Goal: Communication & Community: Answer question/provide support

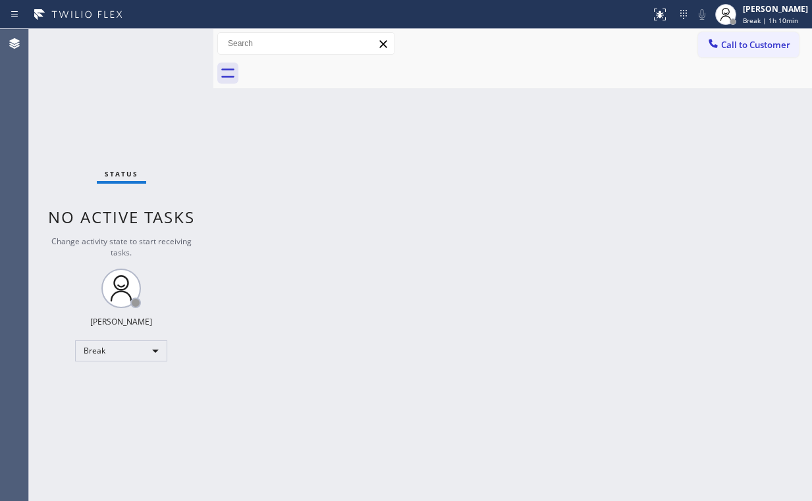
click at [109, 348] on div "Break" at bounding box center [121, 351] width 92 height 21
click at [139, 401] on li "Unavailable" at bounding box center [121, 401] width 90 height 16
click at [369, 364] on div "Back to Dashboard Change Sender ID Customers Technicians Select a contact Outbo…" at bounding box center [512, 265] width 599 height 472
drag, startPoint x: 731, startPoint y: 43, endPoint x: 455, endPoint y: 163, distance: 301.8
click at [730, 44] on span "Call to Customer" at bounding box center [755, 45] width 69 height 12
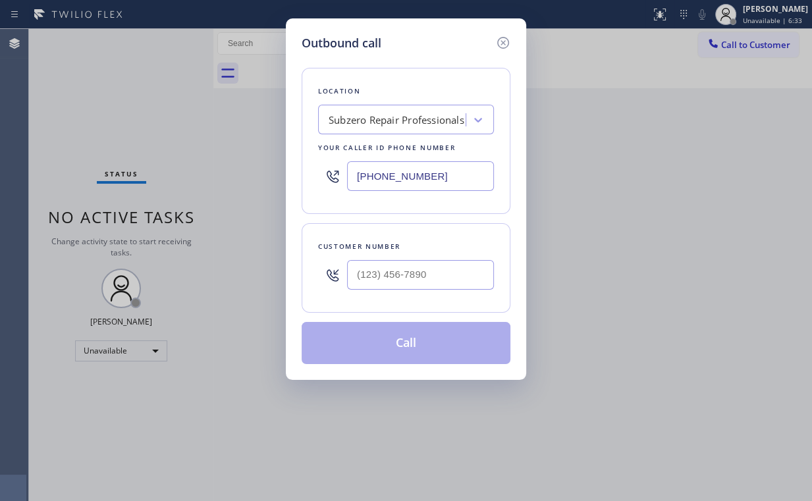
drag, startPoint x: 294, startPoint y: 186, endPoint x: 547, endPoint y: 184, distance: 253.6
click at [215, 195] on div "Outbound call Location Subzero Repair Professionals Your caller id phone number…" at bounding box center [406, 250] width 812 height 501
paste input "626) 548-3326"
type input "[PHONE_NUMBER]"
click at [402, 263] on input "(___) ___-____" at bounding box center [420, 275] width 147 height 30
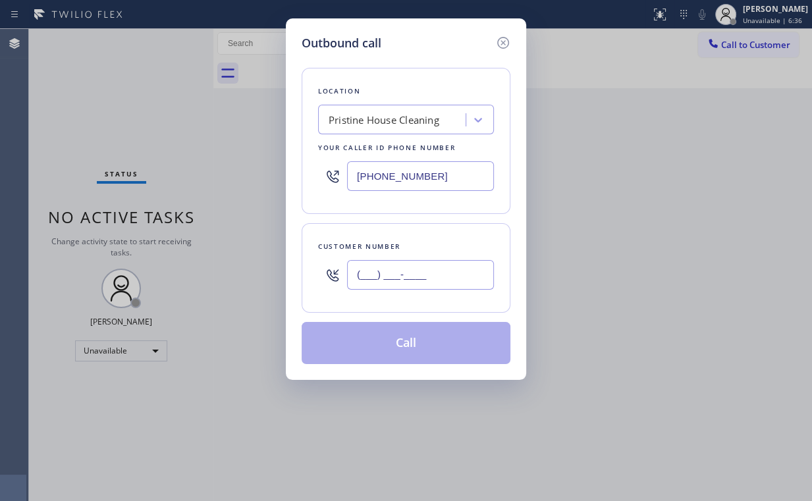
paste input "213) 418-4789"
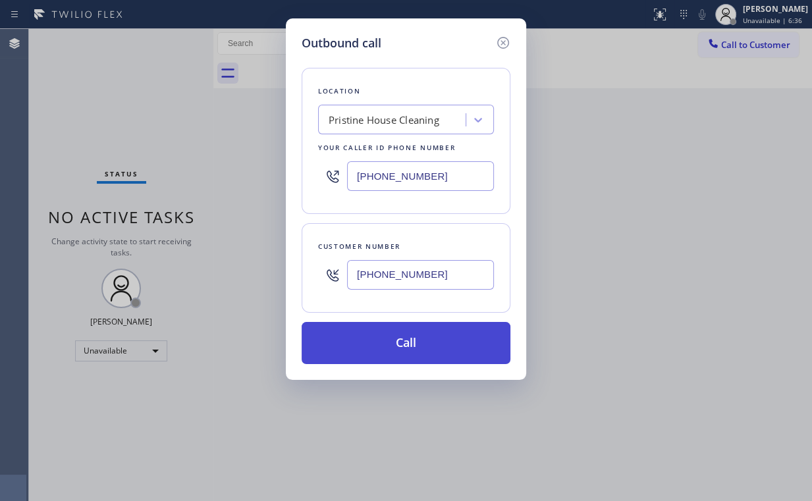
type input "[PHONE_NUMBER]"
click at [383, 344] on button "Call" at bounding box center [406, 343] width 209 height 42
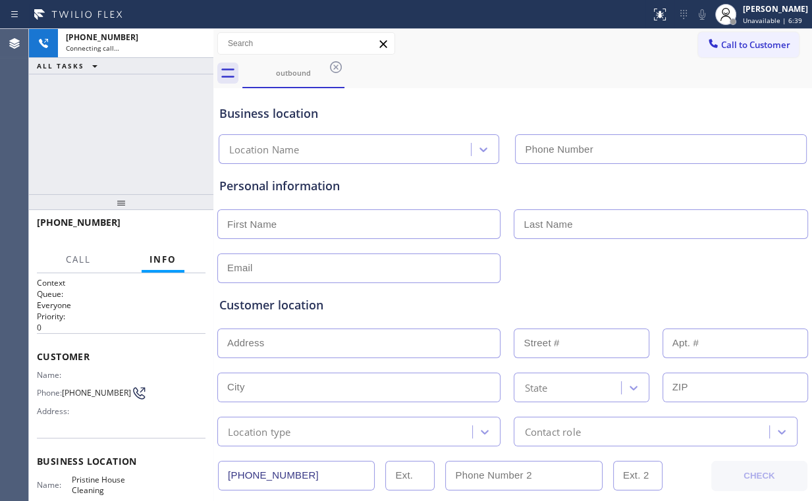
click at [163, 149] on div "[PHONE_NUMBER] Connecting call… ALL TASKS ALL TASKS ACTIVE TASKS TASKS IN WRAP …" at bounding box center [121, 111] width 184 height 165
type input "[PHONE_NUMBER]"
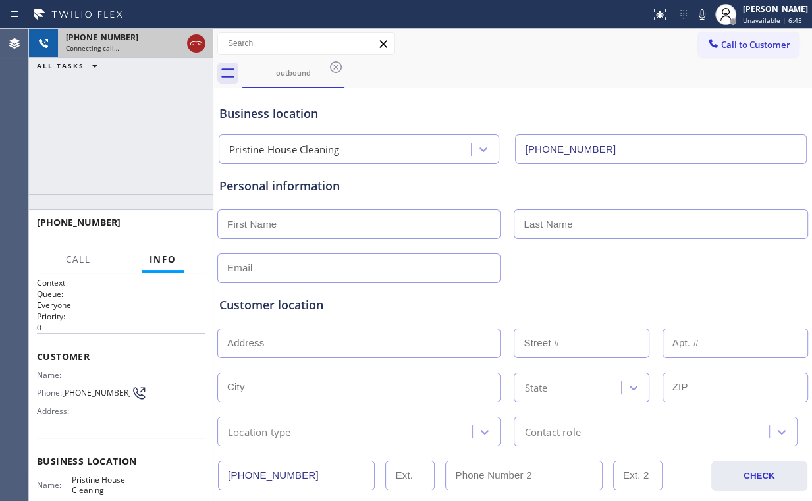
click at [192, 39] on icon at bounding box center [196, 44] width 16 height 16
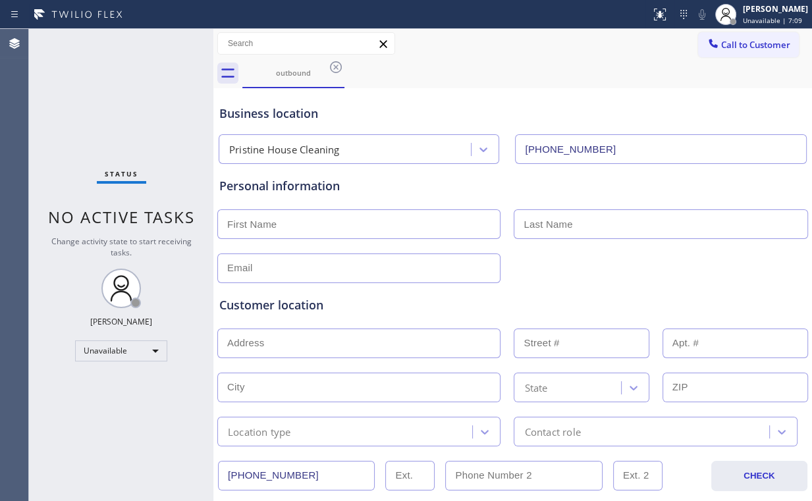
drag, startPoint x: 745, startPoint y: 41, endPoint x: 585, endPoint y: 148, distance: 192.0
click at [745, 42] on span "Call to Customer" at bounding box center [755, 45] width 69 height 12
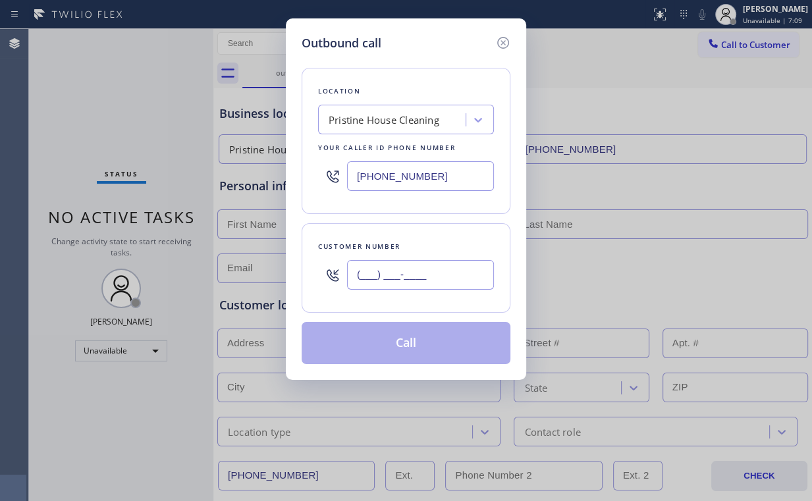
click at [455, 270] on input "(___) ___-____" at bounding box center [420, 275] width 147 height 30
paste input "213) 418-4789"
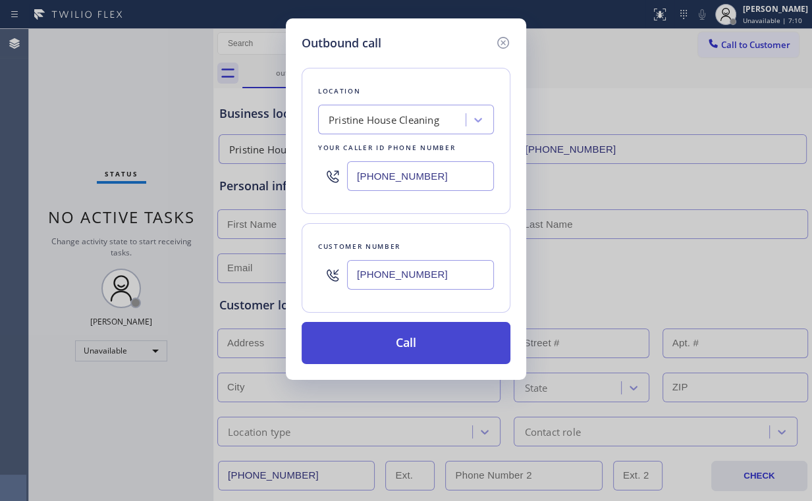
type input "[PHONE_NUMBER]"
click at [395, 343] on button "Call" at bounding box center [406, 343] width 209 height 42
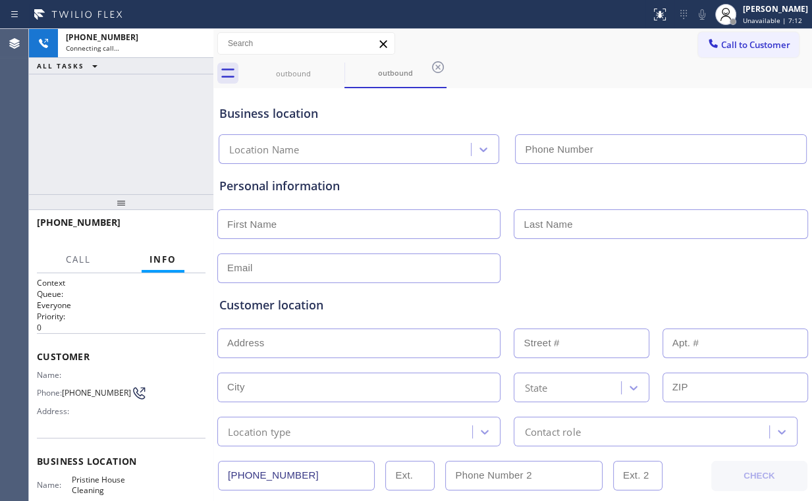
type input "[PHONE_NUMBER]"
click at [77, 142] on div "[PHONE_NUMBER] Connecting call… ALL TASKS ALL TASKS ACTIVE TASKS TASKS IN WRAP …" at bounding box center [121, 111] width 184 height 165
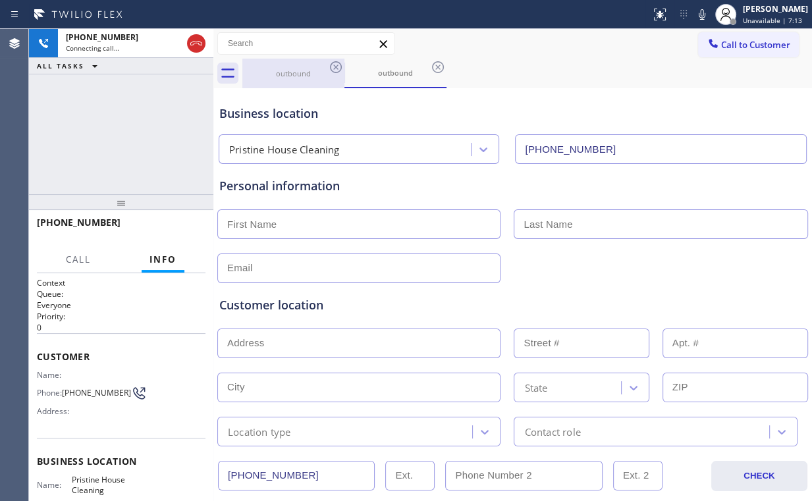
click at [279, 79] on div "outbound" at bounding box center [293, 74] width 99 height 30
click at [337, 63] on icon at bounding box center [336, 67] width 16 height 16
click at [338, 65] on icon at bounding box center [336, 67] width 12 height 12
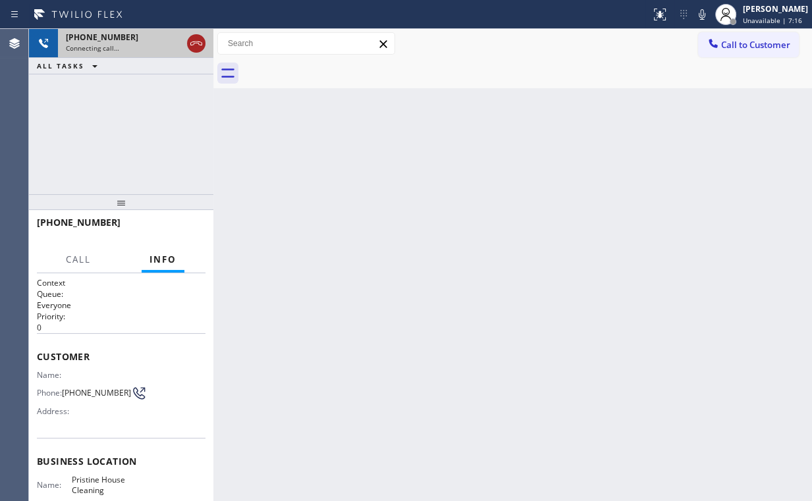
click at [187, 40] on div at bounding box center [196, 44] width 18 height 16
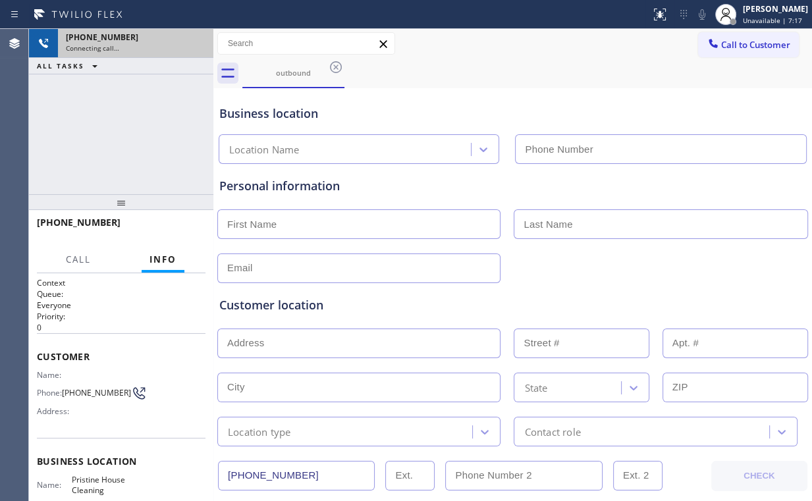
type input "[PHONE_NUMBER]"
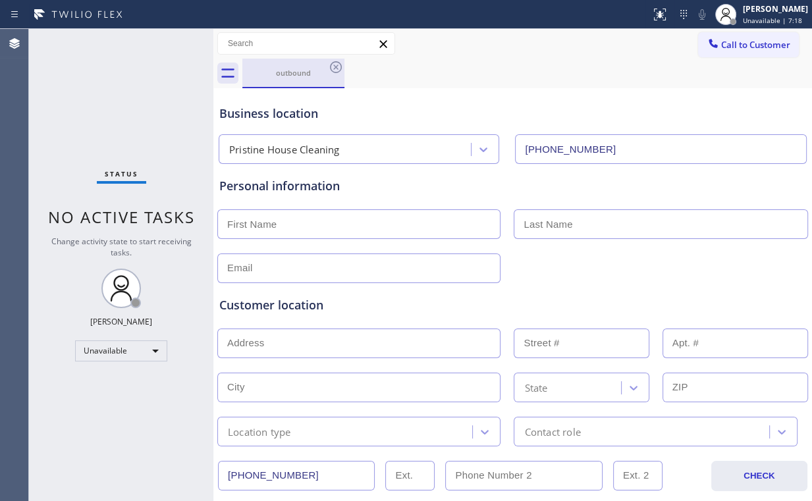
click at [298, 70] on div "outbound" at bounding box center [293, 73] width 99 height 10
click at [343, 67] on icon at bounding box center [336, 67] width 16 height 16
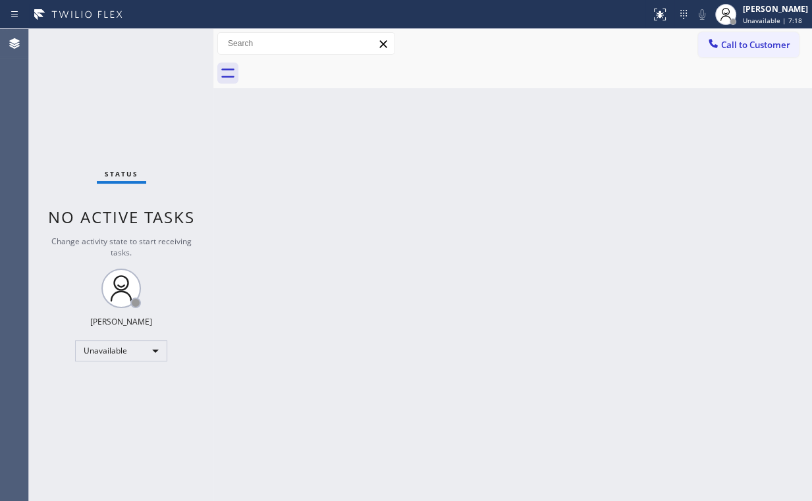
drag, startPoint x: 331, startPoint y: 64, endPoint x: 308, endPoint y: 96, distance: 39.5
click at [332, 64] on div at bounding box center [527, 74] width 570 height 30
drag, startPoint x: 58, startPoint y: 150, endPoint x: 81, endPoint y: 145, distance: 23.7
click at [60, 150] on div "Status No active tasks Change activity state to start receiving tasks. [PERSON_…" at bounding box center [121, 265] width 184 height 472
click at [731, 40] on span "Call to Customer" at bounding box center [755, 45] width 69 height 12
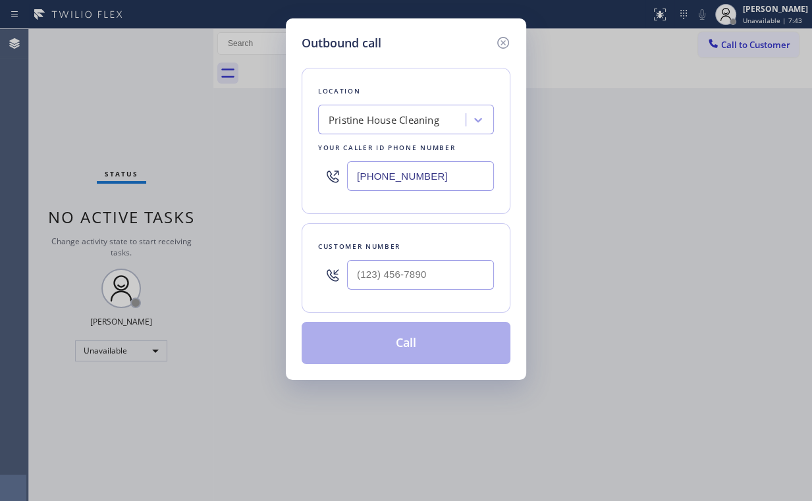
drag, startPoint x: 454, startPoint y: 169, endPoint x: 187, endPoint y: 193, distance: 267.8
click at [241, 187] on div "Outbound call Location Pristine House Cleaning Your caller id phone number [PHO…" at bounding box center [406, 250] width 812 height 501
paste input "332) 456-0495"
type input "[PHONE_NUMBER]"
click at [306, 251] on div "Customer number" at bounding box center [406, 268] width 209 height 90
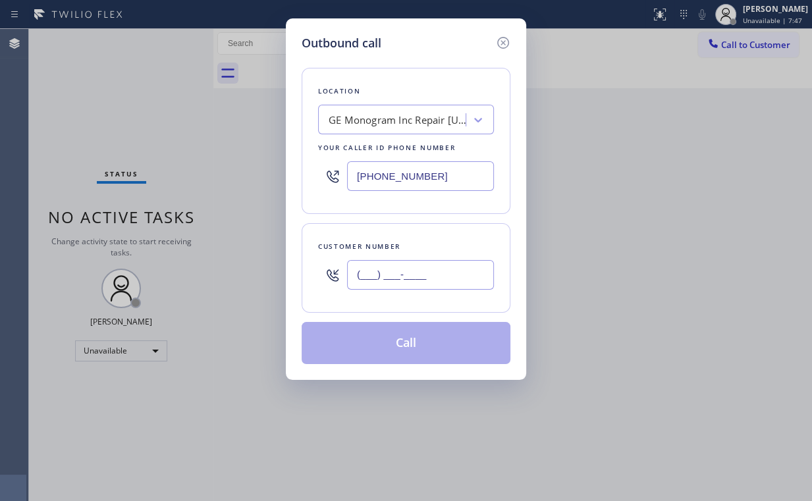
click at [431, 277] on input "(___) ___-____" at bounding box center [420, 275] width 147 height 30
paste input "518) 421-4768"
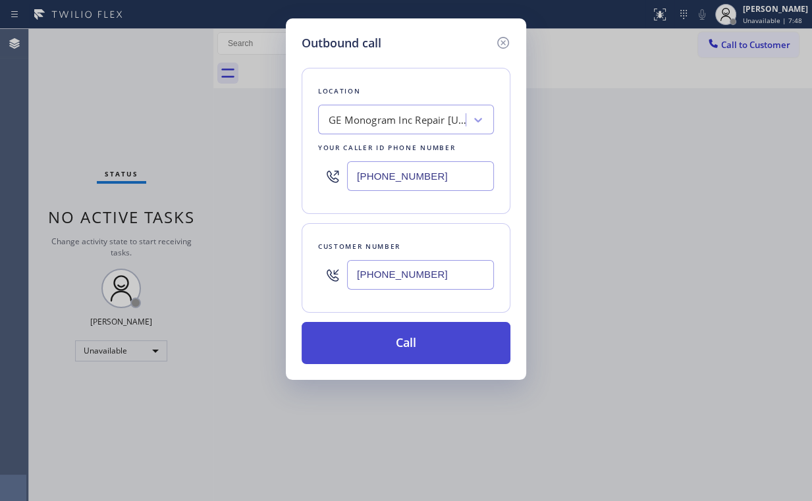
type input "[PHONE_NUMBER]"
click at [378, 348] on button "Call" at bounding box center [406, 343] width 209 height 42
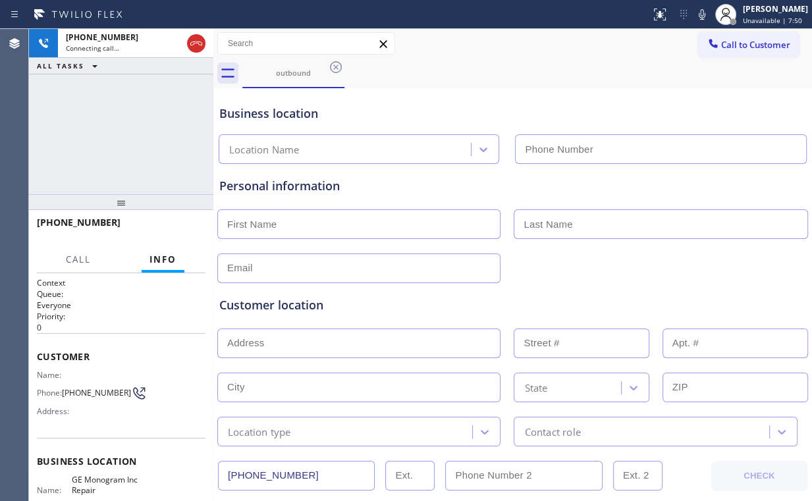
type input "[PHONE_NUMBER]"
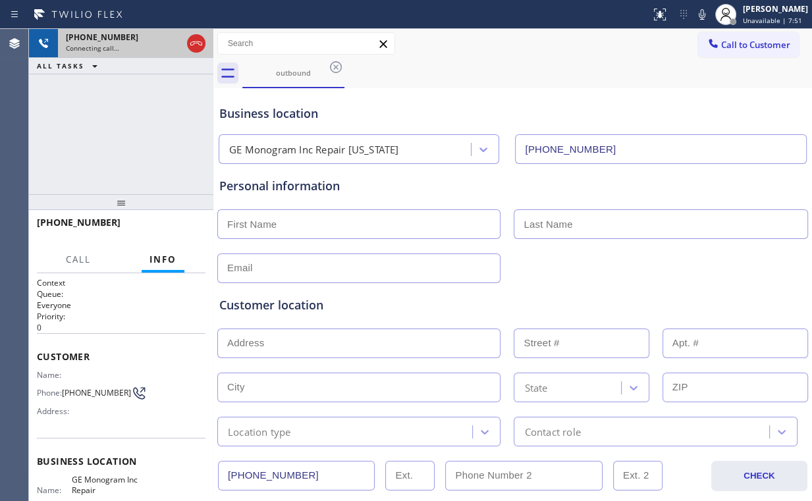
click at [204, 34] on div at bounding box center [196, 43] width 24 height 29
click at [200, 40] on icon at bounding box center [196, 44] width 16 height 16
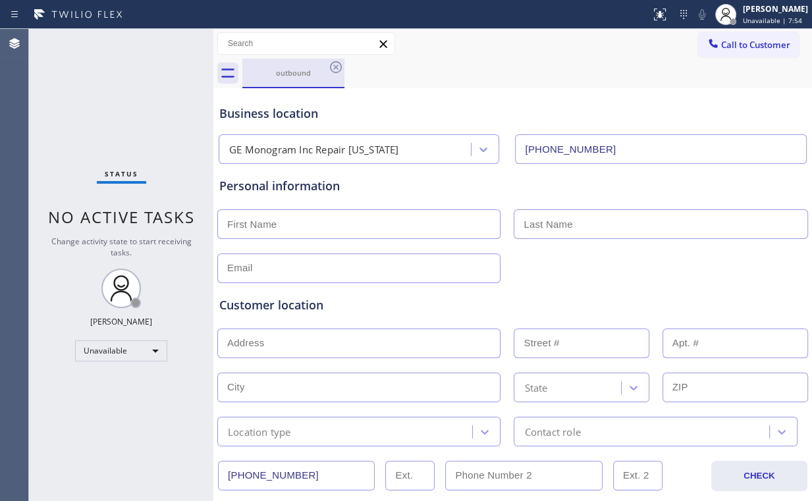
click at [298, 69] on div "outbound" at bounding box center [293, 73] width 99 height 10
click at [330, 67] on icon at bounding box center [336, 67] width 12 height 12
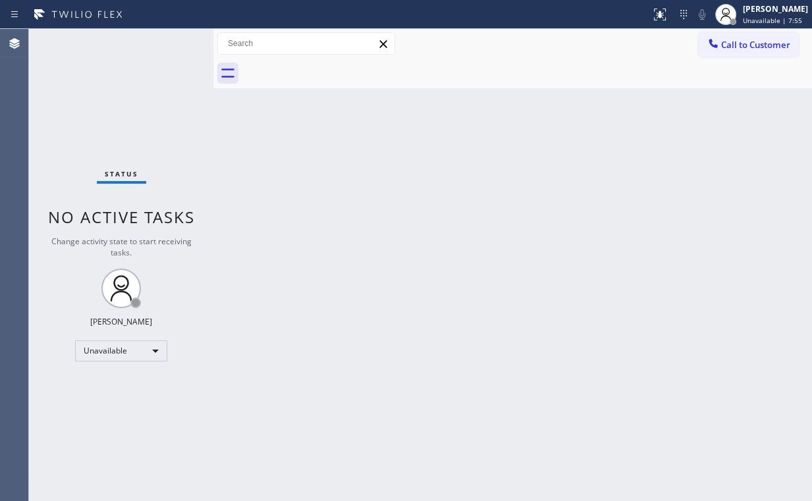
click at [105, 90] on div "Status No active tasks Change activity state to start receiving tasks. [PERSON_…" at bounding box center [121, 265] width 184 height 472
click at [707, 49] on icon at bounding box center [713, 43] width 13 height 13
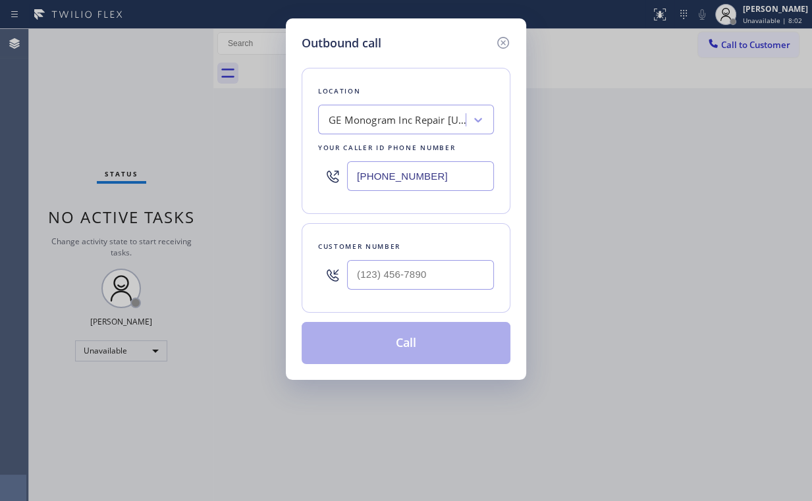
drag, startPoint x: 436, startPoint y: 184, endPoint x: 199, endPoint y: 187, distance: 237.2
click at [187, 188] on div "Outbound call Location GE Monogram Inc Repair [US_STATE] Your caller id phone n…" at bounding box center [406, 250] width 812 height 501
paste input "877) 748-5179"
type input "[PHONE_NUMBER]"
drag, startPoint x: 285, startPoint y: 203, endPoint x: 362, endPoint y: 250, distance: 89.9
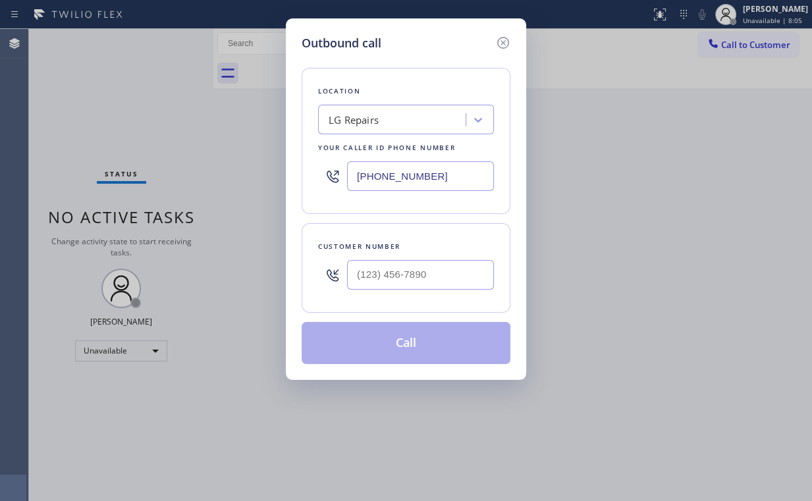
click at [285, 203] on div "Outbound call Location LG Repairs Your caller id phone number [PHONE_NUMBER] Cu…" at bounding box center [406, 250] width 812 height 501
click at [428, 276] on input "(___) ___-____" at bounding box center [420, 275] width 147 height 30
paste input "267) 345-6870"
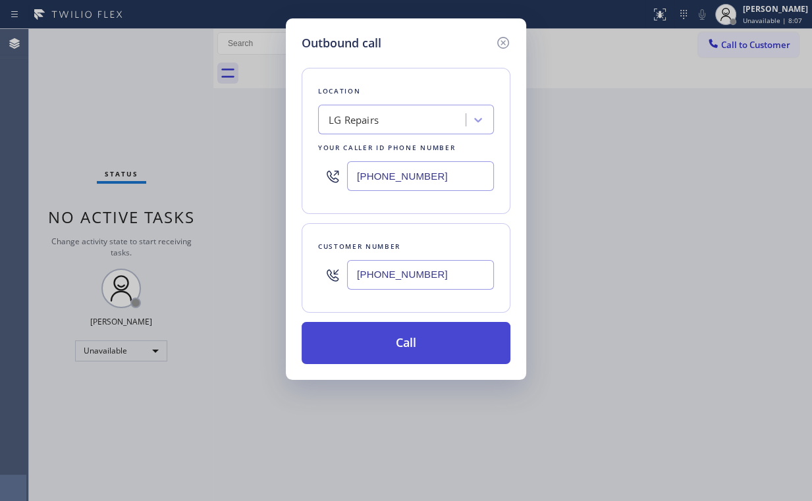
type input "[PHONE_NUMBER]"
click at [406, 332] on button "Call" at bounding box center [406, 343] width 209 height 42
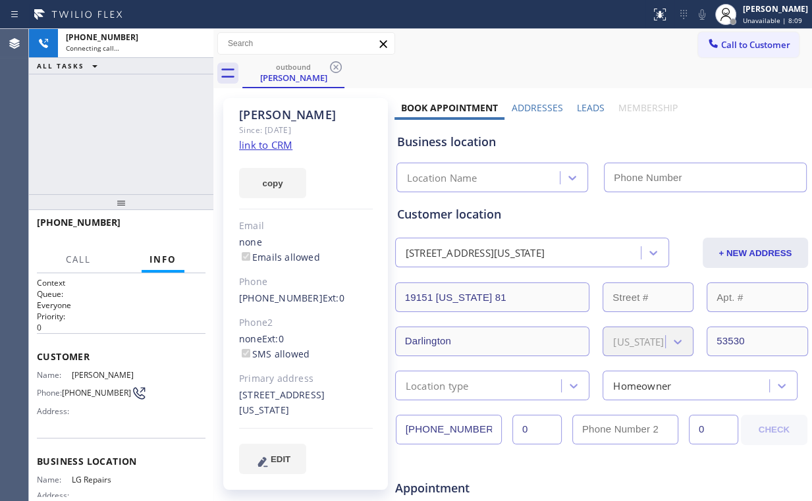
click at [119, 123] on div "[PHONE_NUMBER] Connecting call… ALL TASKS ALL TASKS ACTIVE TASKS TASKS IN WRAP …" at bounding box center [121, 111] width 184 height 165
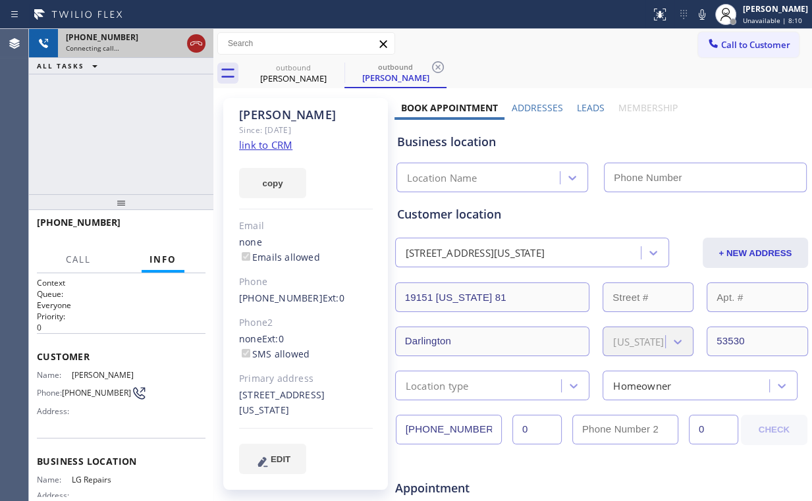
drag, startPoint x: 192, startPoint y: 42, endPoint x: 213, endPoint y: 61, distance: 28.4
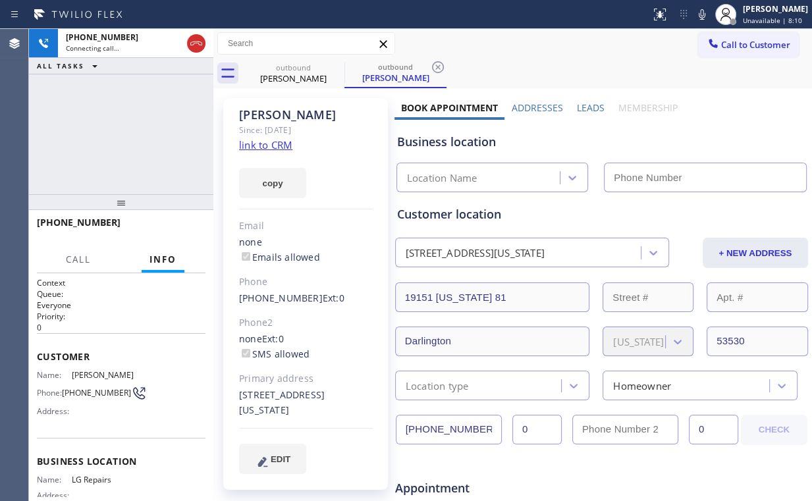
click at [192, 43] on icon at bounding box center [196, 44] width 16 height 16
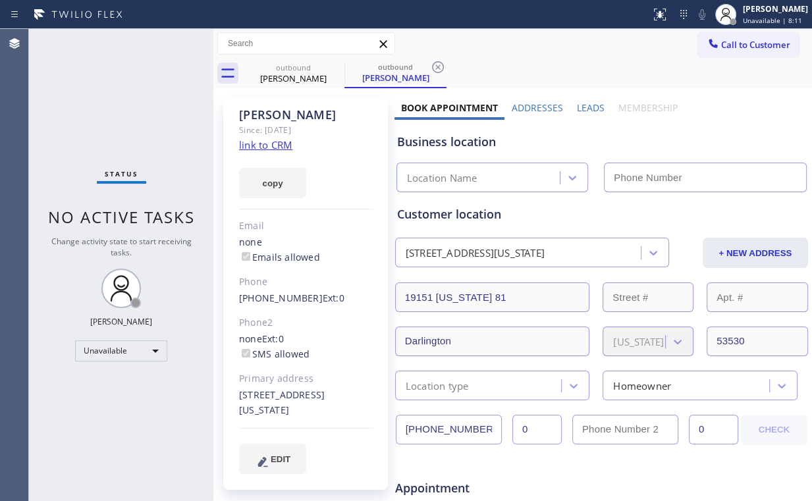
click at [271, 145] on link "link to CRM" at bounding box center [265, 144] width 53 height 13
type input "[PHONE_NUMBER]"
click at [290, 75] on div "[PERSON_NAME]" at bounding box center [293, 78] width 99 height 12
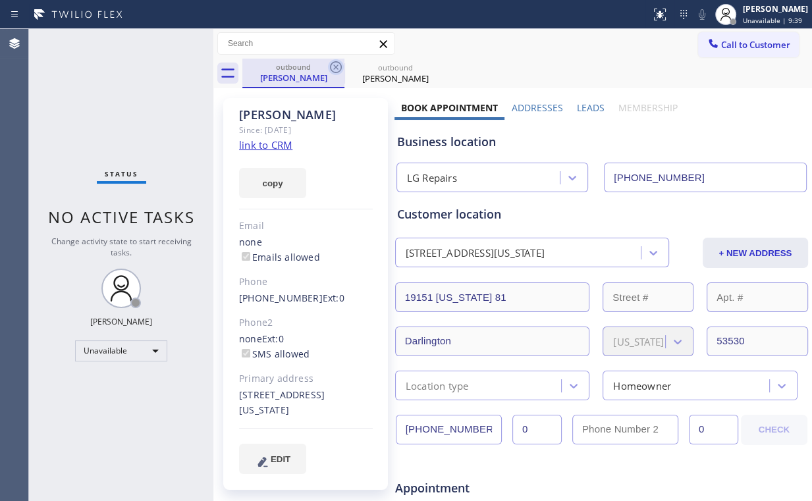
click at [334, 63] on icon at bounding box center [336, 67] width 16 height 16
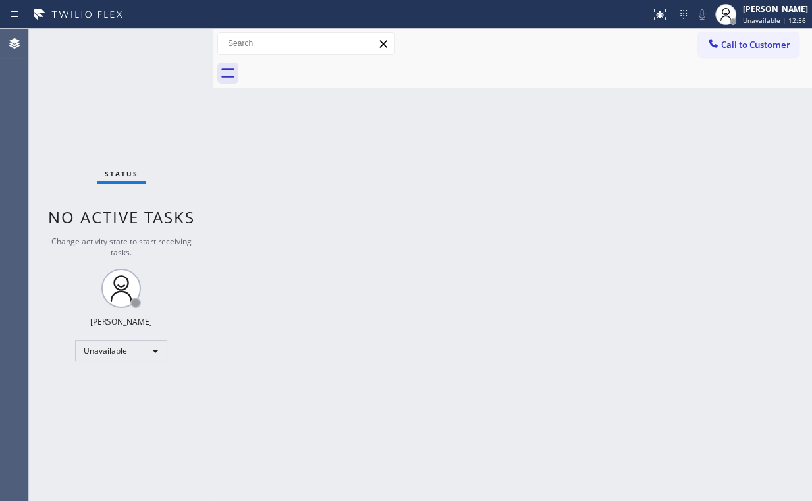
click at [101, 76] on div "Status No active tasks Change activity state to start receiving tasks. [PERSON_…" at bounding box center [121, 265] width 184 height 472
drag, startPoint x: 767, startPoint y: 43, endPoint x: 590, endPoint y: 117, distance: 192.6
click at [767, 43] on span "Call to Customer" at bounding box center [755, 45] width 69 height 12
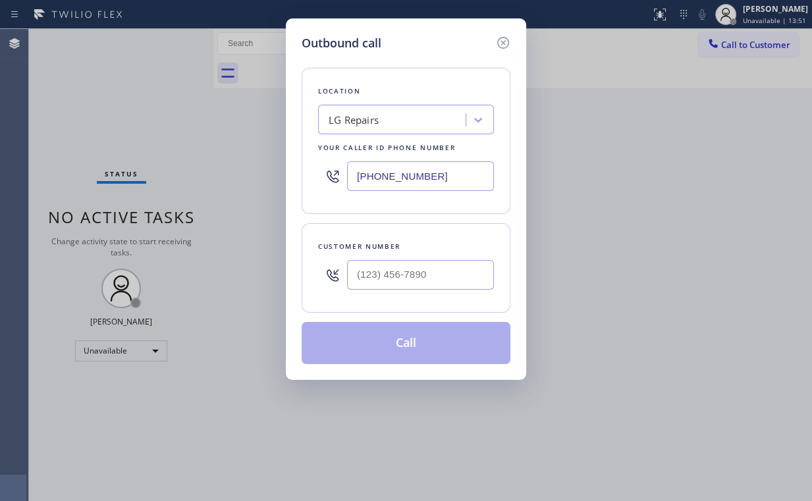
drag, startPoint x: 452, startPoint y: 170, endPoint x: 234, endPoint y: 187, distance: 218.7
click at [248, 186] on div "Outbound call Location LG Repairs Your caller id phone number [PHONE_NUMBER] Cu…" at bounding box center [406, 250] width 812 height 501
paste input "424) 533-5426"
type input "[PHONE_NUMBER]"
click at [416, 287] on input "(___) ___-____" at bounding box center [420, 275] width 147 height 30
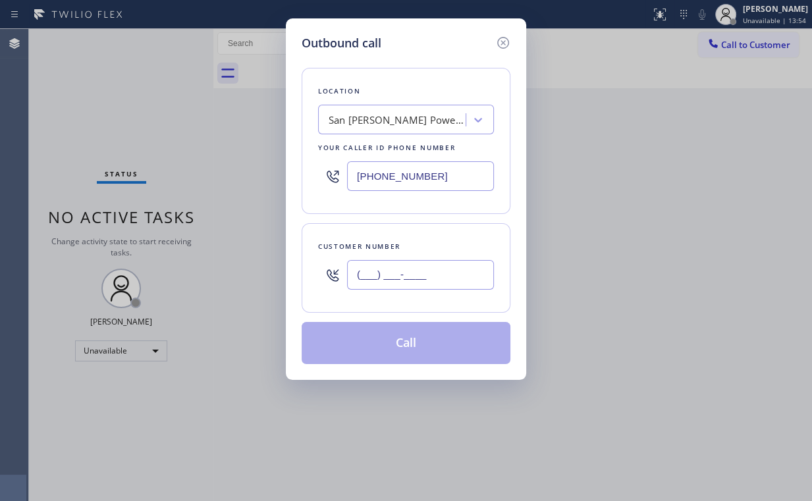
paste input "559) 783-3195"
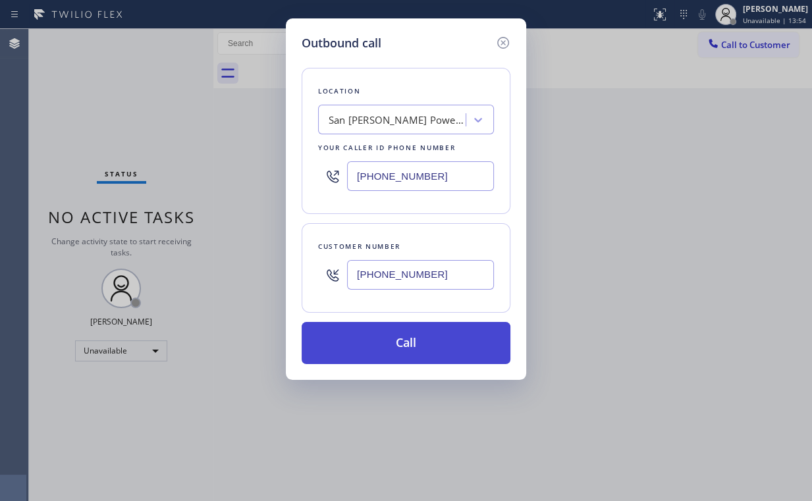
type input "[PHONE_NUMBER]"
click at [375, 345] on button "Call" at bounding box center [406, 343] width 209 height 42
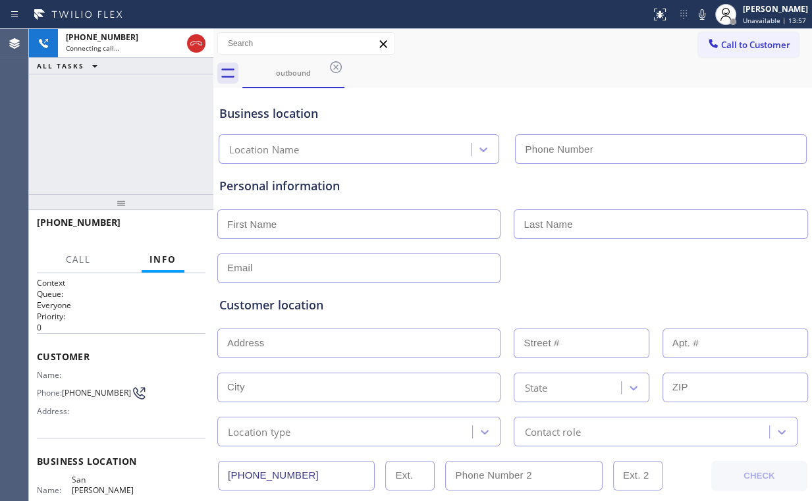
click at [119, 124] on div "[PHONE_NUMBER] Connecting call… ALL TASKS ALL TASKS ACTIVE TASKS TASKS IN WRAP …" at bounding box center [121, 111] width 184 height 165
type input "[PHONE_NUMBER]"
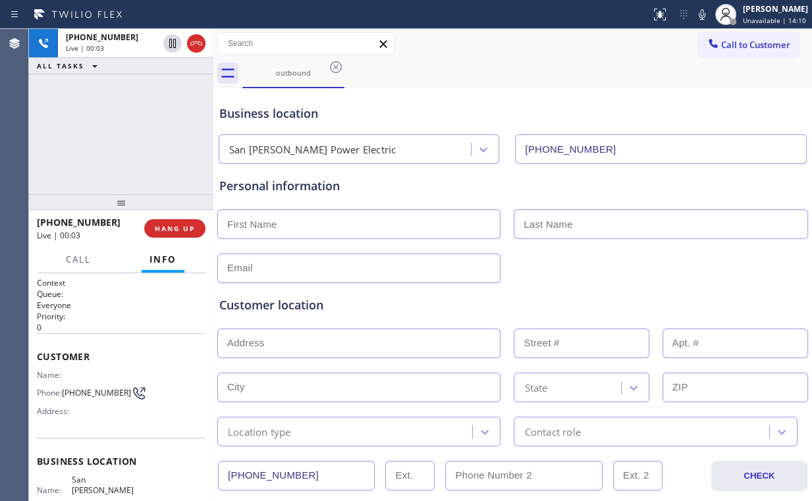
click at [150, 132] on div "[PHONE_NUMBER] Live | 00:03 ALL TASKS ALL TASKS ACTIVE TASKS TASKS IN WRAP UP" at bounding box center [121, 111] width 184 height 165
click at [127, 133] on div "[PHONE_NUMBER] Live | 00:07 ALL TASKS ALL TASKS ACTIVE TASKS TASKS IN WRAP UP" at bounding box center [121, 111] width 184 height 165
click at [127, 132] on div "[PHONE_NUMBER] Live | 00:08 ALL TASKS ALL TASKS ACTIVE TASKS TASKS IN WRAP UP" at bounding box center [121, 111] width 184 height 165
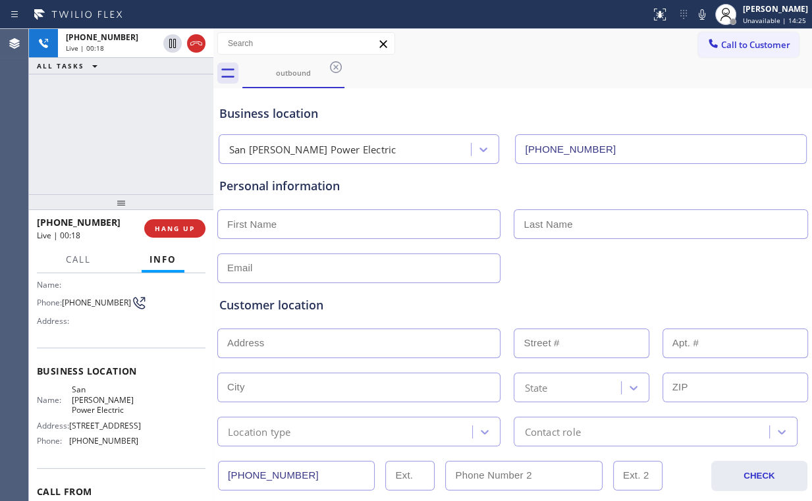
scroll to position [105, 0]
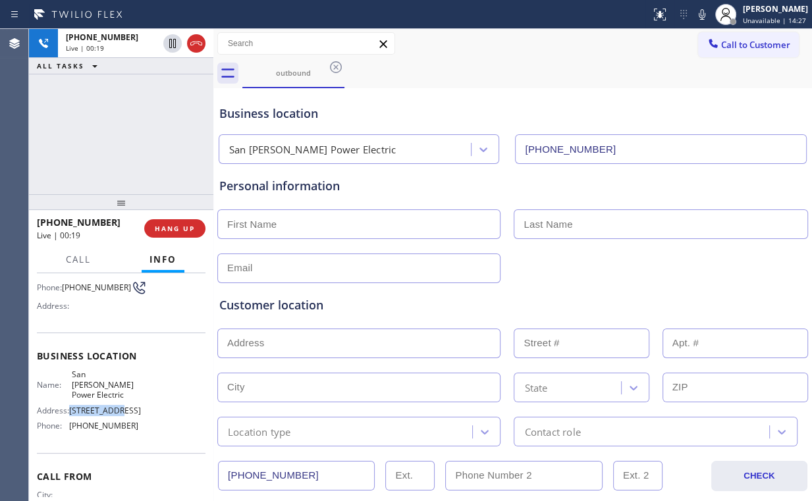
drag, startPoint x: 71, startPoint y: 400, endPoint x: 124, endPoint y: 402, distance: 52.8
click at [124, 406] on span "[STREET_ADDRESS]" at bounding box center [105, 411] width 72 height 10
copy span "[STREET_ADDRESS]"
click at [179, 230] on span "HANG UP" at bounding box center [175, 228] width 40 height 9
click at [137, 142] on div "[PHONE_NUMBER] Live | 00:40 ALL TASKS ALL TASKS ACTIVE TASKS TASKS IN WRAP UP" at bounding box center [121, 111] width 184 height 165
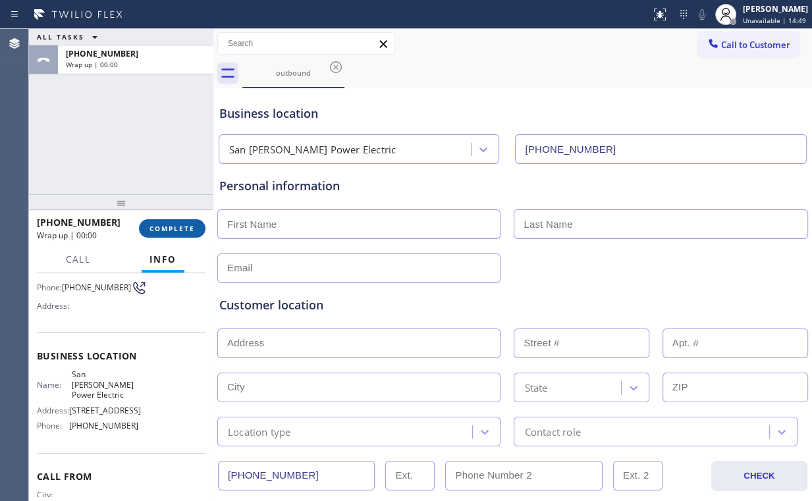
click at [175, 225] on span "COMPLETE" at bounding box center [172, 228] width 45 height 9
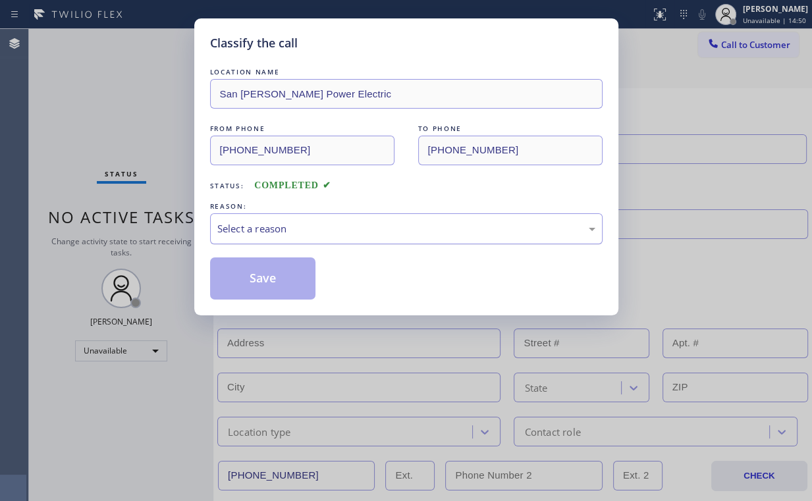
click at [261, 214] on div "Select a reason" at bounding box center [406, 228] width 393 height 31
click at [261, 228] on div "Select a reason" at bounding box center [406, 228] width 378 height 15
click at [244, 232] on div "Select a reason" at bounding box center [406, 228] width 378 height 15
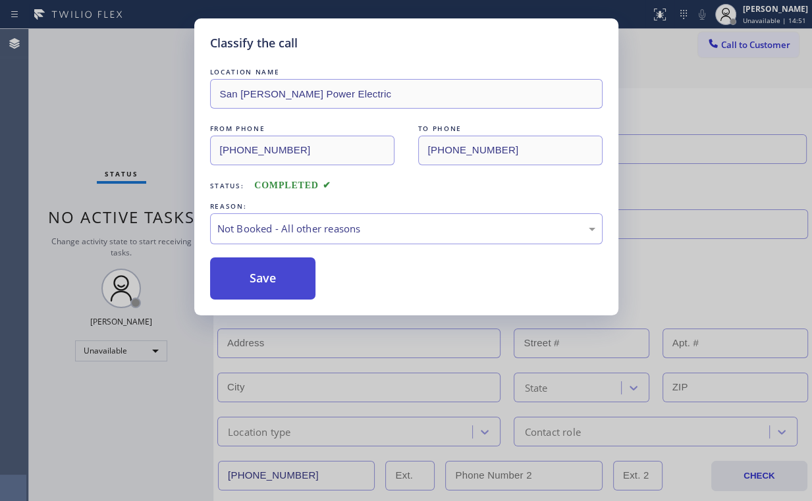
drag, startPoint x: 292, startPoint y: 279, endPoint x: 124, endPoint y: 82, distance: 259.3
click at [292, 278] on button "Save" at bounding box center [263, 279] width 106 height 42
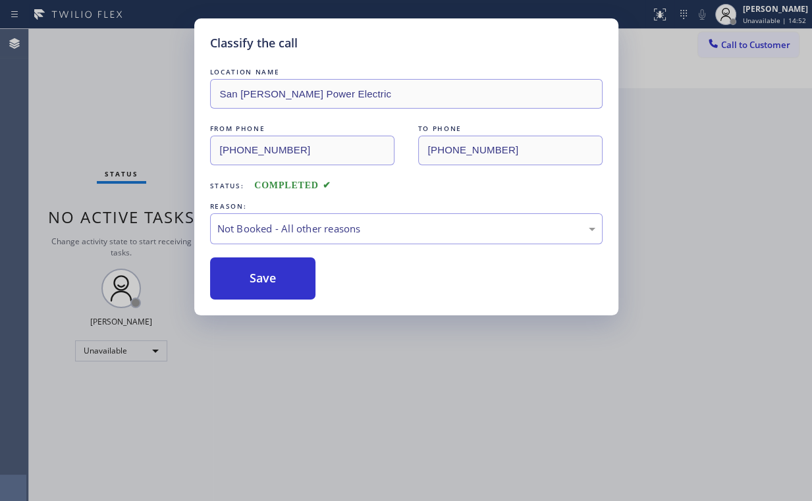
click at [124, 80] on div "Classify the call LOCATION NAME San [PERSON_NAME] Power Electric FROM PHONE [PH…" at bounding box center [406, 250] width 812 height 501
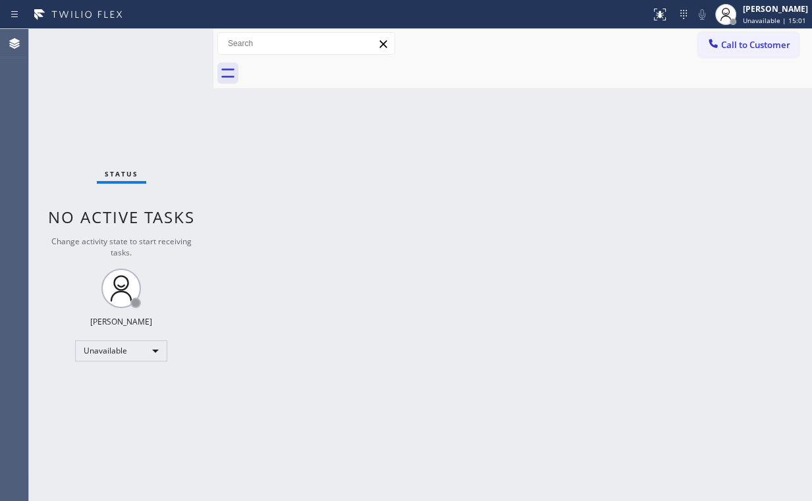
click at [137, 97] on div "Status No active tasks Change activity state to start receiving tasks. [PERSON_…" at bounding box center [121, 265] width 184 height 472
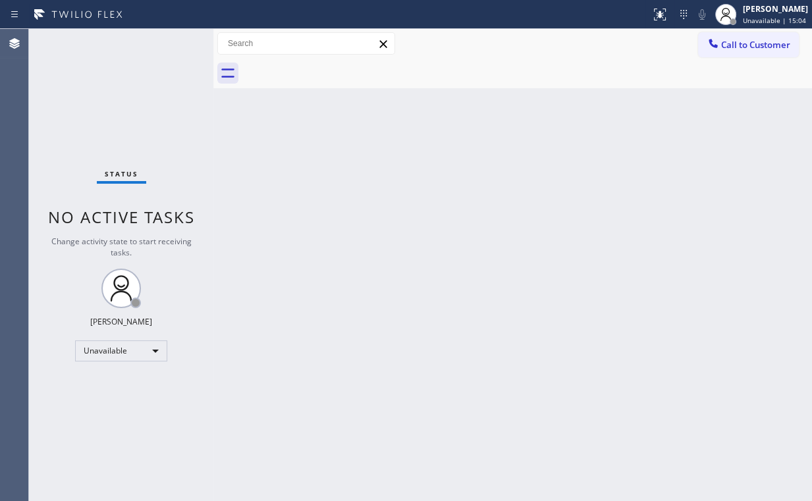
click at [137, 97] on div "Status No active tasks Change activity state to start receiving tasks. [PERSON_…" at bounding box center [121, 265] width 184 height 472
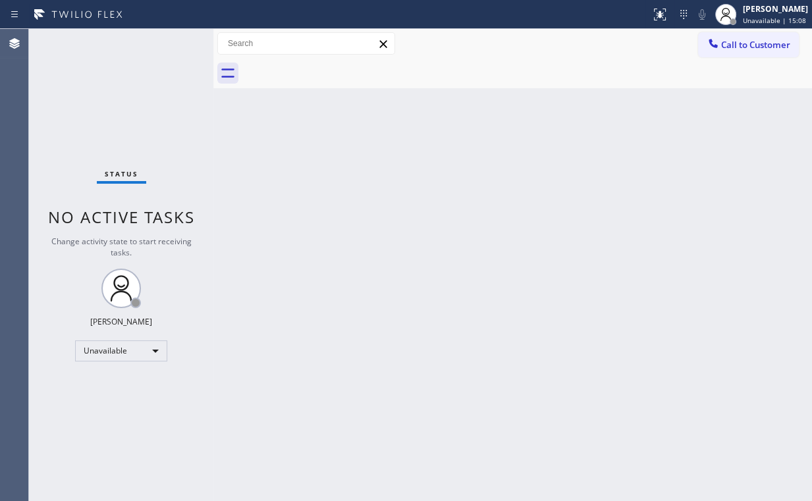
click at [137, 97] on div "Status No active tasks Change activity state to start receiving tasks. [PERSON_…" at bounding box center [121, 265] width 184 height 472
click at [136, 97] on div "Status No active tasks Change activity state to start receiving tasks. [PERSON_…" at bounding box center [121, 265] width 184 height 472
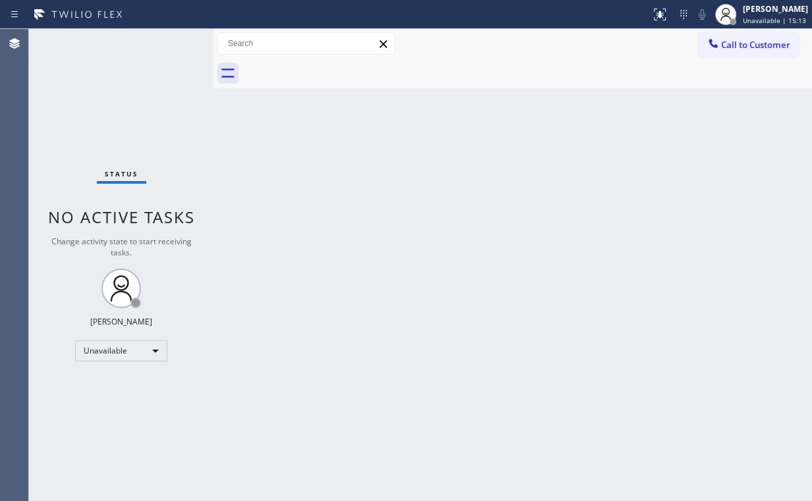
click at [136, 97] on div "Status No active tasks Change activity state to start receiving tasks. [PERSON_…" at bounding box center [121, 265] width 184 height 472
click at [482, 148] on div "Back to Dashboard Change Sender ID Customers Technicians Select a contact Outbo…" at bounding box center [512, 265] width 599 height 472
drag, startPoint x: 752, startPoint y: 48, endPoint x: 566, endPoint y: 115, distance: 197.9
click at [748, 49] on span "Call to Customer" at bounding box center [755, 45] width 69 height 12
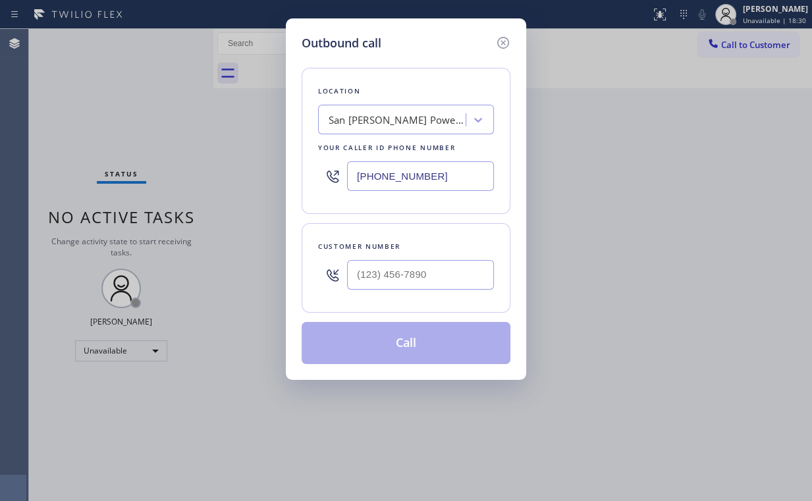
drag, startPoint x: 463, startPoint y: 177, endPoint x: 216, endPoint y: 184, distance: 247.1
click at [231, 184] on div "Outbound call Location [GEOGRAPHIC_DATA][PERSON_NAME] Power Electric Your calle…" at bounding box center [406, 250] width 812 height 501
paste input "805) 360-3320"
type input "[PHONE_NUMBER]"
click at [367, 274] on input "(___) ___-____" at bounding box center [420, 275] width 147 height 30
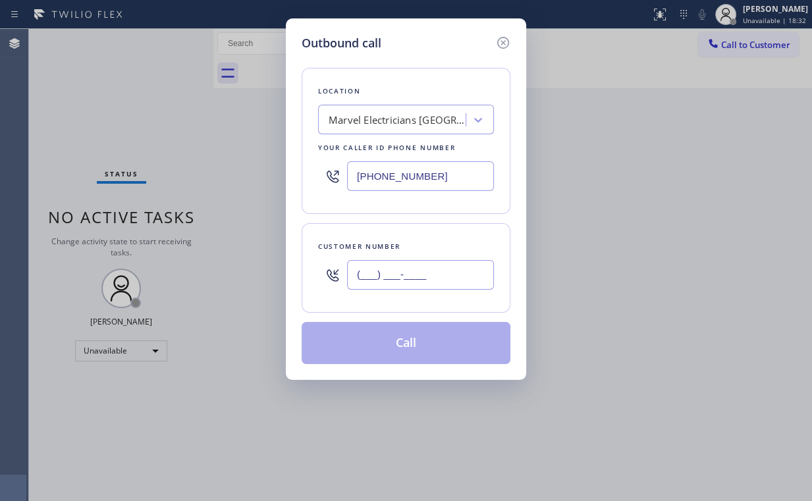
paste input "805) 603-3720"
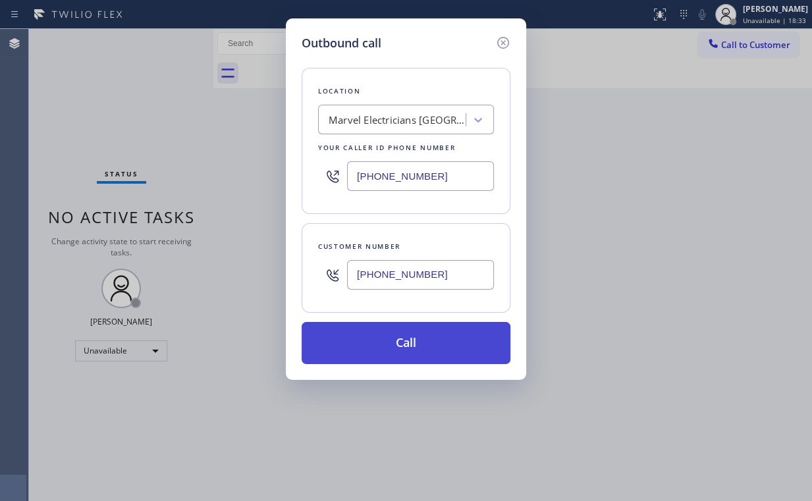
type input "[PHONE_NUMBER]"
click at [393, 337] on button "Call" at bounding box center [406, 343] width 209 height 42
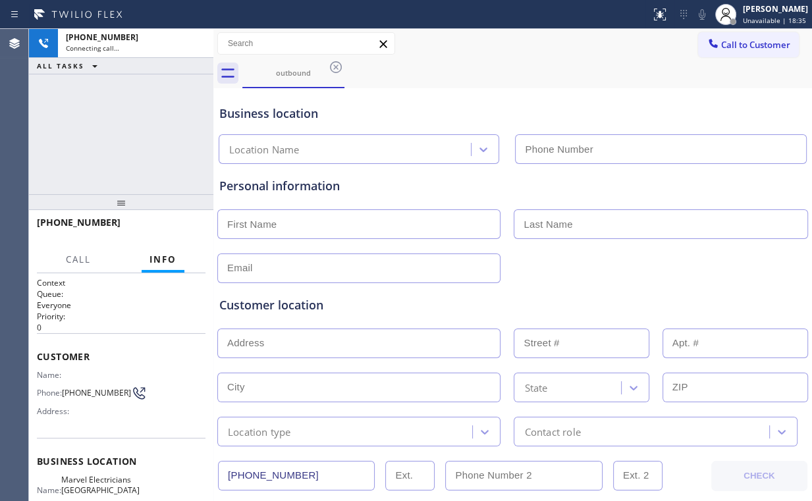
type input "[PHONE_NUMBER]"
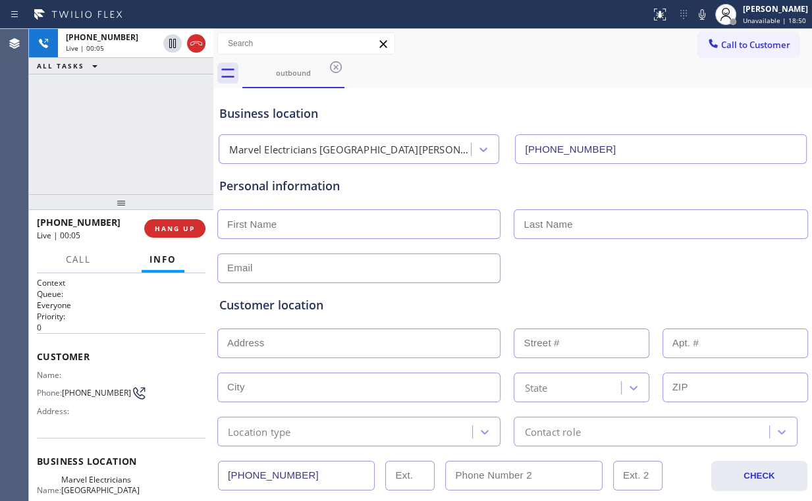
click at [136, 107] on div "[PHONE_NUMBER] Live | 00:05 ALL TASKS ALL TASKS ACTIVE TASKS TASKS IN WRAP UP" at bounding box center [121, 111] width 184 height 165
click at [186, 227] on span "HANG UP" at bounding box center [175, 228] width 40 height 9
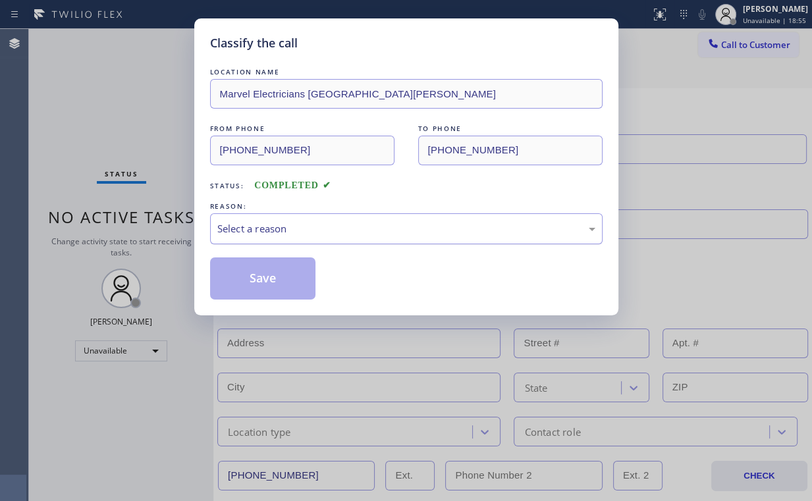
click at [246, 227] on div "Select a reason" at bounding box center [406, 228] width 378 height 15
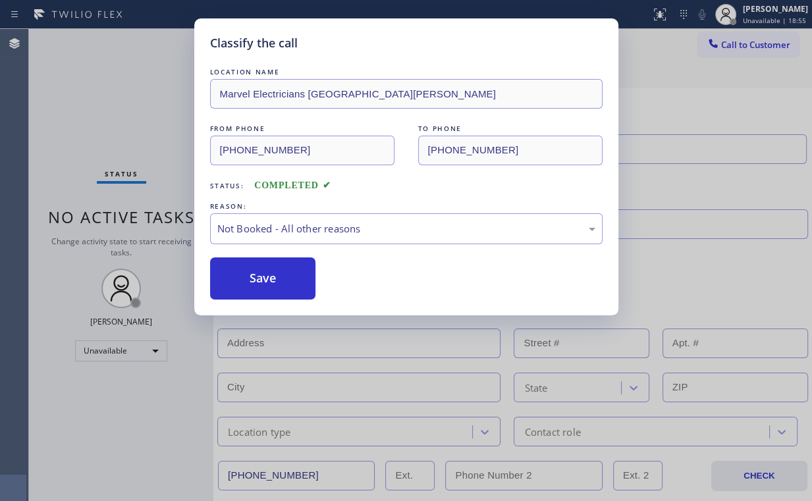
drag, startPoint x: 262, startPoint y: 282, endPoint x: 109, endPoint y: 120, distance: 222.3
click at [262, 281] on button "Save" at bounding box center [263, 279] width 106 height 42
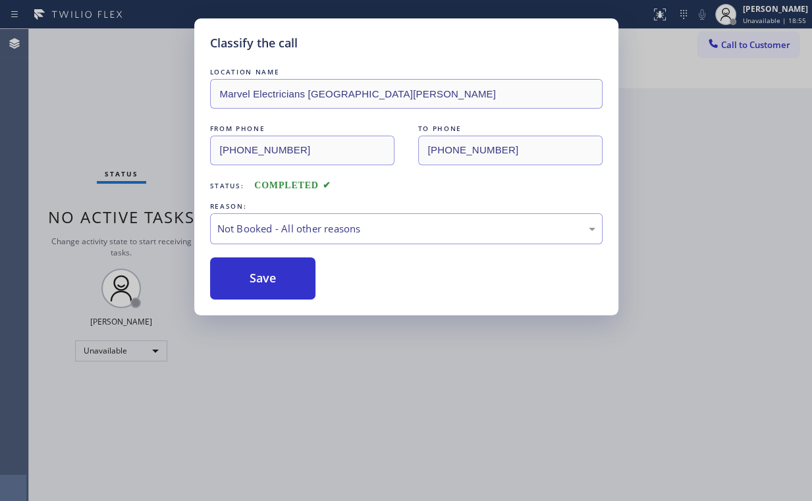
drag, startPoint x: 103, startPoint y: 112, endPoint x: 119, endPoint y: 111, distance: 15.8
click at [112, 112] on div "Classify the call LOCATION NAME Marvel Electricians Santa [PERSON_NAME] FROM PH…" at bounding box center [406, 250] width 812 height 501
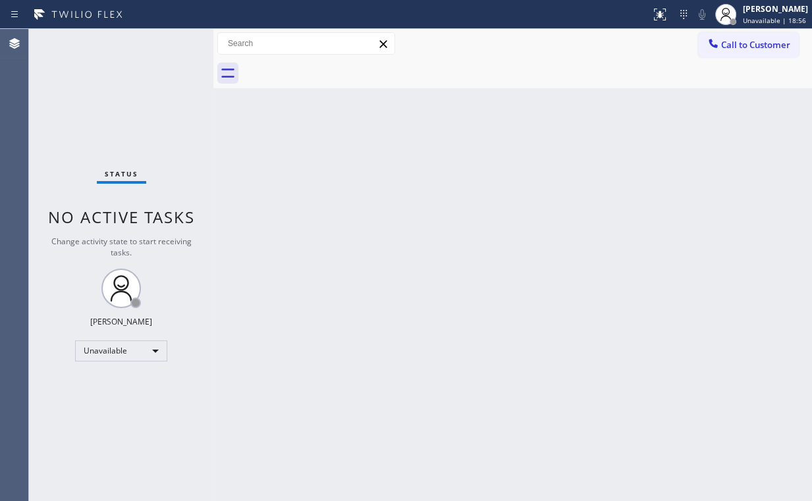
drag, startPoint x: 740, startPoint y: 40, endPoint x: 731, endPoint y: 48, distance: 12.6
click at [738, 41] on span "Call to Customer" at bounding box center [755, 45] width 69 height 12
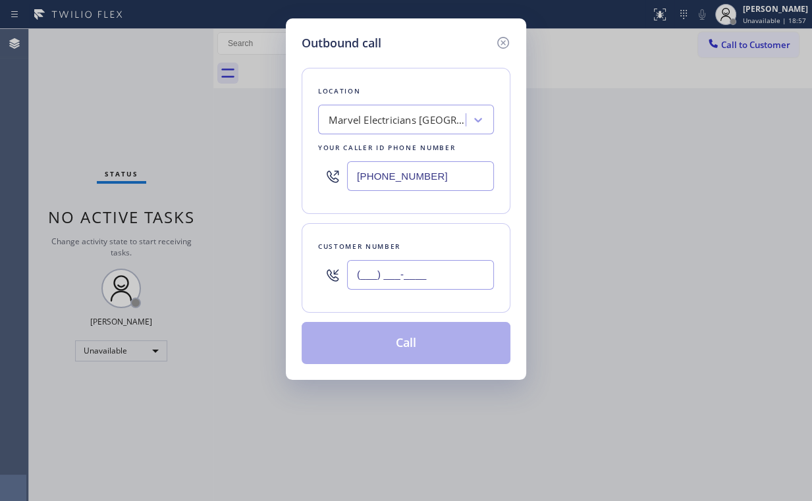
click at [439, 269] on input "(___) ___-____" at bounding box center [420, 275] width 147 height 30
paste input "805) 603-3720"
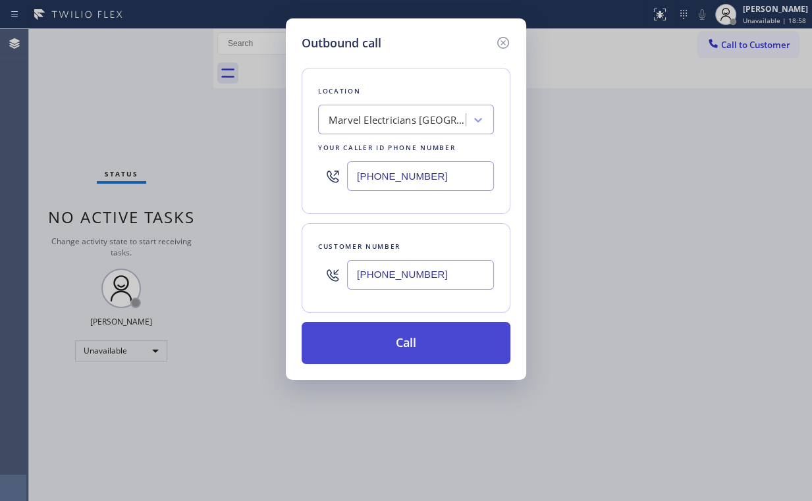
type input "[PHONE_NUMBER]"
drag, startPoint x: 391, startPoint y: 337, endPoint x: 349, endPoint y: 453, distance: 124.0
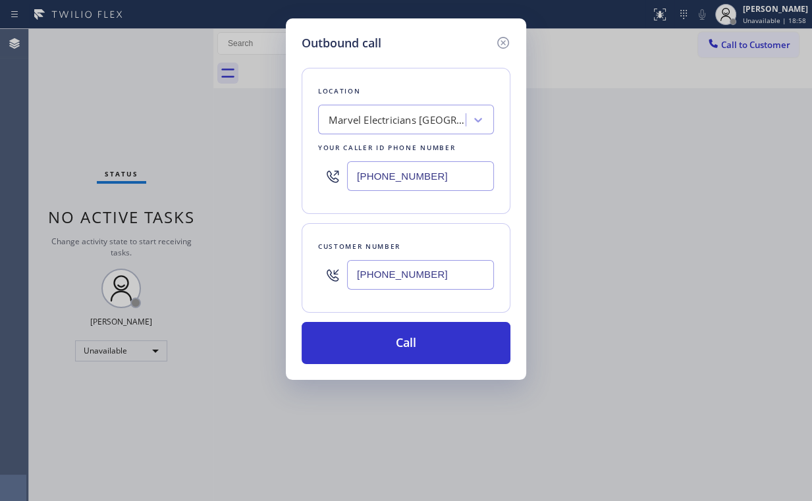
click at [391, 338] on button "Call" at bounding box center [406, 343] width 209 height 42
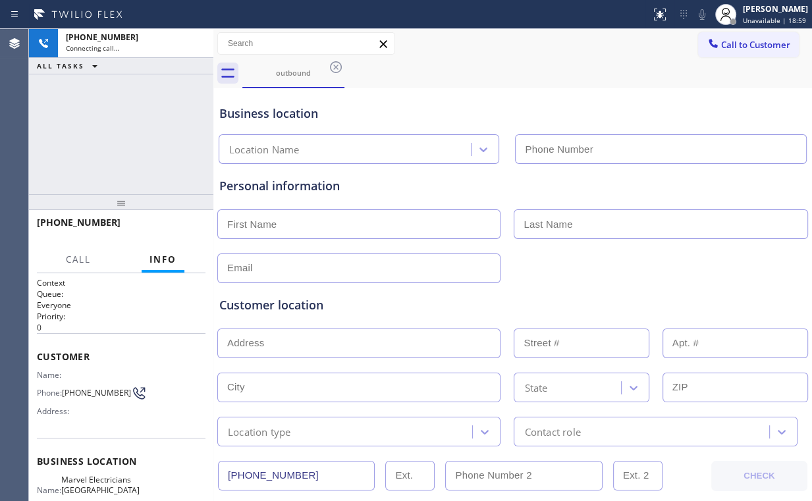
type input "[PHONE_NUMBER]"
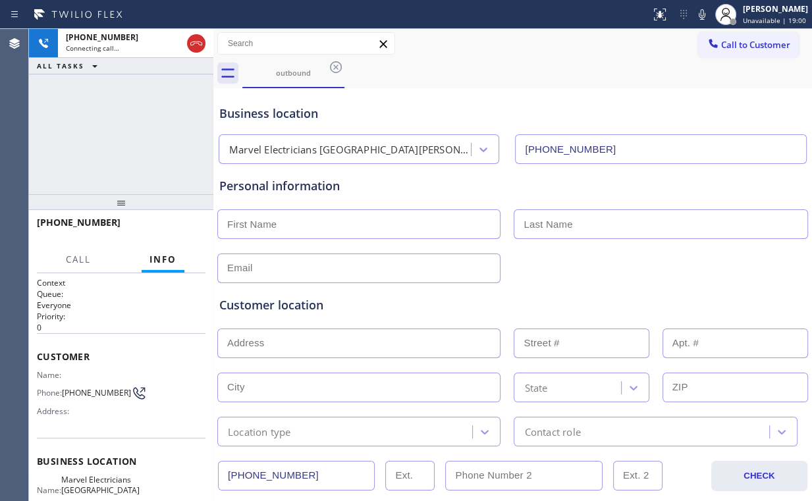
click at [135, 136] on div "[PHONE_NUMBER] Connecting call… ALL TASKS ALL TASKS ACTIVE TASKS TASKS IN WRAP …" at bounding box center [121, 111] width 184 height 165
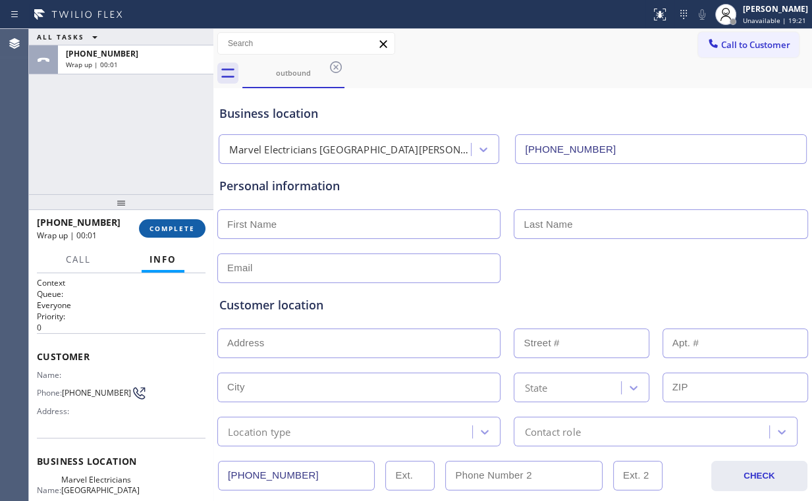
click at [180, 235] on button "COMPLETE" at bounding box center [172, 228] width 67 height 18
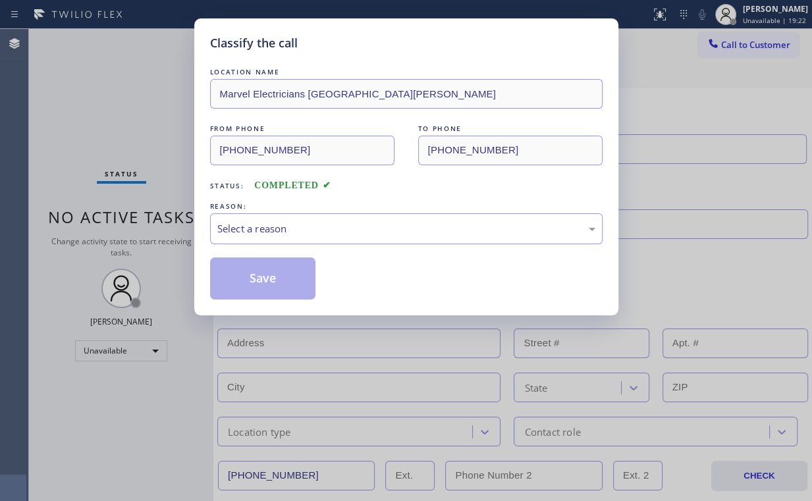
click at [177, 231] on div "Classify the call LOCATION NAME Marvel Electricians Santa [PERSON_NAME] FROM PH…" at bounding box center [406, 250] width 812 height 501
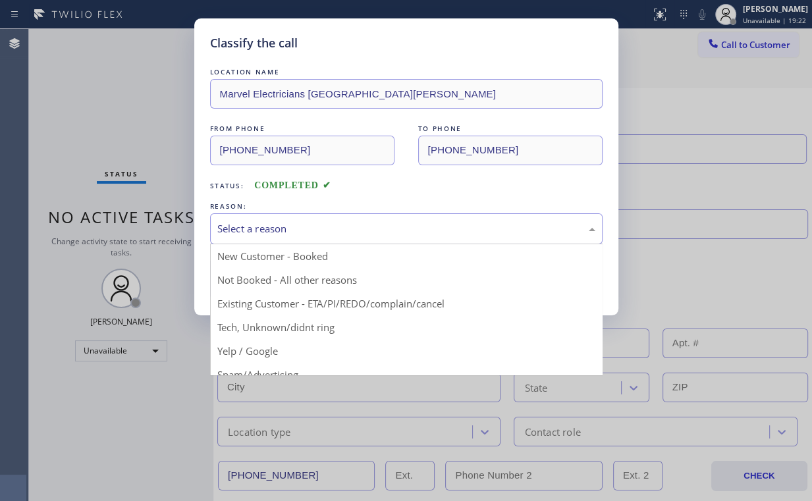
drag, startPoint x: 247, startPoint y: 233, endPoint x: 250, endPoint y: 258, distance: 24.6
click at [248, 234] on div "Select a reason" at bounding box center [406, 228] width 378 height 15
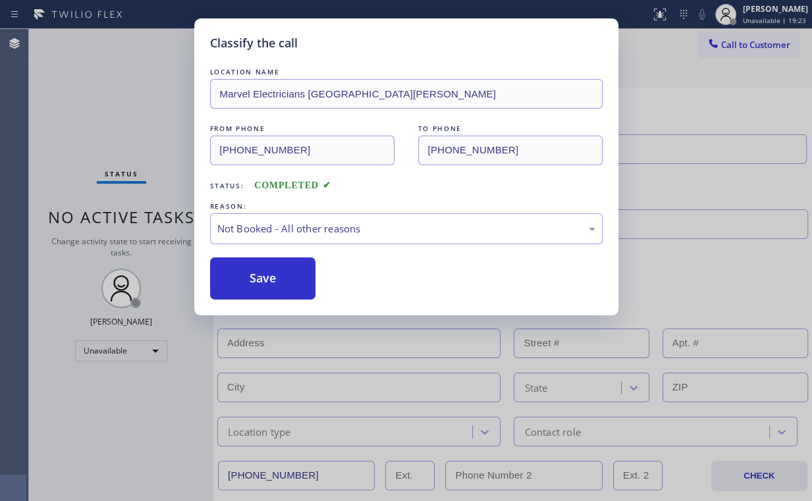
drag, startPoint x: 247, startPoint y: 274, endPoint x: 194, endPoint y: 190, distance: 99.4
click at [248, 273] on button "Save" at bounding box center [263, 279] width 106 height 42
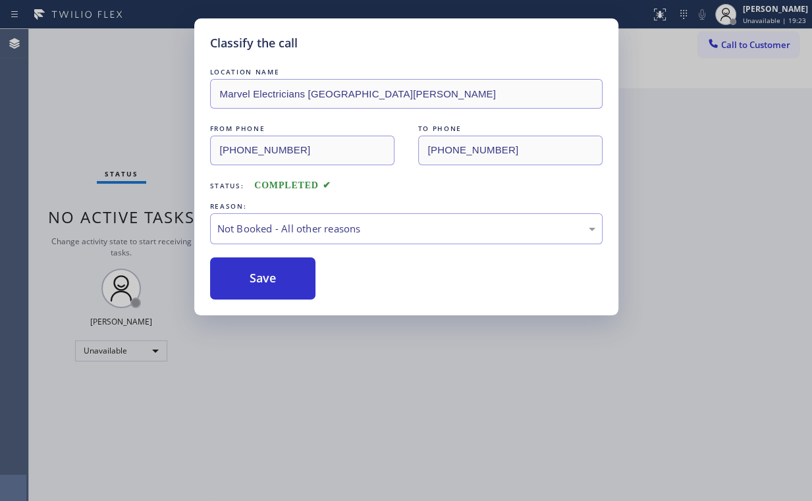
click at [135, 124] on div "Classify the call LOCATION NAME Marvel Electricians Santa [PERSON_NAME] FROM PH…" at bounding box center [406, 250] width 812 height 501
click at [716, 207] on div "Classify the call LOCATION NAME Marvel Electricians Santa [PERSON_NAME] FROM PH…" at bounding box center [406, 250] width 812 height 501
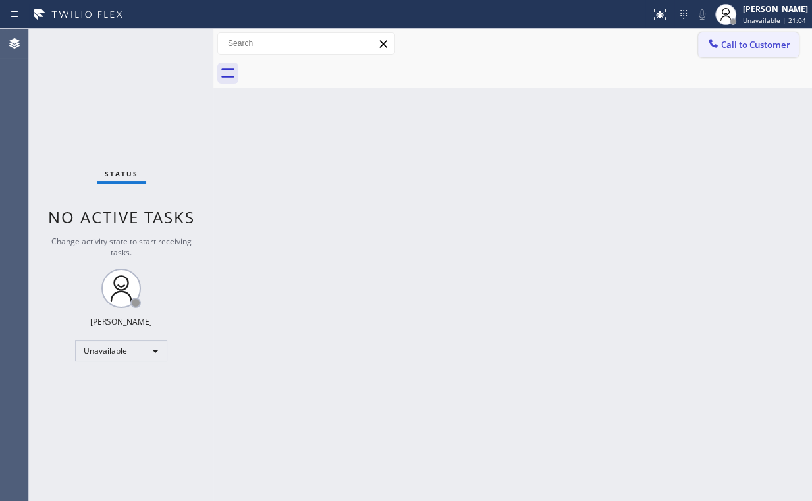
drag, startPoint x: 729, startPoint y: 41, endPoint x: 700, endPoint y: 65, distance: 38.4
click at [729, 41] on span "Call to Customer" at bounding box center [755, 45] width 69 height 12
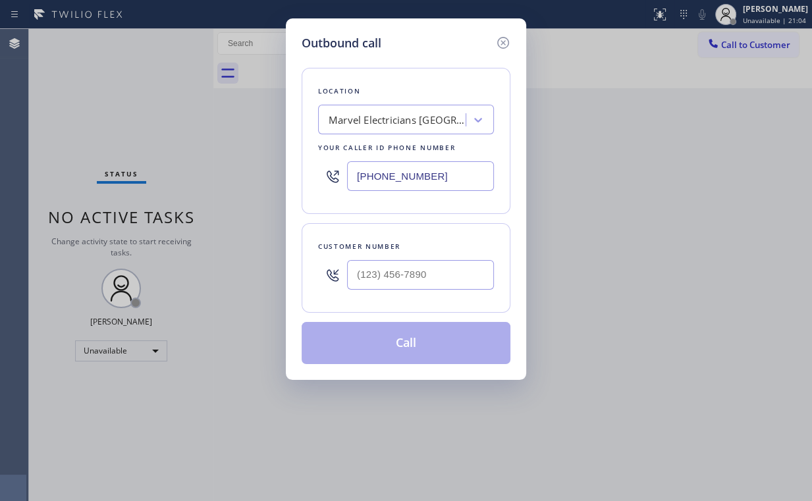
drag, startPoint x: 361, startPoint y: 191, endPoint x: 128, endPoint y: 214, distance: 233.7
click at [232, 203] on div "Outbound call Location Marvel Electricians [GEOGRAPHIC_DATA][PERSON_NAME] Your …" at bounding box center [406, 250] width 812 height 501
paste input "88) 493-2313"
type input "[PHONE_NUMBER]"
click at [302, 267] on div "Customer number" at bounding box center [406, 268] width 209 height 90
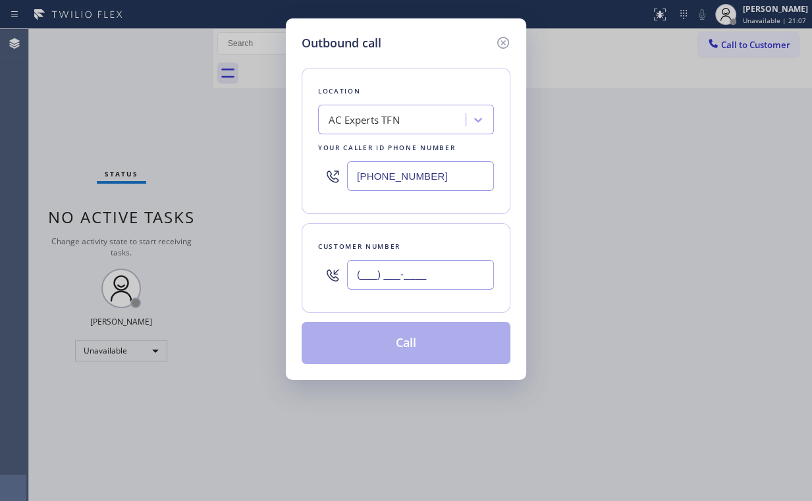
click at [435, 279] on input "(___) ___-____" at bounding box center [420, 275] width 147 height 30
paste input "945) 758-6754"
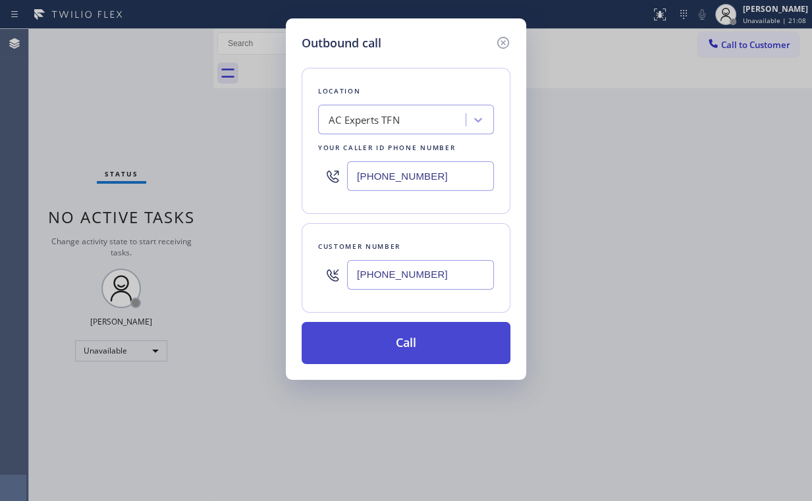
type input "[PHONE_NUMBER]"
drag, startPoint x: 389, startPoint y: 346, endPoint x: 298, endPoint y: 495, distance: 174.4
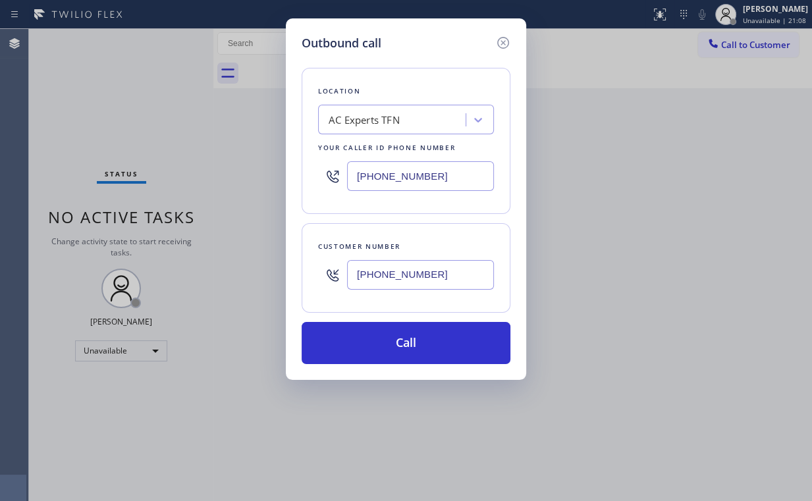
click at [387, 346] on button "Call" at bounding box center [406, 343] width 209 height 42
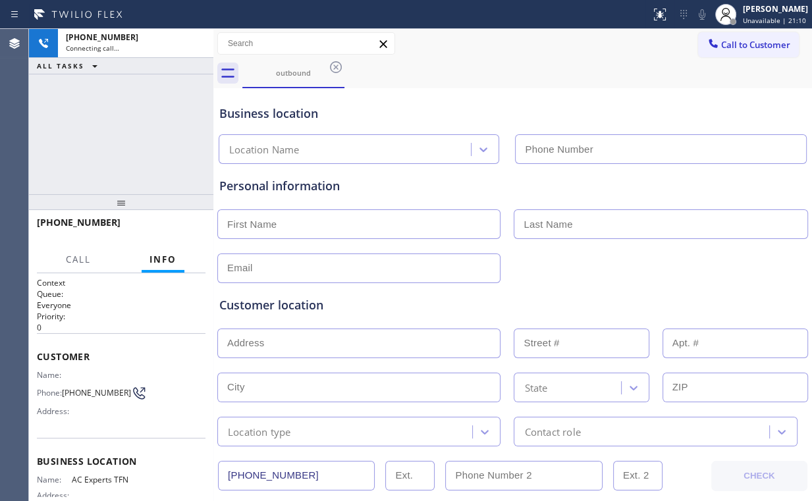
type input "[PHONE_NUMBER]"
click at [137, 121] on div "[PHONE_NUMBER] Connecting call… ALL TASKS ALL TASKS ACTIVE TASKS TASKS IN WRAP …" at bounding box center [121, 111] width 184 height 165
drag, startPoint x: 126, startPoint y: 133, endPoint x: 119, endPoint y: 122, distance: 13.7
click at [119, 122] on div "[PHONE_NUMBER] Connecting call… ALL TASKS ALL TASKS ACTIVE TASKS TASKS IN WRAP …" at bounding box center [121, 111] width 184 height 165
click at [130, 131] on div "[PHONE_NUMBER] Connecting call… ALL TASKS ALL TASKS ACTIVE TASKS TASKS IN WRAP …" at bounding box center [121, 111] width 184 height 165
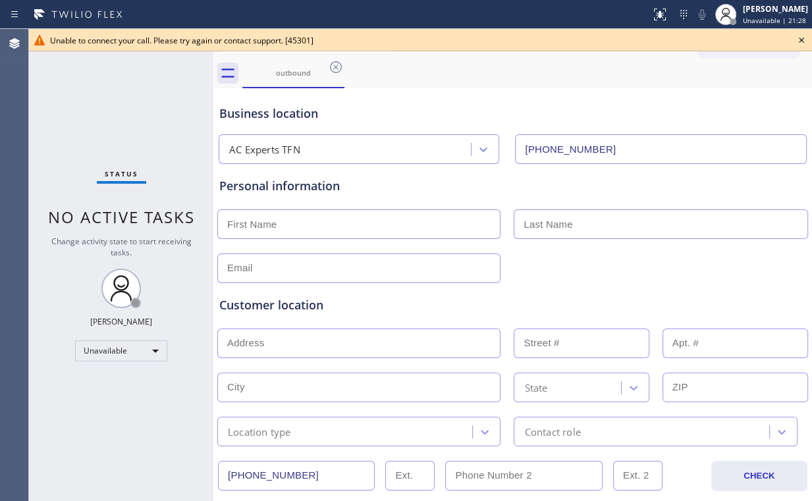
drag, startPoint x: 130, startPoint y: 93, endPoint x: 704, endPoint y: 82, distance: 573.2
click at [135, 95] on div "Status No active tasks Change activity state to start receiving tasks. [PERSON_…" at bounding box center [121, 265] width 184 height 472
click at [805, 40] on icon at bounding box center [802, 40] width 16 height 16
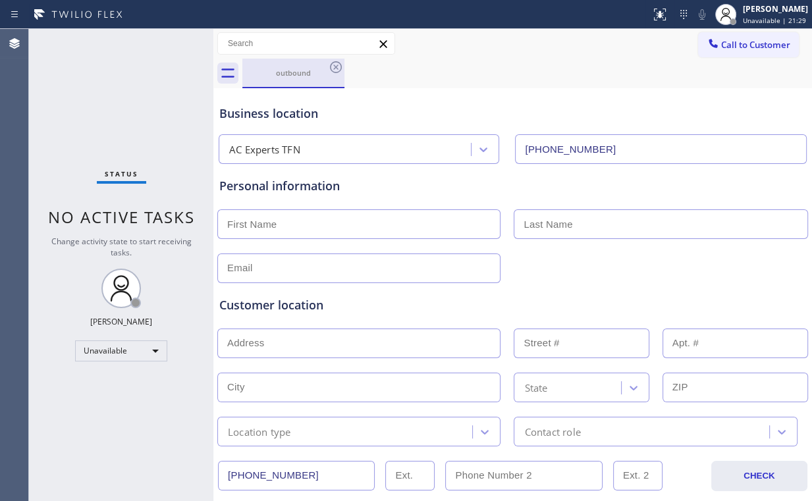
click at [265, 83] on div "outbound" at bounding box center [293, 73] width 99 height 28
click at [338, 66] on icon at bounding box center [336, 67] width 16 height 16
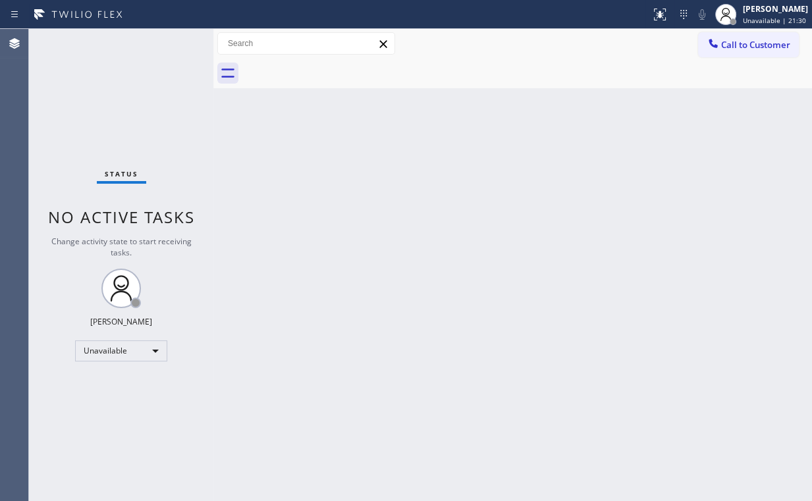
click at [414, 179] on div "Back to Dashboard Change Sender ID Customers Technicians Select a contact Outbo…" at bounding box center [512, 265] width 599 height 472
click at [116, 83] on div "Status No active tasks Change activity state to start receiving tasks. [PERSON_…" at bounding box center [121, 265] width 184 height 472
drag, startPoint x: 754, startPoint y: 38, endPoint x: 564, endPoint y: 121, distance: 207.1
click at [753, 40] on button "Call to Customer" at bounding box center [748, 44] width 101 height 25
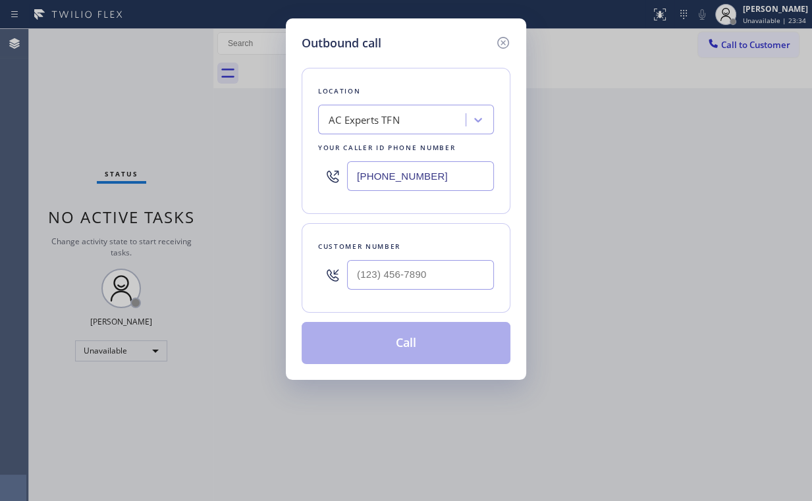
click at [268, 184] on div "Outbound call Location AC Experts TFN Your caller id phone number [PHONE_NUMBER…" at bounding box center [406, 250] width 812 height 501
paste input "480) 680-9844"
type input "[PHONE_NUMBER]"
click at [418, 271] on input "(___) ___-____" at bounding box center [420, 275] width 147 height 30
paste input "617) 869-1807"
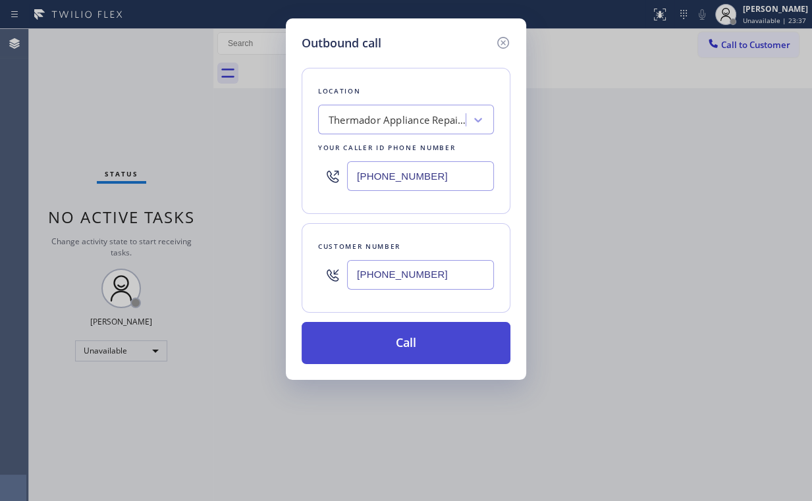
type input "[PHONE_NUMBER]"
click at [386, 345] on button "Call" at bounding box center [406, 343] width 209 height 42
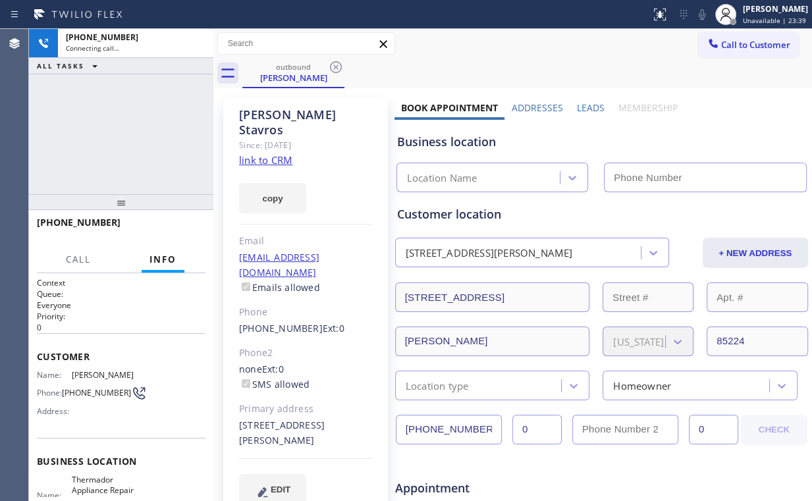
click at [126, 132] on div "[PHONE_NUMBER] Connecting call… ALL TASKS ALL TASKS ACTIVE TASKS TASKS IN WRAP …" at bounding box center [121, 111] width 184 height 165
click at [278, 153] on link "link to CRM" at bounding box center [265, 159] width 53 height 13
type input "[PHONE_NUMBER]"
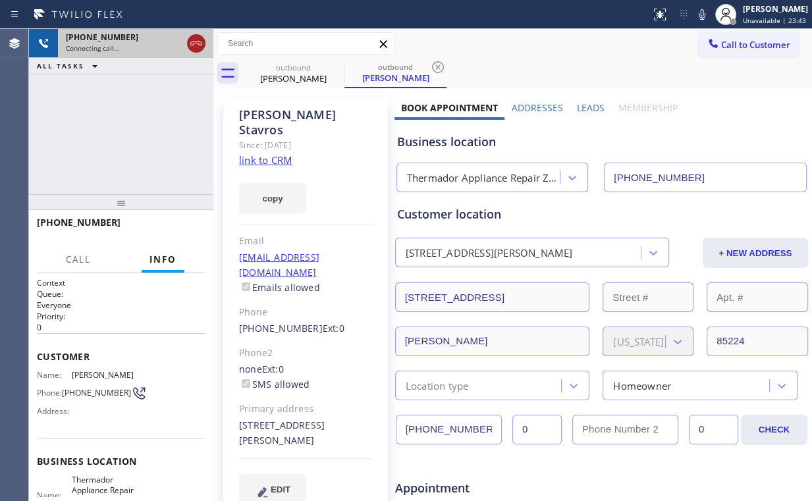
click at [190, 43] on icon at bounding box center [196, 44] width 16 height 16
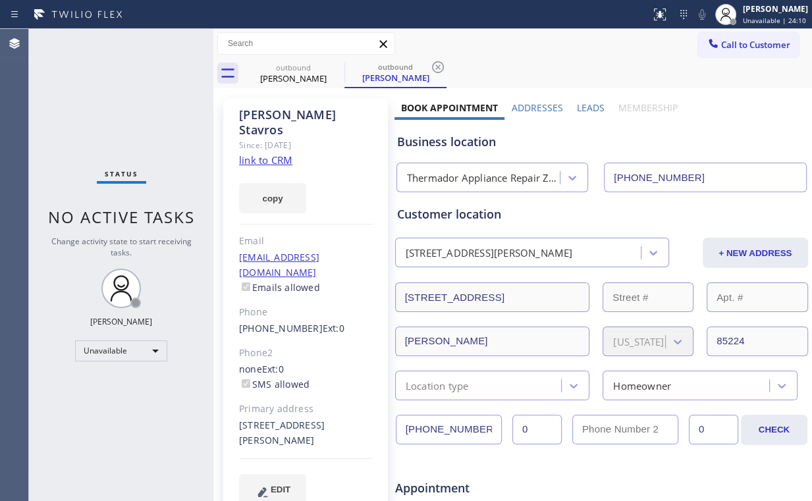
click at [752, 40] on span "Call to Customer" at bounding box center [755, 45] width 69 height 12
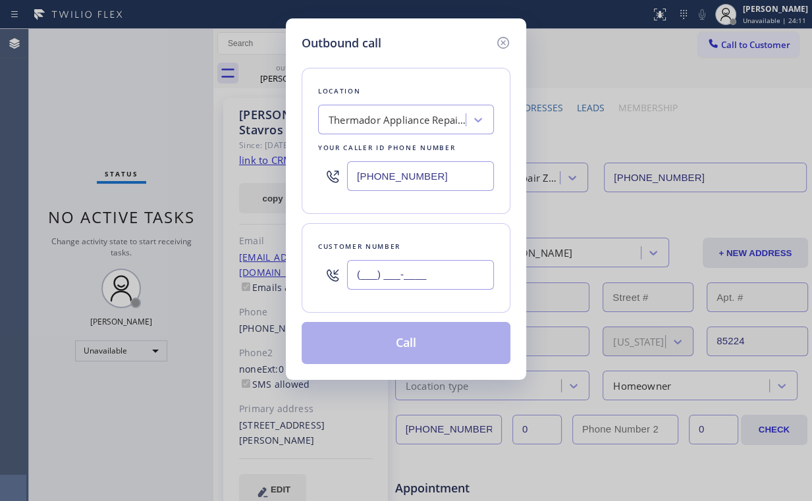
click at [416, 277] on input "(___) ___-____" at bounding box center [420, 275] width 147 height 30
paste input "650) 302-7980"
type input "[PHONE_NUMBER]"
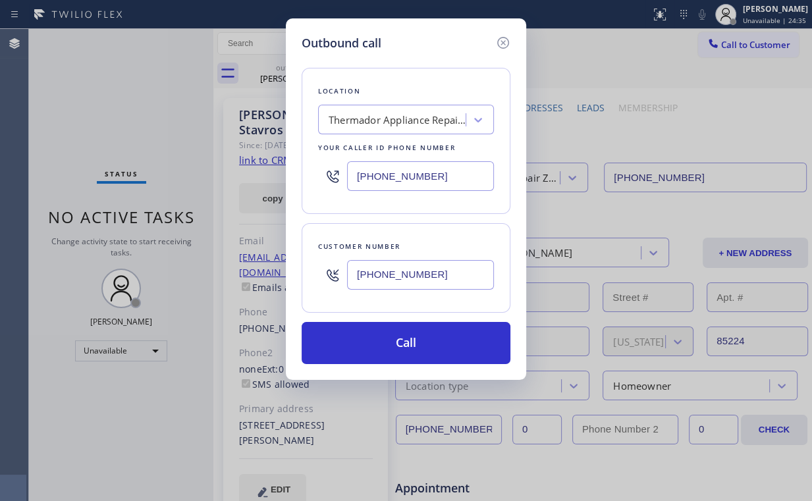
drag, startPoint x: 437, startPoint y: 176, endPoint x: 174, endPoint y: 187, distance: 263.7
click at [174, 187] on div "Outbound call Location Thermador Appliance Repair Zone [PERSON_NAME] Your calle…" at bounding box center [406, 250] width 812 height 501
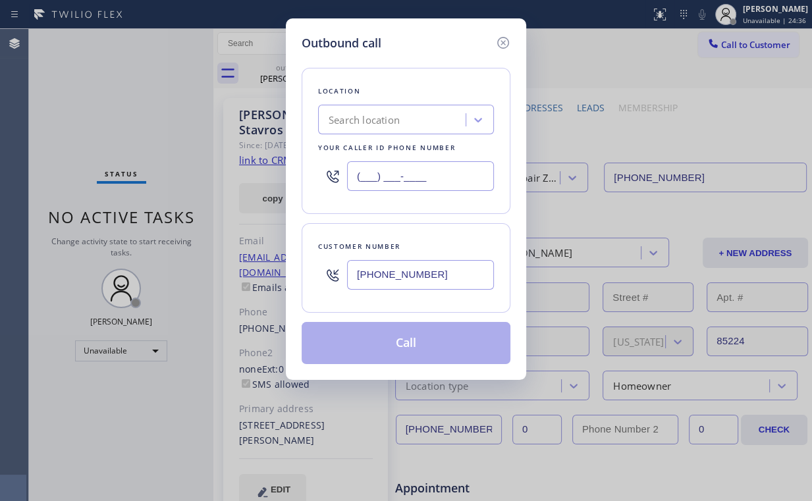
type input "(___) ___-____"
drag, startPoint x: 350, startPoint y: 273, endPoint x: 182, endPoint y: 271, distance: 168.0
click at [182, 271] on div "Outbound call Location Search location Your caller id phone number Customer num…" at bounding box center [406, 250] width 812 height 501
type input "(___) ___-____"
click at [390, 113] on div "Search location" at bounding box center [364, 120] width 71 height 15
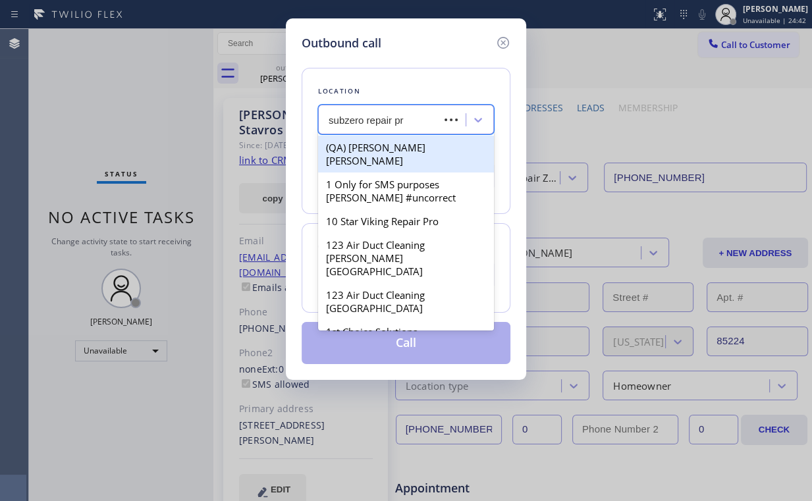
type input "subzero repair pro"
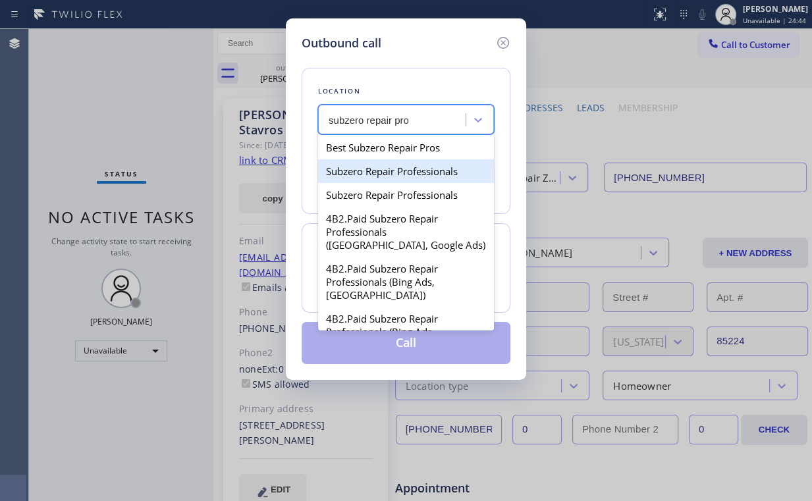
click at [423, 177] on div "Subzero Repair Professionals" at bounding box center [406, 171] width 176 height 24
type input "[PHONE_NUMBER]"
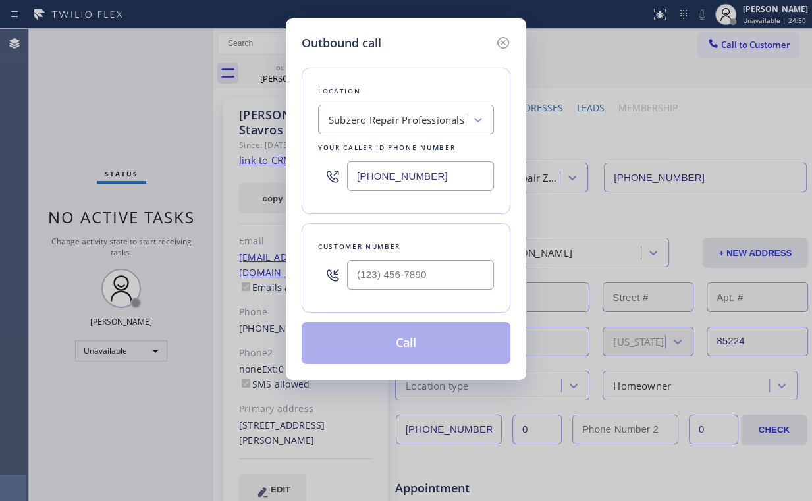
drag, startPoint x: 126, startPoint y: 126, endPoint x: 148, endPoint y: 142, distance: 26.3
click at [126, 126] on div "Outbound call Location Subzero Repair Professionals Your caller id phone number…" at bounding box center [406, 250] width 812 height 501
click at [429, 267] on input "(___) ___-____" at bounding box center [420, 275] width 147 height 30
paste input "650) 302-7980"
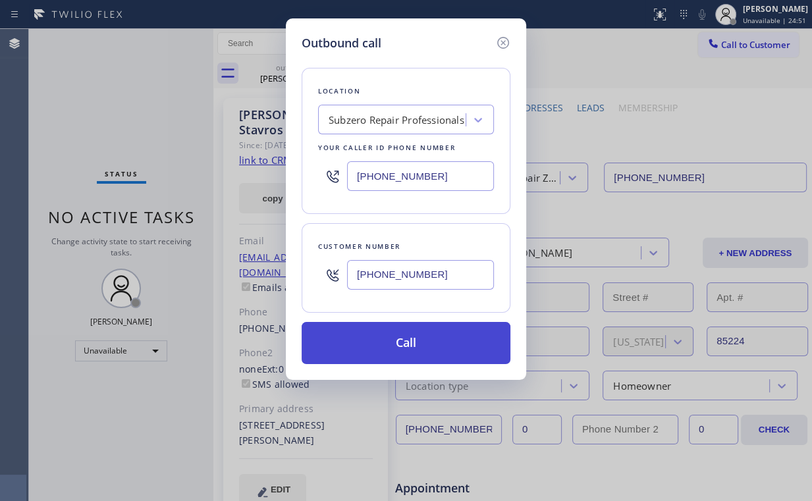
type input "[PHONE_NUMBER]"
click at [410, 348] on button "Call" at bounding box center [406, 343] width 209 height 42
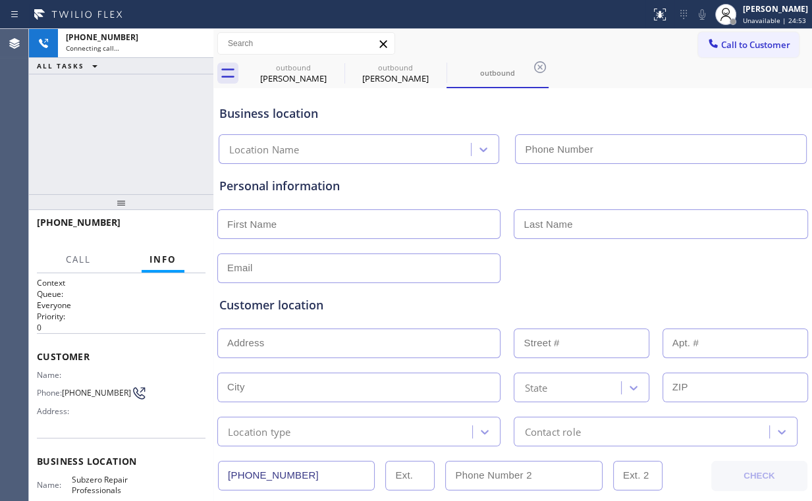
type input "[PHONE_NUMBER]"
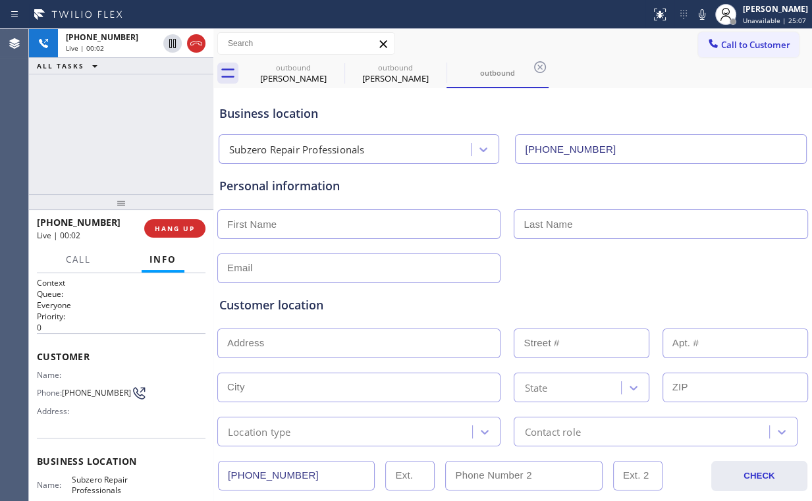
click at [144, 126] on div "[PHONE_NUMBER] Live | 00:02 ALL TASKS ALL TASKS ACTIVE TASKS TASKS IN WRAP UP" at bounding box center [121, 111] width 184 height 165
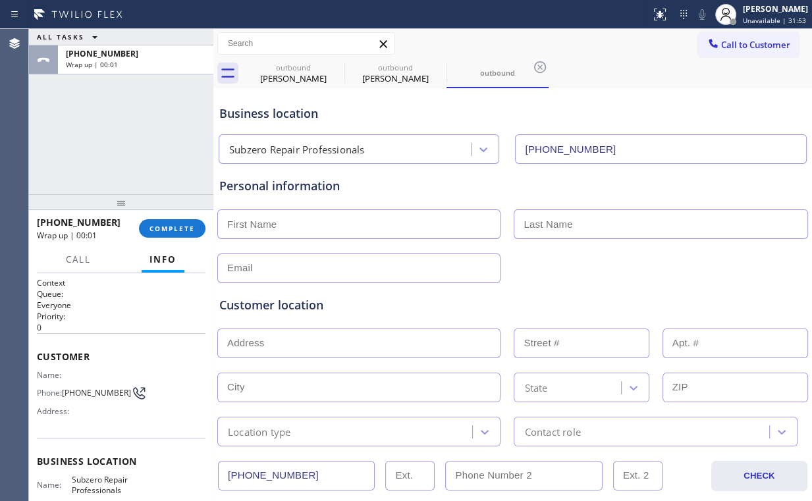
click at [289, 221] on input "text" at bounding box center [358, 224] width 283 height 30
type input "[PERSON_NAME]"
drag, startPoint x: 302, startPoint y: 257, endPoint x: 285, endPoint y: 327, distance: 72.7
click at [302, 258] on input "text" at bounding box center [358, 269] width 283 height 30
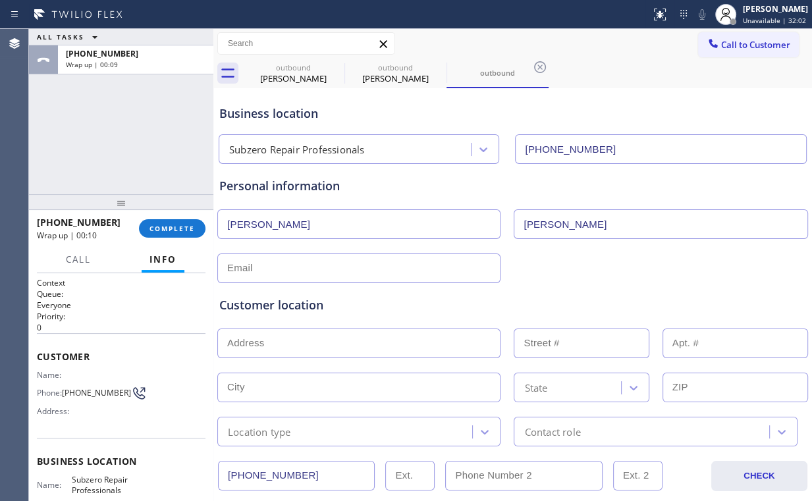
drag, startPoint x: 261, startPoint y: 263, endPoint x: 290, endPoint y: 266, distance: 29.8
click at [263, 263] on input "text" at bounding box center [358, 269] width 283 height 30
paste input "[EMAIL_ADDRESS][DOMAIN_NAME]"
type input "[EMAIL_ADDRESS][DOMAIN_NAME]"
click at [389, 308] on div "Customer location" at bounding box center [512, 305] width 587 height 18
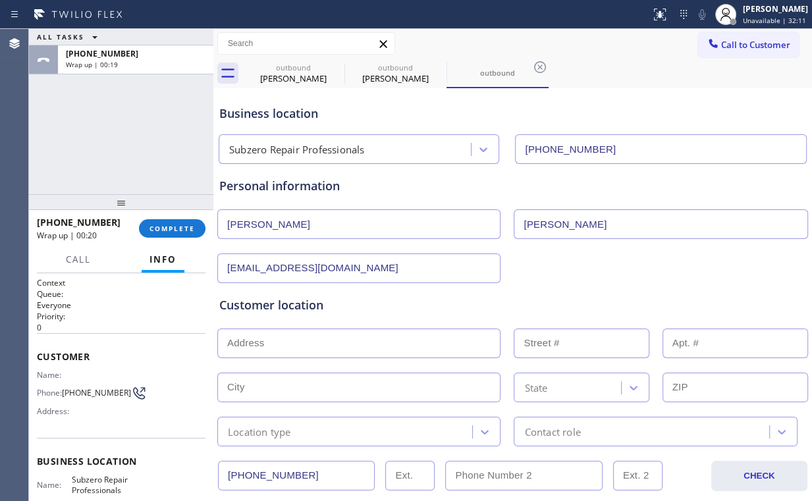
click at [297, 352] on input "text" at bounding box center [358, 344] width 283 height 30
paste input "[STREET_ADDRESS]"
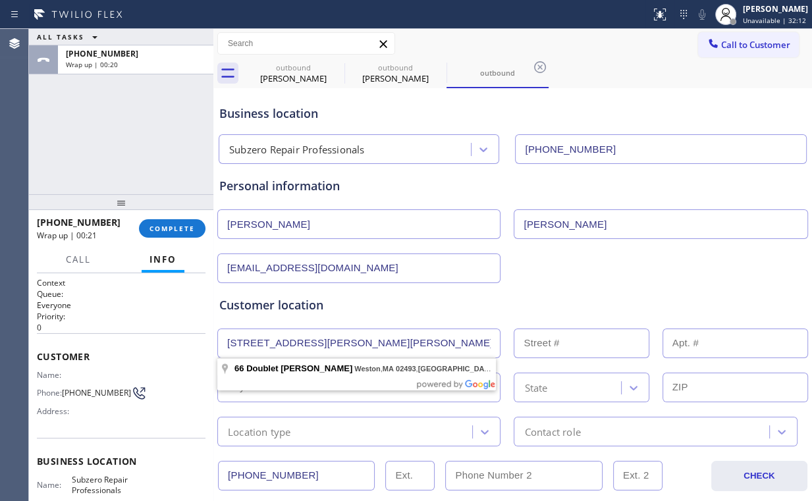
type input "[STREET_ADDRESS][PERSON_NAME]"
type input "66"
type input "Weston"
type input "02493"
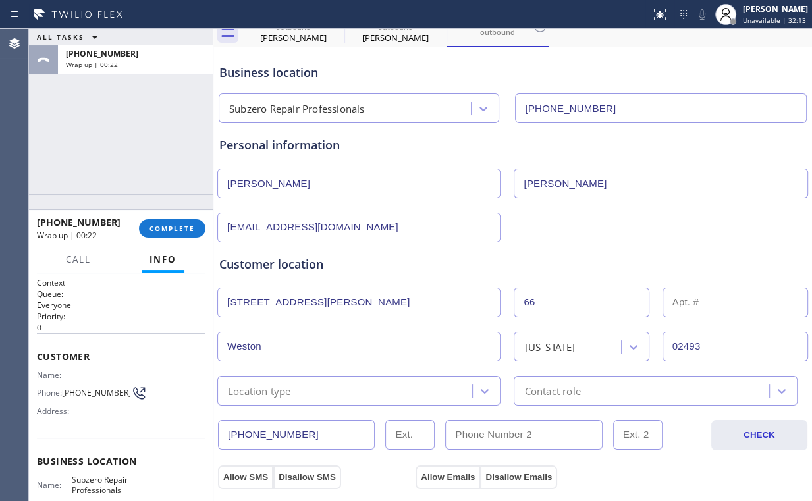
scroll to position [158, 0]
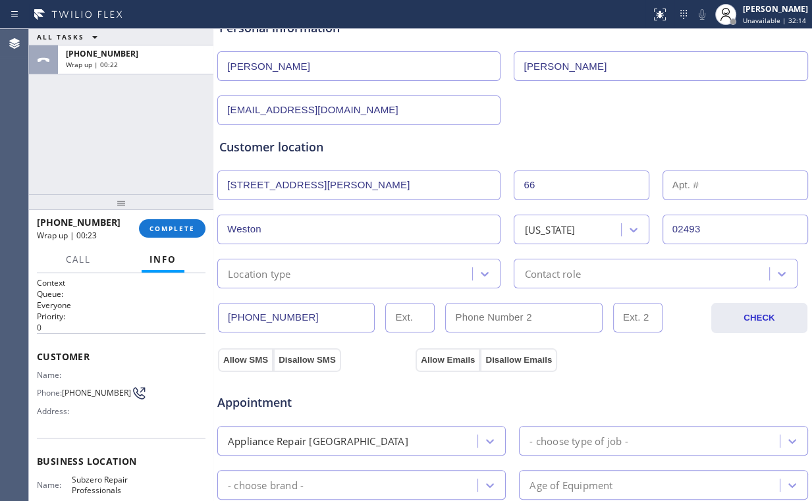
click at [395, 269] on div "Location type" at bounding box center [346, 273] width 251 height 23
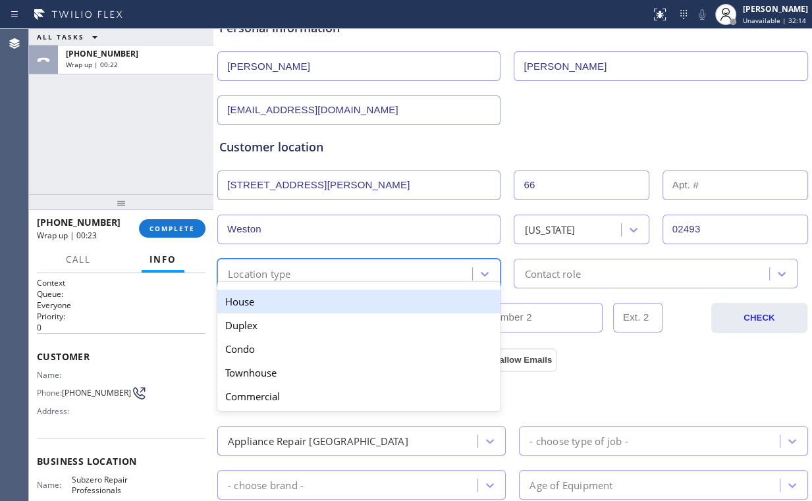
type input "h"
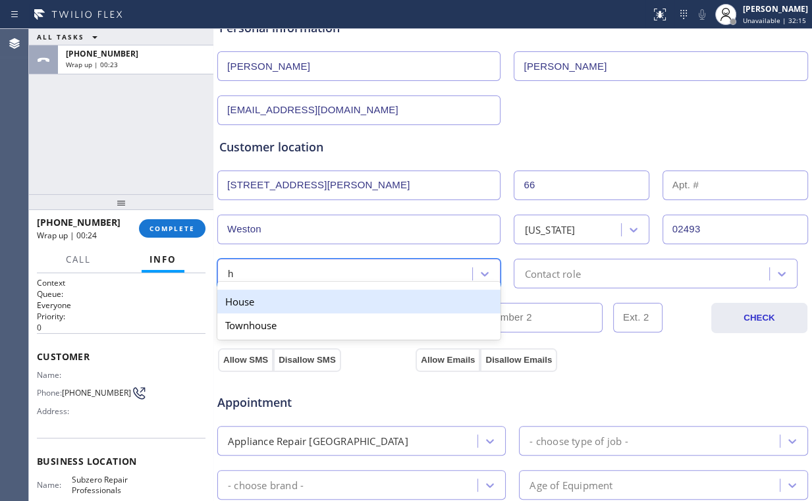
drag, startPoint x: 279, startPoint y: 298, endPoint x: 459, endPoint y: 296, distance: 179.8
click at [282, 298] on div "House" at bounding box center [358, 302] width 283 height 24
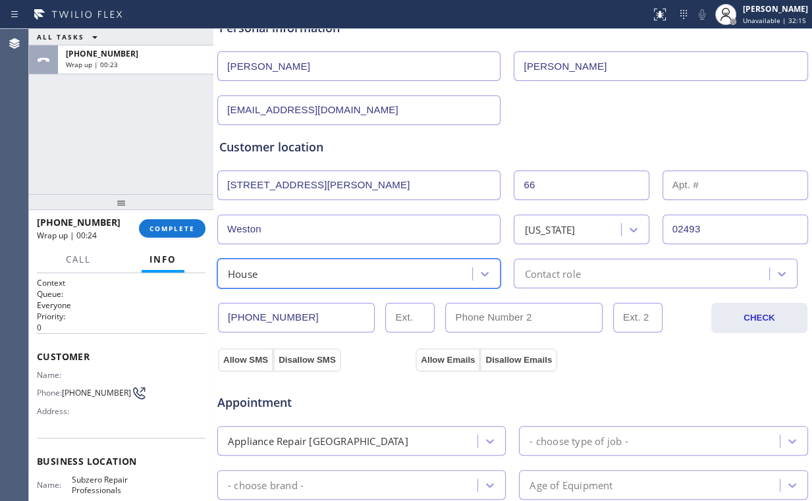
click at [543, 272] on div "Contact role" at bounding box center [552, 273] width 56 height 15
type input "h"
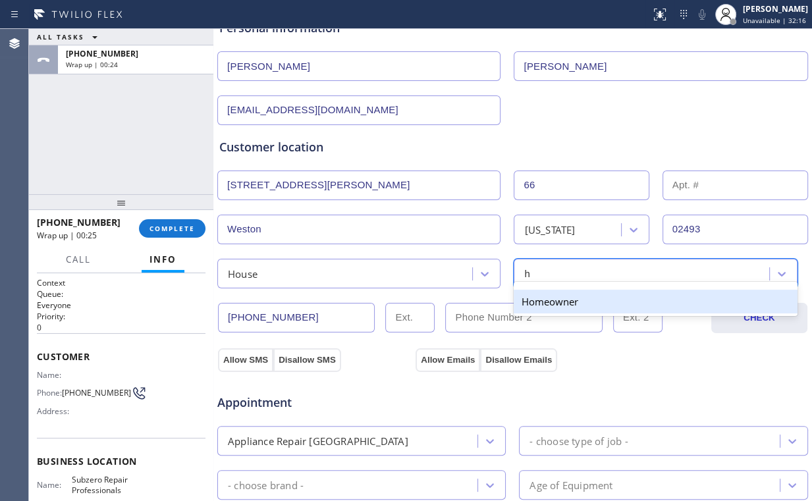
click at [548, 299] on div "Homeowner" at bounding box center [655, 302] width 283 height 24
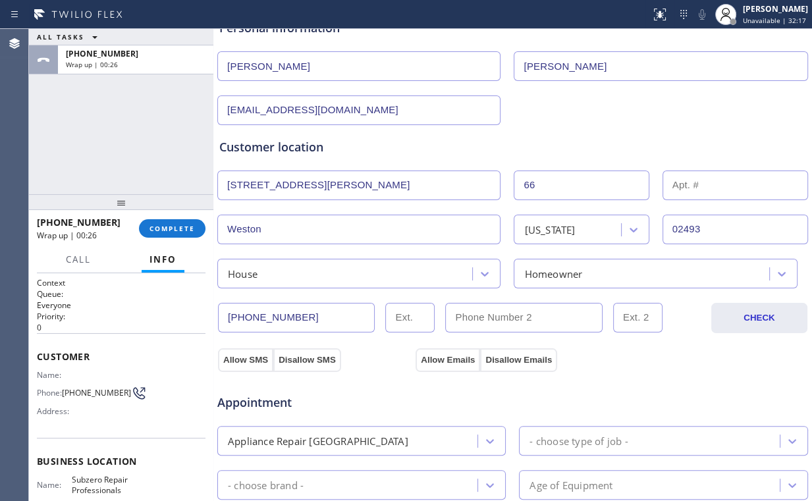
click at [567, 115] on div "[EMAIL_ADDRESS][DOMAIN_NAME]" at bounding box center [513, 109] width 594 height 32
click at [233, 356] on button "Allow SMS" at bounding box center [245, 360] width 55 height 24
click at [439, 355] on button "Allow Emails" at bounding box center [448, 360] width 65 height 24
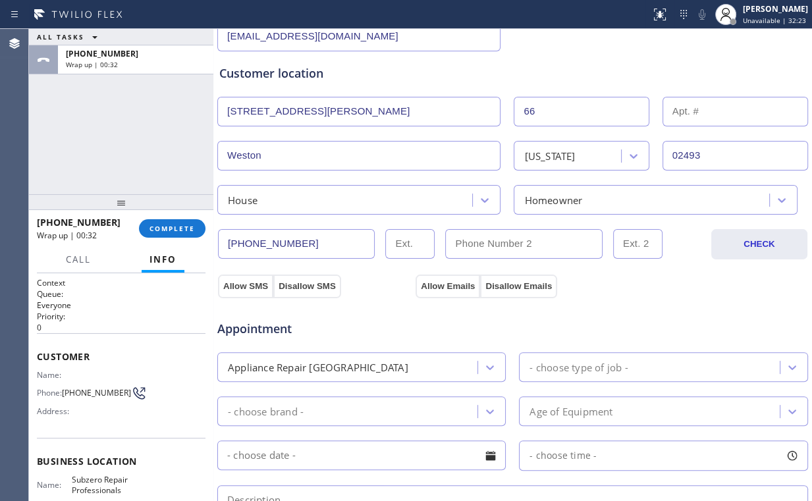
scroll to position [316, 0]
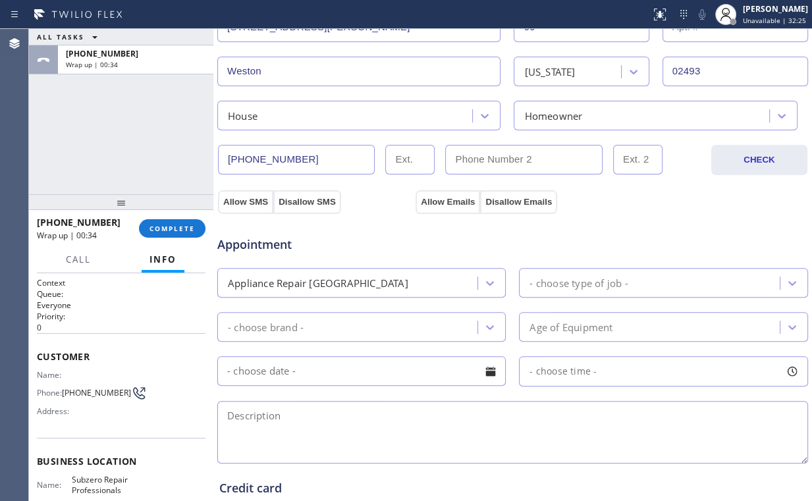
click at [300, 327] on div "- choose brand -" at bounding box center [266, 326] width 76 height 15
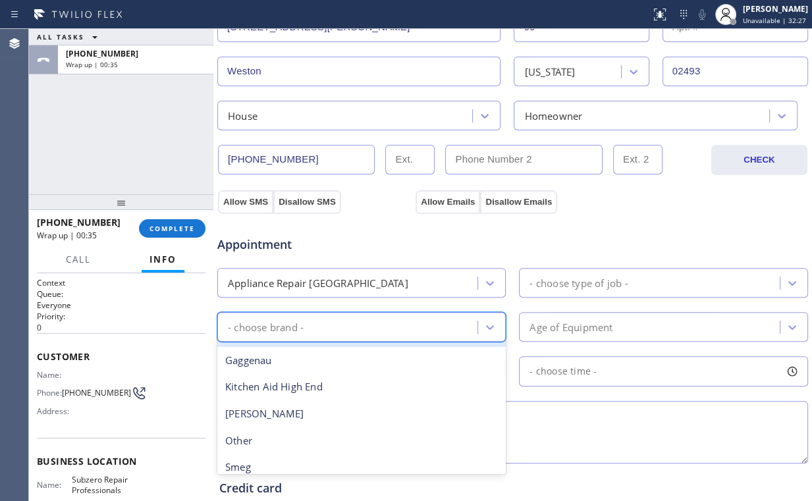
scroll to position [158, 0]
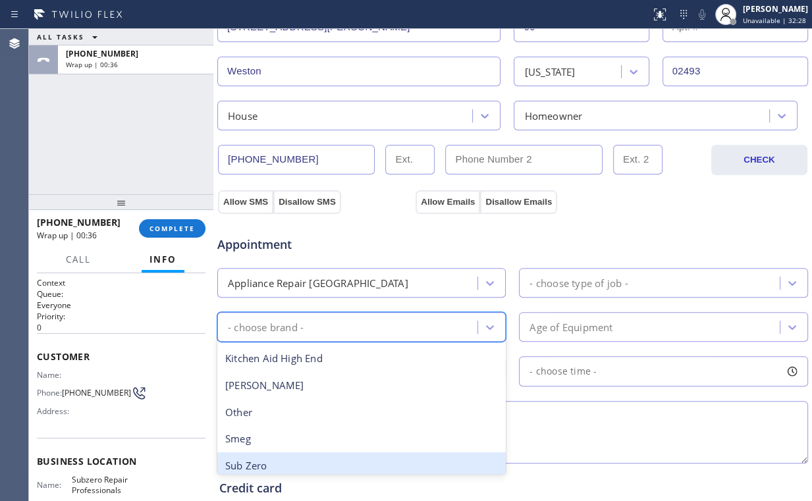
click at [290, 458] on div "Sub Zero" at bounding box center [361, 466] width 289 height 27
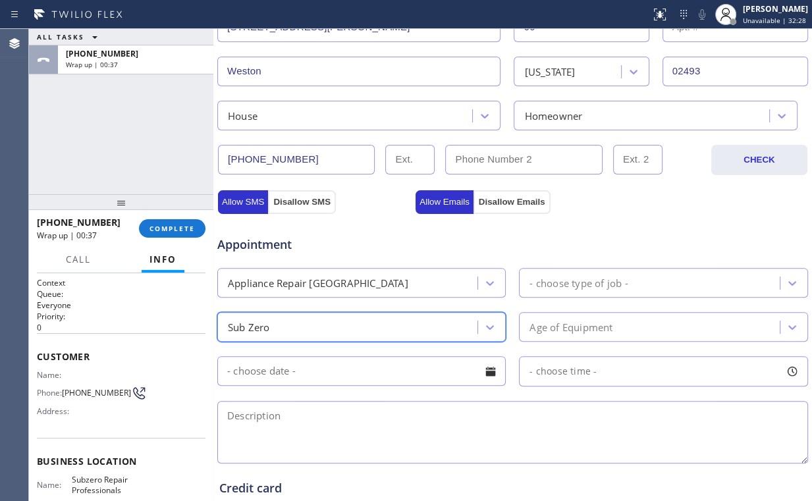
click at [544, 285] on div "- choose type of job -" at bounding box center [579, 282] width 98 height 15
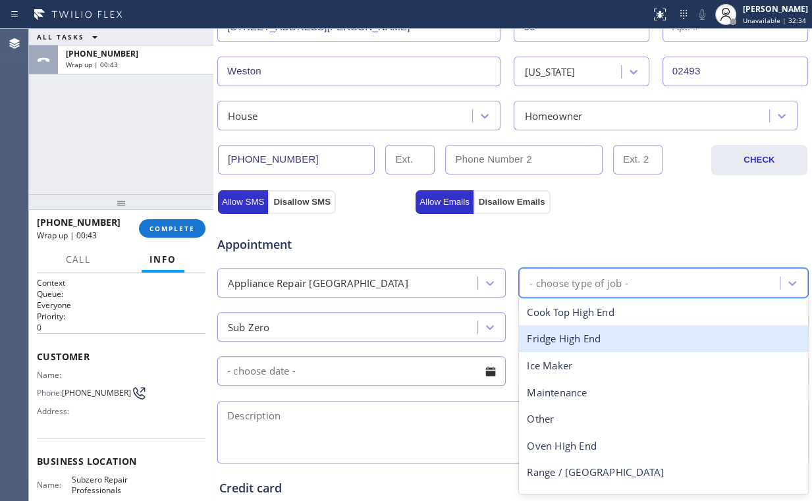
drag, startPoint x: 586, startPoint y: 338, endPoint x: 609, endPoint y: 333, distance: 23.7
click at [586, 338] on div "Fridge High End" at bounding box center [663, 338] width 289 height 27
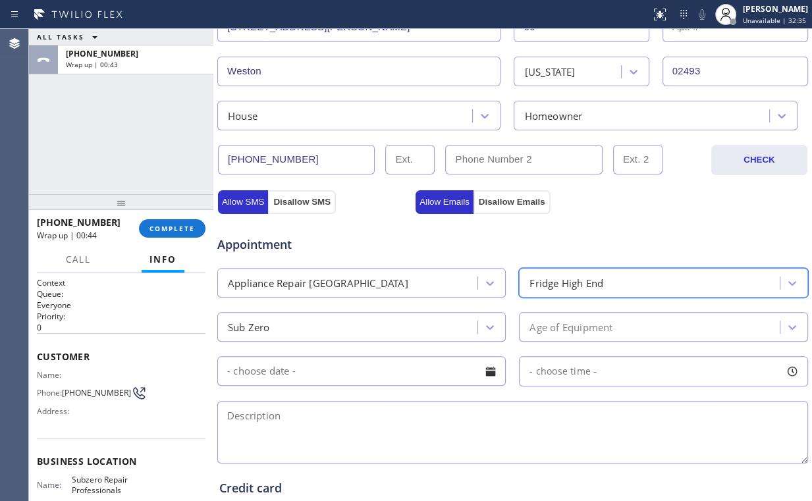
click at [597, 233] on div "Appointment" at bounding box center [513, 237] width 594 height 34
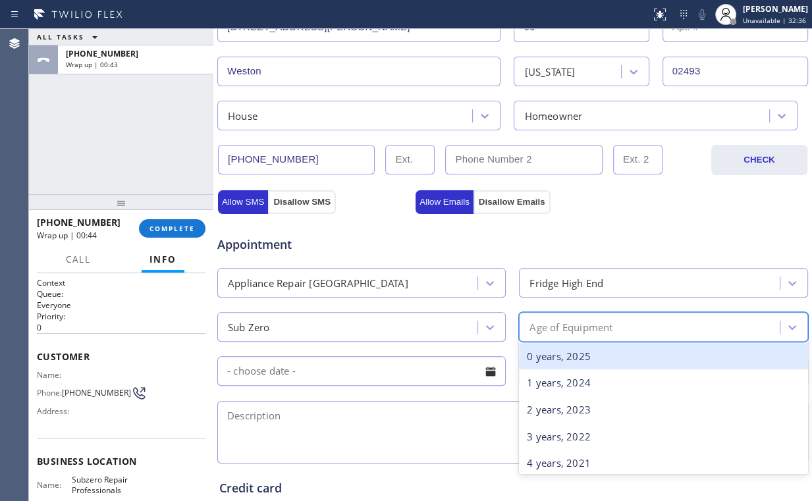
click at [588, 329] on div "Age of Equipment" at bounding box center [571, 326] width 83 height 15
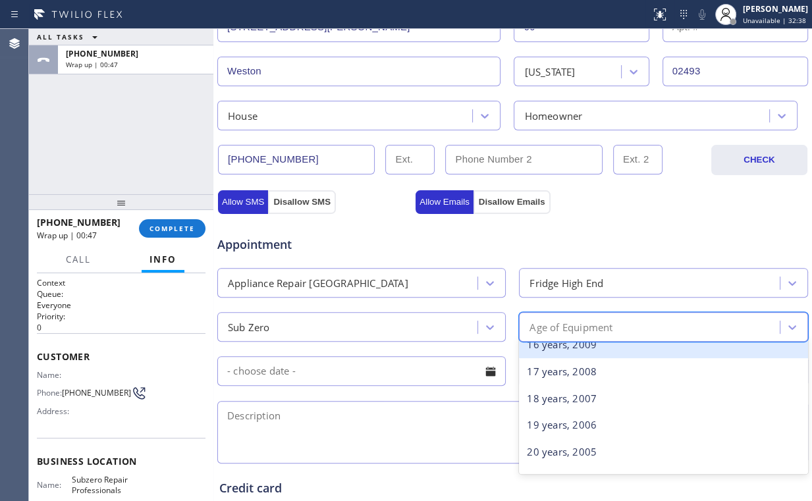
scroll to position [527, 0]
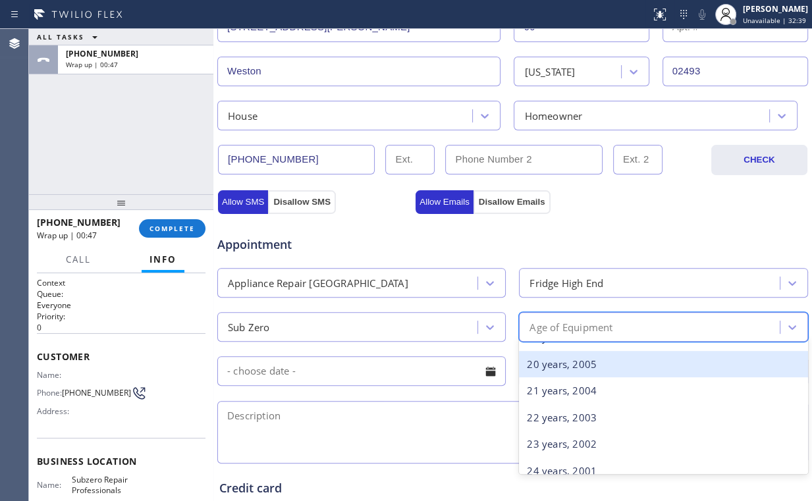
click at [575, 356] on div "20 years, 2005" at bounding box center [663, 364] width 289 height 27
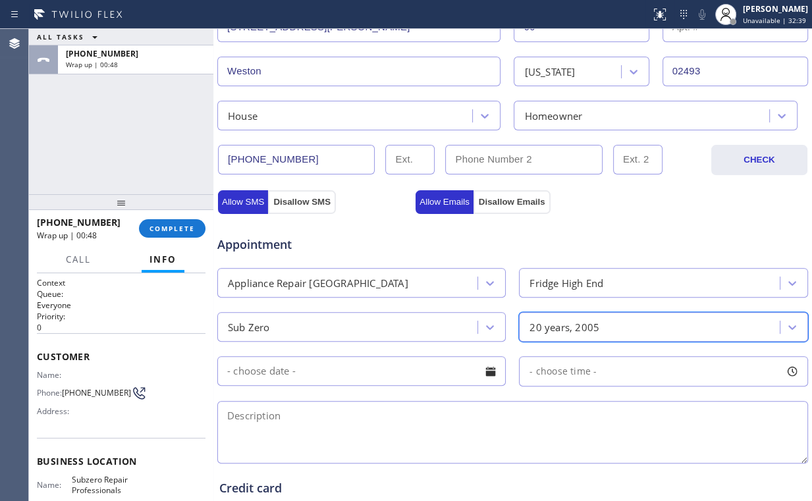
click at [598, 217] on div "Appointment Appliance Repair High End Fridge High End Sub Zero option 20 years,…" at bounding box center [513, 339] width 592 height 253
click at [310, 372] on input "text" at bounding box center [361, 371] width 289 height 30
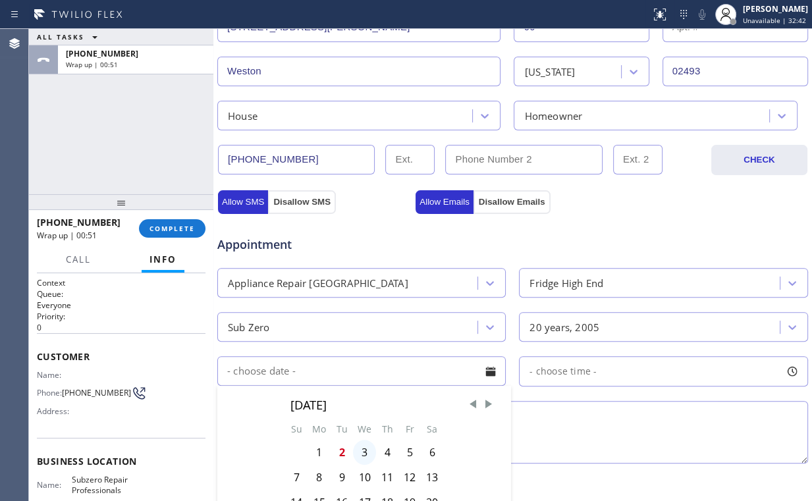
click at [363, 451] on div "3" at bounding box center [364, 452] width 23 height 25
type input "[DATE]"
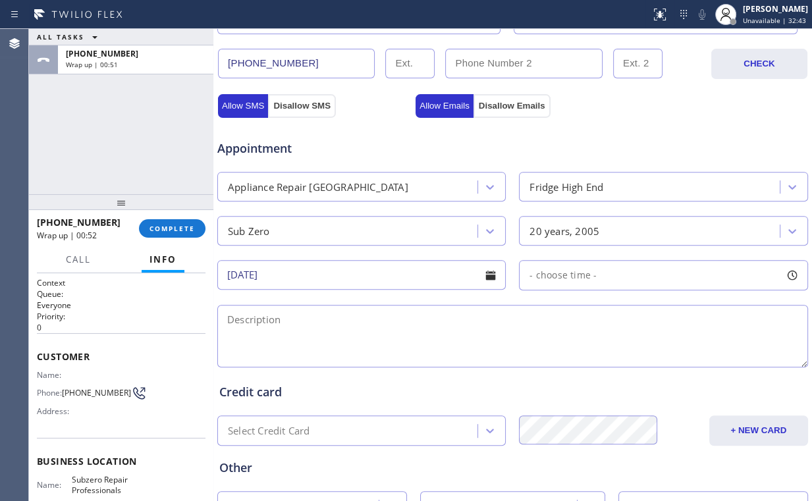
scroll to position [422, 0]
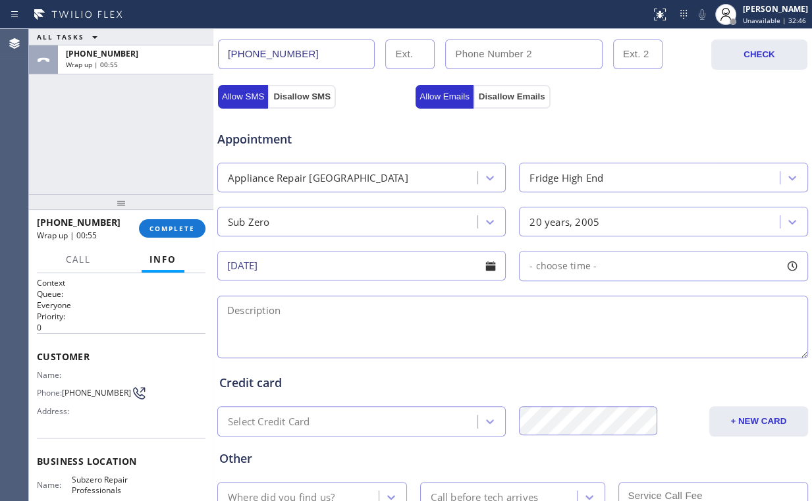
click at [559, 267] on span "- choose time -" at bounding box center [563, 266] width 67 height 13
drag, startPoint x: 663, startPoint y: 349, endPoint x: 682, endPoint y: 346, distance: 19.3
click at [684, 346] on div at bounding box center [692, 347] width 16 height 28
drag, startPoint x: 528, startPoint y: 345, endPoint x: 627, endPoint y: 341, distance: 99.5
click at [627, 341] on div at bounding box center [632, 347] width 16 height 28
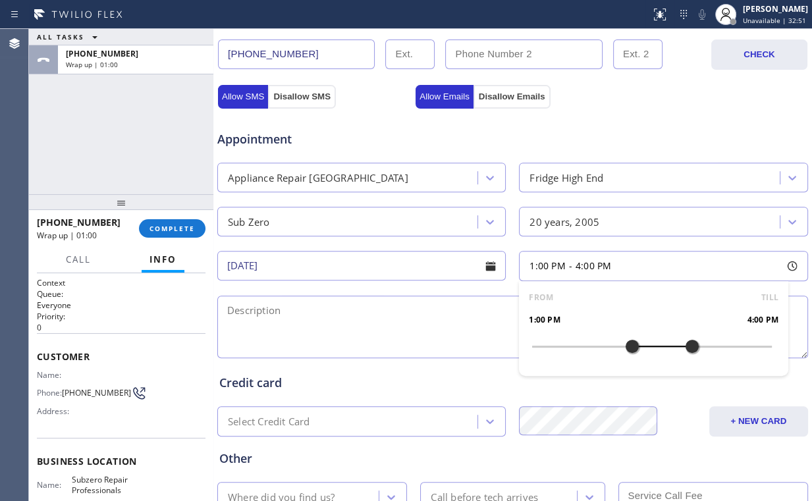
click at [492, 285] on div "Appointment Appliance Repair High End Fridge High End Sub Zero 20 years, 2005 […" at bounding box center [512, 238] width 587 height 246
click at [324, 310] on textarea at bounding box center [512, 327] width 591 height 63
paste textarea "Subzero | fridge BI | freezer is not working | [DEMOGRAPHIC_DATA] | [STREET_ADD…"
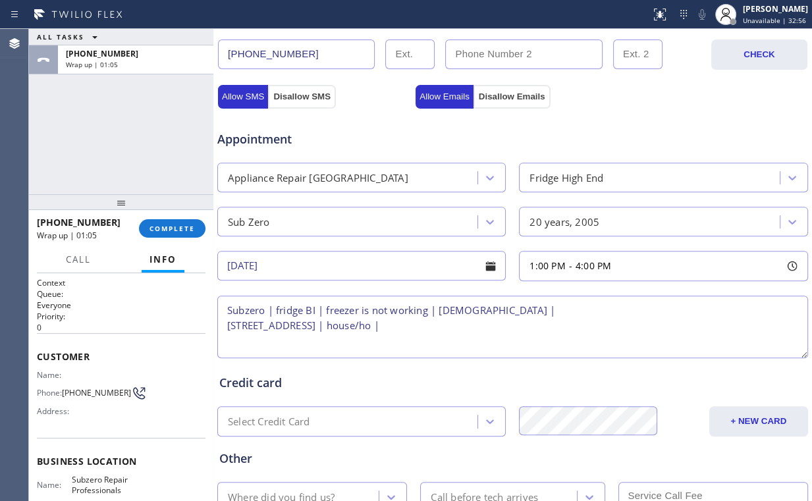
click at [226, 306] on textarea "Subzero | fridge BI | freezer is not working | [DEMOGRAPHIC_DATA] | [STREET_ADD…" at bounding box center [512, 327] width 591 height 63
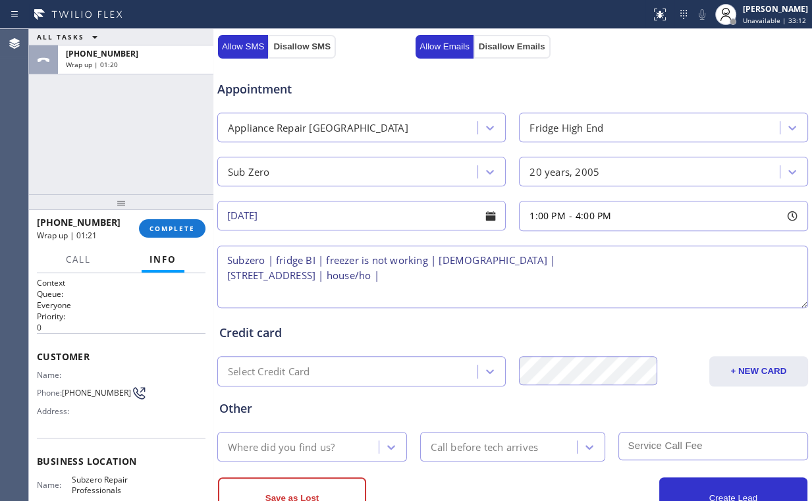
scroll to position [474, 0]
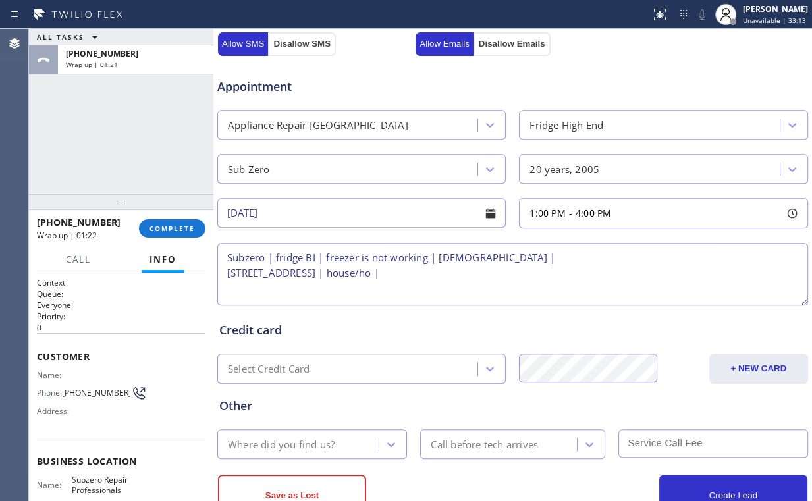
click at [312, 270] on textarea "Subzero | fridge BI | freezer is not working | [DEMOGRAPHIC_DATA] | [STREET_ADD…" at bounding box center [512, 274] width 591 height 63
click at [514, 274] on textarea "Subzero | fridge BI | freezer is not working | [DEMOGRAPHIC_DATA] | [STREET_ADD…" at bounding box center [512, 274] width 591 height 63
click at [225, 257] on textarea "Subzero | fridge BI | freezer is not working | [DEMOGRAPHIC_DATA] | [STREET_ADD…" at bounding box center [512, 274] width 591 height 63
click at [656, 269] on textarea "1-4 | $85 scf | Subzero | fridge BI | freezer is not working | [DEMOGRAPHIC_DAT…" at bounding box center [512, 274] width 591 height 63
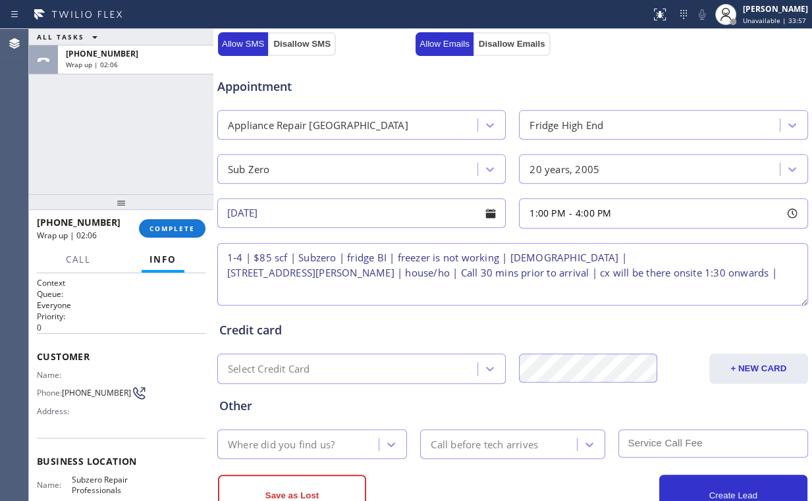
click at [300, 292] on textarea "1-4 | $85 scf | Subzero | fridge BI | freezer is not working | [DEMOGRAPHIC_DAT…" at bounding box center [512, 274] width 591 height 63
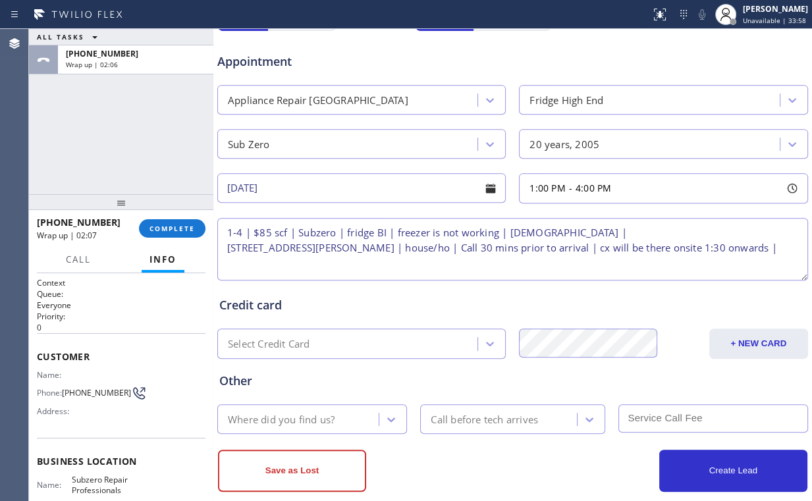
scroll to position [516, 0]
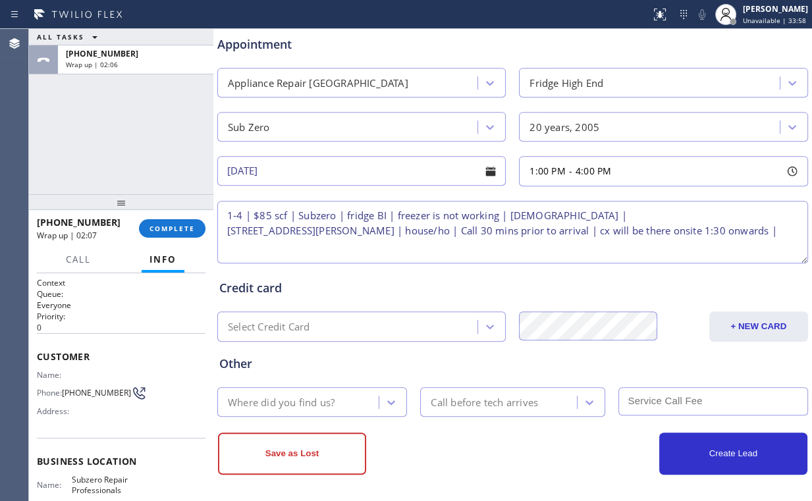
type textarea "1-4 | $85 scf | Subzero | fridge BI | freezer is not working | [DEMOGRAPHIC_DAT…"
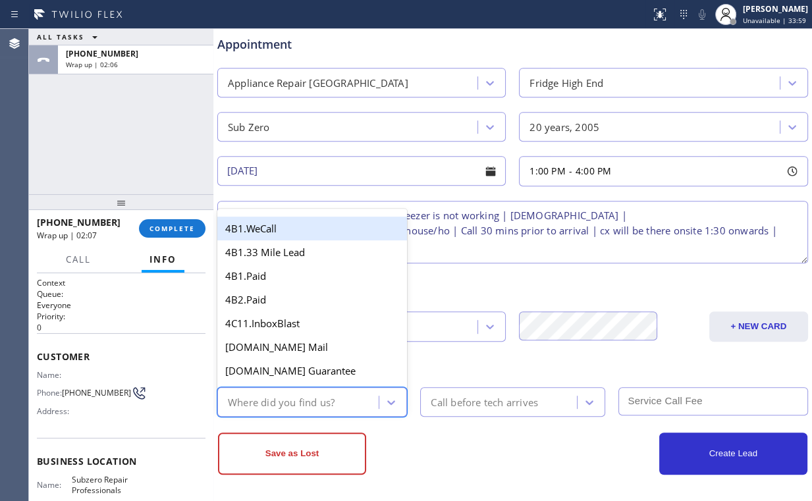
click at [292, 401] on div "Where did you find us?" at bounding box center [281, 402] width 107 height 15
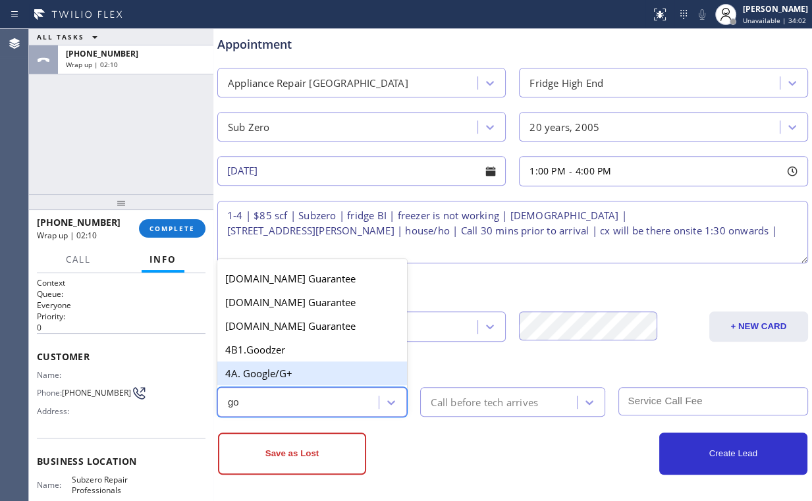
type input "g"
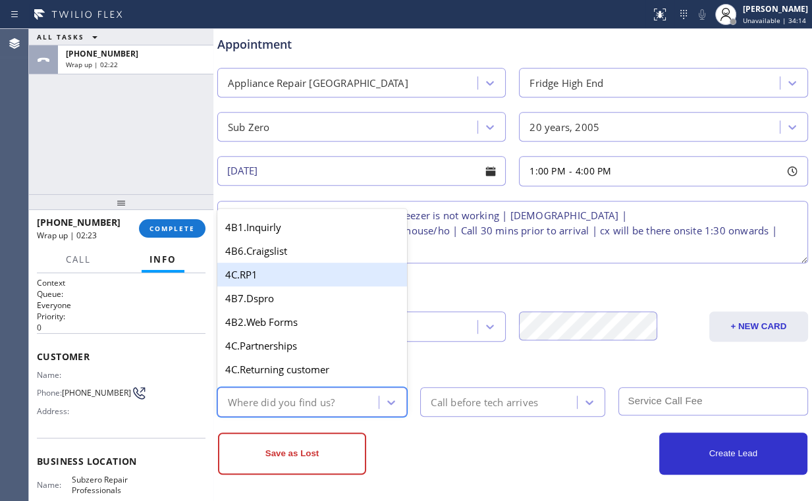
scroll to position [527, 0]
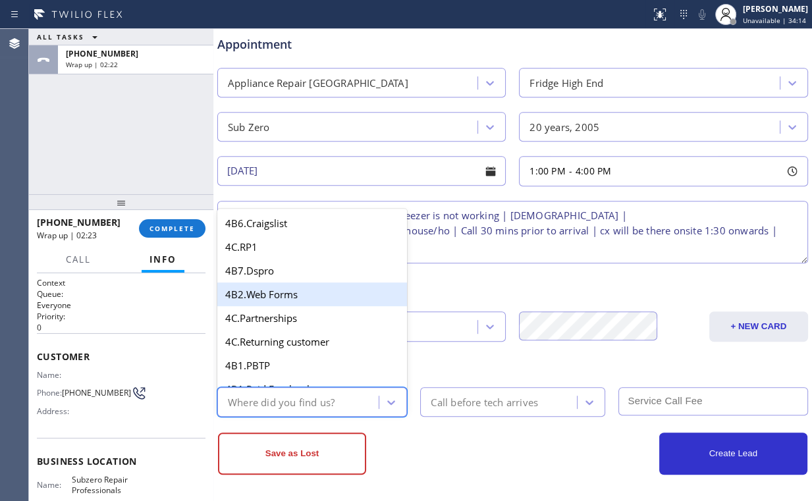
click at [322, 295] on div "4B2.Web Forms" at bounding box center [312, 295] width 190 height 24
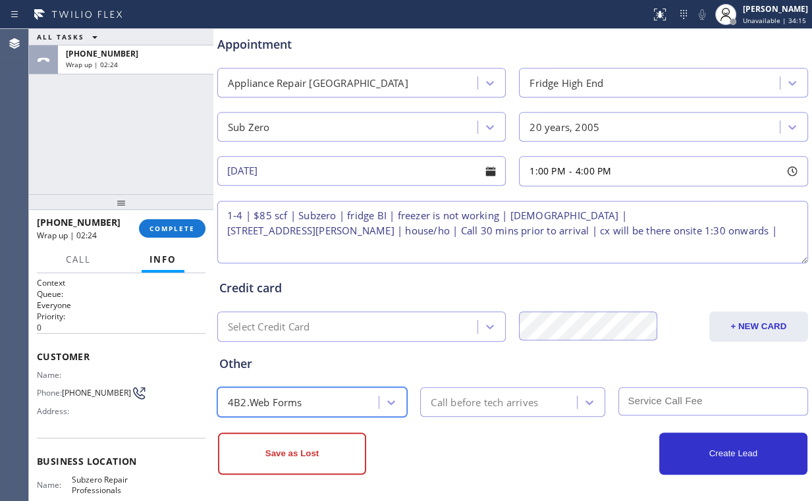
click at [495, 397] on div "Call before tech arrives" at bounding box center [484, 402] width 107 height 15
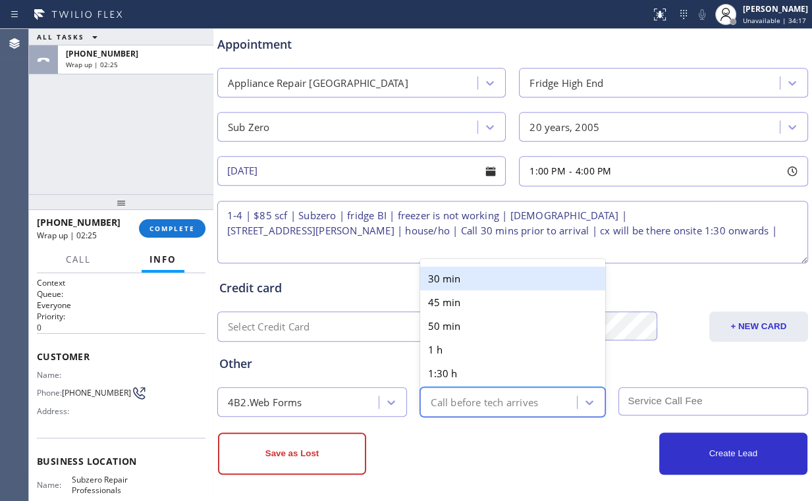
type input "3"
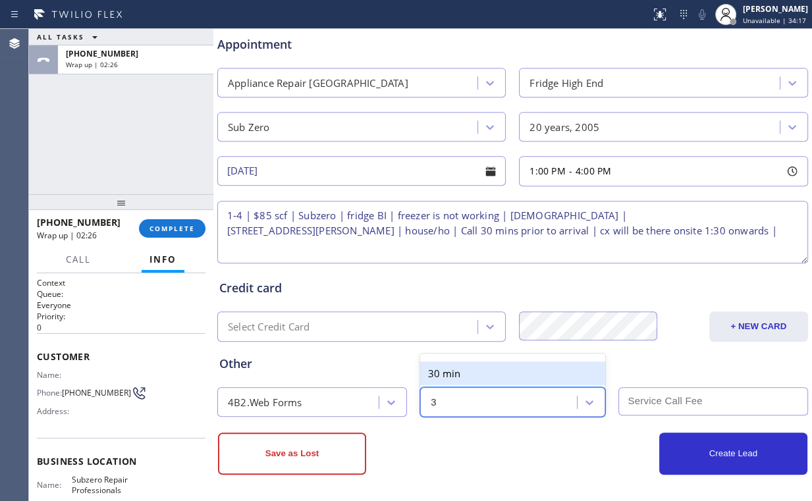
click at [445, 372] on div "30 min" at bounding box center [512, 374] width 184 height 24
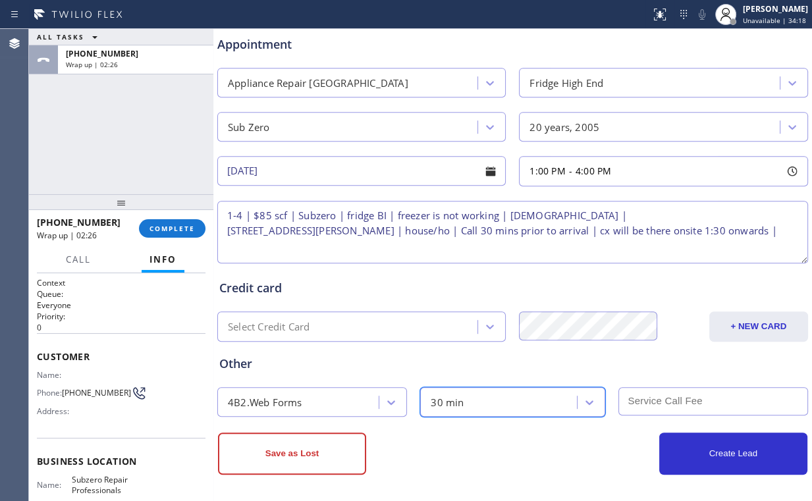
click at [673, 398] on input "text" at bounding box center [714, 401] width 190 height 28
type input "85"
click at [316, 246] on textarea "1-4 | $85 scf | Subzero | fridge BI | freezer is not working | [DEMOGRAPHIC_DAT…" at bounding box center [512, 232] width 591 height 63
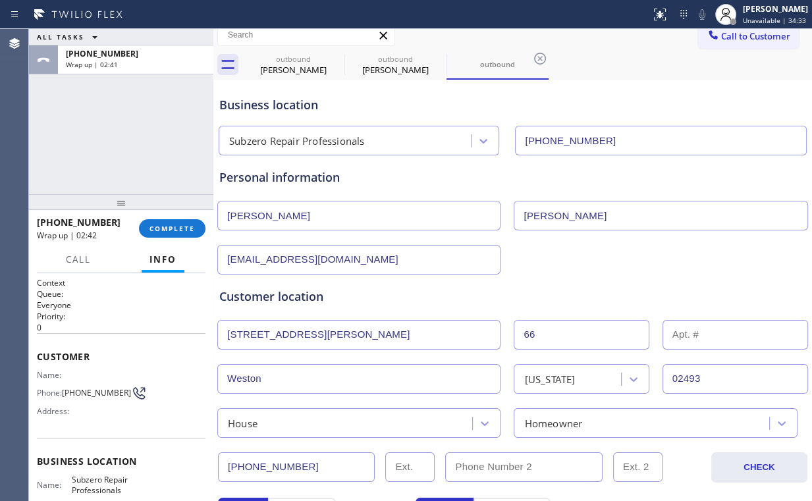
scroll to position [0, 0]
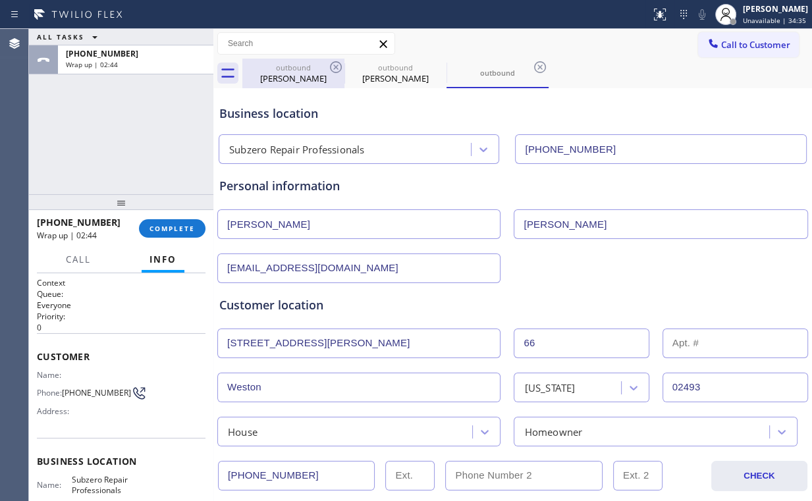
click at [274, 76] on div "[PERSON_NAME]" at bounding box center [293, 78] width 99 height 12
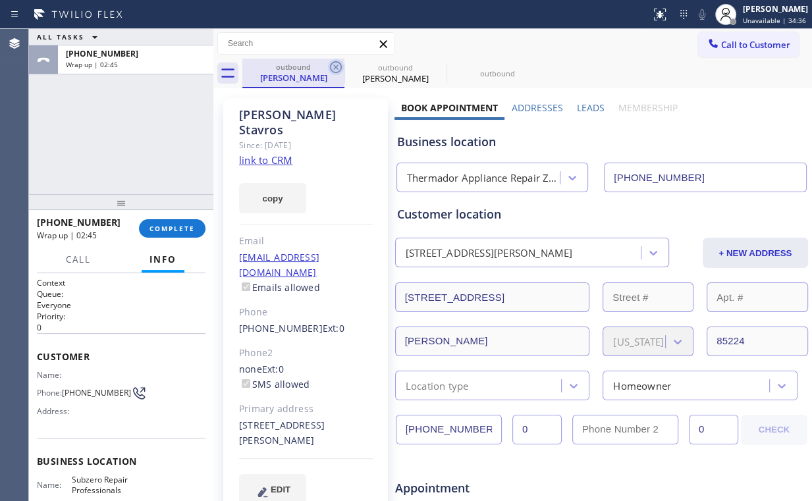
click at [335, 67] on icon at bounding box center [336, 67] width 12 height 12
click at [0, 0] on icon at bounding box center [0, 0] width 0 height 0
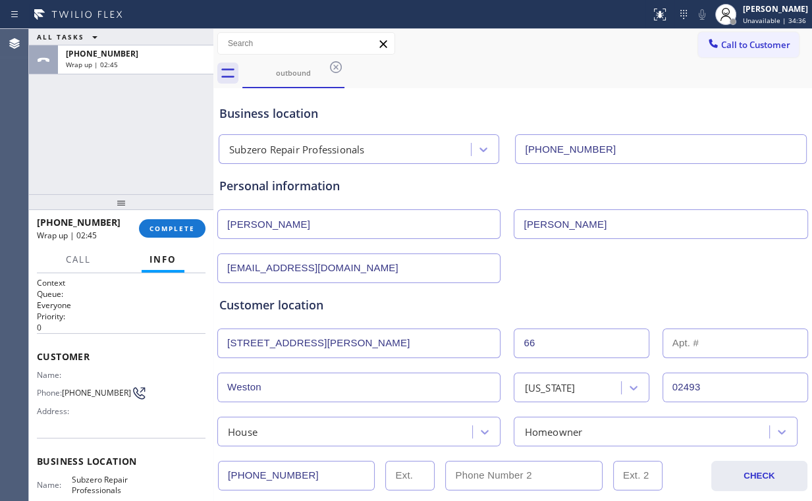
click at [161, 115] on div "ALL TASKS ALL TASKS ACTIVE TASKS TASKS IN WRAP UP [PHONE_NUMBER] Wrap up | 02:45" at bounding box center [121, 111] width 184 height 165
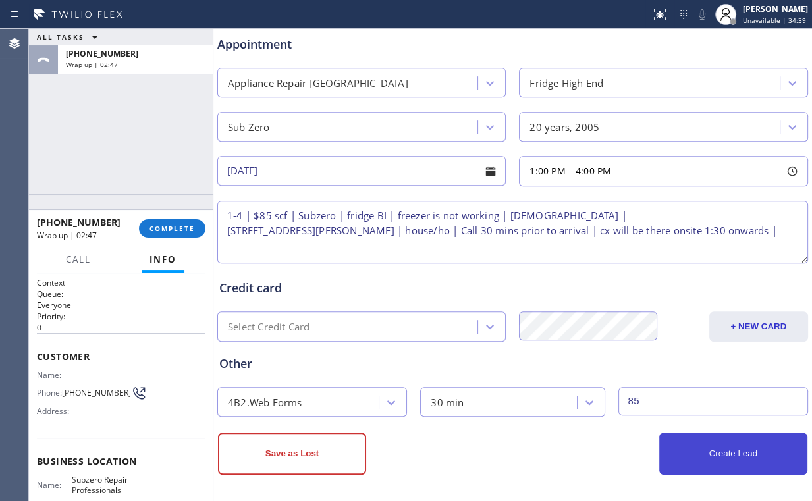
click at [698, 445] on button "Create Lead" at bounding box center [733, 454] width 148 height 42
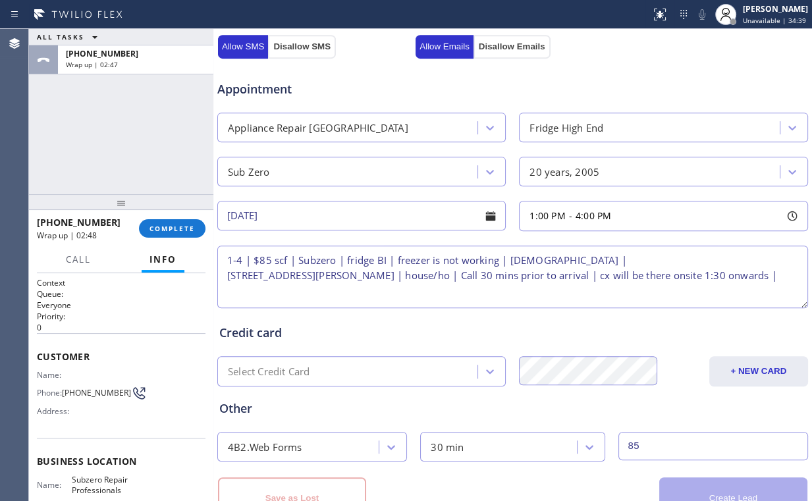
scroll to position [561, 0]
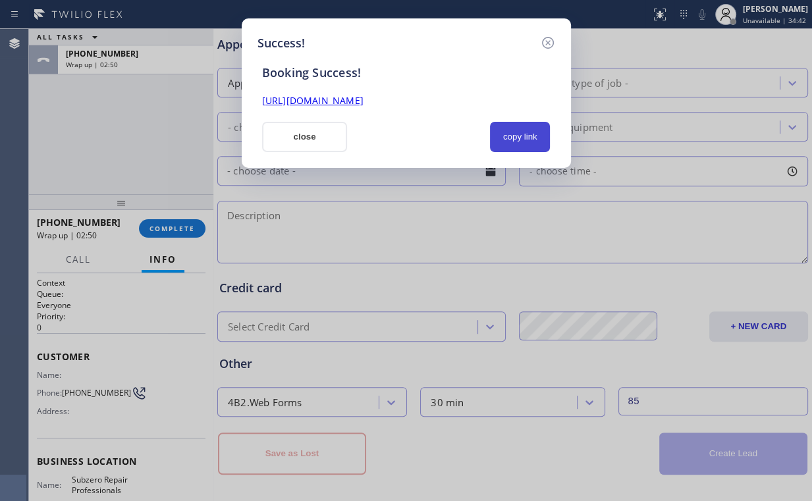
click at [515, 142] on button "copy link" at bounding box center [520, 137] width 61 height 30
click at [314, 119] on div "Booking Success! [URL][DOMAIN_NAME] close copied!" at bounding box center [407, 102] width 298 height 100
click at [316, 137] on button "close" at bounding box center [305, 137] width 86 height 30
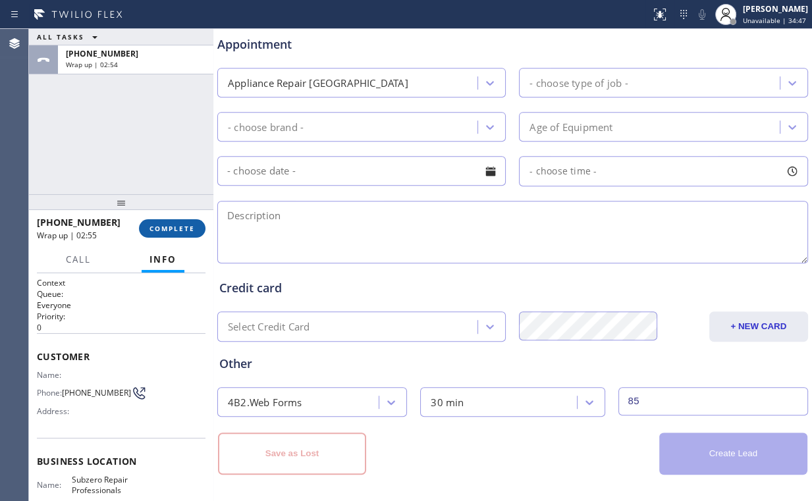
drag, startPoint x: 145, startPoint y: 230, endPoint x: 152, endPoint y: 229, distance: 7.4
click at [146, 230] on button "COMPLETE" at bounding box center [172, 228] width 67 height 18
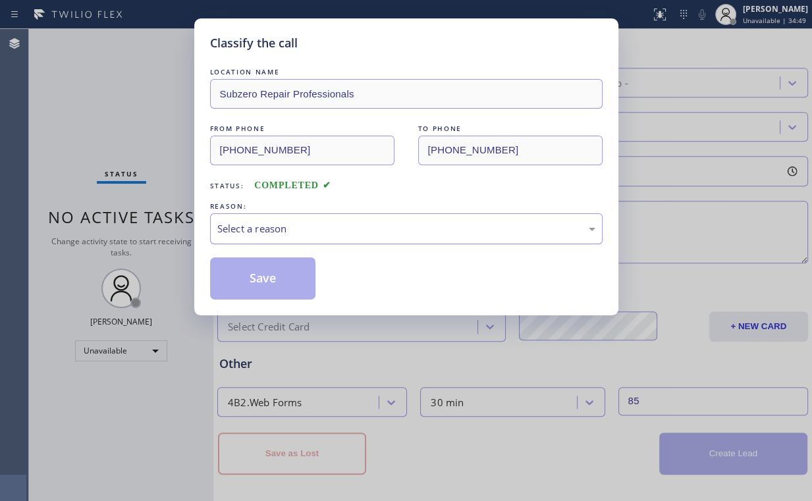
click at [260, 227] on div "Select a reason" at bounding box center [406, 228] width 378 height 15
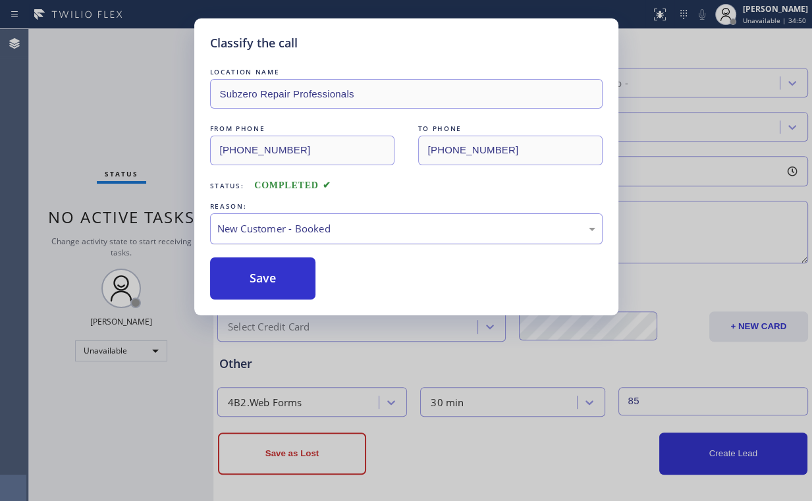
drag, startPoint x: 270, startPoint y: 275, endPoint x: 235, endPoint y: 224, distance: 62.1
click at [271, 275] on button "Save" at bounding box center [263, 279] width 106 height 42
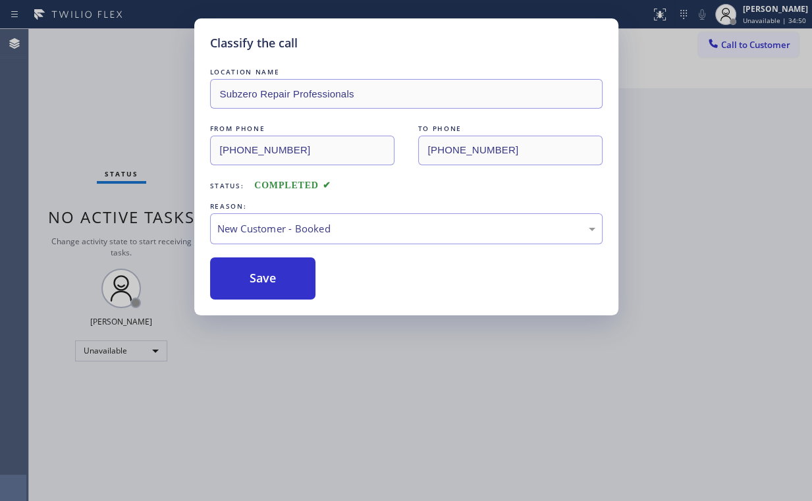
click at [108, 93] on div "Classify the call LOCATION NAME Subzero Repair Professionals FROM PHONE [PHONE_…" at bounding box center [406, 250] width 812 height 501
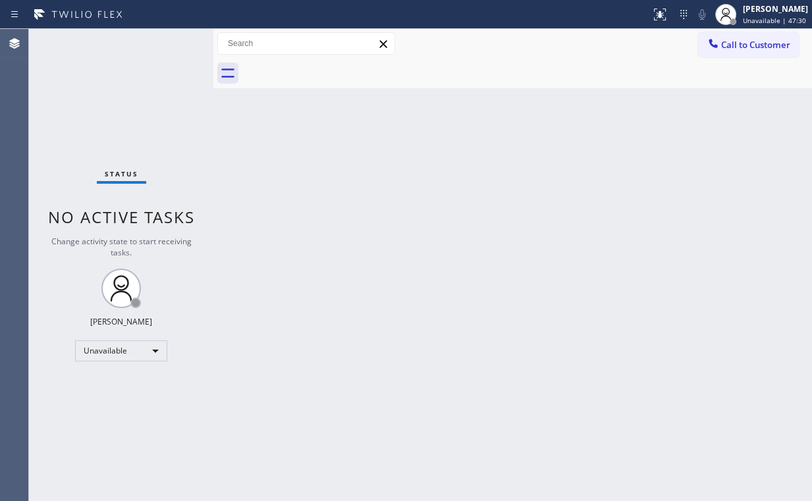
drag, startPoint x: 735, startPoint y: 41, endPoint x: 519, endPoint y: 133, distance: 234.7
click at [735, 42] on span "Call to Customer" at bounding box center [755, 45] width 69 height 12
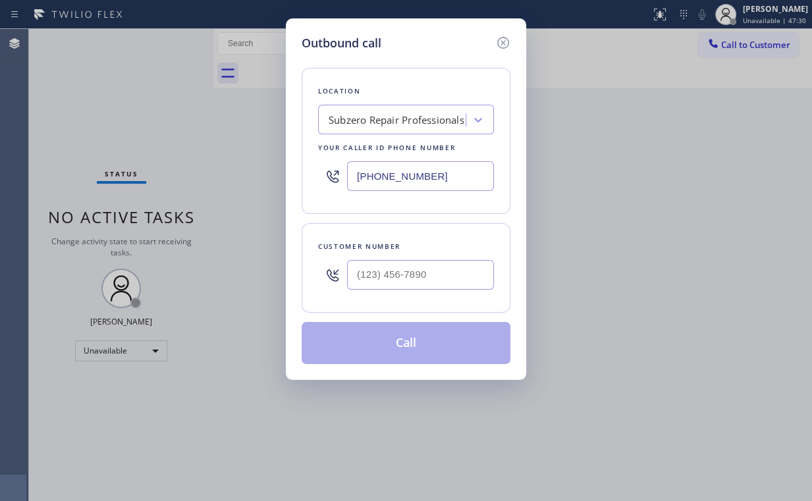
drag, startPoint x: 427, startPoint y: 175, endPoint x: 217, endPoint y: 126, distance: 215.6
click at [226, 169] on div "Outbound call Location Subzero Repair Professionals Your caller id phone number…" at bounding box center [406, 250] width 812 height 501
paste input "347) 215-3289"
type input "[PHONE_NUMBER]"
click at [440, 273] on input "(___) ___-____" at bounding box center [420, 275] width 147 height 30
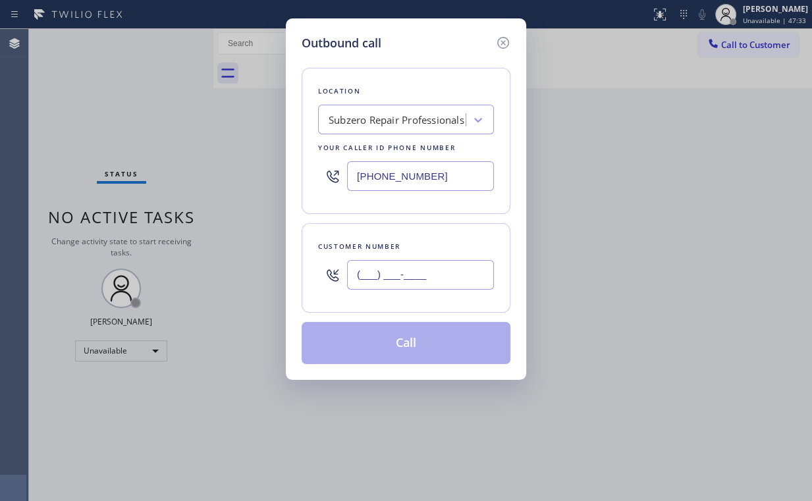
paste input "818) 618-0386"
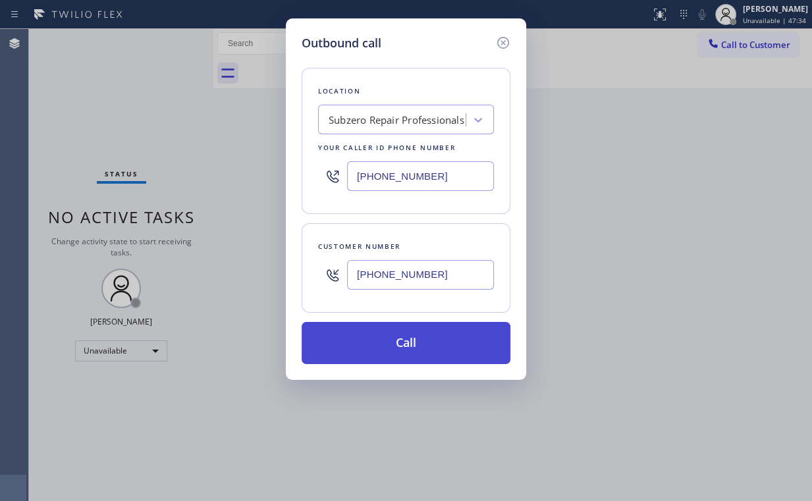
type input "[PHONE_NUMBER]"
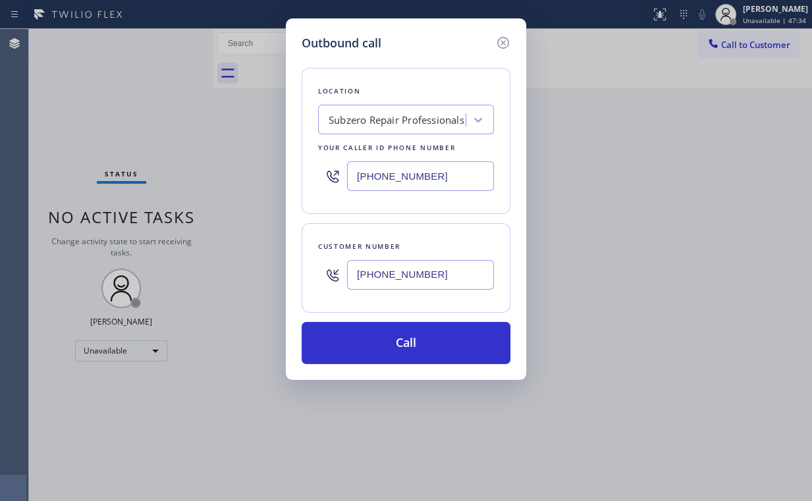
drag, startPoint x: 378, startPoint y: 344, endPoint x: 348, endPoint y: 422, distance: 83.4
click at [377, 344] on button "Call" at bounding box center [406, 343] width 209 height 42
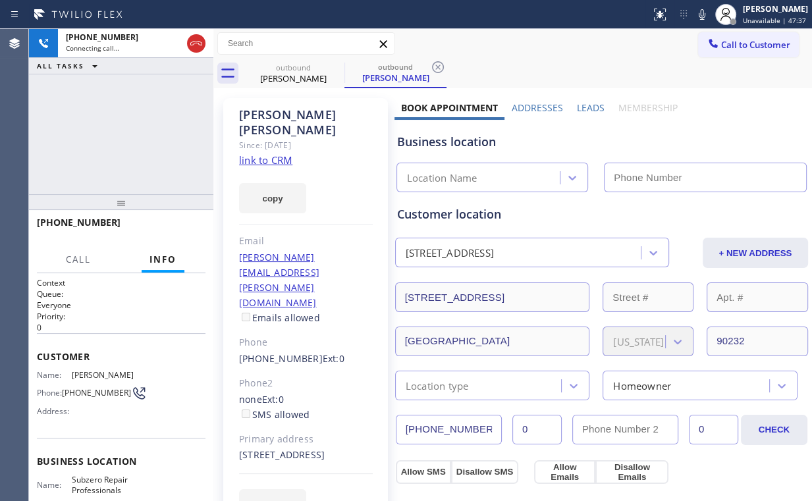
type input "[PHONE_NUMBER]"
click at [137, 125] on div "[PHONE_NUMBER] Connecting call… ALL TASKS ALL TASKS ACTIVE TASKS TASKS IN WRAP …" at bounding box center [121, 111] width 184 height 165
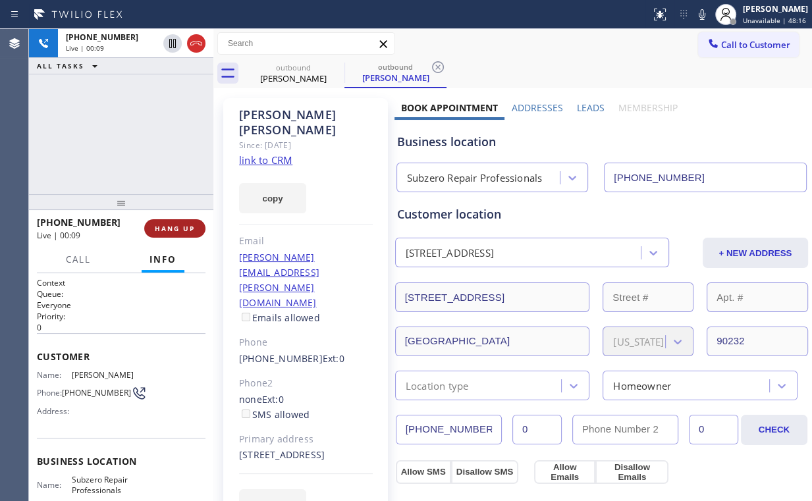
click at [173, 231] on span "HANG UP" at bounding box center [175, 228] width 40 height 9
click at [174, 231] on span "COMPLETE" at bounding box center [172, 228] width 45 height 9
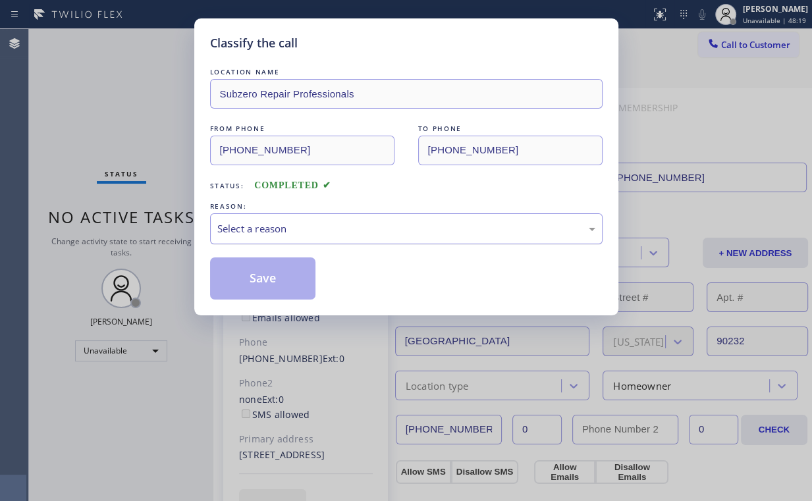
click at [261, 225] on div "Select a reason" at bounding box center [406, 228] width 378 height 15
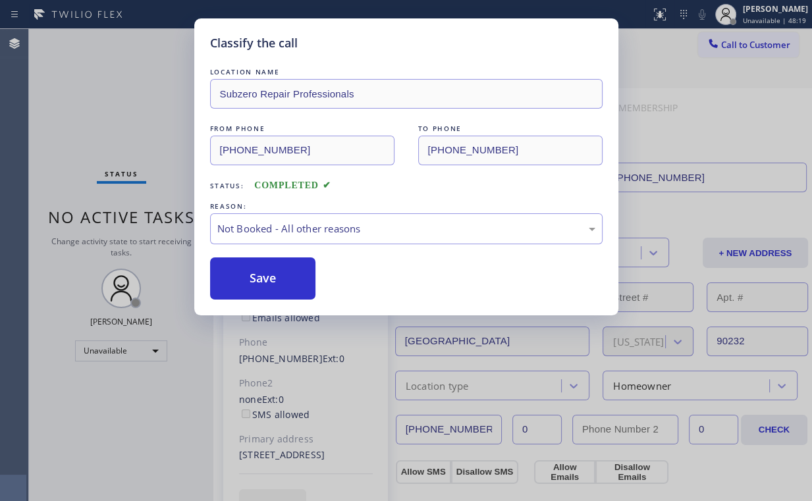
drag, startPoint x: 260, startPoint y: 283, endPoint x: 98, endPoint y: 113, distance: 234.8
click at [258, 274] on button "Save" at bounding box center [263, 279] width 106 height 42
click at [92, 103] on div "Classify the call LOCATION NAME Subzero Repair Professionals FROM PHONE [PHONE_…" at bounding box center [406, 250] width 812 height 501
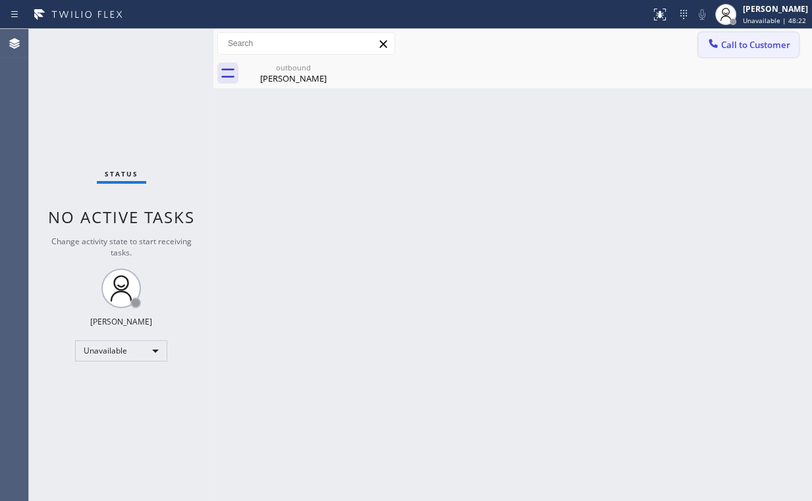
drag, startPoint x: 725, startPoint y: 49, endPoint x: 455, endPoint y: 153, distance: 289.8
click at [725, 50] on span "Call to Customer" at bounding box center [755, 45] width 69 height 12
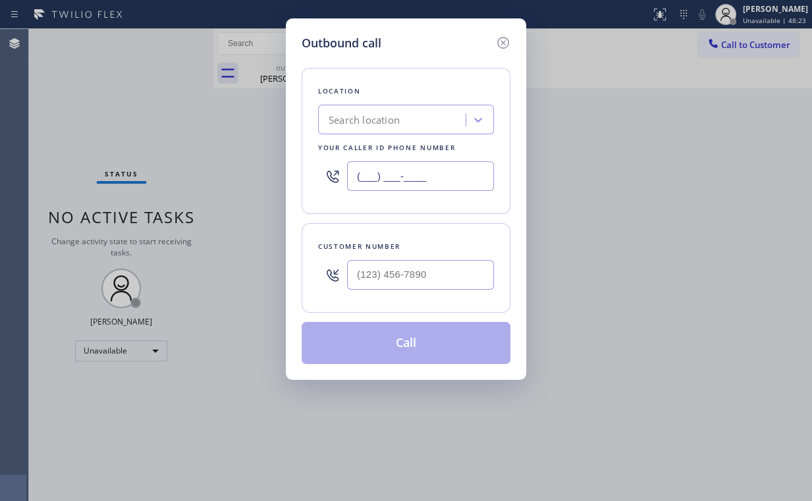
drag, startPoint x: 448, startPoint y: 177, endPoint x: 164, endPoint y: 153, distance: 284.9
click at [223, 164] on div "Outbound call Location Search location Your caller id phone number (___) ___-__…" at bounding box center [406, 250] width 812 height 501
paste input "408) 675-7073"
type input "[PHONE_NUMBER]"
drag, startPoint x: 410, startPoint y: 273, endPoint x: 428, endPoint y: 249, distance: 30.2
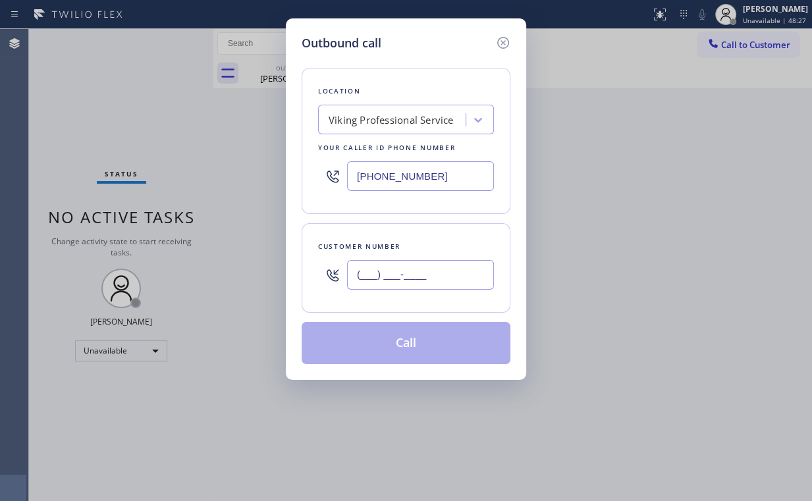
click at [411, 273] on input "(___) ___-____" at bounding box center [420, 275] width 147 height 30
paste input "415) 699-9805"
type input "[PHONE_NUMBER]"
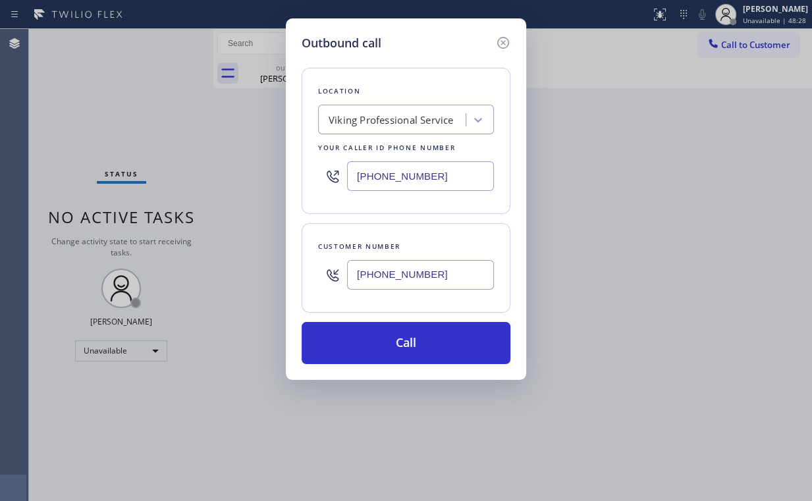
drag, startPoint x: 416, startPoint y: 337, endPoint x: 394, endPoint y: 364, distance: 35.1
click at [416, 337] on button "Call" at bounding box center [406, 343] width 209 height 42
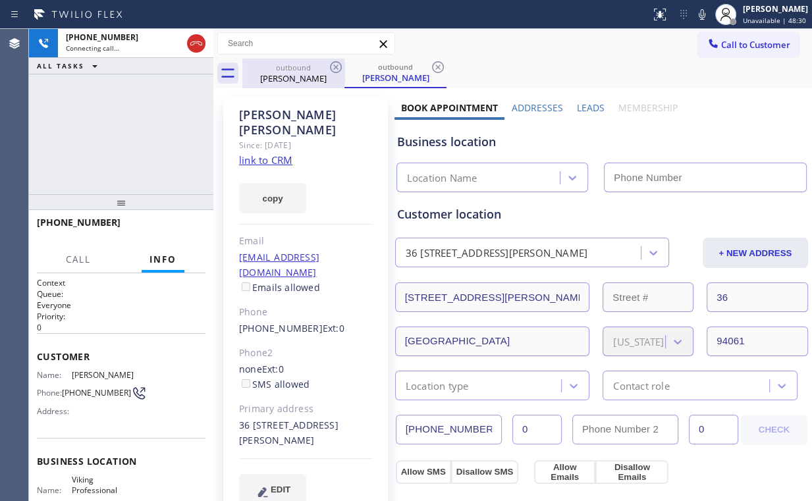
drag, startPoint x: 130, startPoint y: 78, endPoint x: 294, endPoint y: 72, distance: 163.5
click at [134, 81] on div "[PHONE_NUMBER] Connecting call… ALL TASKS ALL TASKS ACTIVE TASKS TASKS IN WRAP …" at bounding box center [121, 111] width 184 height 165
drag, startPoint x: 294, startPoint y: 72, endPoint x: 332, endPoint y: 75, distance: 38.3
click at [294, 72] on div "[PERSON_NAME]" at bounding box center [293, 78] width 99 height 12
type input "[PHONE_NUMBER]"
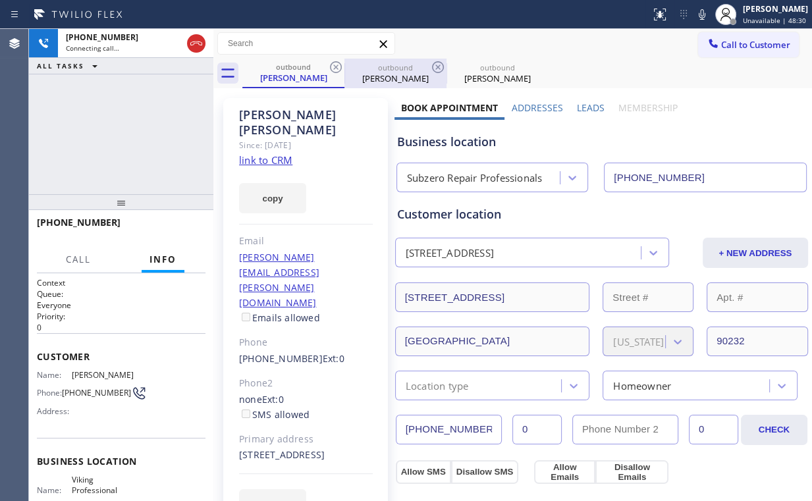
click at [337, 69] on icon at bounding box center [336, 67] width 12 height 12
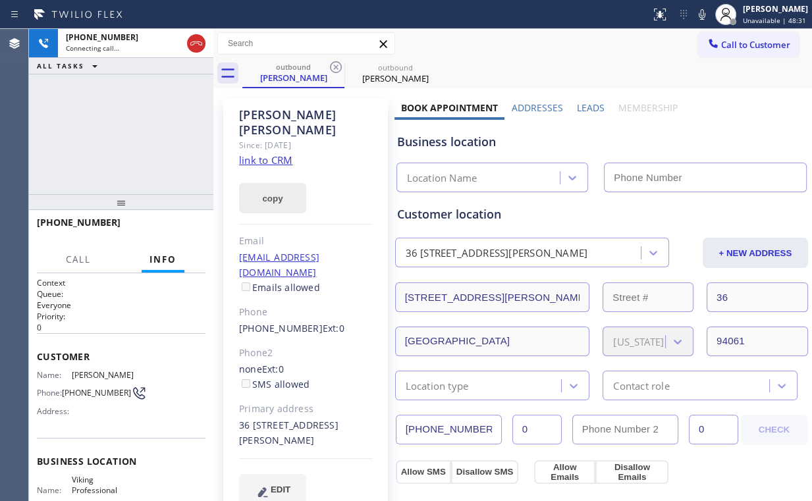
drag, startPoint x: 103, startPoint y: 112, endPoint x: 262, endPoint y: 169, distance: 167.9
click at [110, 116] on div "[PHONE_NUMBER] Connecting call… ALL TASKS ALL TASKS ACTIVE TASKS TASKS IN WRAP …" at bounding box center [121, 111] width 184 height 165
type input "[PHONE_NUMBER]"
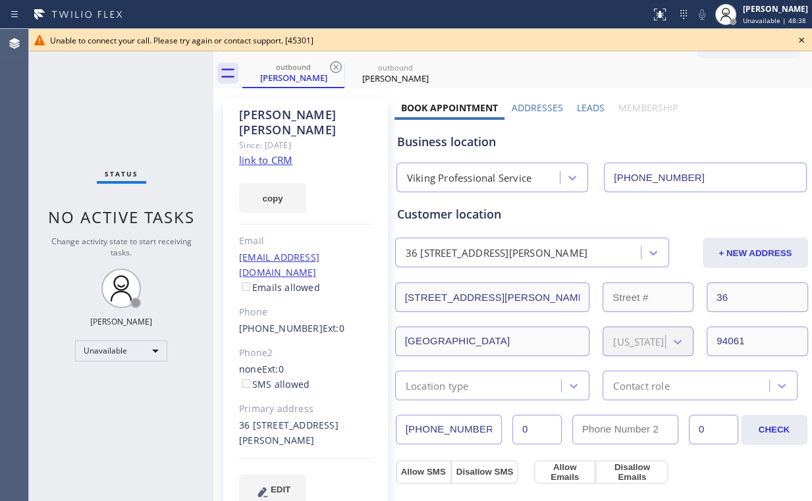
drag, startPoint x: 120, startPoint y: 90, endPoint x: 165, endPoint y: 90, distance: 45.5
click at [121, 90] on div "Status No active tasks Change activity state to start receiving tasks. [PERSON_…" at bounding box center [121, 265] width 184 height 472
drag, startPoint x: 313, startPoint y: 83, endPoint x: 345, endPoint y: 77, distance: 32.8
click at [316, 84] on div "outbound [PERSON_NAME]" at bounding box center [293, 73] width 99 height 28
click at [336, 70] on icon at bounding box center [336, 67] width 16 height 16
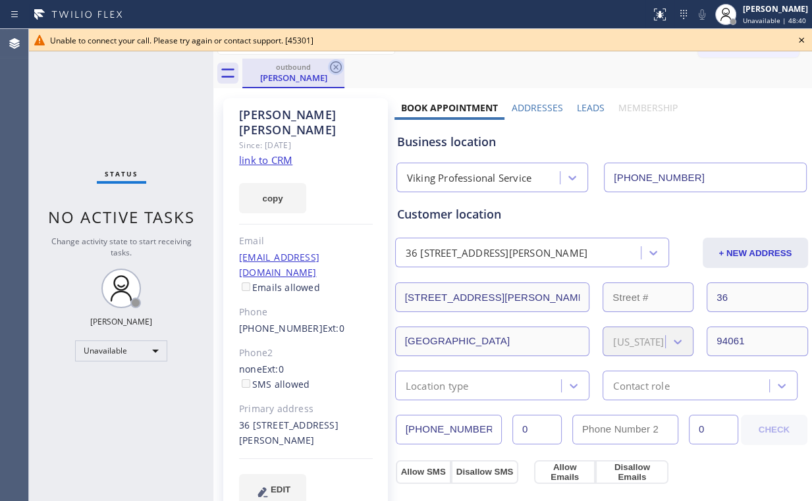
click at [335, 66] on icon at bounding box center [336, 67] width 12 height 12
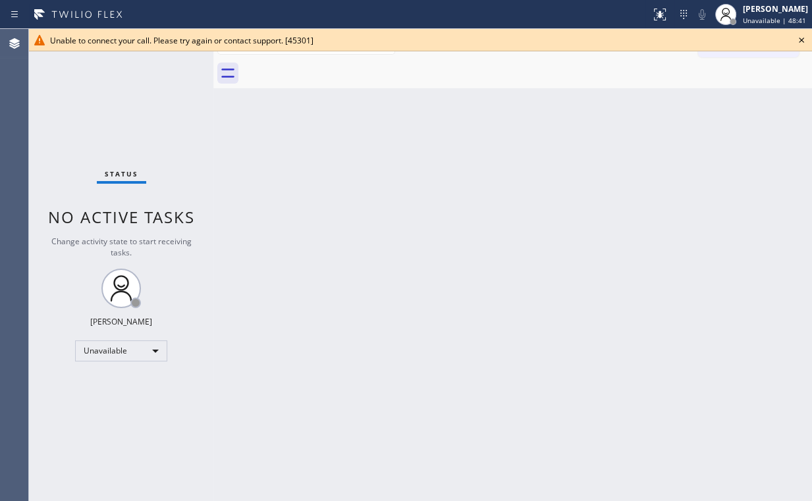
click at [802, 41] on icon at bounding box center [802, 40] width 16 height 16
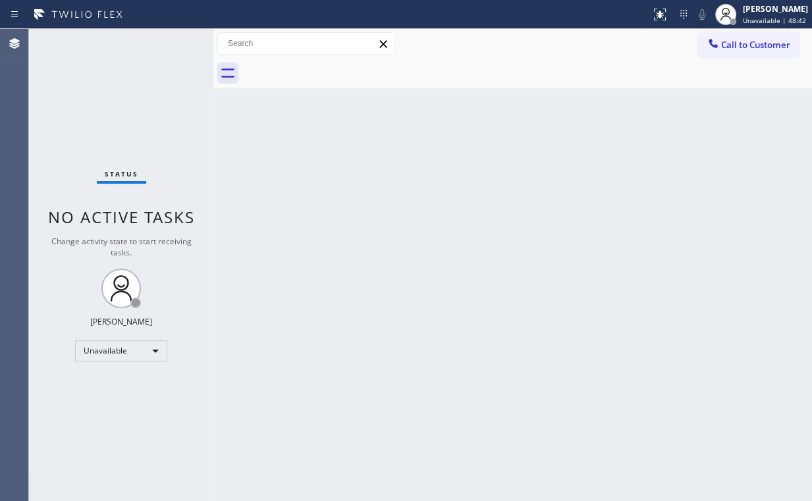
drag, startPoint x: 731, startPoint y: 37, endPoint x: 693, endPoint y: 87, distance: 62.6
click at [731, 41] on button "Call to Customer" at bounding box center [748, 44] width 101 height 25
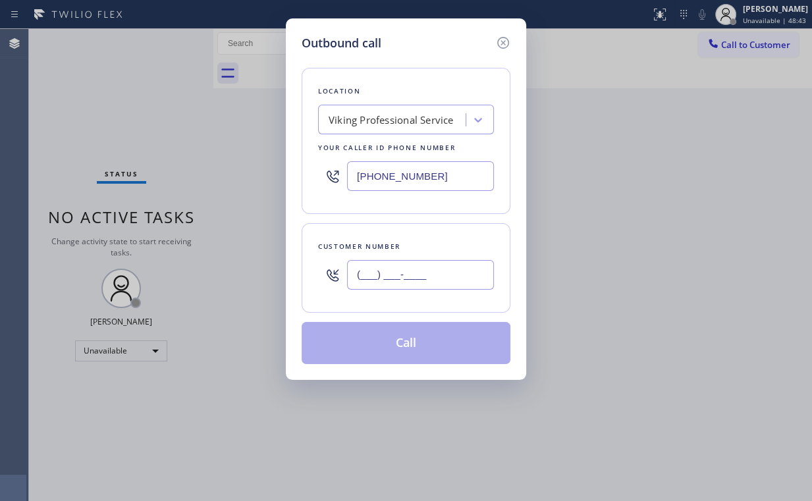
drag, startPoint x: 441, startPoint y: 267, endPoint x: 442, endPoint y: 260, distance: 6.6
click at [442, 267] on input "(___) ___-____" at bounding box center [420, 275] width 147 height 30
paste input "415) 699-9805"
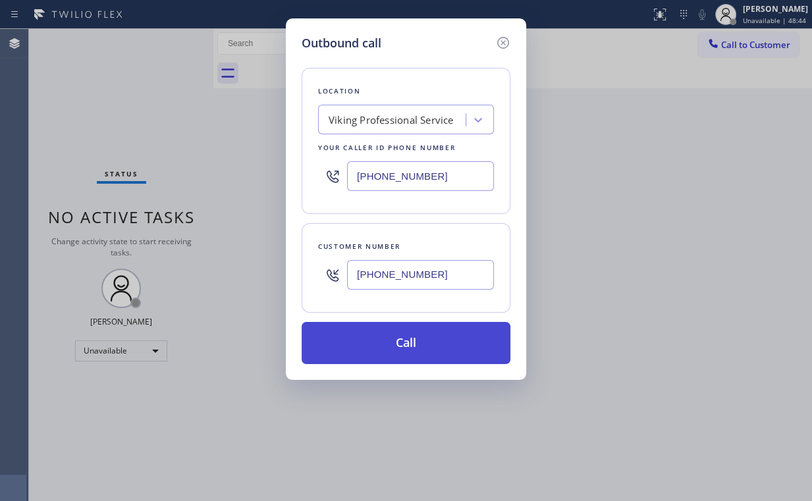
type input "[PHONE_NUMBER]"
click at [372, 350] on button "Call" at bounding box center [406, 343] width 209 height 42
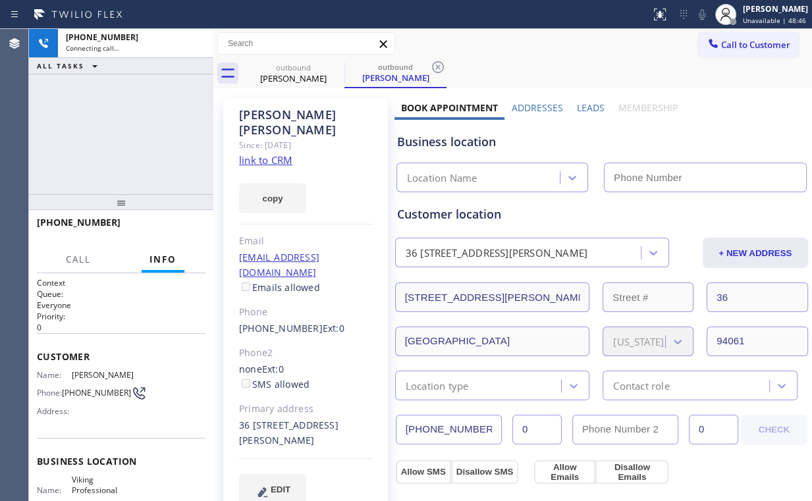
click at [155, 140] on div "[PHONE_NUMBER] Connecting call… ALL TASKS ALL TASKS ACTIVE TASKS TASKS IN WRAP …" at bounding box center [121, 111] width 184 height 165
type input "[PHONE_NUMBER]"
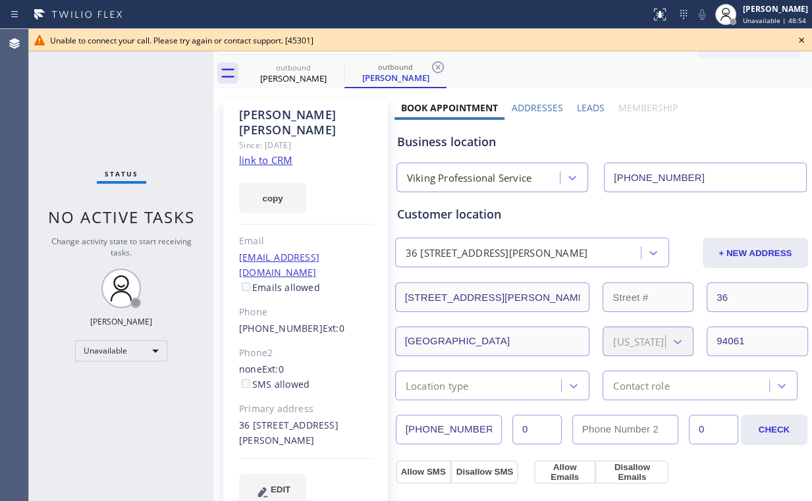
click at [800, 41] on icon at bounding box center [802, 40] width 16 height 16
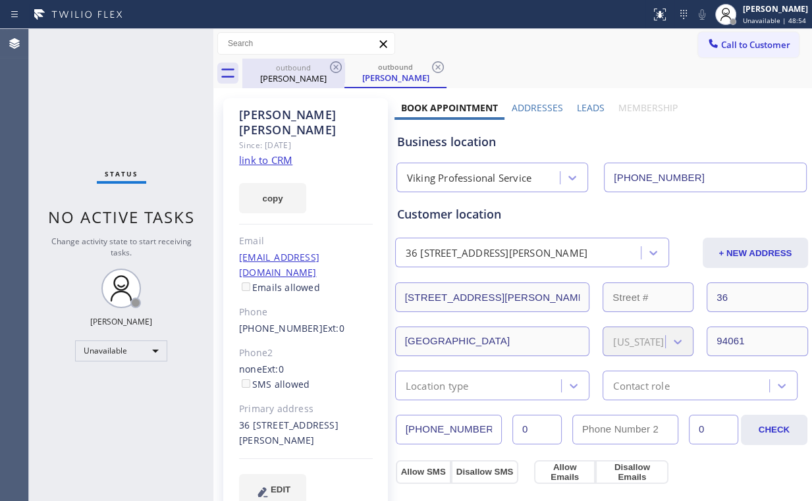
drag, startPoint x: 285, startPoint y: 83, endPoint x: 325, endPoint y: 75, distance: 41.6
click at [285, 83] on div "[PERSON_NAME]" at bounding box center [293, 78] width 99 height 12
click at [339, 68] on icon at bounding box center [336, 67] width 16 height 16
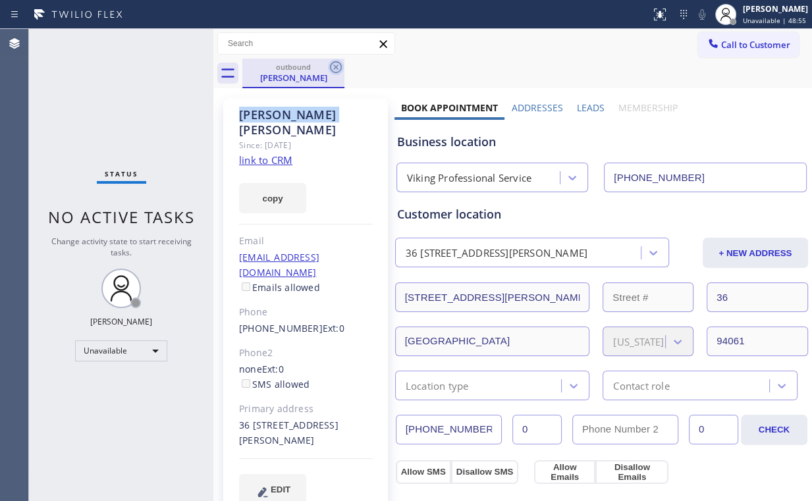
click at [339, 68] on icon at bounding box center [336, 67] width 16 height 16
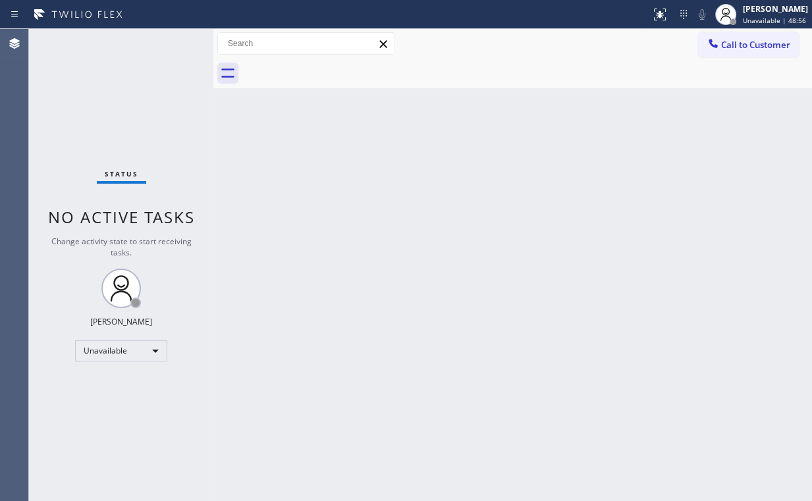
drag, startPoint x: 92, startPoint y: 96, endPoint x: 113, endPoint y: 7, distance: 91.4
click at [94, 95] on div "Status No active tasks Change activity state to start receiving tasks. [PERSON_…" at bounding box center [121, 265] width 184 height 472
click at [740, 45] on span "Call to Customer" at bounding box center [755, 45] width 69 height 12
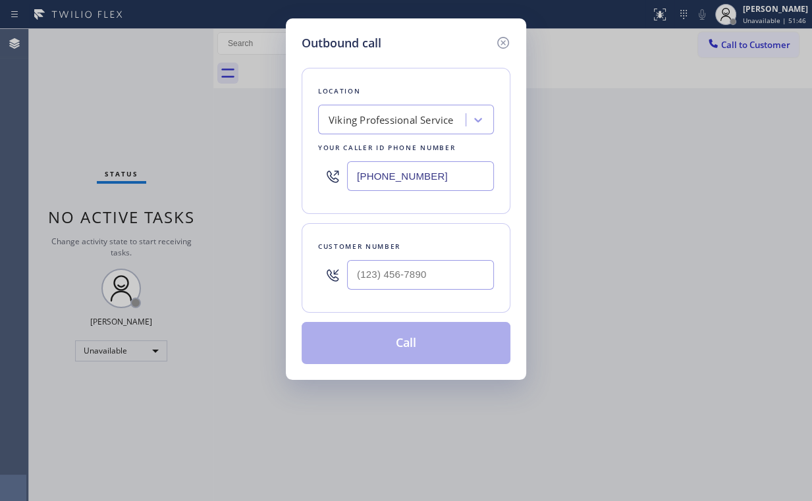
drag, startPoint x: 439, startPoint y: 175, endPoint x: 225, endPoint y: 170, distance: 214.8
click at [255, 175] on div "Outbound call Location Viking Professional Service Your caller id phone number …" at bounding box center [406, 250] width 812 height 501
paste input "347) 215-3289"
drag, startPoint x: 424, startPoint y: 170, endPoint x: 312, endPoint y: 148, distance: 114.7
click at [253, 163] on div "Outbound call Location Viking Professional Service Your caller id phone number …" at bounding box center [406, 250] width 812 height 501
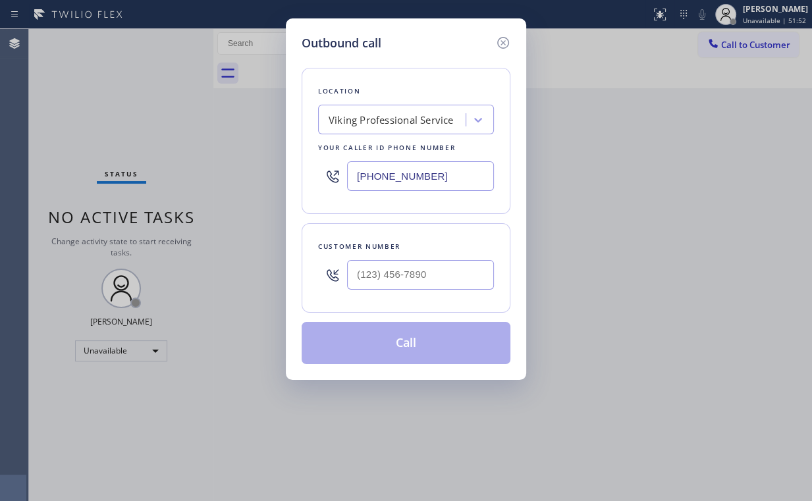
paste input "347) 215-3289"
drag, startPoint x: 428, startPoint y: 174, endPoint x: 175, endPoint y: 173, distance: 253.0
click at [195, 176] on div "Outbound call Location Search location Your caller id phone number [PHONE_NUMBE…" at bounding box center [406, 250] width 812 height 501
paste input "23) 416-2342"
type input "[PHONE_NUMBER]"
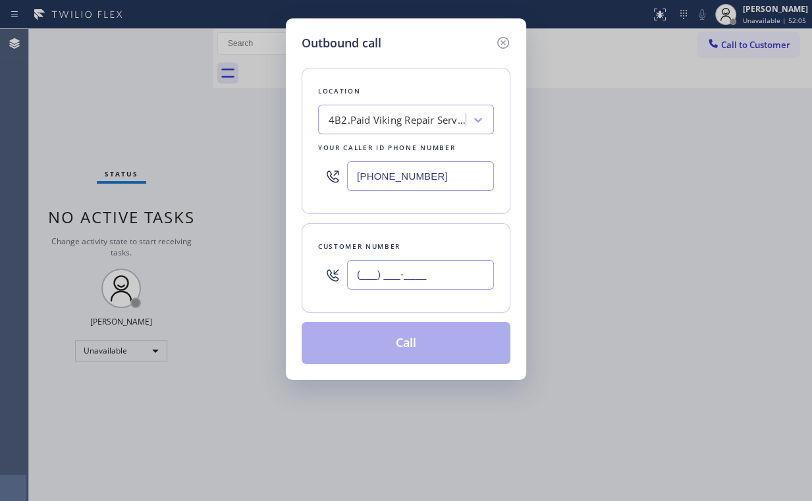
drag, startPoint x: 415, startPoint y: 275, endPoint x: 431, endPoint y: 269, distance: 17.1
click at [416, 276] on input "(___) ___-____" at bounding box center [420, 275] width 147 height 30
paste input "818) 486-1902"
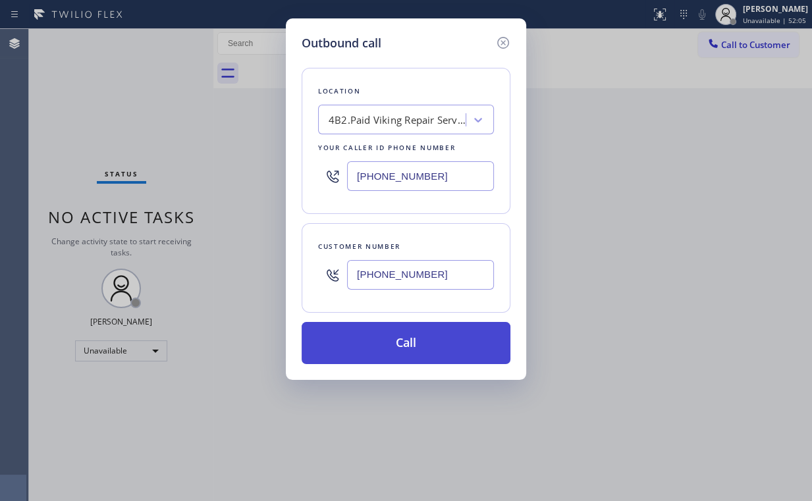
type input "[PHONE_NUMBER]"
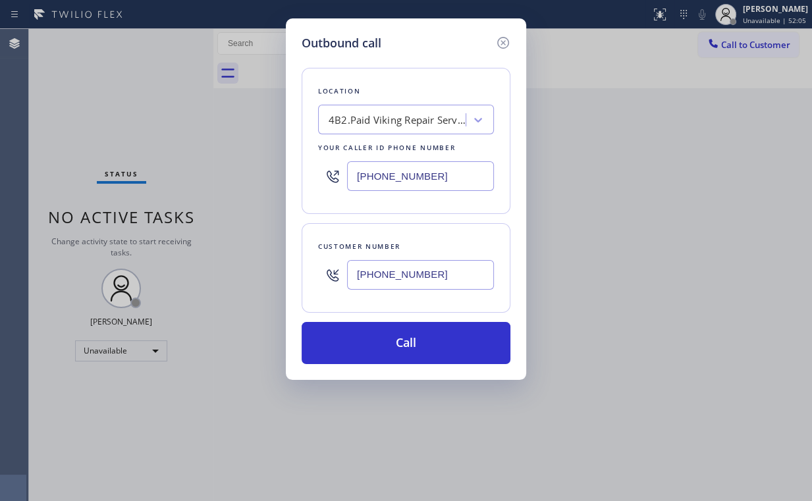
drag, startPoint x: 398, startPoint y: 333, endPoint x: 356, endPoint y: 439, distance: 114.1
click at [398, 337] on button "Call" at bounding box center [406, 343] width 209 height 42
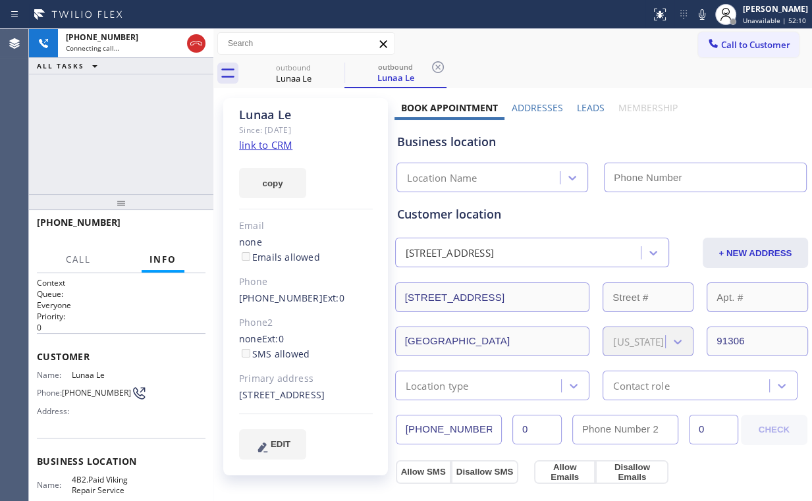
type input "[PHONE_NUMBER]"
click at [96, 131] on div "[PHONE_NUMBER] Connecting call… ALL TASKS ALL TASKS ACTIVE TASKS TASKS IN WRAP …" at bounding box center [121, 111] width 184 height 165
click at [263, 146] on link "link to CRM" at bounding box center [265, 144] width 53 height 13
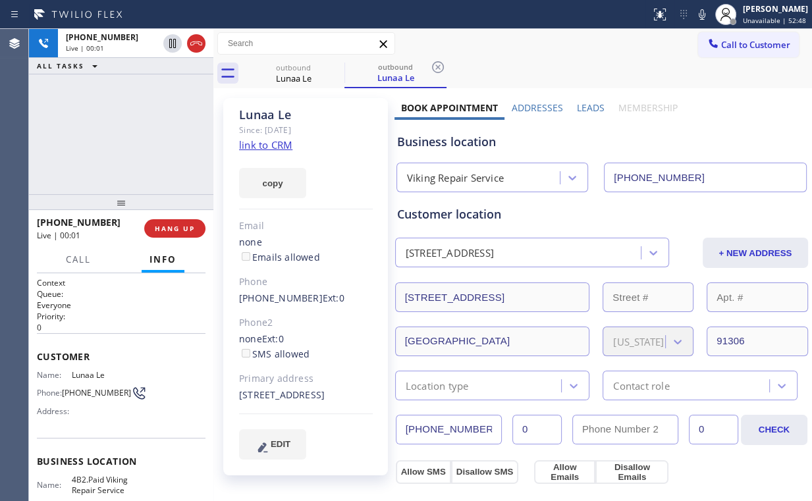
drag, startPoint x: 61, startPoint y: 115, endPoint x: 80, endPoint y: 119, distance: 19.7
click at [63, 116] on div "[PHONE_NUMBER] Live | 00:01 ALL TASKS ALL TASKS ACTIVE TASKS TASKS IN WRAP UP" at bounding box center [121, 111] width 184 height 165
click at [184, 229] on span "HANG UP" at bounding box center [175, 228] width 40 height 9
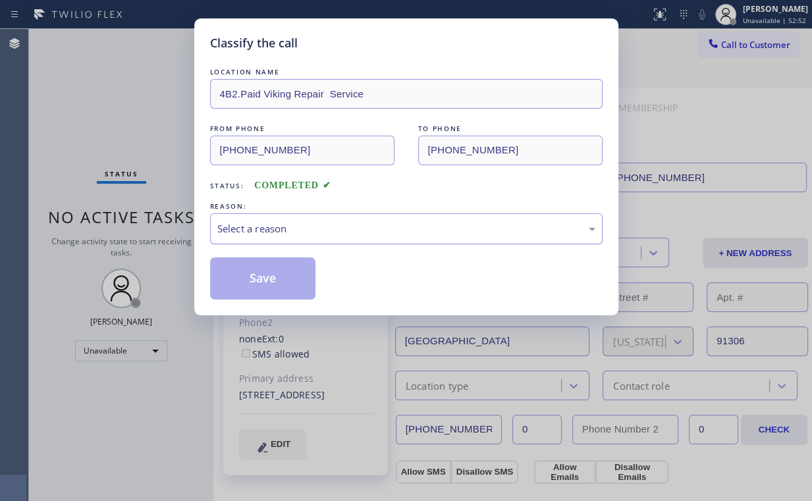
click at [270, 231] on div "Select a reason" at bounding box center [406, 228] width 378 height 15
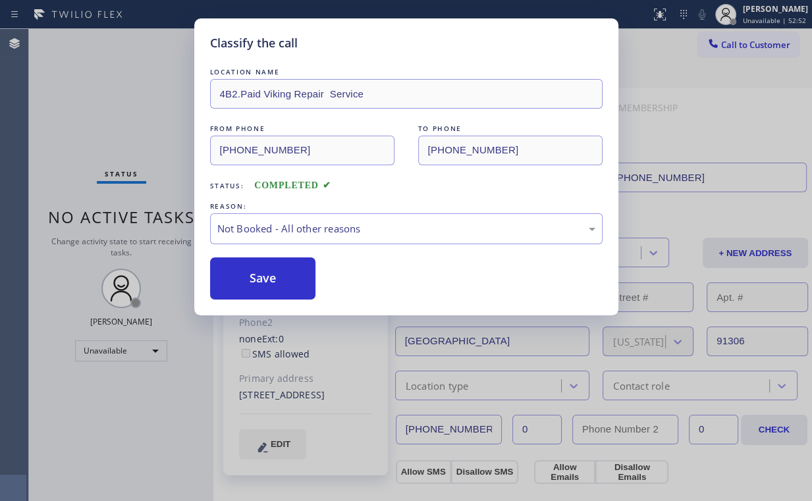
drag, startPoint x: 265, startPoint y: 285, endPoint x: 159, endPoint y: 156, distance: 166.2
click at [266, 283] on button "Save" at bounding box center [263, 279] width 106 height 42
click at [90, 87] on div "Classify the call LOCATION NAME 4B2.Paid Viking Repair Service FROM PHONE [PHON…" at bounding box center [406, 250] width 812 height 501
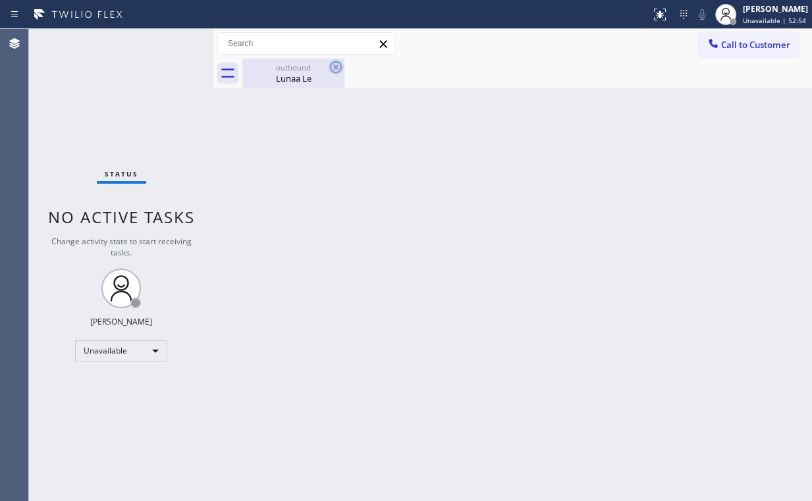
click at [306, 69] on div "outbound" at bounding box center [293, 68] width 99 height 10
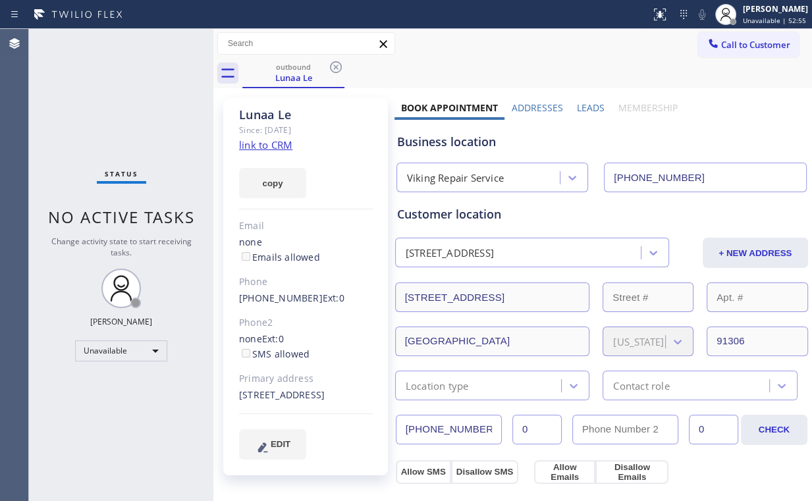
drag, startPoint x: 339, startPoint y: 65, endPoint x: 386, endPoint y: 206, distance: 148.1
click at [338, 66] on icon at bounding box center [336, 67] width 16 height 16
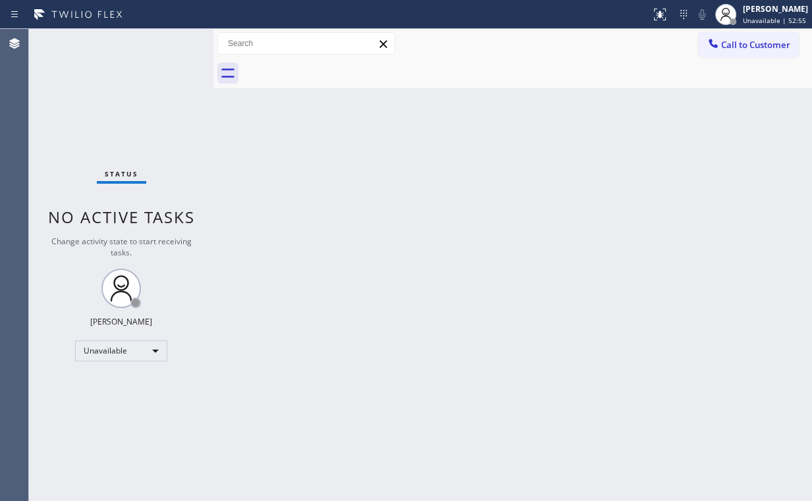
drag, startPoint x: 419, startPoint y: 265, endPoint x: 329, endPoint y: 438, distance: 195.3
click at [415, 275] on div "Back to Dashboard Change Sender ID Customers Technicians Select a contact Outbo…" at bounding box center [512, 265] width 599 height 472
drag, startPoint x: 103, startPoint y: 97, endPoint x: 310, endPoint y: 100, distance: 206.9
click at [103, 97] on div "Status No active tasks Change activity state to start receiving tasks. [PERSON_…" at bounding box center [121, 265] width 184 height 472
drag, startPoint x: 738, startPoint y: 57, endPoint x: 710, endPoint y: 53, distance: 27.9
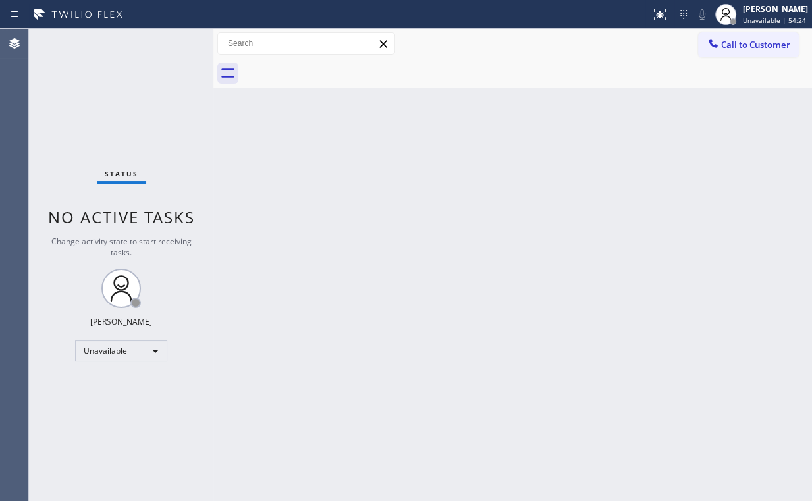
click at [738, 56] on button "Call to Customer" at bounding box center [748, 44] width 101 height 25
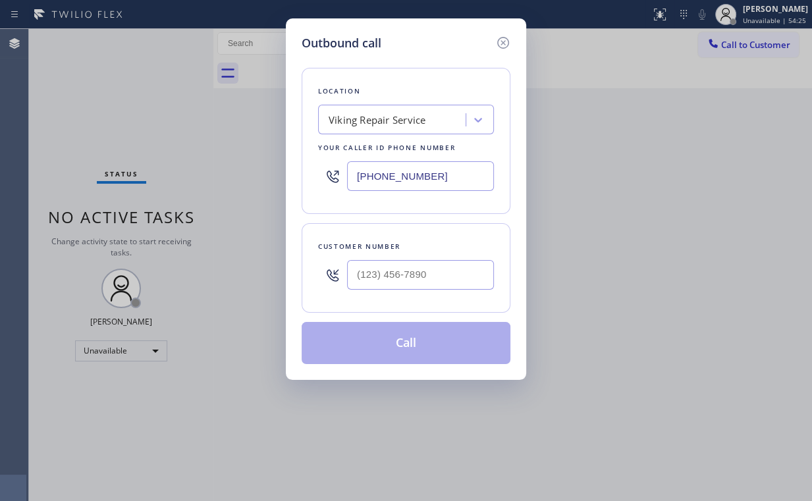
drag, startPoint x: 288, startPoint y: 182, endPoint x: 646, endPoint y: 194, distance: 358.5
click at [229, 185] on div "Outbound call Location Viking Repair Service Your caller id phone number [PHONE…" at bounding box center [406, 250] width 812 height 501
paste input "415) 493-9568"
type input "[PHONE_NUMBER]"
click at [414, 282] on input "(___) ___-____" at bounding box center [420, 275] width 147 height 30
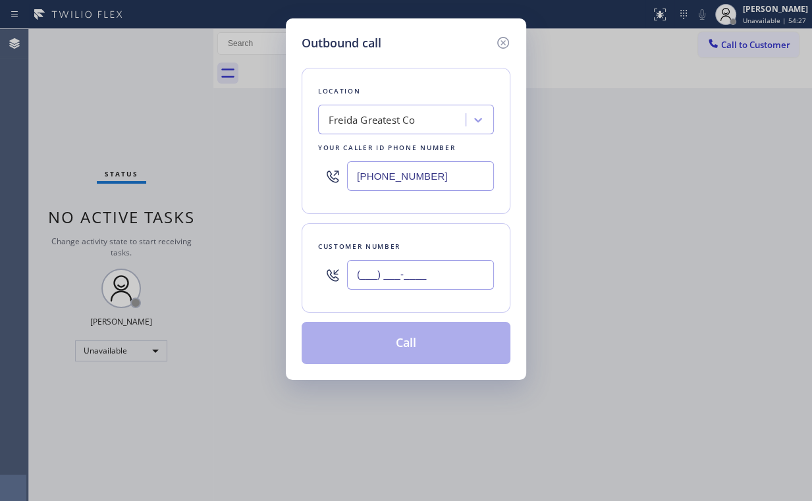
paste input "650) 456-8991"
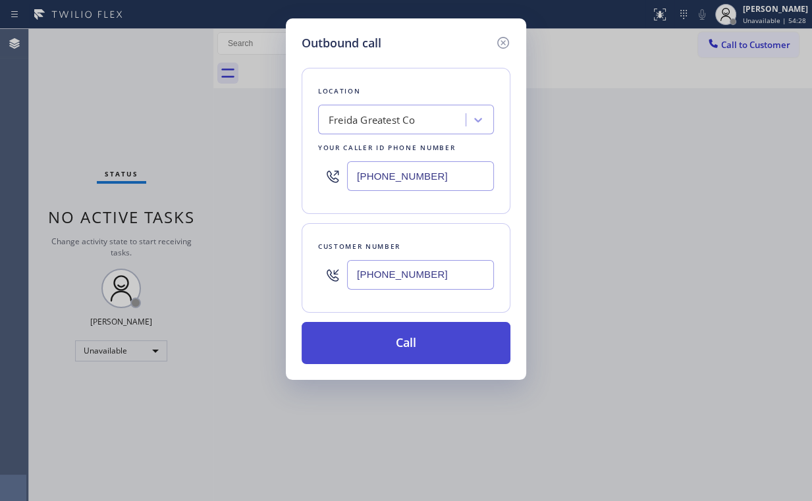
type input "[PHONE_NUMBER]"
click at [377, 345] on button "Call" at bounding box center [406, 343] width 209 height 42
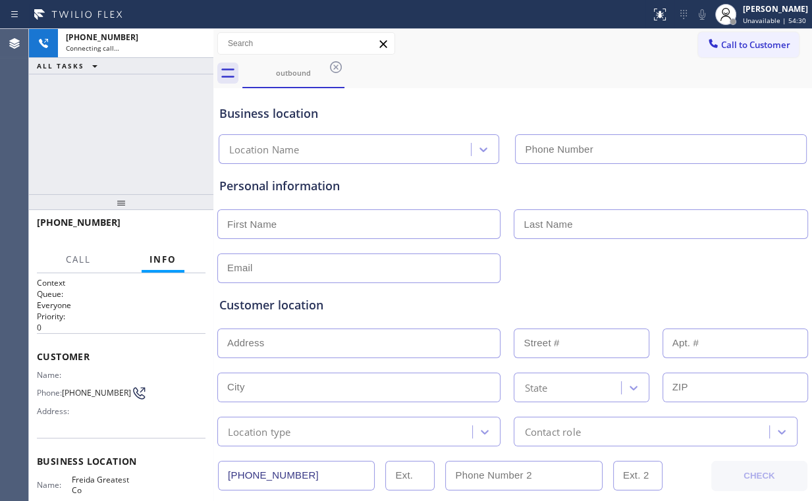
type input "[PHONE_NUMBER]"
click at [119, 116] on div "[PHONE_NUMBER] Connecting call… ALL TASKS ALL TASKS ACTIVE TASKS TASKS IN WRAP …" at bounding box center [121, 111] width 184 height 165
click at [129, 123] on div "[PHONE_NUMBER] Connecting call… ALL TASKS ALL TASKS ACTIVE TASKS TASKS IN WRAP …" at bounding box center [121, 111] width 184 height 165
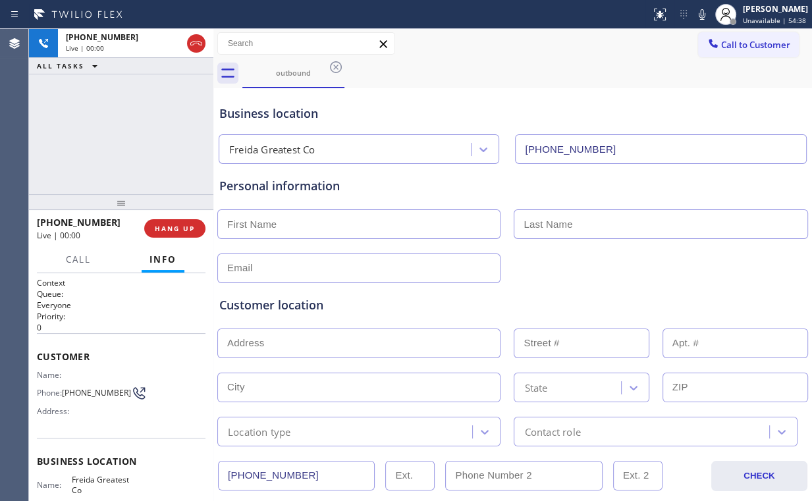
click at [130, 128] on div "[PHONE_NUMBER] Live | 00:00 ALL TASKS ALL TASKS ACTIVE TASKS TASKS IN WRAP UP" at bounding box center [121, 111] width 184 height 165
click at [130, 128] on div "[PHONE_NUMBER] Live | 00:01 ALL TASKS ALL TASKS ACTIVE TASKS TASKS IN WRAP UP" at bounding box center [121, 111] width 184 height 165
click at [178, 229] on span "HANG UP" at bounding box center [175, 228] width 40 height 9
click at [178, 229] on span "COMPLETE" at bounding box center [172, 228] width 45 height 9
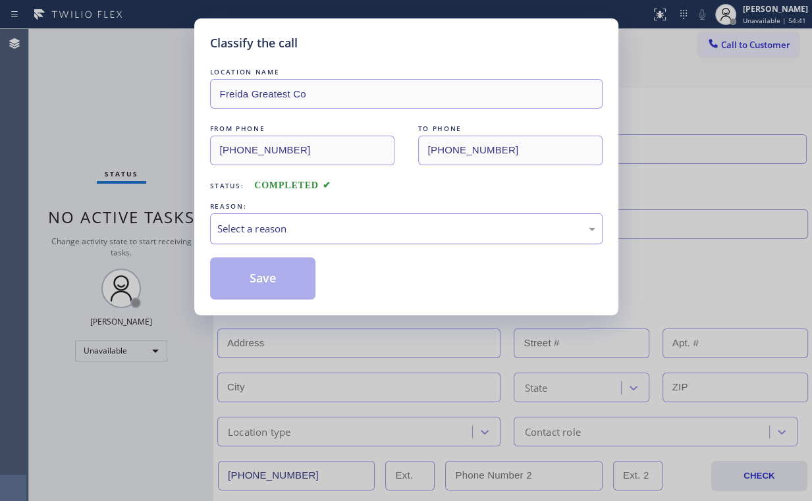
click at [312, 217] on div "Select a reason" at bounding box center [406, 228] width 393 height 31
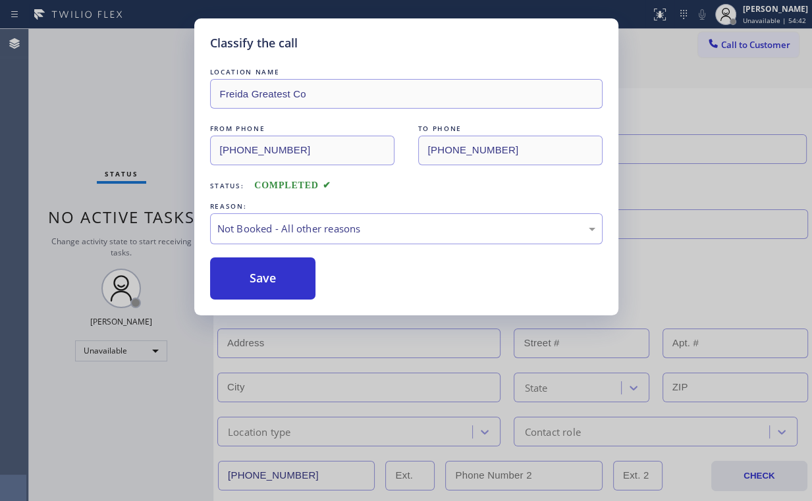
drag, startPoint x: 258, startPoint y: 271, endPoint x: 102, endPoint y: 122, distance: 215.7
click at [258, 270] on button "Save" at bounding box center [263, 279] width 106 height 42
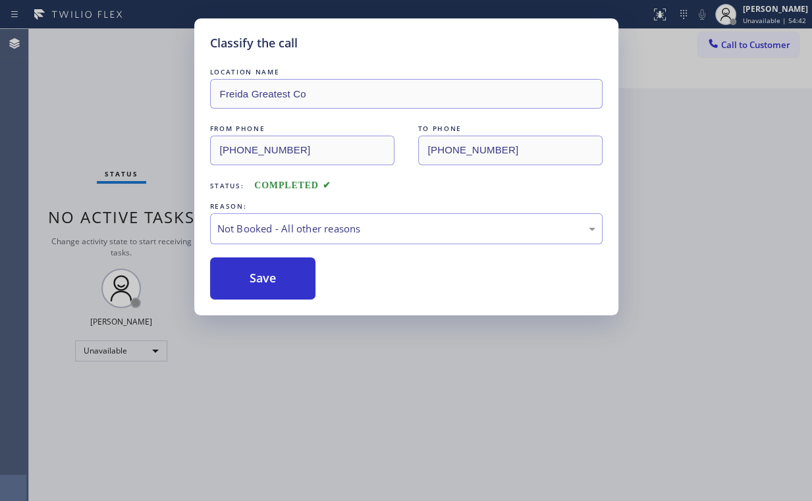
drag, startPoint x: 92, startPoint y: 105, endPoint x: 128, endPoint y: 126, distance: 41.7
click at [97, 109] on div "Classify the call LOCATION NAME Freida Greatest Co FROM PHONE [PHONE_NUMBER] TO…" at bounding box center [406, 250] width 812 height 501
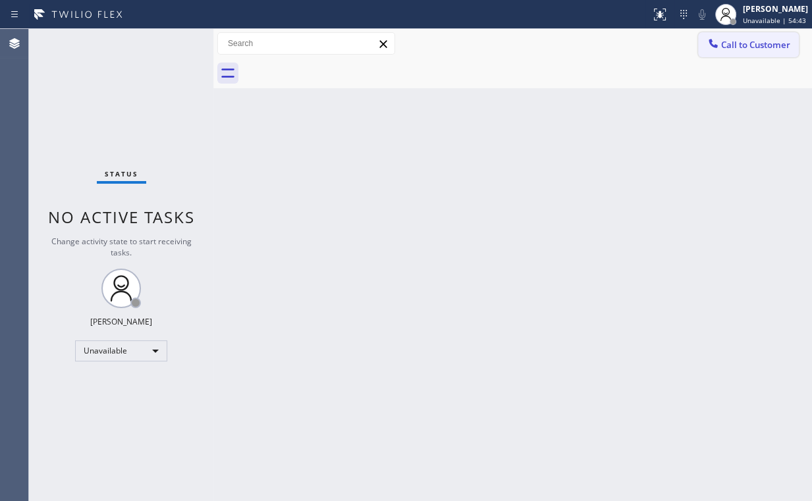
click at [723, 41] on span "Call to Customer" at bounding box center [755, 45] width 69 height 12
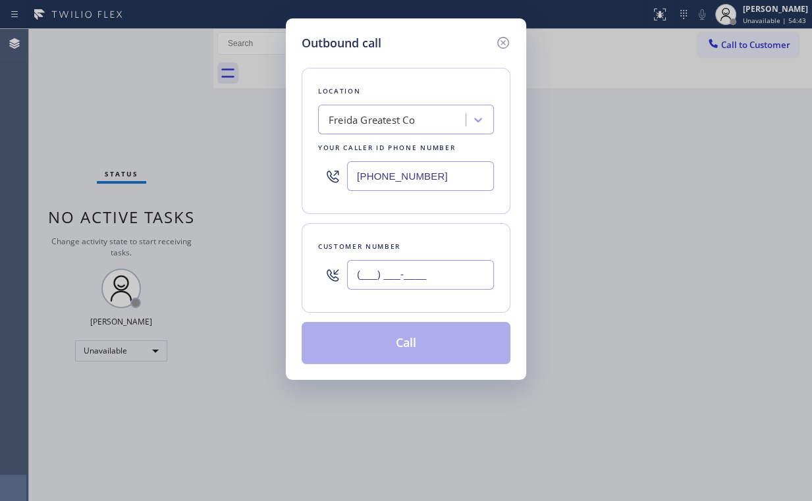
click at [414, 275] on input "(___) ___-____" at bounding box center [420, 275] width 147 height 30
paste input "650) 456-8991"
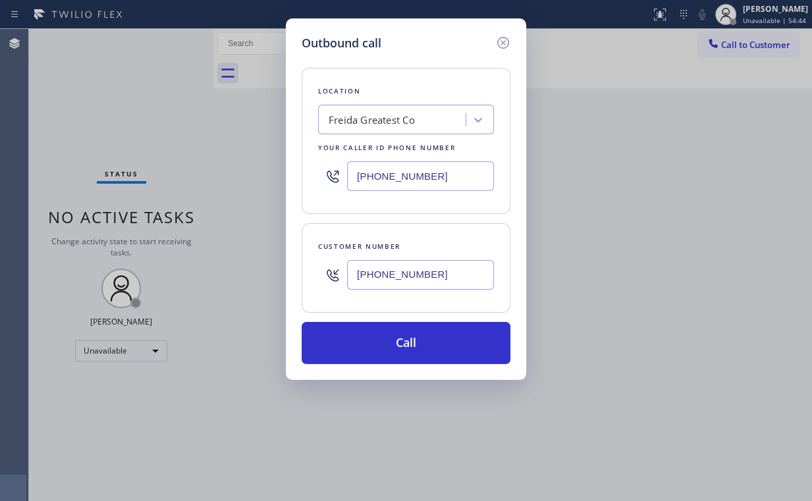
type input "[PHONE_NUMBER]"
click at [375, 346] on button "Call" at bounding box center [406, 343] width 209 height 42
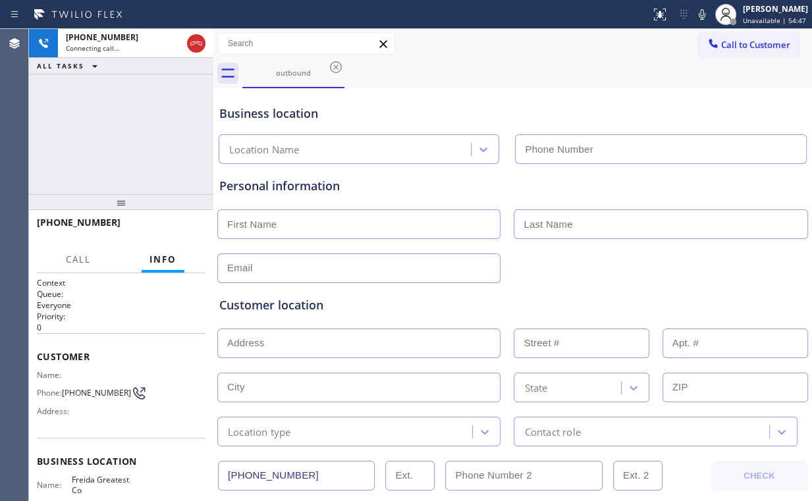
type input "[PHONE_NUMBER]"
click at [134, 124] on div "[PHONE_NUMBER] Connecting call… ALL TASKS ALL TASKS ACTIVE TASKS TASKS IN WRAP …" at bounding box center [121, 111] width 184 height 165
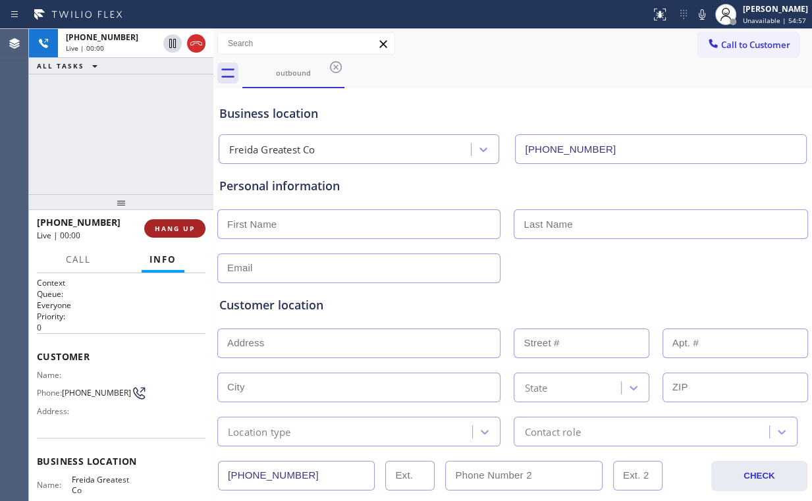
click at [165, 226] on span "HANG UP" at bounding box center [175, 228] width 40 height 9
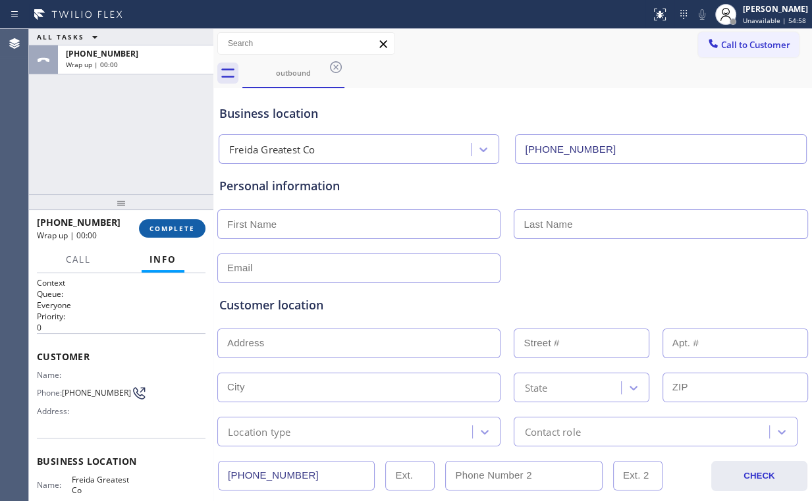
click at [165, 226] on span "COMPLETE" at bounding box center [172, 228] width 45 height 9
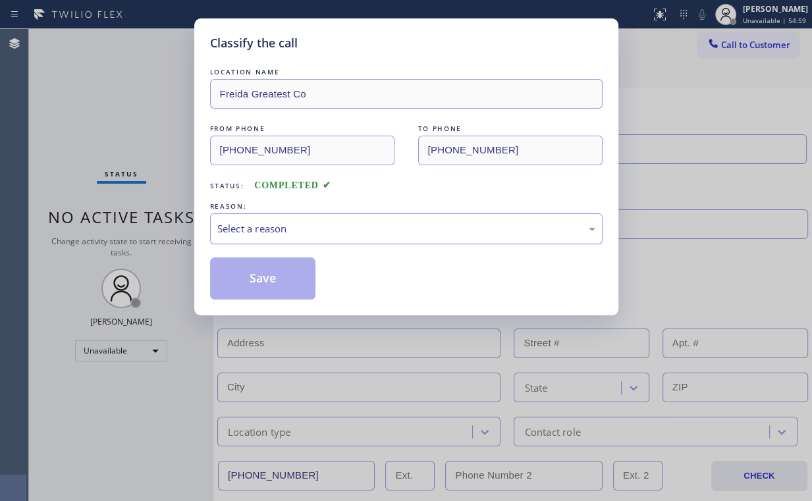
click at [217, 227] on div "Select a reason" at bounding box center [406, 228] width 378 height 15
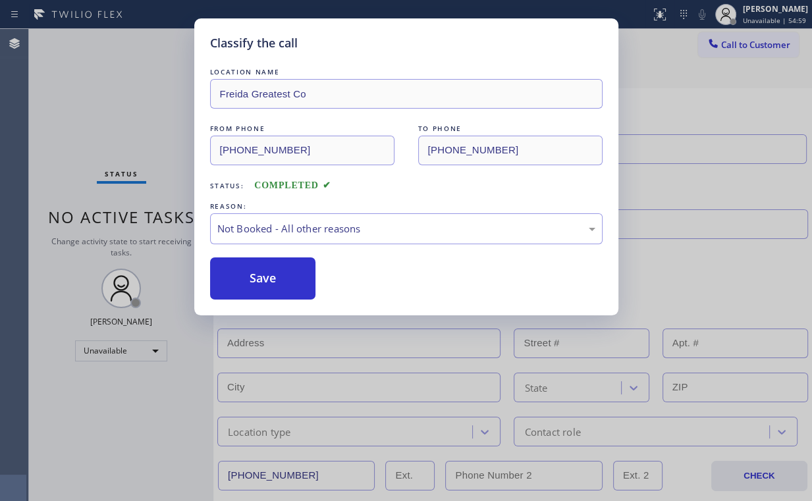
drag, startPoint x: 250, startPoint y: 283, endPoint x: 155, endPoint y: 150, distance: 163.3
click at [251, 281] on button "Save" at bounding box center [263, 279] width 106 height 42
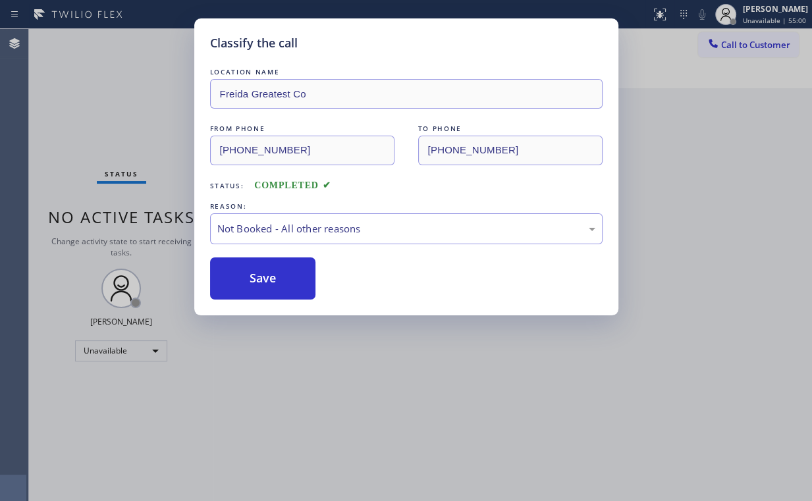
click at [124, 115] on div "Classify the call LOCATION NAME Freida Greatest Co FROM PHONE [PHONE_NUMBER] TO…" at bounding box center [406, 250] width 812 height 501
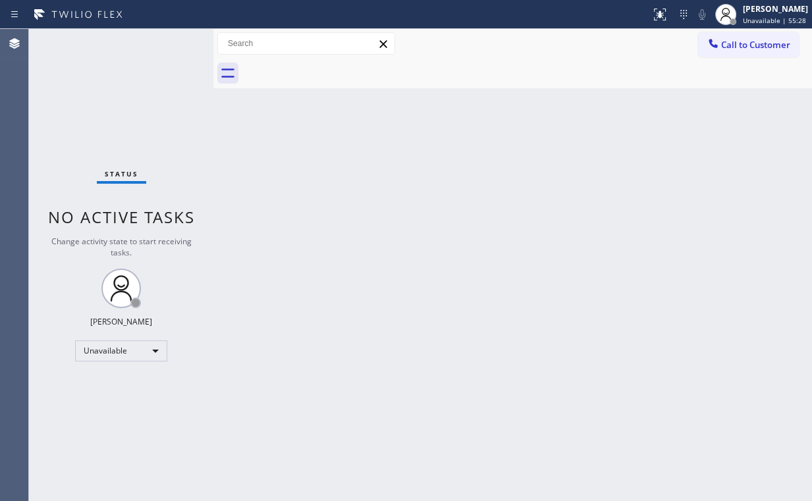
click at [135, 76] on div "Status No active tasks Change activity state to start receiving tasks. [PERSON_…" at bounding box center [121, 265] width 184 height 472
drag, startPoint x: 743, startPoint y: 40, endPoint x: 468, endPoint y: 137, distance: 291.5
click at [738, 42] on span "Call to Customer" at bounding box center [755, 45] width 69 height 12
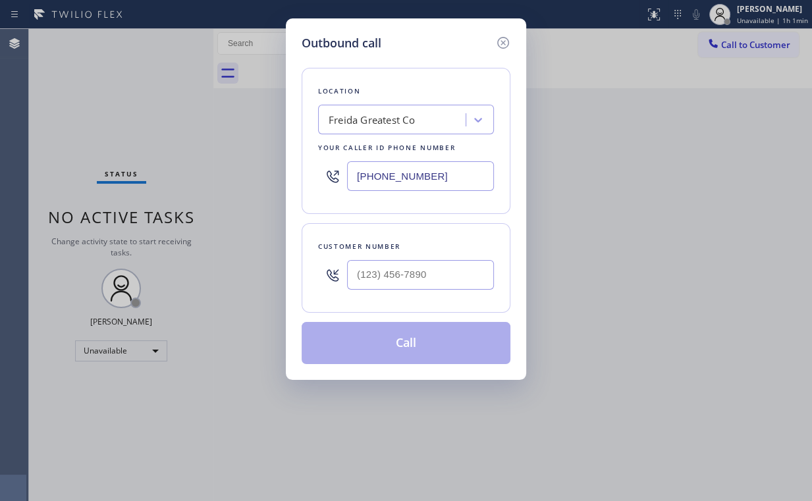
click at [274, 168] on div "Outbound call Location Freida Greatest Co Your caller id phone number [PHONE_NU…" at bounding box center [406, 250] width 812 height 501
paste input "332) 456-0495"
type input "[PHONE_NUMBER]"
click at [297, 241] on div "Outbound call Location GE Monogram Inc Repair [US_STATE] Your caller id phone n…" at bounding box center [406, 199] width 240 height 362
click at [432, 290] on div at bounding box center [420, 275] width 147 height 43
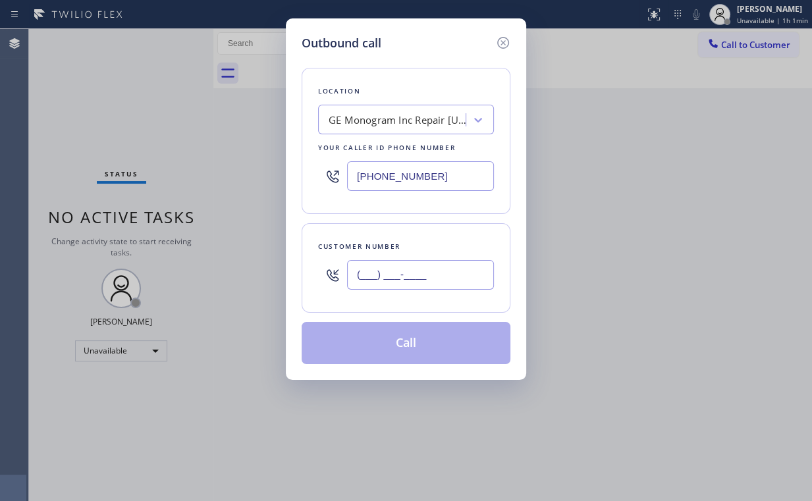
click at [443, 279] on input "(___) ___-____" at bounding box center [420, 275] width 147 height 30
paste input "518) 421-4768"
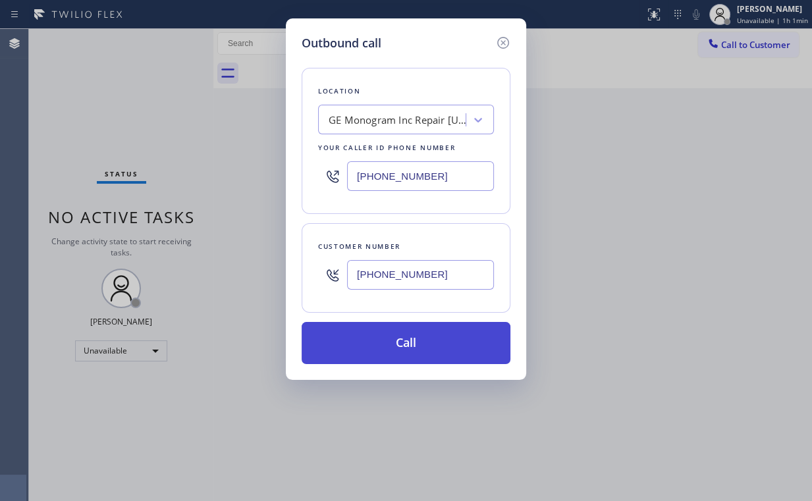
type input "[PHONE_NUMBER]"
click at [408, 348] on button "Call" at bounding box center [406, 343] width 209 height 42
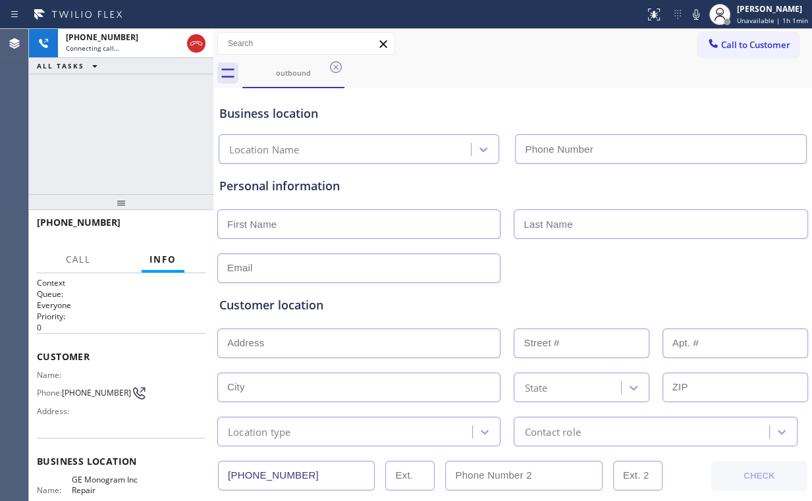
click at [103, 116] on div "[PHONE_NUMBER] Connecting call… ALL TASKS ALL TASKS ACTIVE TASKS TASKS IN WRAP …" at bounding box center [121, 111] width 184 height 165
type input "[PHONE_NUMBER]"
click at [131, 132] on div "[PHONE_NUMBER] Connecting call… ALL TASKS ALL TASKS ACTIVE TASKS TASKS IN WRAP …" at bounding box center [121, 111] width 184 height 165
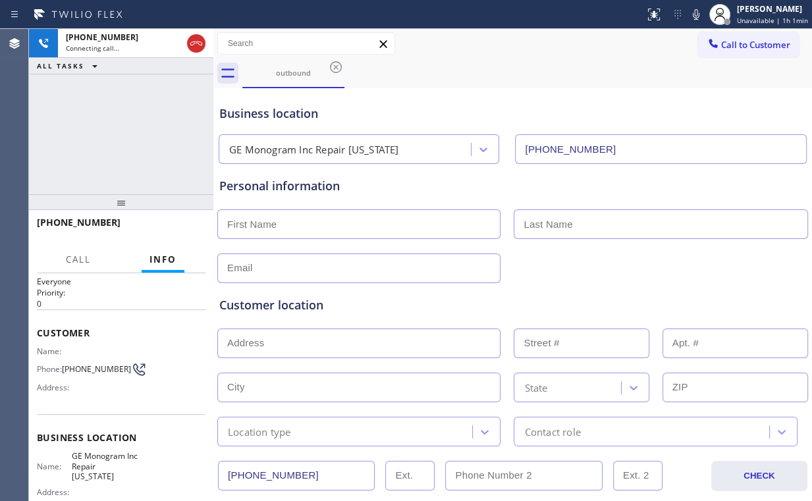
scroll to position [53, 0]
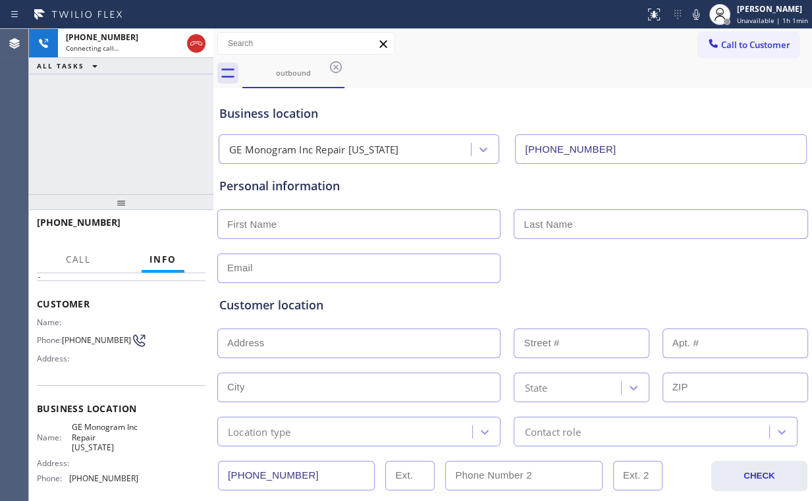
click at [130, 134] on div "[PHONE_NUMBER] Connecting call… ALL TASKS ALL TASKS ACTIVE TASKS TASKS IN WRAP …" at bounding box center [121, 111] width 184 height 165
click at [132, 133] on div "[PHONE_NUMBER] Connecting call… ALL TASKS ALL TASKS ACTIVE TASKS TASKS IN WRAP …" at bounding box center [121, 111] width 184 height 165
click at [130, 134] on div "[PHONE_NUMBER] Connecting call… ALL TASKS ALL TASKS ACTIVE TASKS TASKS IN WRAP …" at bounding box center [121, 111] width 184 height 165
click at [131, 132] on div "[PHONE_NUMBER] Live | 00:05 ALL TASKS ALL TASKS ACTIVE TASKS TASKS IN WRAP UP" at bounding box center [121, 111] width 184 height 165
click at [126, 134] on div "[PHONE_NUMBER] Live | 00:06 ALL TASKS ALL TASKS ACTIVE TASKS TASKS IN WRAP UP" at bounding box center [121, 111] width 184 height 165
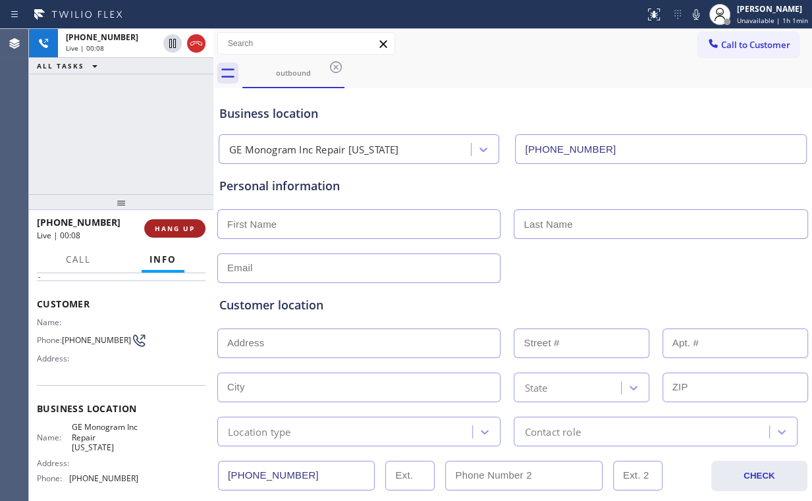
click at [181, 227] on span "HANG UP" at bounding box center [175, 228] width 40 height 9
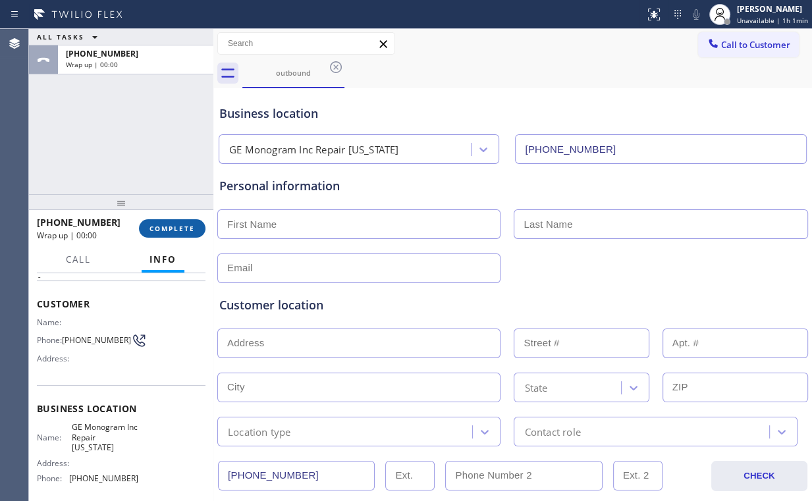
click at [184, 227] on span "COMPLETE" at bounding box center [172, 228] width 45 height 9
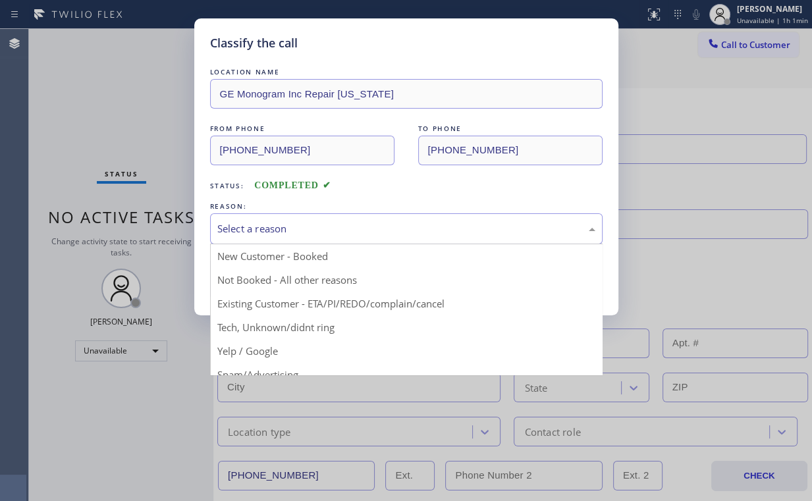
click at [267, 227] on div "Select a reason" at bounding box center [406, 228] width 378 height 15
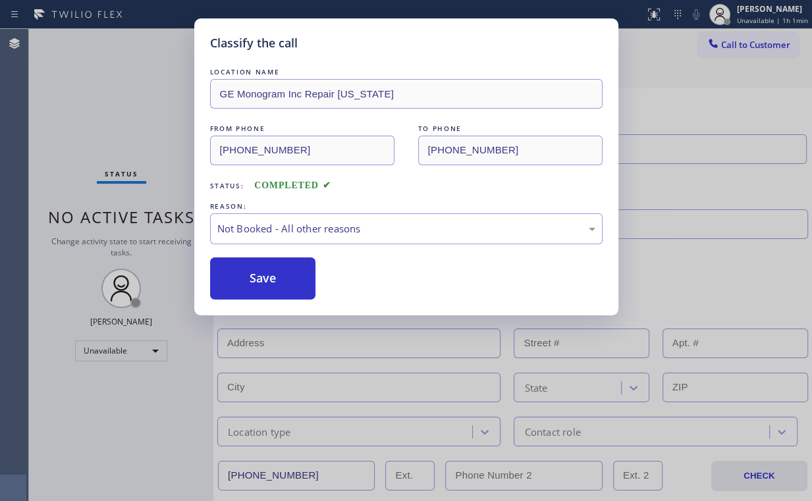
drag, startPoint x: 268, startPoint y: 280, endPoint x: 180, endPoint y: 169, distance: 141.7
click at [268, 279] on button "Save" at bounding box center [263, 279] width 106 height 42
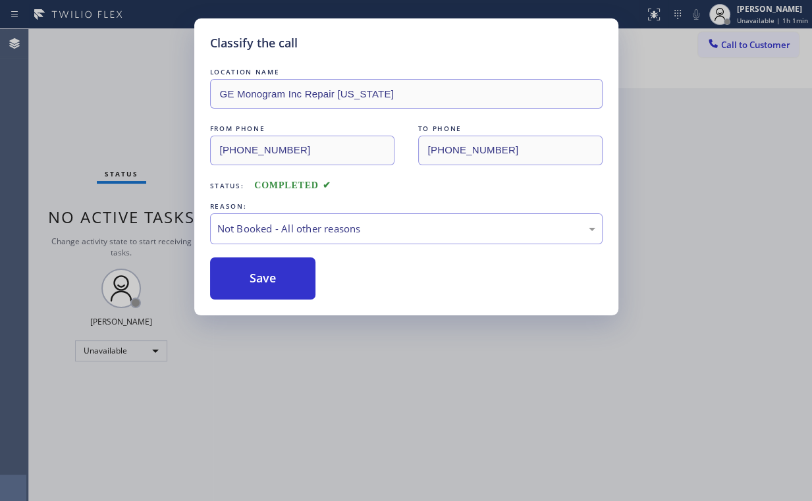
click at [150, 90] on div "Classify the call LOCATION NAME GE Monogram Inc Repair [US_STATE] FROM PHONE [P…" at bounding box center [406, 250] width 812 height 501
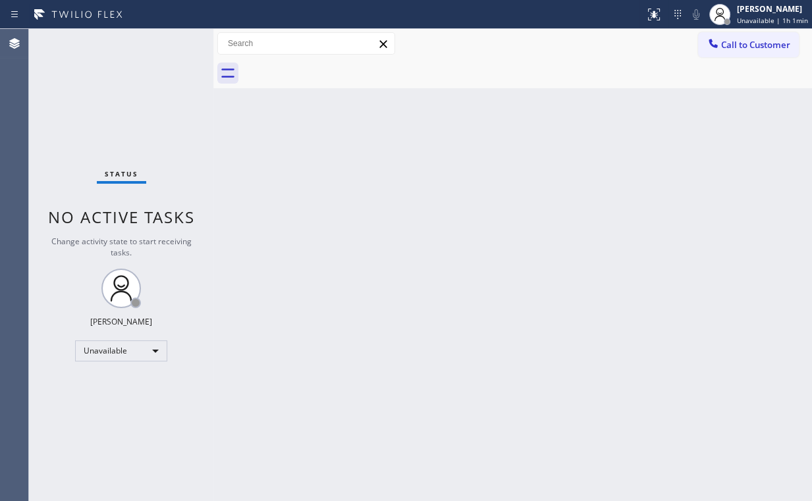
click at [426, 240] on div "Back to Dashboard Change Sender ID Customers Technicians Select a contact Outbo…" at bounding box center [512, 265] width 599 height 472
click at [754, 44] on span "Call to Customer" at bounding box center [755, 45] width 69 height 12
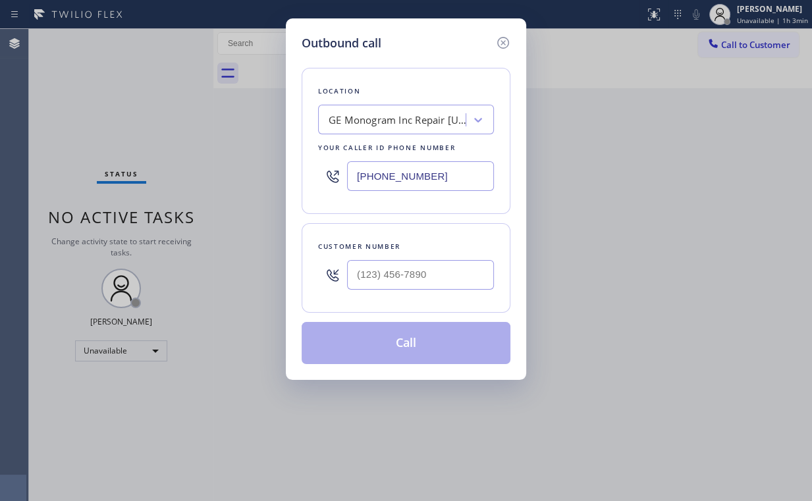
drag, startPoint x: 461, startPoint y: 184, endPoint x: 274, endPoint y: 170, distance: 187.6
click at [279, 171] on div "Outbound call Location GE Monogram Inc Repair [US_STATE] Your caller id phone n…" at bounding box center [406, 250] width 812 height 501
paste input "23) 870-6761"
type input "[PHONE_NUMBER]"
click at [451, 292] on div at bounding box center [420, 275] width 147 height 43
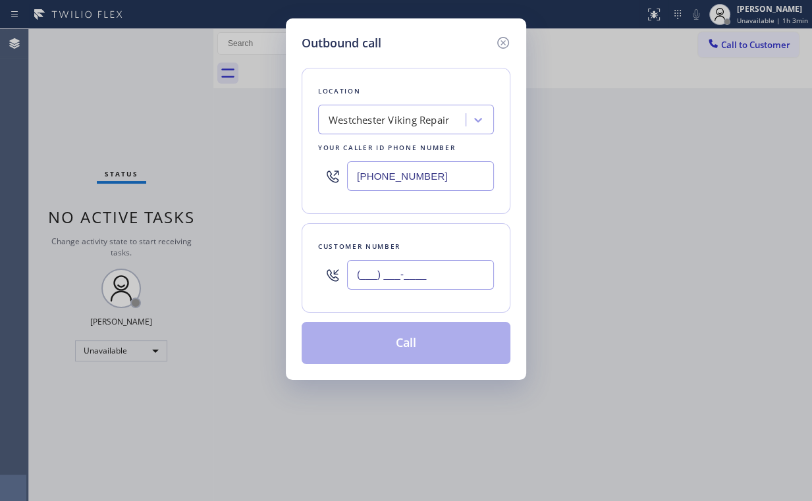
click at [433, 270] on input "(___) ___-____" at bounding box center [420, 275] width 147 height 30
paste input "512) 743-6065"
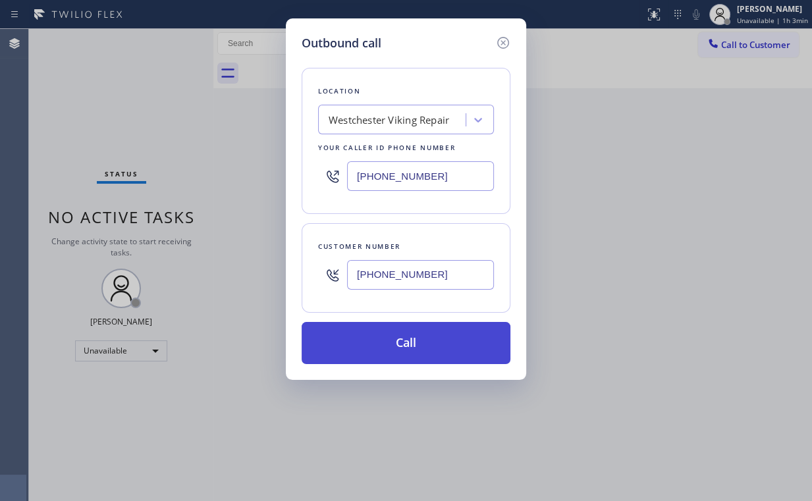
type input "[PHONE_NUMBER]"
drag, startPoint x: 386, startPoint y: 341, endPoint x: 329, endPoint y: 498, distance: 166.7
click at [385, 347] on button "Call" at bounding box center [406, 343] width 209 height 42
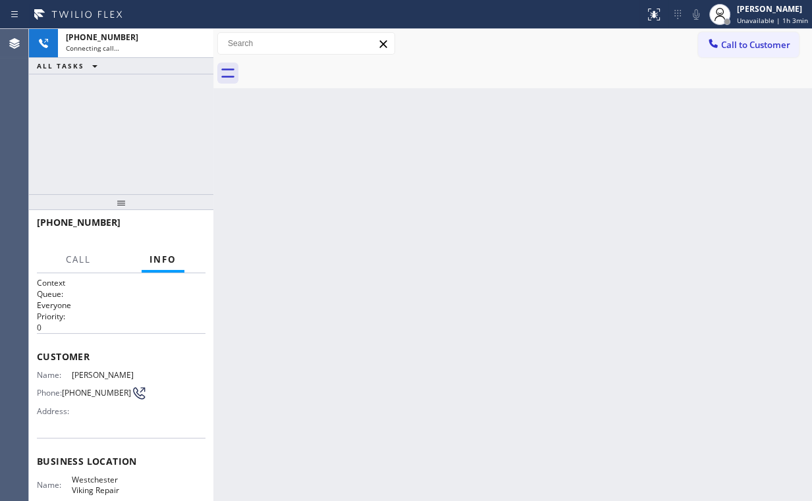
click at [142, 109] on div "[PHONE_NUMBER] Connecting call… ALL TASKS ALL TASKS ACTIVE TASKS TASKS IN WRAP …" at bounding box center [121, 111] width 184 height 165
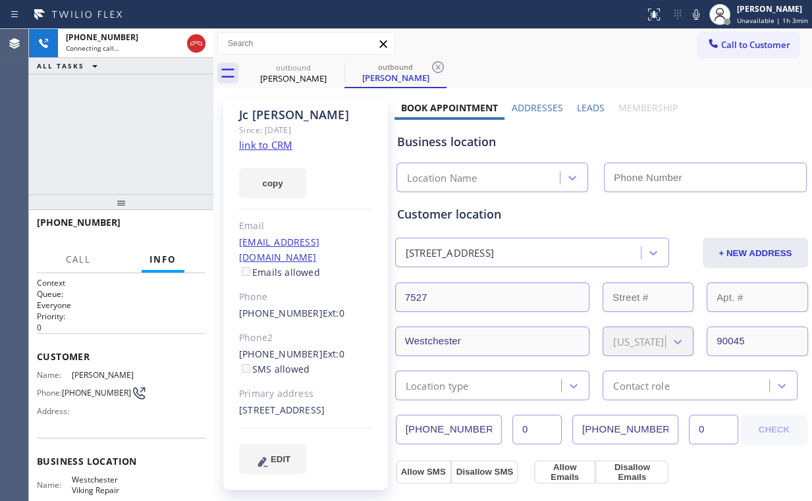
type input "[PHONE_NUMBER]"
drag, startPoint x: 137, startPoint y: 130, endPoint x: 128, endPoint y: 133, distance: 9.8
click at [128, 133] on div "[PHONE_NUMBER] Connecting call… ALL TASKS ALL TASKS ACTIVE TASKS TASKS IN WRAP …" at bounding box center [121, 111] width 184 height 165
click at [130, 134] on div "[PHONE_NUMBER] Connecting call… ALL TASKS ALL TASKS ACTIVE TASKS TASKS IN WRAP …" at bounding box center [121, 111] width 184 height 165
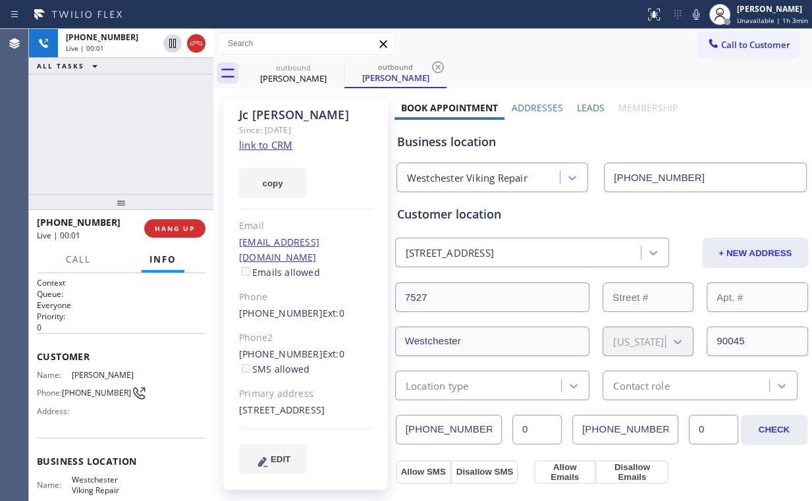
click at [132, 132] on div "[PHONE_NUMBER] Live | 00:01 ALL TASKS ALL TASKS ACTIVE TASKS TASKS IN WRAP UP" at bounding box center [121, 111] width 184 height 165
drag, startPoint x: 472, startPoint y: 143, endPoint x: 456, endPoint y: 142, distance: 15.8
click at [456, 142] on div "Business location" at bounding box center [601, 142] width 409 height 18
click at [131, 131] on div "[PHONE_NUMBER] Live | 00:40 ALL TASKS ALL TASKS ACTIVE TASKS TASKS IN WRAP UP" at bounding box center [121, 111] width 184 height 165
click at [130, 132] on div "[PHONE_NUMBER] Live | 00:41 ALL TASKS ALL TASKS ACTIVE TASKS TASKS IN WRAP UP" at bounding box center [121, 111] width 184 height 165
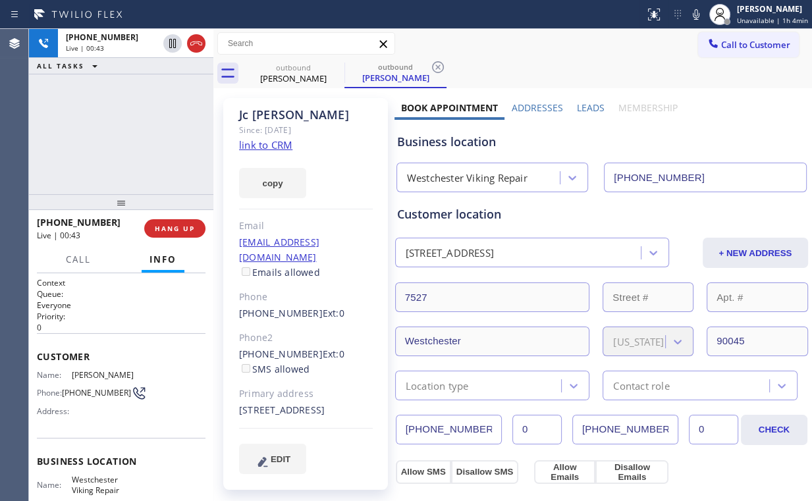
click at [131, 132] on div "[PHONE_NUMBER] Live | 00:43 ALL TASKS ALL TASKS ACTIVE TASKS TASKS IN WRAP UP" at bounding box center [121, 111] width 184 height 165
click at [131, 132] on div "[PHONE_NUMBER] Live | 00:45 ALL TASKS ALL TASKS ACTIVE TASKS TASKS IN WRAP UP" at bounding box center [121, 111] width 184 height 165
drag, startPoint x: 139, startPoint y: 129, endPoint x: 151, endPoint y: 144, distance: 18.7
click at [136, 126] on div "[PHONE_NUMBER] Live | 00:47 ALL TASKS ALL TASKS ACTIVE TASKS TASKS IN WRAP UP" at bounding box center [121, 111] width 184 height 165
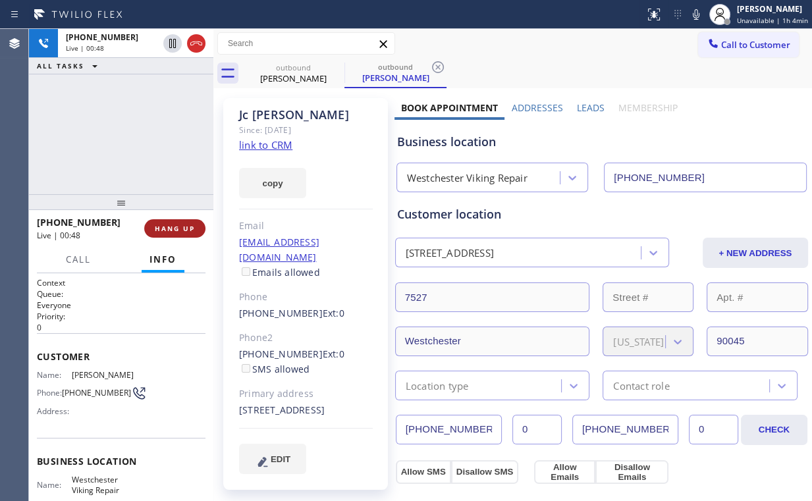
click at [171, 228] on span "HANG UP" at bounding box center [175, 228] width 40 height 9
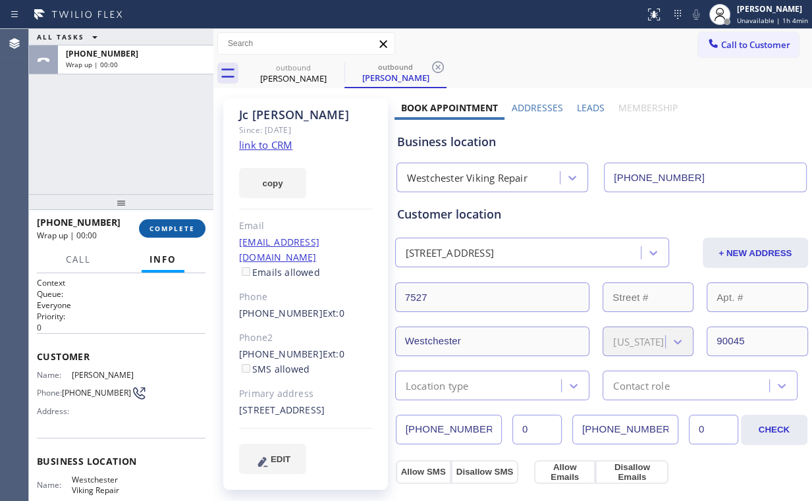
click at [173, 228] on span "COMPLETE" at bounding box center [172, 228] width 45 height 9
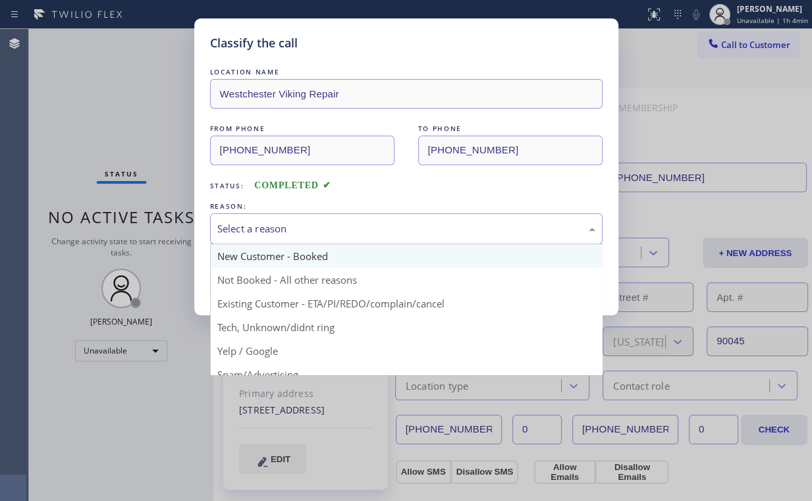
drag, startPoint x: 256, startPoint y: 228, endPoint x: 258, endPoint y: 262, distance: 33.7
click at [257, 228] on div "Select a reason" at bounding box center [406, 228] width 378 height 15
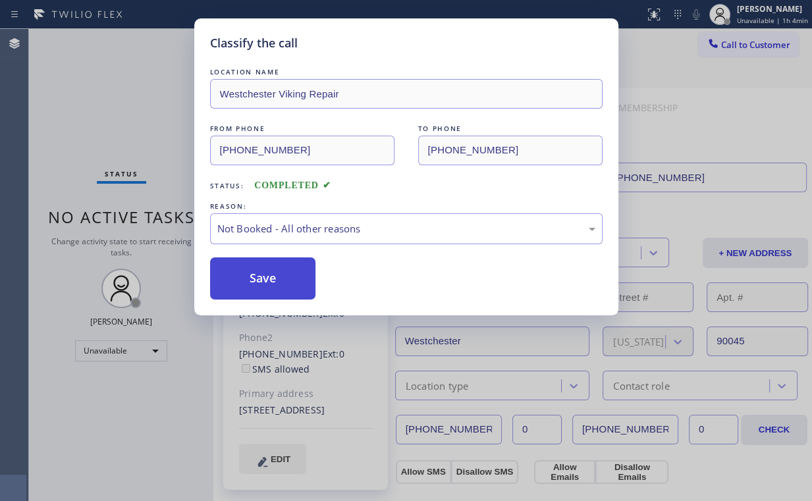
drag, startPoint x: 283, startPoint y: 290, endPoint x: 263, endPoint y: 265, distance: 32.0
click at [285, 289] on button "Save" at bounding box center [263, 279] width 106 height 42
click at [74, 63] on div "Classify the call LOCATION NAME Westchester Viking Repair FROM PHONE [PHONE_NUM…" at bounding box center [406, 250] width 812 height 501
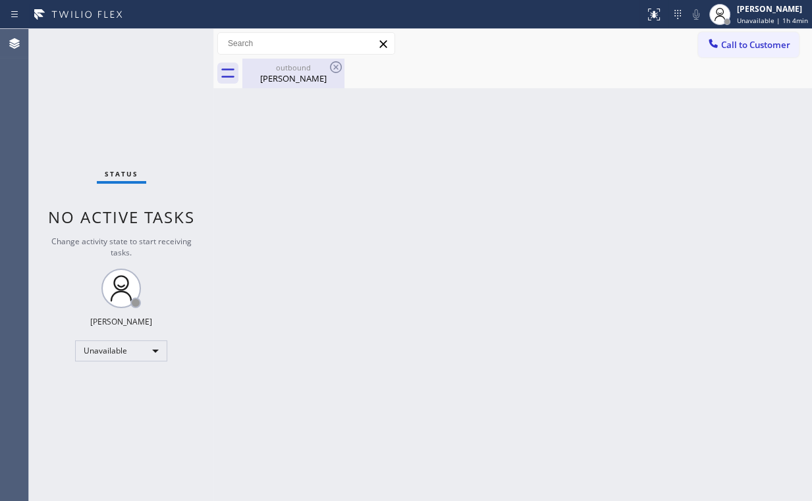
click at [320, 82] on div "[PERSON_NAME]" at bounding box center [293, 78] width 99 height 12
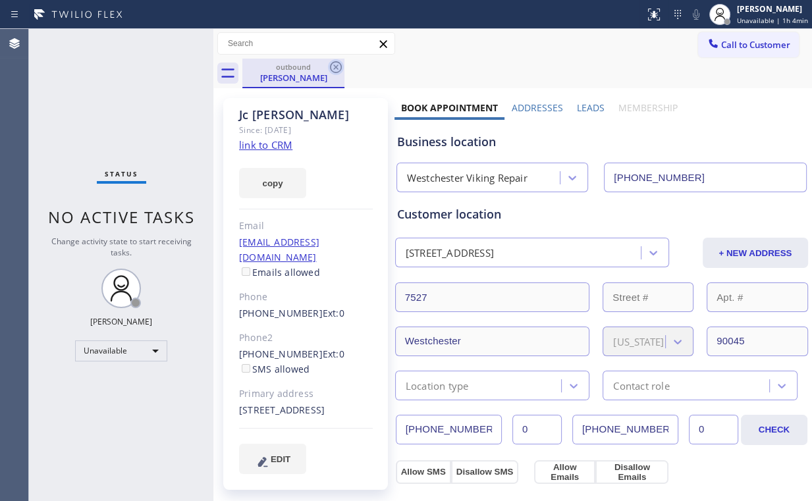
click at [338, 68] on icon at bounding box center [336, 67] width 16 height 16
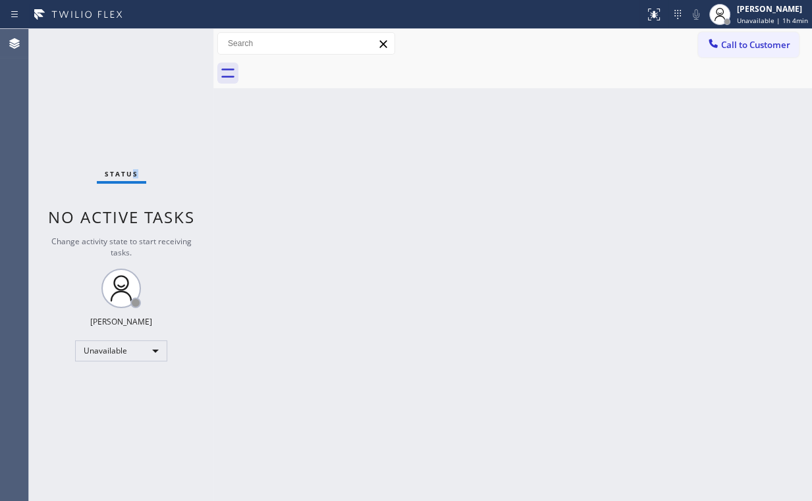
click at [137, 72] on div "Status No active tasks Change activity state to start receiving tasks. [PERSON_…" at bounding box center [121, 265] width 184 height 472
click at [752, 49] on span "Call to Customer" at bounding box center [755, 45] width 69 height 12
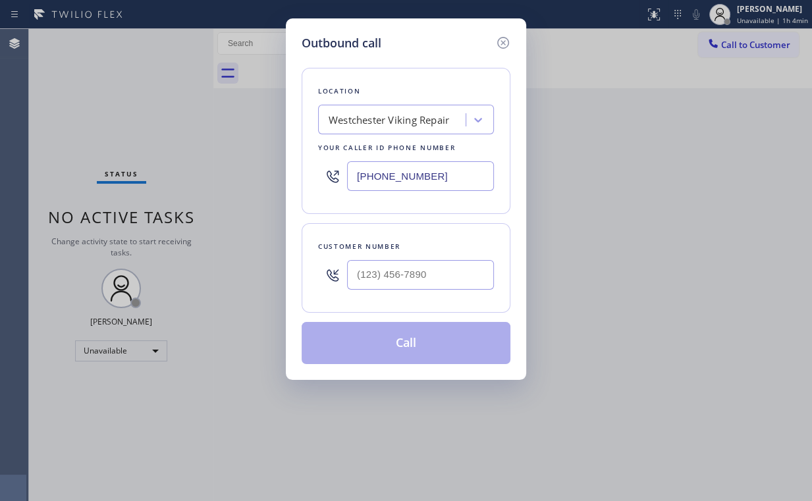
drag, startPoint x: 343, startPoint y: 171, endPoint x: 250, endPoint y: 121, distance: 104.9
click at [183, 159] on div "Outbound call Location [GEOGRAPHIC_DATA] Viking Repair Your caller id phone num…" at bounding box center [406, 250] width 812 height 501
paste input "562) 724-115"
type input "[PHONE_NUMBER]"
click at [418, 273] on input "(___) ___-____" at bounding box center [420, 275] width 147 height 30
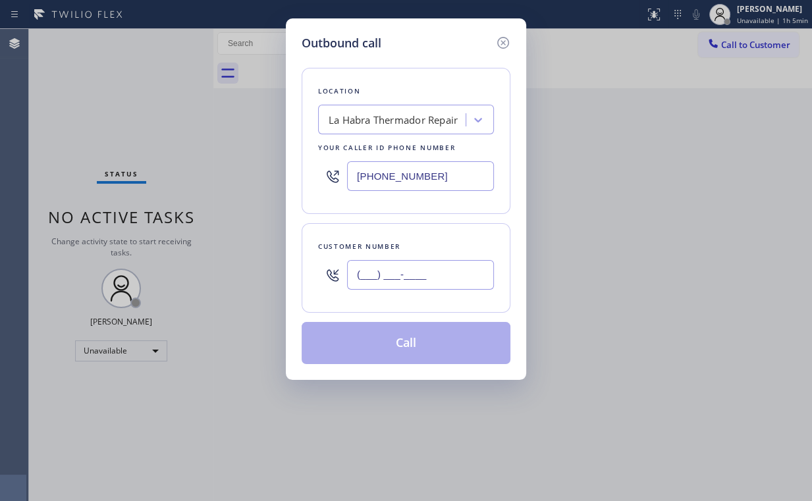
paste input "562) 475-6988"
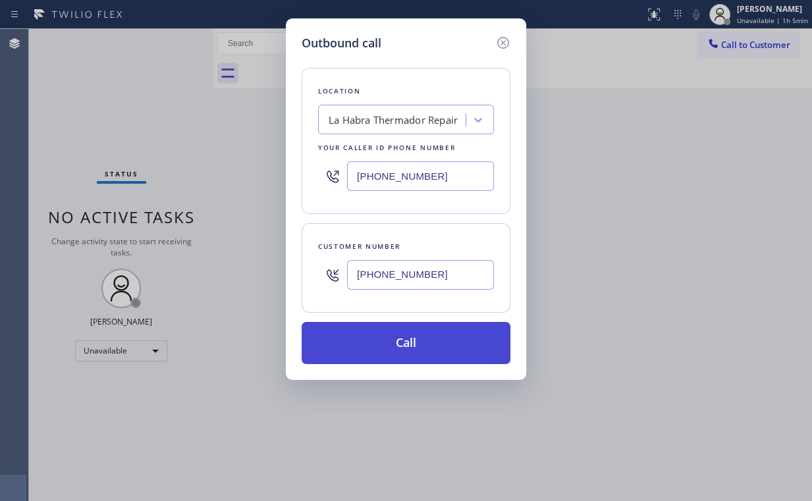
type input "[PHONE_NUMBER]"
click at [419, 342] on button "Call" at bounding box center [406, 343] width 209 height 42
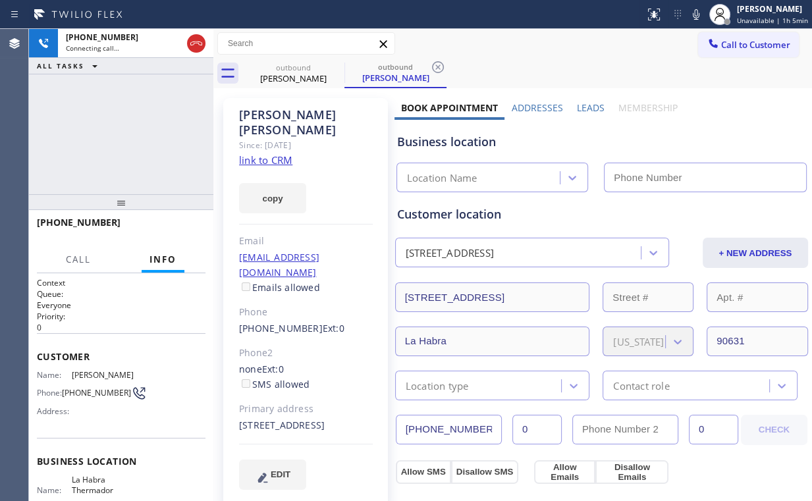
click at [116, 121] on div "[PHONE_NUMBER] Connecting call… ALL TASKS ALL TASKS ACTIVE TASKS TASKS IN WRAP …" at bounding box center [121, 111] width 184 height 165
type input "[PHONE_NUMBER]"
click at [124, 143] on div "[PHONE_NUMBER] Connecting call… ALL TASKS ALL TASKS ACTIVE TASKS TASKS IN WRAP …" at bounding box center [121, 111] width 184 height 165
click at [128, 131] on div "[PHONE_NUMBER] Connecting call… ALL TASKS ALL TASKS ACTIVE TASKS TASKS IN WRAP …" at bounding box center [121, 111] width 184 height 165
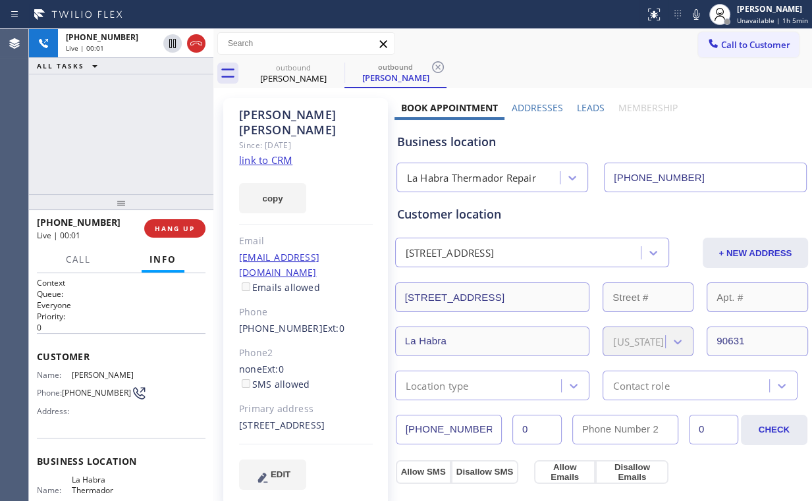
click at [115, 145] on div "[PHONE_NUMBER] Live | 00:01 ALL TASKS ALL TASKS ACTIVE TASKS TASKS IN WRAP UP" at bounding box center [121, 111] width 184 height 165
click at [169, 222] on button "HANG UP" at bounding box center [174, 228] width 61 height 18
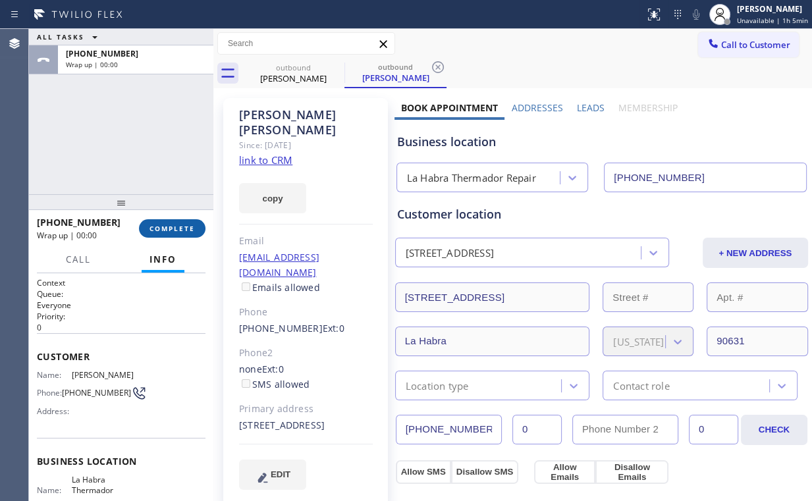
click at [169, 223] on button "COMPLETE" at bounding box center [172, 228] width 67 height 18
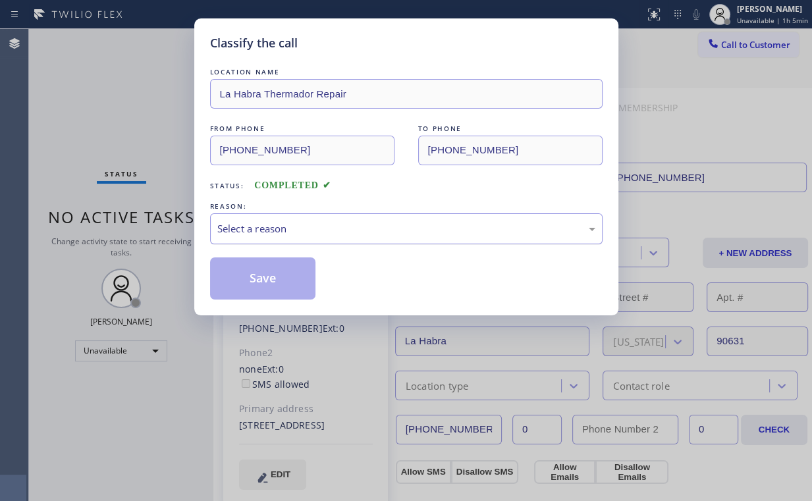
click at [246, 236] on div "Select a reason" at bounding box center [406, 228] width 393 height 31
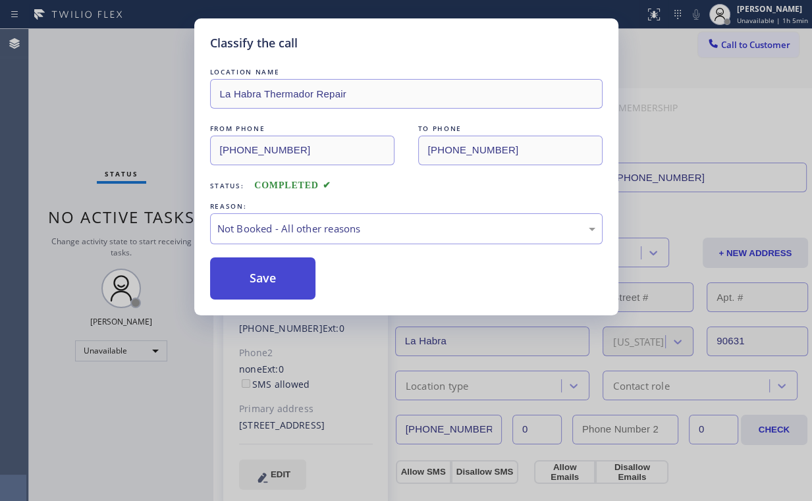
drag, startPoint x: 250, startPoint y: 286, endPoint x: 118, endPoint y: 132, distance: 203.2
click at [252, 286] on button "Save" at bounding box center [263, 279] width 106 height 42
click at [107, 108] on div "Classify the call LOCATION NAME La Habra Thermador Repair FROM PHONE [PHONE_NUM…" at bounding box center [406, 250] width 812 height 501
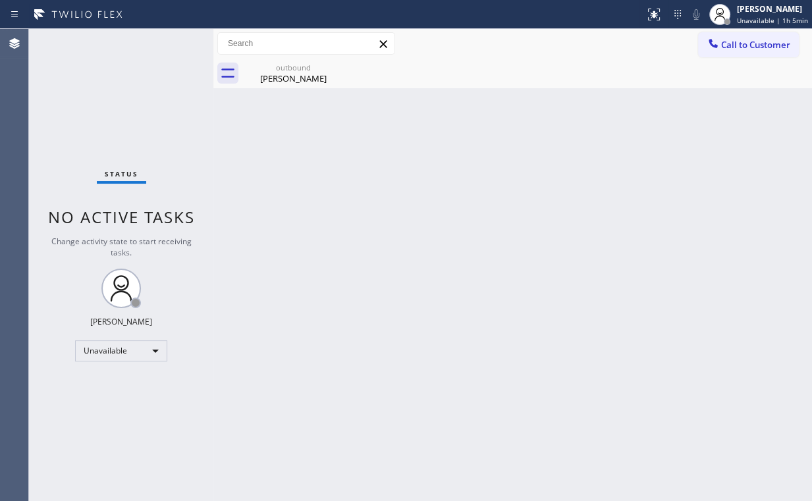
drag, startPoint x: 735, startPoint y: 38, endPoint x: 511, endPoint y: 219, distance: 288.1
click at [731, 52] on button "Call to Customer" at bounding box center [748, 44] width 101 height 25
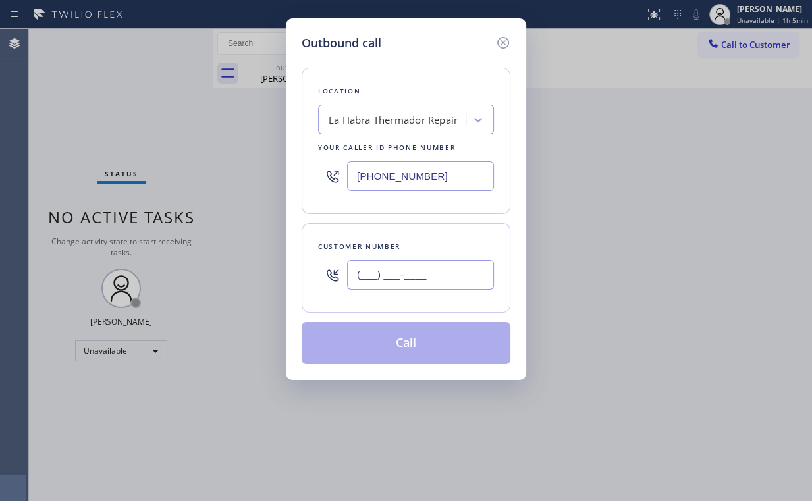
click at [470, 271] on input "(___) ___-____" at bounding box center [420, 275] width 147 height 30
paste input "562) 475-6988"
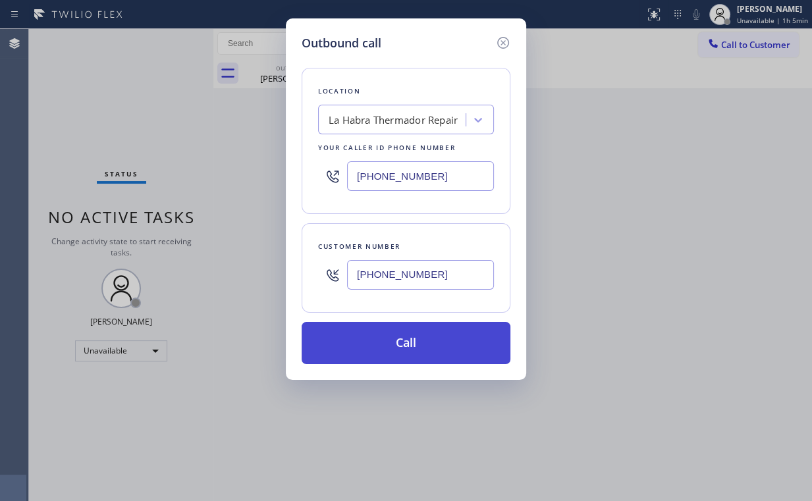
type input "[PHONE_NUMBER]"
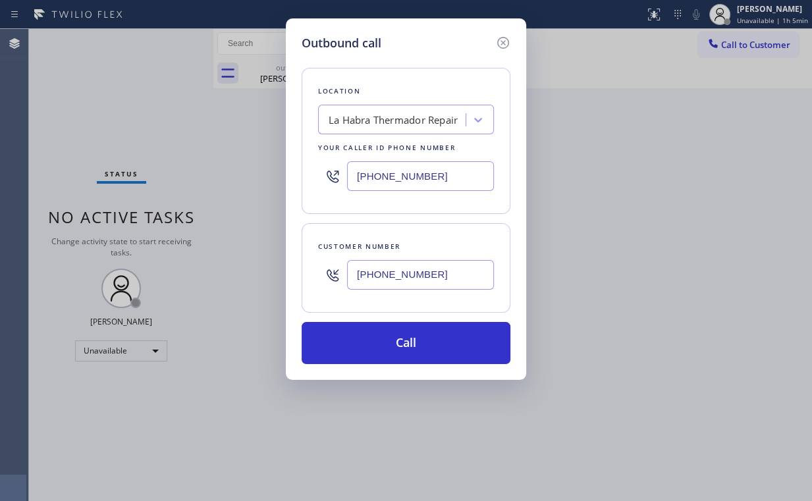
drag, startPoint x: 380, startPoint y: 341, endPoint x: 346, endPoint y: 447, distance: 111.9
click at [377, 356] on button "Call" at bounding box center [406, 343] width 209 height 42
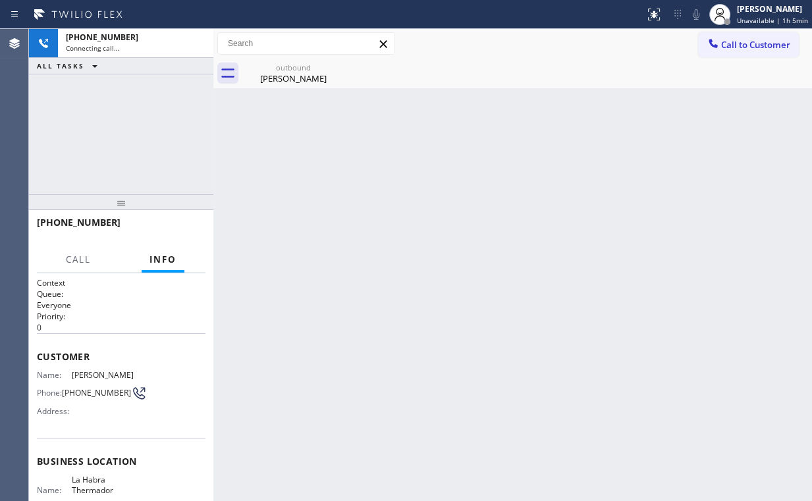
click at [166, 149] on div "[PHONE_NUMBER] Connecting call… ALL TASKS ALL TASKS ACTIVE TASKS TASKS IN WRAP …" at bounding box center [121, 111] width 184 height 165
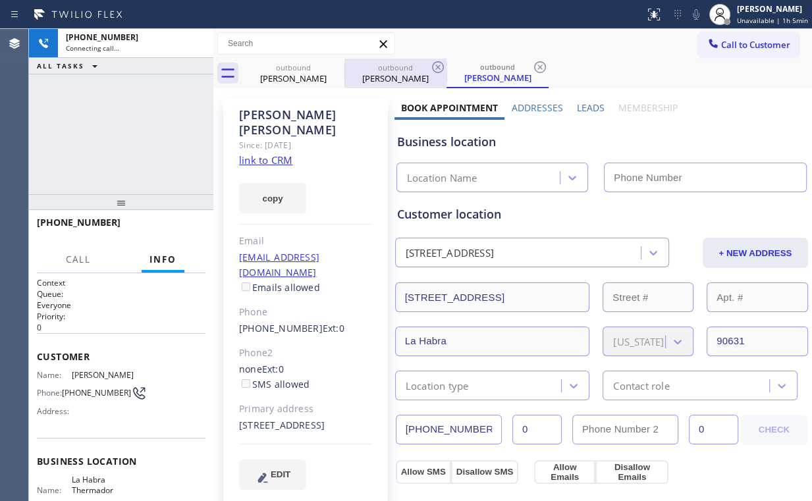
drag, startPoint x: 279, startPoint y: 76, endPoint x: 345, endPoint y: 69, distance: 66.3
click at [283, 76] on div "[PERSON_NAME]" at bounding box center [293, 78] width 99 height 12
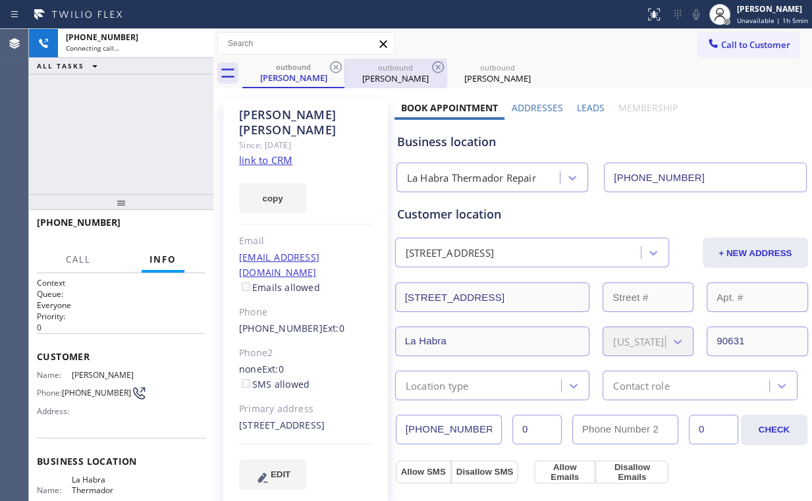
click at [337, 66] on icon at bounding box center [336, 67] width 12 height 12
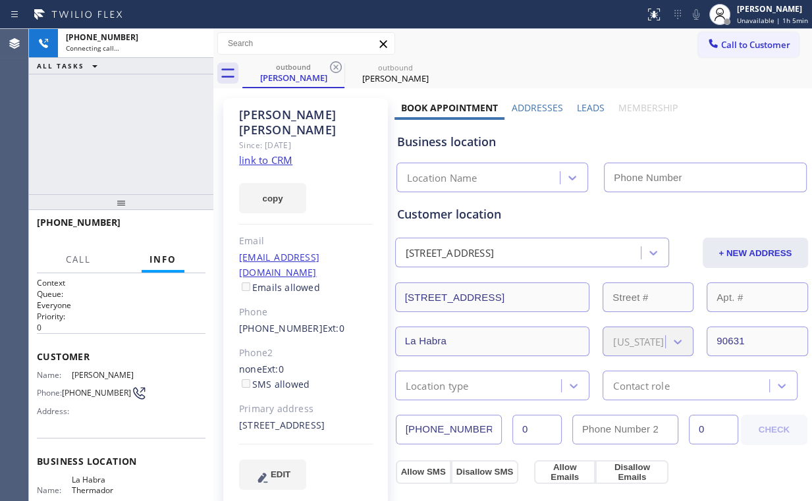
click at [113, 109] on div "[PHONE_NUMBER] Connecting call… ALL TASKS ALL TASKS ACTIVE TASKS TASKS IN WRAP …" at bounding box center [121, 111] width 184 height 165
type input "[PHONE_NUMBER]"
click at [132, 128] on div "[PHONE_NUMBER] Connecting call… ALL TASKS ALL TASKS ACTIVE TASKS TASKS IN WRAP …" at bounding box center [121, 111] width 184 height 165
click at [129, 132] on div "[PHONE_NUMBER] Connecting call… ALL TASKS ALL TASKS ACTIVE TASKS TASKS IN WRAP …" at bounding box center [121, 111] width 184 height 165
drag, startPoint x: 195, startPoint y: 45, endPoint x: 221, endPoint y: 48, distance: 26.6
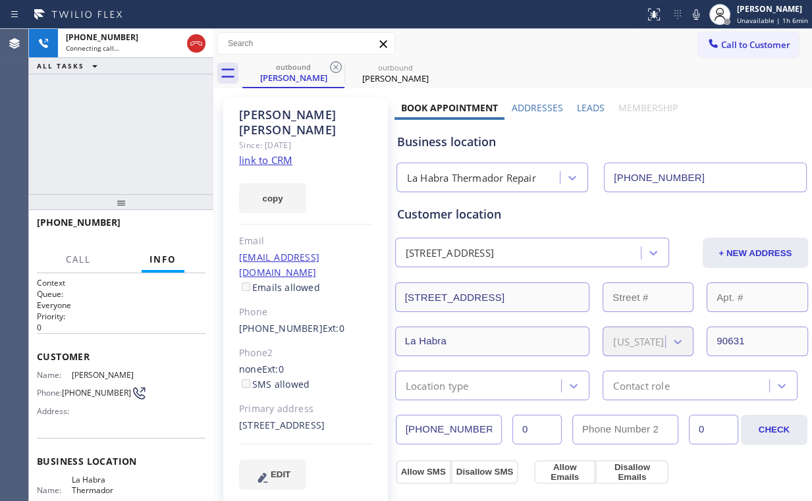
click at [195, 44] on icon at bounding box center [196, 44] width 16 height 16
click at [281, 64] on div "outbound" at bounding box center [293, 67] width 99 height 10
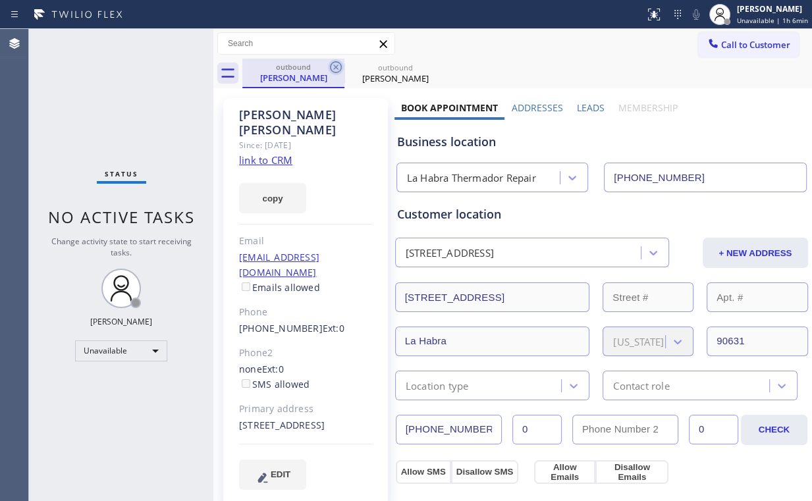
click at [337, 66] on icon at bounding box center [336, 67] width 12 height 12
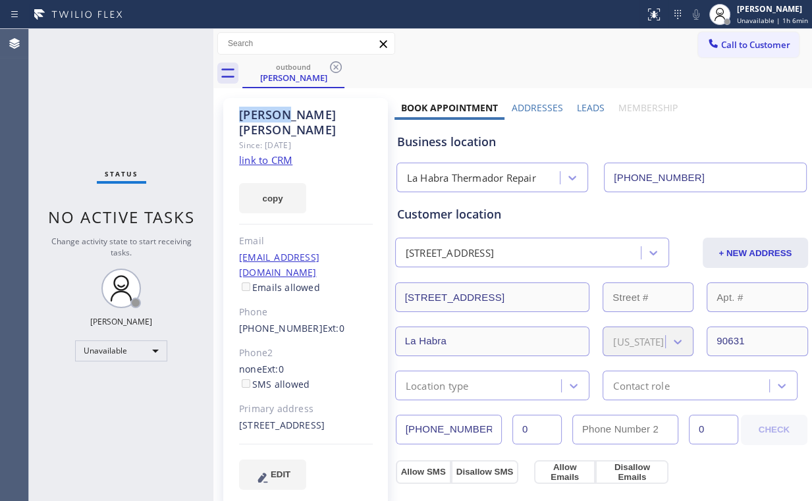
click at [337, 66] on icon at bounding box center [336, 67] width 12 height 12
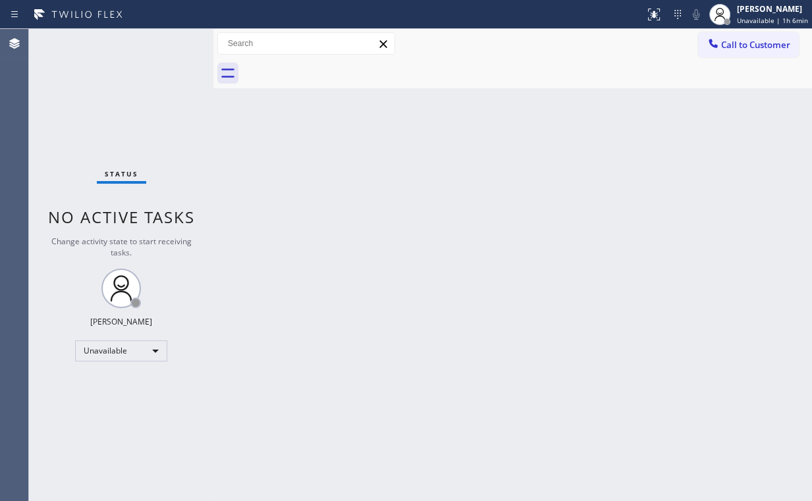
drag, startPoint x: 61, startPoint y: 90, endPoint x: 98, endPoint y: 4, distance: 93.2
click at [61, 88] on div "Status No active tasks Change activity state to start receiving tasks. [PERSON_…" at bounding box center [121, 265] width 184 height 472
click at [725, 47] on span "Call to Customer" at bounding box center [755, 45] width 69 height 12
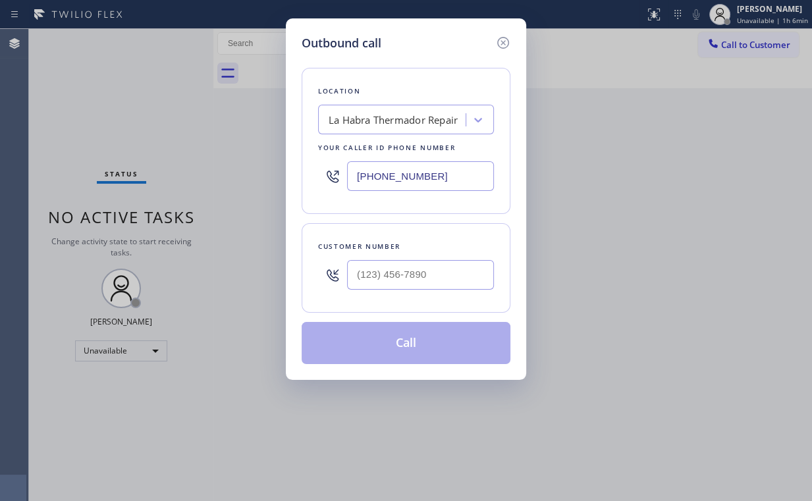
drag, startPoint x: 248, startPoint y: 174, endPoint x: 170, endPoint y: 164, distance: 78.4
click at [200, 173] on div "Outbound call Location [GEOGRAPHIC_DATA] Thermador Repair Your caller id phone …" at bounding box center [406, 250] width 812 height 501
paste input "10) 907-6866"
type input "[PHONE_NUMBER]"
click at [416, 274] on input "(___) ___-____" at bounding box center [420, 275] width 147 height 30
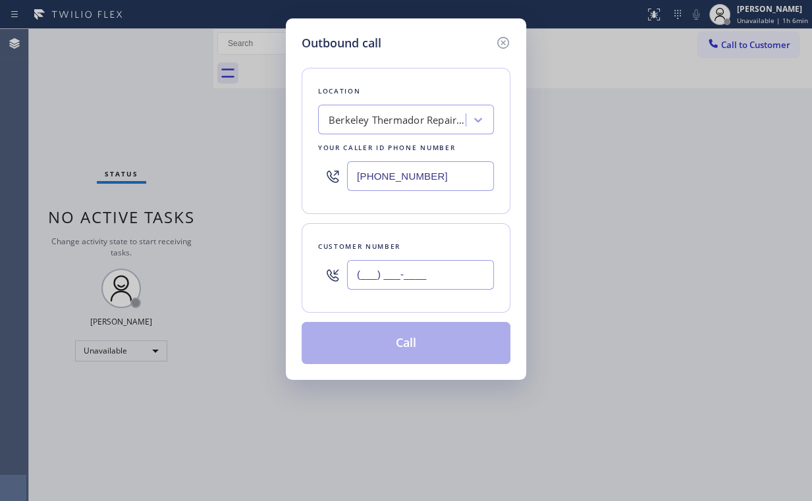
paste input "510) 524-9457"
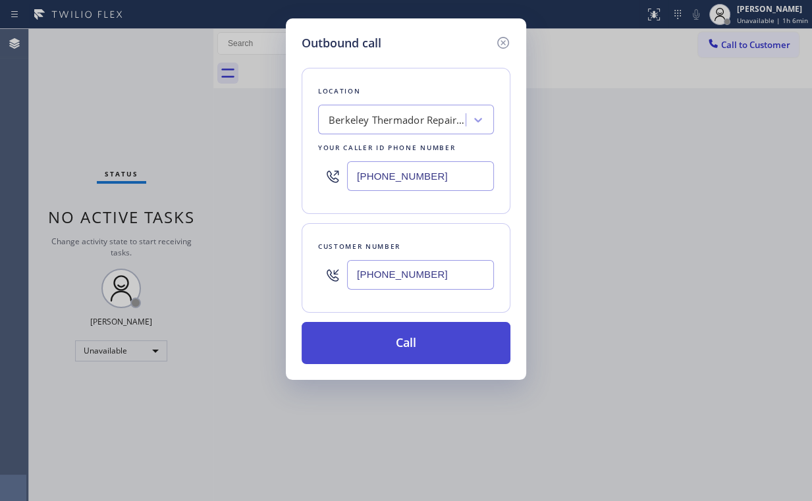
type input "[PHONE_NUMBER]"
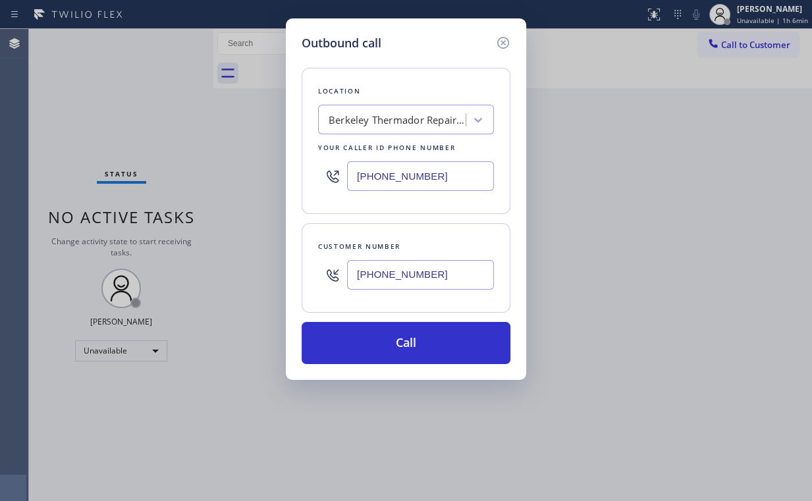
drag, startPoint x: 390, startPoint y: 347, endPoint x: 368, endPoint y: 445, distance: 100.7
click at [391, 358] on button "Call" at bounding box center [406, 343] width 209 height 42
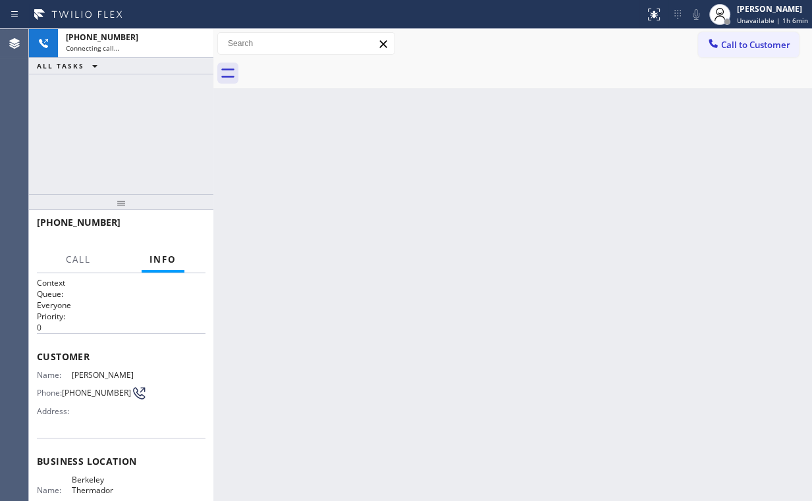
click at [96, 124] on div "[PHONE_NUMBER] Connecting call… ALL TASKS ALL TASKS ACTIVE TASKS TASKS IN WRAP …" at bounding box center [121, 111] width 184 height 165
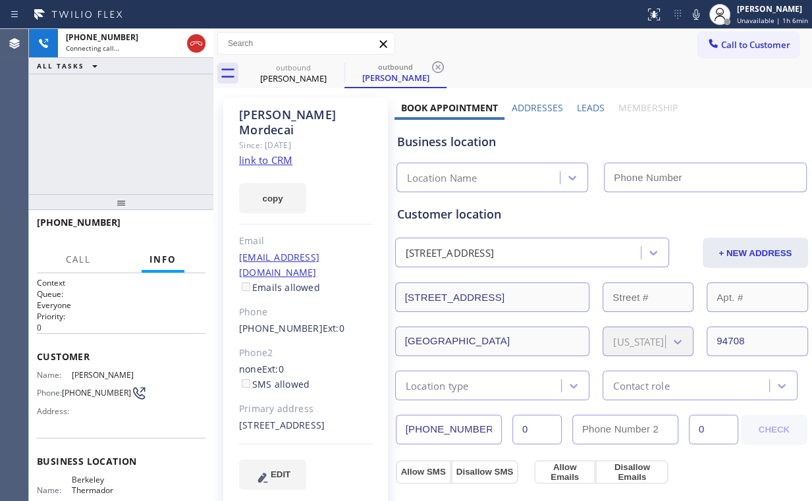
type input "[PHONE_NUMBER]"
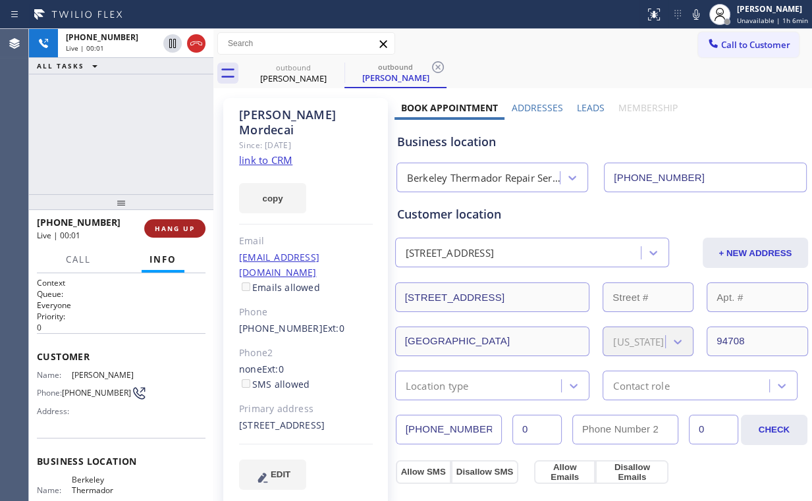
click at [179, 229] on span "HANG UP" at bounding box center [175, 228] width 40 height 9
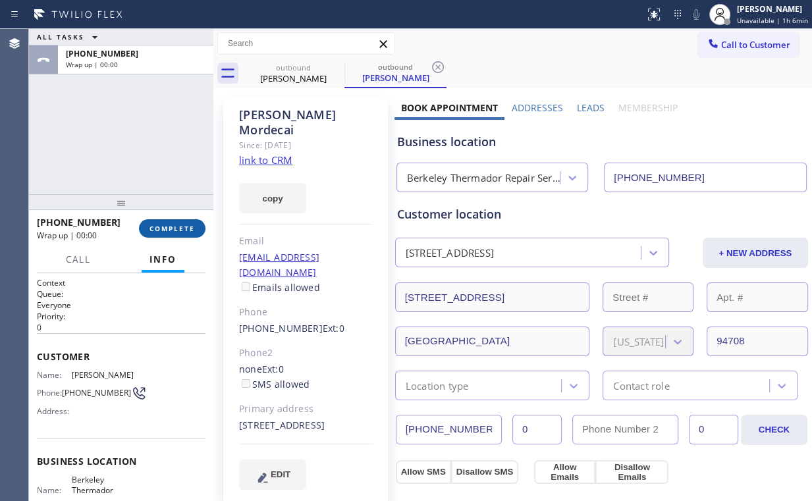
click at [179, 229] on span "COMPLETE" at bounding box center [172, 228] width 45 height 9
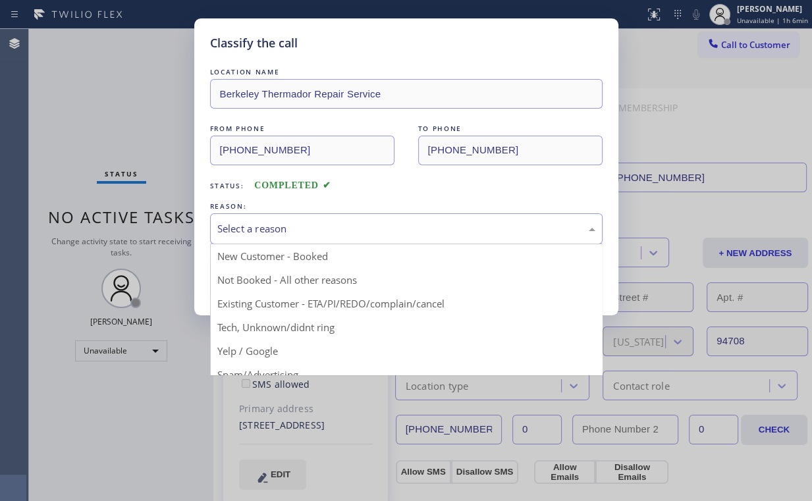
click at [243, 229] on div "Select a reason" at bounding box center [406, 228] width 378 height 15
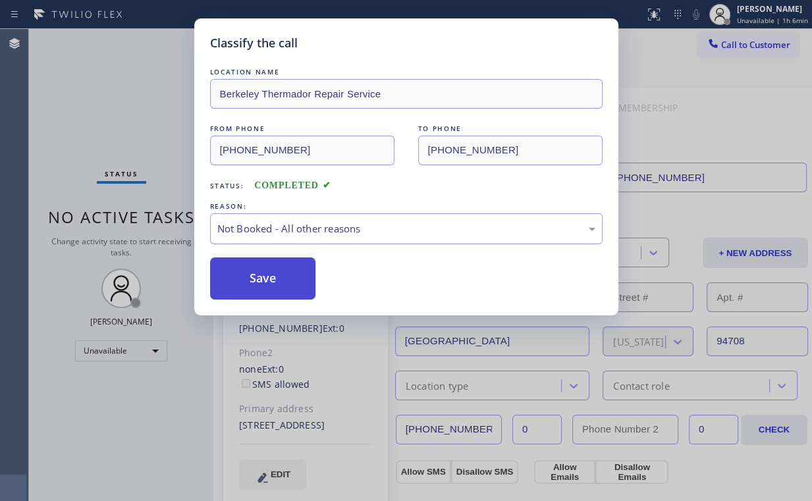
click at [248, 268] on button "Save" at bounding box center [263, 279] width 106 height 42
click at [158, 134] on div "Classify the call LOCATION NAME [GEOGRAPHIC_DATA] Thermador Repair Service FROM…" at bounding box center [406, 250] width 812 height 501
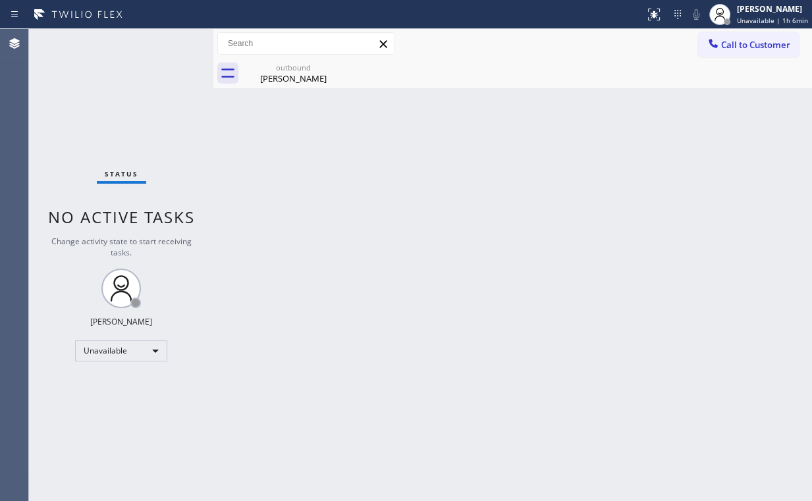
drag, startPoint x: 743, startPoint y: 43, endPoint x: 665, endPoint y: 114, distance: 105.9
click at [737, 50] on span "Call to Customer" at bounding box center [755, 45] width 69 height 12
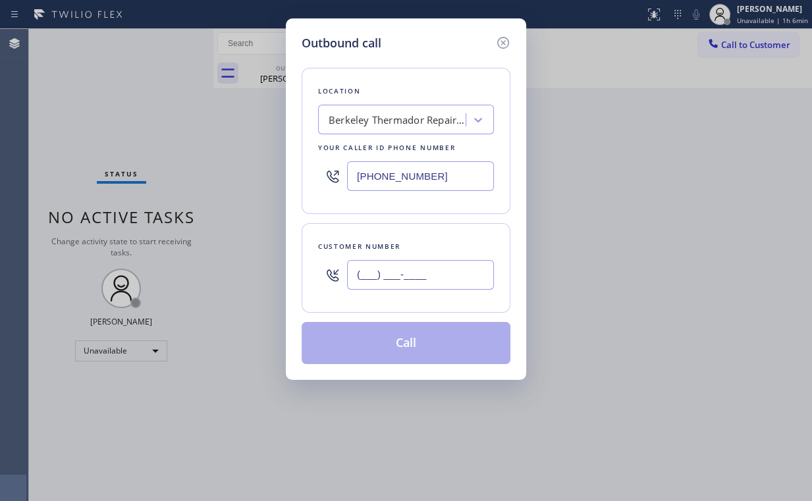
click at [445, 279] on input "(___) ___-____" at bounding box center [420, 275] width 147 height 30
paste input "510) 524-9457"
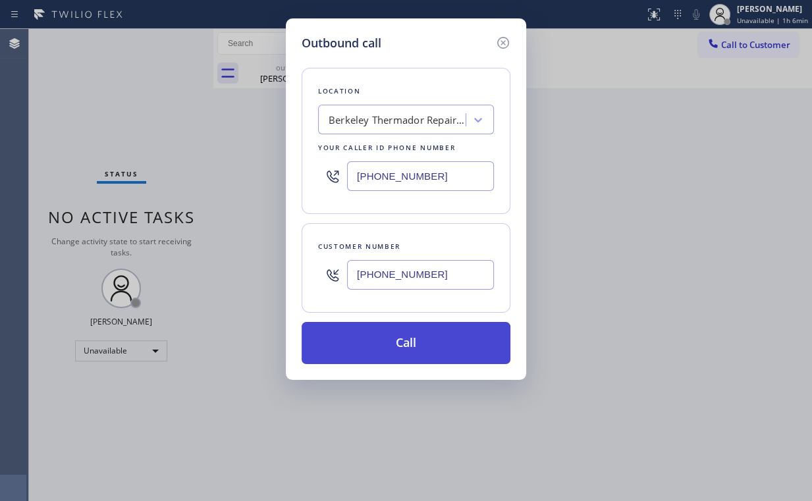
type input "[PHONE_NUMBER]"
drag, startPoint x: 405, startPoint y: 346, endPoint x: 402, endPoint y: 359, distance: 12.8
click at [403, 353] on button "Call" at bounding box center [406, 343] width 209 height 42
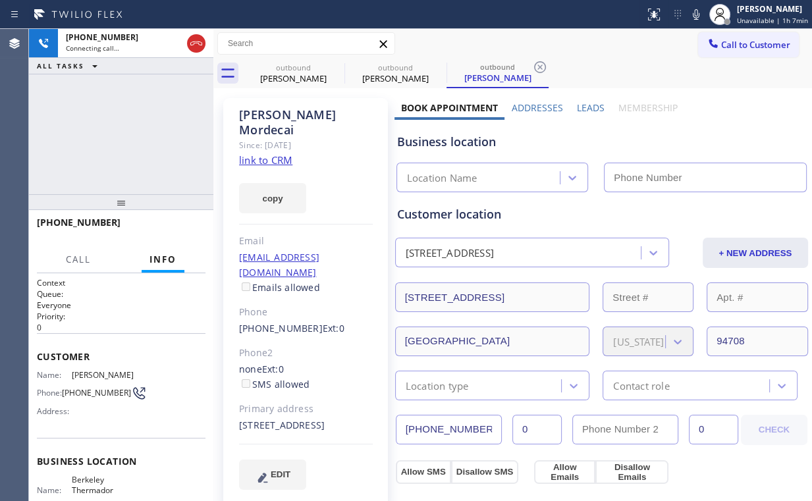
type input "[PHONE_NUMBER]"
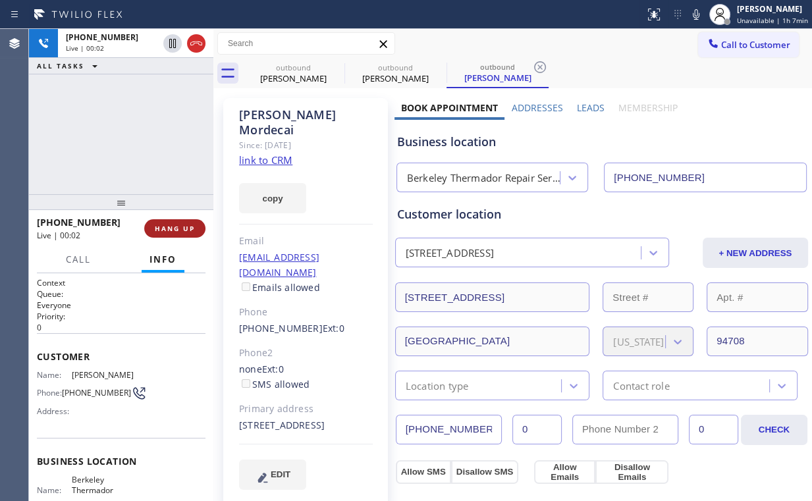
drag, startPoint x: 182, startPoint y: 225, endPoint x: 182, endPoint y: 234, distance: 8.6
click at [182, 228] on span "HANG UP" at bounding box center [175, 228] width 40 height 9
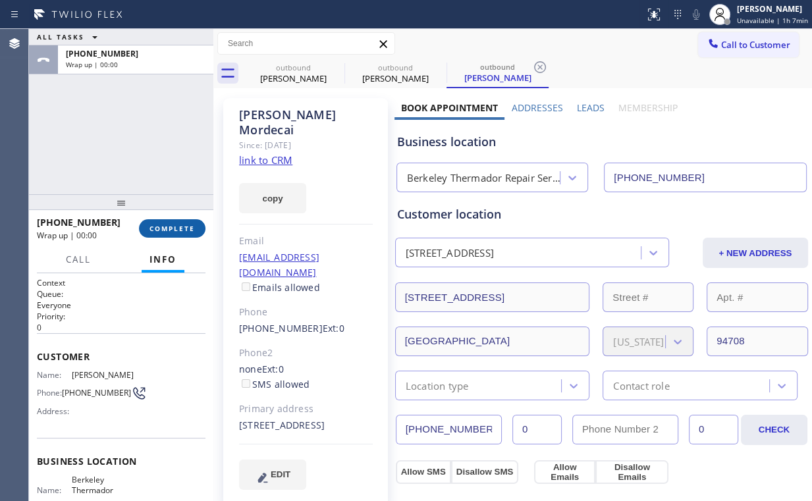
click at [187, 232] on span "COMPLETE" at bounding box center [172, 228] width 45 height 9
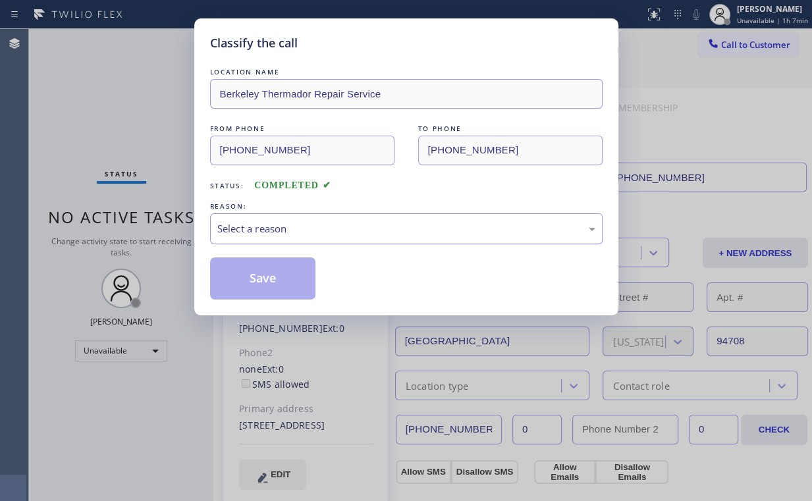
click at [263, 235] on div "Select a reason" at bounding box center [406, 228] width 378 height 15
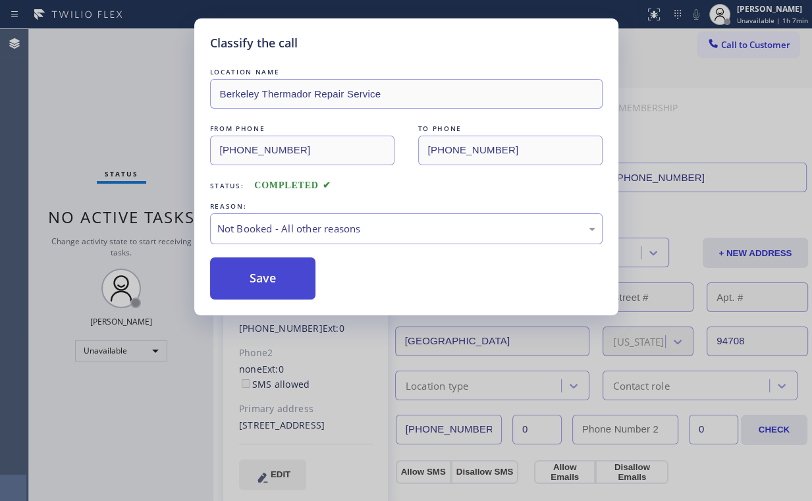
drag, startPoint x: 253, startPoint y: 274, endPoint x: 268, endPoint y: 277, distance: 15.5
drag, startPoint x: 268, startPoint y: 277, endPoint x: 159, endPoint y: 133, distance: 180.6
click at [269, 277] on button "Save" at bounding box center [263, 279] width 106 height 42
click at [111, 82] on div "Classify the call LOCATION NAME [GEOGRAPHIC_DATA] Thermador Repair Service FROM…" at bounding box center [406, 250] width 812 height 501
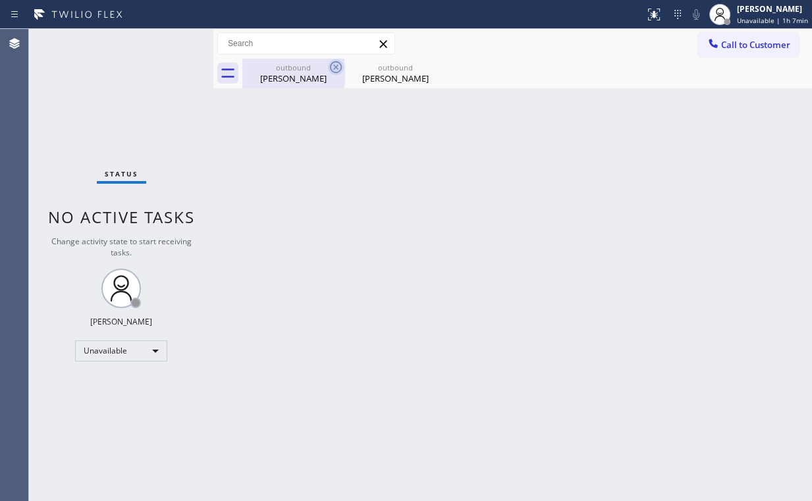
drag, startPoint x: 291, startPoint y: 74, endPoint x: 331, endPoint y: 71, distance: 39.6
click at [295, 74] on div "[PERSON_NAME]" at bounding box center [293, 78] width 99 height 12
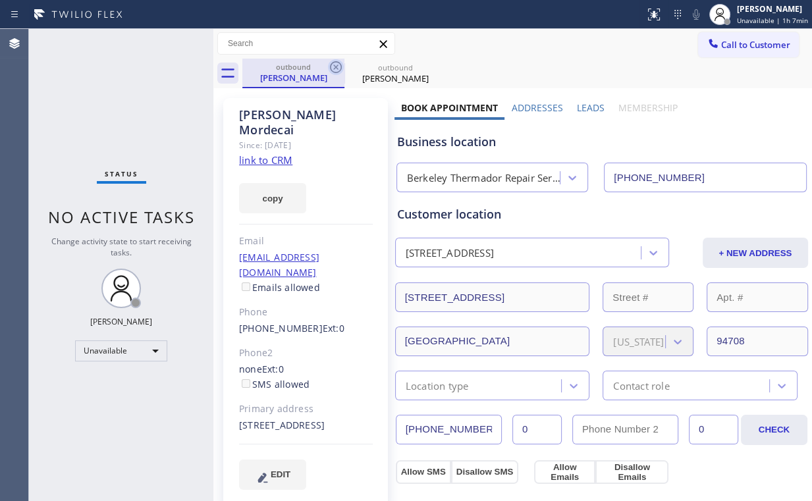
click at [331, 66] on icon at bounding box center [336, 67] width 12 height 12
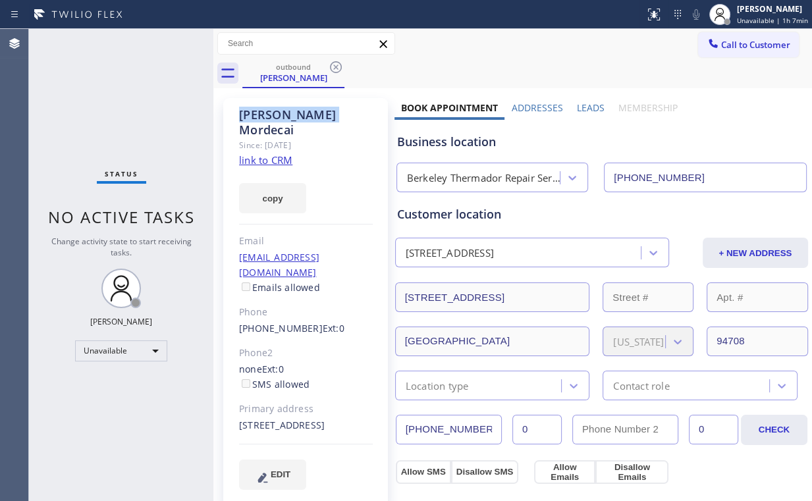
click at [331, 66] on icon at bounding box center [336, 67] width 16 height 16
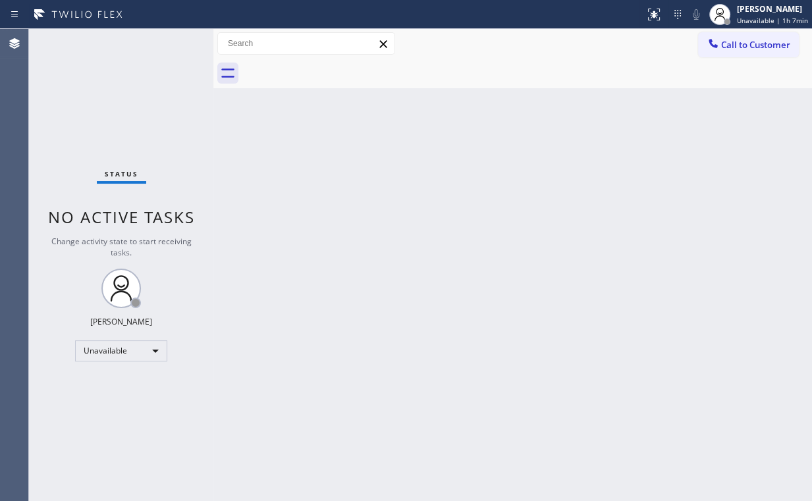
click at [572, 190] on div "Back to Dashboard Change Sender ID Customers Technicians Select a contact Outbo…" at bounding box center [512, 265] width 599 height 472
click at [723, 45] on span "Call to Customer" at bounding box center [755, 45] width 69 height 12
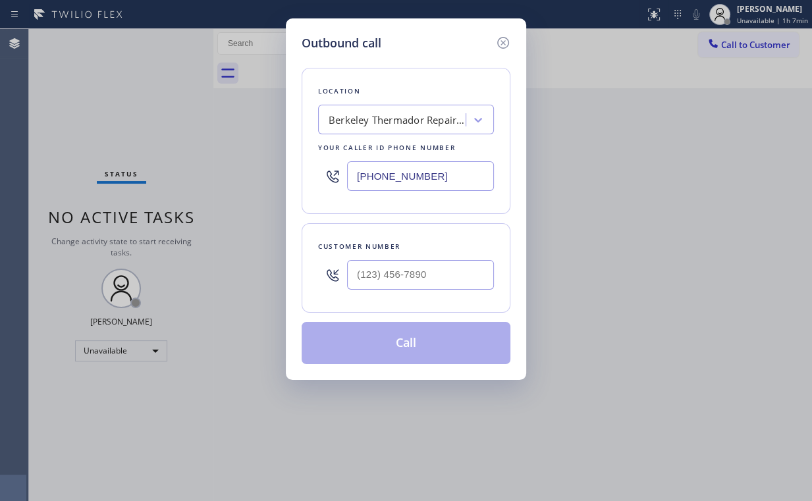
drag, startPoint x: 332, startPoint y: 177, endPoint x: 249, endPoint y: 150, distance: 87.1
click at [178, 177] on div "Outbound call Location [GEOGRAPHIC_DATA] Thermador Repair Service Your caller i…" at bounding box center [406, 250] width 812 height 501
paste input "619) 333-7175"
type input "[PHONE_NUMBER]"
click at [445, 269] on input "(___) ___-____" at bounding box center [420, 275] width 147 height 30
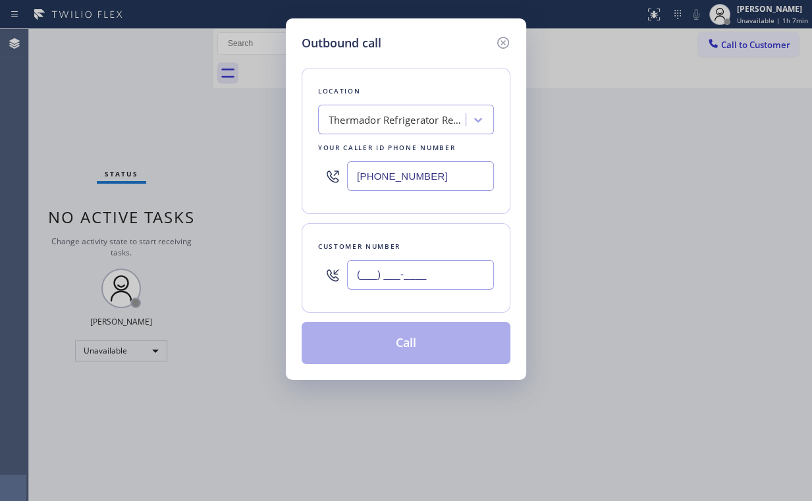
paste input "858) 342-1839"
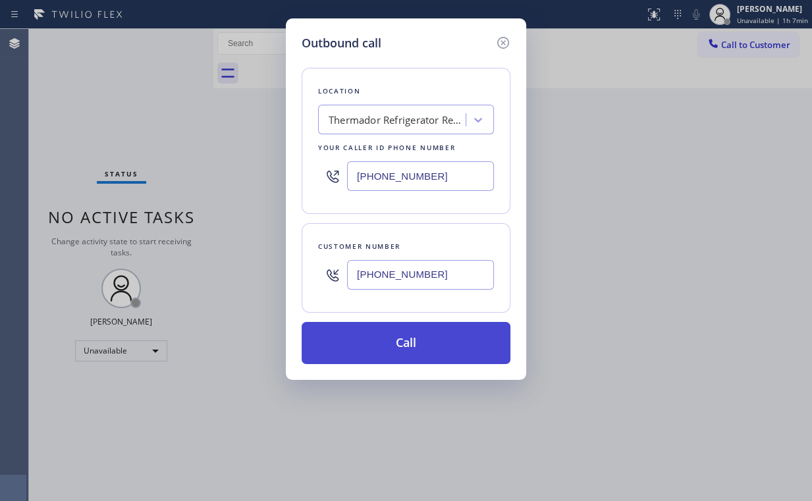
type input "[PHONE_NUMBER]"
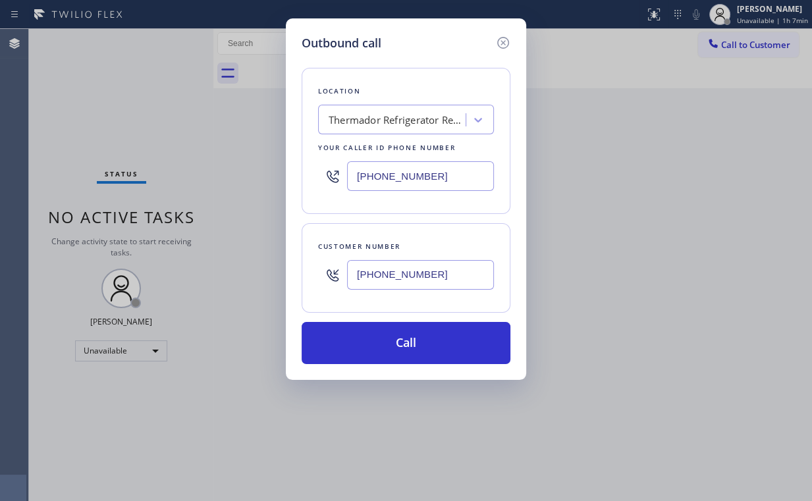
drag, startPoint x: 401, startPoint y: 332, endPoint x: 368, endPoint y: 411, distance: 85.6
click at [401, 335] on button "Call" at bounding box center [406, 343] width 209 height 42
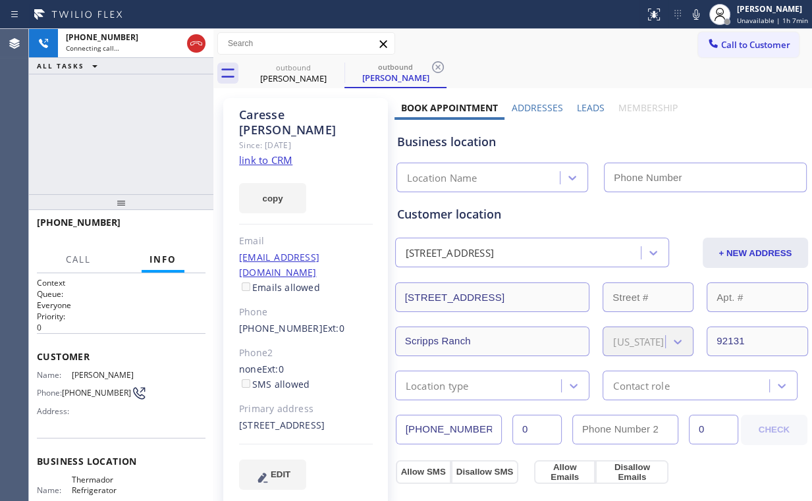
click at [128, 130] on div "[PHONE_NUMBER] Connecting call… ALL TASKS ALL TASKS ACTIVE TASKS TASKS IN WRAP …" at bounding box center [121, 111] width 184 height 165
type input "[PHONE_NUMBER]"
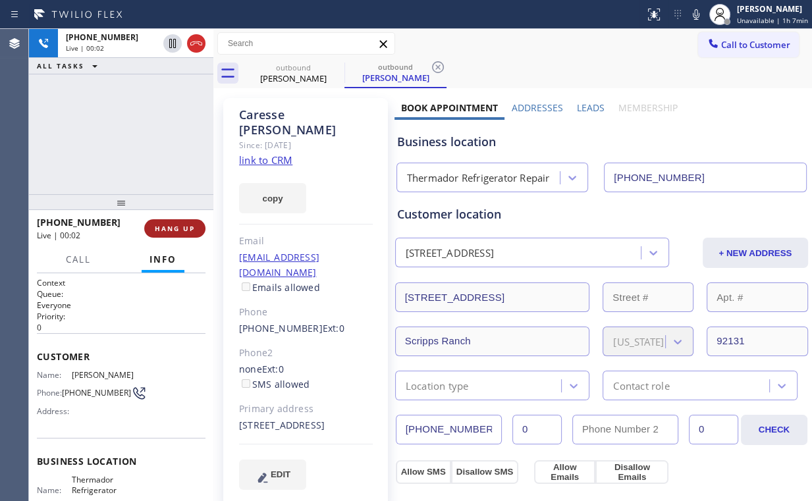
click at [176, 231] on span "HANG UP" at bounding box center [175, 228] width 40 height 9
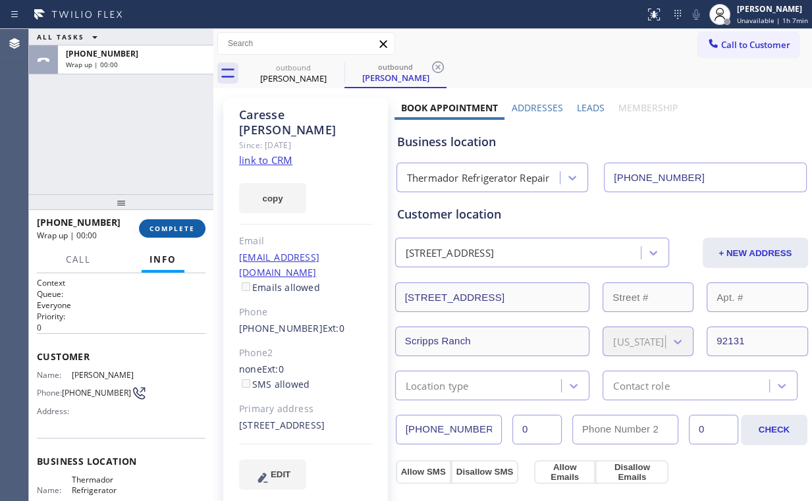
click at [177, 231] on span "COMPLETE" at bounding box center [172, 228] width 45 height 9
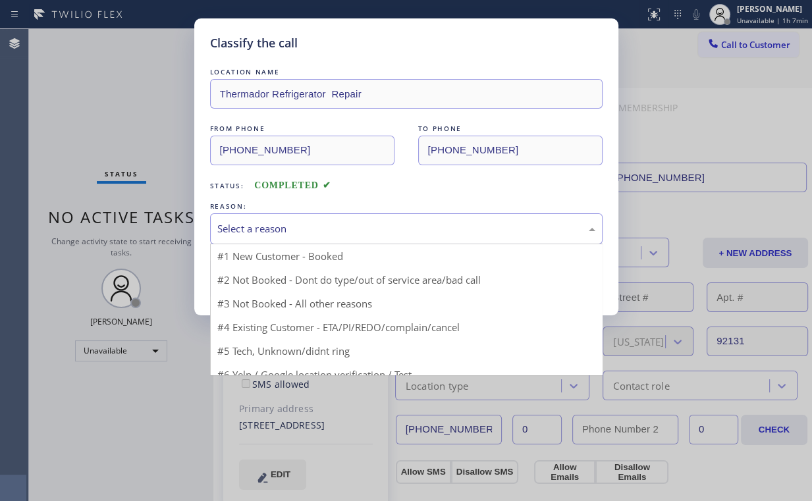
click at [239, 227] on div "Select a reason" at bounding box center [406, 228] width 378 height 15
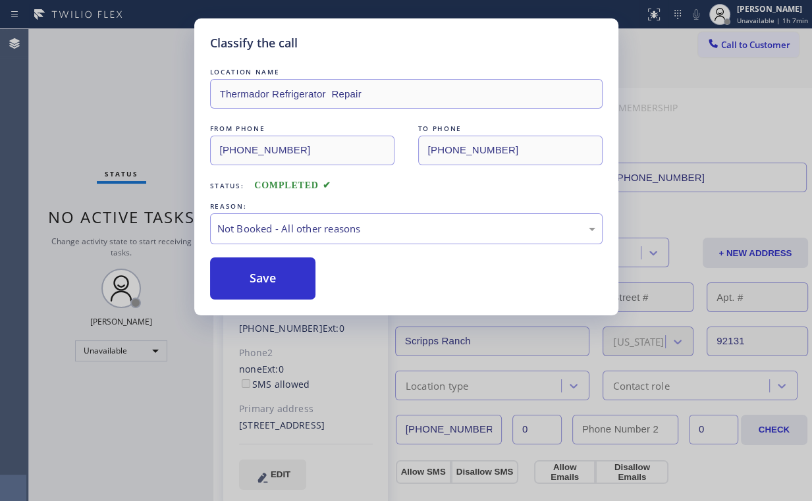
click at [248, 274] on button "Save" at bounding box center [263, 279] width 106 height 42
click at [146, 113] on div "Classify the call LOCATION NAME Thermador Refrigerator Repair FROM PHONE [PHONE…" at bounding box center [406, 250] width 812 height 501
click at [736, 45] on div "Classify the call LOCATION NAME 4B1.Ring Partners Ring Your Appliance Repair Co…" at bounding box center [420, 265] width 783 height 472
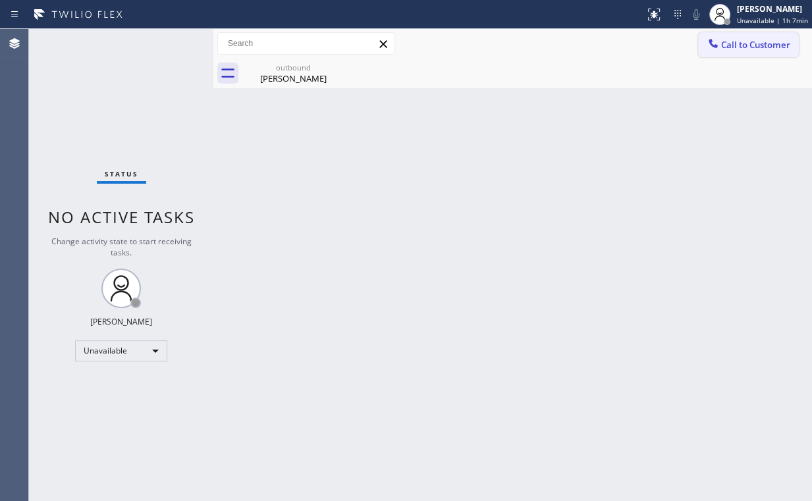
click at [777, 54] on button "Call to Customer" at bounding box center [748, 44] width 101 height 25
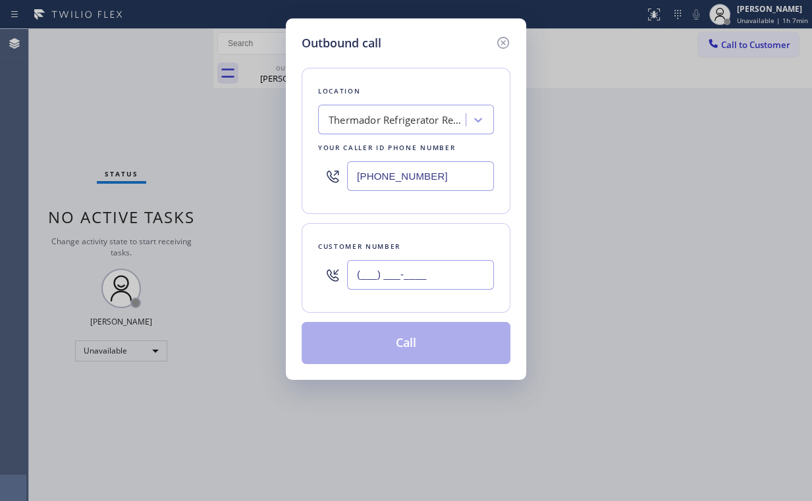
click at [443, 266] on input "(___) ___-____" at bounding box center [420, 275] width 147 height 30
paste input "858) 342-1839"
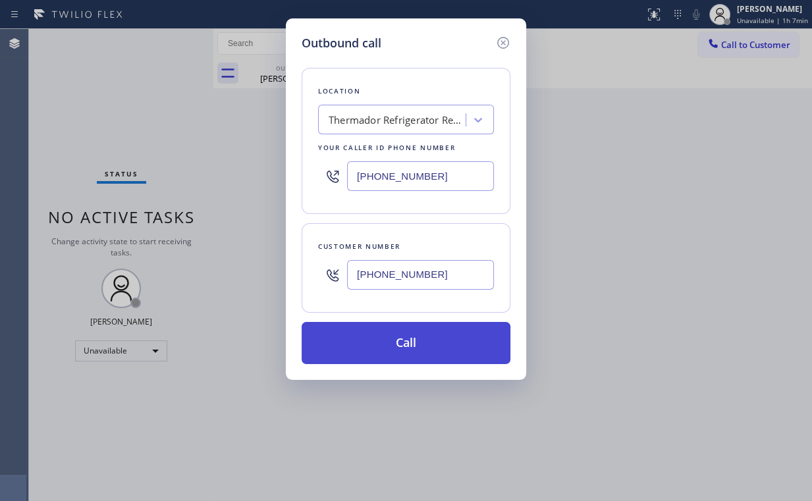
type input "[PHONE_NUMBER]"
drag, startPoint x: 394, startPoint y: 344, endPoint x: 389, endPoint y: 376, distance: 32.6
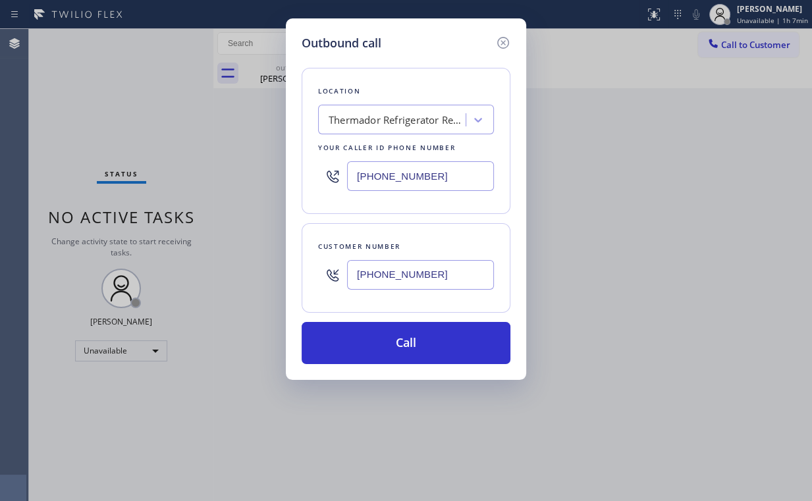
click at [394, 345] on button "Call" at bounding box center [406, 343] width 209 height 42
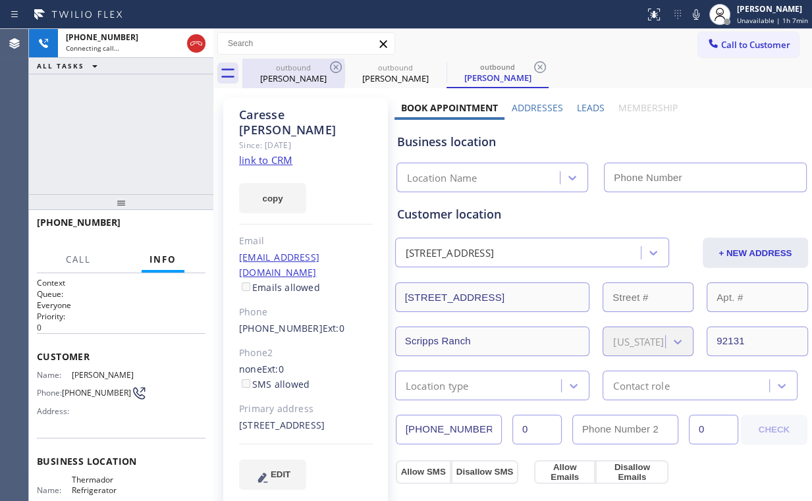
click at [271, 82] on div "[PERSON_NAME]" at bounding box center [293, 78] width 99 height 12
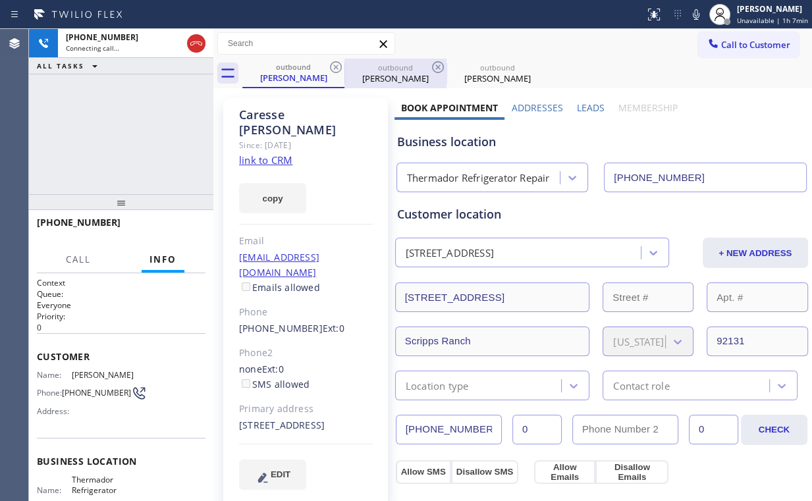
drag, startPoint x: 335, startPoint y: 66, endPoint x: 312, endPoint y: 82, distance: 27.4
click at [337, 67] on icon at bounding box center [336, 67] width 12 height 12
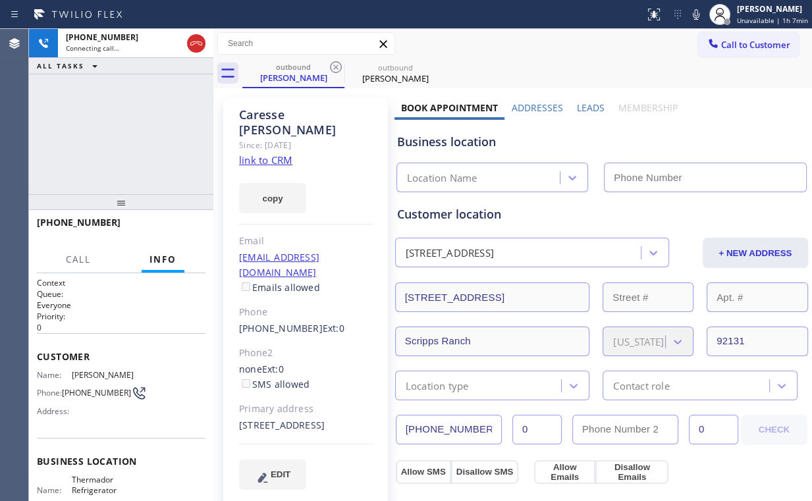
drag, startPoint x: 123, startPoint y: 121, endPoint x: 148, endPoint y: 119, distance: 25.2
click at [124, 121] on div "[PHONE_NUMBER] Connecting call… ALL TASKS ALL TASKS ACTIVE TASKS TASKS IN WRAP …" at bounding box center [121, 111] width 184 height 165
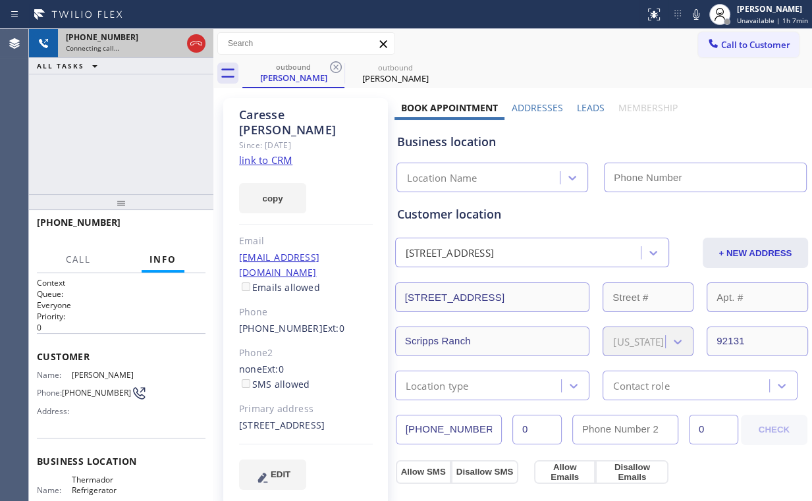
type input "[PHONE_NUMBER]"
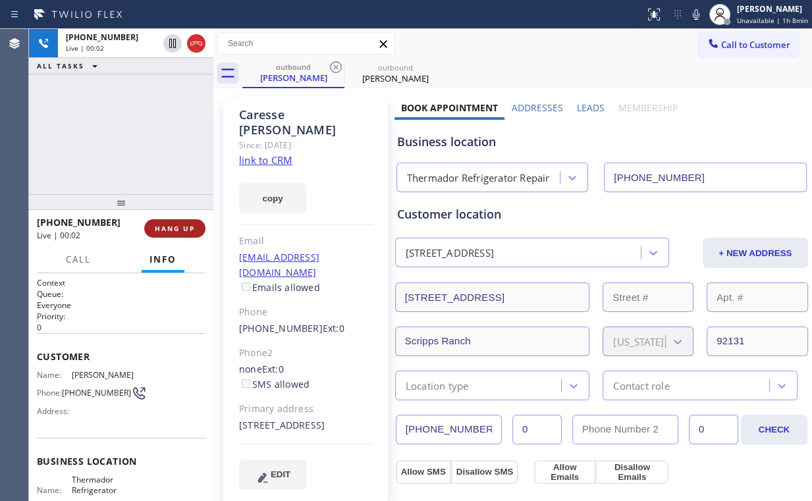
click at [166, 223] on button "HANG UP" at bounding box center [174, 228] width 61 height 18
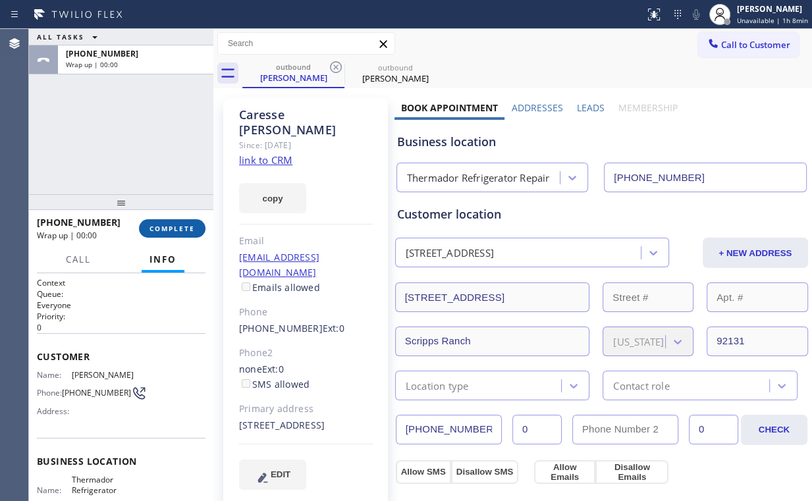
click at [166, 224] on span "COMPLETE" at bounding box center [172, 228] width 45 height 9
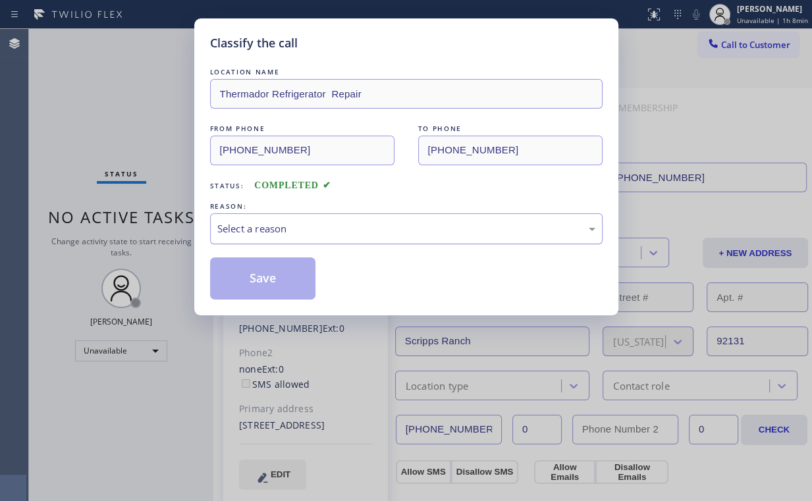
click at [257, 228] on div "Select a reason" at bounding box center [406, 228] width 378 height 15
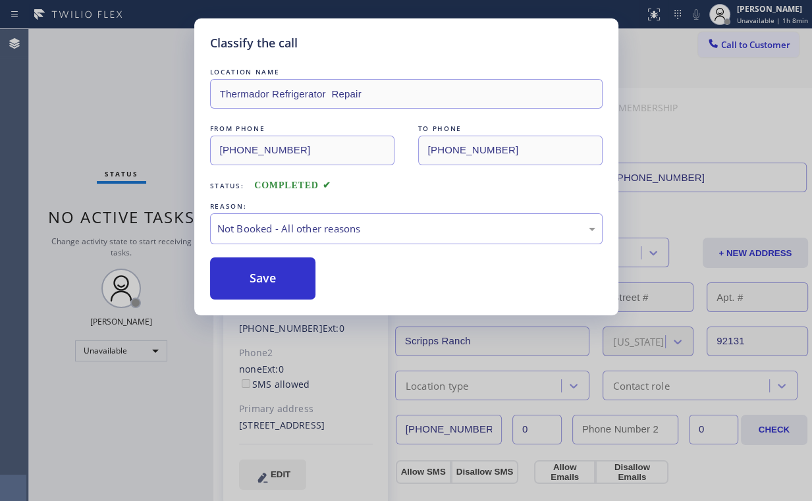
click at [258, 277] on button "Save" at bounding box center [263, 279] width 106 height 42
click at [133, 104] on div "Classify the call LOCATION NAME Thermador Refrigerator Repair FROM PHONE [PHONE…" at bounding box center [406, 250] width 812 height 501
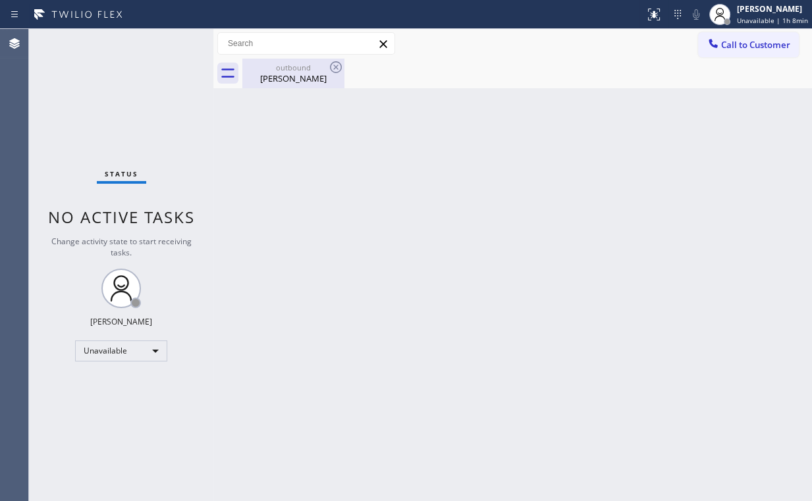
drag, startPoint x: 275, startPoint y: 77, endPoint x: 314, endPoint y: 76, distance: 39.5
click at [277, 78] on div "[PERSON_NAME]" at bounding box center [293, 78] width 99 height 12
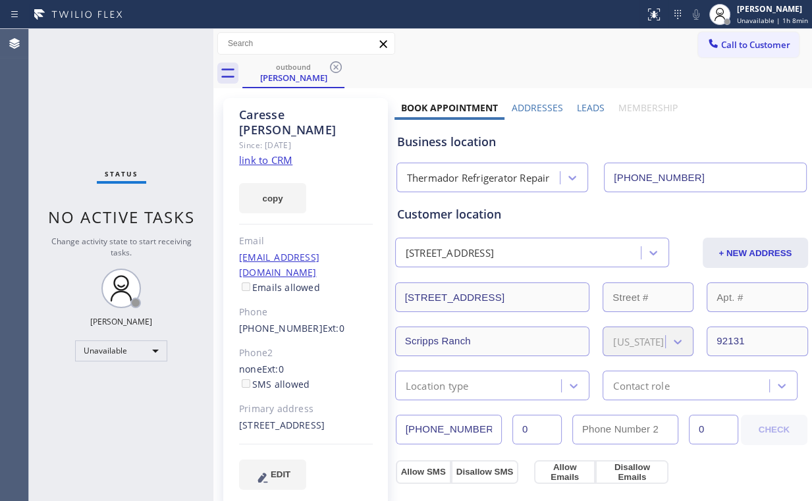
click at [353, 60] on div "outbound [PERSON_NAME]" at bounding box center [527, 74] width 570 height 30
click at [331, 65] on icon at bounding box center [336, 67] width 12 height 12
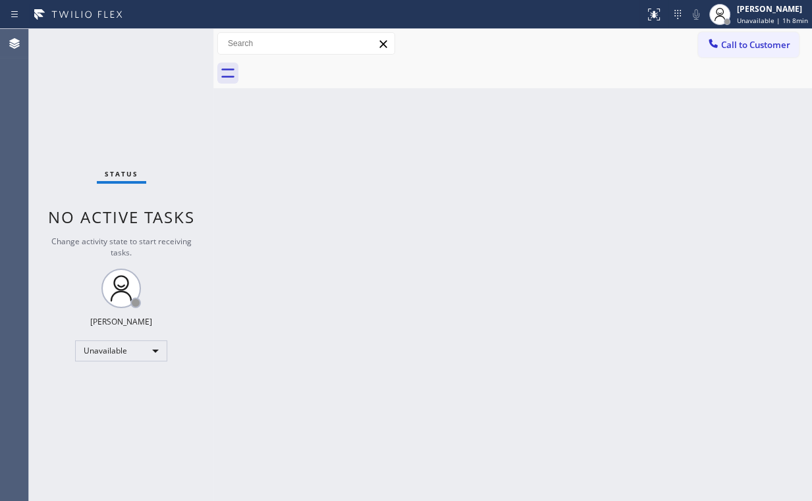
click at [404, 150] on div "Back to Dashboard Change Sender ID Customers Technicians Select a contact Outbo…" at bounding box center [512, 265] width 599 height 472
drag, startPoint x: 150, startPoint y: 101, endPoint x: 137, endPoint y: 100, distance: 12.5
click at [130, 98] on div "Status No active tasks Change activity state to start receiving tasks. [PERSON_…" at bounding box center [121, 265] width 184 height 472
drag, startPoint x: 736, startPoint y: 41, endPoint x: 670, endPoint y: 96, distance: 85.6
click at [736, 43] on span "Call to Customer" at bounding box center [755, 45] width 69 height 12
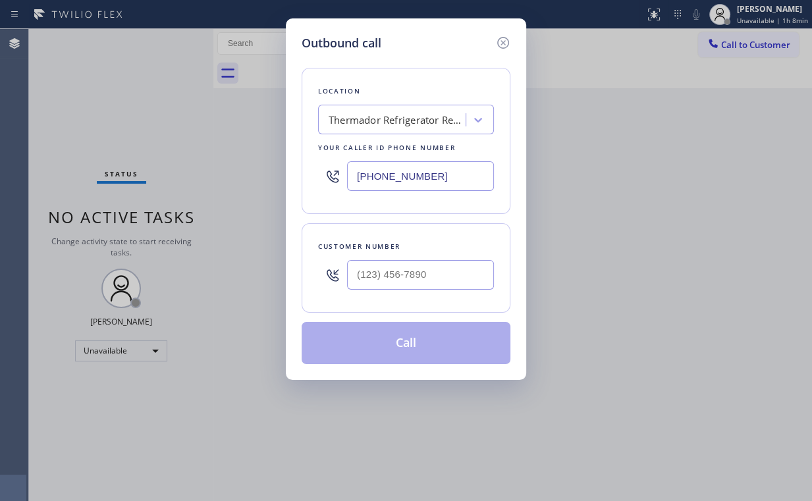
click at [221, 175] on div "Outbound call Location Thermador Refrigerator Repair Your caller id phone numbe…" at bounding box center [406, 250] width 812 height 501
paste input "562) 724-1151"
type input "[PHONE_NUMBER]"
click at [431, 271] on input "(___) ___-____" at bounding box center [420, 275] width 147 height 30
paste input "562) 818-3507"
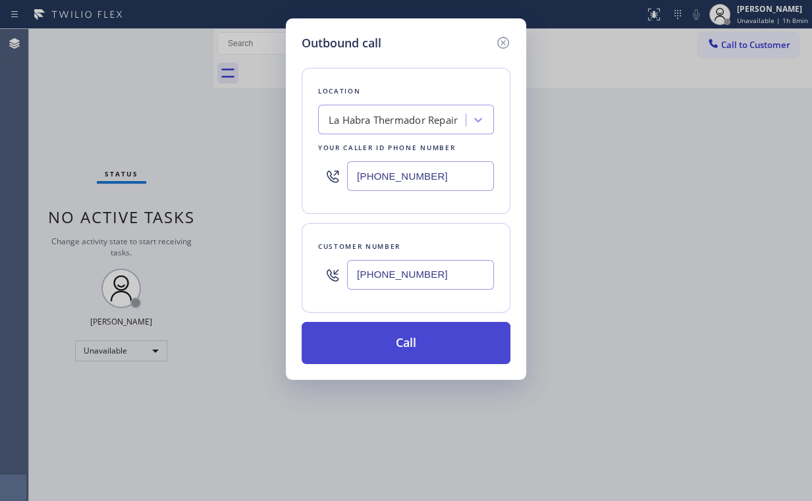
type input "[PHONE_NUMBER]"
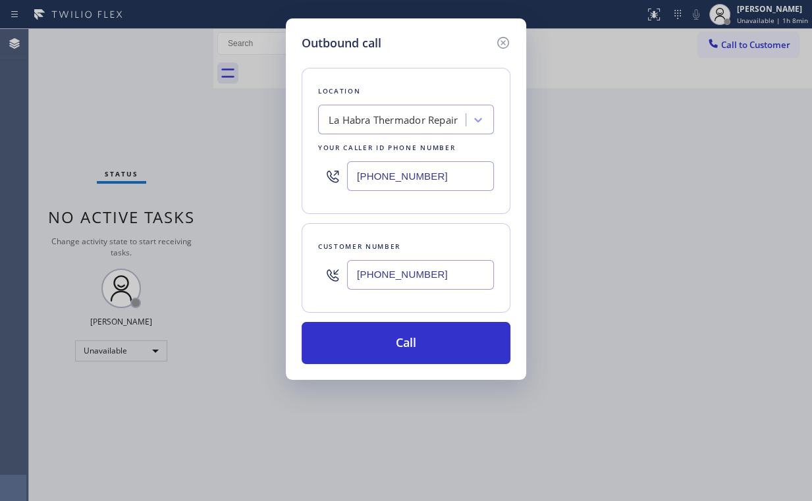
drag, startPoint x: 411, startPoint y: 329, endPoint x: 368, endPoint y: 453, distance: 131.0
click at [411, 331] on button "Call" at bounding box center [406, 343] width 209 height 42
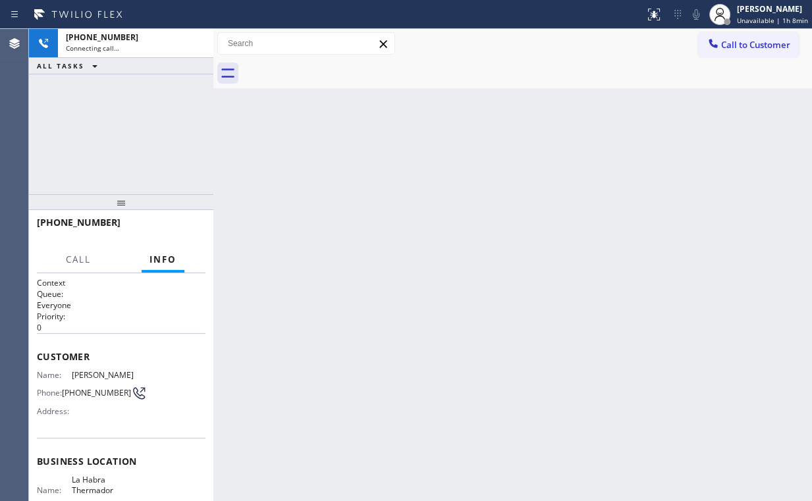
click at [137, 111] on div "[PHONE_NUMBER] Connecting call… ALL TASKS ALL TASKS ACTIVE TASKS TASKS IN WRAP …" at bounding box center [121, 111] width 184 height 165
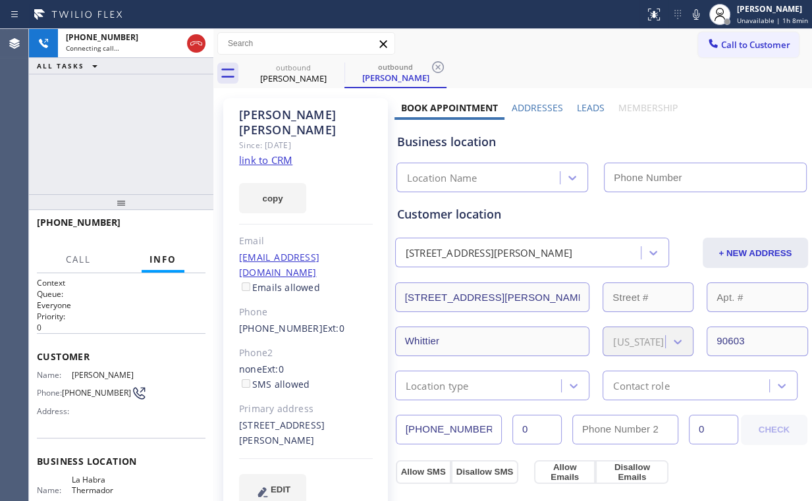
drag, startPoint x: 137, startPoint y: 102, endPoint x: 126, endPoint y: 99, distance: 10.9
click at [126, 99] on div "[PHONE_NUMBER] Connecting call… ALL TASKS ALL TASKS ACTIVE TASKS TASKS IN WRAP …" at bounding box center [121, 111] width 184 height 165
type input "[PHONE_NUMBER]"
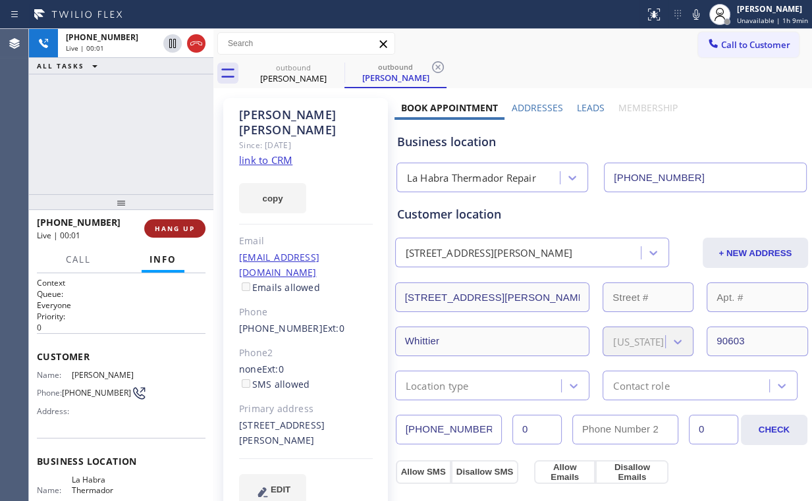
click at [169, 221] on button "HANG UP" at bounding box center [174, 228] width 61 height 18
click at [168, 221] on button "HANG UP" at bounding box center [174, 228] width 61 height 18
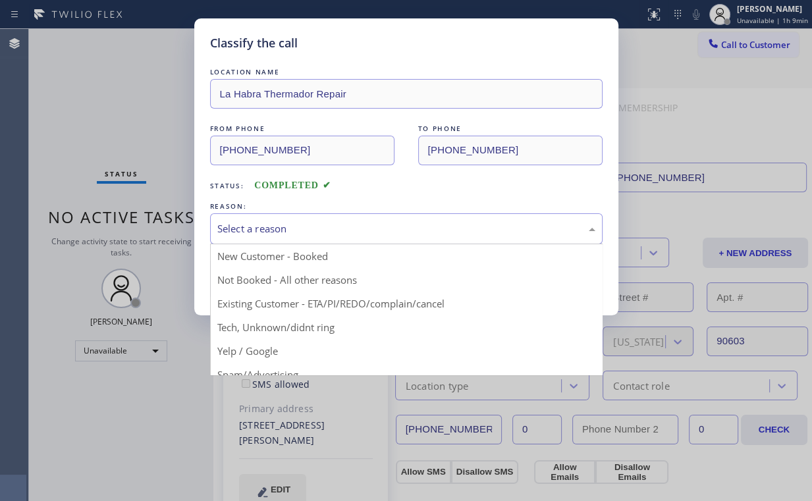
drag, startPoint x: 289, startPoint y: 219, endPoint x: 289, endPoint y: 232, distance: 13.2
click at [289, 221] on div "Select a reason" at bounding box center [406, 228] width 393 height 31
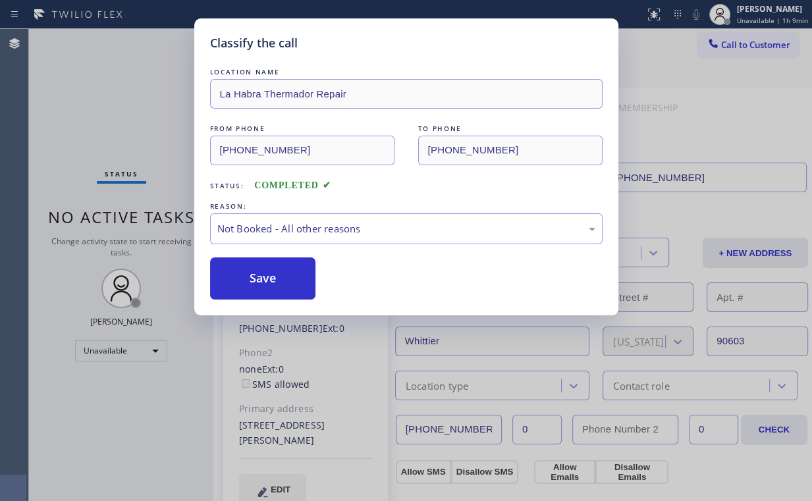
click at [271, 274] on button "Save" at bounding box center [263, 279] width 106 height 42
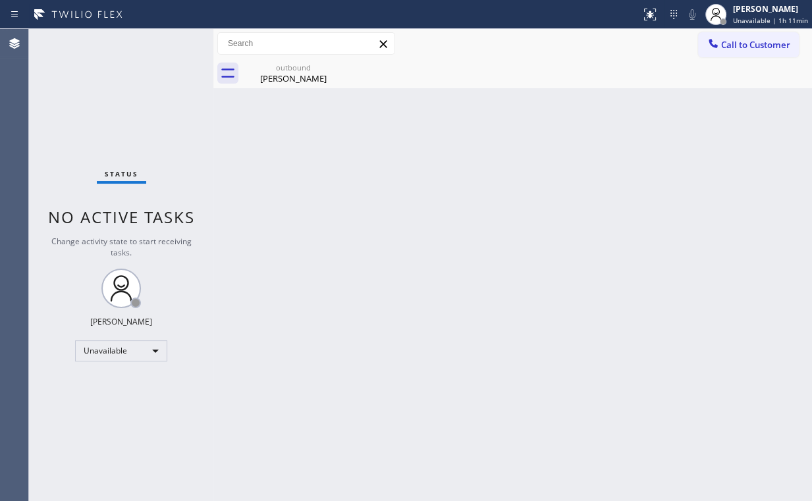
drag, startPoint x: 748, startPoint y: 40, endPoint x: 446, endPoint y: 171, distance: 329.6
click at [746, 42] on span "Call to Customer" at bounding box center [755, 45] width 69 height 12
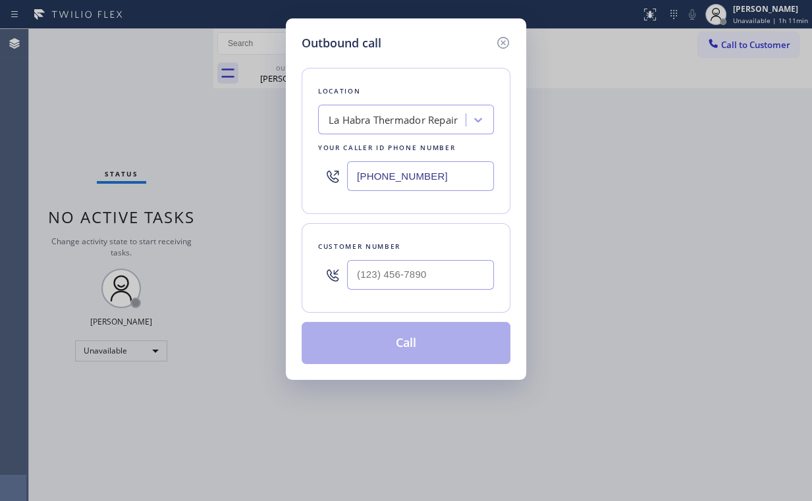
click at [243, 181] on div "Outbound call Location [GEOGRAPHIC_DATA] Thermador Repair Your caller id phone …" at bounding box center [406, 250] width 812 height 501
paste input "805) 360-3320"
type input "[PHONE_NUMBER]"
click at [312, 147] on div "Location Marvel Electricians [GEOGRAPHIC_DATA][PERSON_NAME] Your caller id phon…" at bounding box center [406, 141] width 209 height 146
type input "(___) ___-____"
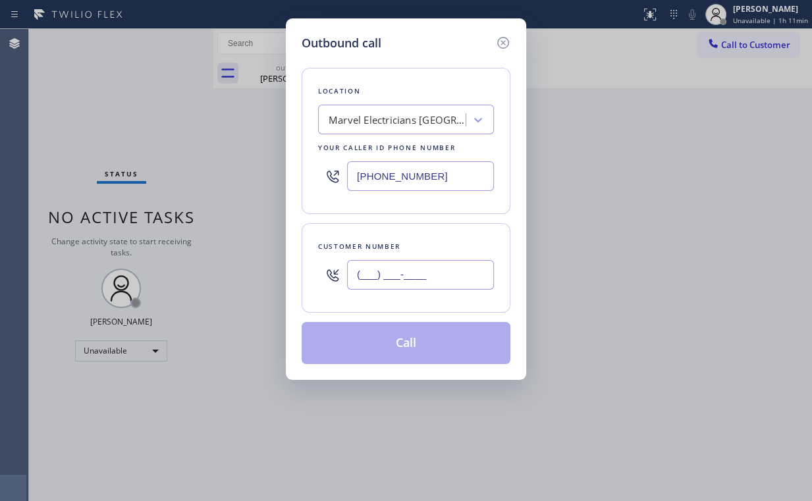
click at [451, 273] on input "(___) ___-____" at bounding box center [420, 275] width 147 height 30
click at [298, 281] on div "Outbound call Location Marvel Electricians [GEOGRAPHIC_DATA][PERSON_NAME] Your …" at bounding box center [406, 199] width 240 height 362
click at [385, 274] on input "(___) ___-____" at bounding box center [420, 275] width 147 height 30
paste input "805) 603-3720"
type input "[PHONE_NUMBER]"
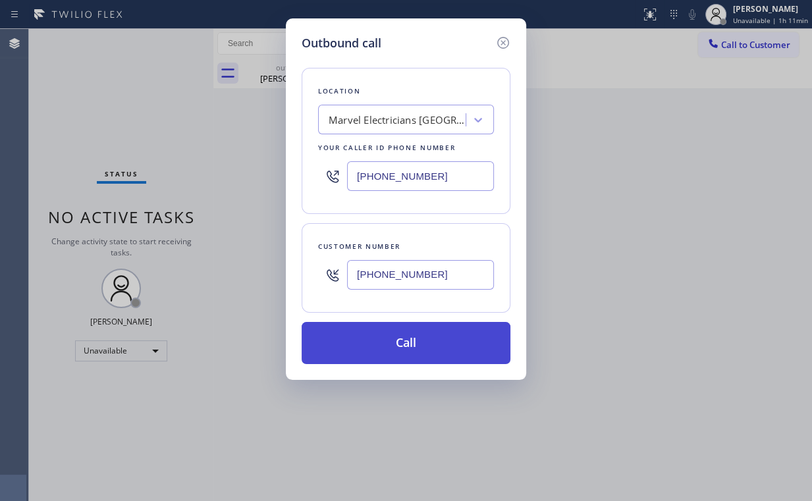
click at [387, 335] on button "Call" at bounding box center [406, 343] width 209 height 42
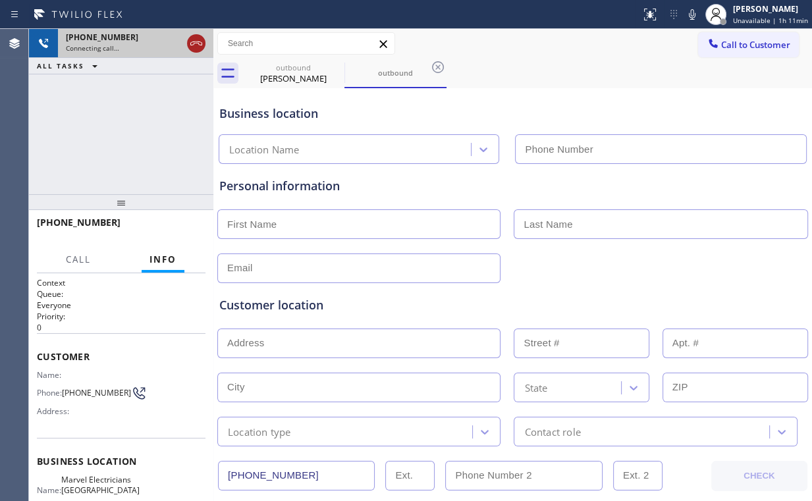
type input "[PHONE_NUMBER]"
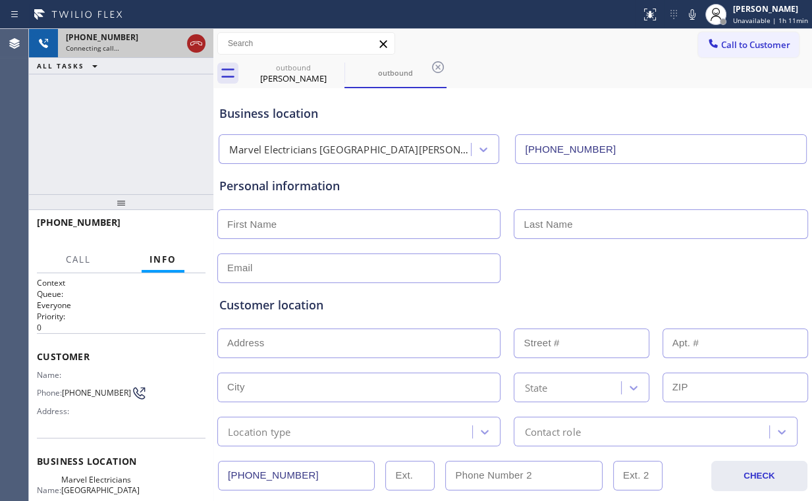
click at [194, 40] on icon at bounding box center [196, 44] width 16 height 16
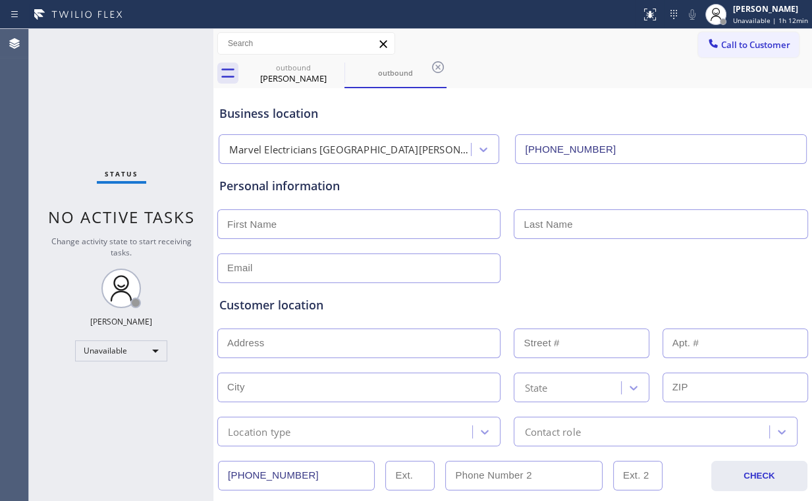
drag, startPoint x: 103, startPoint y: 97, endPoint x: 120, endPoint y: 97, distance: 17.1
click at [103, 97] on div "Status No active tasks Change activity state to start receiving tasks. [PERSON_…" at bounding box center [121, 265] width 184 height 472
drag, startPoint x: 298, startPoint y: 66, endPoint x: 337, endPoint y: 68, distance: 38.9
click at [299, 67] on div "outbound" at bounding box center [293, 68] width 99 height 10
type input "[PHONE_NUMBER]"
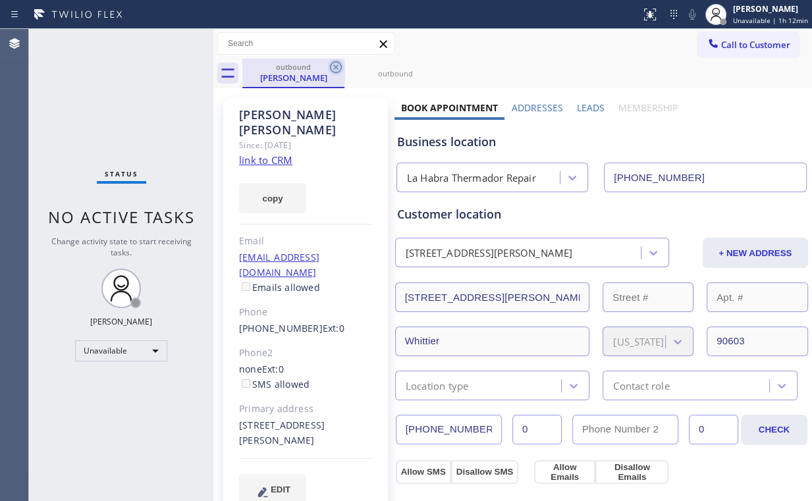
click at [334, 67] on icon at bounding box center [336, 67] width 16 height 16
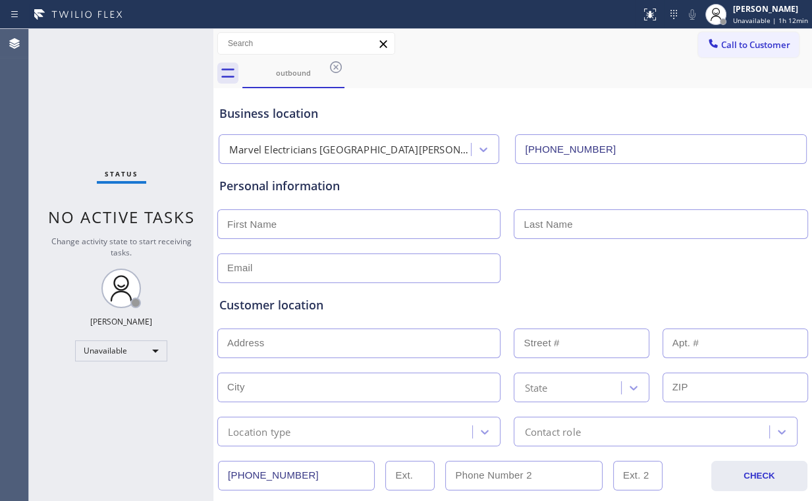
drag, startPoint x: 76, startPoint y: 89, endPoint x: 69, endPoint y: 53, distance: 36.9
click at [76, 84] on div "Status No active tasks Change activity state to start receiving tasks. [PERSON_…" at bounding box center [121, 265] width 184 height 472
click at [723, 38] on button "Call to Customer" at bounding box center [748, 44] width 101 height 25
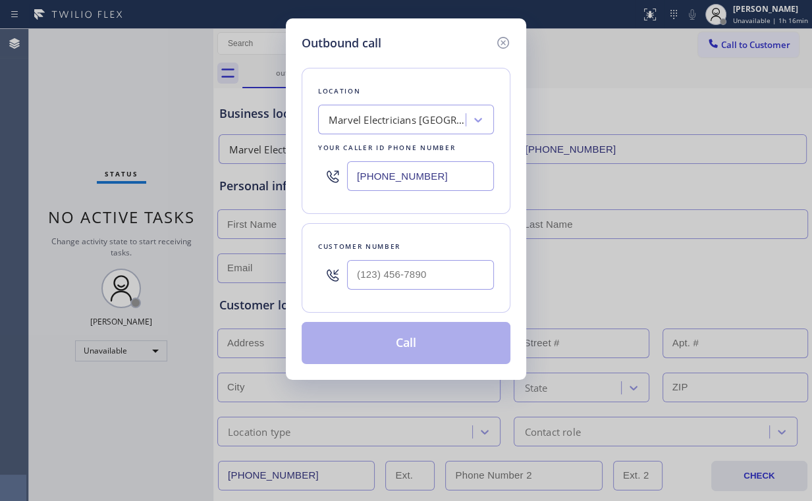
drag, startPoint x: 443, startPoint y: 182, endPoint x: 209, endPoint y: 177, distance: 233.9
click at [333, 175] on div "[PHONE_NUMBER]" at bounding box center [406, 176] width 176 height 43
paste input "48) 308-1302"
type input "[PHONE_NUMBER]"
drag, startPoint x: 101, startPoint y: 58, endPoint x: 142, endPoint y: 52, distance: 41.3
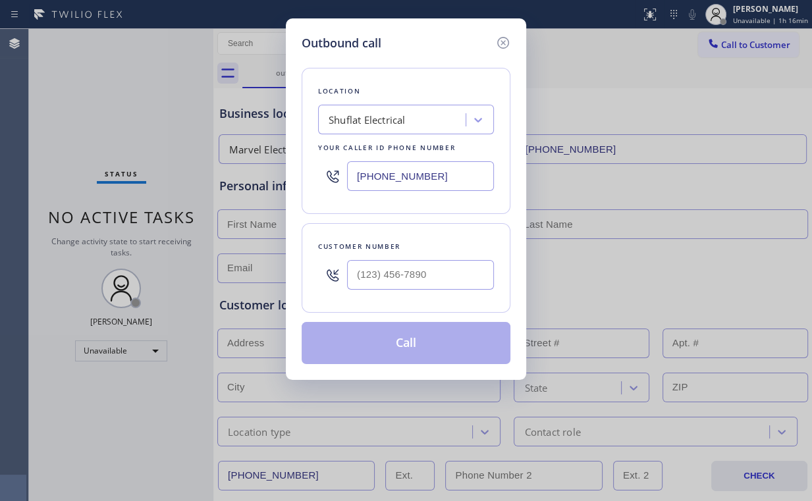
click at [109, 58] on div "Outbound call Location Shuflat Electrical Your caller id phone number [PHONE_NU…" at bounding box center [406, 250] width 812 height 501
drag, startPoint x: 402, startPoint y: 265, endPoint x: 433, endPoint y: 257, distance: 32.0
click at [403, 265] on input "(___) ___-____" at bounding box center [420, 275] width 147 height 30
paste input "732) 646-0777"
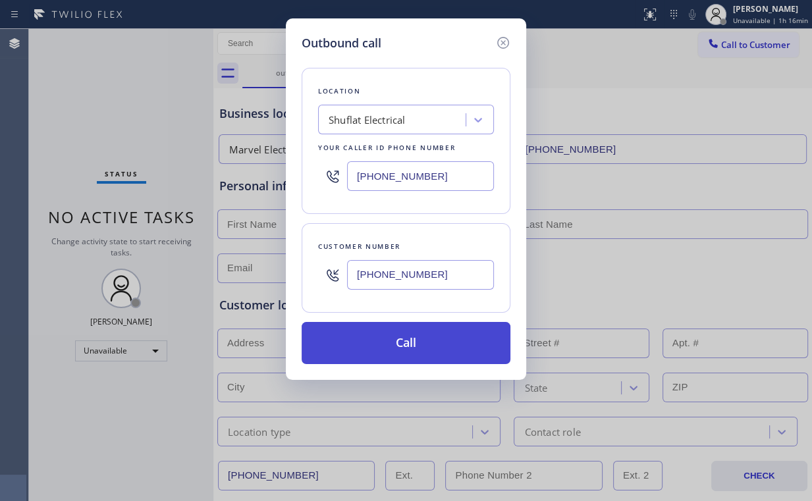
type input "[PHONE_NUMBER]"
click at [395, 348] on button "Call" at bounding box center [406, 343] width 209 height 42
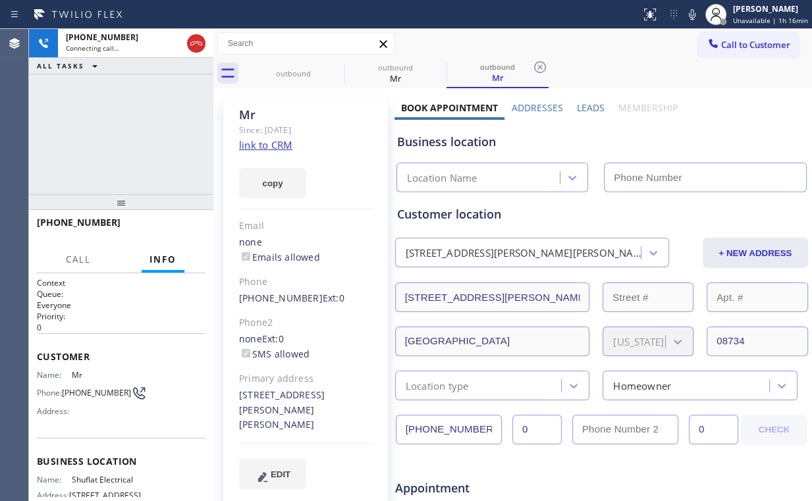
drag, startPoint x: 150, startPoint y: 138, endPoint x: 255, endPoint y: 88, distance: 116.7
click at [150, 138] on div "[PHONE_NUMBER] Connecting call… ALL TASKS ALL TASKS ACTIVE TASKS TASKS IN WRAP …" at bounding box center [121, 111] width 184 height 165
type input "[PHONE_NUMBER]"
drag, startPoint x: 287, startPoint y: 70, endPoint x: 327, endPoint y: 69, distance: 40.2
click at [287, 70] on div "outbound" at bounding box center [293, 74] width 99 height 10
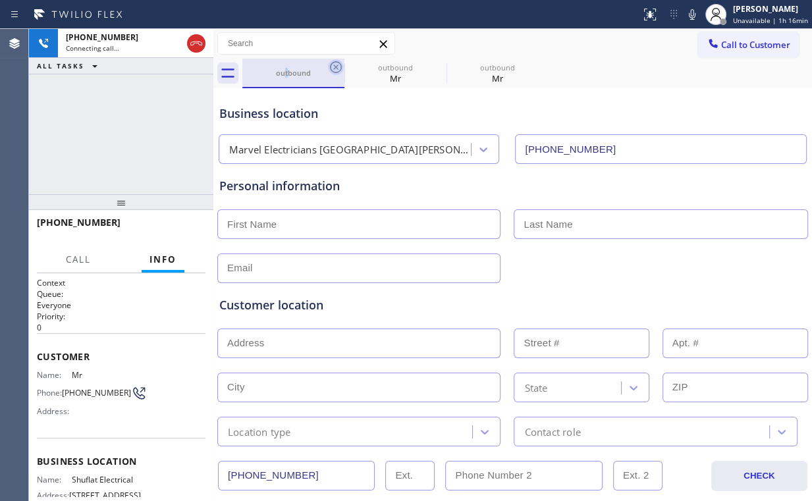
click at [336, 68] on icon at bounding box center [336, 67] width 12 height 12
type input "[PHONE_NUMBER]"
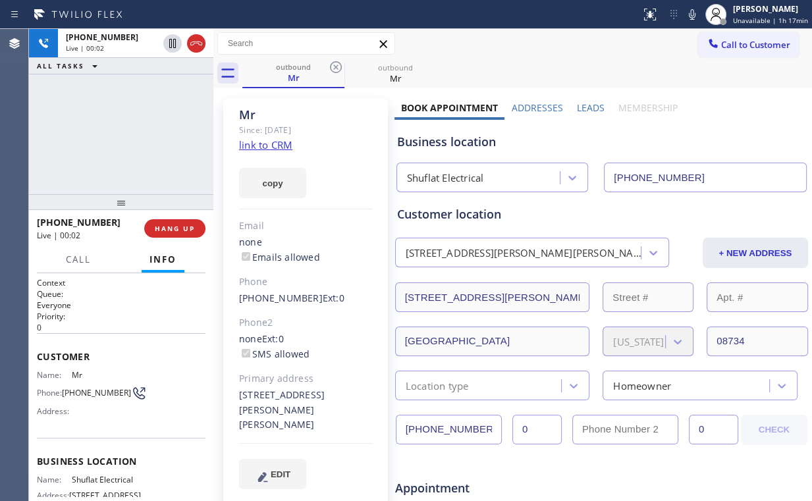
click at [113, 126] on div "[PHONE_NUMBER] Live | 00:02 ALL TASKS ALL TASKS ACTIVE TASKS TASKS IN WRAP UP" at bounding box center [121, 111] width 184 height 165
click at [138, 140] on div "[PHONE_NUMBER] Live | 00:06 ALL TASKS ALL TASKS ACTIVE TASKS TASKS IN WRAP UP" at bounding box center [121, 111] width 184 height 165
click at [132, 134] on div "[PHONE_NUMBER] Live | 00:09 ALL TASKS ALL TASKS ACTIVE TASKS TASKS IN WRAP UP" at bounding box center [121, 111] width 184 height 165
click at [132, 134] on div "[PHONE_NUMBER] Live | 00:10 ALL TASKS ALL TASKS ACTIVE TASKS TASKS IN WRAP UP" at bounding box center [121, 111] width 184 height 165
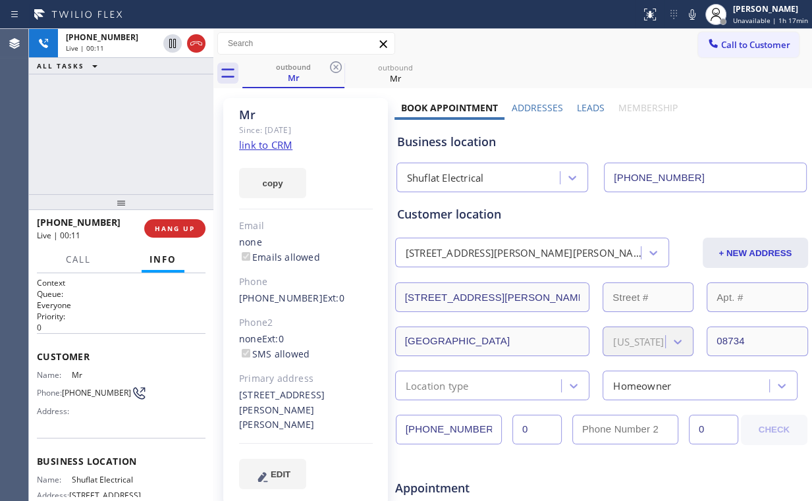
click at [132, 134] on div "[PHONE_NUMBER] Live | 00:11 ALL TASKS ALL TASKS ACTIVE TASKS TASKS IN WRAP UP" at bounding box center [121, 111] width 184 height 165
click at [134, 134] on div "[PHONE_NUMBER] Live | 00:16 ALL TASKS ALL TASKS ACTIVE TASKS TASKS IN WRAP UP" at bounding box center [121, 111] width 184 height 165
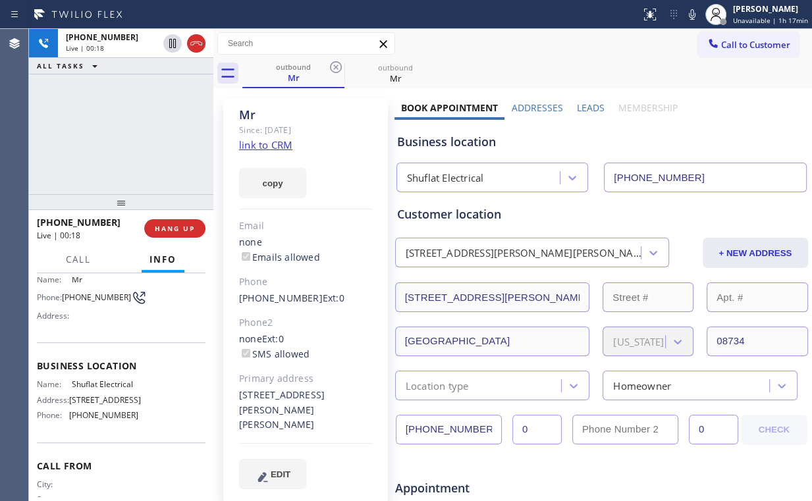
scroll to position [105, 0]
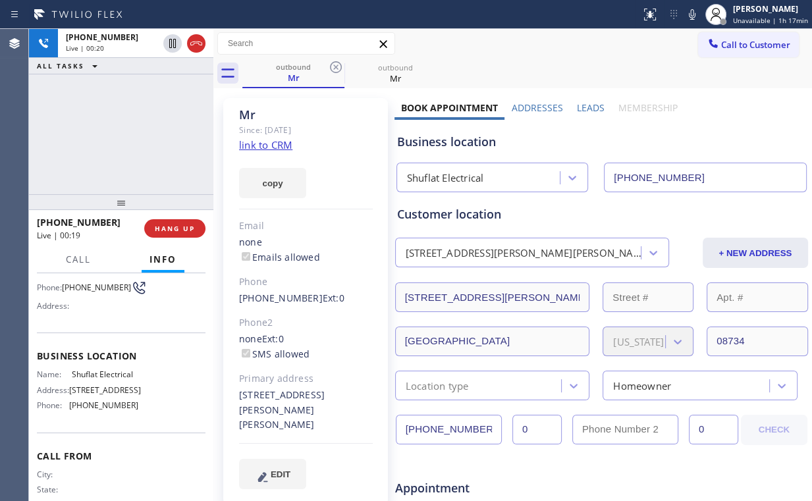
click at [137, 143] on div "[PHONE_NUMBER] Live | 00:20 ALL TASKS ALL TASKS ACTIVE TASKS TASKS IN WRAP UP" at bounding box center [121, 111] width 184 height 165
click at [128, 133] on div "[PHONE_NUMBER] Live | 00:29 ALL TASKS ALL TASKS ACTIVE TASKS TASKS IN WRAP UP" at bounding box center [121, 111] width 184 height 165
click at [128, 133] on div "[PHONE_NUMBER] Live | 00:30 ALL TASKS ALL TASKS ACTIVE TASKS TASKS IN WRAP UP" at bounding box center [121, 111] width 184 height 165
click at [128, 133] on div "[PHONE_NUMBER] Live | 00:31 ALL TASKS ALL TASKS ACTIVE TASKS TASKS IN WRAP UP" at bounding box center [121, 111] width 184 height 165
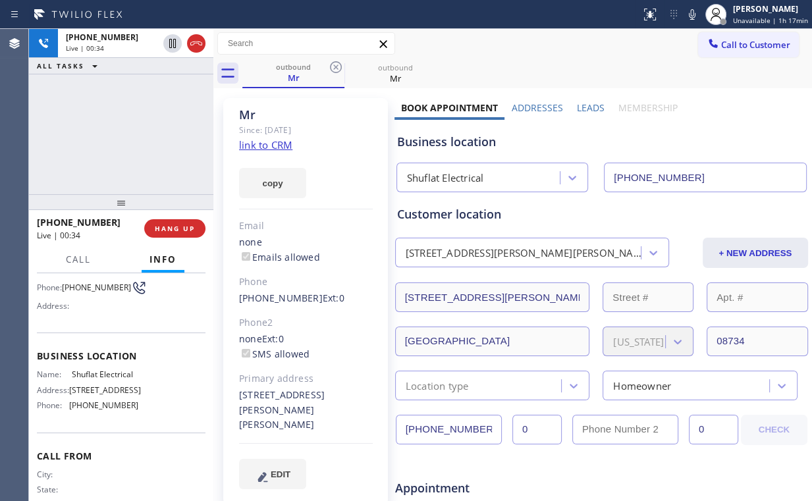
click at [128, 133] on div "[PHONE_NUMBER] Live | 00:34 ALL TASKS ALL TASKS ACTIVE TASKS TASKS IN WRAP UP" at bounding box center [121, 111] width 184 height 165
click at [128, 133] on div "[PHONE_NUMBER] Live | 00:35 ALL TASKS ALL TASKS ACTIVE TASKS TASKS IN WRAP UP" at bounding box center [121, 111] width 184 height 165
drag, startPoint x: 128, startPoint y: 133, endPoint x: 140, endPoint y: 146, distance: 16.8
click at [128, 133] on div "[PHONE_NUMBER] Live | 00:35 ALL TASKS ALL TASKS ACTIVE TASKS TASKS IN WRAP UP" at bounding box center [121, 111] width 184 height 165
click at [152, 134] on div "[PHONE_NUMBER] Live | 04:11 ALL TASKS ALL TASKS ACTIVE TASKS TASKS IN WRAP UP" at bounding box center [121, 111] width 184 height 165
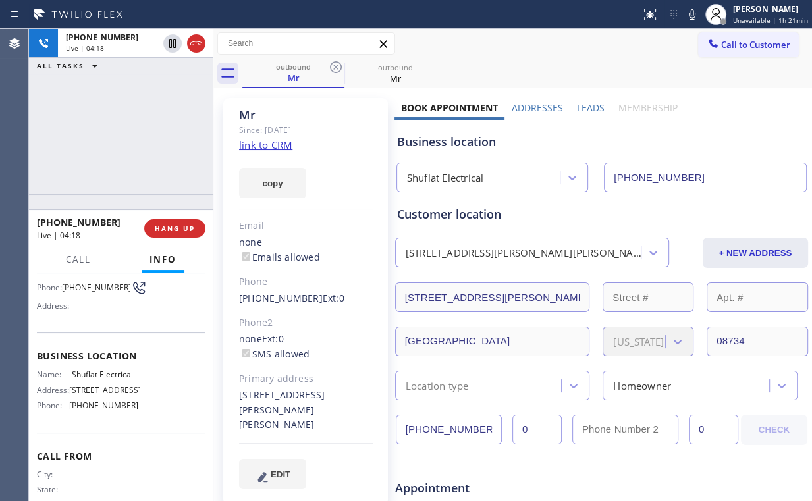
click at [115, 134] on div "[PHONE_NUMBER] Live | 04:18 ALL TASKS ALL TASKS ACTIVE TASKS TASKS IN WRAP UP" at bounding box center [121, 111] width 184 height 165
click at [139, 118] on div "[PHONE_NUMBER] Live | 04:28 ALL TASKS ALL TASKS ACTIVE TASKS TASKS IN WRAP UP" at bounding box center [121, 111] width 184 height 165
drag, startPoint x: 127, startPoint y: 135, endPoint x: 140, endPoint y: 129, distance: 13.8
drag, startPoint x: 140, startPoint y: 129, endPoint x: 135, endPoint y: 134, distance: 7.0
click at [138, 130] on div "[PHONE_NUMBER] Live | 04:30 ALL TASKS ALL TASKS ACTIVE TASKS TASKS IN WRAP UP" at bounding box center [121, 111] width 184 height 165
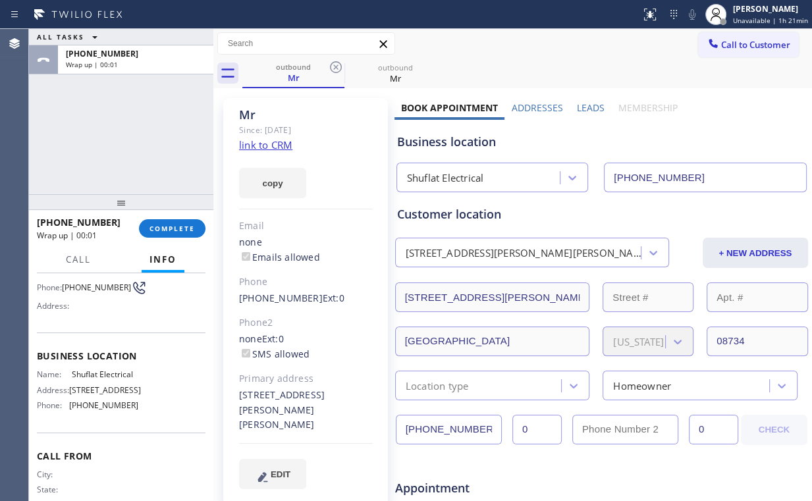
click at [126, 141] on div "ALL TASKS ALL TASKS ACTIVE TASKS TASKS IN WRAP UP [PHONE_NUMBER] Wrap up | 00:01" at bounding box center [121, 111] width 184 height 165
click at [177, 234] on button "COMPLETE" at bounding box center [172, 228] width 67 height 18
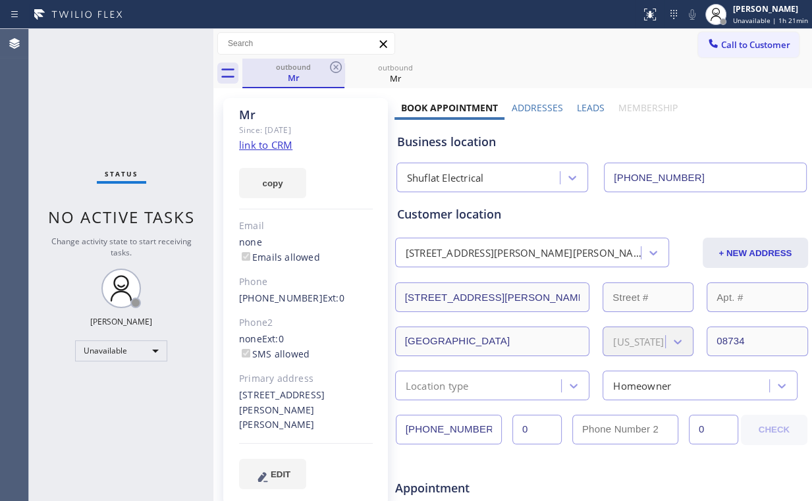
drag, startPoint x: 306, startPoint y: 65, endPoint x: 324, endPoint y: 64, distance: 18.5
click at [307, 64] on div "outbound" at bounding box center [293, 67] width 99 height 10
click at [334, 66] on icon at bounding box center [336, 67] width 12 height 12
click at [335, 66] on icon at bounding box center [336, 67] width 12 height 12
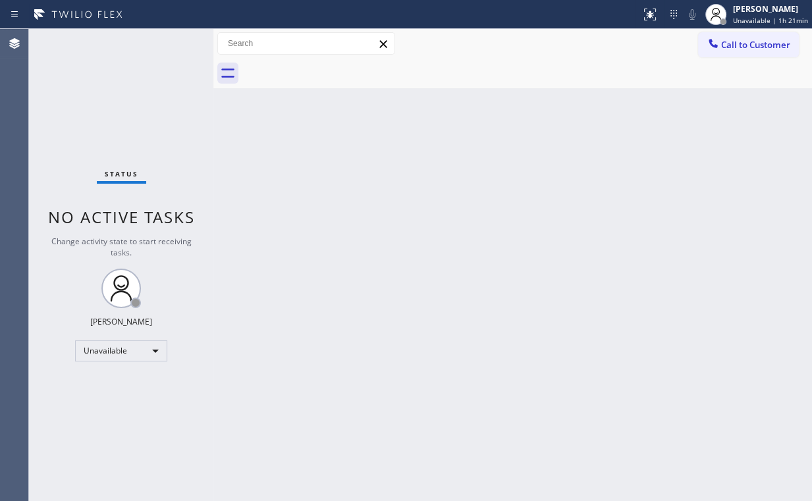
click at [368, 204] on div "Back to Dashboard Change Sender ID Customers Technicians Select a contact Outbo…" at bounding box center [512, 265] width 599 height 472
click at [138, 121] on div "Status No active tasks Change activity state to start receiving tasks. [PERSON_…" at bounding box center [121, 265] width 184 height 472
click at [724, 45] on span "Call to Customer" at bounding box center [755, 45] width 69 height 12
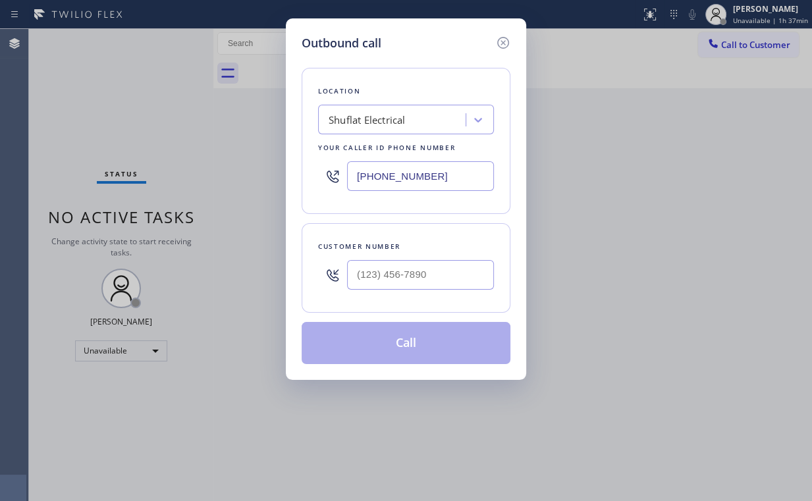
drag, startPoint x: 417, startPoint y: 184, endPoint x: 242, endPoint y: 140, distance: 180.9
click at [234, 182] on div "Outbound call Location Shuflat Electrical Your caller id phone number [PHONE_NU…" at bounding box center [406, 250] width 812 height 501
paste input "630) 394-6070"
type input "[PHONE_NUMBER]"
click at [419, 283] on input "(___) ___-____" at bounding box center [420, 275] width 147 height 30
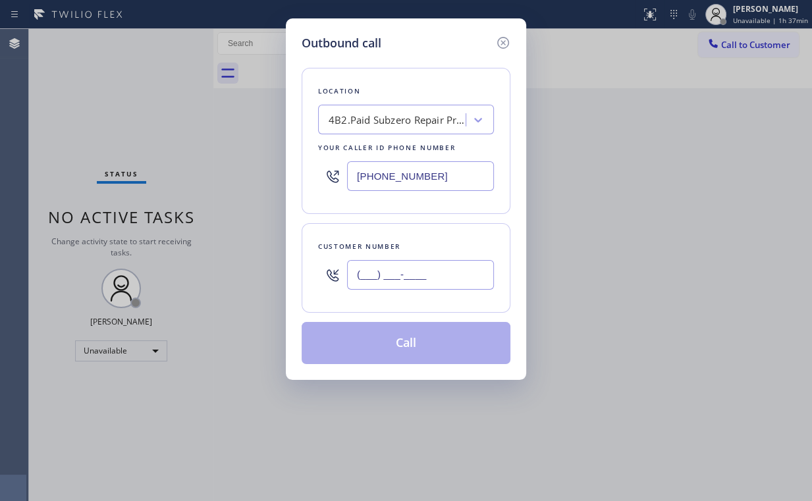
paste input "847) 334-8000"
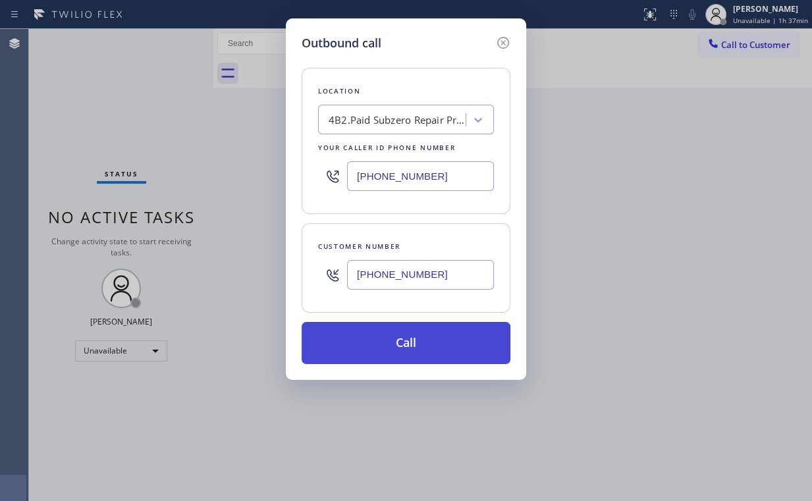
type input "[PHONE_NUMBER]"
click at [401, 358] on button "Call" at bounding box center [406, 343] width 209 height 42
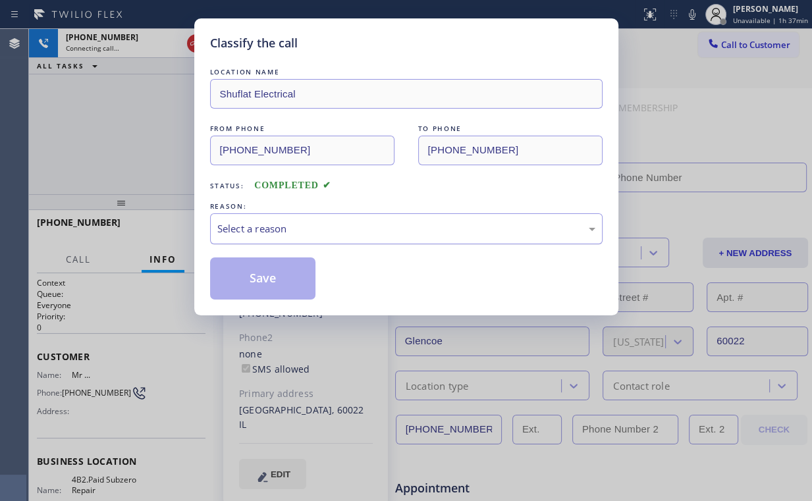
type input "[PHONE_NUMBER]"
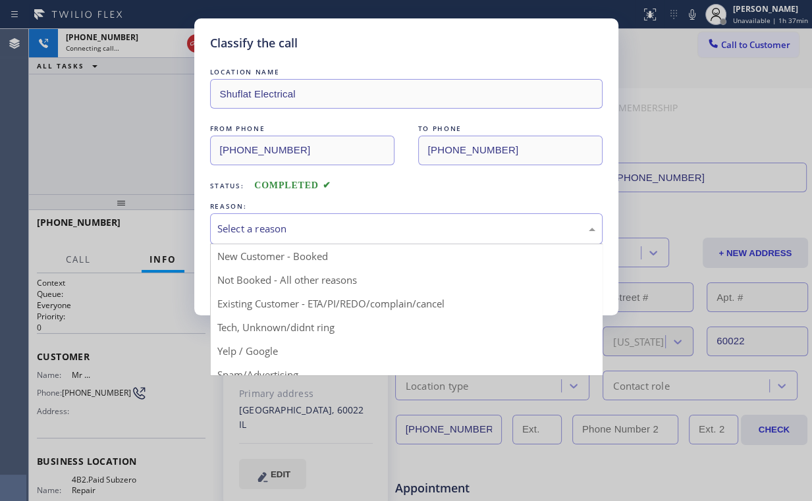
click at [391, 216] on div "Select a reason" at bounding box center [406, 228] width 393 height 31
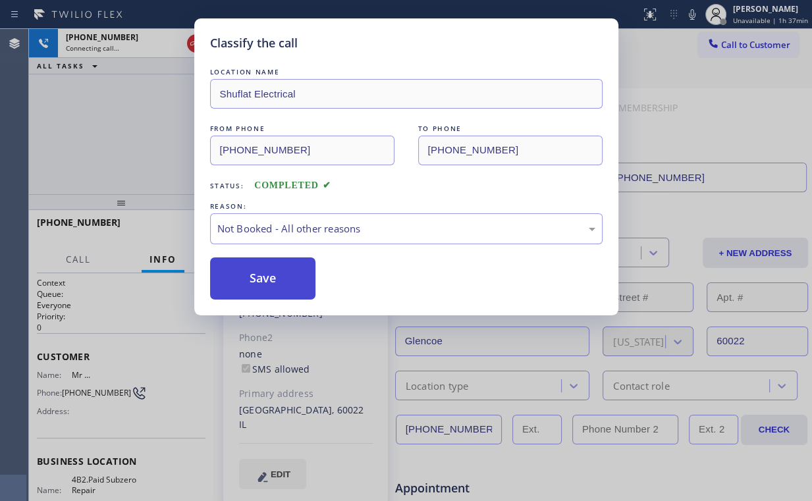
click at [272, 280] on button "Save" at bounding box center [263, 279] width 106 height 42
click at [130, 141] on div "Classify the call LOCATION NAME Shuflat Electrical FROM PHONE [PHONE_NUMBER] TO…" at bounding box center [406, 250] width 812 height 501
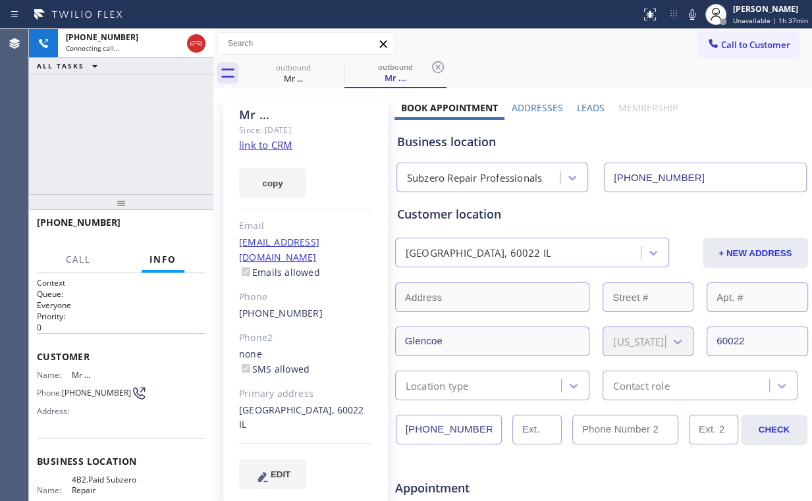
click at [164, 153] on div "[PHONE_NUMBER] Connecting call… ALL TASKS ALL TASKS ACTIVE TASKS TASKS IN WRAP …" at bounding box center [121, 111] width 184 height 165
click at [131, 135] on div "[PHONE_NUMBER] Live | 00:04 ALL TASKS ALL TASKS ACTIVE TASKS TASKS IN WRAP UP" at bounding box center [121, 111] width 184 height 165
click at [134, 134] on div "[PHONE_NUMBER] Live | 00:11 ALL TASKS ALL TASKS ACTIVE TASKS TASKS IN WRAP UP" at bounding box center [121, 111] width 184 height 165
click at [129, 134] on div "[PHONE_NUMBER] Live | 00:14 ALL TASKS ALL TASKS ACTIVE TASKS TASKS IN WRAP UP" at bounding box center [121, 111] width 184 height 165
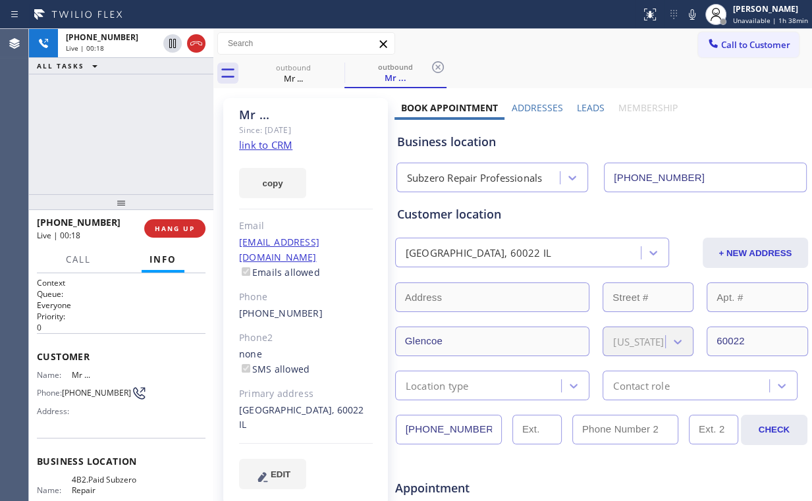
click at [135, 134] on div "[PHONE_NUMBER] Live | 00:18 ALL TASKS ALL TASKS ACTIVE TASKS TASKS IN WRAP UP" at bounding box center [121, 111] width 184 height 165
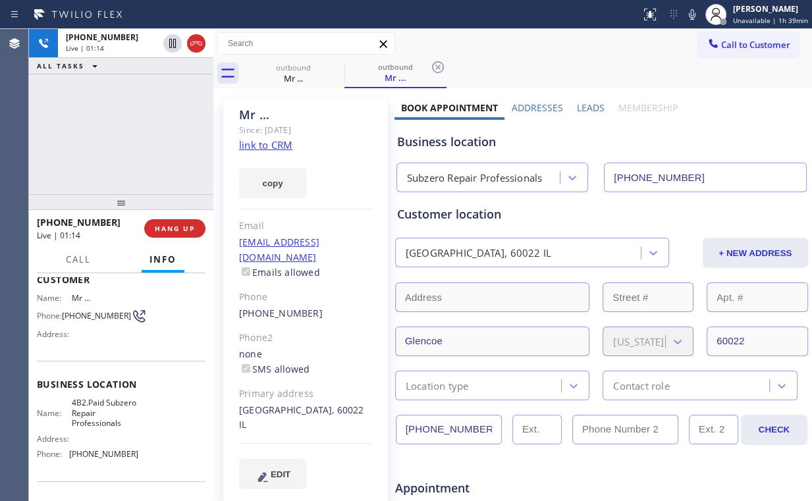
scroll to position [105, 0]
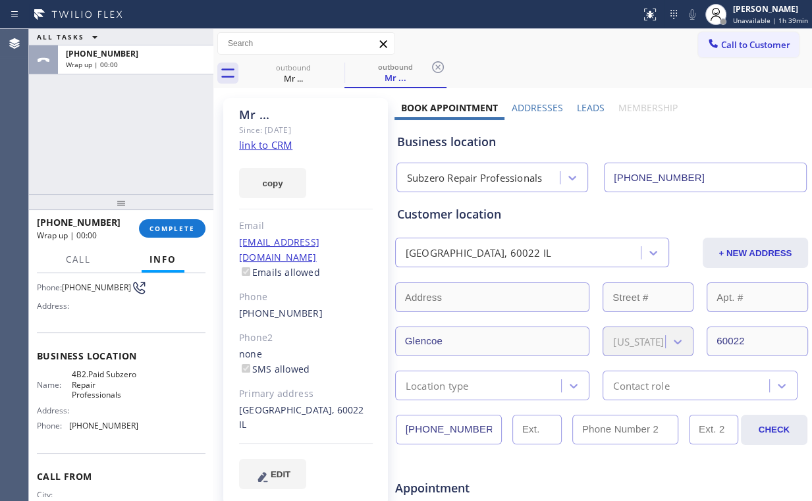
click at [130, 121] on div "ALL TASKS ALL TASKS ACTIVE TASKS TASKS IN WRAP UP [PHONE_NUMBER] Wrap up | 00:00" at bounding box center [121, 111] width 184 height 165
click at [163, 230] on span "COMPLETE" at bounding box center [172, 228] width 45 height 9
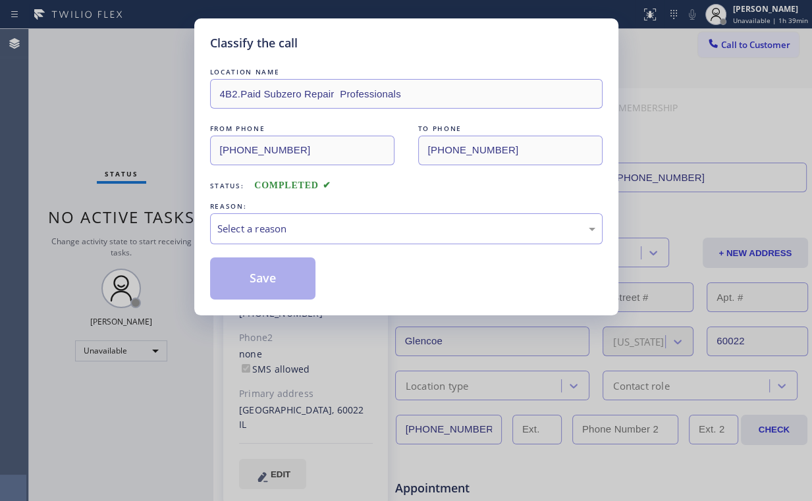
click at [199, 227] on div "Classify the call LOCATION NAME 4B2.Paid Subzero Repair Professionals FROM PHON…" at bounding box center [406, 166] width 424 height 297
click at [242, 227] on div "Select a reason" at bounding box center [406, 228] width 378 height 15
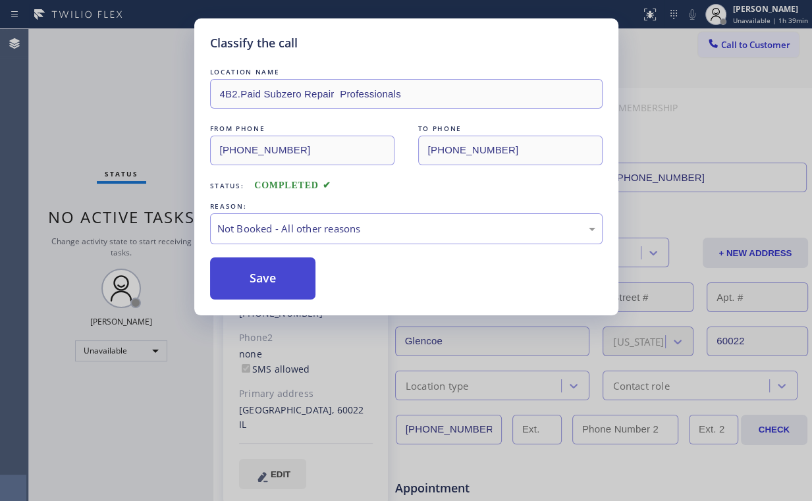
drag, startPoint x: 253, startPoint y: 273, endPoint x: 259, endPoint y: 279, distance: 8.4
click at [253, 273] on button "Save" at bounding box center [263, 279] width 106 height 42
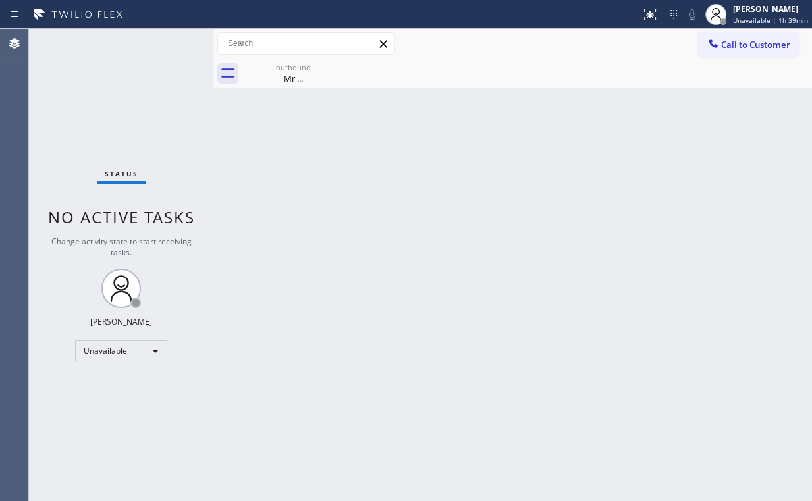
drag, startPoint x: 144, startPoint y: 97, endPoint x: 167, endPoint y: 96, distance: 23.1
click at [156, 96] on div "Status No active tasks Change activity state to start receiving tasks. [PERSON_…" at bounding box center [121, 265] width 184 height 472
drag, startPoint x: 294, startPoint y: 66, endPoint x: 333, endPoint y: 67, distance: 38.9
click at [296, 66] on div "outbound" at bounding box center [293, 68] width 99 height 10
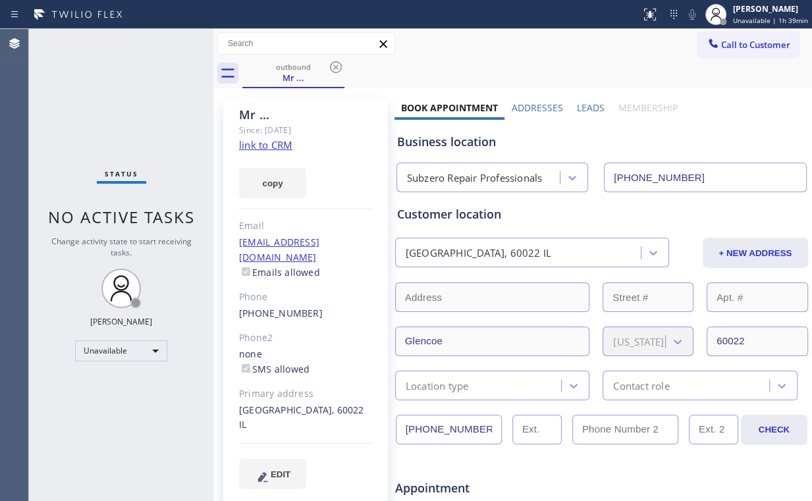
drag, startPoint x: 335, startPoint y: 66, endPoint x: 379, endPoint y: 108, distance: 61.0
click at [336, 66] on icon at bounding box center [336, 67] width 12 height 12
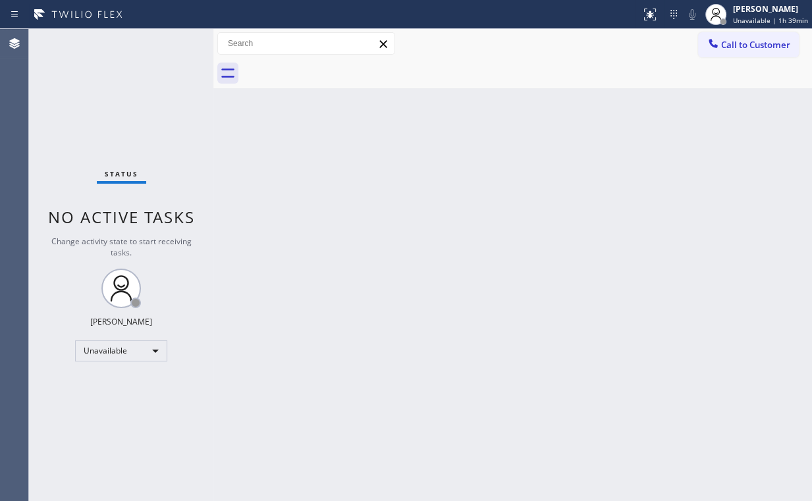
drag, startPoint x: 761, startPoint y: 45, endPoint x: 477, endPoint y: 148, distance: 302.6
click at [758, 45] on span "Call to Customer" at bounding box center [755, 45] width 69 height 12
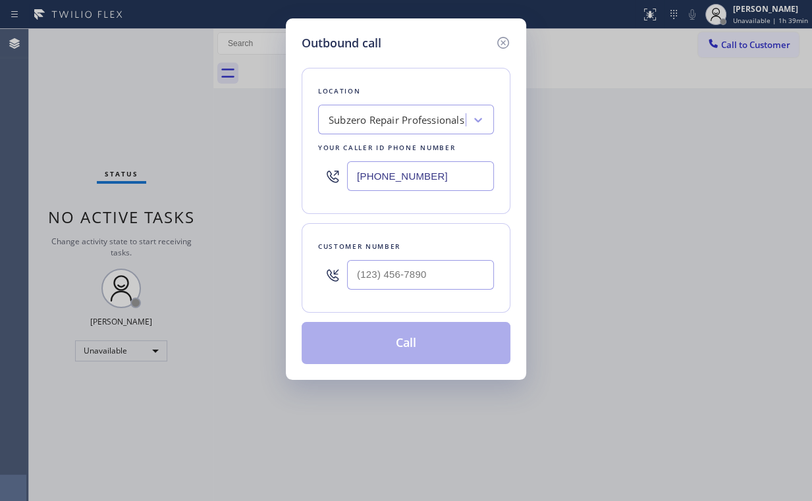
drag, startPoint x: 441, startPoint y: 171, endPoint x: 306, endPoint y: 187, distance: 136.0
click at [250, 177] on div "Outbound call Location Subzero Repair Professionals Your caller id phone number…" at bounding box center [406, 250] width 812 height 501
paste input "855) 999-4417"
type input "[PHONE_NUMBER]"
click at [420, 264] on input "(___) ___-____" at bounding box center [420, 275] width 147 height 30
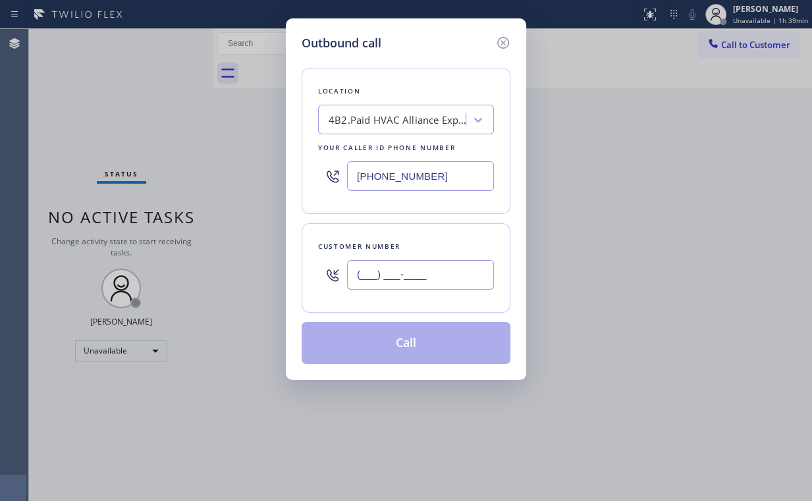
paste input "949) 994-2718"
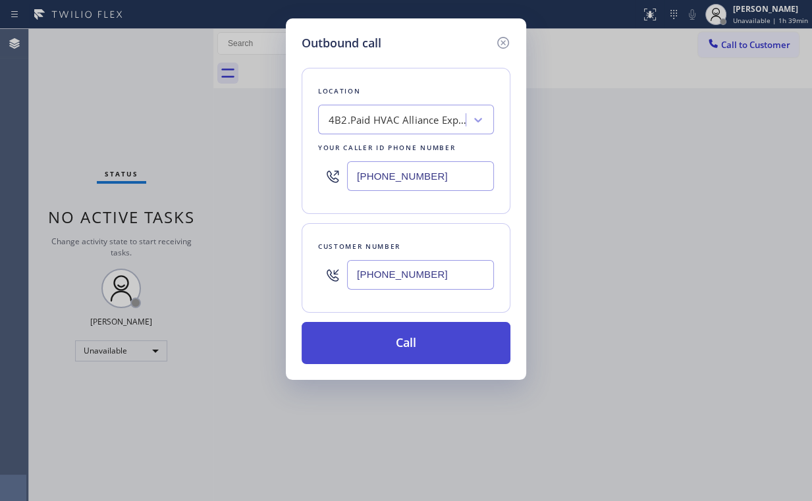
type input "[PHONE_NUMBER]"
drag, startPoint x: 412, startPoint y: 329, endPoint x: 408, endPoint y: 344, distance: 15.8
click at [412, 329] on button "Call" at bounding box center [406, 343] width 209 height 42
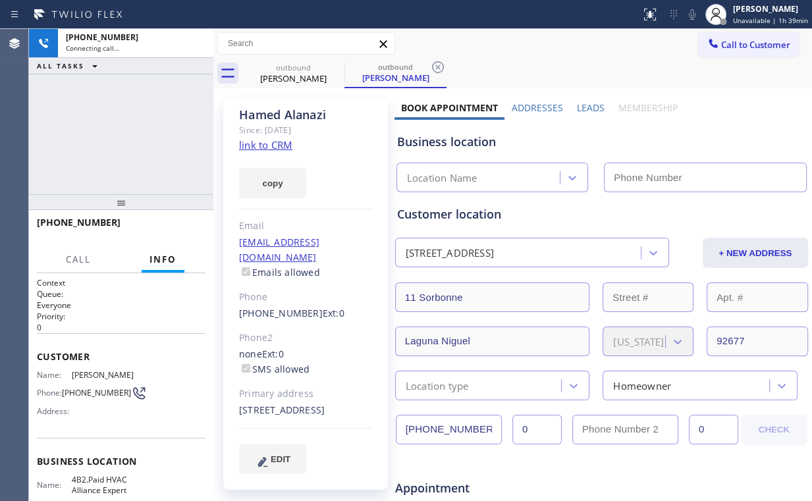
click at [156, 129] on div "[PHONE_NUMBER] Connecting call… ALL TASKS ALL TASKS ACTIVE TASKS TASKS IN WRAP …" at bounding box center [121, 111] width 184 height 165
click at [274, 144] on link "link to CRM" at bounding box center [265, 144] width 53 height 13
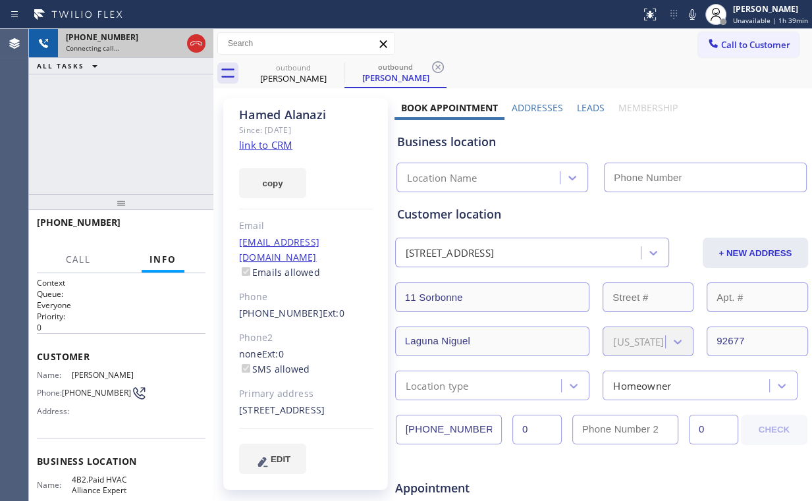
click at [196, 38] on icon at bounding box center [196, 44] width 16 height 16
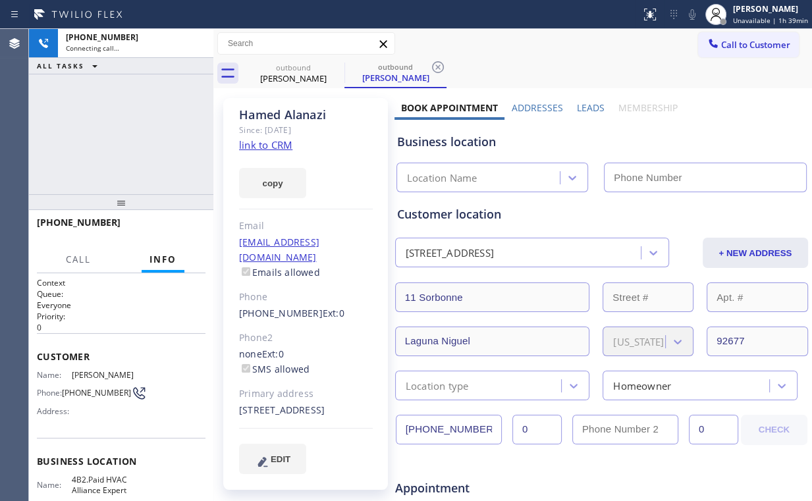
type input "[PHONE_NUMBER]"
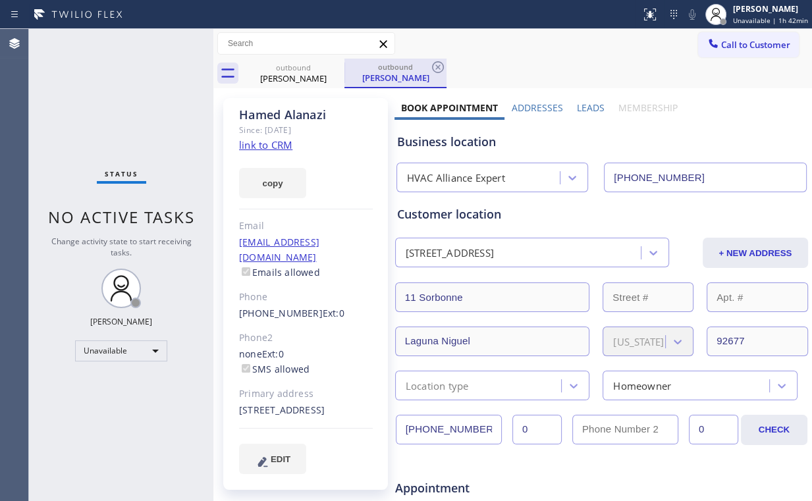
drag, startPoint x: 318, startPoint y: 72, endPoint x: 347, endPoint y: 70, distance: 29.1
click at [318, 72] on div "[PERSON_NAME]" at bounding box center [293, 78] width 99 height 12
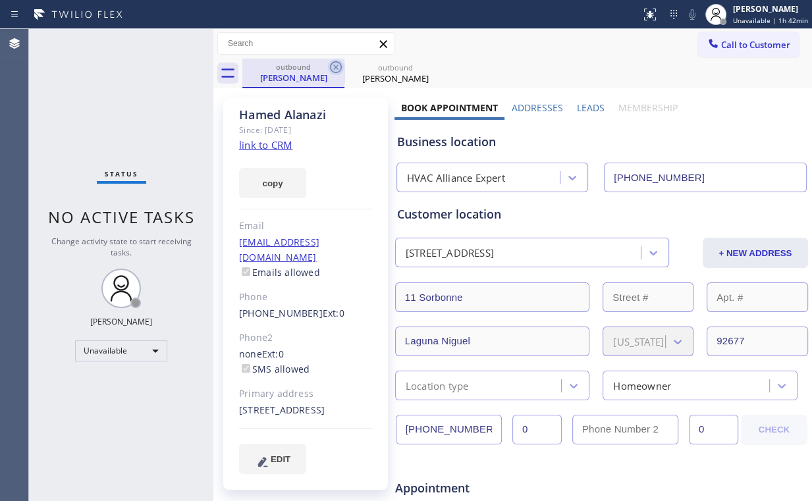
click at [337, 69] on icon at bounding box center [336, 67] width 12 height 12
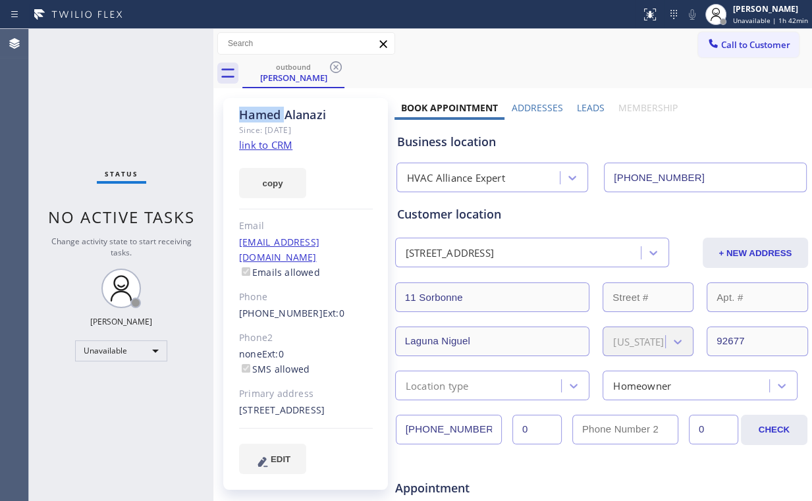
click at [337, 69] on icon at bounding box center [336, 67] width 12 height 12
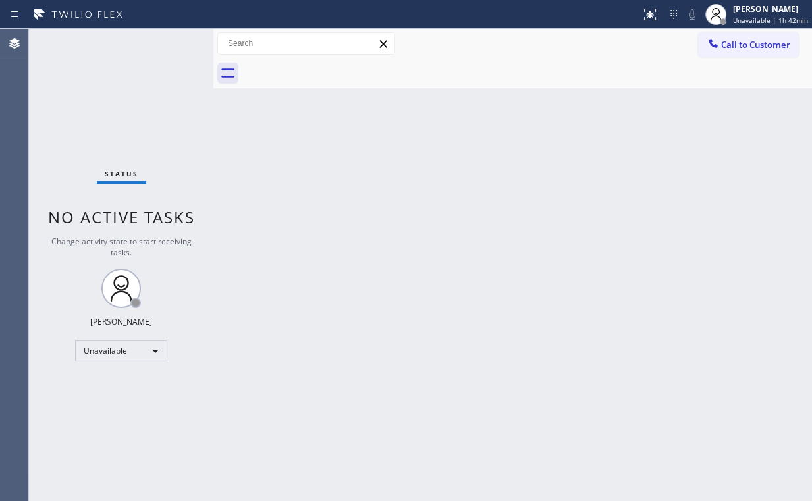
drag, startPoint x: 510, startPoint y: 198, endPoint x: 519, endPoint y: 192, distance: 10.6
click at [519, 192] on div "Back to Dashboard Change Sender ID Customers Technicians Select a contact Outbo…" at bounding box center [512, 265] width 599 height 472
click at [711, 42] on icon at bounding box center [713, 43] width 13 height 13
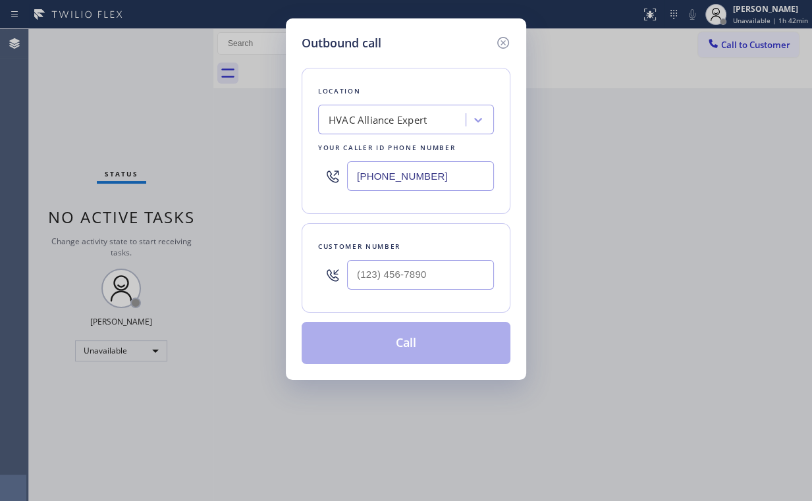
drag, startPoint x: 314, startPoint y: 180, endPoint x: 242, endPoint y: 179, distance: 71.2
click at [287, 180] on div "Outbound call Location HVAC Alliance Expert Your caller id phone number [PHONE_…" at bounding box center [406, 199] width 240 height 362
paste input "332) 456-0495"
type input "[PHONE_NUMBER]"
drag, startPoint x: 200, startPoint y: 201, endPoint x: 259, endPoint y: 207, distance: 59.0
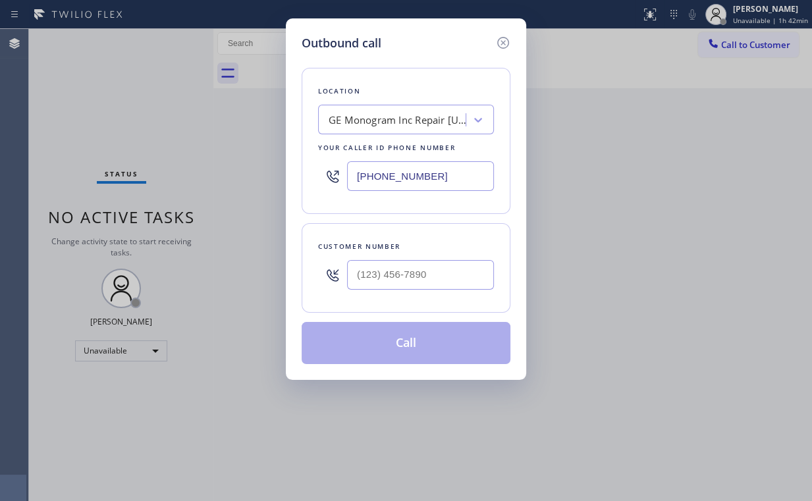
click at [202, 202] on div "Outbound call Location GE Monogram Inc Repair [US_STATE] Your caller id phone n…" at bounding box center [406, 250] width 812 height 501
click at [418, 288] on input "(___) ___-____" at bounding box center [420, 275] width 147 height 30
paste input "518) 421-4768"
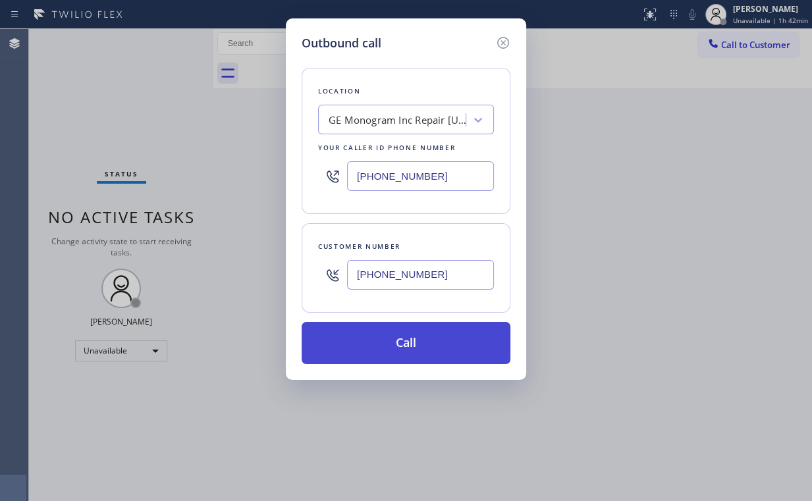
type input "[PHONE_NUMBER]"
click at [413, 327] on button "Call" at bounding box center [406, 343] width 209 height 42
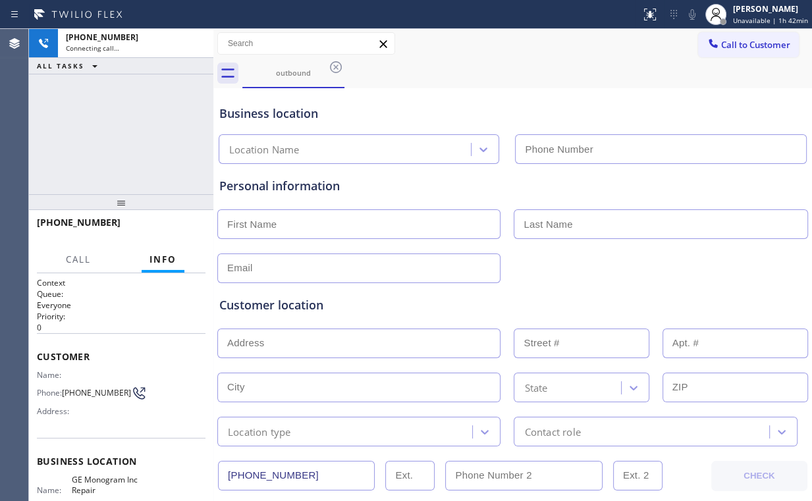
type input "[PHONE_NUMBER]"
click at [89, 123] on div "[PHONE_NUMBER] Connecting call… ALL TASKS ALL TASKS ACTIVE TASKS TASKS IN WRAP …" at bounding box center [121, 111] width 184 height 165
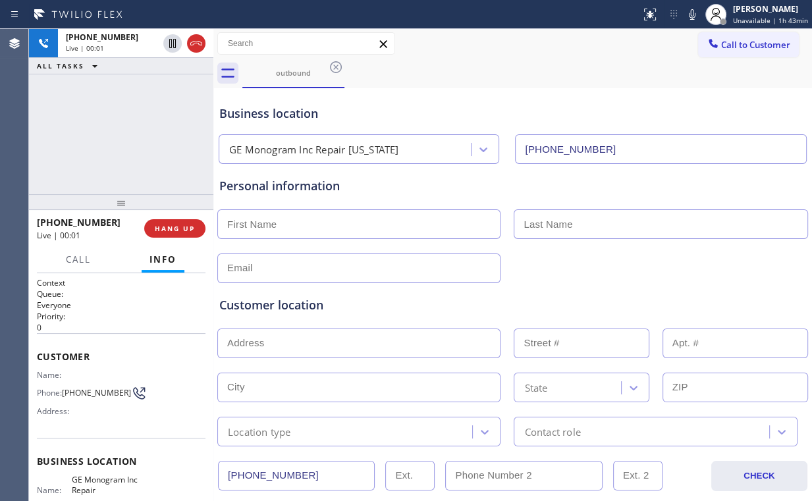
click at [182, 238] on div "[PHONE_NUMBER] Live | 00:01 HANG UP" at bounding box center [121, 228] width 169 height 34
click at [180, 236] on button "HANG UP" at bounding box center [174, 228] width 61 height 18
click at [178, 235] on button "HANG UP" at bounding box center [174, 228] width 61 height 18
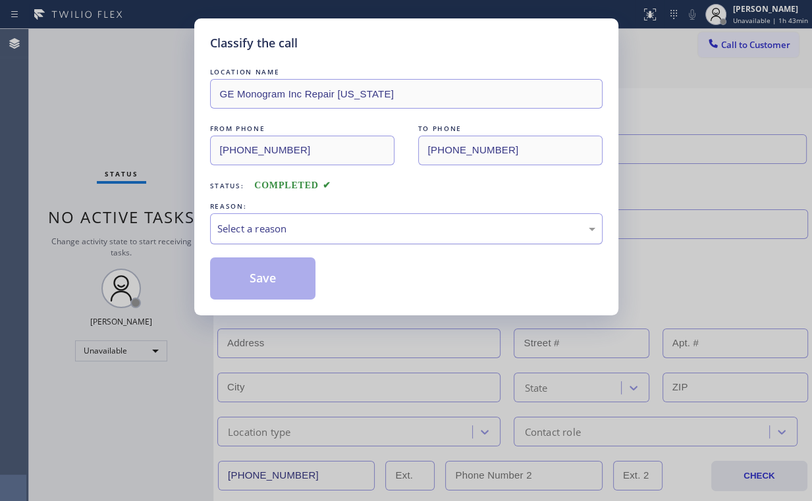
drag, startPoint x: 248, startPoint y: 219, endPoint x: 250, endPoint y: 232, distance: 12.8
click at [248, 221] on div "Select a reason" at bounding box center [406, 228] width 393 height 31
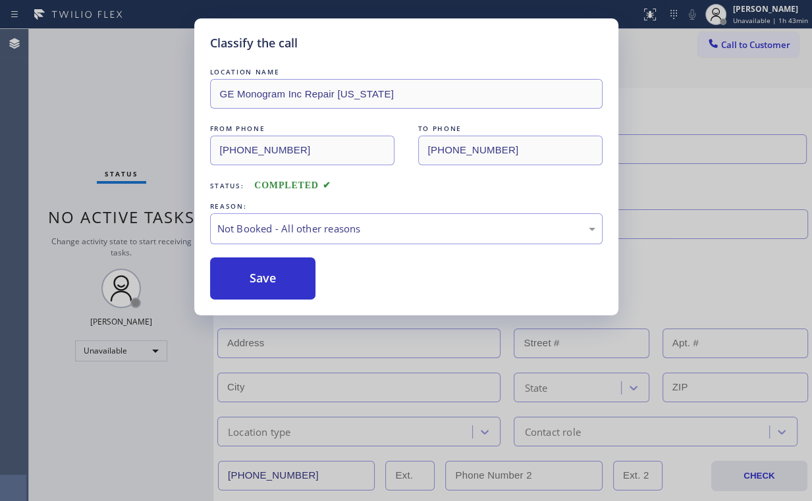
drag, startPoint x: 253, startPoint y: 277, endPoint x: 161, endPoint y: 116, distance: 185.3
click at [253, 277] on button "Save" at bounding box center [263, 279] width 106 height 42
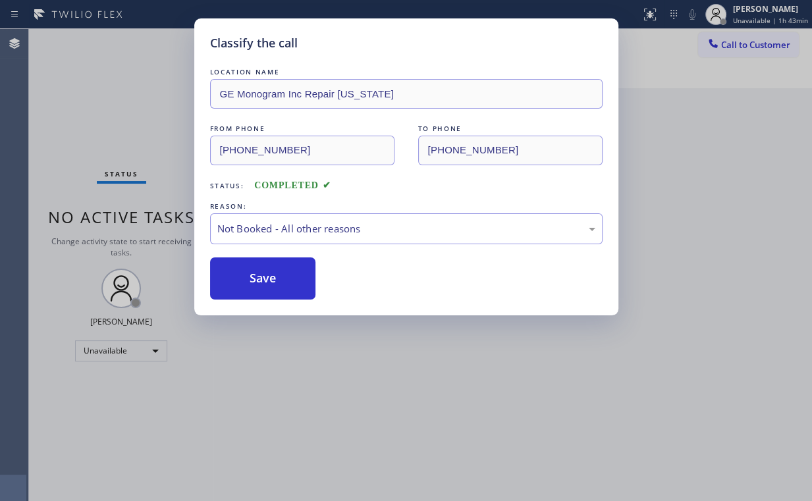
click at [153, 98] on div "Classify the call LOCATION NAME GE Monogram Inc Repair [US_STATE] FROM PHONE [P…" at bounding box center [406, 250] width 812 height 501
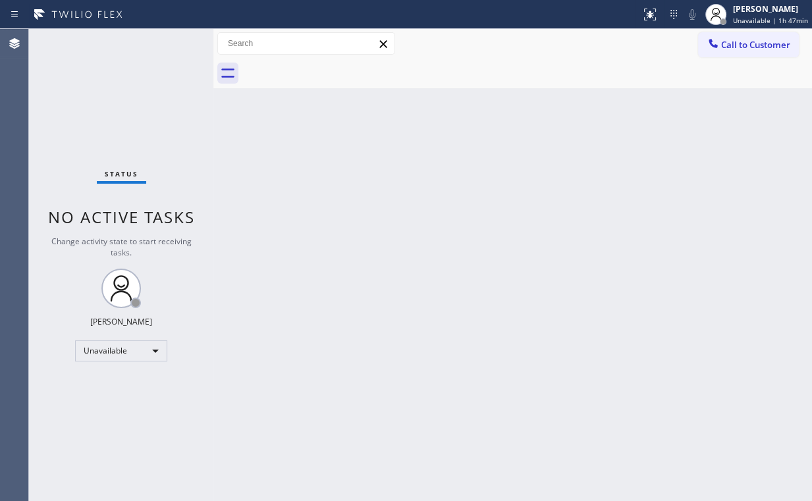
click at [735, 50] on span "Call to Customer" at bounding box center [755, 45] width 69 height 12
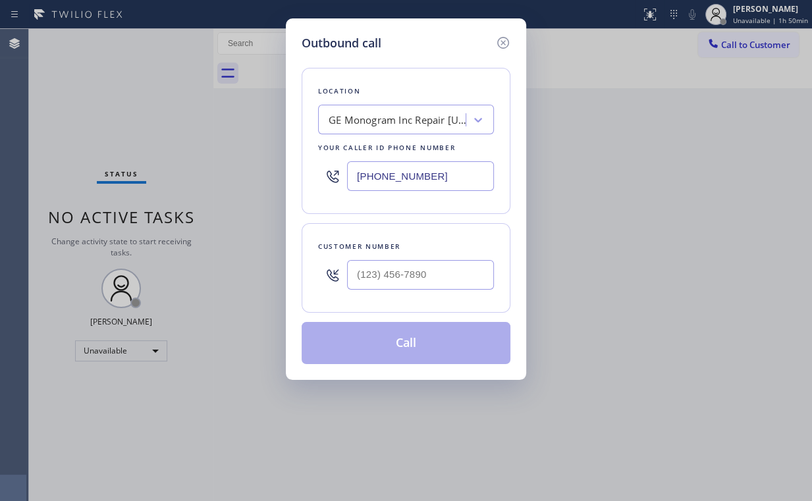
drag, startPoint x: 361, startPoint y: 173, endPoint x: 252, endPoint y: 186, distance: 109.4
click at [254, 184] on div "Outbound call Location GE Monogram Inc Repair [US_STATE] Your caller id phone n…" at bounding box center [406, 250] width 812 height 501
paste input "678) 855-88"
type input "[PHONE_NUMBER]"
click at [365, 298] on div "Customer number" at bounding box center [406, 268] width 209 height 90
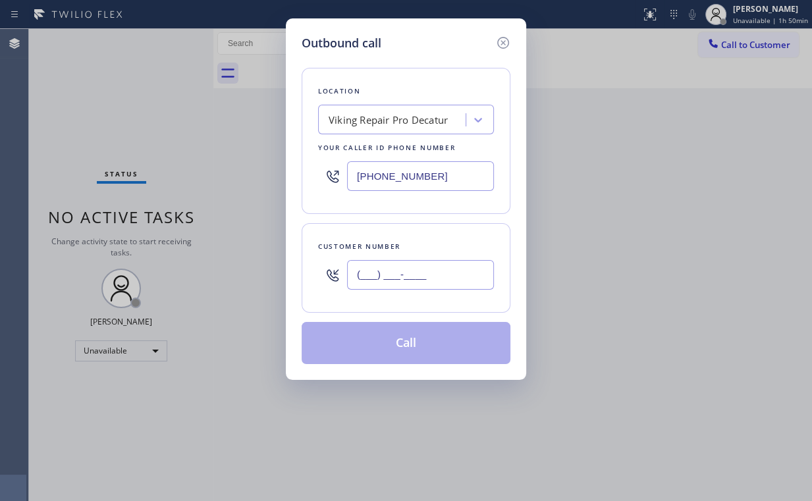
drag, startPoint x: 389, startPoint y: 276, endPoint x: 403, endPoint y: 269, distance: 15.6
click at [390, 276] on input "(___) ___-____" at bounding box center [420, 275] width 147 height 30
paste input "770) 209-5097"
type input "[PHONE_NUMBER]"
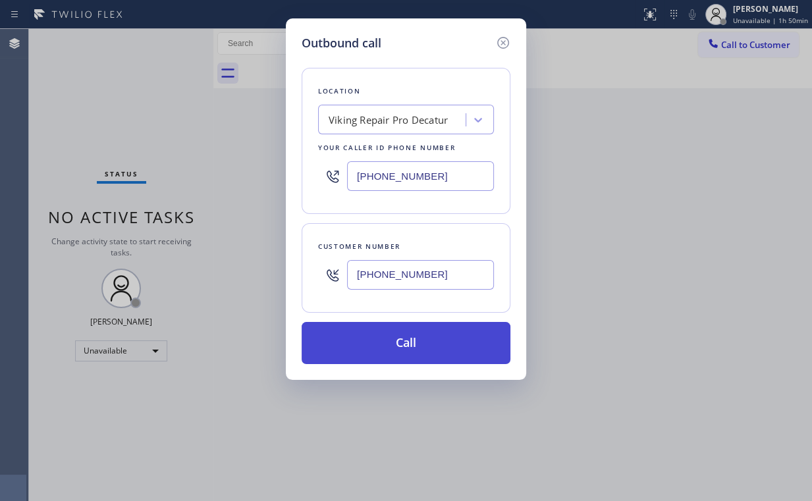
click at [402, 340] on button "Call" at bounding box center [406, 343] width 209 height 42
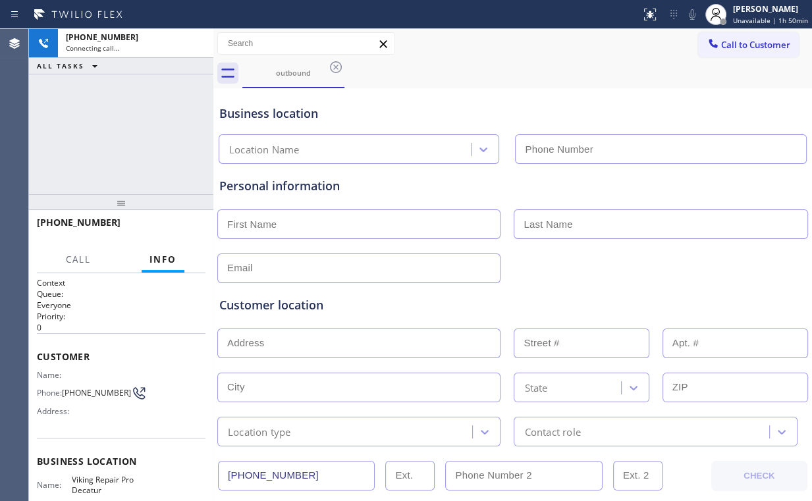
type input "[PHONE_NUMBER]"
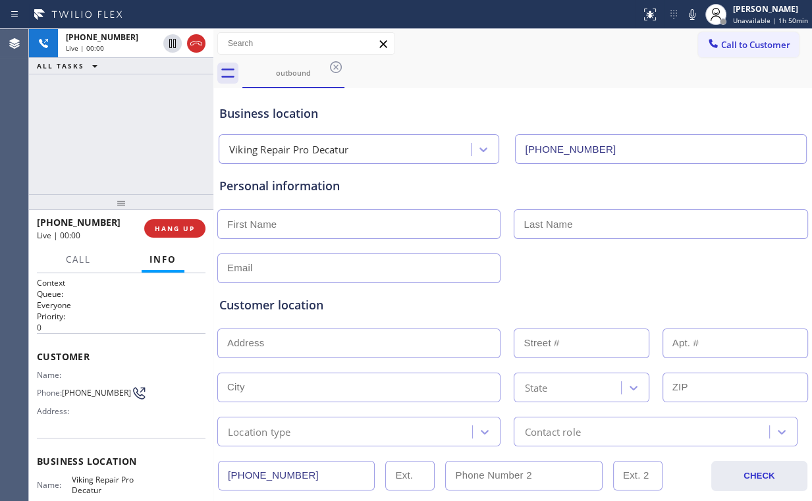
drag, startPoint x: 95, startPoint y: 125, endPoint x: 731, endPoint y: 316, distance: 663.8
click at [96, 126] on div "[PHONE_NUMBER] Live | 00:00 ALL TASKS ALL TASKS ACTIVE TASKS TASKS IN WRAP UP" at bounding box center [121, 111] width 184 height 165
click at [184, 230] on span "HANG UP" at bounding box center [175, 228] width 40 height 9
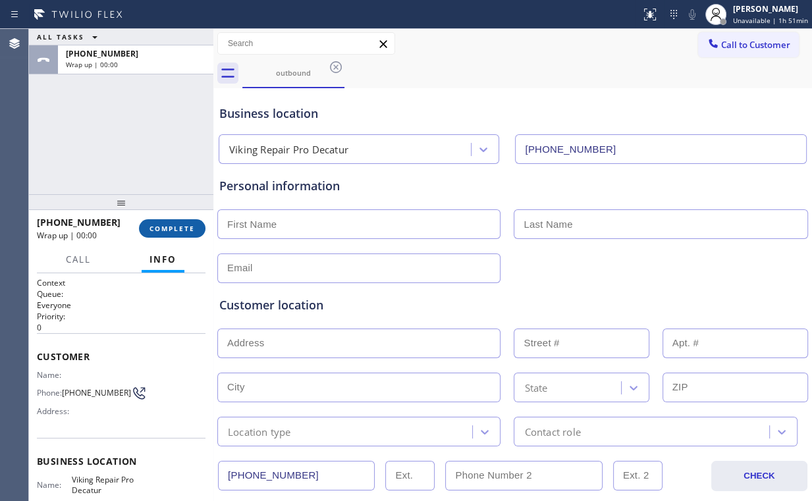
click at [184, 230] on span "COMPLETE" at bounding box center [172, 228] width 45 height 9
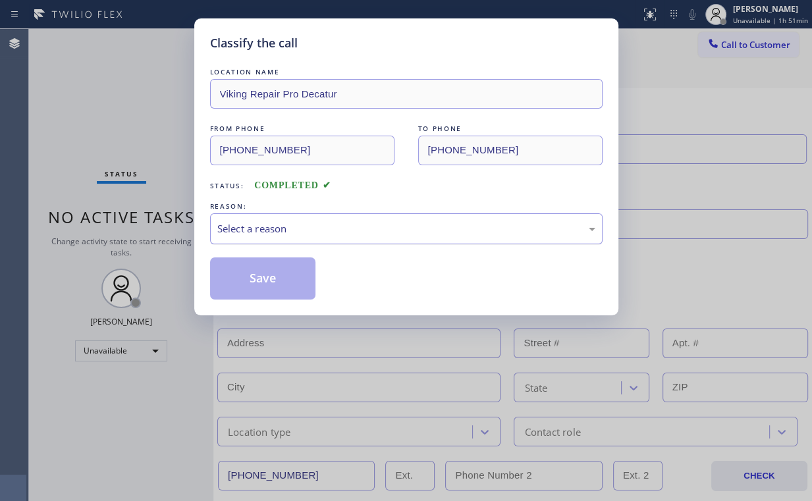
click at [250, 227] on div "Select a reason" at bounding box center [406, 228] width 378 height 15
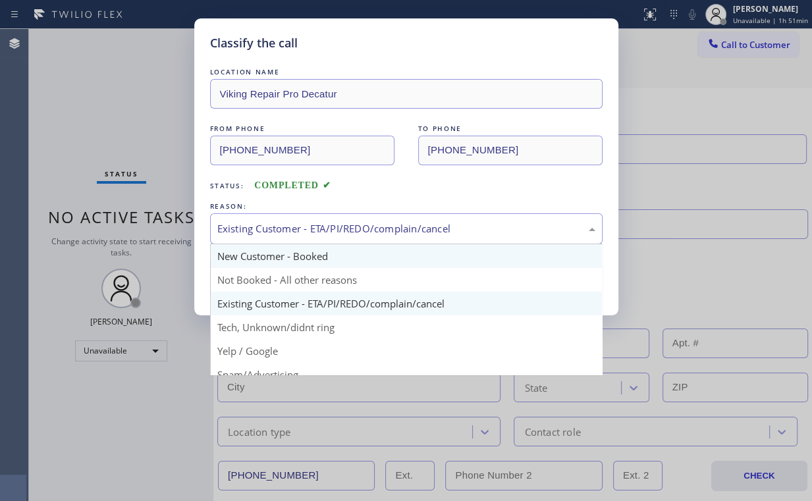
drag, startPoint x: 256, startPoint y: 224, endPoint x: 269, endPoint y: 265, distance: 42.9
click at [256, 225] on div "Existing Customer - ETA/PI/REDO/complain/cancel" at bounding box center [406, 228] width 378 height 15
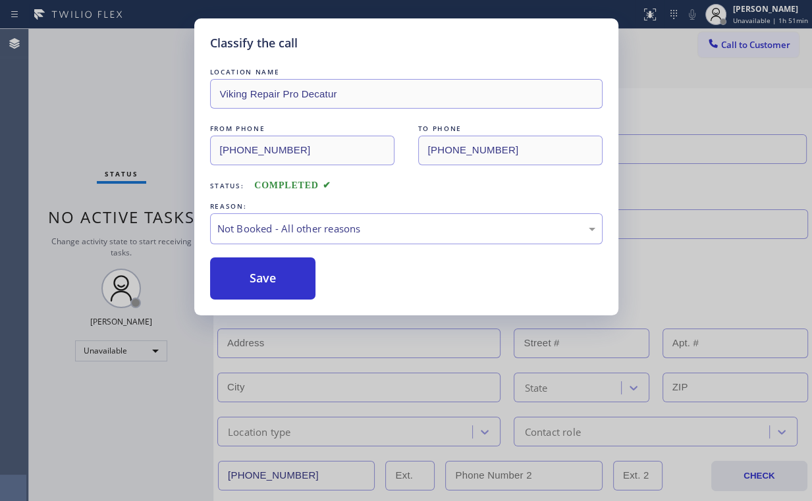
drag, startPoint x: 265, startPoint y: 279, endPoint x: 137, endPoint y: 98, distance: 222.1
click at [266, 277] on button "Save" at bounding box center [263, 279] width 106 height 42
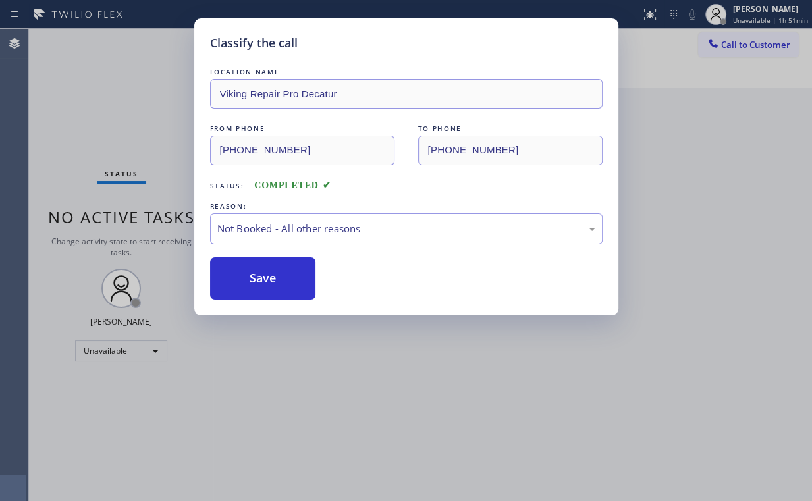
click at [136, 93] on div "Classify the call LOCATION NAME Viking Repair Pro Decatur FROM PHONE [PHONE_NUM…" at bounding box center [406, 250] width 812 height 501
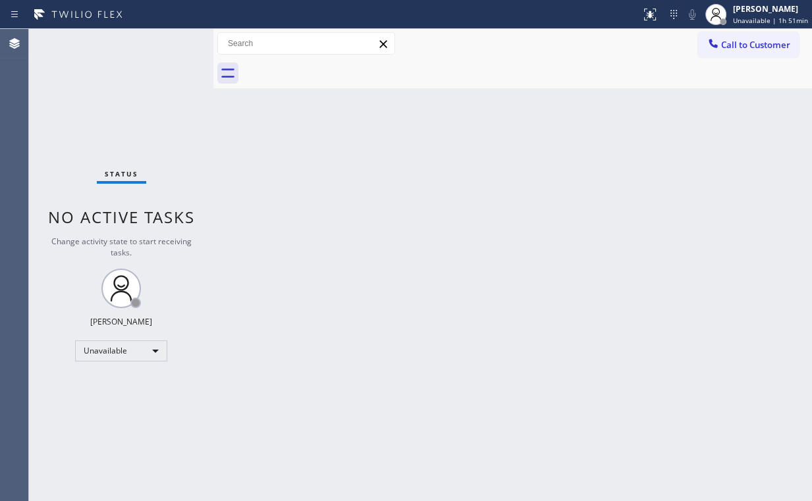
click at [356, 168] on div "Back to Dashboard Change Sender ID Customers Technicians Select a contact Outbo…" at bounding box center [512, 265] width 599 height 472
click at [91, 65] on div "Status No active tasks Change activity state to start receiving tasks. [PERSON_…" at bounding box center [121, 265] width 184 height 472
drag, startPoint x: 746, startPoint y: 42, endPoint x: 732, endPoint y: 51, distance: 16.6
click at [738, 47] on span "Call to Customer" at bounding box center [755, 45] width 69 height 12
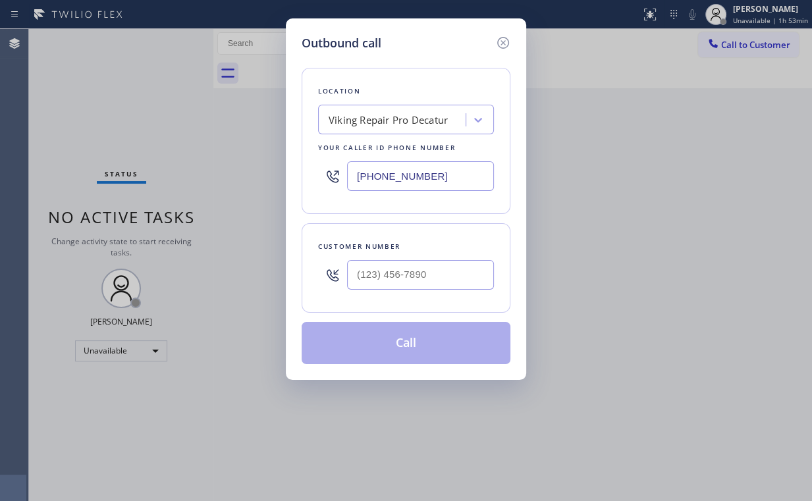
drag, startPoint x: 461, startPoint y: 175, endPoint x: 185, endPoint y: 192, distance: 276.6
click at [221, 192] on div "Outbound call Location Viking Repair Pro Decatur Your caller id phone number [P…" at bounding box center [406, 250] width 812 height 501
paste input "833) 692-2271"
type input "[PHONE_NUMBER]"
click at [403, 277] on input "(___) ___-____" at bounding box center [420, 275] width 147 height 30
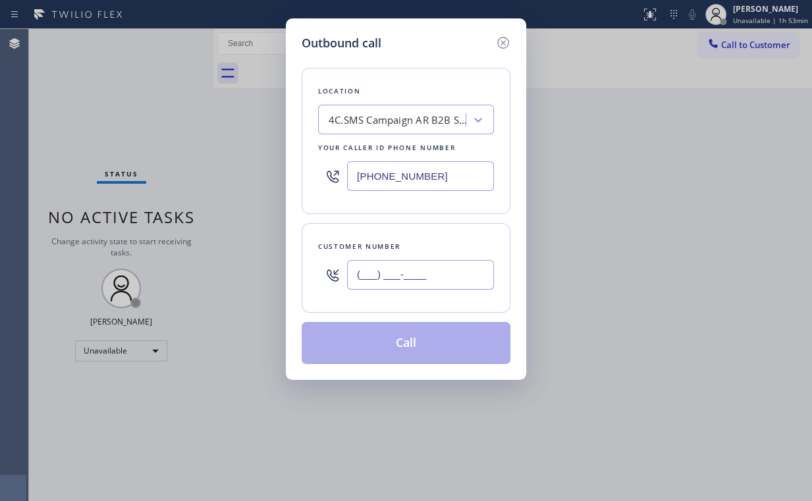
paste input "480) 678-8165"
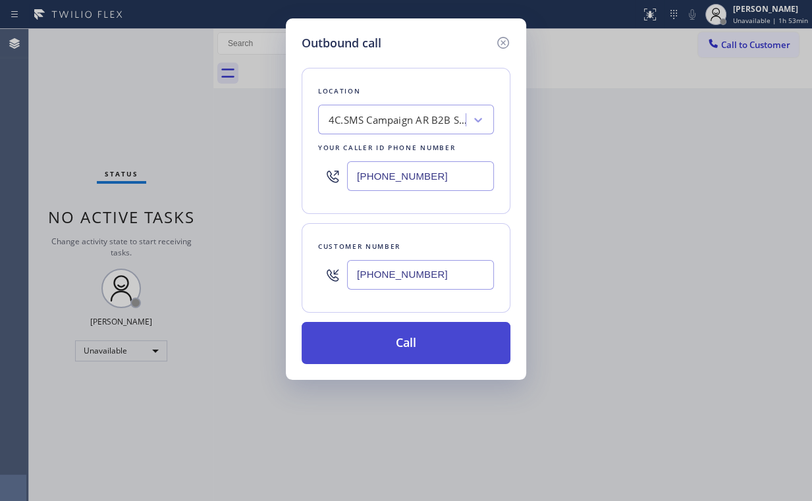
type input "[PHONE_NUMBER]"
click at [398, 352] on button "Call" at bounding box center [406, 343] width 209 height 42
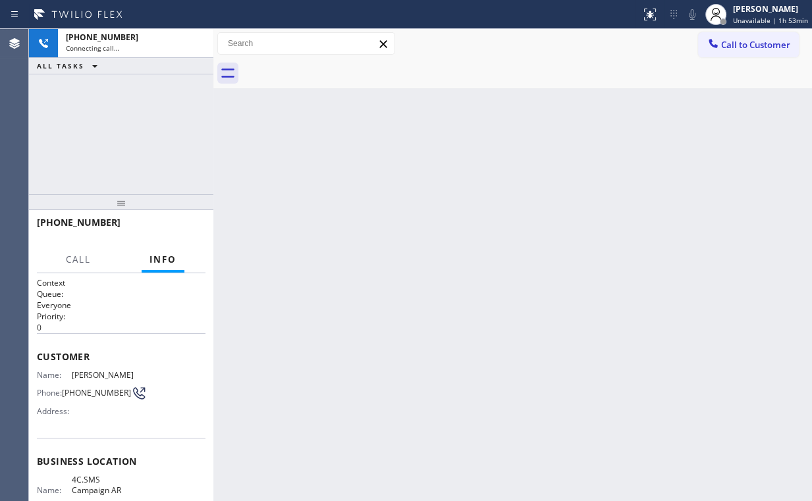
click at [132, 115] on div "[PHONE_NUMBER] Connecting call… ALL TASKS ALL TASKS ACTIVE TASKS TASKS IN WRAP …" at bounding box center [121, 111] width 184 height 165
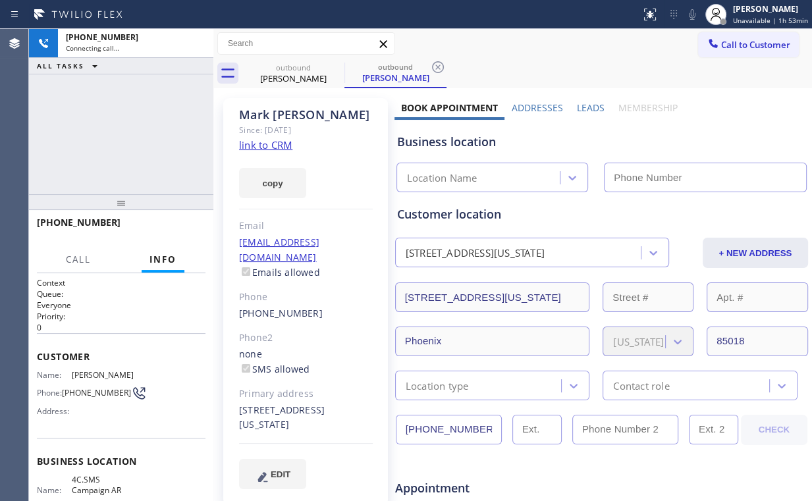
click at [269, 142] on link "link to CRM" at bounding box center [265, 144] width 53 height 13
type input "[PHONE_NUMBER]"
click at [150, 131] on div "[PHONE_NUMBER] Connecting call… ALL TASKS ALL TASKS ACTIVE TASKS TASKS IN WRAP …" at bounding box center [121, 111] width 184 height 165
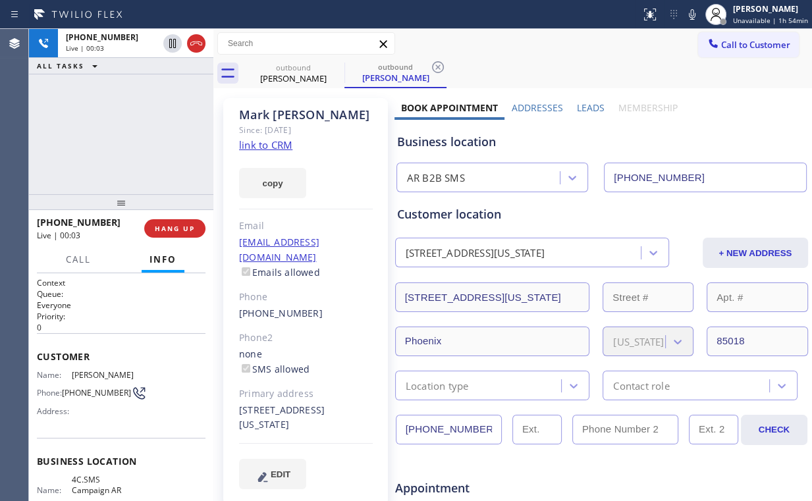
click at [143, 140] on div "[PHONE_NUMBER] Live | 00:03 ALL TASKS ALL TASKS ACTIVE TASKS TASKS IN WRAP UP" at bounding box center [121, 111] width 184 height 165
click at [135, 134] on div "[PHONE_NUMBER] Live | 00:07 ALL TASKS ALL TASKS ACTIVE TASKS TASKS IN WRAP UP" at bounding box center [121, 111] width 184 height 165
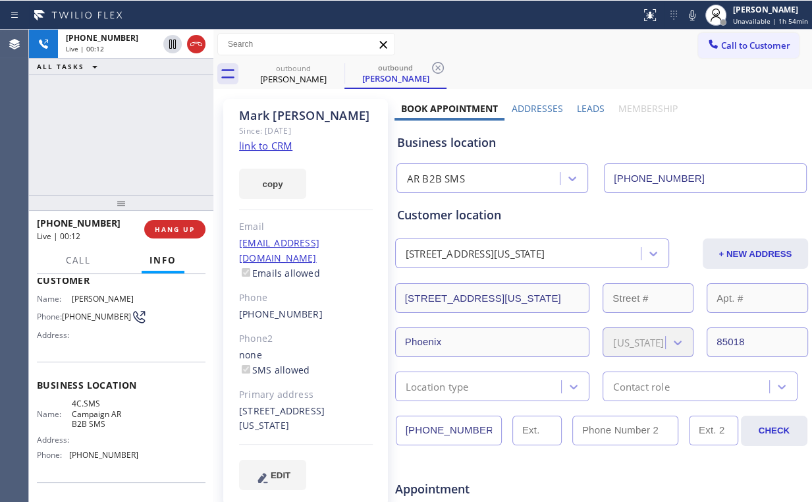
scroll to position [105, 0]
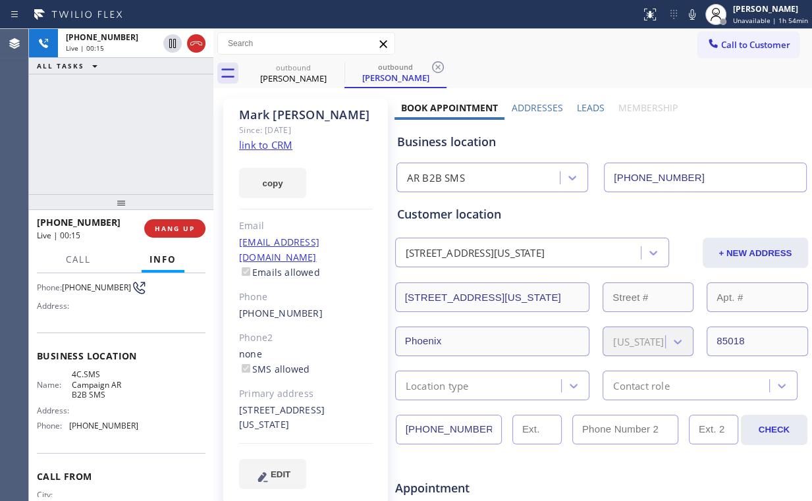
click at [132, 134] on div "[PHONE_NUMBER] Live | 00:15 ALL TASKS ALL TASKS ACTIVE TASKS TASKS IN WRAP UP" at bounding box center [121, 111] width 184 height 165
click at [128, 130] on div "[PHONE_NUMBER] Live | 00:16 ALL TASKS ALL TASKS ACTIVE TASKS TASKS IN WRAP UP" at bounding box center [121, 111] width 184 height 165
click at [186, 232] on span "HANG UP" at bounding box center [175, 228] width 40 height 9
click at [186, 232] on span "COMPLETE" at bounding box center [172, 228] width 45 height 9
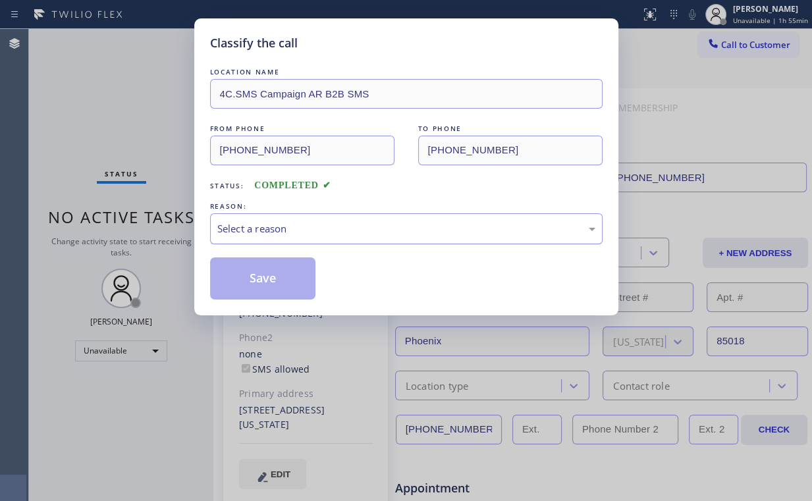
drag, startPoint x: 266, startPoint y: 227, endPoint x: 270, endPoint y: 237, distance: 10.6
click at [267, 227] on div "Select a reason" at bounding box center [406, 228] width 378 height 15
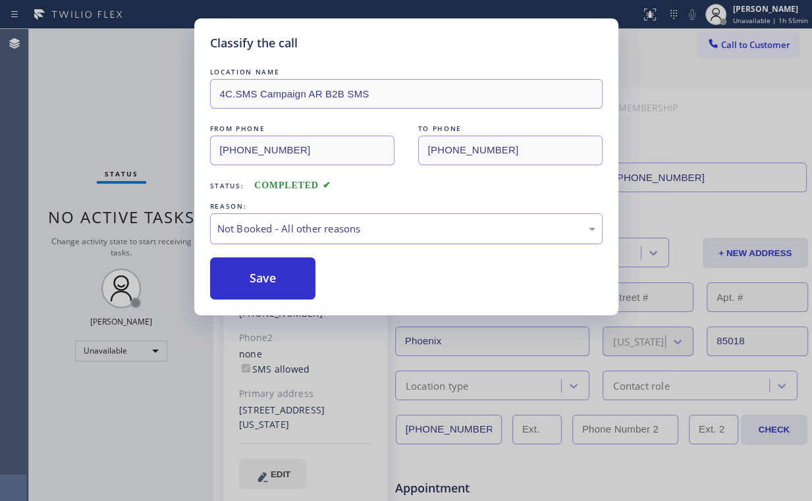
drag, startPoint x: 276, startPoint y: 273, endPoint x: 171, endPoint y: 171, distance: 146.3
click at [275, 270] on button "Save" at bounding box center [263, 279] width 106 height 42
click at [109, 87] on div "Classify the call LOCATION NAME 4C.SMS Campaign AR B2B SMS FROM PHONE [PHONE_NU…" at bounding box center [406, 250] width 812 height 501
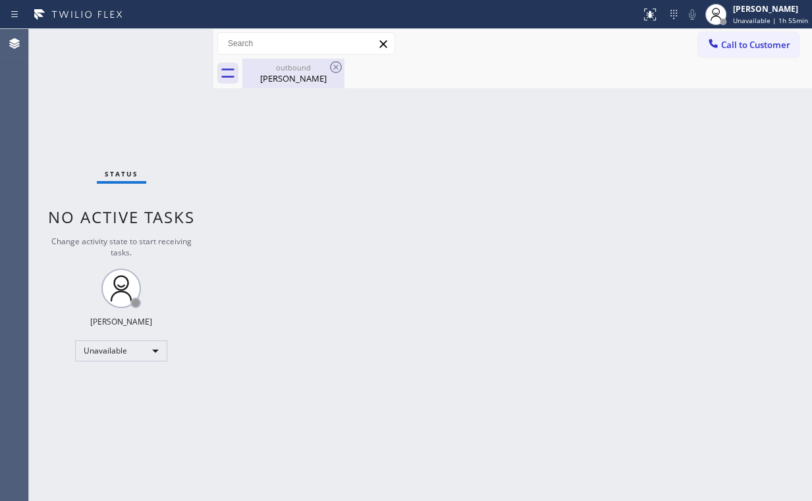
click at [306, 76] on div "[PERSON_NAME]" at bounding box center [293, 78] width 99 height 12
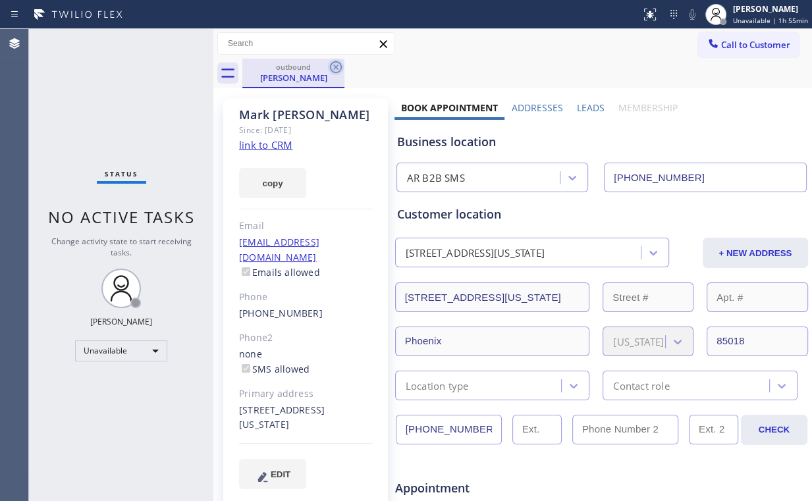
click at [337, 62] on icon at bounding box center [336, 67] width 12 height 12
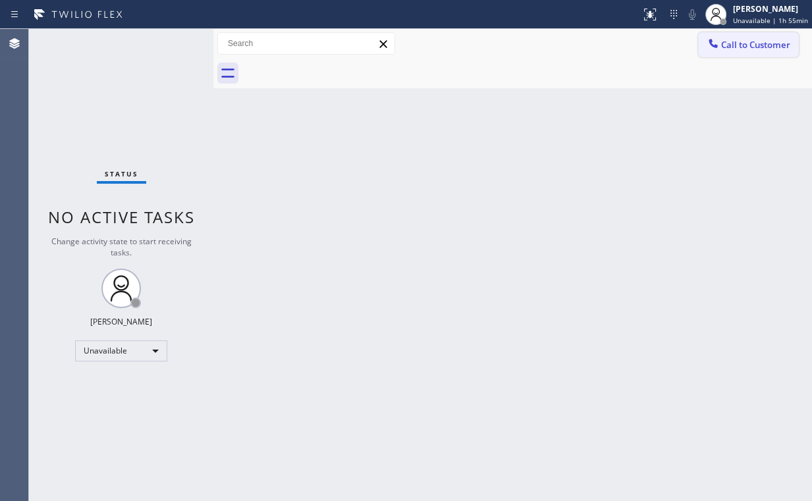
click at [721, 46] on span "Call to Customer" at bounding box center [755, 45] width 69 height 12
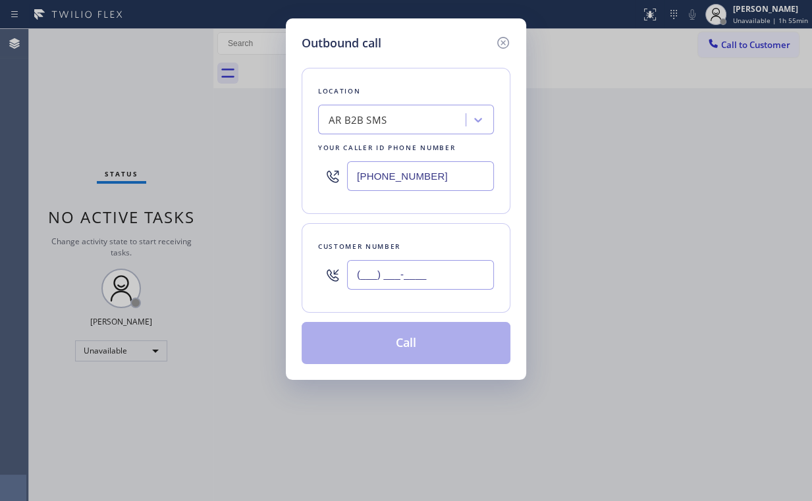
click at [456, 262] on input "(___) ___-____" at bounding box center [420, 275] width 147 height 30
paste input "480) 678-8165"
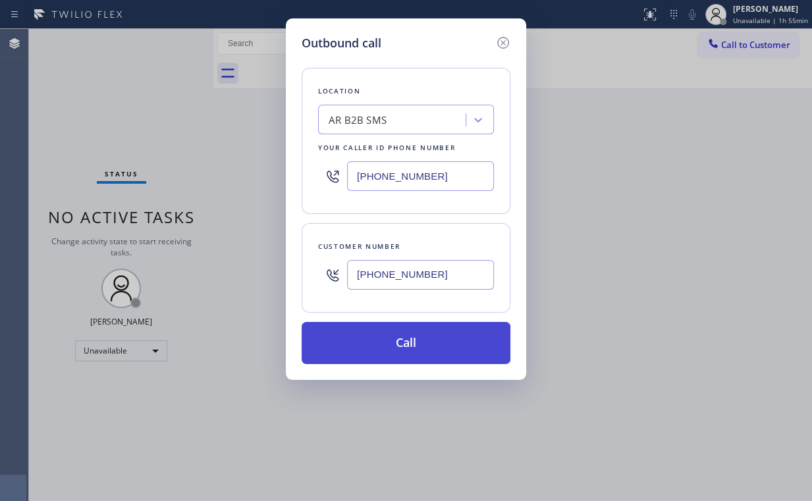
type input "[PHONE_NUMBER]"
drag, startPoint x: 382, startPoint y: 340, endPoint x: 377, endPoint y: 360, distance: 20.5
click at [382, 342] on button "Call" at bounding box center [406, 343] width 209 height 42
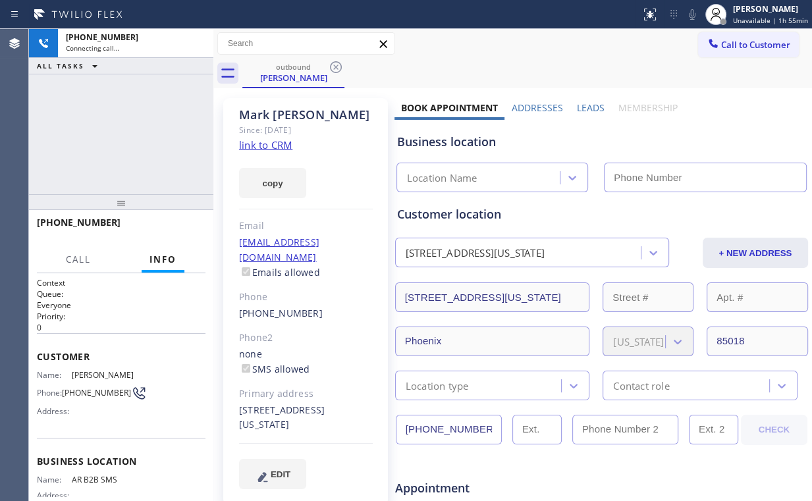
click at [84, 101] on div "[PHONE_NUMBER] Connecting call… ALL TASKS ALL TASKS ACTIVE TASKS TASKS IN WRAP …" at bounding box center [121, 111] width 184 height 165
type input "[PHONE_NUMBER]"
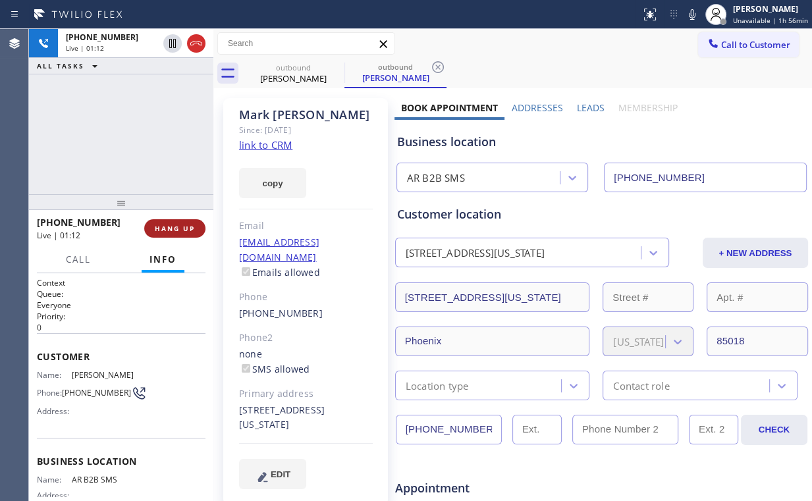
click at [174, 231] on span "HANG UP" at bounding box center [175, 228] width 40 height 9
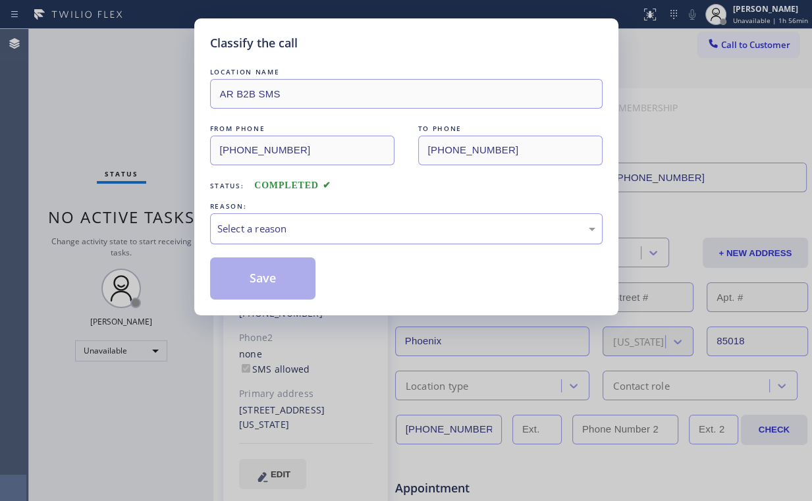
click at [246, 230] on div "Select a reason" at bounding box center [406, 228] width 378 height 15
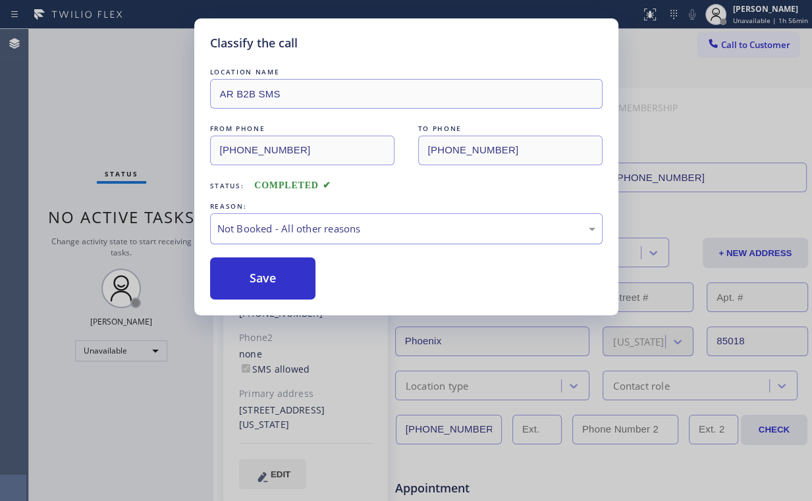
drag, startPoint x: 248, startPoint y: 275, endPoint x: 227, endPoint y: 221, distance: 58.2
click at [250, 274] on button "Save" at bounding box center [263, 279] width 106 height 42
click at [121, 67] on div "Classify the call LOCATION NAME AR B2B SMS FROM PHONE [PHONE_NUMBER] TO PHONE […" at bounding box center [406, 250] width 812 height 501
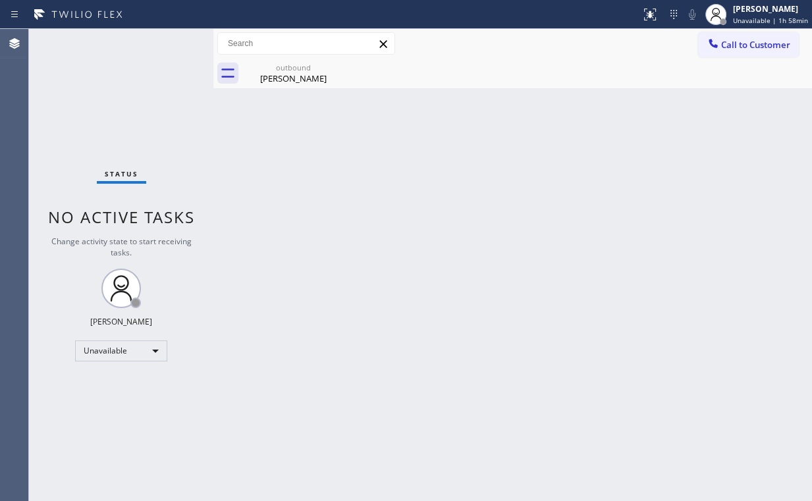
drag, startPoint x: 298, startPoint y: 72, endPoint x: 346, endPoint y: 61, distance: 49.9
click at [302, 72] on div "[PERSON_NAME]" at bounding box center [293, 78] width 99 height 12
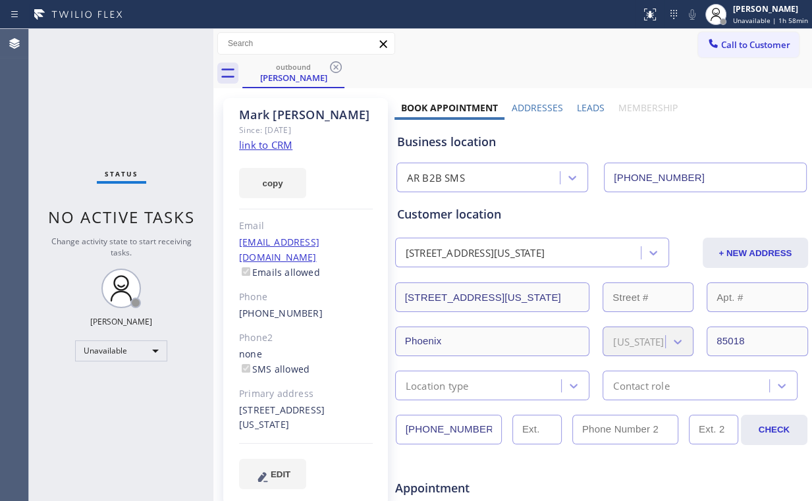
drag, startPoint x: 337, startPoint y: 64, endPoint x: 348, endPoint y: 84, distance: 23.0
click at [338, 65] on icon at bounding box center [336, 67] width 12 height 12
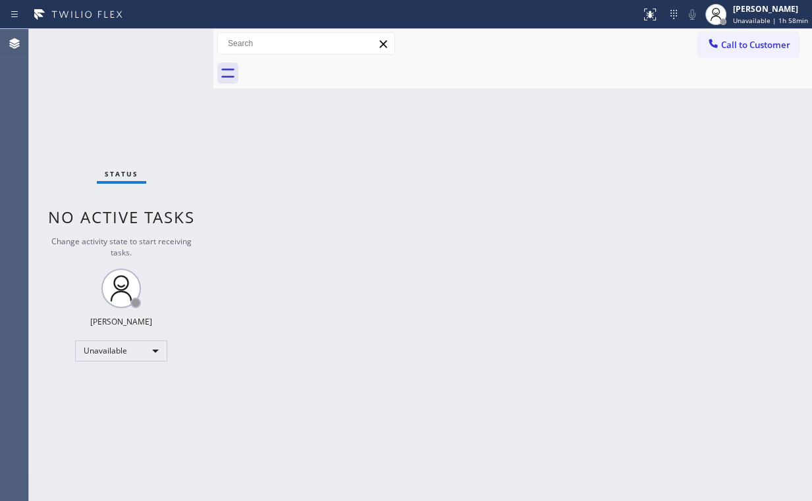
click at [555, 263] on div "Back to Dashboard Change Sender ID Customers Technicians Select a contact Outbo…" at bounding box center [512, 265] width 599 height 472
drag, startPoint x: 737, startPoint y: 40, endPoint x: 725, endPoint y: 49, distance: 15.4
click at [731, 45] on span "Call to Customer" at bounding box center [755, 45] width 69 height 12
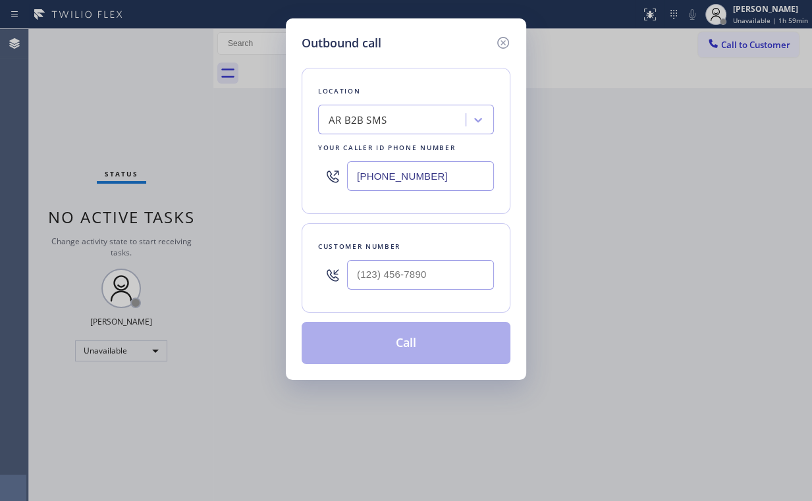
drag, startPoint x: 433, startPoint y: 177, endPoint x: 250, endPoint y: 182, distance: 183.2
click at [250, 182] on div "Outbound call Location AR B2B SMS Your caller id phone number [PHONE_NUMBER] Cu…" at bounding box center [406, 250] width 812 height 501
paste input "55) 731-4952"
click at [107, 126] on div "Outbound call Location 5 Star Appliance Repair Your caller id phone number [PHO…" at bounding box center [406, 250] width 812 height 501
drag, startPoint x: 395, startPoint y: 175, endPoint x: 190, endPoint y: 174, distance: 204.9
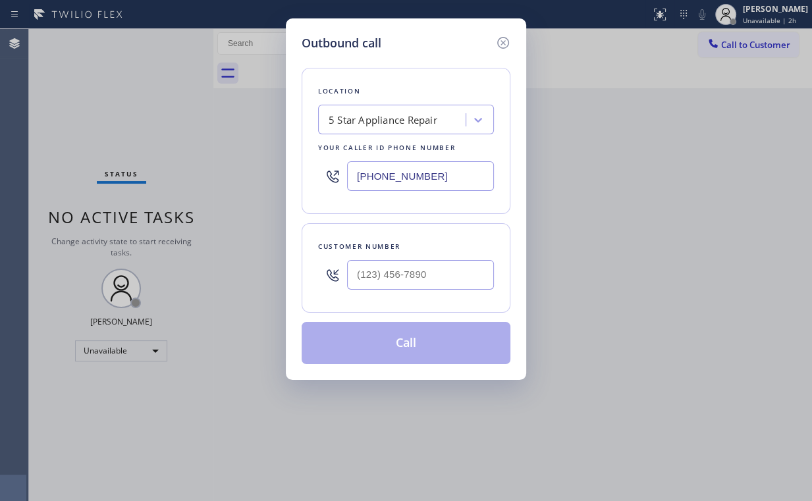
click at [261, 175] on div "Outbound call Location 5 Star Appliance Repair Your caller id phone number [PHO…" at bounding box center [406, 250] width 812 height 501
paste input "33) 692-2271"
type input "[PHONE_NUMBER]"
click at [138, 93] on div "Outbound call Location 4C.SMS Campaign AR B2B SMS Your caller id phone number […" at bounding box center [406, 250] width 812 height 501
click at [427, 268] on input "(___) ___-____" at bounding box center [420, 275] width 147 height 30
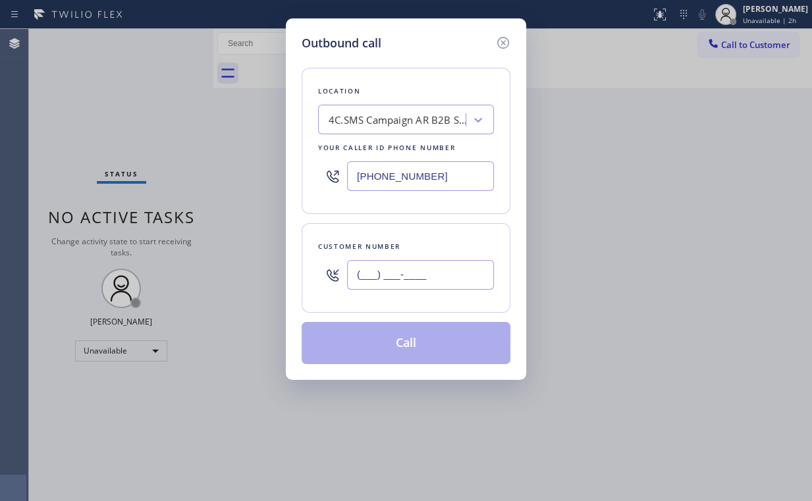
paste input "626) 437-9307"
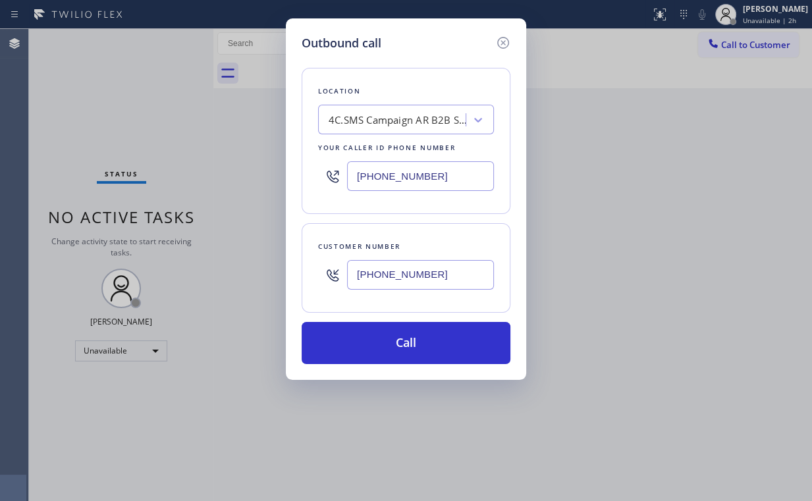
type input "[PHONE_NUMBER]"
drag, startPoint x: 128, startPoint y: 105, endPoint x: 278, endPoint y: 172, distance: 164.5
click at [147, 116] on div "Outbound call Location 4C.SMS Campaign AR B2B SMS Your caller id phone number […" at bounding box center [406, 250] width 812 height 501
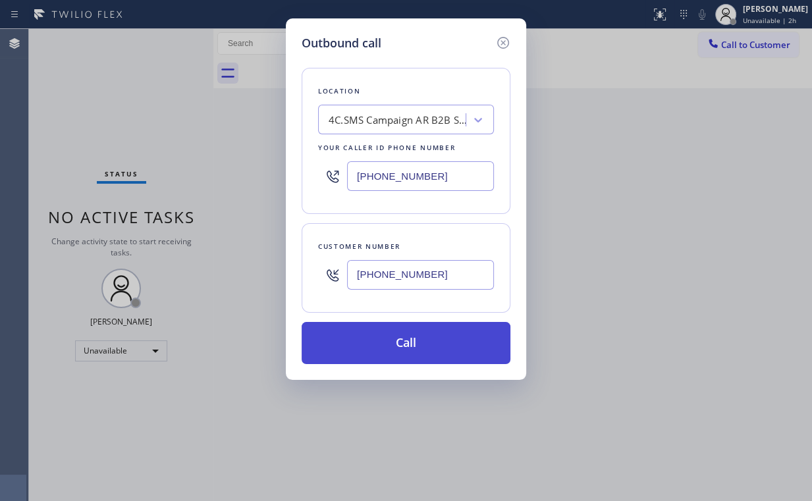
click at [403, 335] on button "Call" at bounding box center [406, 343] width 209 height 42
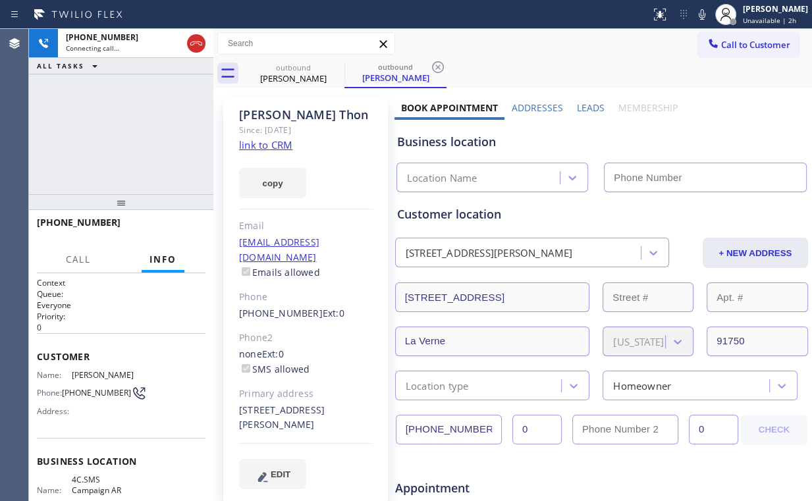
type input "[PHONE_NUMBER]"
click at [168, 148] on div "[PHONE_NUMBER] Connecting call… ALL TASKS ALL TASKS ACTIVE TASKS TASKS IN WRAP …" at bounding box center [121, 111] width 184 height 165
click at [271, 139] on link "link to CRM" at bounding box center [265, 144] width 53 height 13
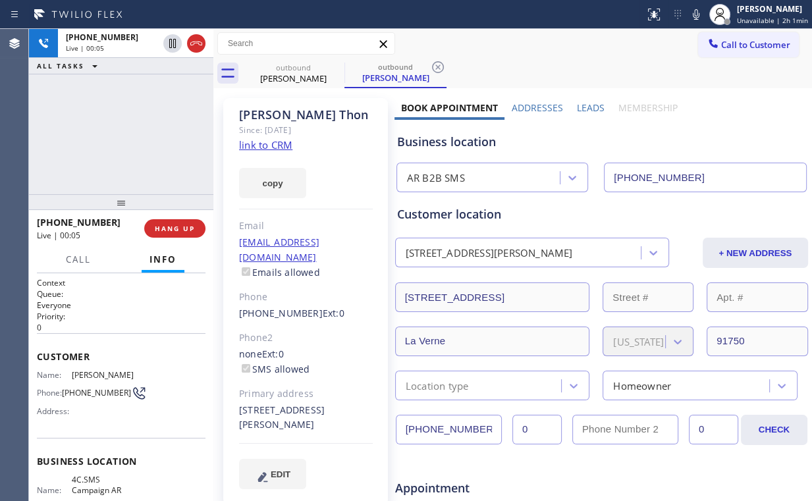
click at [127, 139] on div "[PHONE_NUMBER] Live | 00:05 ALL TASKS ALL TASKS ACTIVE TASKS TASKS IN WRAP UP" at bounding box center [121, 111] width 184 height 165
click at [128, 137] on div "[PHONE_NUMBER] Live | 00:06 ALL TASKS ALL TASKS ACTIVE TASKS TASKS IN WRAP UP" at bounding box center [121, 111] width 184 height 165
click at [132, 137] on div "[PHONE_NUMBER] Live | 00:09 ALL TASKS ALL TASKS ACTIVE TASKS TASKS IN WRAP UP" at bounding box center [121, 111] width 184 height 165
click at [132, 137] on div "[PHONE_NUMBER] Live | 00:10 ALL TASKS ALL TASKS ACTIVE TASKS TASKS IN WRAP UP" at bounding box center [121, 111] width 184 height 165
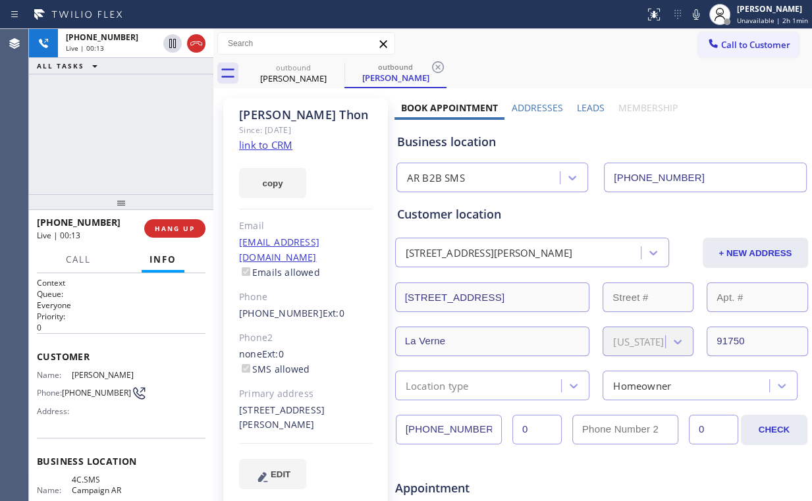
click at [256, 146] on link "link to CRM" at bounding box center [265, 144] width 53 height 13
click at [174, 223] on button "HANG UP" at bounding box center [174, 228] width 61 height 18
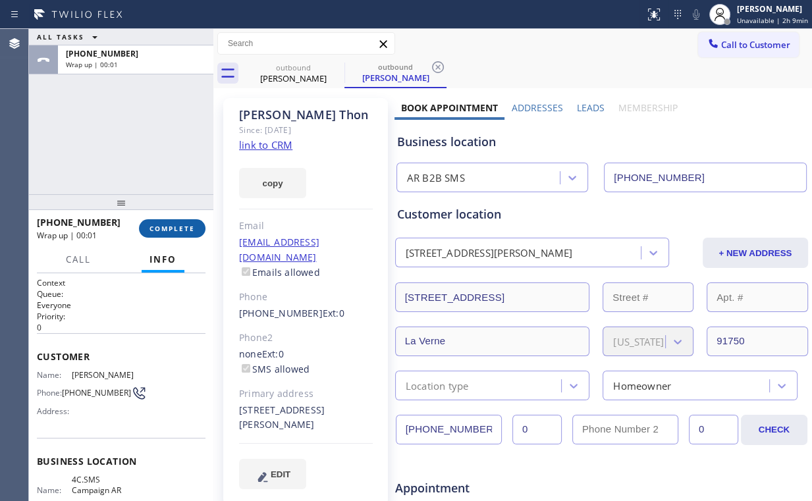
click at [170, 229] on span "COMPLETE" at bounding box center [172, 228] width 45 height 9
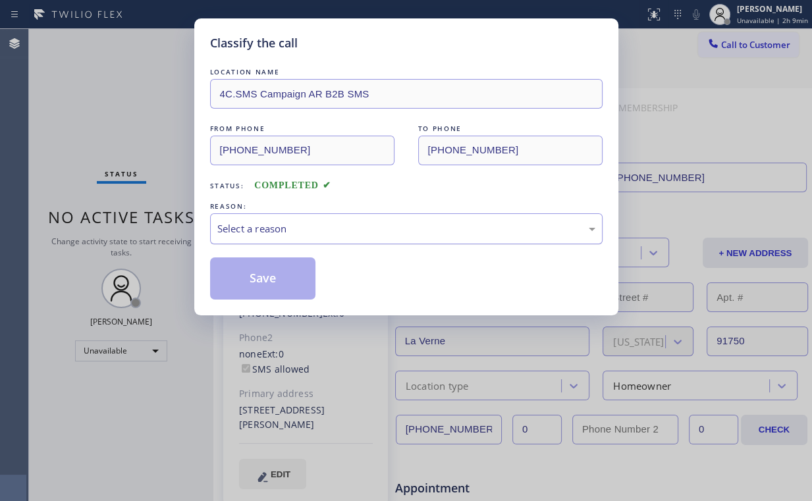
drag, startPoint x: 258, startPoint y: 227, endPoint x: 266, endPoint y: 229, distance: 8.3
click at [259, 227] on div "Select a reason" at bounding box center [406, 228] width 378 height 15
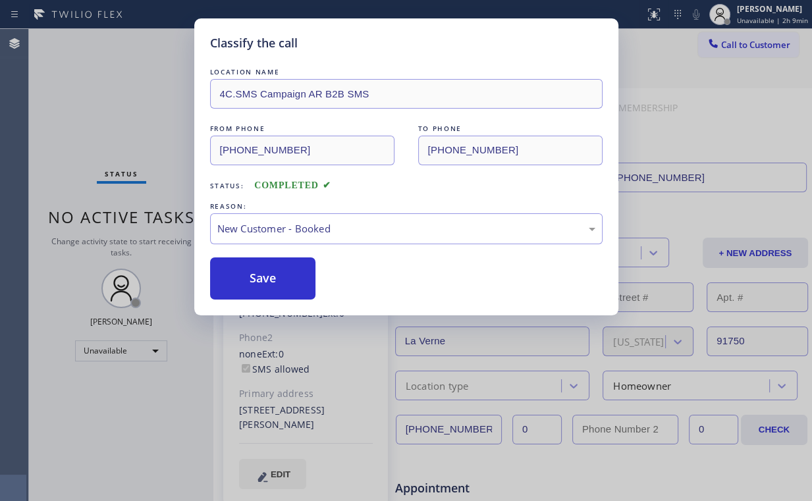
drag, startPoint x: 260, startPoint y: 279, endPoint x: 129, endPoint y: 116, distance: 209.0
click at [260, 274] on button "Save" at bounding box center [263, 279] width 106 height 42
drag, startPoint x: 114, startPoint y: 76, endPoint x: 269, endPoint y: 352, distance: 316.2
click at [119, 84] on div "Classify the call LOCATION NAME 4C.SMS Campaign AR B2B SMS FROM PHONE [PHONE_NU…" at bounding box center [406, 250] width 812 height 501
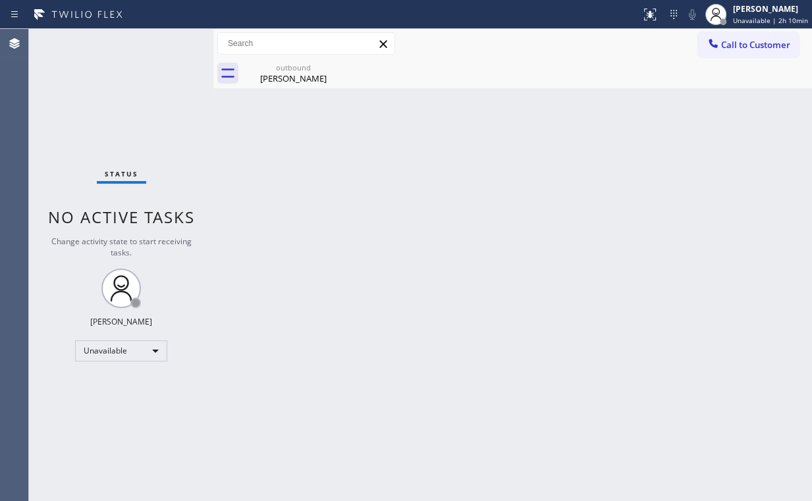
click at [244, 132] on div "Back to Dashboard Change Sender ID Customers Technicians Select a contact Outbo…" at bounding box center [512, 265] width 599 height 472
click at [736, 43] on span "Call to Customer" at bounding box center [755, 45] width 69 height 12
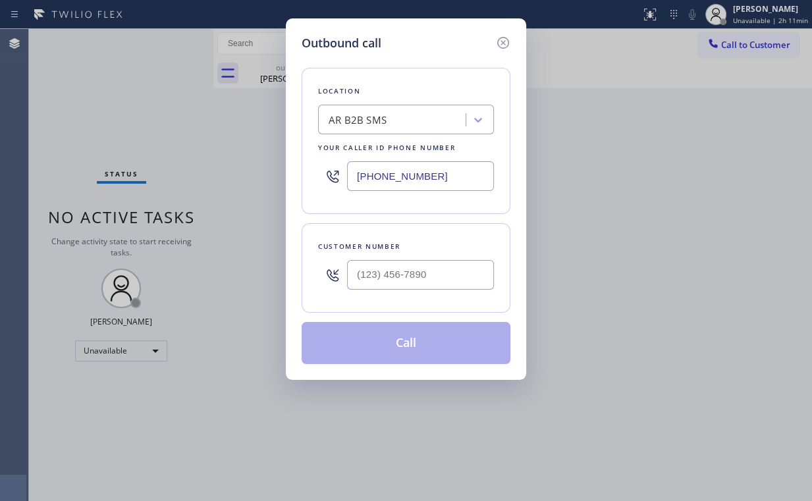
drag, startPoint x: 458, startPoint y: 179, endPoint x: 202, endPoint y: 179, distance: 256.2
click at [203, 179] on div "Outbound call Location AR B2B SMS Your caller id phone number [PHONE_NUMBER] Cu…" at bounding box center [406, 250] width 812 height 501
click at [501, 38] on icon at bounding box center [503, 43] width 12 height 12
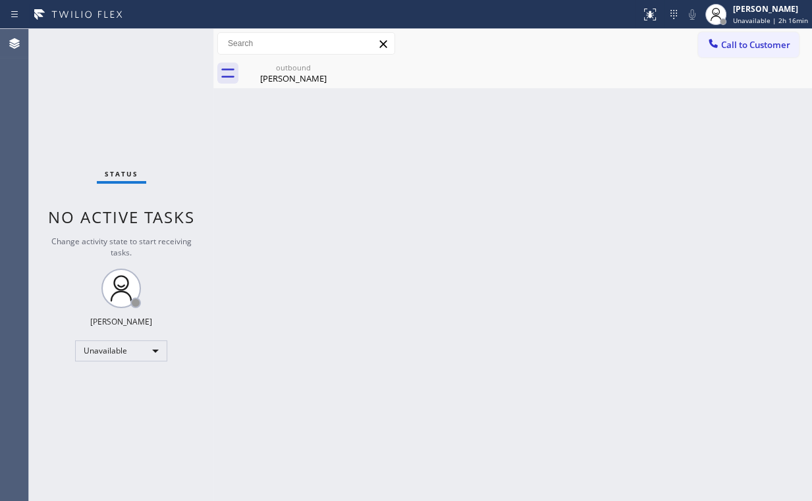
click at [311, 153] on div "Back to Dashboard Change Sender ID Customers Technicians Select a contact Outbo…" at bounding box center [512, 265] width 599 height 472
click at [287, 74] on div "[PERSON_NAME]" at bounding box center [293, 78] width 99 height 12
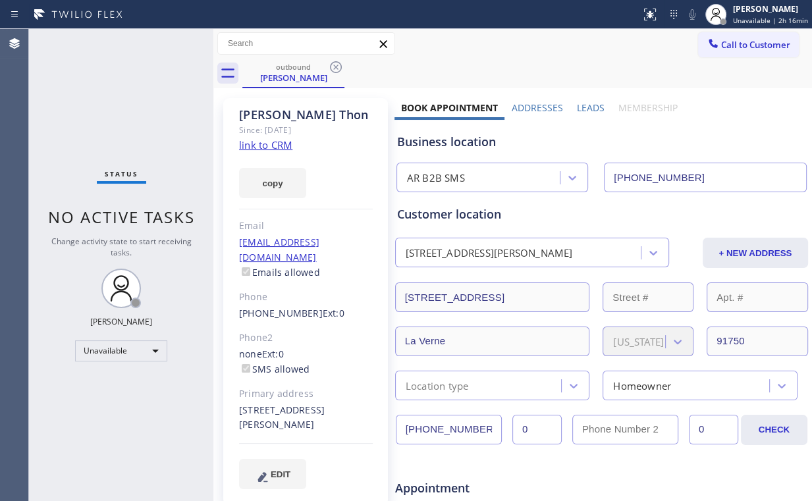
drag, startPoint x: 329, startPoint y: 68, endPoint x: 263, endPoint y: 97, distance: 72.2
click at [330, 68] on icon at bounding box center [336, 67] width 16 height 16
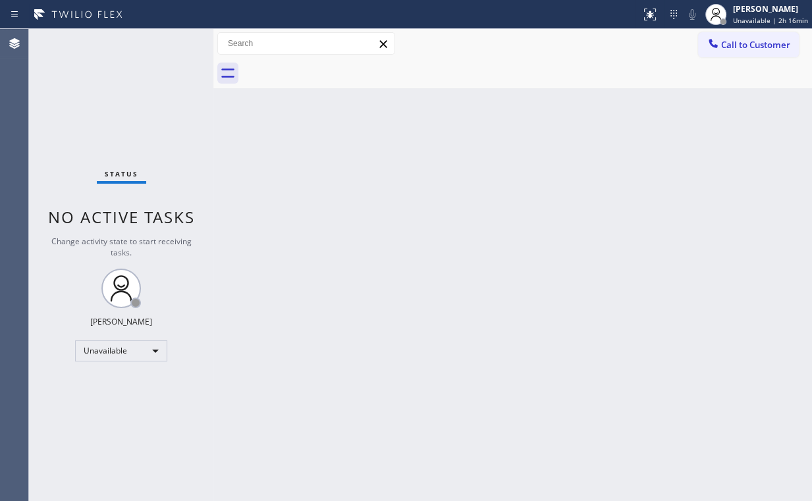
drag, startPoint x: 138, startPoint y: 90, endPoint x: 136, endPoint y: 3, distance: 87.6
click at [138, 86] on div "Status No active tasks Change activity state to start receiving tasks. [PERSON_…" at bounding box center [121, 265] width 184 height 472
click at [730, 42] on span "Call to Customer" at bounding box center [755, 45] width 69 height 12
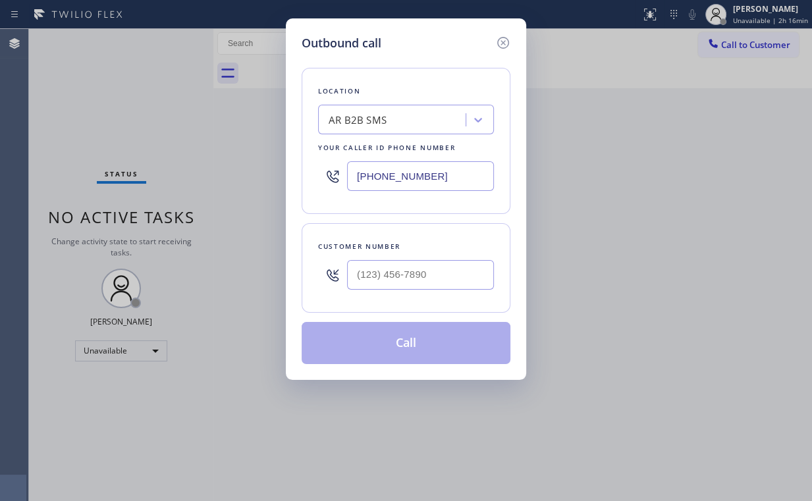
drag, startPoint x: 443, startPoint y: 177, endPoint x: 246, endPoint y: 176, distance: 197.0
click at [308, 180] on div "Location AR B2B SMS Your caller id phone number [PHONE_NUMBER]" at bounding box center [406, 141] width 209 height 146
paste input "55) 731-4952"
type input "[PHONE_NUMBER]"
click at [429, 274] on input "(___) ___-____" at bounding box center [420, 275] width 147 height 30
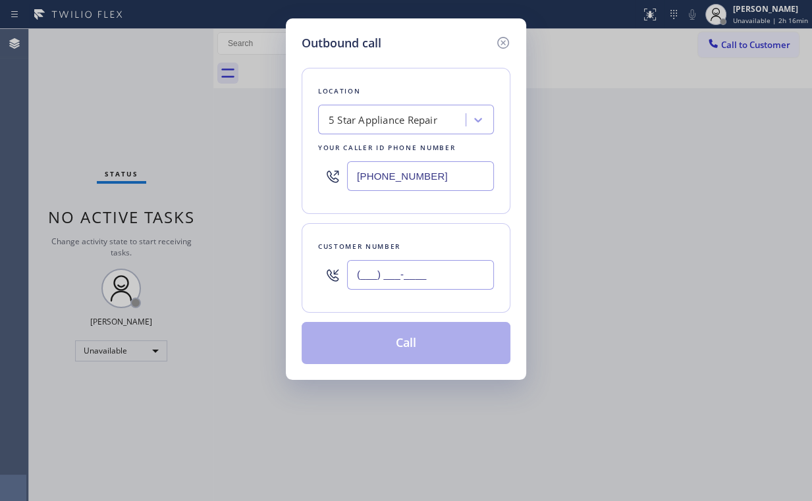
paste input "714) 606-7405"
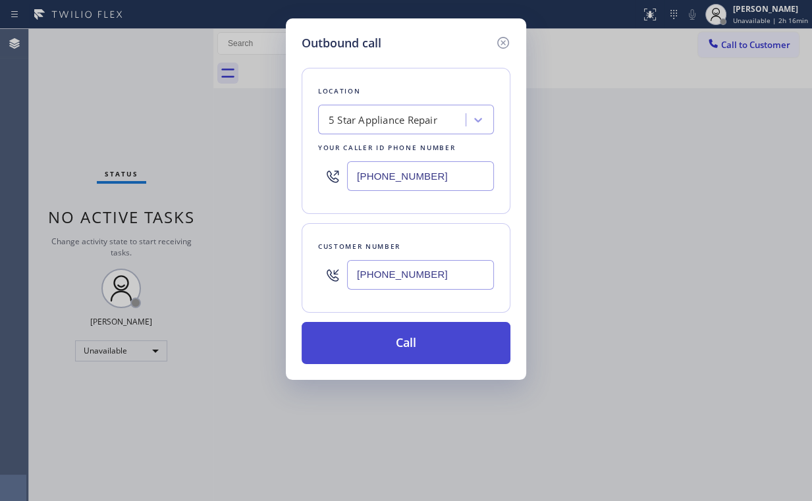
type input "[PHONE_NUMBER]"
drag, startPoint x: 381, startPoint y: 339, endPoint x: 372, endPoint y: 377, distance: 39.3
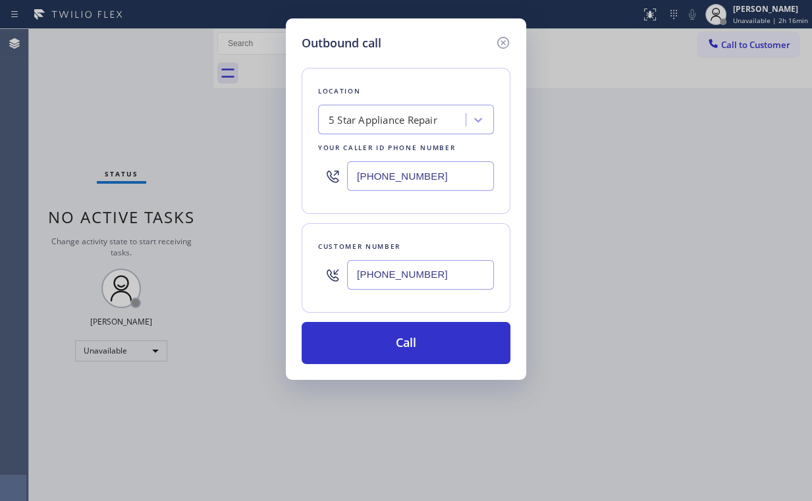
click at [381, 341] on button "Call" at bounding box center [406, 343] width 209 height 42
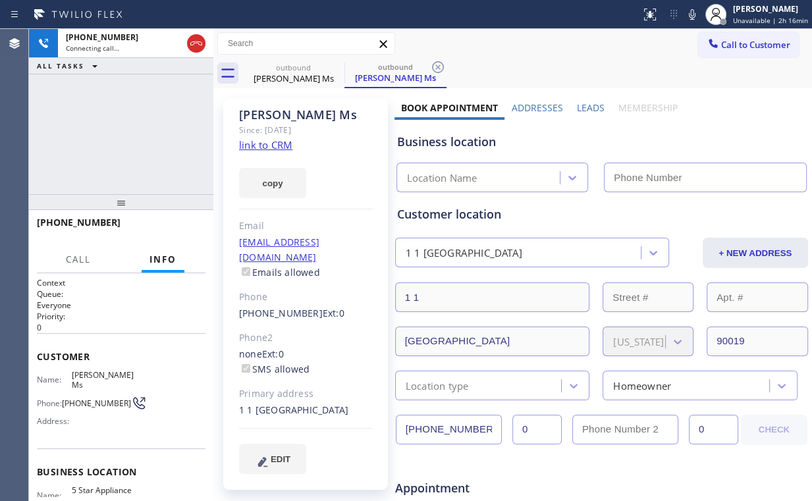
click at [140, 130] on div "[PHONE_NUMBER] Connecting call… ALL TASKS ALL TASKS ACTIVE TASKS TASKS IN WRAP …" at bounding box center [121, 111] width 184 height 165
type input "[PHONE_NUMBER]"
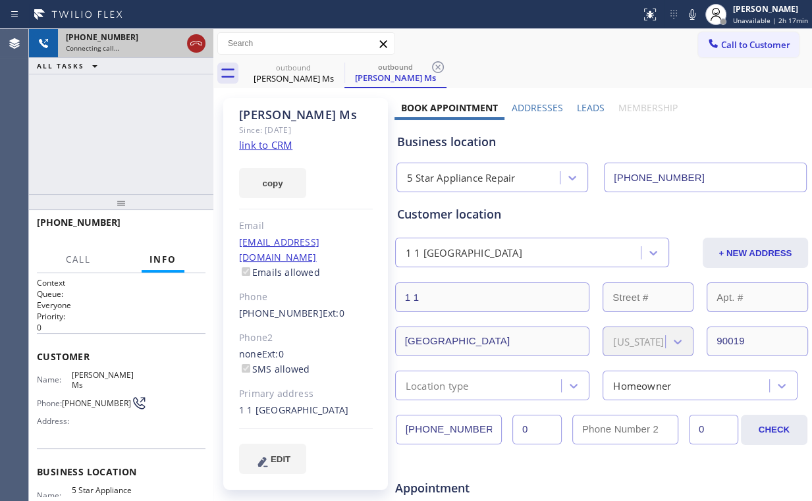
click at [195, 43] on icon at bounding box center [196, 43] width 12 height 4
drag, startPoint x: 290, startPoint y: 66, endPoint x: 331, endPoint y: 70, distance: 41.1
click at [290, 67] on div "outbound" at bounding box center [293, 68] width 99 height 10
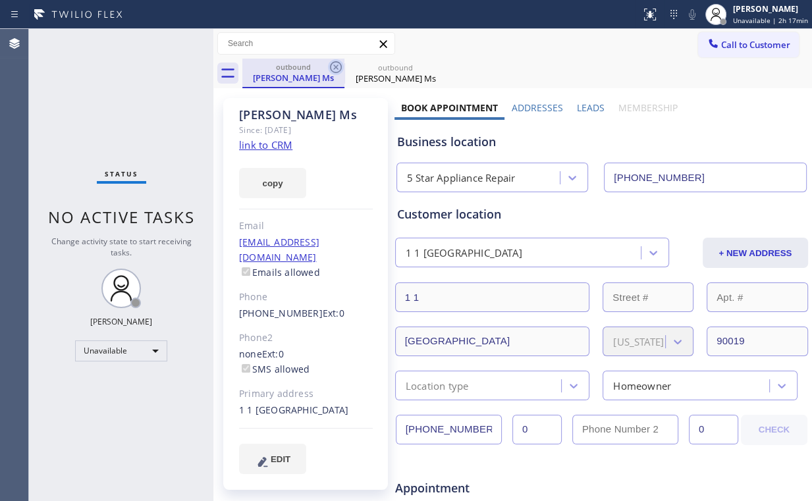
click at [332, 66] on icon at bounding box center [336, 67] width 16 height 16
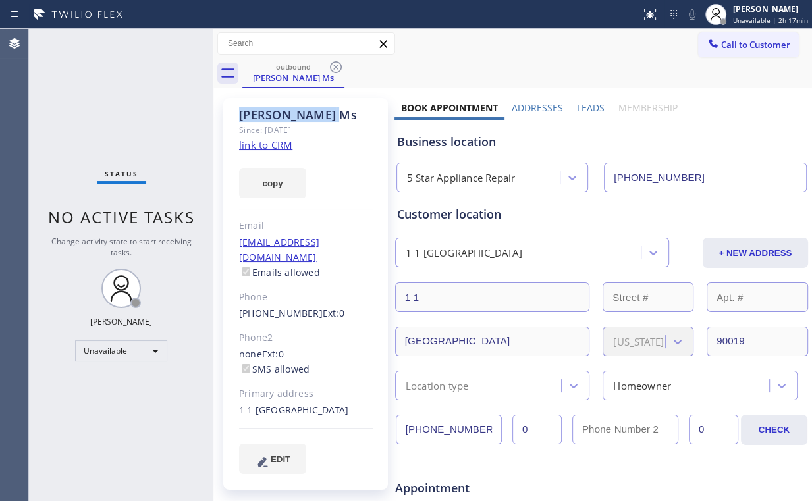
click at [332, 66] on icon at bounding box center [336, 67] width 16 height 16
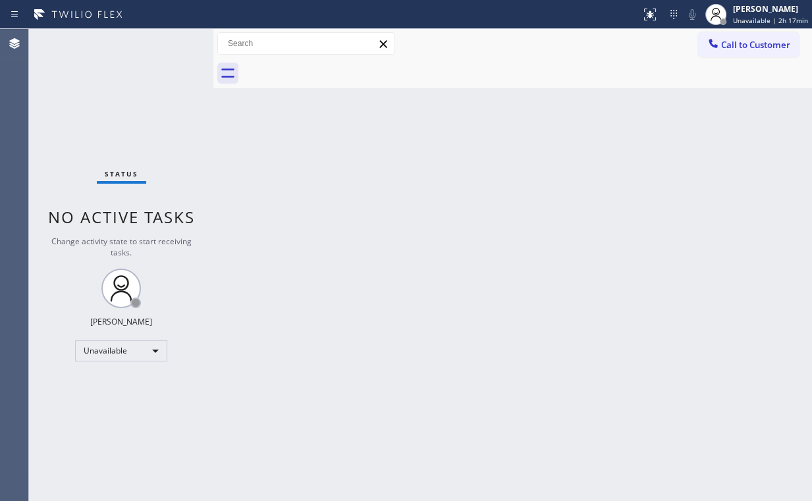
click at [107, 100] on div "Status No active tasks Change activity state to start receiving tasks. [PERSON_…" at bounding box center [121, 265] width 184 height 472
click at [137, 349] on div "Unavailable" at bounding box center [121, 351] width 92 height 21
click at [126, 416] on li "Break" at bounding box center [121, 417] width 90 height 16
click at [67, 142] on div "Status No active tasks Change activity state to start receiving tasks. [PERSON_…" at bounding box center [121, 265] width 184 height 472
click at [113, 348] on div "Break" at bounding box center [121, 351] width 92 height 21
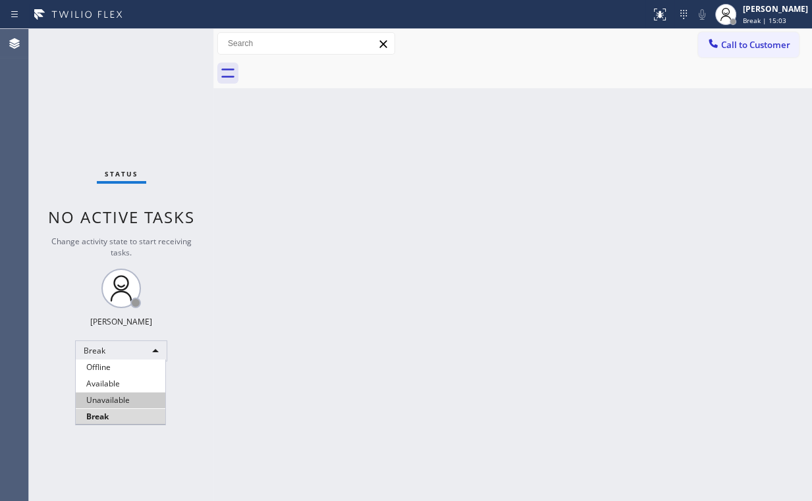
click at [112, 399] on li "Unavailable" at bounding box center [121, 401] width 90 height 16
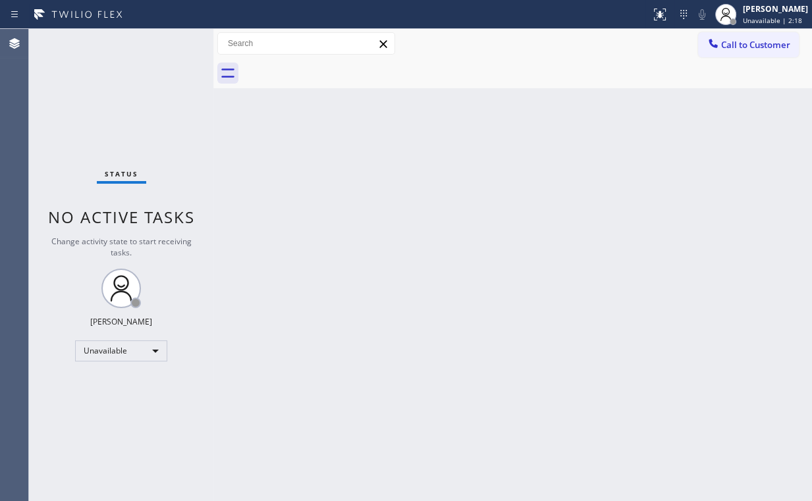
drag, startPoint x: 730, startPoint y: 43, endPoint x: 723, endPoint y: 50, distance: 9.3
click at [729, 45] on span "Call to Customer" at bounding box center [755, 45] width 69 height 12
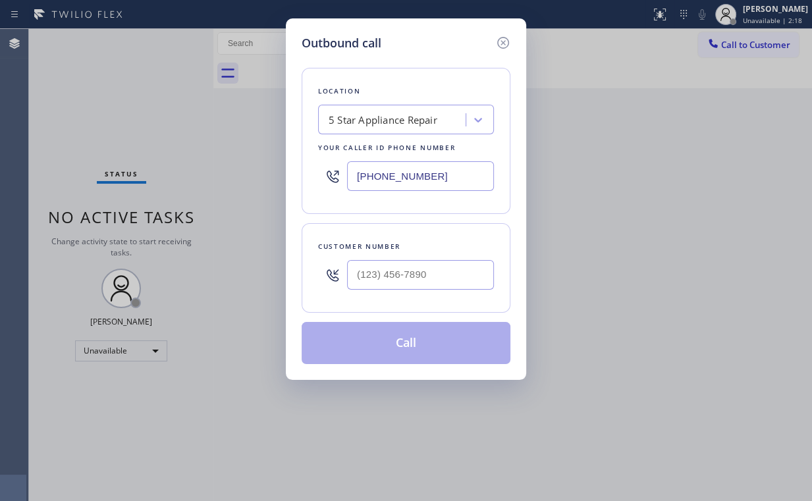
drag, startPoint x: 377, startPoint y: 184, endPoint x: 433, endPoint y: 183, distance: 56.7
click at [214, 186] on div "Outbound call Location 5 Star Appliance Repair Your caller id phone number [PHO…" at bounding box center [406, 250] width 812 height 501
paste input "213) 344-0758"
type input "[PHONE_NUMBER]"
drag, startPoint x: 379, startPoint y: 277, endPoint x: 391, endPoint y: 271, distance: 13.0
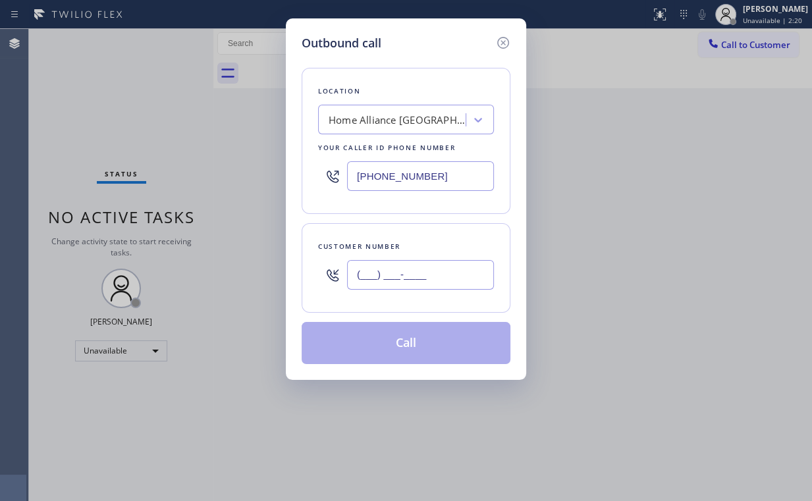
click at [379, 277] on input "(___) ___-____" at bounding box center [420, 275] width 147 height 30
paste input "657) 689-4685"
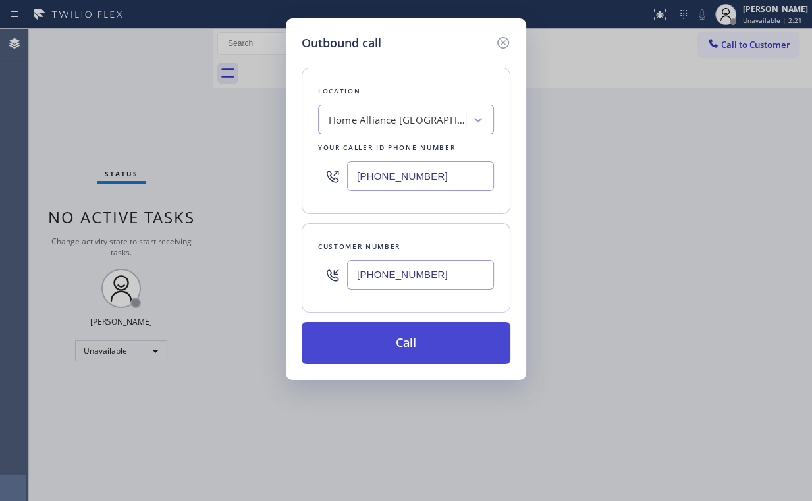
type input "[PHONE_NUMBER]"
click at [386, 341] on button "Call" at bounding box center [406, 343] width 209 height 42
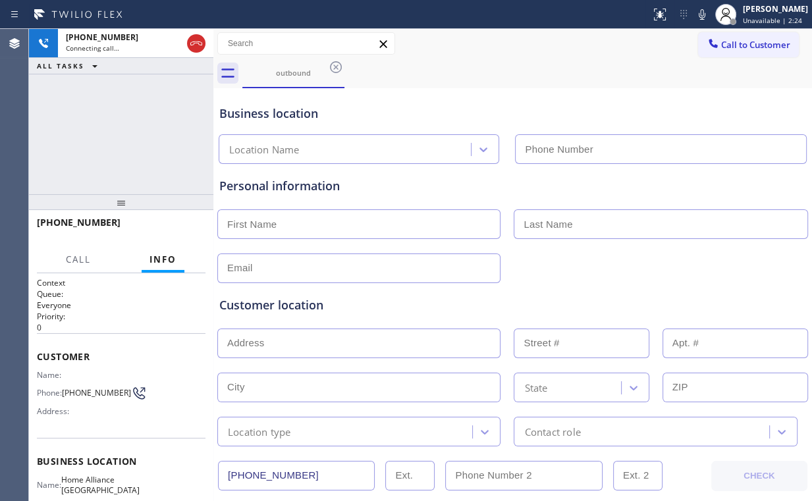
type input "[PHONE_NUMBER]"
click at [55, 119] on div "[PHONE_NUMBER] Connecting call… ALL TASKS ALL TASKS ACTIVE TASKS TASKS IN WRAP …" at bounding box center [121, 111] width 184 height 165
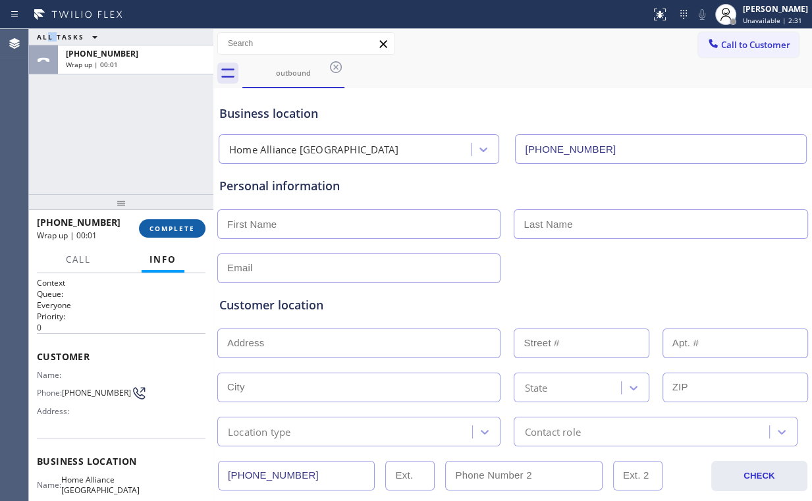
click at [174, 231] on span "COMPLETE" at bounding box center [172, 228] width 45 height 9
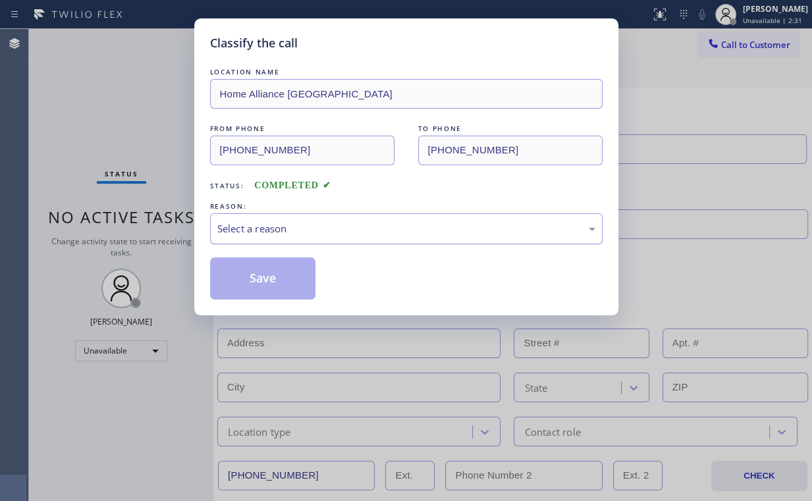
drag, startPoint x: 263, startPoint y: 227, endPoint x: 266, endPoint y: 238, distance: 11.5
click at [264, 228] on div "Select a reason" at bounding box center [406, 228] width 378 height 15
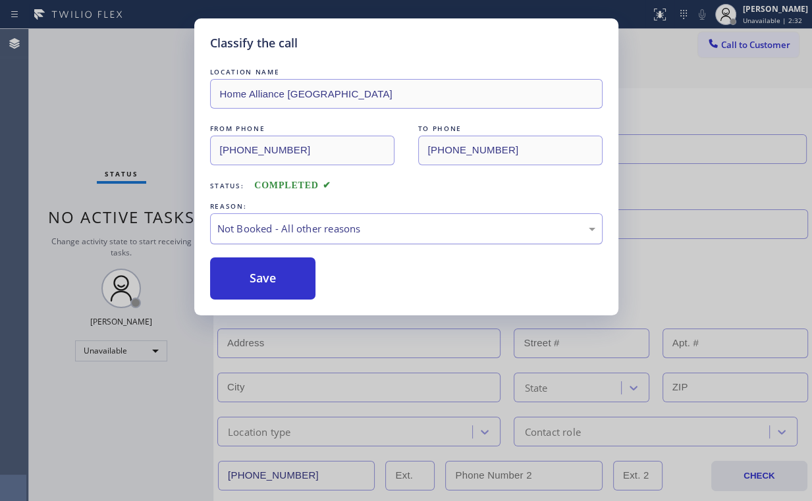
drag, startPoint x: 269, startPoint y: 277, endPoint x: 233, endPoint y: 223, distance: 65.2
click at [269, 277] on button "Save" at bounding box center [263, 279] width 106 height 42
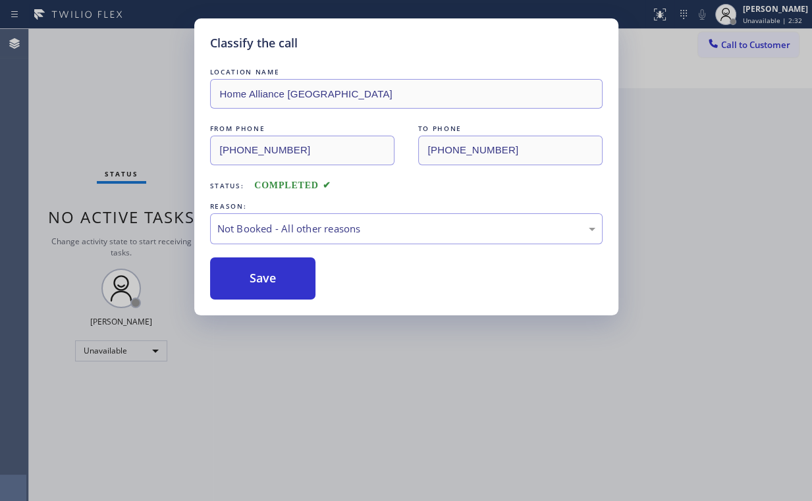
click at [126, 111] on div "Classify the call LOCATION NAME Home Alliance [GEOGRAPHIC_DATA] FROM PHONE [PHO…" at bounding box center [406, 250] width 812 height 501
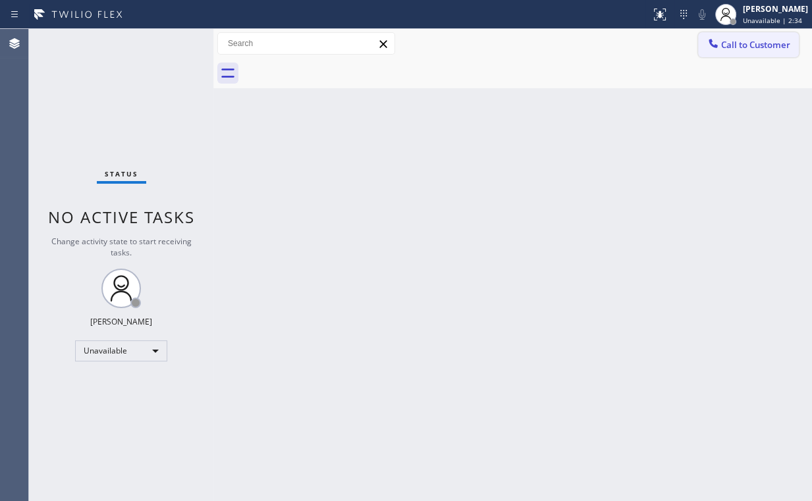
click at [747, 50] on span "Call to Customer" at bounding box center [755, 45] width 69 height 12
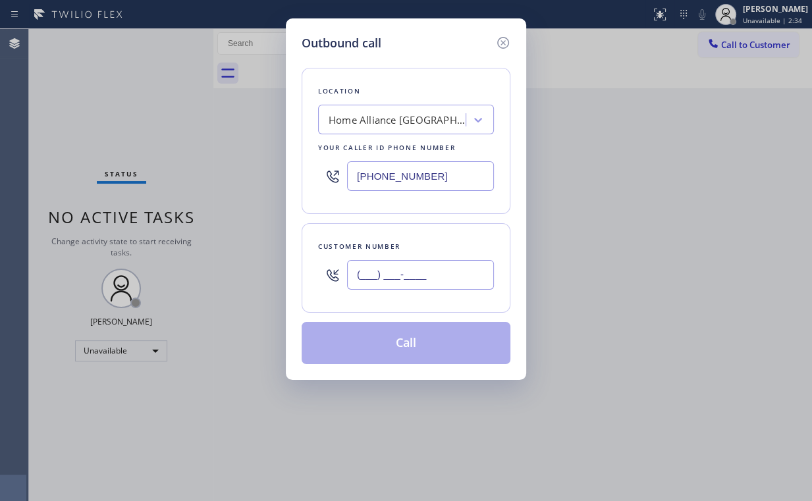
click at [464, 274] on input "(___) ___-____" at bounding box center [420, 275] width 147 height 30
paste input "657) 689-4685"
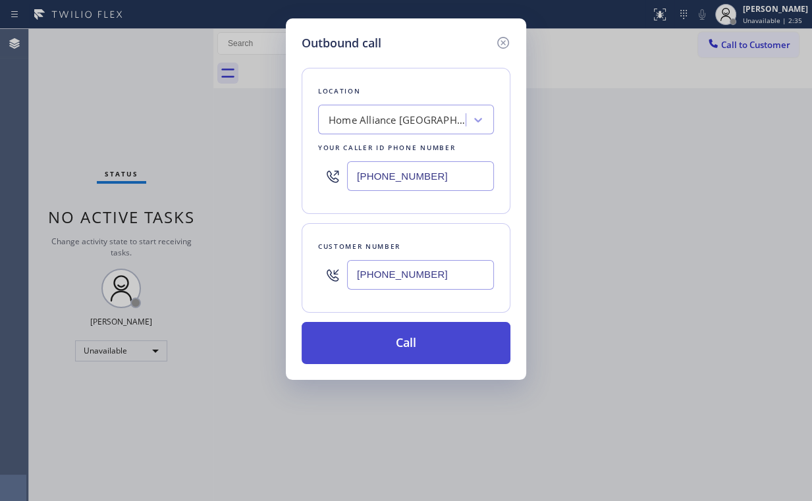
type input "[PHONE_NUMBER]"
click at [378, 348] on button "Call" at bounding box center [406, 343] width 209 height 42
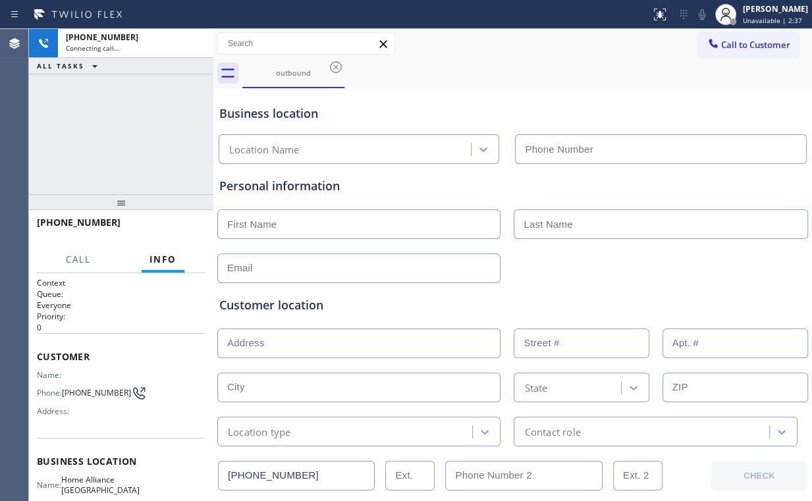
type input "[PHONE_NUMBER]"
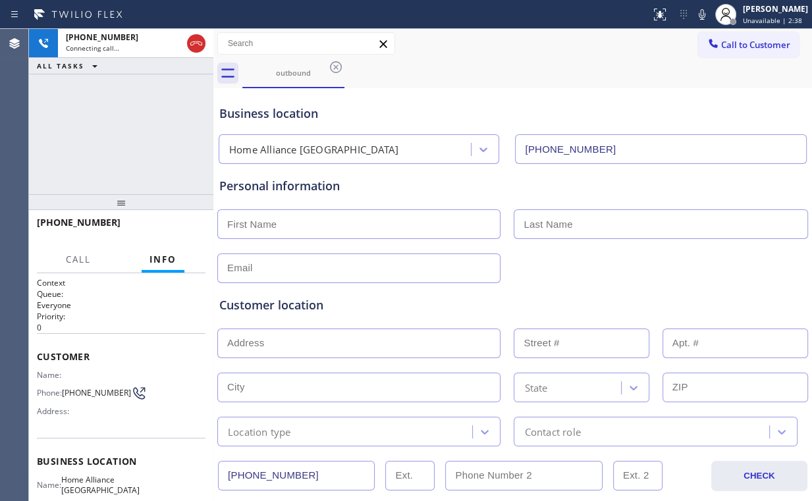
click at [94, 127] on div "[PHONE_NUMBER] Connecting call… ALL TASKS ALL TASKS ACTIVE TASKS TASKS IN WRAP …" at bounding box center [121, 111] width 184 height 165
click at [169, 227] on span "HANG UP" at bounding box center [175, 228] width 40 height 9
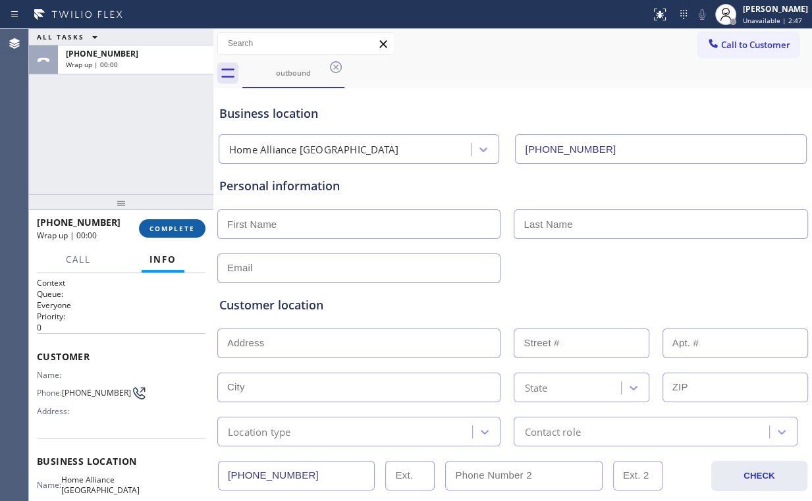
click at [173, 227] on span "COMPLETE" at bounding box center [172, 228] width 45 height 9
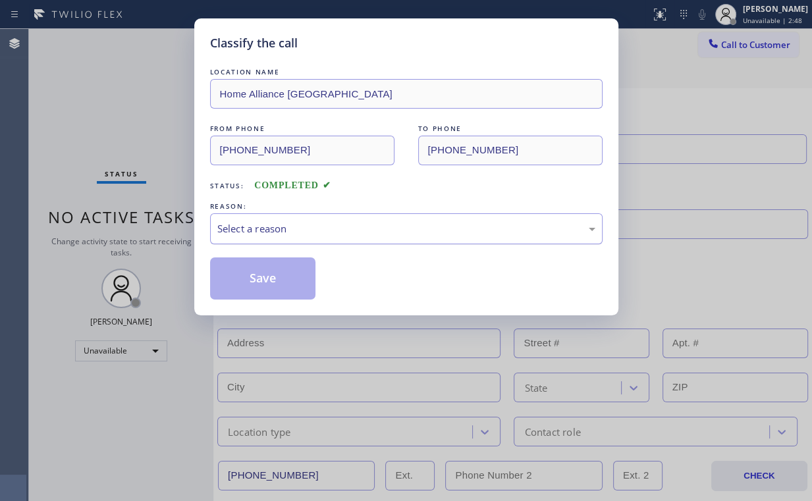
click at [258, 229] on div "Select a reason" at bounding box center [406, 228] width 378 height 15
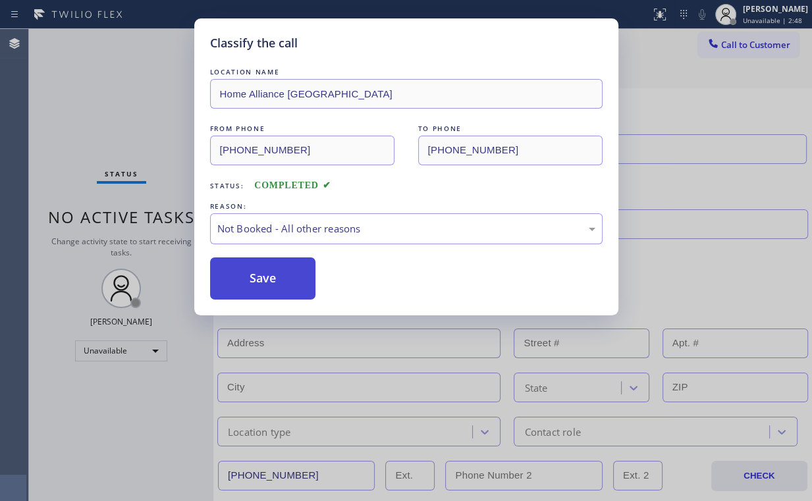
click at [259, 274] on button "Save" at bounding box center [263, 279] width 106 height 42
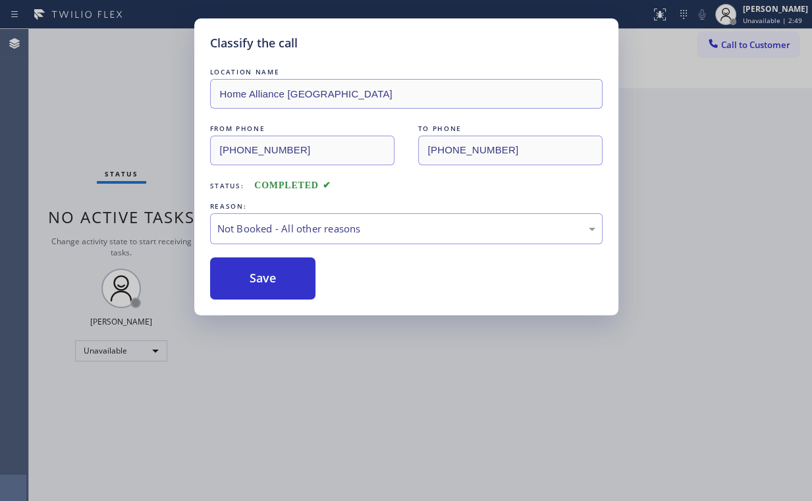
click at [146, 96] on div "Classify the call LOCATION NAME Home Alliance [GEOGRAPHIC_DATA] FROM PHONE [PHO…" at bounding box center [406, 250] width 812 height 501
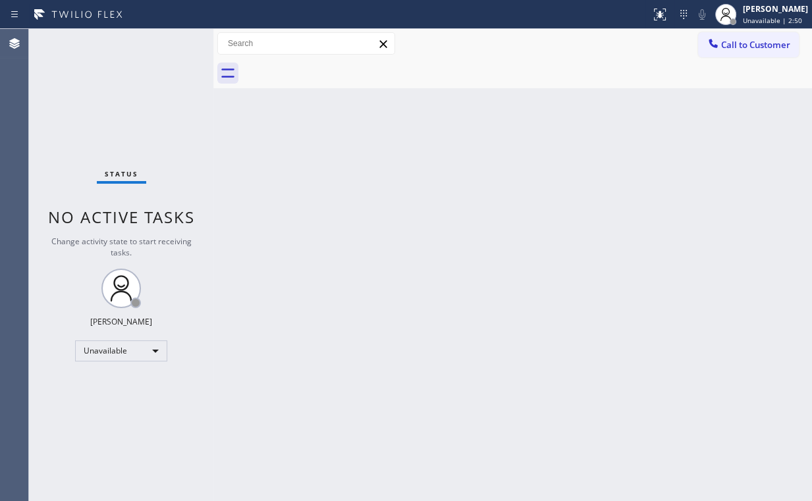
click at [675, 197] on div "Back to Dashboard Change Sender ID Customers Technicians Select a contact Outbo…" at bounding box center [512, 265] width 599 height 472
click at [543, 224] on div "Back to Dashboard Change Sender ID Customers Technicians Select a contact Outbo…" at bounding box center [512, 265] width 599 height 472
drag, startPoint x: 738, startPoint y: 48, endPoint x: 508, endPoint y: 174, distance: 262.7
click at [738, 48] on span "Call to Customer" at bounding box center [755, 45] width 69 height 12
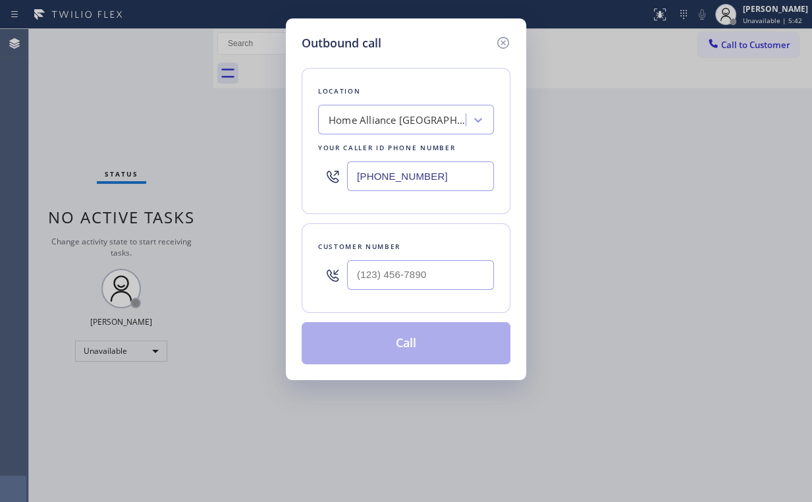
drag, startPoint x: 459, startPoint y: 175, endPoint x: 306, endPoint y: 177, distance: 153.5
click at [295, 175] on div "Outbound call Location Home Alliance [GEOGRAPHIC_DATA] Your caller id phone num…" at bounding box center [406, 199] width 240 height 362
paste input "424) 365-842"
type input "[PHONE_NUMBER]"
click at [413, 274] on input "(___) ___-____" at bounding box center [420, 275] width 147 height 30
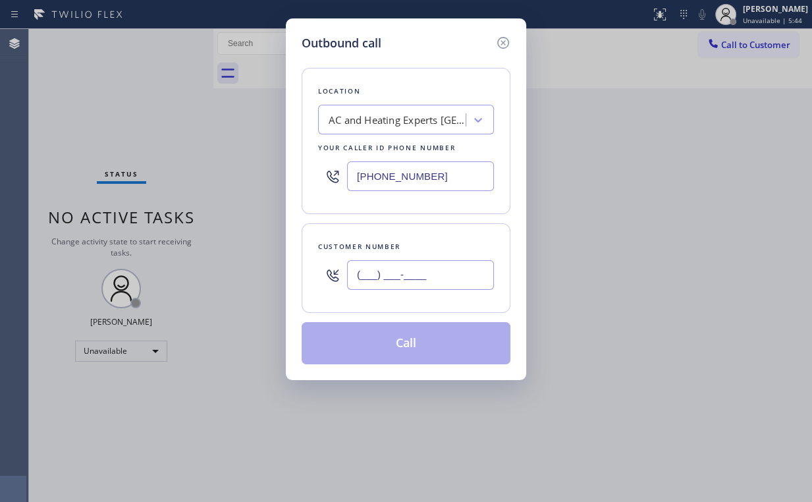
paste input "76"
drag, startPoint x: 394, startPoint y: 274, endPoint x: 296, endPoint y: 267, distance: 97.7
click at [250, 274] on div "Outbound call Location AC and Heating Experts [GEOGRAPHIC_DATA][PERSON_NAME] Yo…" at bounding box center [406, 251] width 812 height 502
paste input "765) 409-3192"
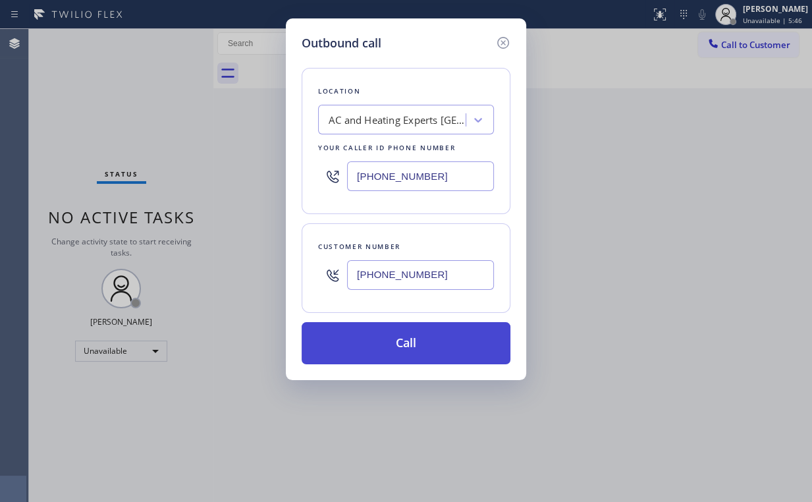
type input "[PHONE_NUMBER]"
click at [410, 330] on button "Call" at bounding box center [406, 343] width 209 height 42
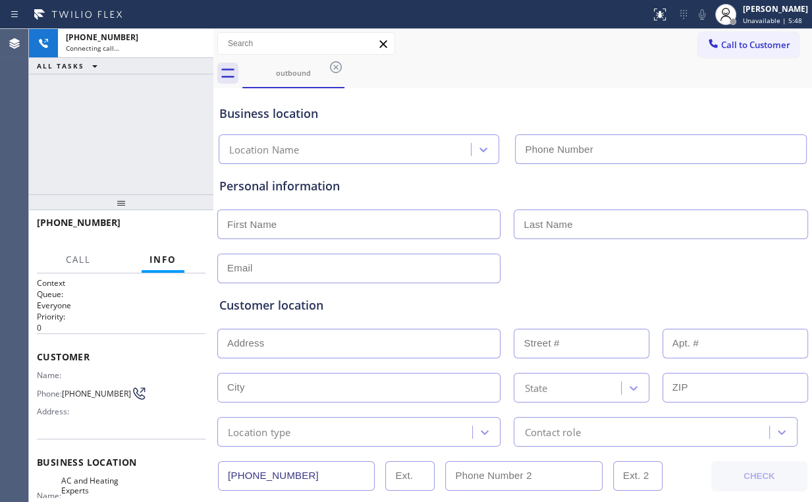
type input "[PHONE_NUMBER]"
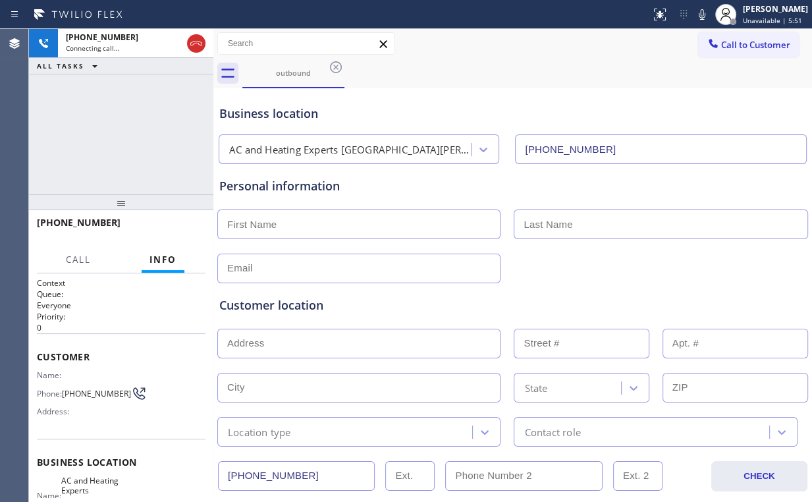
click at [181, 132] on div "[PHONE_NUMBER] Connecting call… ALL TASKS ALL TASKS ACTIVE TASKS TASKS IN WRAP …" at bounding box center [121, 111] width 184 height 165
click at [130, 134] on div "[PHONE_NUMBER] Live | 00:09 ALL TASKS ALL TASKS ACTIVE TASKS TASKS IN WRAP UP" at bounding box center [121, 111] width 184 height 165
click at [319, 231] on input "text" at bounding box center [358, 224] width 283 height 30
type input "[PERSON_NAME]"
click at [320, 269] on input "text" at bounding box center [358, 269] width 283 height 30
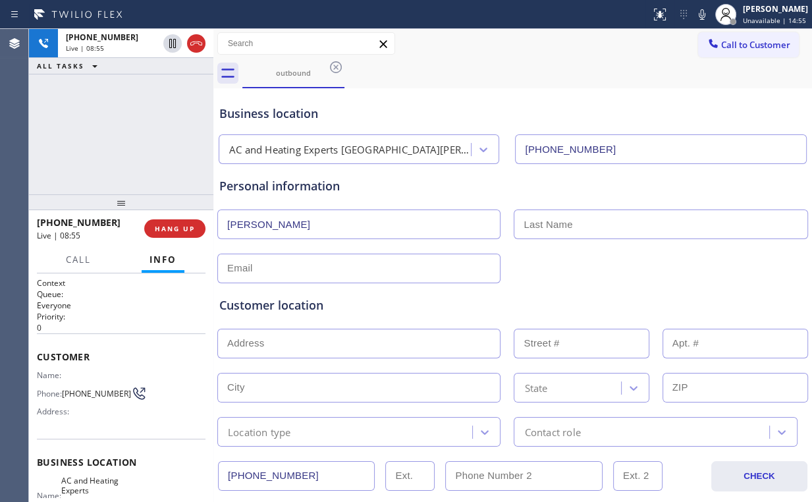
click at [444, 303] on div "Customer location" at bounding box center [512, 305] width 587 height 18
click at [109, 128] on div "[PHONE_NUMBER] Live | 11:03 ALL TASKS ALL TASKS ACTIVE TASKS TASKS IN WRAP UP" at bounding box center [121, 111] width 184 height 165
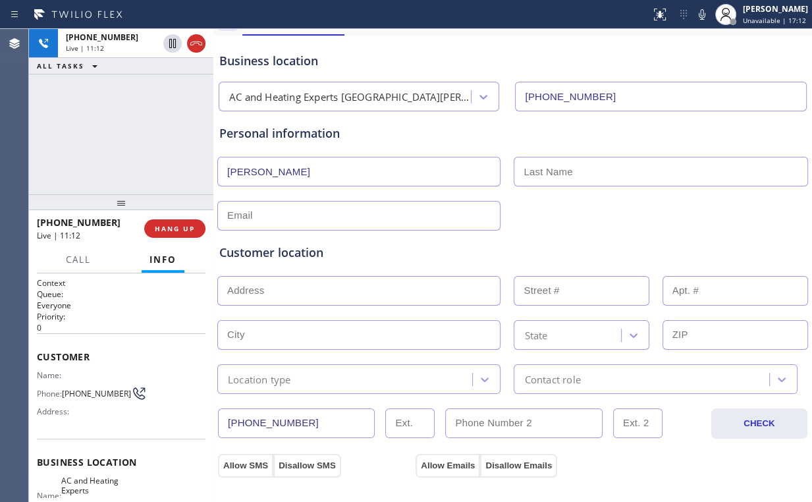
click at [323, 285] on input "text" at bounding box center [358, 291] width 283 height 30
paste input "[STREET_ADDRESS]"
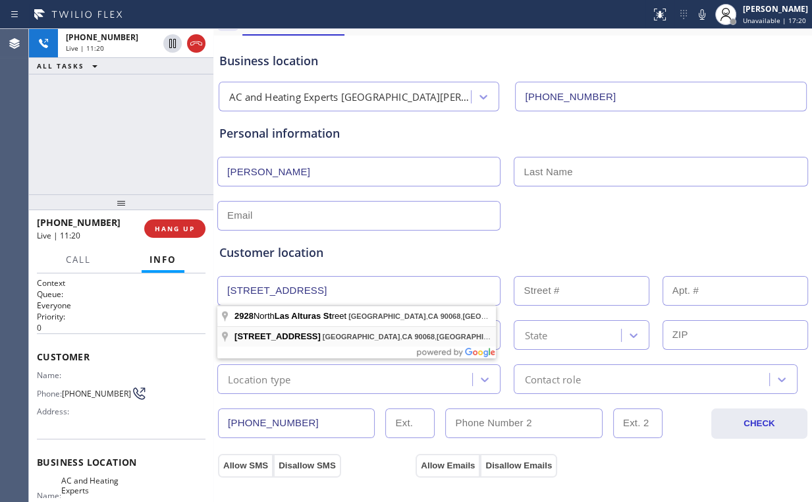
type input "[STREET_ADDRESS]"
type input "2928"
type input "[GEOGRAPHIC_DATA]"
type input "90068"
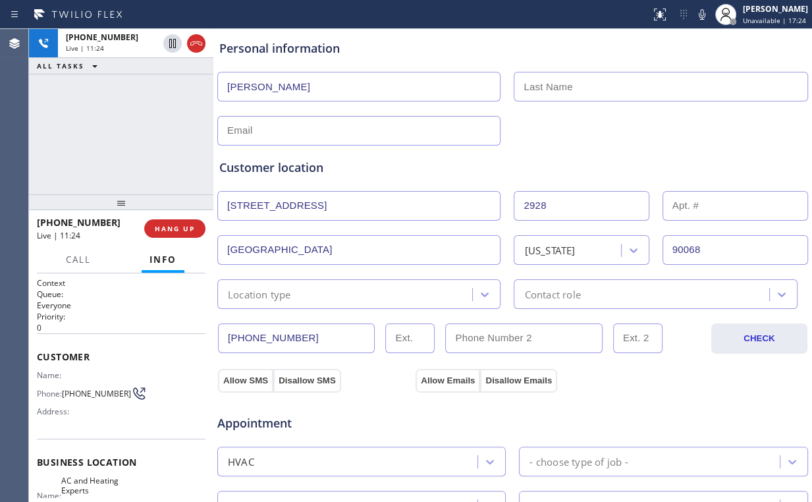
scroll to position [158, 0]
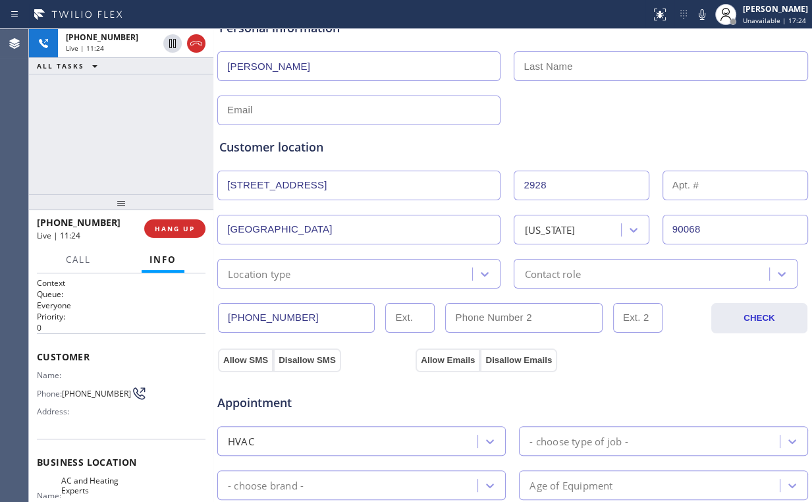
click at [306, 284] on div "Location type" at bounding box center [358, 274] width 283 height 30
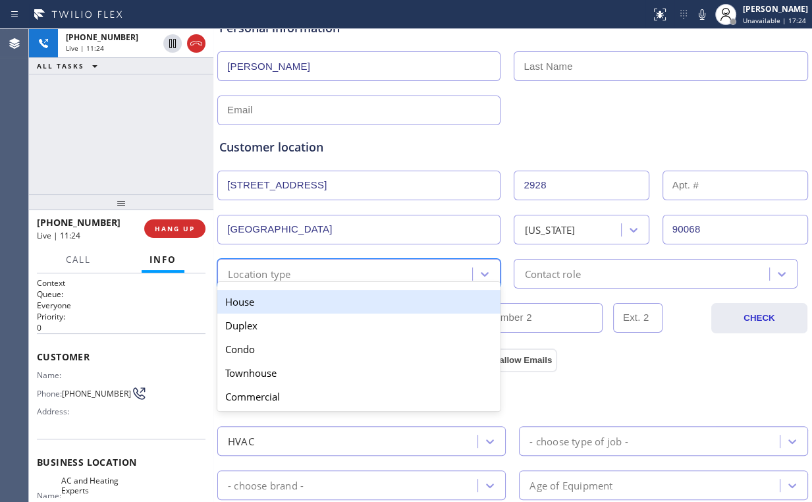
type input "h"
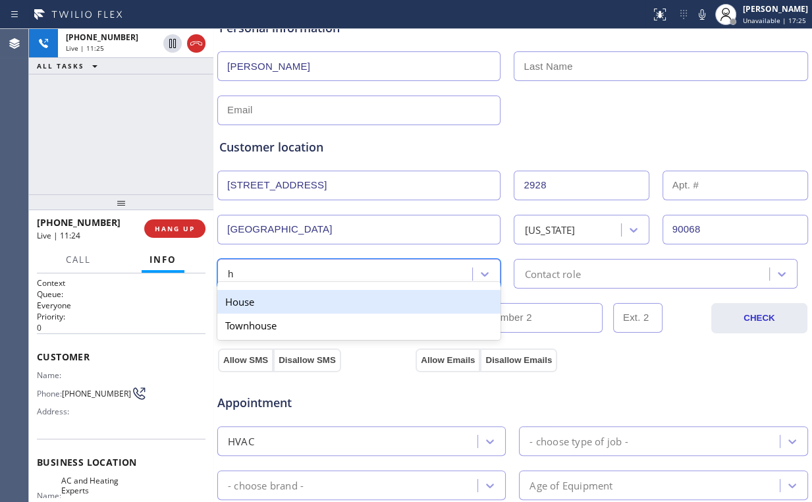
drag, startPoint x: 262, startPoint y: 304, endPoint x: 292, endPoint y: 306, distance: 31.0
click at [265, 305] on div "House" at bounding box center [358, 302] width 283 height 24
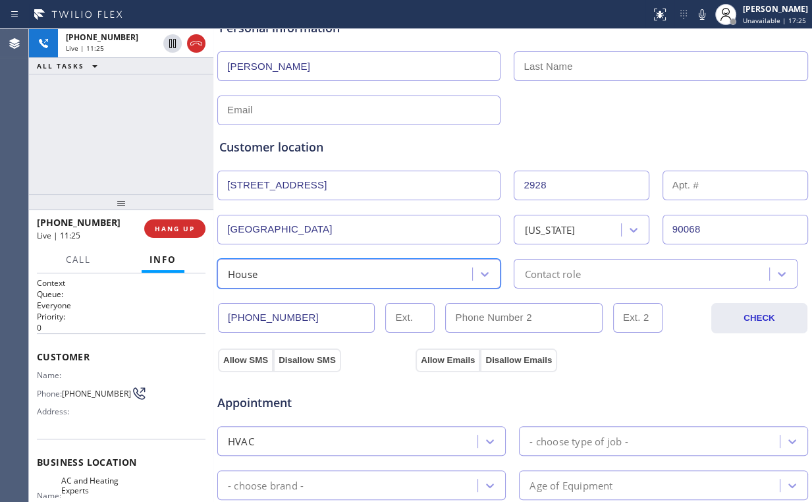
click at [605, 271] on div "Contact role" at bounding box center [643, 273] width 251 height 23
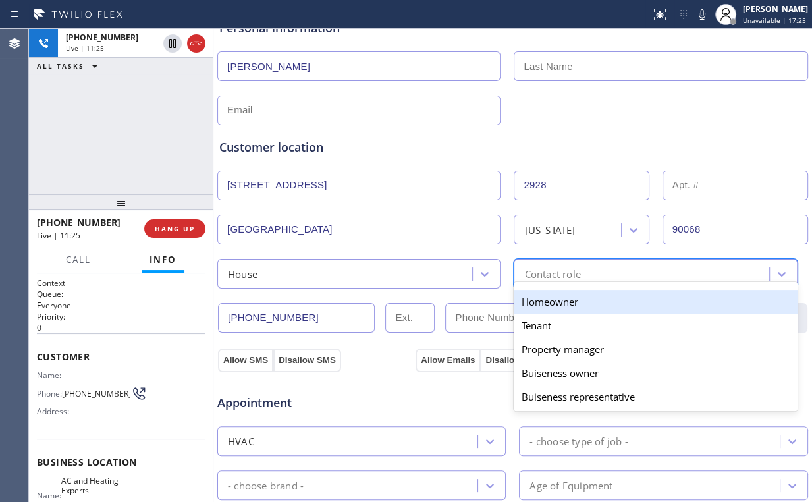
type input "h"
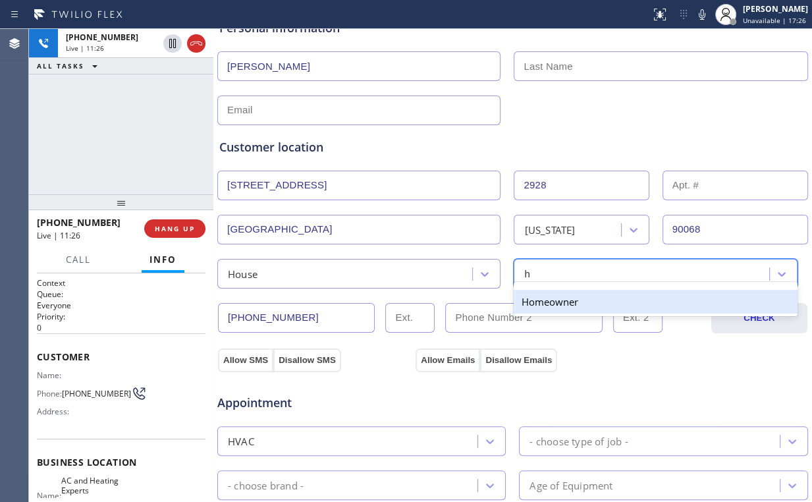
click at [563, 298] on div "Homeowner" at bounding box center [655, 302] width 283 height 24
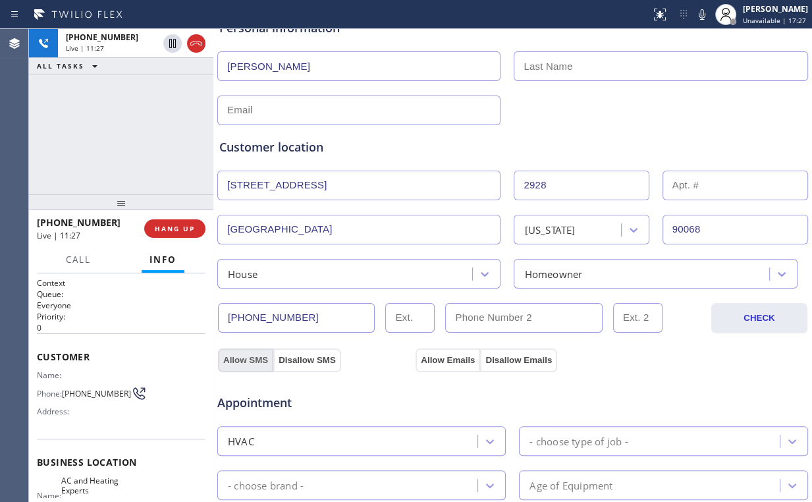
click at [236, 352] on button "Allow SMS" at bounding box center [245, 360] width 55 height 24
drag, startPoint x: 449, startPoint y: 359, endPoint x: 470, endPoint y: 366, distance: 21.7
click at [449, 360] on button "Allow Emails" at bounding box center [448, 360] width 65 height 24
click at [578, 110] on div at bounding box center [513, 109] width 594 height 32
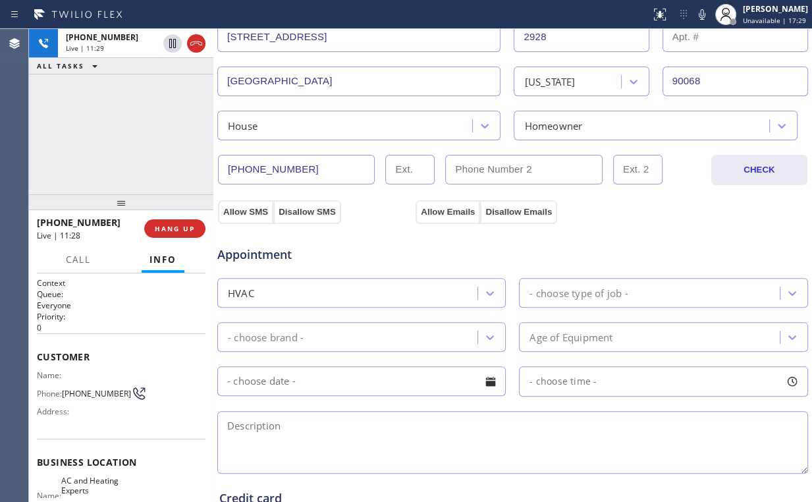
scroll to position [316, 0]
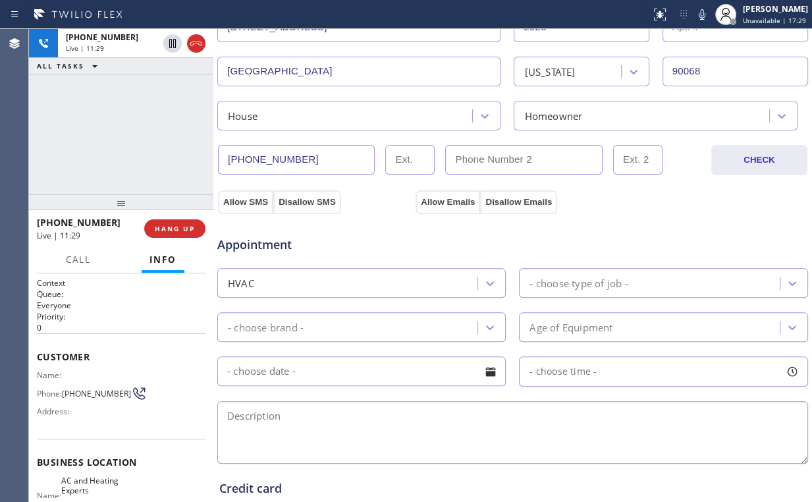
click at [326, 326] on div "- choose brand -" at bounding box center [349, 327] width 256 height 23
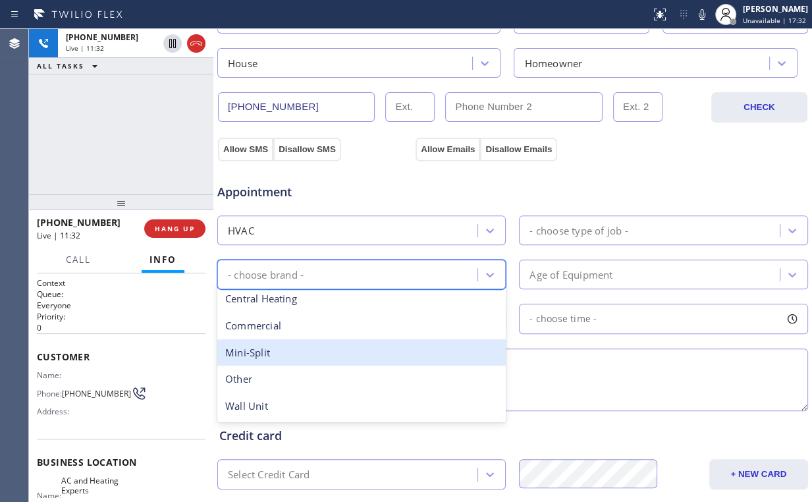
scroll to position [0, 0]
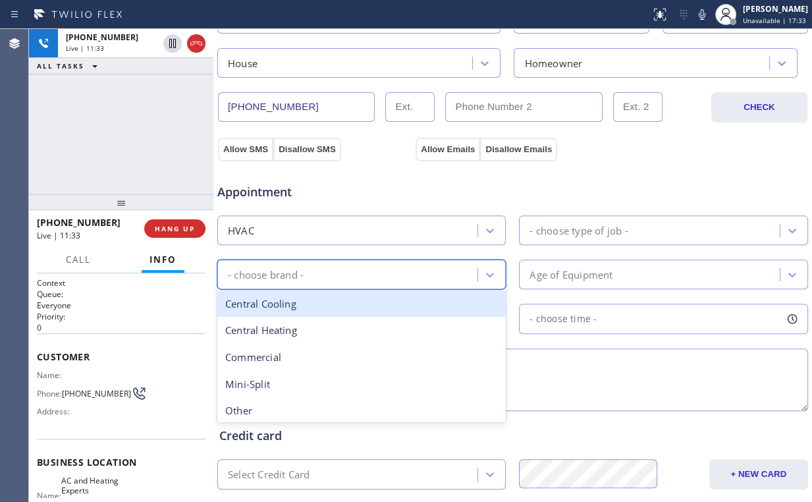
click at [337, 307] on div "Central Cooling" at bounding box center [361, 303] width 289 height 27
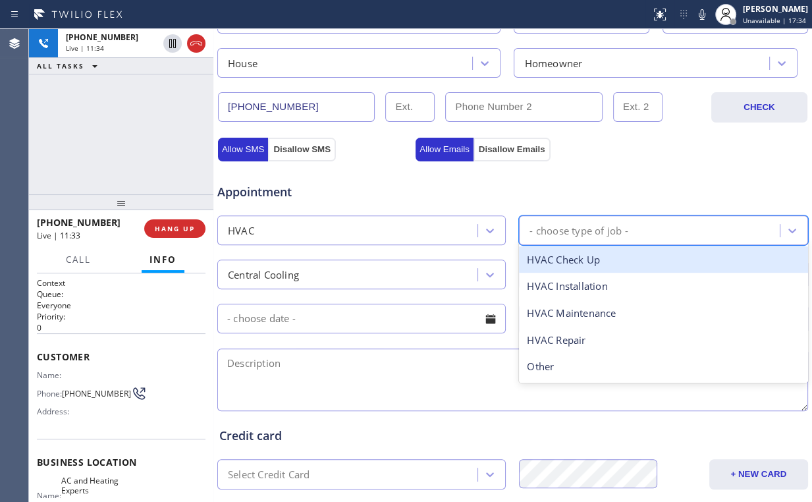
click at [586, 229] on div "- choose type of job -" at bounding box center [579, 230] width 98 height 15
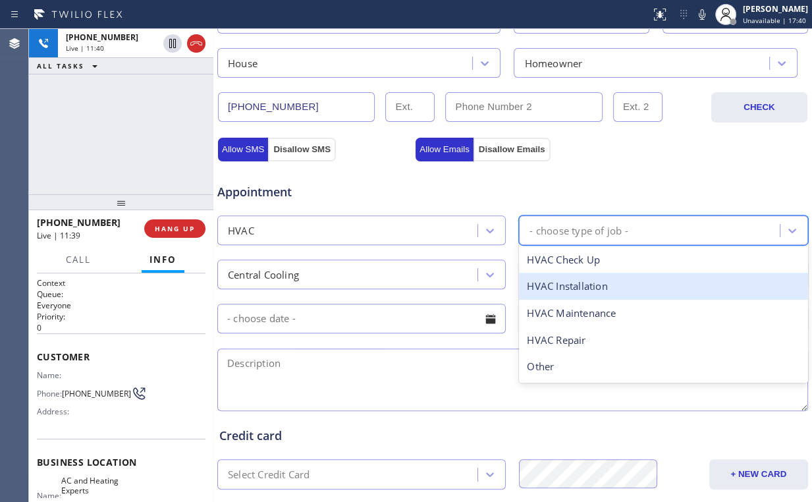
click at [609, 285] on div "HVAC Installation" at bounding box center [663, 286] width 289 height 27
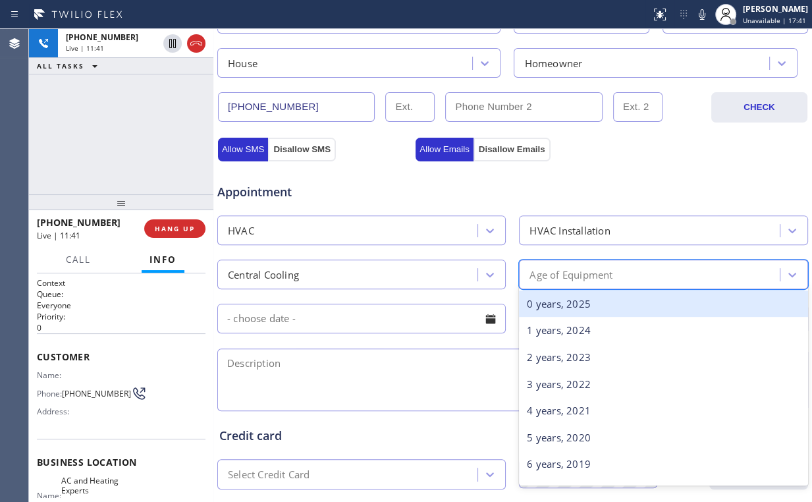
click at [588, 279] on div "Age of Equipment" at bounding box center [571, 274] width 83 height 15
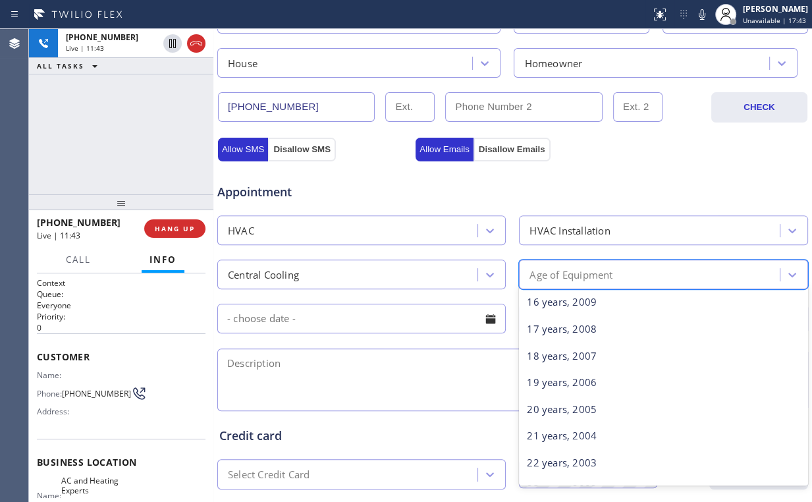
scroll to position [474, 0]
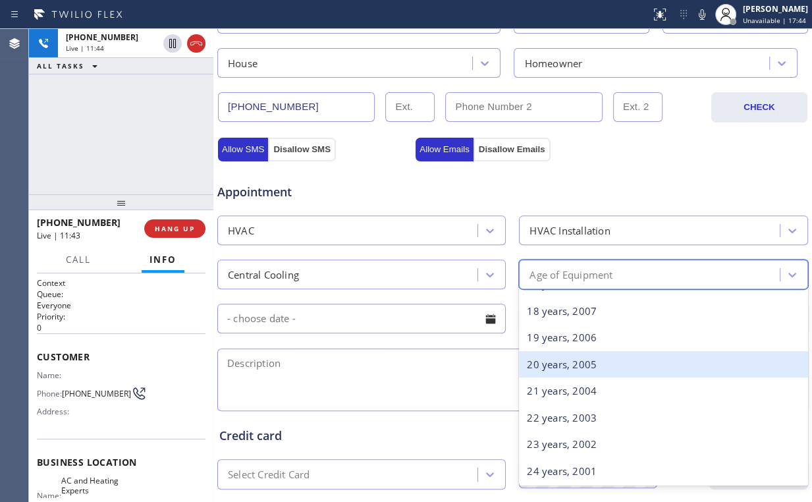
click at [553, 361] on div "20 years, 2005" at bounding box center [663, 364] width 289 height 27
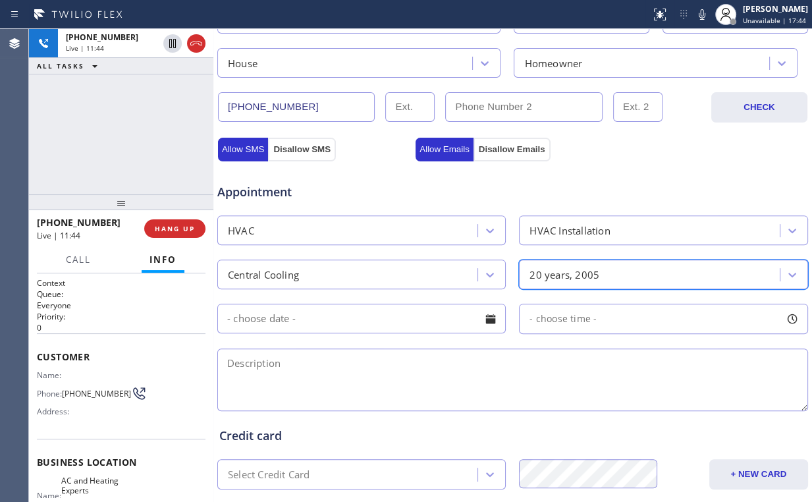
click at [609, 163] on div "Appointment HVAC HVAC Installation Central Cooling option 20 years, 2005, selec…" at bounding box center [513, 287] width 592 height 253
click at [310, 327] on input "text" at bounding box center [361, 319] width 289 height 30
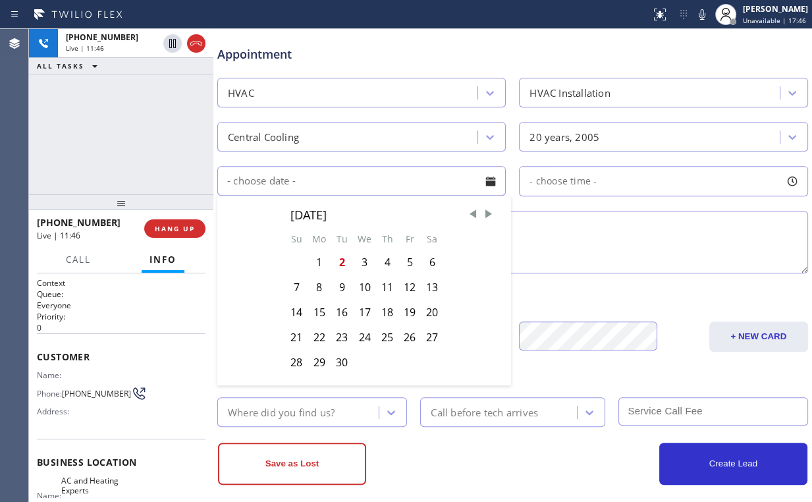
scroll to position [516, 0]
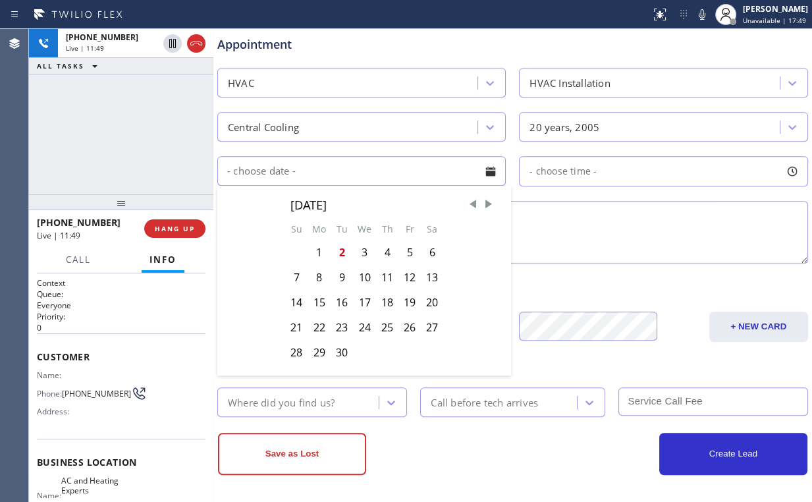
click at [524, 190] on div "Appointment HVAC HVAC Installation Central Cooling 20 years, 2005 [DATE] Su Mo …" at bounding box center [512, 143] width 587 height 246
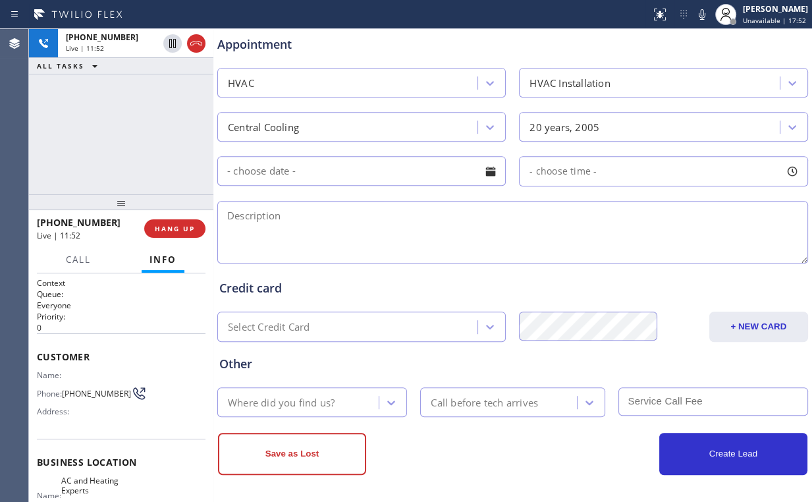
click at [264, 213] on textarea at bounding box center [512, 232] width 591 height 63
paste textarea "AC | 3 ton capacity | central | condenser in roof | | already have the unit | l…"
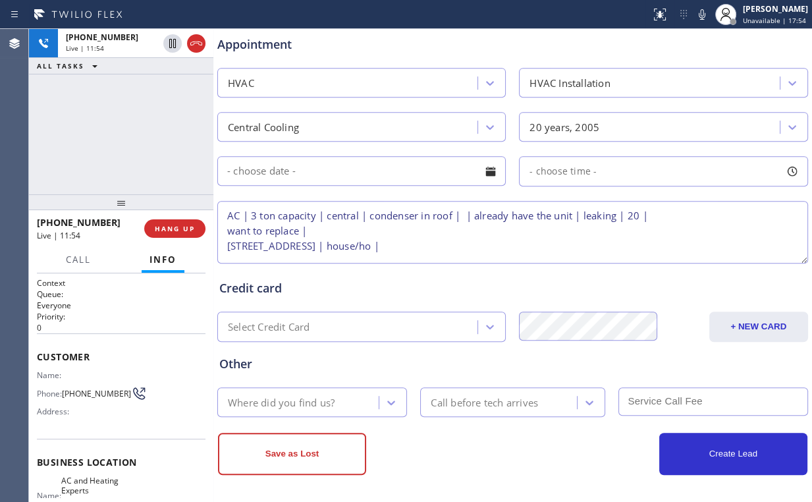
type textarea "AC | 3 ton capacity | central | condenser in roof | | already have the unit | l…"
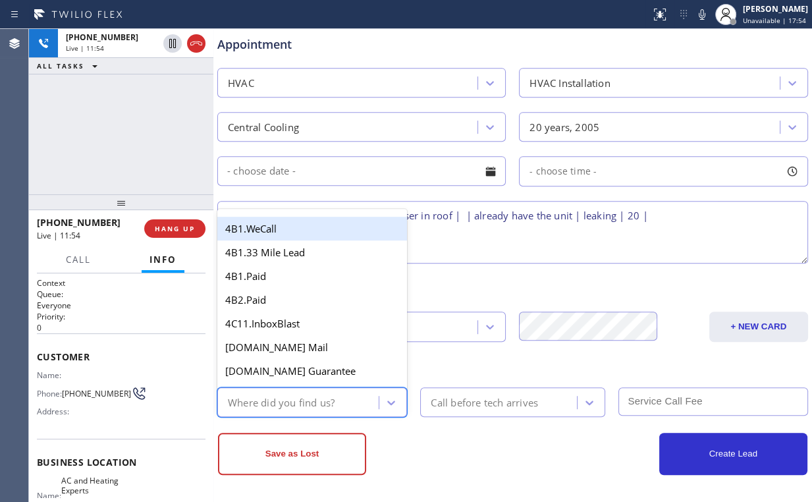
click at [319, 399] on div "Where did you find us?" at bounding box center [281, 402] width 107 height 15
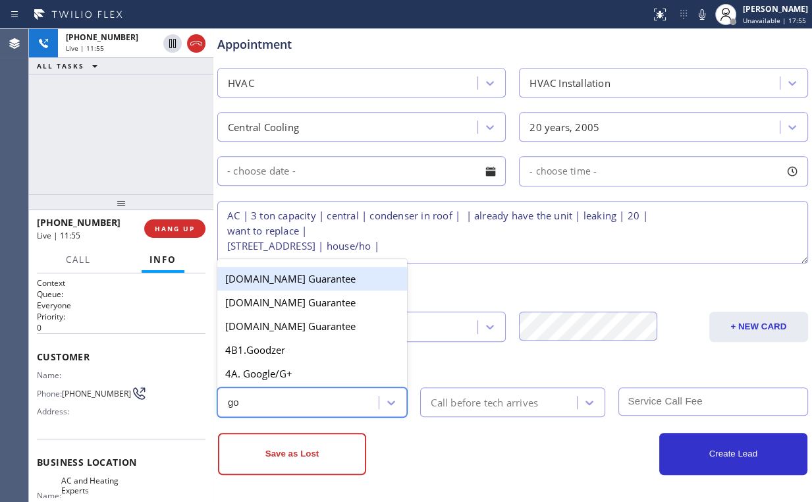
type input "goo"
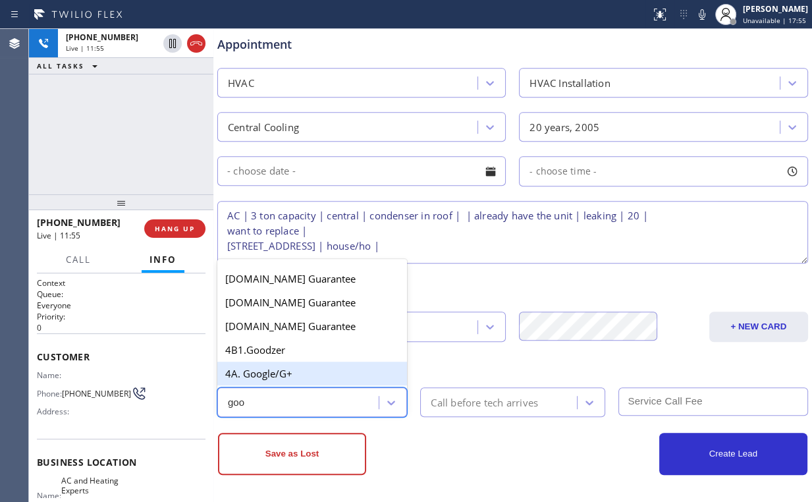
click at [285, 373] on div "4A. Google/G+" at bounding box center [312, 374] width 190 height 24
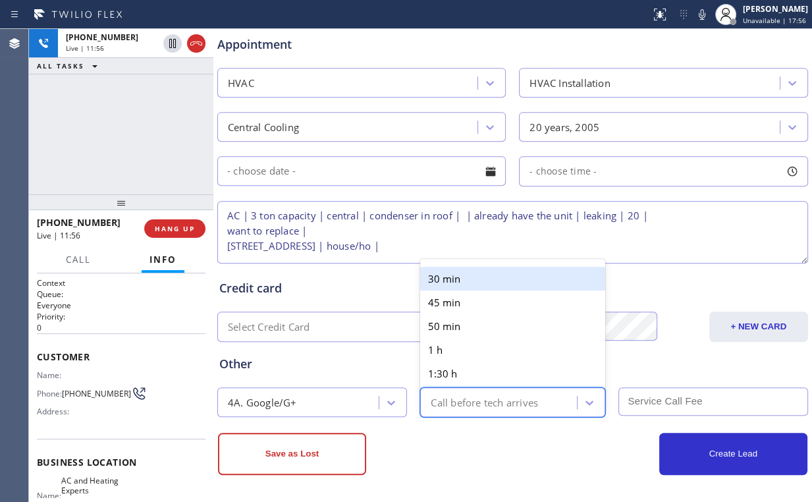
click at [500, 404] on div "Call before tech arrives" at bounding box center [484, 402] width 107 height 15
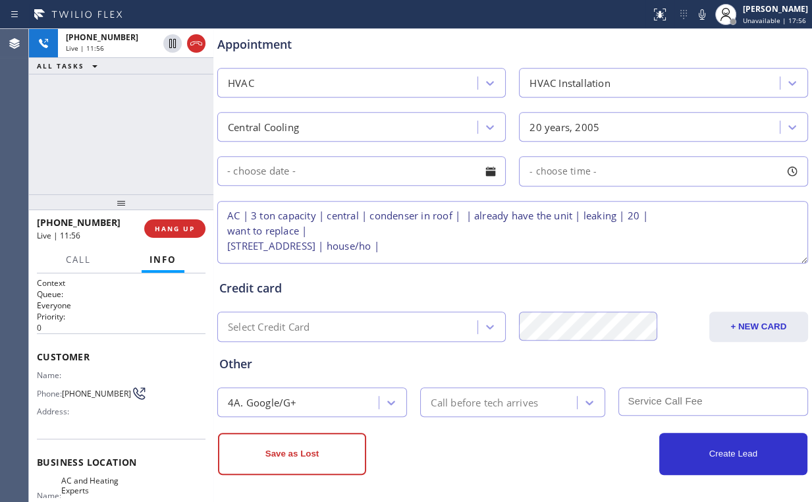
click at [140, 120] on div "[PHONE_NUMBER] Live | 11:56 ALL TASKS ALL TASKS ACTIVE TASKS TASKS IN WRAP UP" at bounding box center [121, 111] width 184 height 165
click at [132, 127] on div "[PHONE_NUMBER] Live | 13:02 ALL TASKS ALL TASKS ACTIVE TASKS TASKS IN WRAP UP" at bounding box center [121, 111] width 184 height 165
click at [132, 130] on div "[PHONE_NUMBER] Live | 13:03 ALL TASKS ALL TASKS ACTIVE TASKS TASKS IN WRAP UP" at bounding box center [121, 111] width 184 height 165
drag, startPoint x: 99, startPoint y: 133, endPoint x: 137, endPoint y: 134, distance: 37.6
click at [100, 133] on div "[PHONE_NUMBER] Live | 13:06 ALL TASKS ALL TASKS ACTIVE TASKS TASKS IN WRAP UP" at bounding box center [121, 111] width 184 height 165
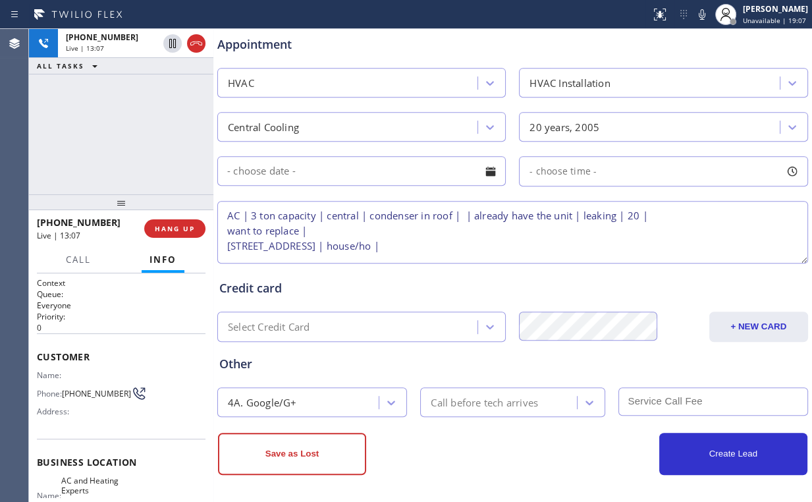
click at [316, 246] on textarea "AC | 3 ton capacity | central | condenser in roof | | already have the unit | l…" at bounding box center [512, 232] width 591 height 63
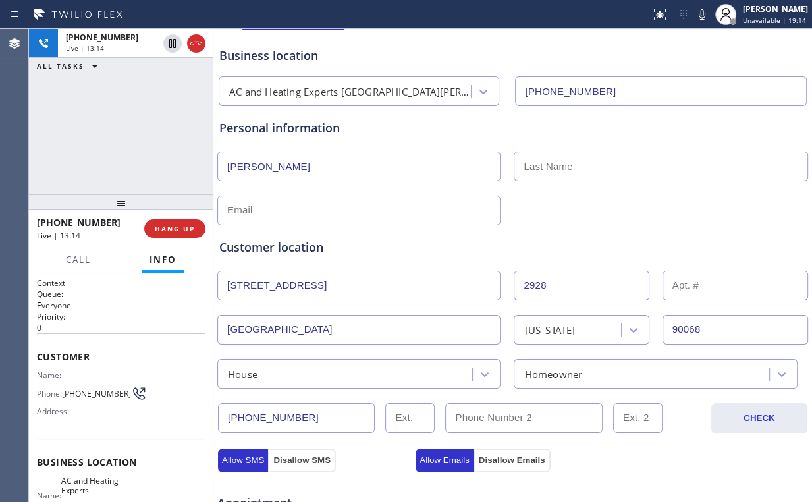
scroll to position [0, 0]
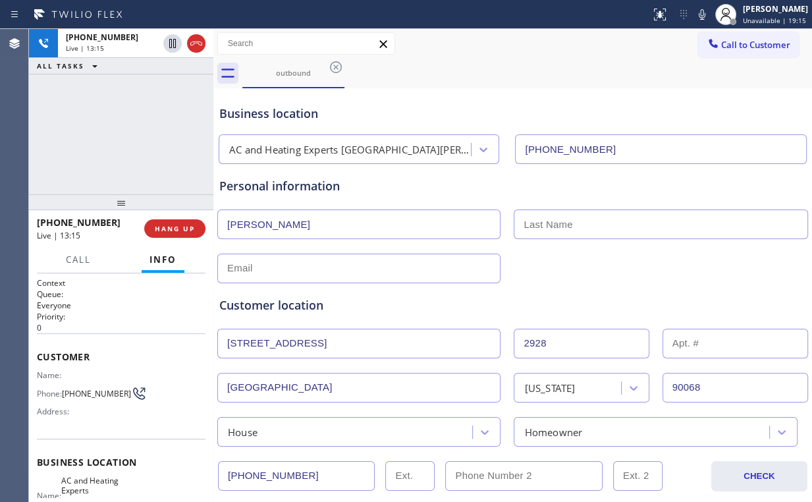
type textarea "AC | 3 ton capacity | central | condenser in roof | | already have the unit | l…"
click at [569, 217] on input "text" at bounding box center [661, 224] width 294 height 30
type input "Mr."
click at [574, 190] on div "Personal information" at bounding box center [512, 186] width 587 height 18
click at [350, 271] on input "text" at bounding box center [358, 269] width 283 height 30
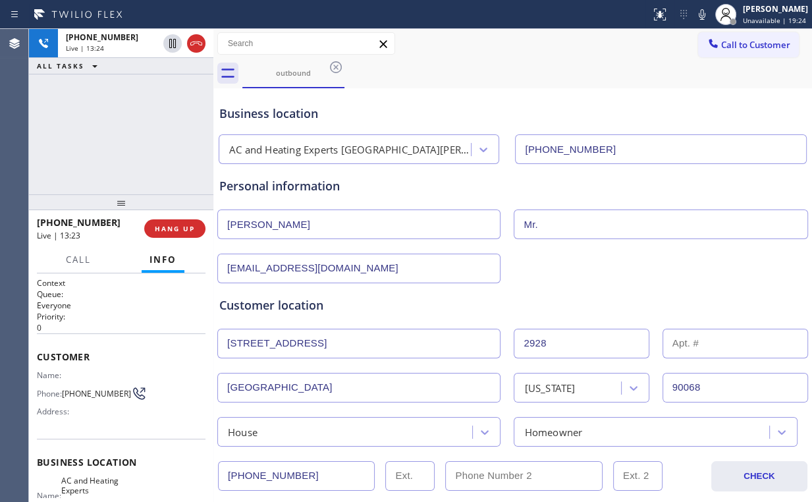
click at [149, 137] on div "[PHONE_NUMBER] Live | 13:24 ALL TASKS ALL TASKS ACTIVE TASKS TASKS IN WRAP UP" at bounding box center [121, 111] width 184 height 165
click at [123, 119] on div "[PHONE_NUMBER] Live | 14:10 ALL TASKS ALL TASKS ACTIVE TASKS TASKS IN WRAP UP" at bounding box center [121, 111] width 184 height 165
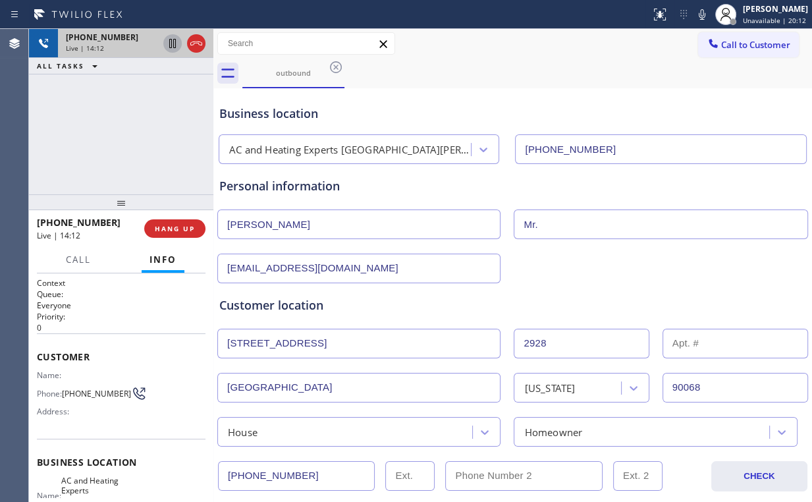
click at [170, 43] on icon at bounding box center [173, 44] width 16 height 16
click at [169, 44] on icon at bounding box center [173, 44] width 16 height 16
click at [112, 134] on div "[PHONE_NUMBER] Live | 17:05 ALL TASKS ALL TASKS ACTIVE TASKS TASKS IN WRAP UP" at bounding box center [121, 111] width 184 height 165
click at [129, 130] on div "[PHONE_NUMBER] Live | 17:50 ALL TASKS ALL TASKS ACTIVE TASKS TASKS IN WRAP UP" at bounding box center [121, 111] width 184 height 165
drag, startPoint x: 69, startPoint y: 384, endPoint x: 92, endPoint y: 402, distance: 29.6
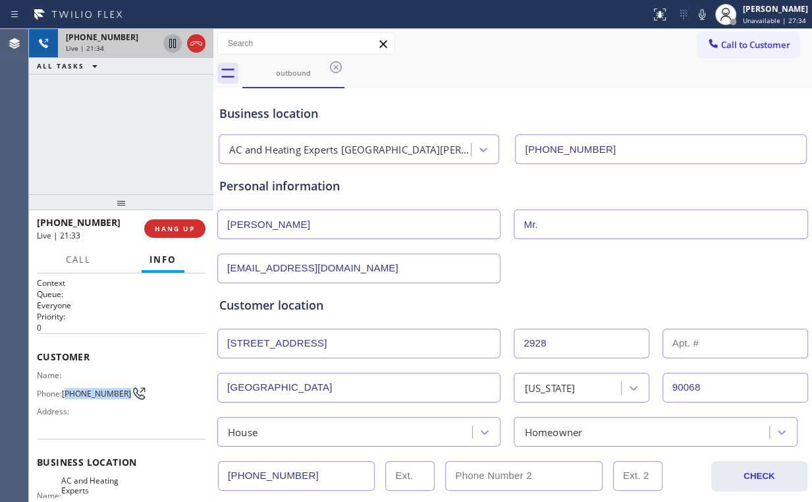
click at [92, 399] on span "[PHONE_NUMBER]" at bounding box center [96, 394] width 69 height 10
copy span "765) 409-3192"
click at [285, 185] on div "Personal information" at bounding box center [512, 186] width 587 height 18
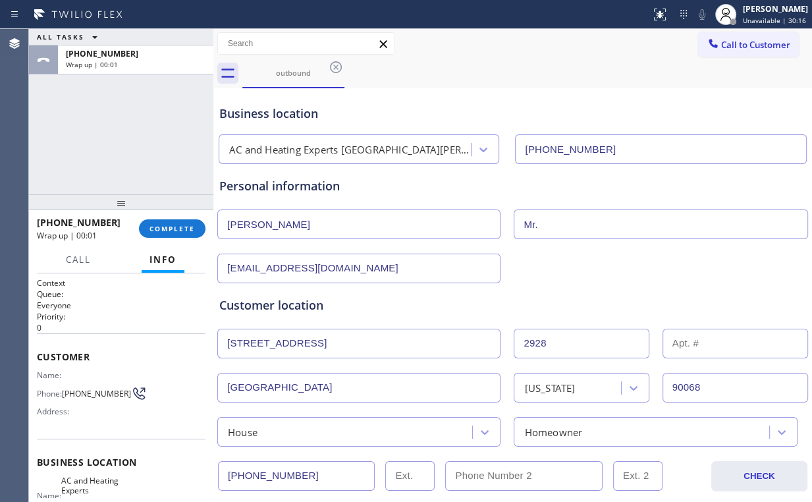
drag, startPoint x: 312, startPoint y: 266, endPoint x: 422, endPoint y: 290, distance: 112.5
click at [167, 267] on div "ALL TASKS ALL TASKS ACTIVE TASKS TASKS IN WRAP UP [PHONE_NUMBER] Wrap up | 00:0…" at bounding box center [420, 265] width 783 height 473
paste input "ateghi27"
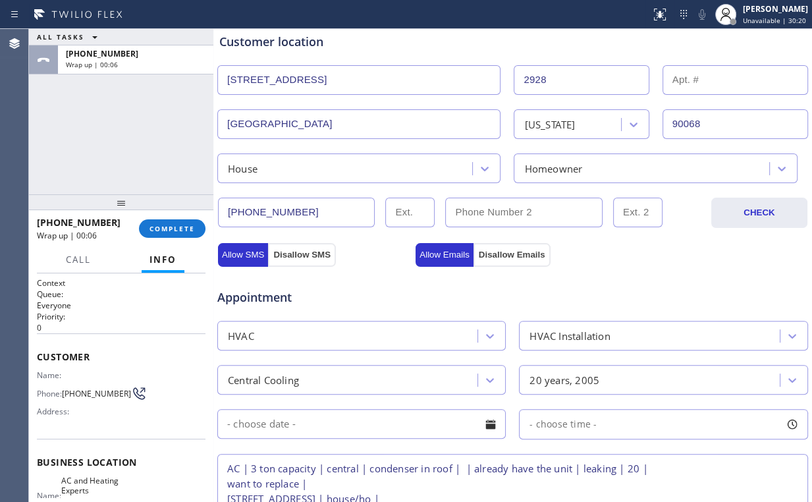
scroll to position [474, 0]
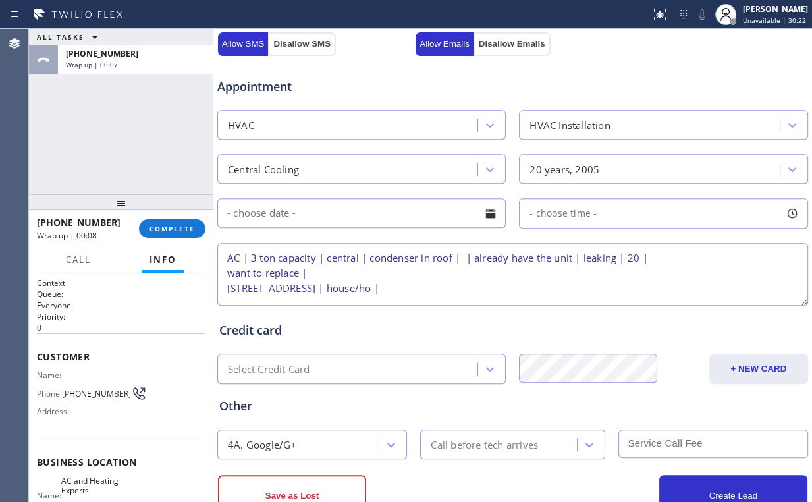
type input "[EMAIL_ADDRESS][DOMAIN_NAME]"
click at [227, 254] on textarea "AC | 3 ton capacity | central | condenser in roof | | already have the unit | l…" at bounding box center [512, 274] width 591 height 63
click at [536, 281] on textarea "12-3 | no scf | AC | 3 ton capacity | central | condenser in roof | | already h…" at bounding box center [512, 274] width 591 height 63
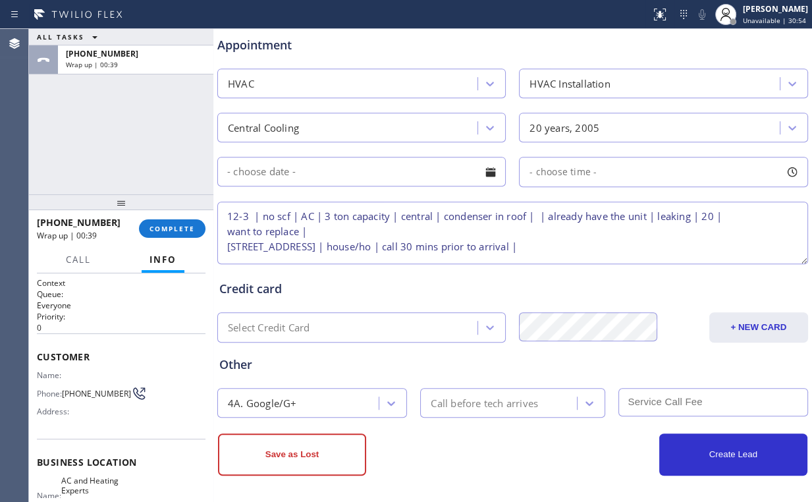
scroll to position [516, 0]
click at [675, 247] on textarea "12-3 | no scf | AC | 3 ton capacity | central | condenser in roof | | already h…" at bounding box center [512, 232] width 591 height 63
paste textarea "AC and Heating Experts [GEOGRAPHIC_DATA][PERSON_NAME]"
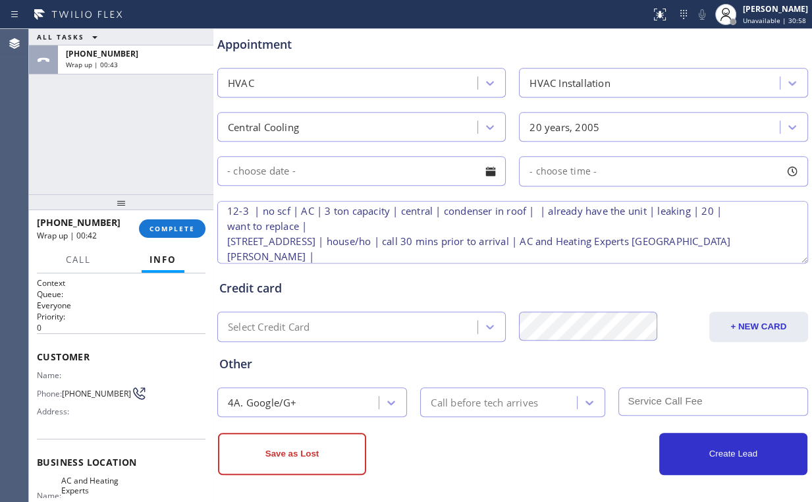
type textarea "12-3 | no scf | AC | 3 ton capacity | central | condenser in roof | | already h…"
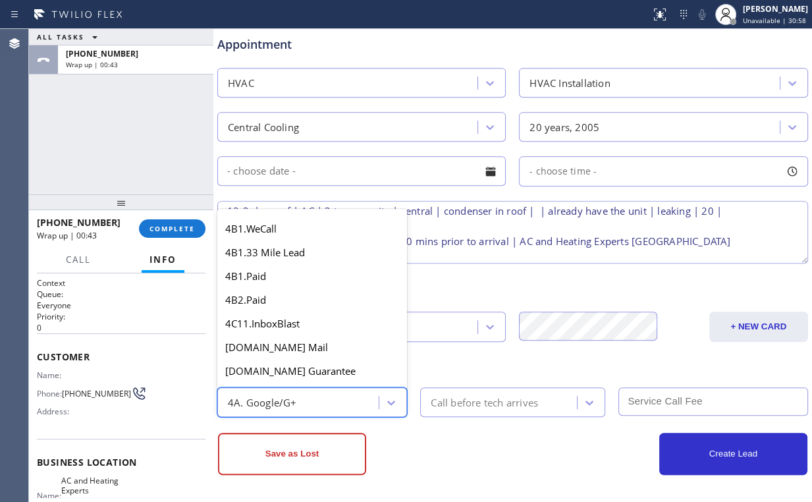
click at [346, 398] on div "4A. Google/G+" at bounding box center [299, 402] width 157 height 23
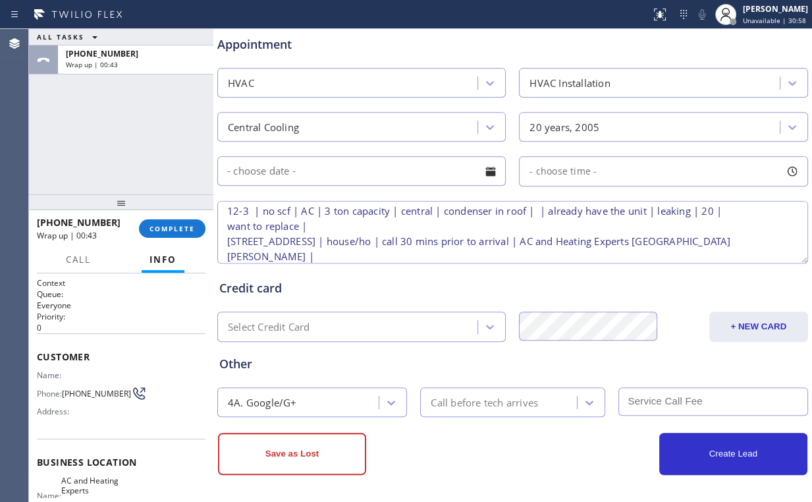
click at [478, 377] on div "Other 4A. Google/G+ Call before tech arrives" at bounding box center [513, 379] width 592 height 75
click at [480, 401] on div "Call before tech arrives" at bounding box center [484, 402] width 107 height 15
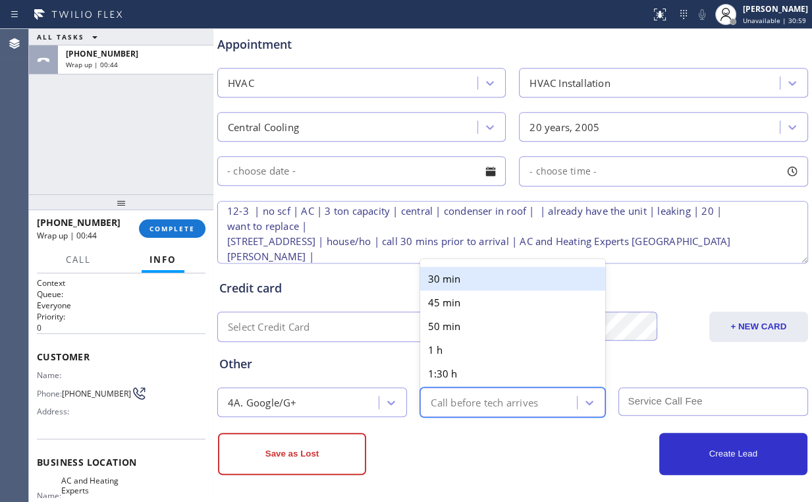
type input "3"
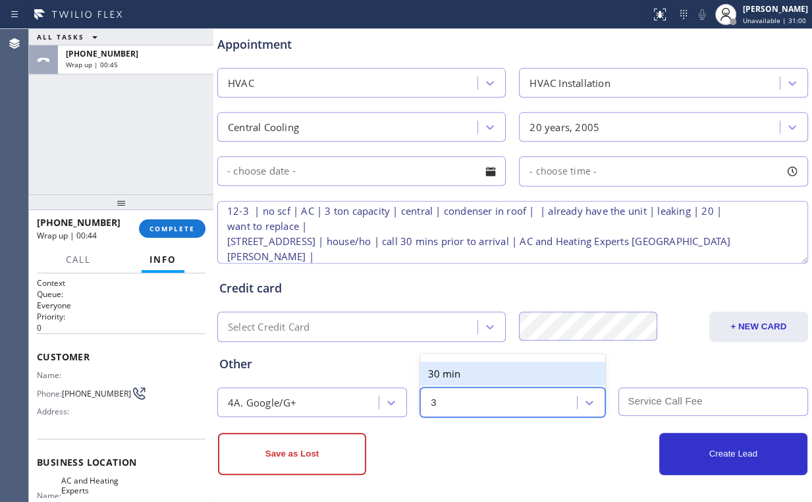
click at [464, 370] on div "30 min" at bounding box center [512, 374] width 184 height 24
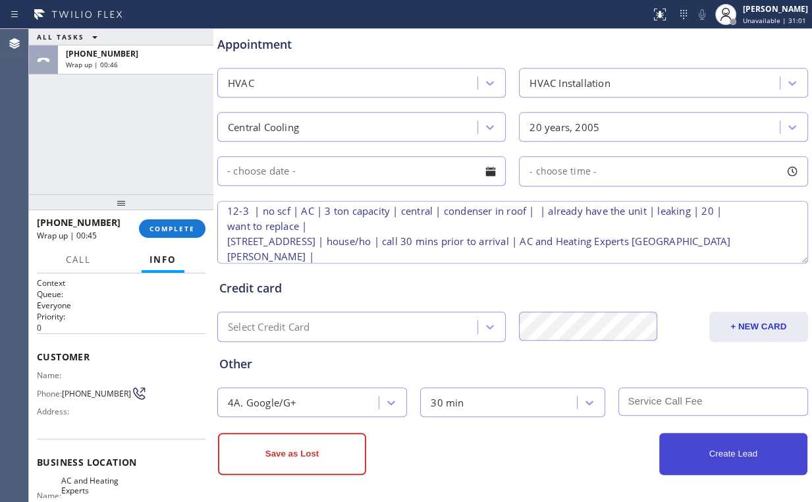
click at [715, 454] on button "Create Lead" at bounding box center [733, 454] width 148 height 42
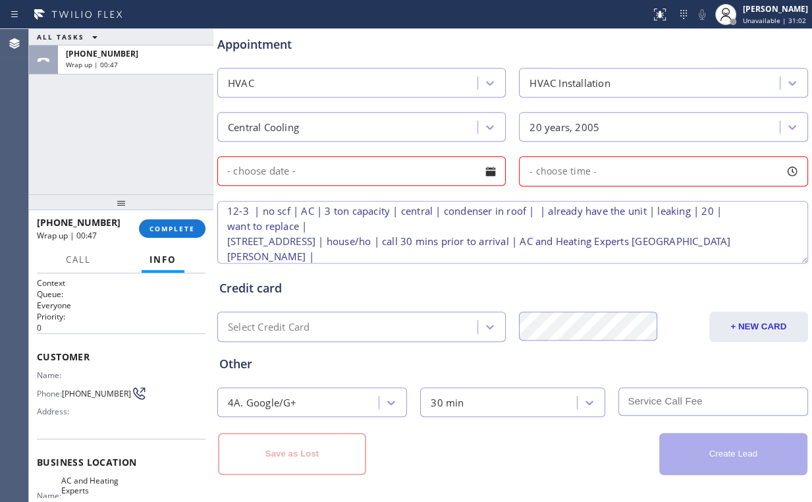
click at [443, 167] on input "text" at bounding box center [361, 171] width 289 height 30
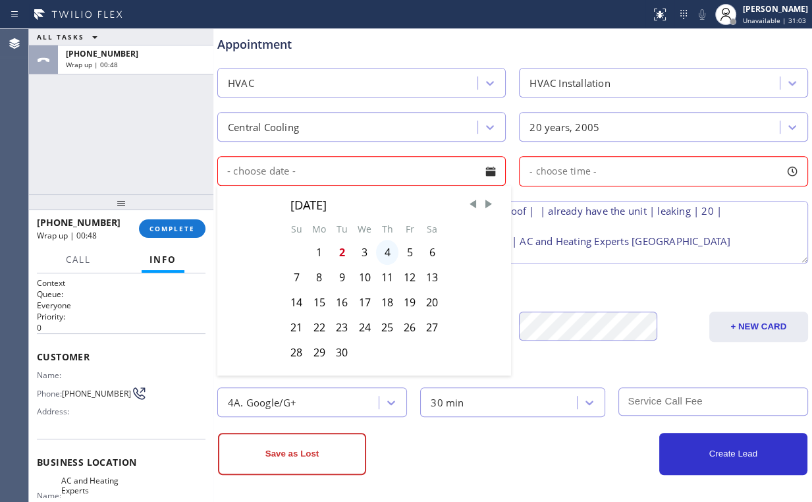
click at [388, 248] on div "4" at bounding box center [387, 252] width 22 height 25
type input "[DATE]"
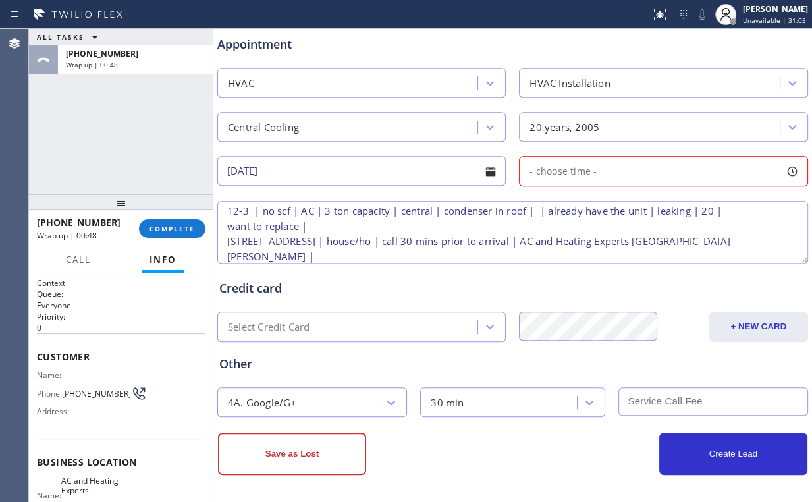
click at [569, 161] on div "- choose time -" at bounding box center [663, 171] width 289 height 30
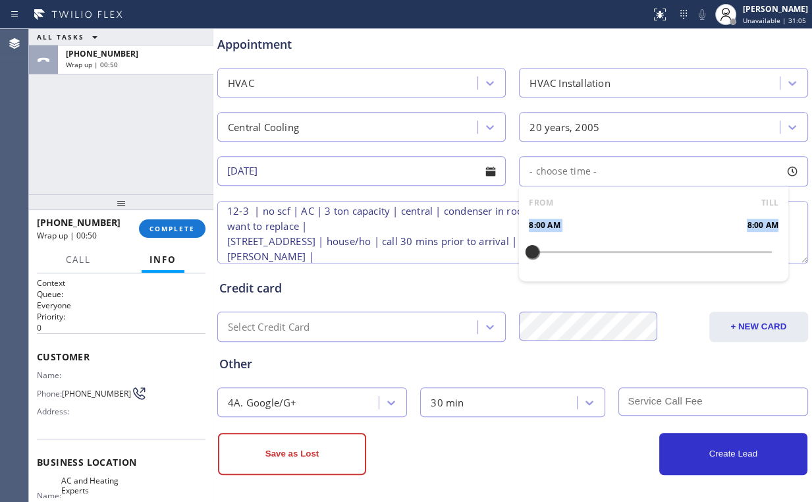
drag, startPoint x: 518, startPoint y: 252, endPoint x: 601, endPoint y: 248, distance: 82.4
click at [601, 248] on div "FROM TILL 8:00 AM 8:00 AM" at bounding box center [653, 233] width 269 height 95
click at [569, 236] on div "FROM TILL 8:00 AM 8:00 AM" at bounding box center [653, 233] width 269 height 95
drag, startPoint x: 532, startPoint y: 250, endPoint x: 667, endPoint y: 242, distance: 134.6
click at [667, 242] on div at bounding box center [672, 252] width 16 height 28
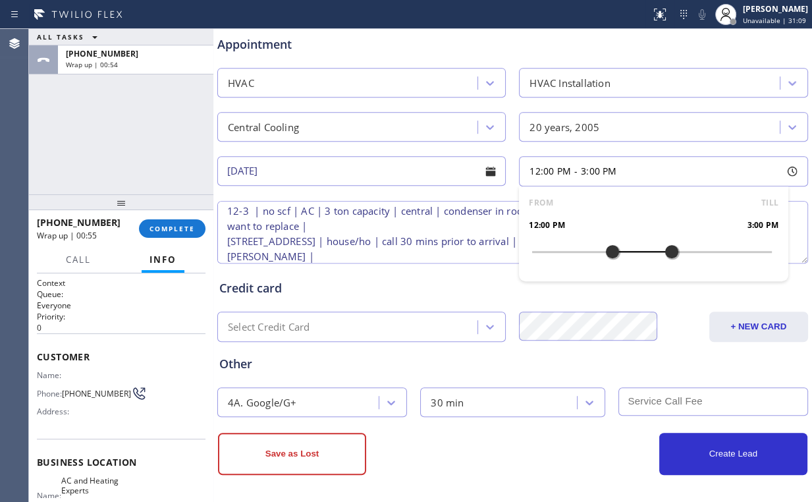
drag, startPoint x: 533, startPoint y: 248, endPoint x: 579, endPoint y: 233, distance: 48.7
click at [607, 250] on div at bounding box center [613, 252] width 16 height 28
click at [497, 195] on div "Appointment HVAC HVAC Installation Central Cooling 20 years, 2005 [DATE] 12:00 …" at bounding box center [512, 143] width 587 height 246
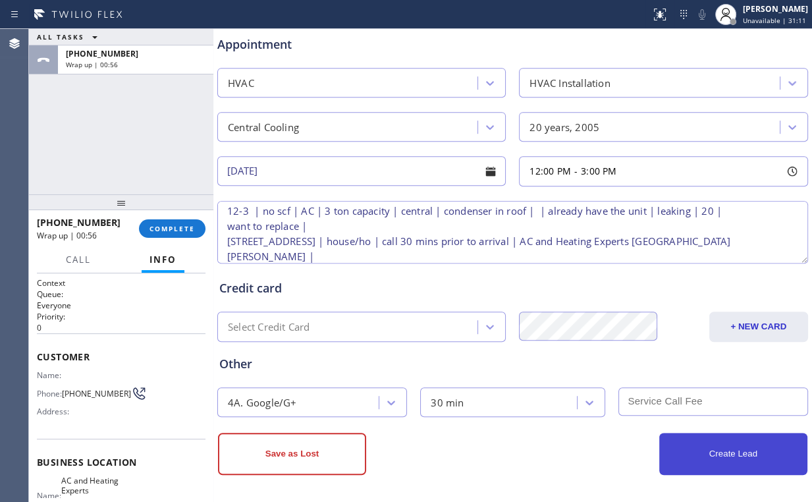
click at [712, 441] on button "Create Lead" at bounding box center [733, 454] width 148 height 42
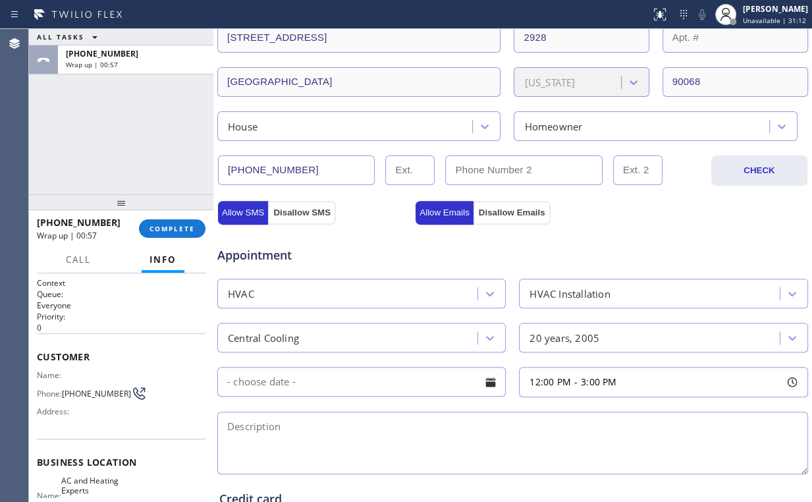
scroll to position [0, 0]
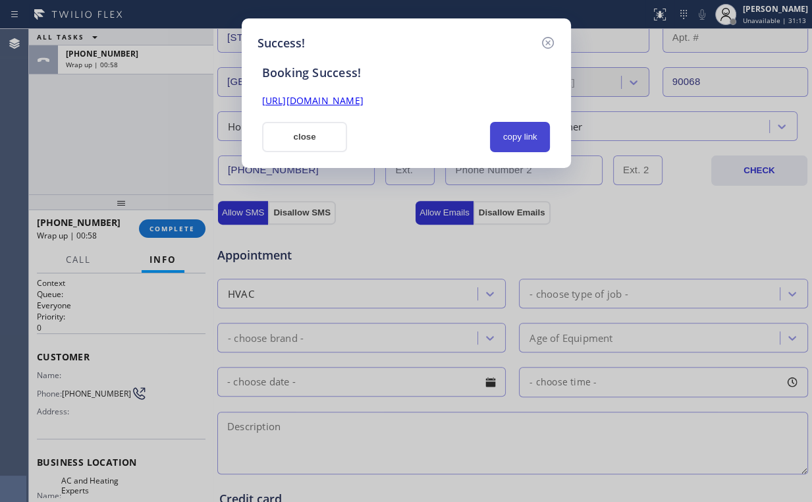
click at [518, 144] on button "copy link" at bounding box center [520, 137] width 61 height 30
click at [302, 136] on button "close" at bounding box center [305, 137] width 86 height 30
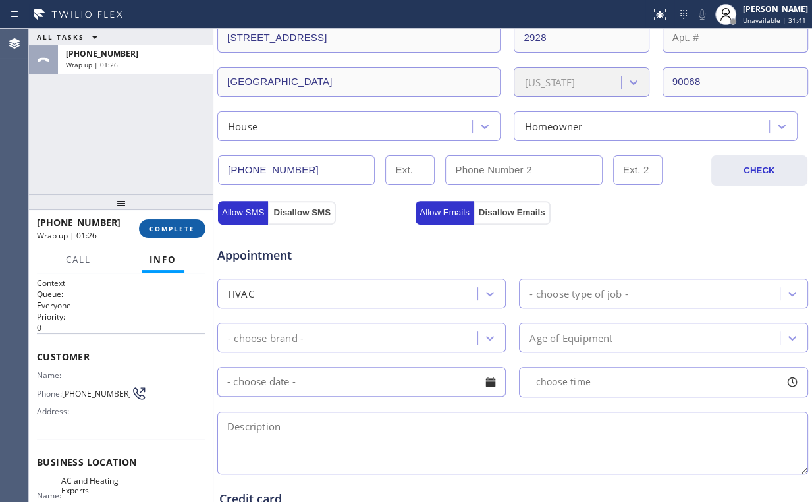
click at [163, 233] on button "COMPLETE" at bounding box center [172, 228] width 67 height 18
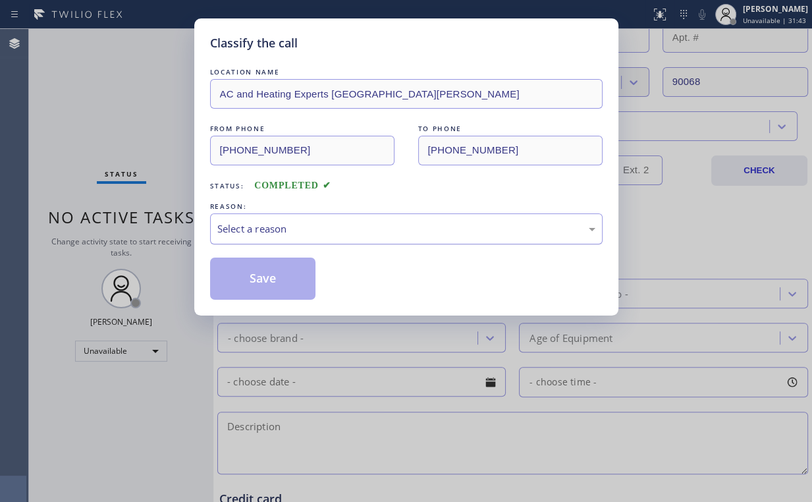
click at [286, 233] on div "Select a reason" at bounding box center [406, 228] width 378 height 15
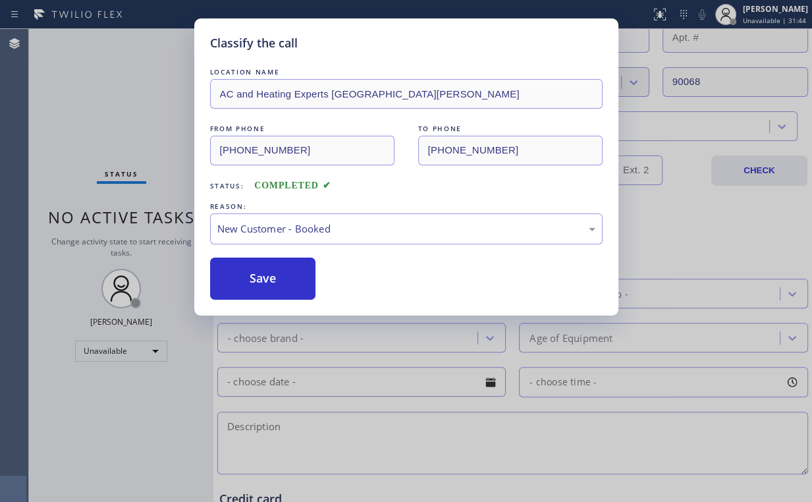
drag, startPoint x: 267, startPoint y: 272, endPoint x: 116, endPoint y: 99, distance: 229.2
click at [266, 270] on button "Save" at bounding box center [263, 279] width 106 height 42
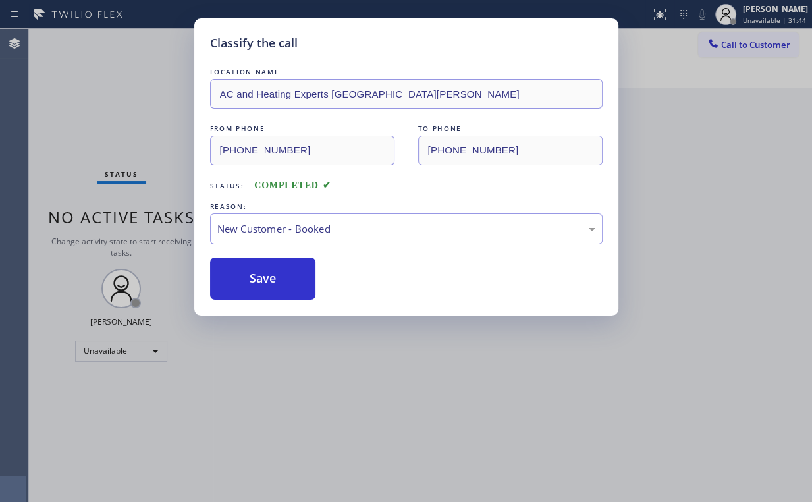
drag, startPoint x: 116, startPoint y: 99, endPoint x: 298, endPoint y: 389, distance: 342.1
click at [120, 106] on div "Classify the call LOCATION NAME AC and Heating Experts [GEOGRAPHIC_DATA][PERSON…" at bounding box center [406, 251] width 812 height 502
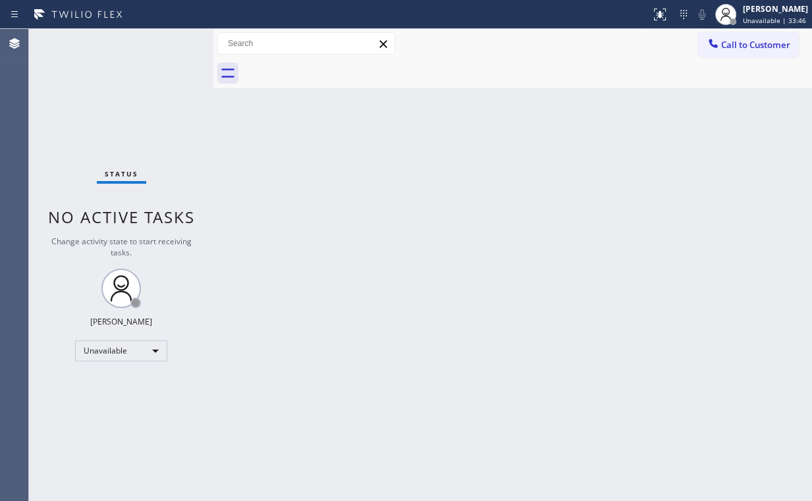
click at [706, 52] on div at bounding box center [713, 45] width 16 height 16
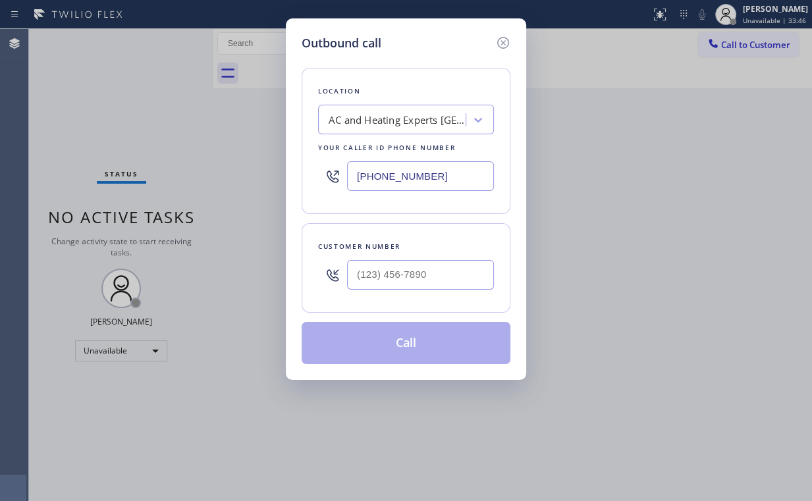
drag, startPoint x: 456, startPoint y: 172, endPoint x: 224, endPoint y: 165, distance: 232.6
click at [190, 169] on div "Outbound call Location AC and Heating Experts [GEOGRAPHIC_DATA][PERSON_NAME] Yo…" at bounding box center [406, 250] width 812 height 501
paste input "201) 389-9083"
type input "[PHONE_NUMBER]"
click at [430, 277] on input "(___) ___-____" at bounding box center [420, 275] width 147 height 30
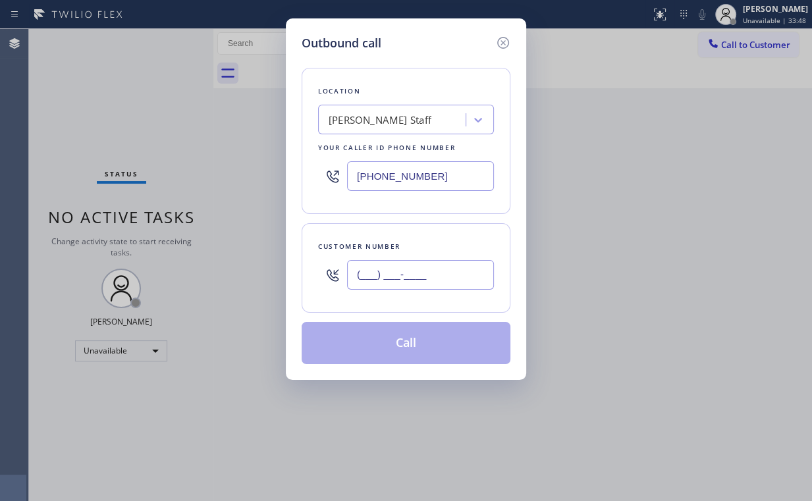
paste input "973) 855-6534"
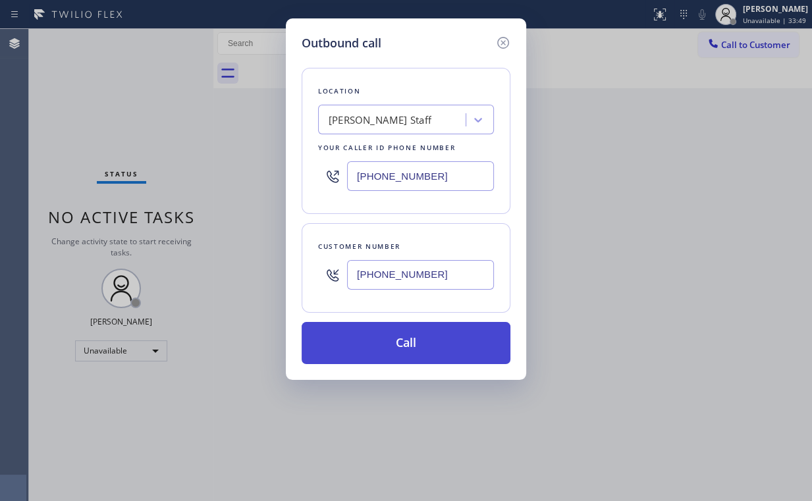
type input "[PHONE_NUMBER]"
click at [377, 345] on button "Call" at bounding box center [406, 343] width 209 height 42
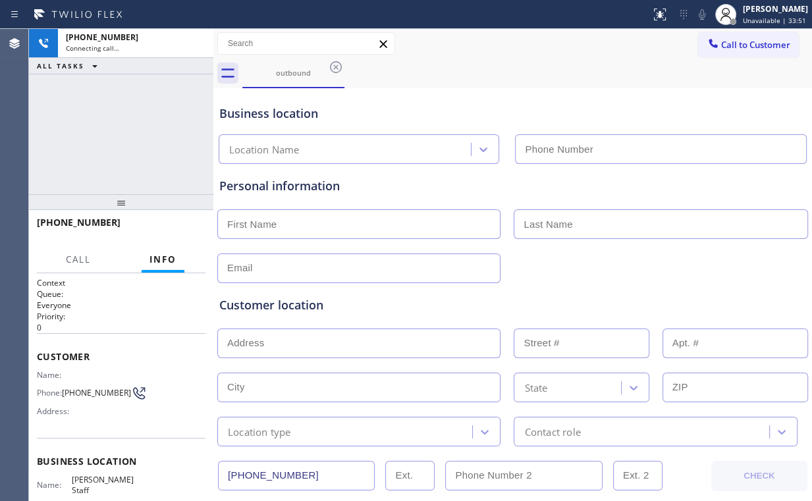
type input "[PHONE_NUMBER]"
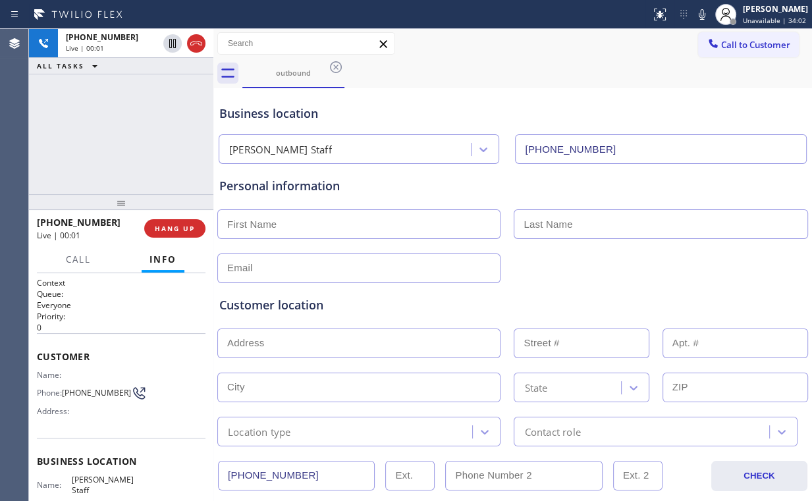
click at [136, 141] on div "[PHONE_NUMBER] Live | 00:01 ALL TASKS ALL TASKS ACTIVE TASKS TASKS IN WRAP UP" at bounding box center [121, 111] width 184 height 165
click at [128, 132] on div "[PHONE_NUMBER] Live | 00:08 ALL TASKS ALL TASKS ACTIVE TASKS TASKS IN WRAP UP" at bounding box center [121, 111] width 184 height 165
click at [131, 133] on div "[PHONE_NUMBER] Live | 00:09 ALL TASKS ALL TASKS ACTIVE TASKS TASKS IN WRAP UP" at bounding box center [121, 111] width 184 height 165
click at [130, 132] on div "[PHONE_NUMBER] Live | 00:10 ALL TASKS ALL TASKS ACTIVE TASKS TASKS IN WRAP UP" at bounding box center [121, 111] width 184 height 165
click at [129, 132] on div "[PHONE_NUMBER] Live | 00:11 ALL TASKS ALL TASKS ACTIVE TASKS TASKS IN WRAP UP" at bounding box center [121, 111] width 184 height 165
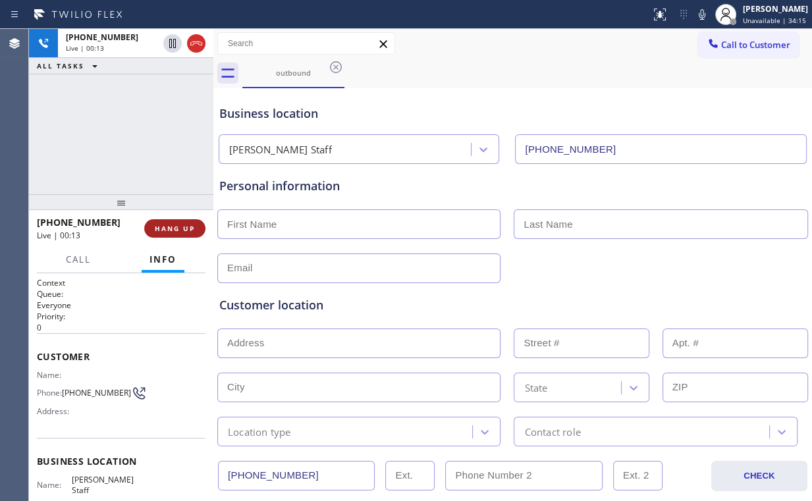
click at [182, 228] on span "HANG UP" at bounding box center [175, 228] width 40 height 9
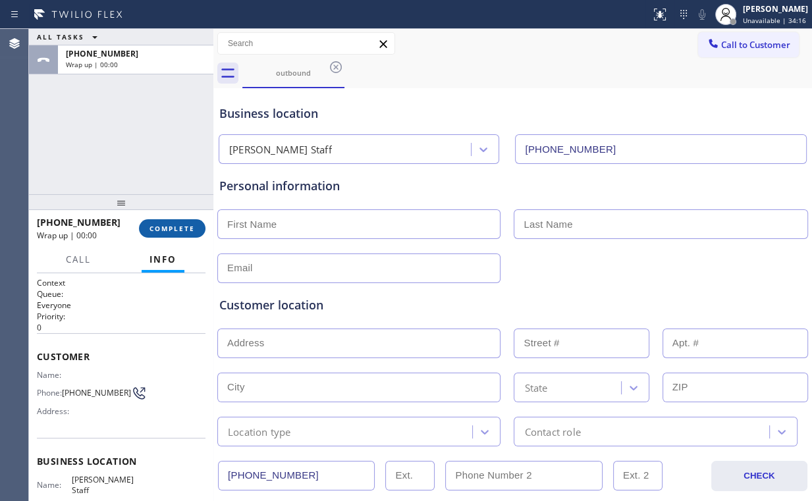
click at [182, 228] on span "COMPLETE" at bounding box center [172, 228] width 45 height 9
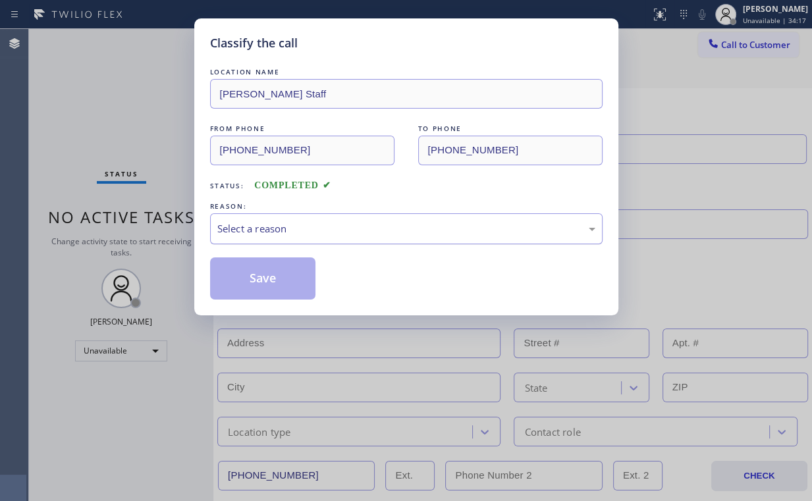
click at [294, 232] on div "Select a reason" at bounding box center [406, 228] width 378 height 15
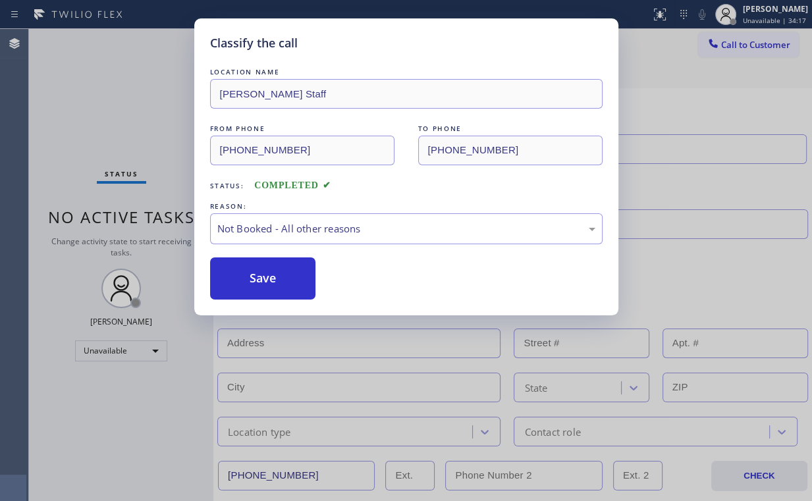
drag, startPoint x: 287, startPoint y: 280, endPoint x: 191, endPoint y: 182, distance: 136.5
click at [286, 279] on button "Save" at bounding box center [263, 279] width 106 height 42
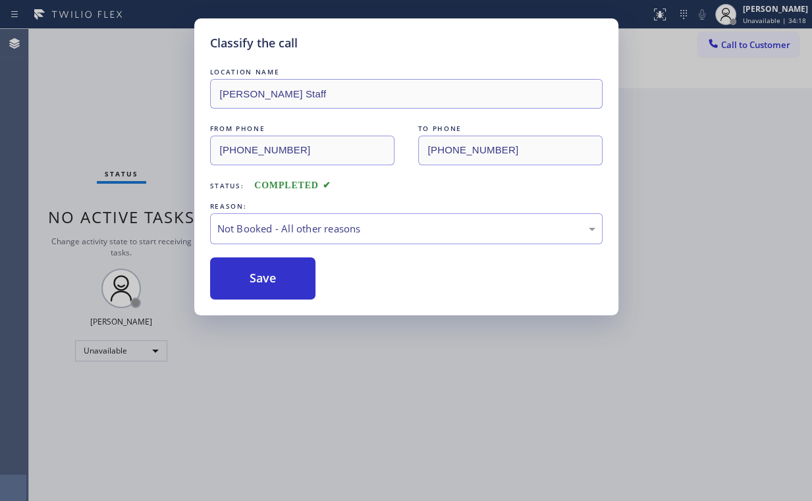
click at [124, 113] on div "Classify the call LOCATION NAME [PERSON_NAME] Staff FROM PHONE [PHONE_NUMBER] T…" at bounding box center [406, 250] width 812 height 501
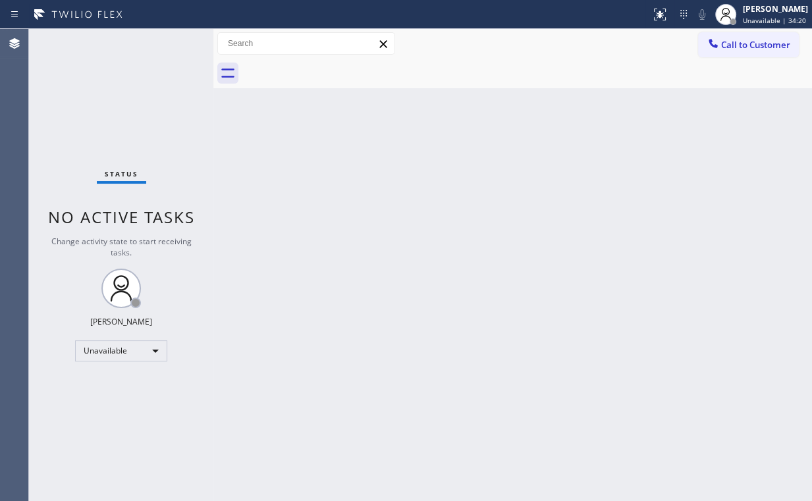
drag, startPoint x: 761, startPoint y: 44, endPoint x: 495, endPoint y: 142, distance: 283.6
click at [760, 45] on span "Call to Customer" at bounding box center [755, 45] width 69 height 12
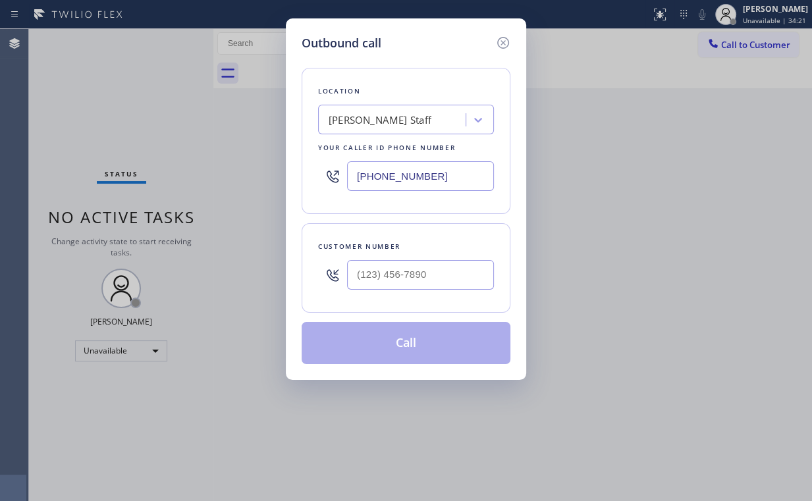
drag, startPoint x: 464, startPoint y: 174, endPoint x: 286, endPoint y: 181, distance: 178.0
click at [334, 181] on div "[PHONE_NUMBER]" at bounding box center [406, 176] width 176 height 43
paste input "714) 804-053"
type input "[PHONE_NUMBER]"
click at [429, 261] on input "(___) ___-____" at bounding box center [420, 275] width 147 height 30
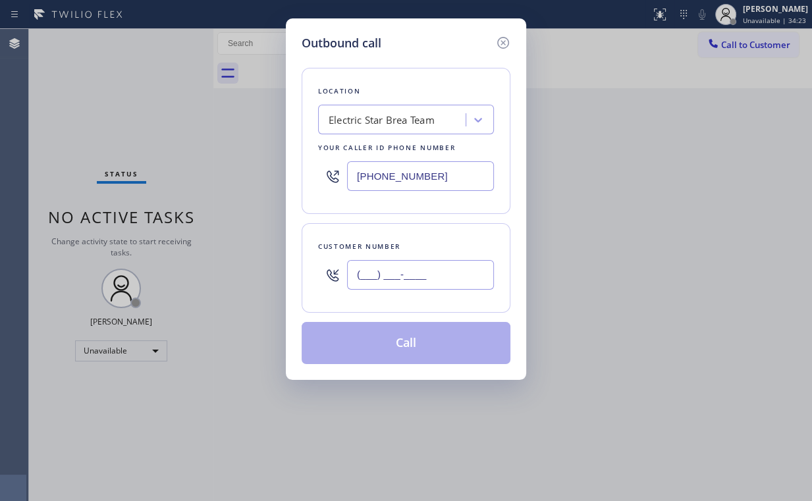
paste input "256) 515-1033"
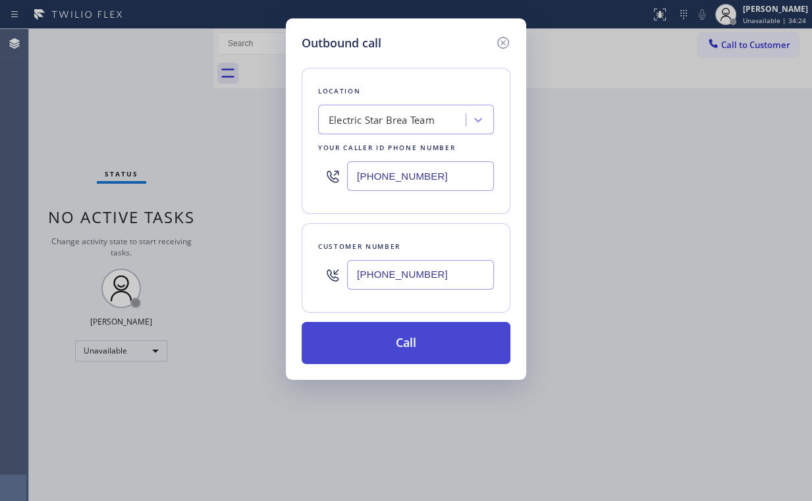
type input "[PHONE_NUMBER]"
click at [390, 340] on button "Call" at bounding box center [406, 343] width 209 height 42
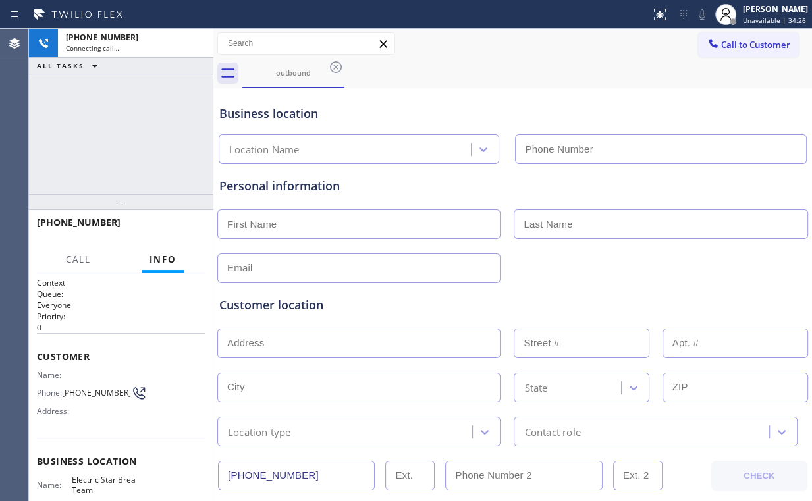
type input "[PHONE_NUMBER]"
click at [84, 123] on div "[PHONE_NUMBER] Connecting call… ALL TASKS ALL TASKS ACTIVE TASKS TASKS IN WRAP …" at bounding box center [121, 111] width 184 height 165
drag, startPoint x: 132, startPoint y: 132, endPoint x: 159, endPoint y: 142, distance: 28.1
click at [132, 133] on div "[PHONE_NUMBER] Connecting call… ALL TASKS ALL TASKS ACTIVE TASKS TASKS IN WRAP …" at bounding box center [121, 111] width 184 height 165
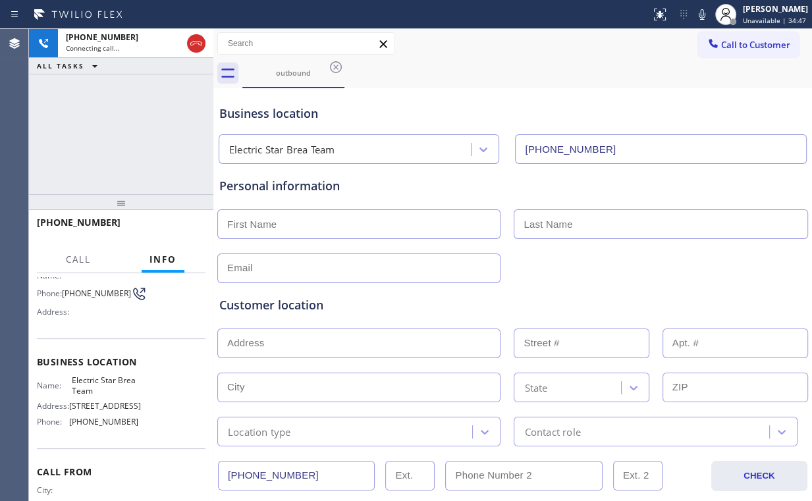
scroll to position [105, 0]
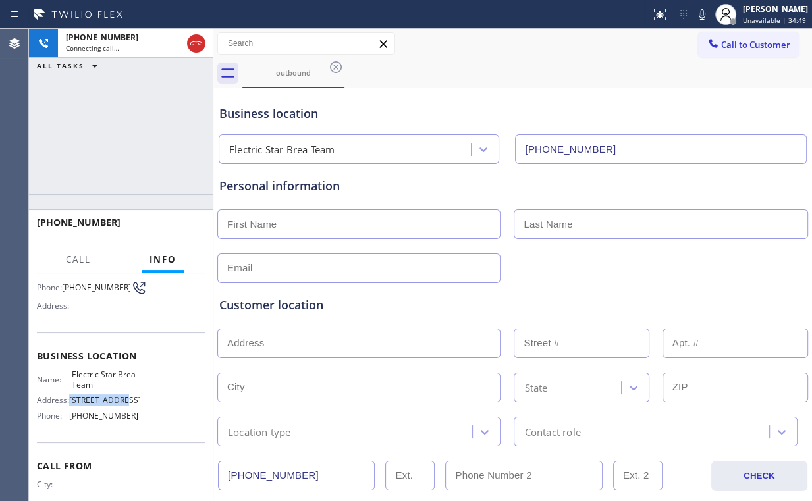
drag, startPoint x: 70, startPoint y: 403, endPoint x: 131, endPoint y: 398, distance: 60.8
click at [129, 399] on span "[STREET_ADDRESS]" at bounding box center [105, 400] width 72 height 10
copy span "[STREET_ADDRESS]"
click at [111, 143] on div "[PHONE_NUMBER] Connecting call… ALL TASKS ALL TASKS ACTIVE TASKS TASKS IN WRAP …" at bounding box center [121, 111] width 184 height 165
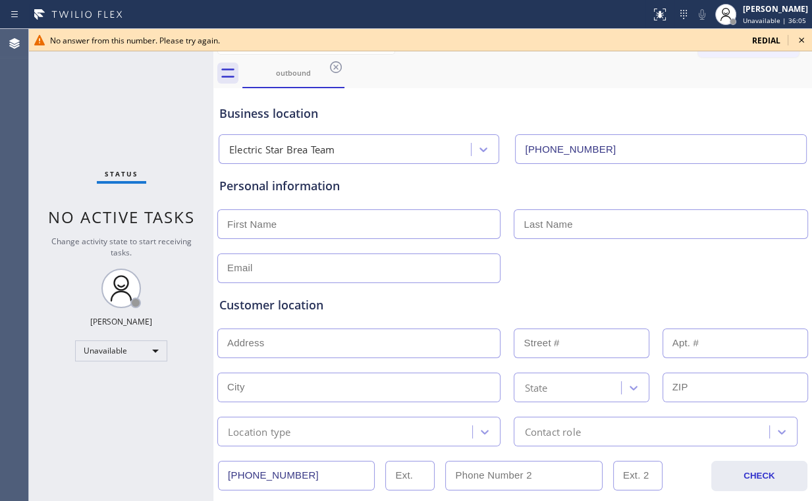
click at [114, 119] on div "Status No active tasks Change activity state to start receiving tasks. [PERSON_…" at bounding box center [121, 265] width 184 height 472
click at [799, 40] on icon at bounding box center [802, 40] width 16 height 16
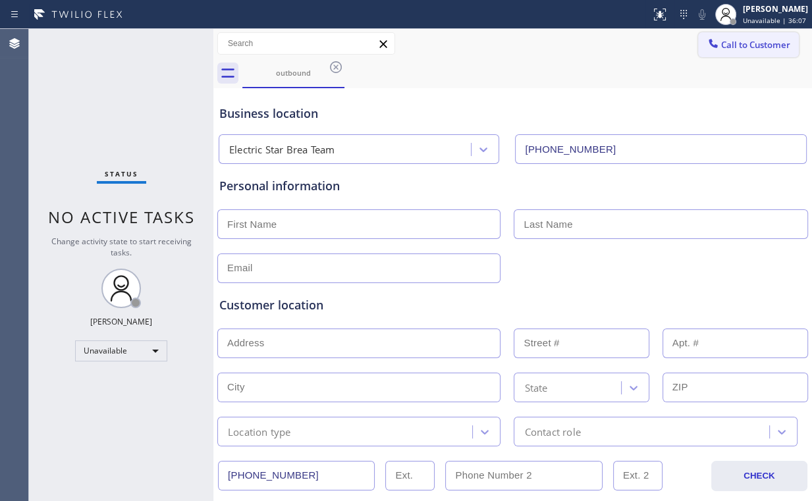
click at [724, 45] on span "Call to Customer" at bounding box center [755, 45] width 69 height 12
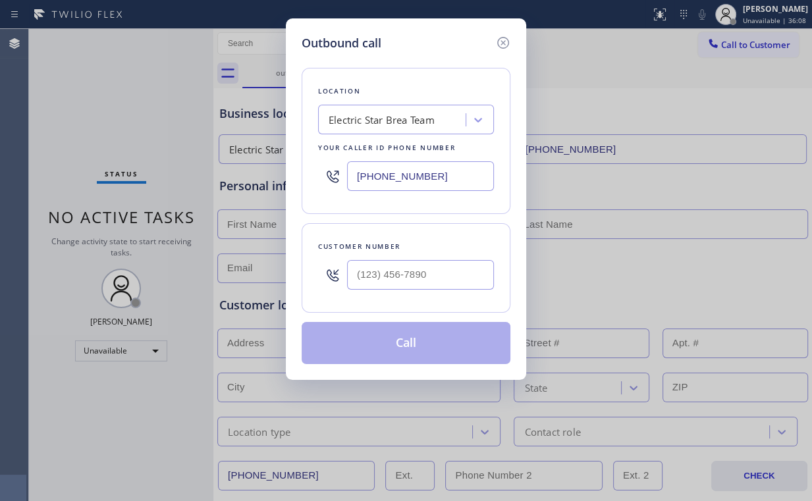
drag, startPoint x: 461, startPoint y: 173, endPoint x: 314, endPoint y: 145, distance: 150.1
click at [161, 176] on div "Outbound call Location Electric Star Brea Team Your caller id phone number [PHO…" at bounding box center [406, 250] width 812 height 501
paste input "833) 692-2271"
type input "[PHONE_NUMBER]"
click at [445, 283] on input "(___) ___-____" at bounding box center [420, 275] width 147 height 30
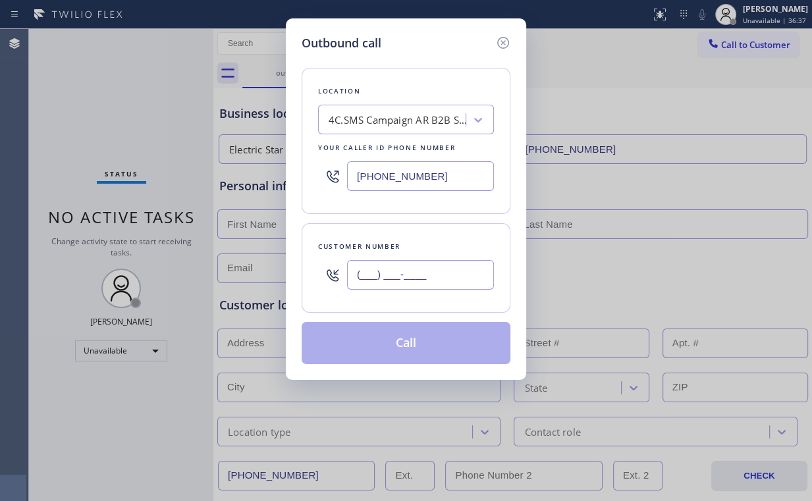
paste input "562) 314-7850"
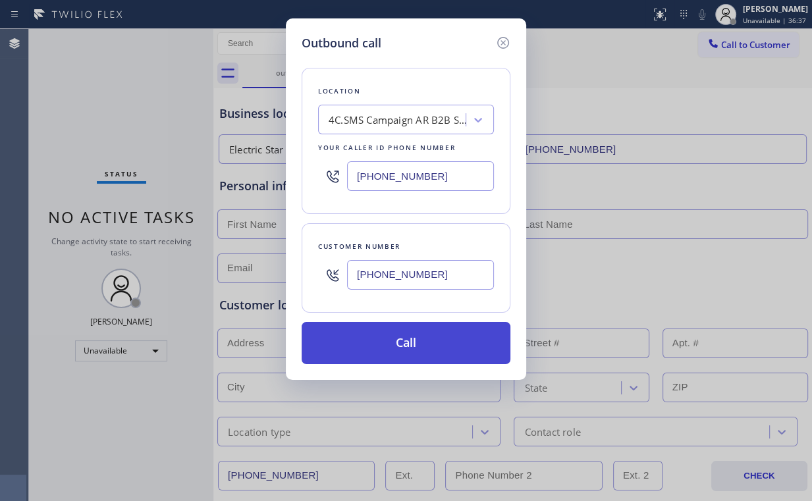
type input "[PHONE_NUMBER]"
click at [397, 344] on button "Call" at bounding box center [406, 343] width 209 height 42
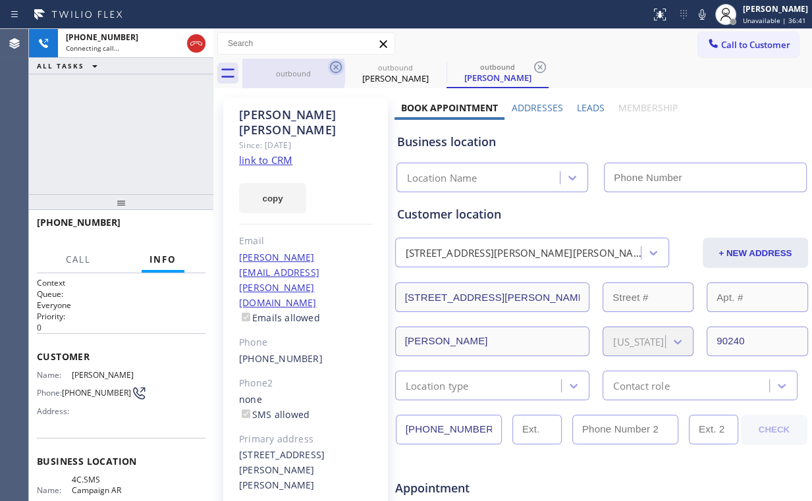
drag, startPoint x: 277, startPoint y: 79, endPoint x: 341, endPoint y: 69, distance: 64.7
click at [277, 79] on div "outbound" at bounding box center [293, 74] width 99 height 30
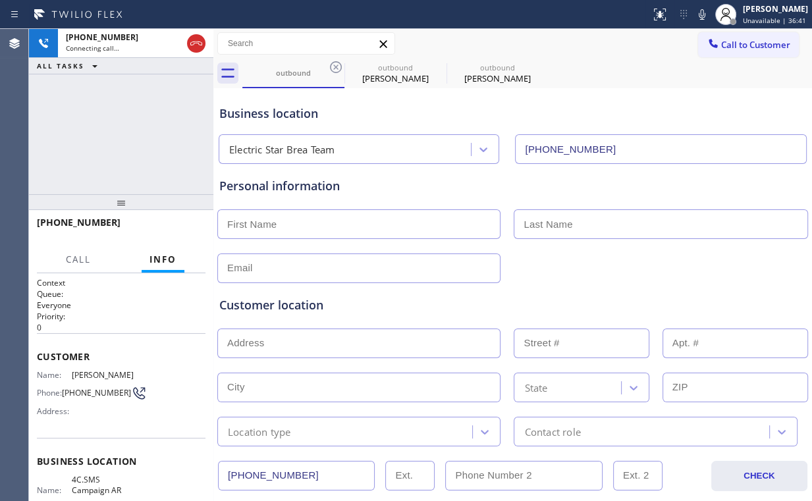
click at [337, 67] on icon at bounding box center [336, 67] width 16 height 16
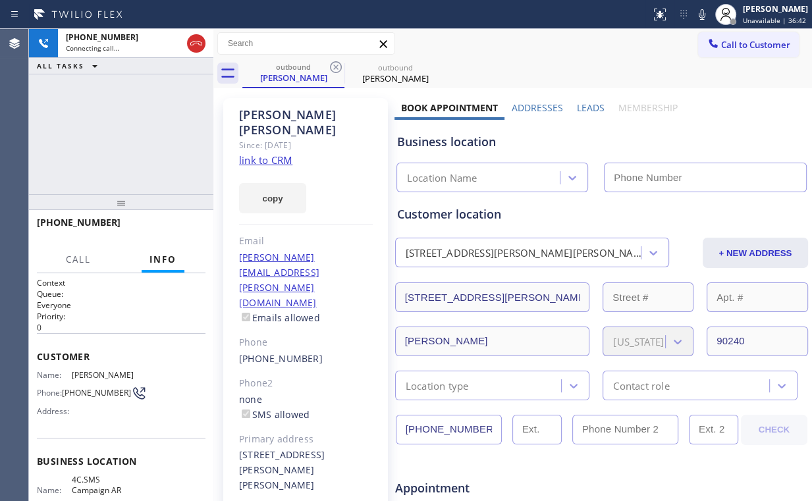
type input "[PHONE_NUMBER]"
drag, startPoint x: 92, startPoint y: 128, endPoint x: 126, endPoint y: 137, distance: 35.5
click at [92, 128] on div "[PHONE_NUMBER] Connecting call… ALL TASKS ALL TASKS ACTIVE TASKS TASKS IN WRAP …" at bounding box center [121, 111] width 184 height 165
click at [148, 133] on div "[PHONE_NUMBER] Connecting call… ALL TASKS ALL TASKS ACTIVE TASKS TASKS IN WRAP …" at bounding box center [121, 111] width 184 height 165
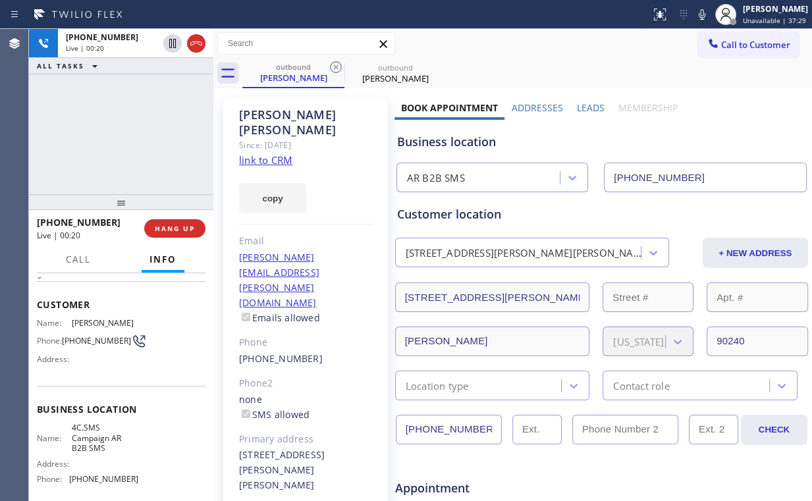
scroll to position [53, 0]
click at [132, 135] on div "[PHONE_NUMBER] Live | 00:23 ALL TASKS ALL TASKS ACTIVE TASKS TASKS IN WRAP UP" at bounding box center [121, 111] width 184 height 165
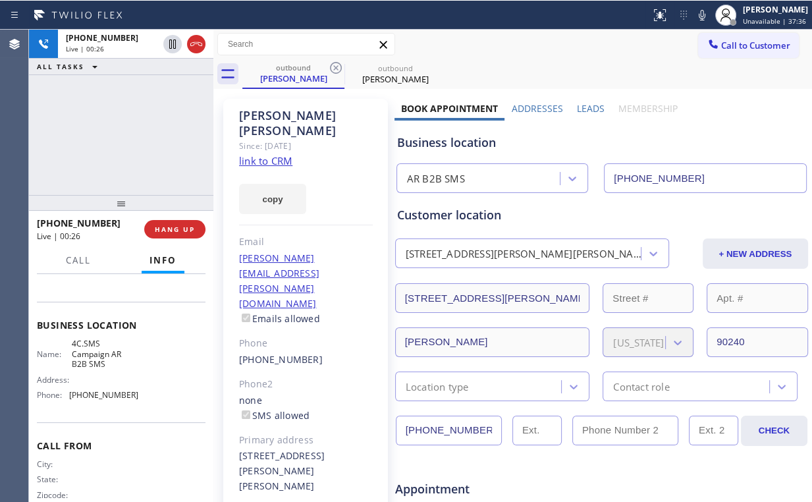
scroll to position [158, 0]
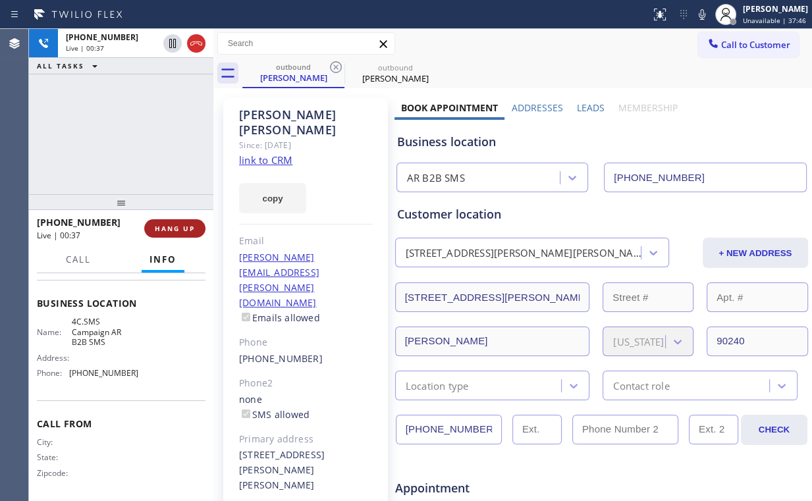
click at [184, 234] on button "HANG UP" at bounding box center [174, 228] width 61 height 18
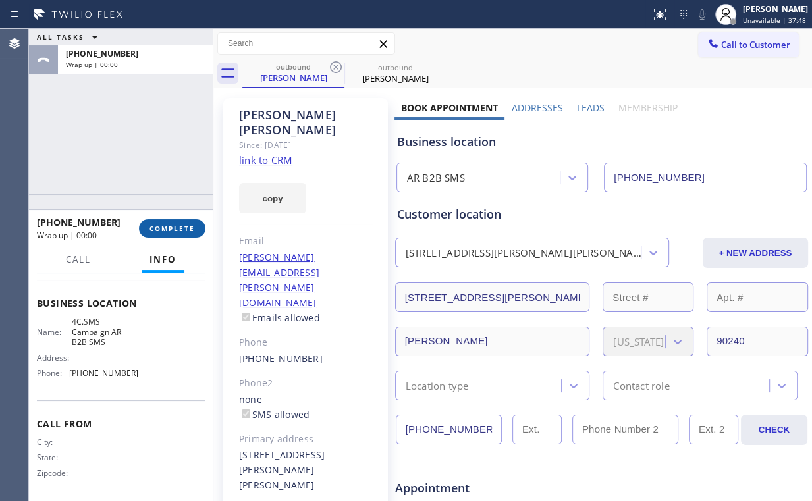
click at [184, 235] on button "COMPLETE" at bounding box center [172, 228] width 67 height 18
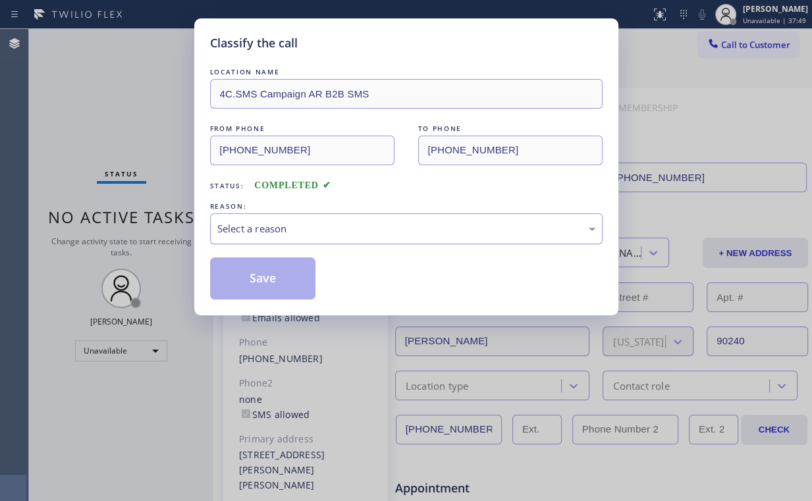
click at [327, 236] on div "Select a reason" at bounding box center [406, 228] width 393 height 31
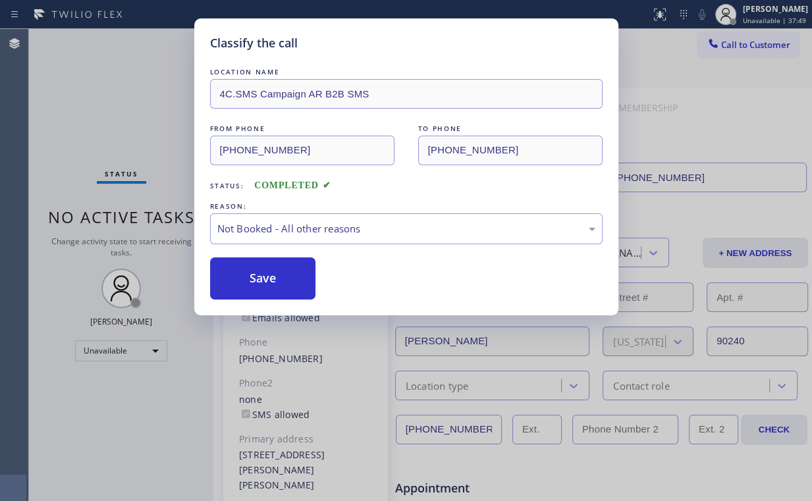
click at [290, 284] on button "Save" at bounding box center [263, 279] width 106 height 42
click at [84, 99] on div "Classify the call LOCATION NAME 4C.SMS Campaign AR B2B SMS FROM PHONE [PHONE_NU…" at bounding box center [406, 250] width 812 height 501
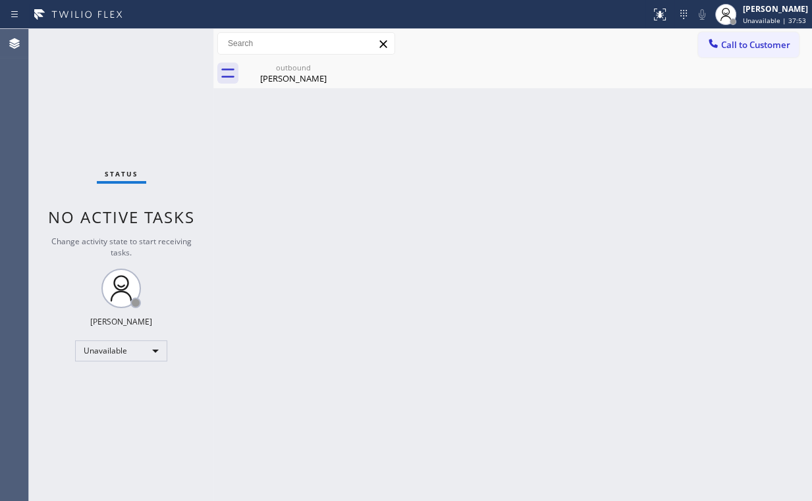
click at [736, 43] on span "Call to Customer" at bounding box center [755, 45] width 69 height 12
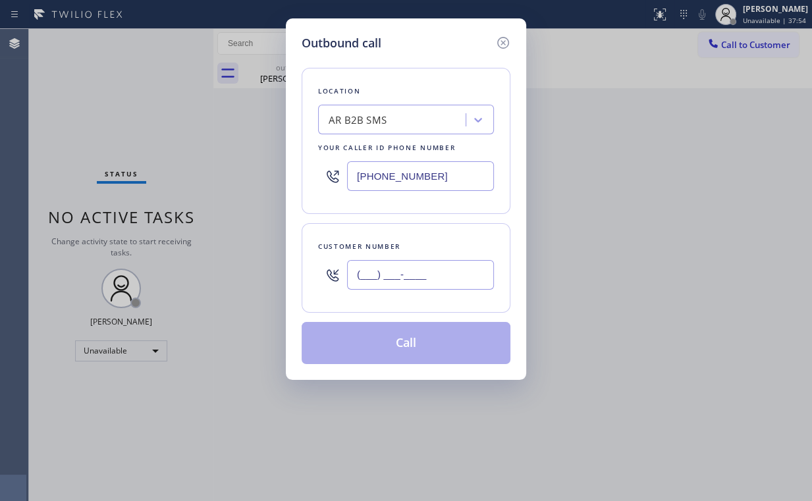
click at [425, 278] on input "(___) ___-____" at bounding box center [420, 275] width 147 height 30
paste input "562) 314-7850"
type input "[PHONE_NUMBER]"
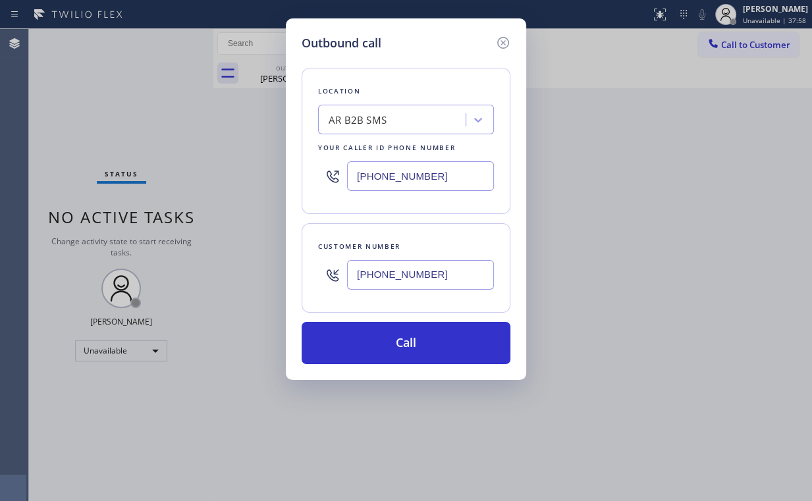
click at [435, 263] on input "[PHONE_NUMBER]" at bounding box center [420, 275] width 147 height 30
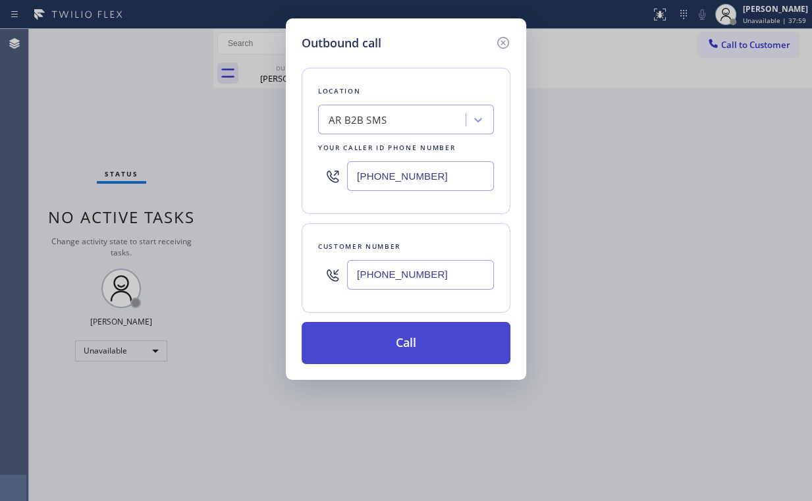
click at [416, 350] on button "Call" at bounding box center [406, 343] width 209 height 42
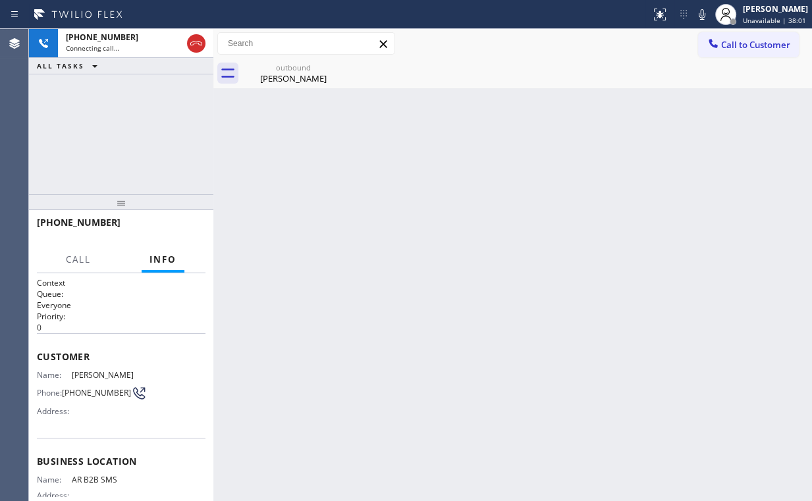
click at [451, 126] on div "Back to Dashboard Change Sender ID Customers Technicians Select a contact Outbo…" at bounding box center [512, 265] width 599 height 472
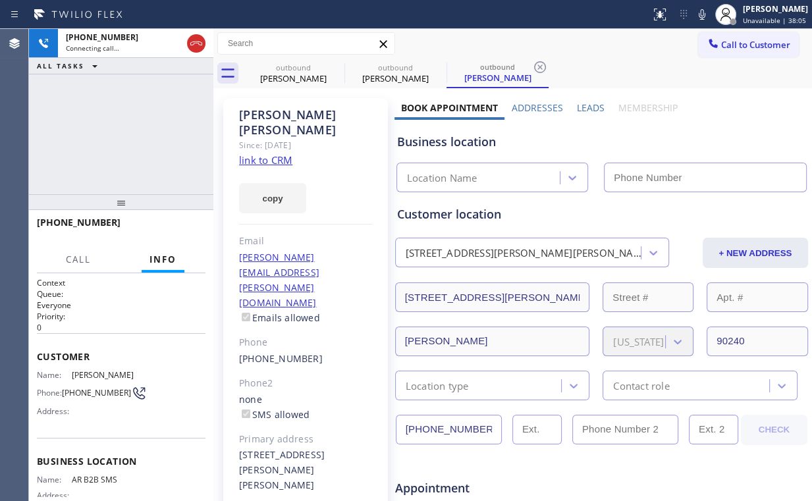
type input "[PHONE_NUMBER]"
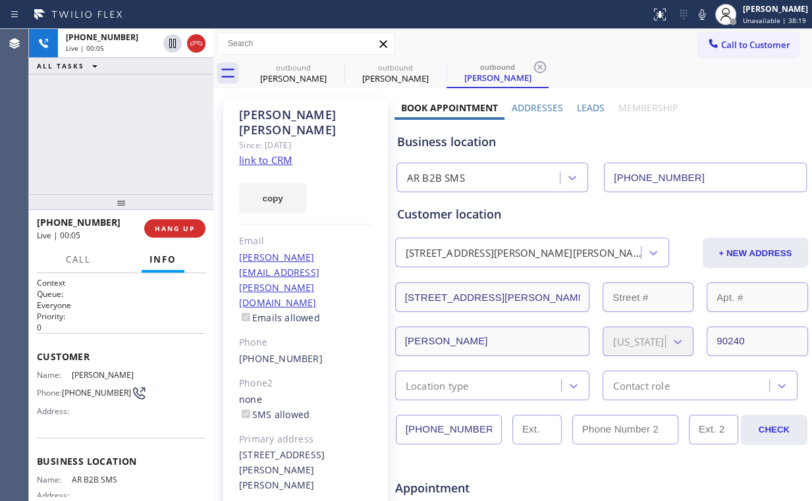
click at [155, 144] on div "[PHONE_NUMBER] Live | 00:05 ALL TASKS ALL TASKS ACTIVE TASKS TASKS IN WRAP UP" at bounding box center [121, 111] width 184 height 165
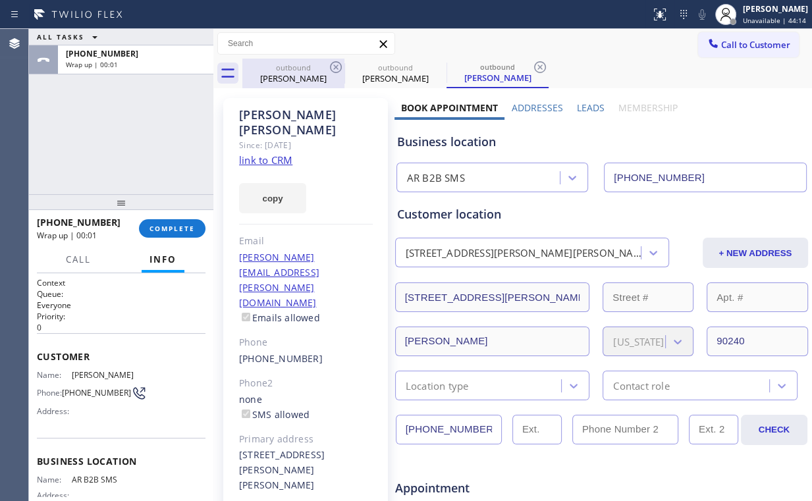
click at [300, 69] on div "outbound" at bounding box center [293, 68] width 99 height 10
click at [342, 63] on icon at bounding box center [336, 67] width 16 height 16
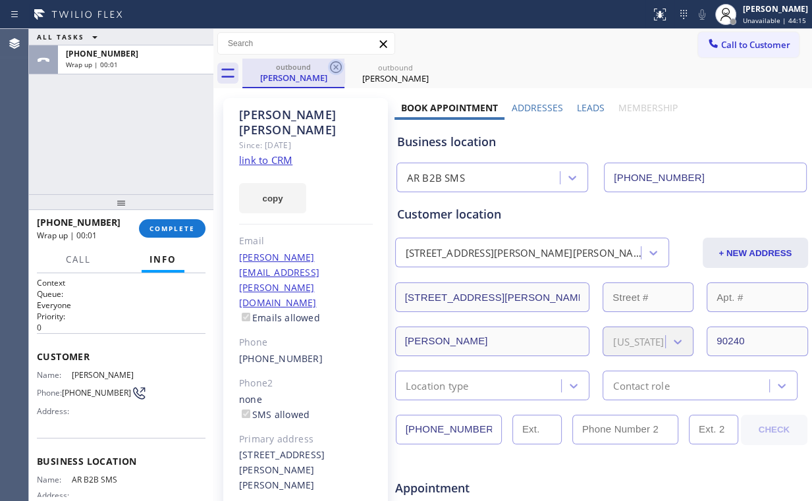
click at [333, 67] on icon at bounding box center [336, 67] width 16 height 16
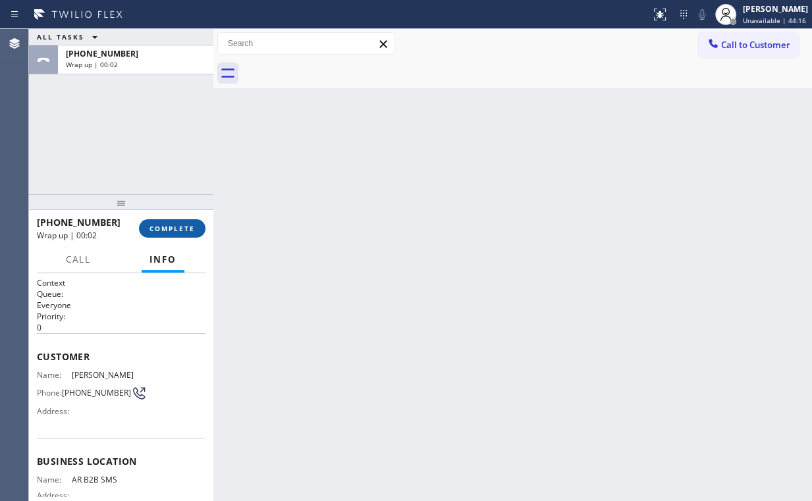
click at [182, 226] on span "COMPLETE" at bounding box center [172, 228] width 45 height 9
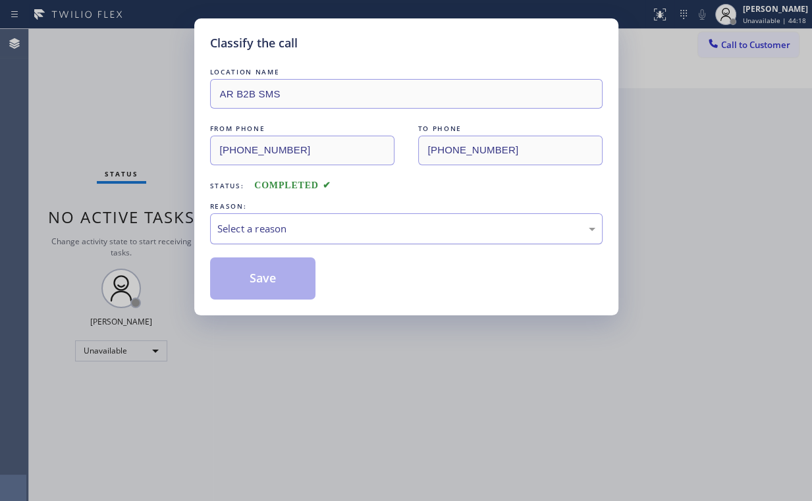
click at [256, 228] on div "Select a reason" at bounding box center [406, 228] width 378 height 15
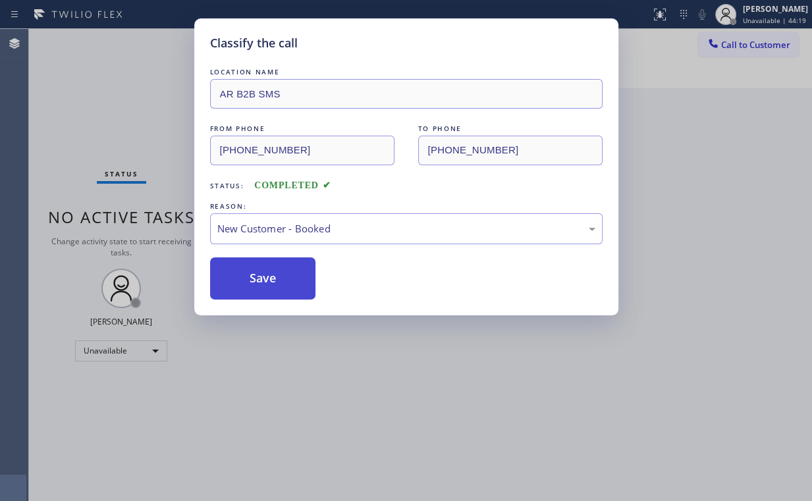
click at [279, 283] on button "Save" at bounding box center [263, 279] width 106 height 42
click at [138, 126] on div "Classify the call LOCATION NAME AR B2B SMS FROM PHONE [PHONE_NUMBER] TO PHONE […" at bounding box center [406, 250] width 812 height 501
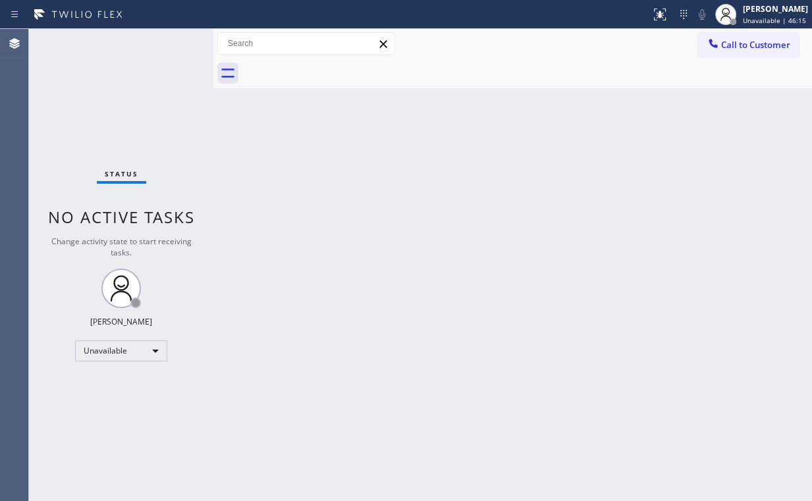
click at [759, 47] on span "Call to Customer" at bounding box center [755, 45] width 69 height 12
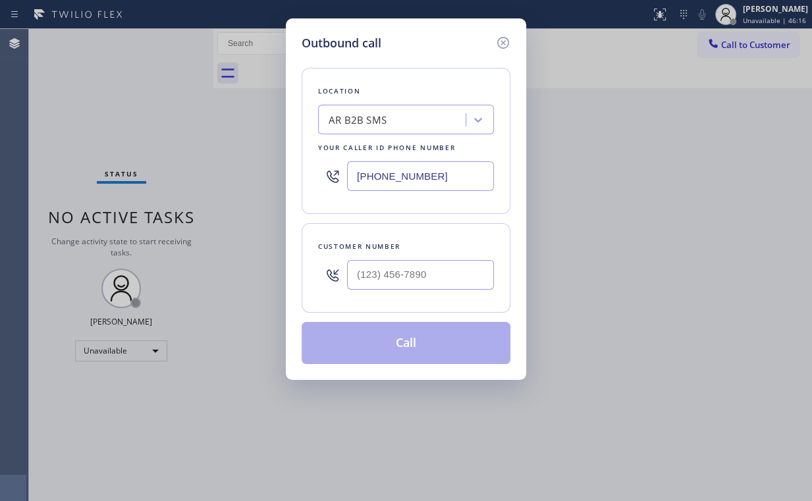
drag, startPoint x: 388, startPoint y: 178, endPoint x: 263, endPoint y: 192, distance: 125.3
click at [190, 179] on div "Outbound call Location AR B2B SMS Your caller id phone number [PHONE_NUMBER] Cu…" at bounding box center [406, 250] width 812 height 501
click at [501, 40] on icon at bounding box center [503, 43] width 16 height 16
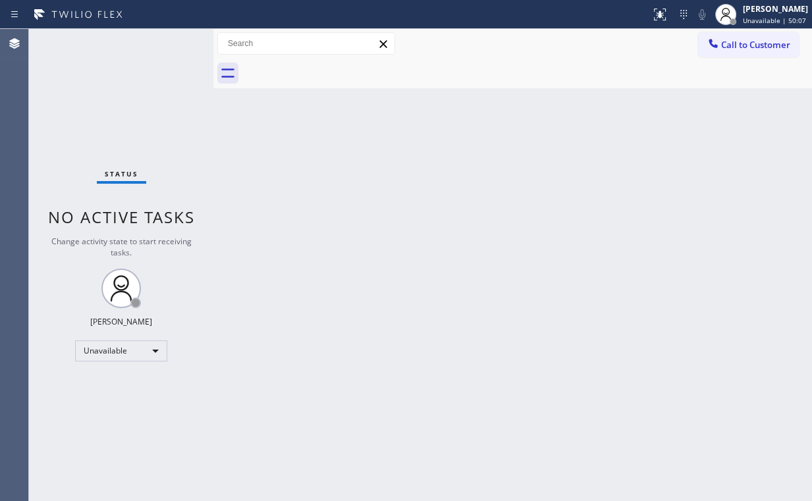
click at [578, 284] on div "Back to Dashboard Change Sender ID Customers Technicians Select a contact Outbo…" at bounding box center [512, 265] width 599 height 472
drag, startPoint x: 765, startPoint y: 45, endPoint x: 542, endPoint y: 119, distance: 234.8
click at [764, 45] on span "Call to Customer" at bounding box center [755, 45] width 69 height 12
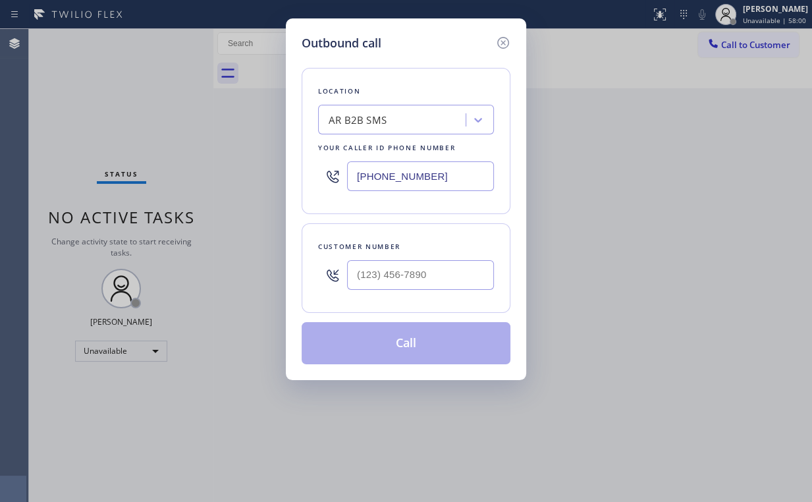
drag, startPoint x: 439, startPoint y: 180, endPoint x: 253, endPoint y: 166, distance: 186.3
click at [267, 167] on div "Outbound call Location AR B2B SMS Your caller id phone number [PHONE_NUMBER] Cu…" at bounding box center [406, 251] width 812 height 502
paste input "305) 501-8647"
type input "[PHONE_NUMBER]"
click at [408, 274] on input "(___) ___-____" at bounding box center [420, 275] width 147 height 30
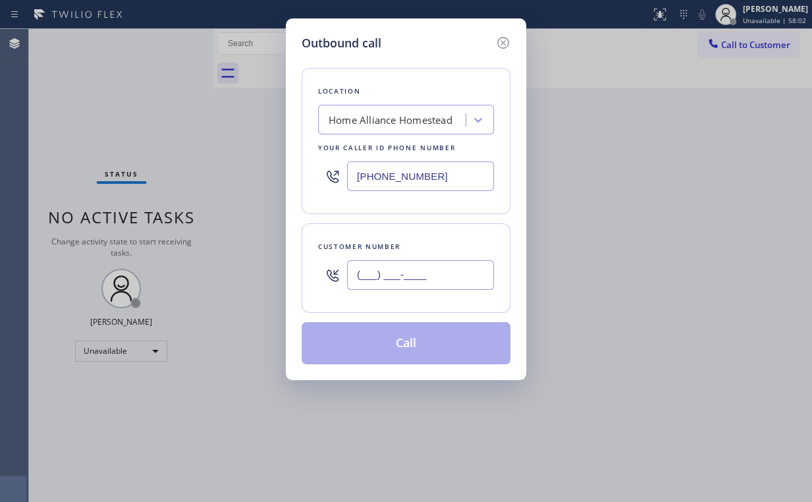
paste input "561) 592-1026"
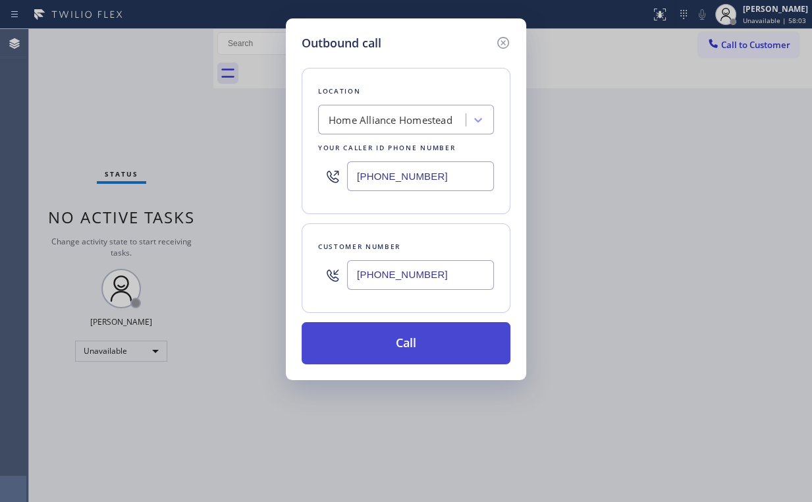
type input "[PHONE_NUMBER]"
click at [408, 346] on button "Call" at bounding box center [406, 343] width 209 height 42
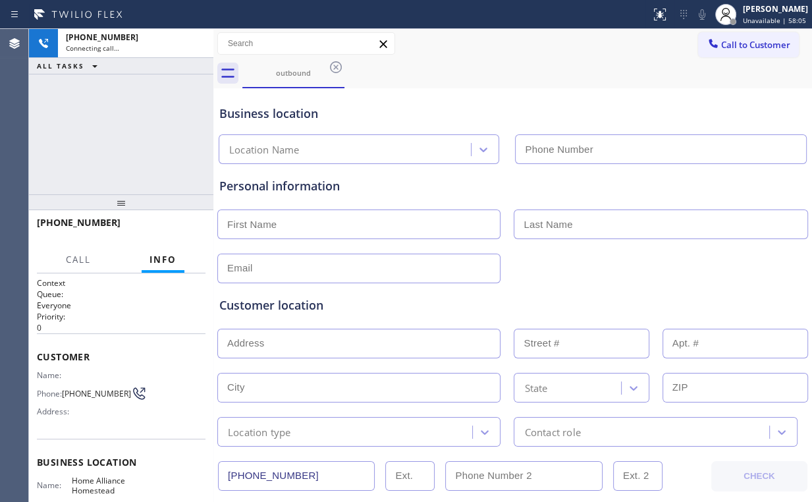
type input "[PHONE_NUMBER]"
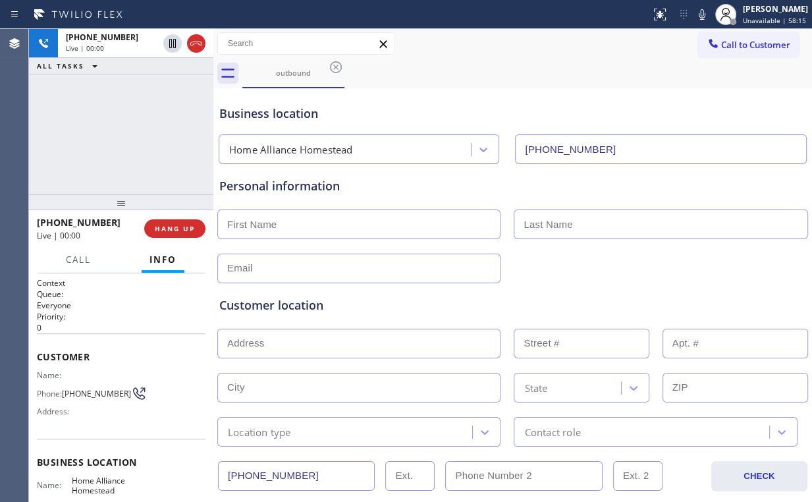
click at [107, 129] on div "[PHONE_NUMBER] Live | 00:00 ALL TASKS ALL TASKS ACTIVE TASKS TASKS IN WRAP UP" at bounding box center [121, 111] width 184 height 165
click at [145, 134] on div "[PHONE_NUMBER] Live | 00:01 ALL TASKS ALL TASKS ACTIVE TASKS TASKS IN WRAP UP" at bounding box center [121, 111] width 184 height 165
click at [135, 131] on div "[PHONE_NUMBER] Live | 00:05 ALL TASKS ALL TASKS ACTIVE TASKS TASKS IN WRAP UP" at bounding box center [121, 111] width 184 height 165
click at [132, 131] on div "[PHONE_NUMBER] Live | 00:06 ALL TASKS ALL TASKS ACTIVE TASKS TASKS IN WRAP UP" at bounding box center [121, 111] width 184 height 165
drag, startPoint x: 137, startPoint y: 106, endPoint x: 144, endPoint y: 111, distance: 8.6
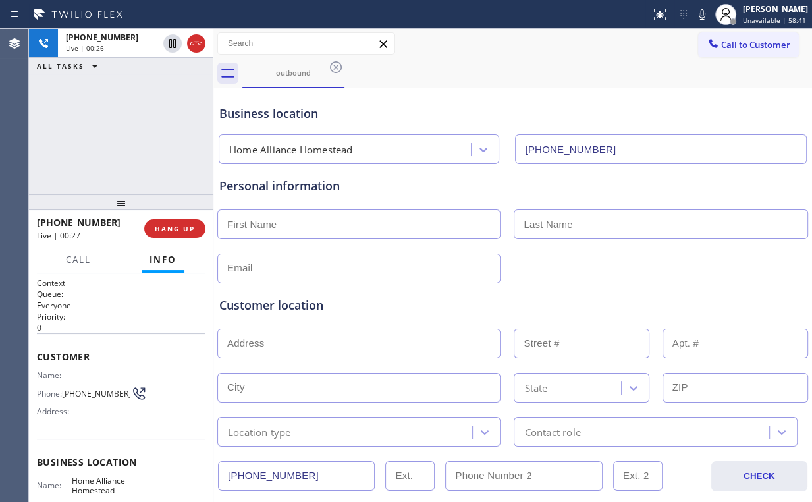
click at [138, 107] on div "[PHONE_NUMBER] Live | 00:26 ALL TASKS ALL TASKS ACTIVE TASKS TASKS IN WRAP UP" at bounding box center [121, 111] width 184 height 165
click at [177, 231] on span "HANG UP" at bounding box center [175, 228] width 40 height 9
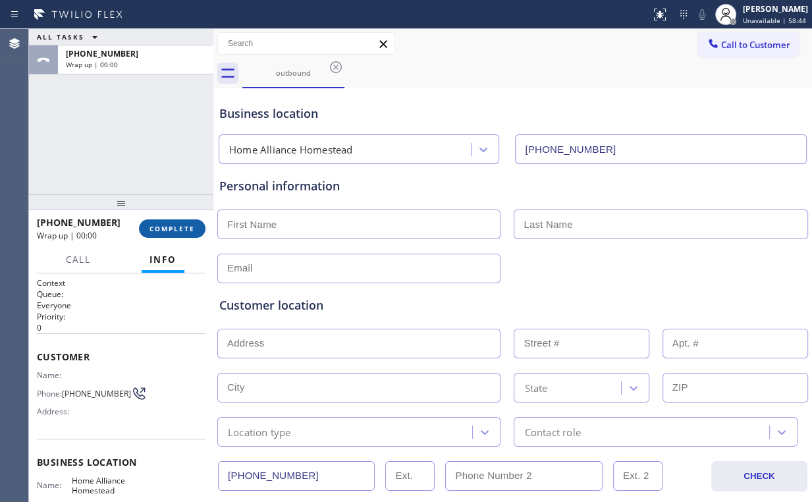
click at [179, 229] on span "COMPLETE" at bounding box center [172, 228] width 45 height 9
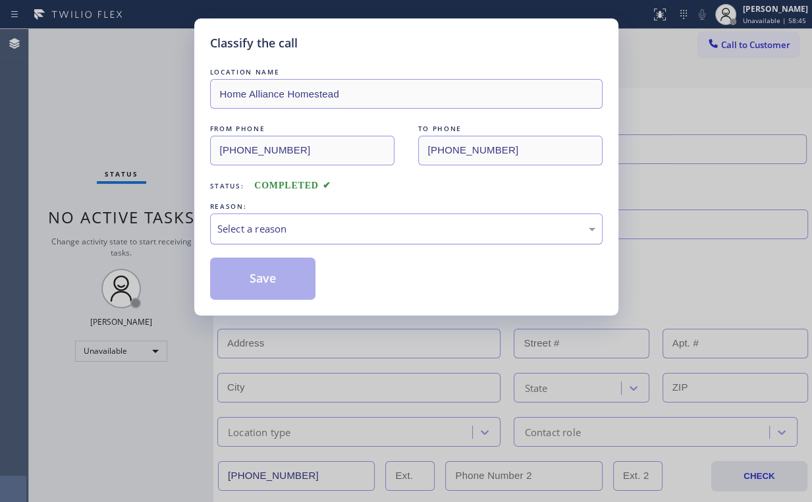
click at [261, 230] on div "Select a reason" at bounding box center [406, 228] width 378 height 15
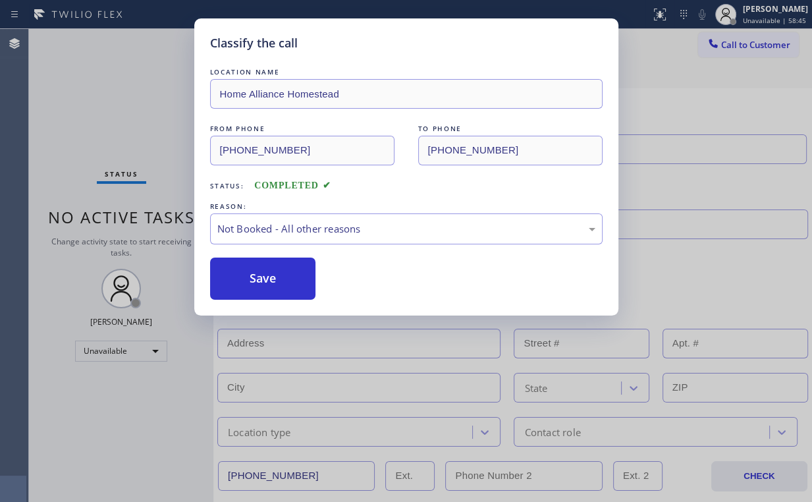
drag, startPoint x: 267, startPoint y: 278, endPoint x: 182, endPoint y: 164, distance: 142.2
click at [267, 276] on button "Save" at bounding box center [263, 279] width 106 height 42
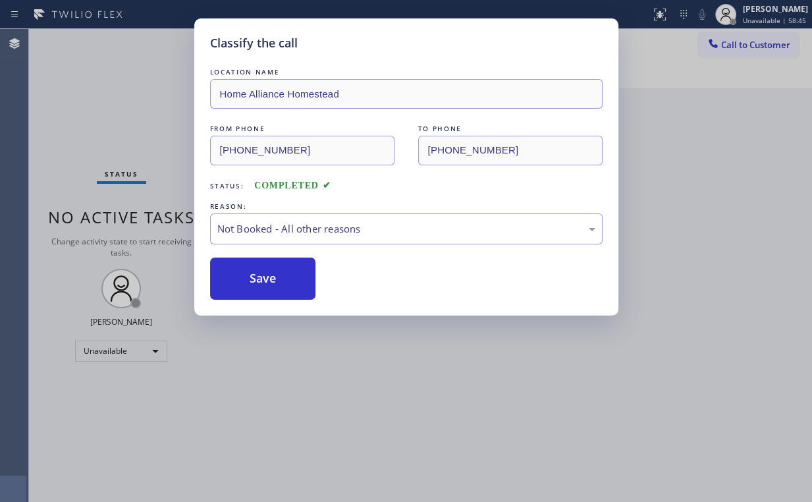
click at [119, 93] on div "Classify the call LOCATION NAME Home Alliance Homestead FROM PHONE [PHONE_NUMBE…" at bounding box center [406, 251] width 812 height 502
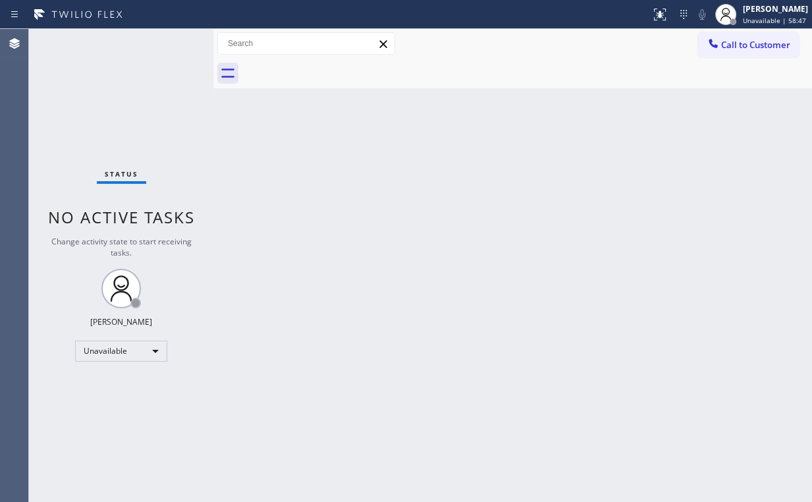
click at [480, 153] on div "Back to Dashboard Change Sender ID Customers Technicians Select a contact Outbo…" at bounding box center [512, 265] width 599 height 473
click at [743, 42] on span "Call to Customer" at bounding box center [755, 45] width 69 height 12
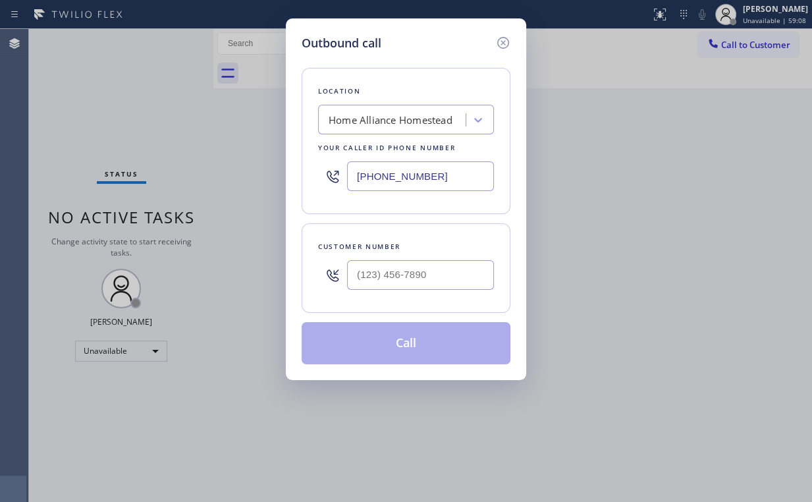
drag, startPoint x: 395, startPoint y: 180, endPoint x: 161, endPoint y: 202, distance: 235.5
click at [242, 195] on div "Outbound call Location Home Alliance Homestead Your caller id phone number [PHO…" at bounding box center [406, 251] width 812 height 502
paste input "626) 548-3326"
type input "[PHONE_NUMBER]"
click at [410, 274] on input "(___) ___-____" at bounding box center [420, 275] width 147 height 30
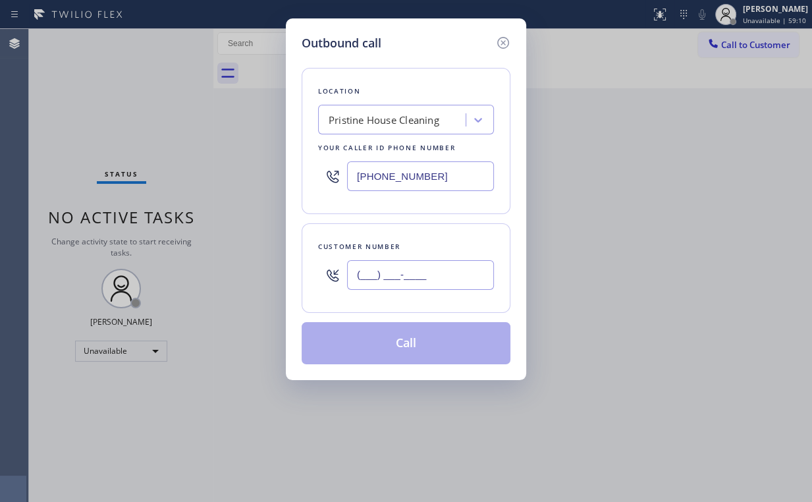
paste input "323) 428-4253"
type input "[PHONE_NUMBER]"
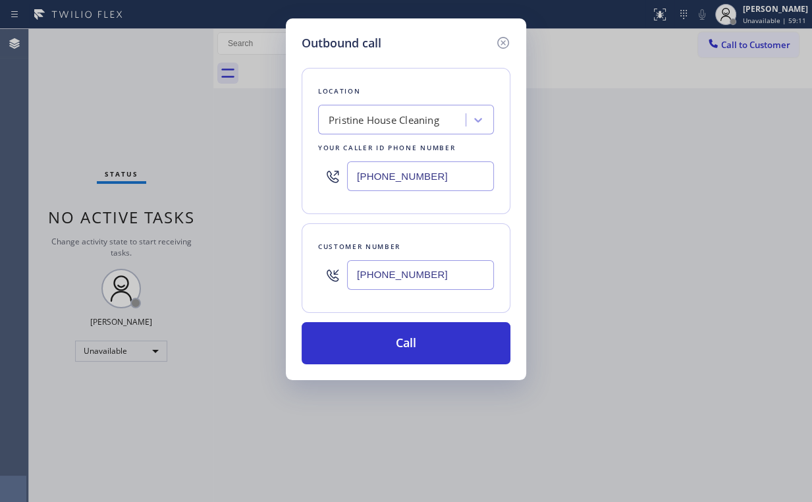
drag, startPoint x: 383, startPoint y: 340, endPoint x: 328, endPoint y: 463, distance: 135.0
click at [382, 343] on button "Call" at bounding box center [406, 343] width 209 height 42
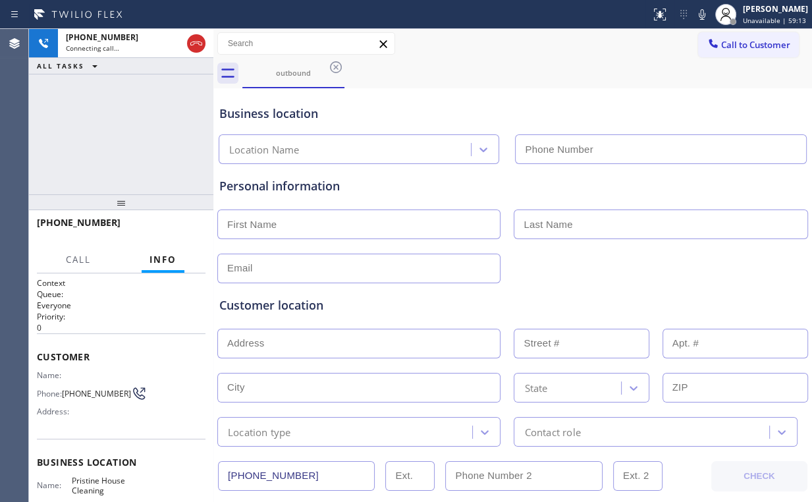
type input "[PHONE_NUMBER]"
drag, startPoint x: 48, startPoint y: 103, endPoint x: 100, endPoint y: 115, distance: 53.2
click at [54, 105] on div "[PHONE_NUMBER] Connecting call… ALL TASKS ALL TASKS ACTIVE TASKS TASKS IN WRAP …" at bounding box center [121, 111] width 184 height 165
click at [118, 127] on div "[PHONE_NUMBER] Connecting call… ALL TASKS ALL TASKS ACTIVE TASKS TASKS IN WRAP …" at bounding box center [121, 111] width 184 height 165
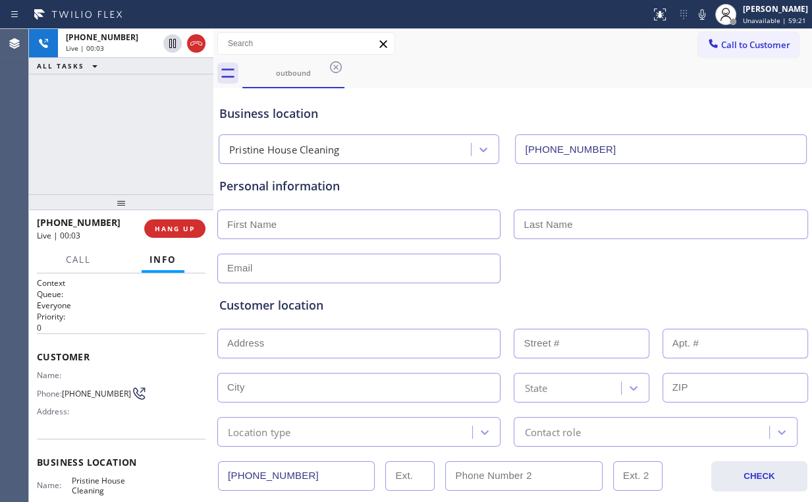
drag, startPoint x: 127, startPoint y: 132, endPoint x: 134, endPoint y: 134, distance: 6.7
click at [128, 132] on div "[PHONE_NUMBER] Live | 00:03 ALL TASKS ALL TASKS ACTIVE TASKS TASKS IN WRAP UP" at bounding box center [121, 111] width 184 height 165
click at [132, 132] on div "[PHONE_NUMBER] Live | 00:04 ALL TASKS ALL TASKS ACTIVE TASKS TASKS IN WRAP UP" at bounding box center [121, 111] width 184 height 165
click at [132, 132] on div "[PHONE_NUMBER] Live | 00:05 ALL TASKS ALL TASKS ACTIVE TASKS TASKS IN WRAP UP" at bounding box center [121, 111] width 184 height 165
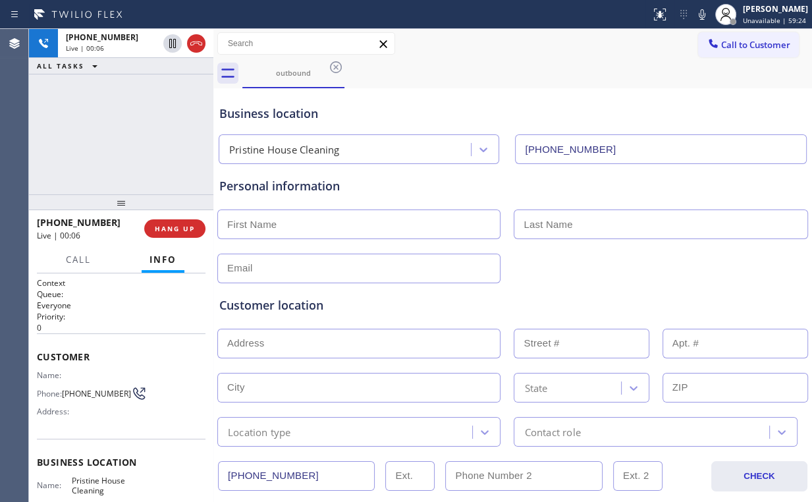
click at [132, 132] on div "[PHONE_NUMBER] Live | 00:06 ALL TASKS ALL TASKS ACTIVE TASKS TASKS IN WRAP UP" at bounding box center [121, 111] width 184 height 165
click at [126, 144] on div "[PHONE_NUMBER] Live | 00:09 ALL TASKS ALL TASKS ACTIVE TASKS TASKS IN WRAP UP" at bounding box center [121, 111] width 184 height 165
click at [132, 136] on div "[PHONE_NUMBER] Live | 00:10 ALL TASKS ALL TASKS ACTIVE TASKS TASKS IN WRAP UP" at bounding box center [121, 111] width 184 height 165
click at [136, 135] on div "[PHONE_NUMBER] Live | 00:12 ALL TASKS ALL TASKS ACTIVE TASKS TASKS IN WRAP UP" at bounding box center [121, 111] width 184 height 165
click at [136, 135] on div "[PHONE_NUMBER] Live | 00:16 ALL TASKS ALL TASKS ACTIVE TASKS TASKS IN WRAP UP" at bounding box center [121, 111] width 184 height 165
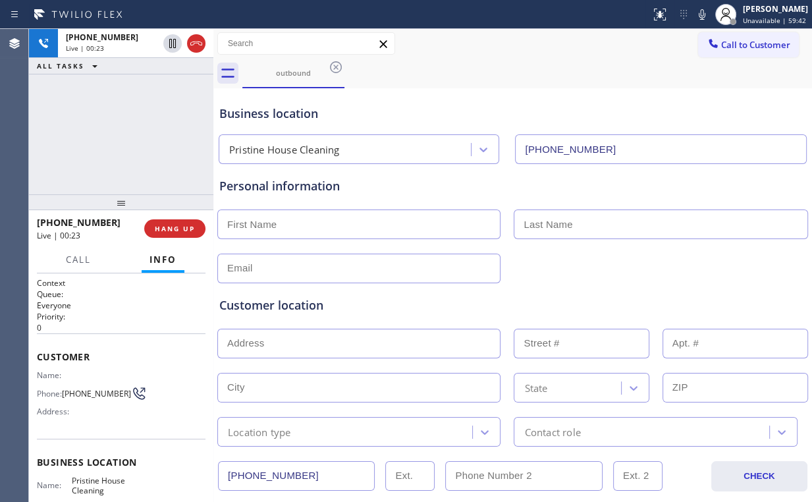
click at [134, 129] on div "[PHONE_NUMBER] Live | 00:23 ALL TASKS ALL TASKS ACTIVE TASKS TASKS IN WRAP UP" at bounding box center [121, 111] width 184 height 165
click at [173, 230] on span "HANG UP" at bounding box center [175, 228] width 40 height 9
click at [173, 230] on span "COMPLETE" at bounding box center [172, 228] width 45 height 9
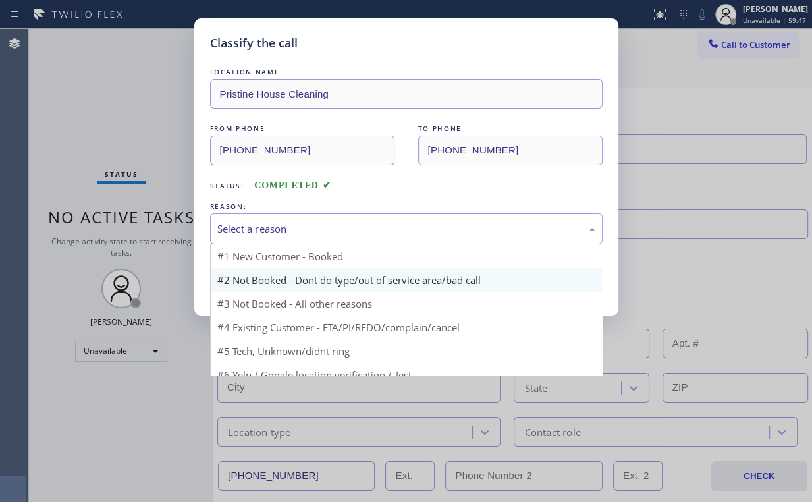
drag, startPoint x: 270, startPoint y: 229, endPoint x: 267, endPoint y: 277, distance: 48.9
click at [271, 229] on div "Select a reason" at bounding box center [406, 228] width 378 height 15
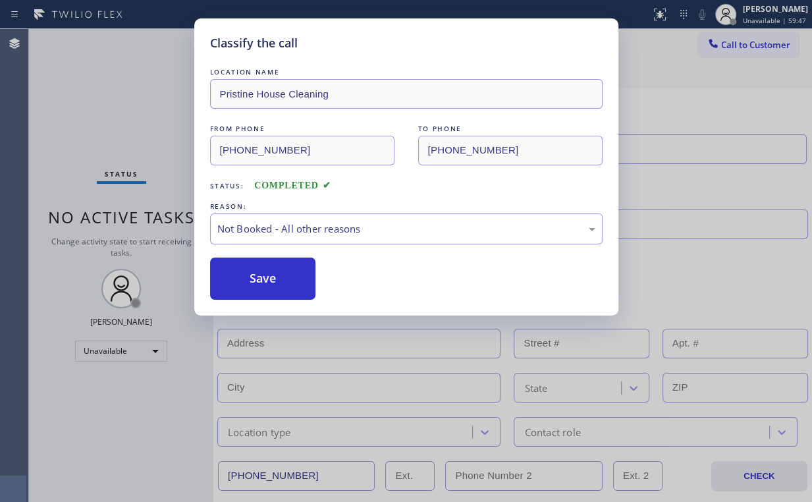
drag, startPoint x: 267, startPoint y: 281, endPoint x: 114, endPoint y: 62, distance: 266.8
click at [264, 272] on button "Save" at bounding box center [263, 279] width 106 height 42
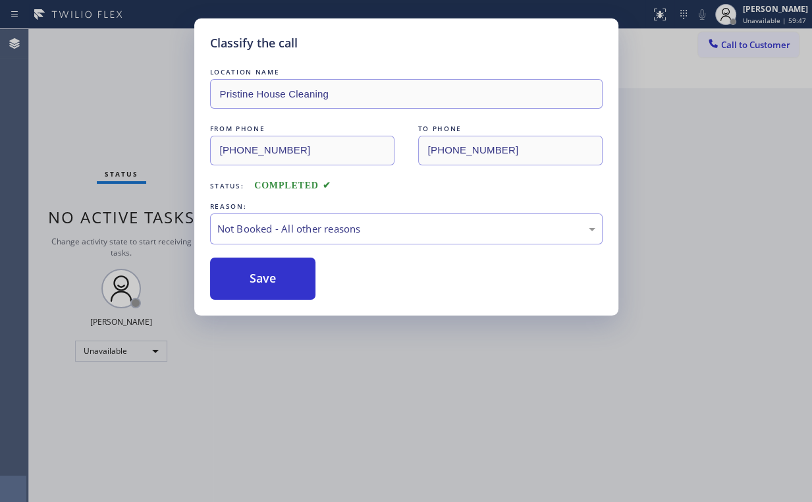
click at [107, 50] on div "Classify the call LOCATION NAME Pristine House Cleaning FROM PHONE [PHONE_NUMBE…" at bounding box center [406, 251] width 812 height 502
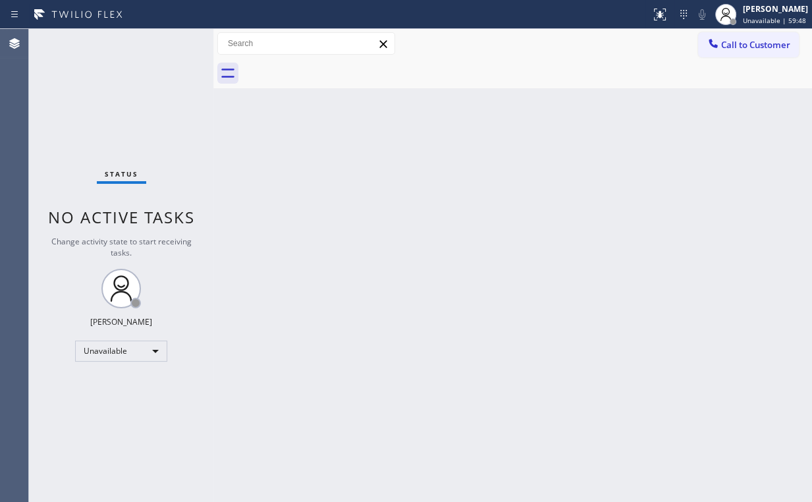
drag, startPoint x: 540, startPoint y: 179, endPoint x: 497, endPoint y: 196, distance: 46.5
click at [540, 180] on div "Back to Dashboard Change Sender ID Customers Technicians Select a contact Outbo…" at bounding box center [512, 265] width 599 height 473
drag, startPoint x: 298, startPoint y: 103, endPoint x: 114, endPoint y: 7, distance: 207.4
click at [294, 100] on div "Back to Dashboard Change Sender ID Customers Technicians Select a contact Outbo…" at bounding box center [512, 265] width 599 height 473
click at [764, 40] on span "Call to Customer" at bounding box center [755, 45] width 69 height 12
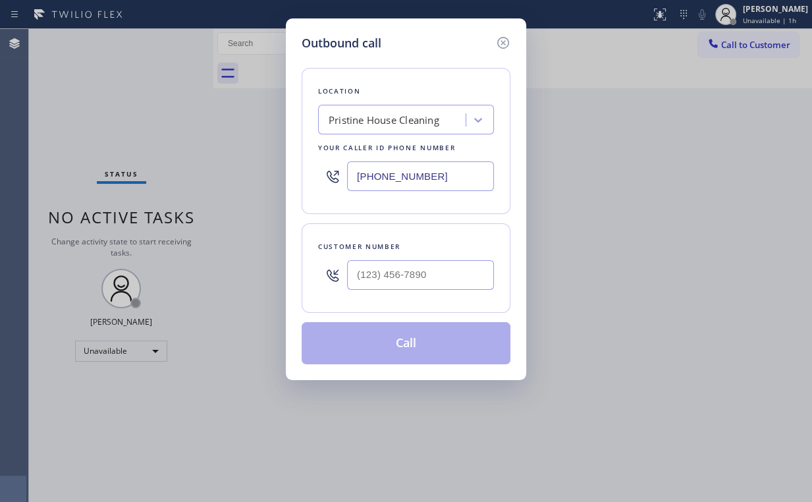
drag, startPoint x: 477, startPoint y: 170, endPoint x: 269, endPoint y: 242, distance: 219.6
click at [262, 169] on div "Outbound call Location Pristine House Cleaning Your caller id phone number [PHO…" at bounding box center [406, 251] width 812 height 502
paste input "714) 804-0533"
type input "[PHONE_NUMBER]"
click at [293, 140] on div "Outbound call Location Electric Star Brea Team Your caller id phone number [PHO…" at bounding box center [406, 199] width 240 height 362
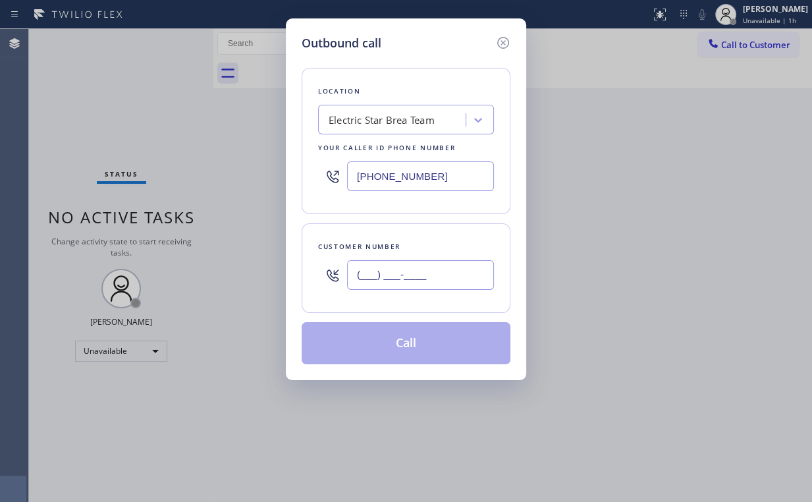
click at [443, 287] on input "(___) ___-____" at bounding box center [420, 275] width 147 height 30
paste input "256) 515-1033"
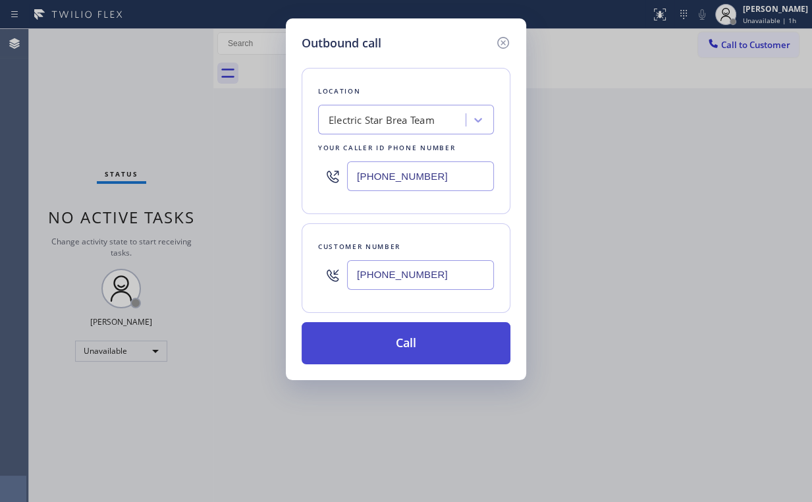
type input "[PHONE_NUMBER]"
click at [381, 352] on button "Call" at bounding box center [406, 343] width 209 height 42
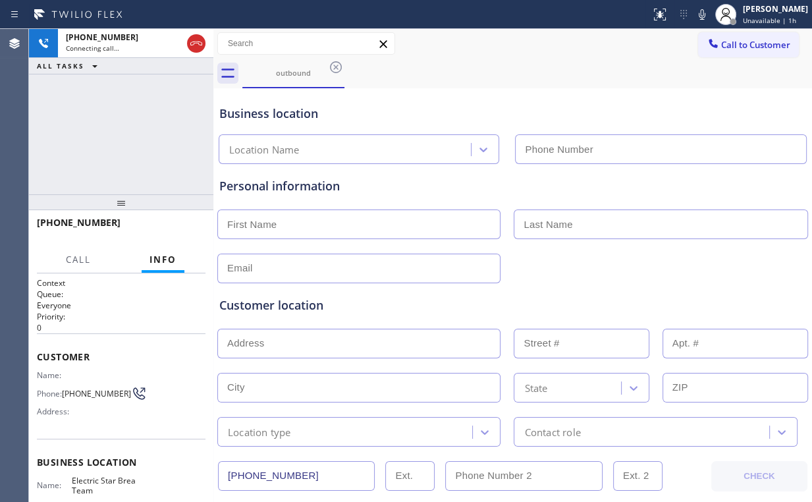
type input "[PHONE_NUMBER]"
drag, startPoint x: 80, startPoint y: 111, endPoint x: 121, endPoint y: 177, distance: 77.7
click at [84, 118] on div "[PHONE_NUMBER] Connecting call… ALL TASKS ALL TASKS ACTIVE TASKS TASKS IN WRAP …" at bounding box center [121, 111] width 184 height 165
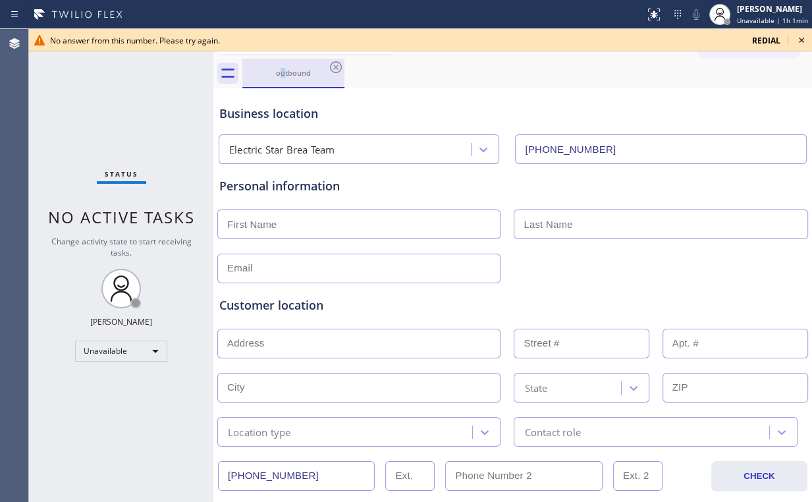
click at [283, 66] on div "outbound" at bounding box center [293, 73] width 99 height 28
drag, startPoint x: 333, startPoint y: 63, endPoint x: 390, endPoint y: 76, distance: 58.2
click at [335, 64] on icon at bounding box center [336, 67] width 16 height 16
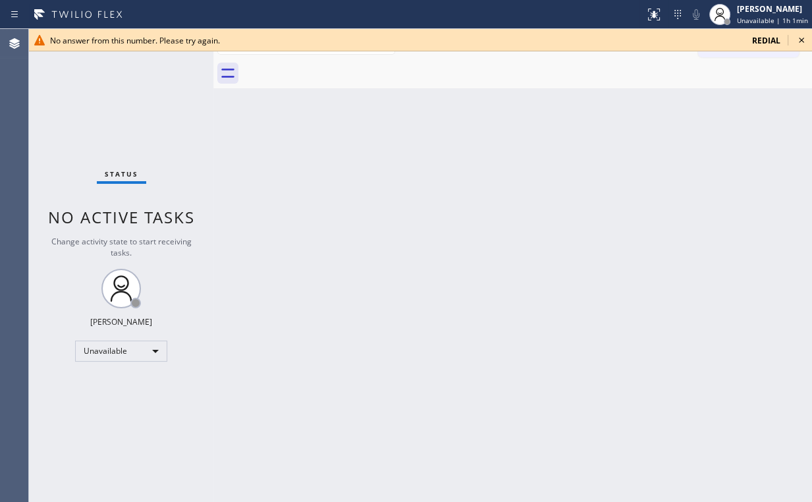
drag, startPoint x: 710, startPoint y: 92, endPoint x: 743, endPoint y: 90, distance: 33.0
click at [730, 93] on div "Back to Dashboard Change Sender ID Customers Technicians Select a contact Outbo…" at bounding box center [512, 265] width 599 height 473
click at [805, 37] on icon at bounding box center [802, 40] width 16 height 16
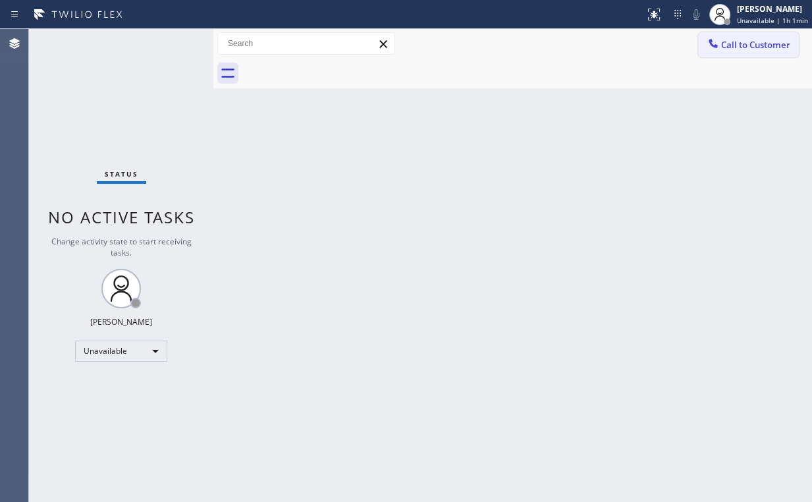
click at [749, 49] on span "Call to Customer" at bounding box center [755, 45] width 69 height 12
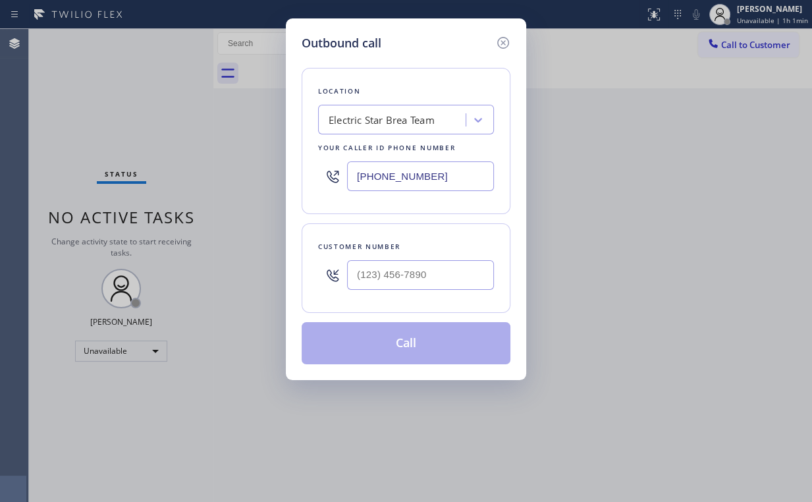
drag, startPoint x: 451, startPoint y: 179, endPoint x: 288, endPoint y: 179, distance: 163.4
click at [259, 179] on div "Outbound call Location Electric Star Brea Team Your caller id phone number [PHO…" at bounding box center [406, 251] width 812 height 502
click at [443, 173] on input "[PHONE_NUMBER]" at bounding box center [420, 176] width 147 height 30
drag, startPoint x: 450, startPoint y: 166, endPoint x: 207, endPoint y: 179, distance: 242.8
click at [270, 166] on div "Outbound call Location Electric Star Brea Team Your caller id phone number [PHO…" at bounding box center [406, 251] width 812 height 502
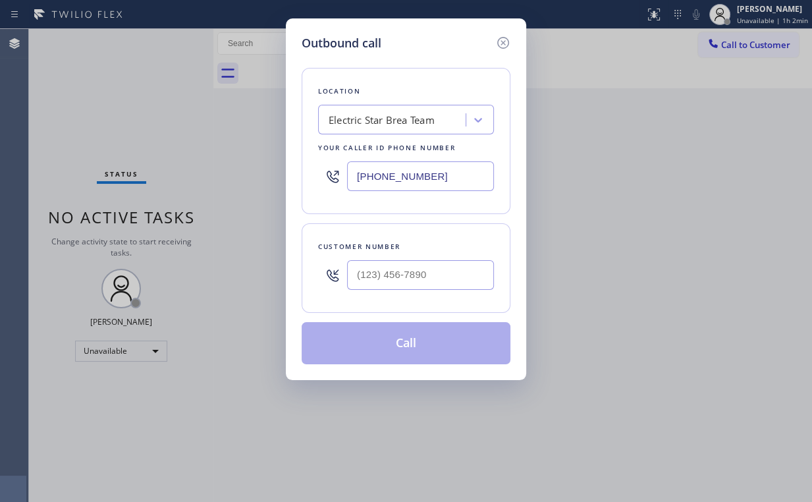
paste input "833) 692-2271"
type input "[PHONE_NUMBER]"
drag, startPoint x: 346, startPoint y: 84, endPoint x: 391, endPoint y: 220, distance: 142.7
click at [349, 90] on div "Location" at bounding box center [406, 91] width 176 height 14
click at [428, 268] on input "(___) ___-____" at bounding box center [420, 275] width 147 height 30
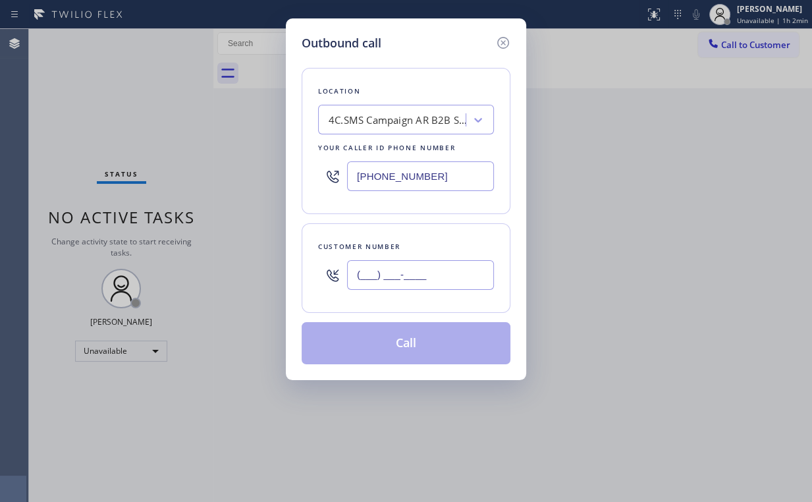
paste input "480) 678-8165"
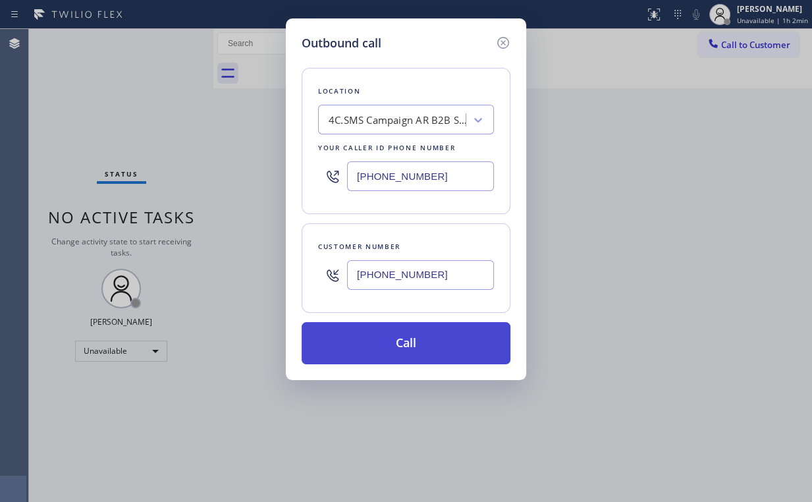
type input "[PHONE_NUMBER]"
click at [413, 350] on button "Call" at bounding box center [406, 343] width 209 height 42
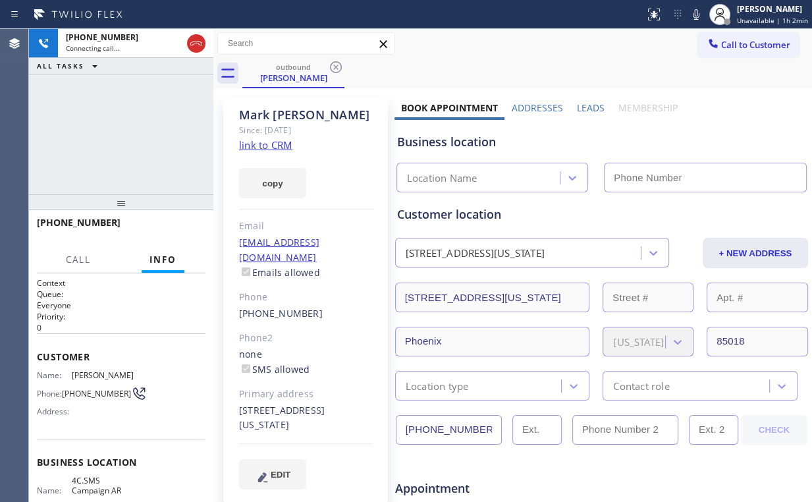
click at [130, 138] on div "[PHONE_NUMBER] Connecting call… ALL TASKS ALL TASKS ACTIVE TASKS TASKS IN WRAP …" at bounding box center [121, 111] width 184 height 165
type input "[PHONE_NUMBER]"
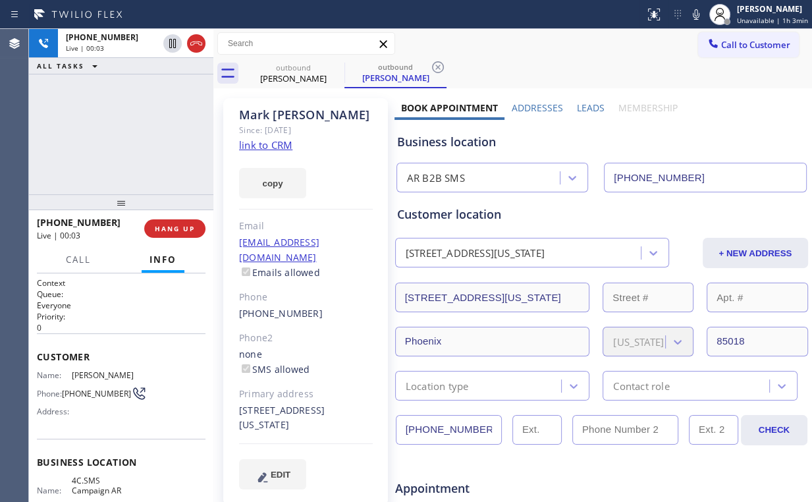
click at [134, 134] on div "[PHONE_NUMBER] Live | 00:03 ALL TASKS ALL TASKS ACTIVE TASKS TASKS IN WRAP UP" at bounding box center [121, 111] width 184 height 165
click at [179, 231] on span "HANG UP" at bounding box center [175, 228] width 40 height 9
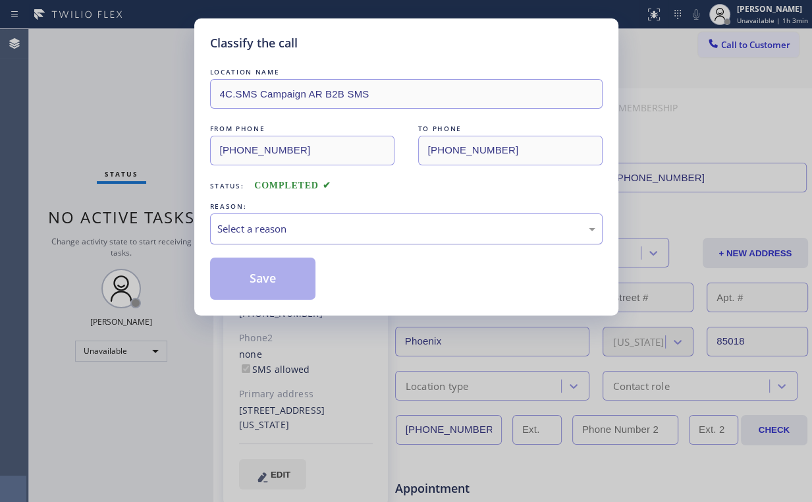
drag, startPoint x: 264, startPoint y: 230, endPoint x: 262, endPoint y: 242, distance: 12.8
click at [264, 231] on div "Select a reason" at bounding box center [406, 228] width 378 height 15
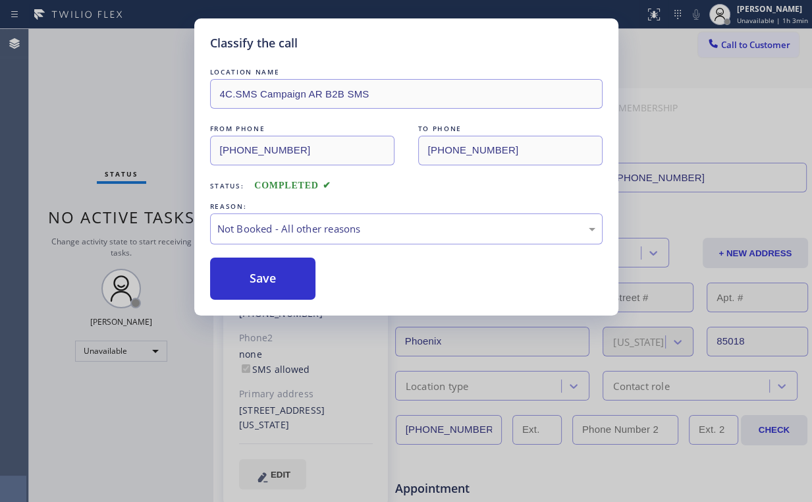
drag, startPoint x: 256, startPoint y: 277, endPoint x: 206, endPoint y: 208, distance: 84.5
click at [256, 277] on button "Save" at bounding box center [263, 279] width 106 height 42
click at [144, 95] on div "Classify the call LOCATION NAME 4C.SMS Campaign AR B2B SMS FROM PHONE [PHONE_NU…" at bounding box center [406, 251] width 812 height 502
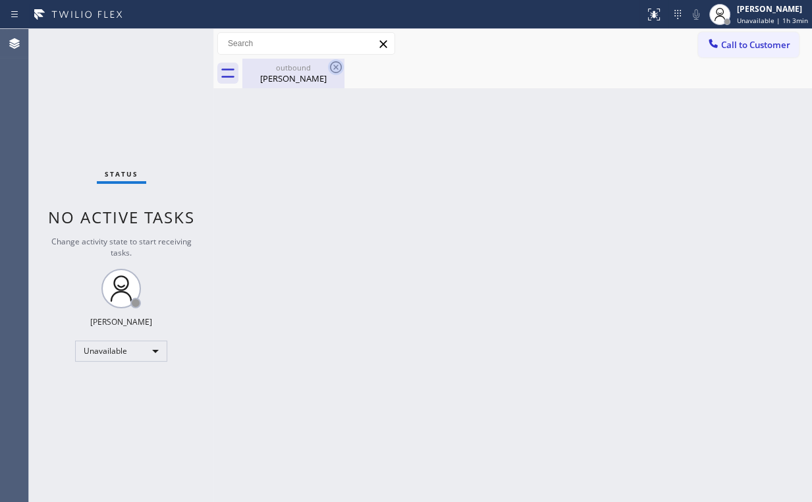
drag, startPoint x: 308, startPoint y: 75, endPoint x: 340, endPoint y: 74, distance: 32.3
click at [308, 76] on div "[PERSON_NAME]" at bounding box center [293, 78] width 99 height 12
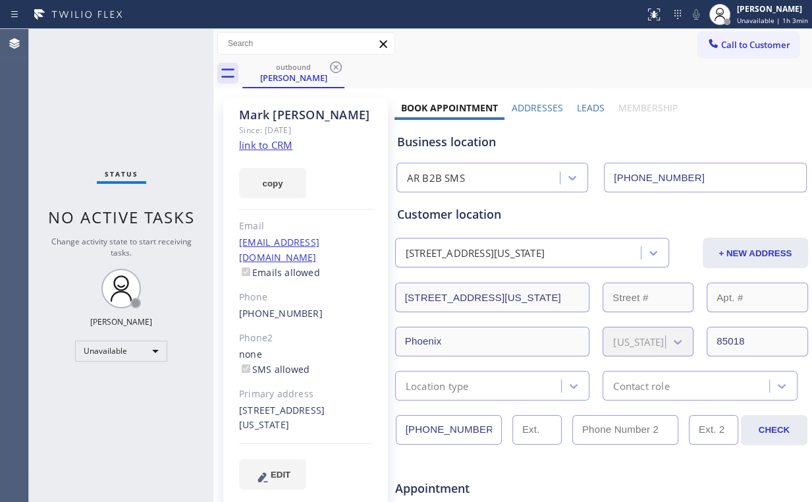
drag, startPoint x: 337, startPoint y: 69, endPoint x: 425, endPoint y: 119, distance: 100.9
click at [337, 69] on icon at bounding box center [336, 67] width 12 height 12
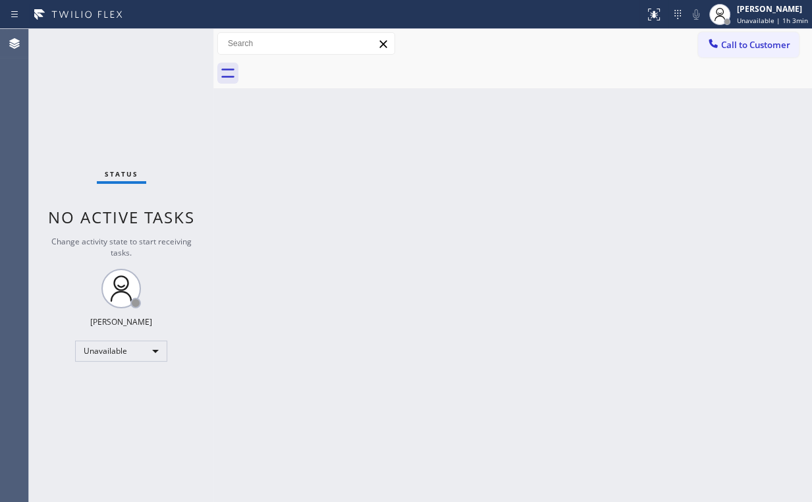
click at [487, 223] on div "Back to Dashboard Change Sender ID Customers Technicians Select a contact Outbo…" at bounding box center [512, 265] width 599 height 473
click at [105, 98] on div "Status No active tasks Change activity state to start receiving tasks. [PERSON_…" at bounding box center [121, 265] width 184 height 473
drag, startPoint x: 749, startPoint y: 39, endPoint x: 518, endPoint y: 156, distance: 258.7
click at [748, 40] on span "Call to Customer" at bounding box center [755, 45] width 69 height 12
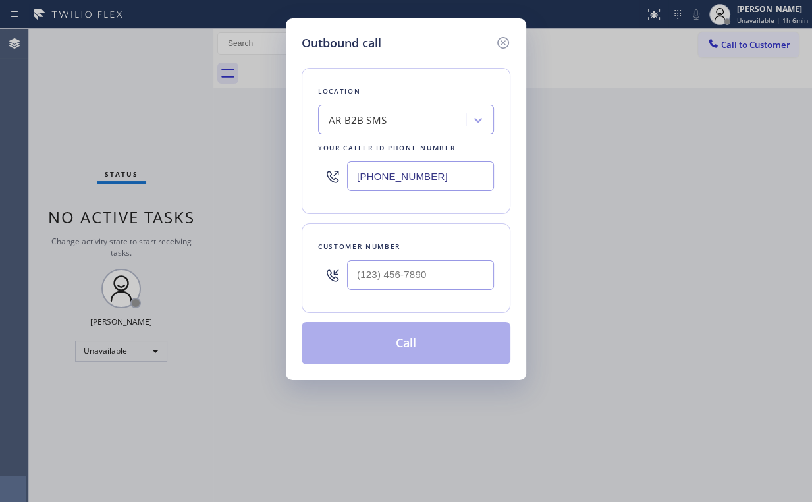
drag, startPoint x: 391, startPoint y: 171, endPoint x: 242, endPoint y: 173, distance: 148.9
click at [265, 172] on div "Outbound call Location AR B2B SMS Your caller id phone number [PHONE_NUMBER] Cu…" at bounding box center [406, 251] width 812 height 502
paste input "510) 390-7800"
type input "[PHONE_NUMBER]"
click at [378, 284] on input "(___) ___-____" at bounding box center [420, 275] width 147 height 30
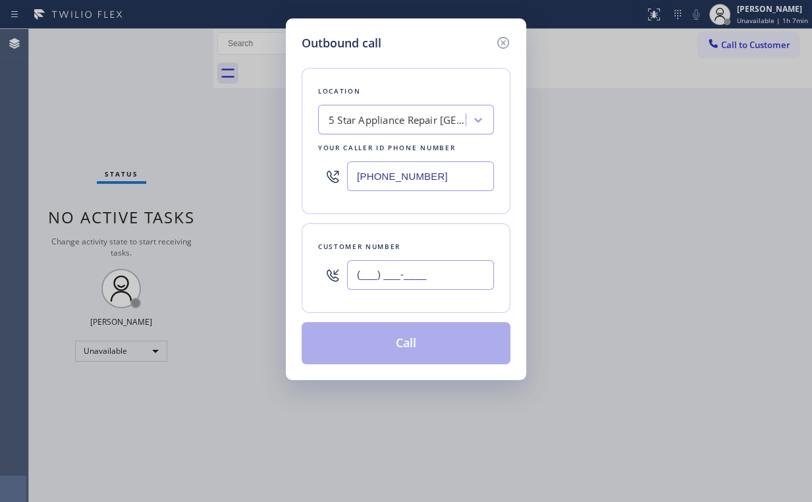
paste input "703) 936-2213"
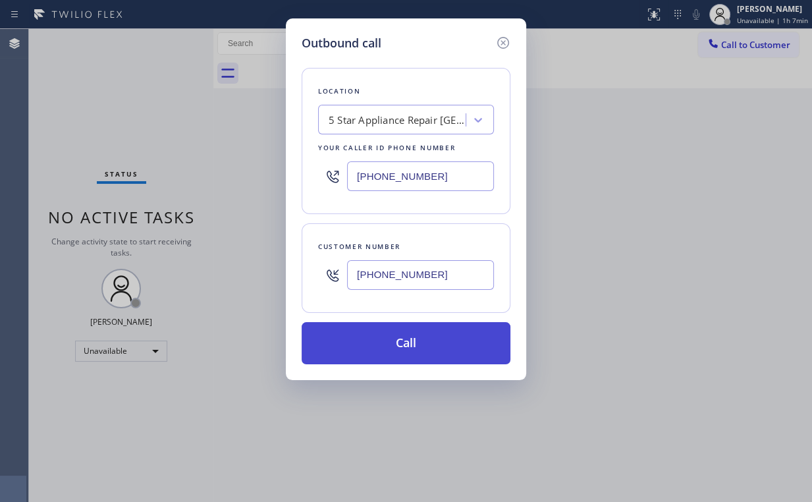
type input "[PHONE_NUMBER]"
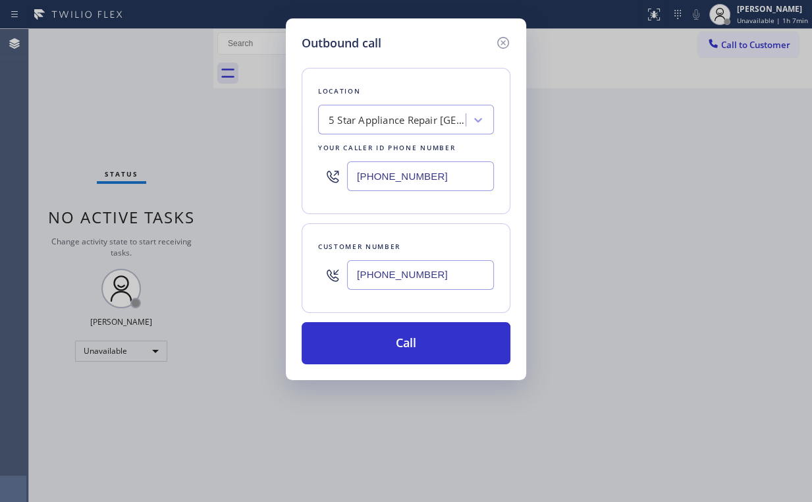
drag, startPoint x: 368, startPoint y: 336, endPoint x: 340, endPoint y: 409, distance: 78.2
click at [368, 337] on button "Call" at bounding box center [406, 343] width 209 height 42
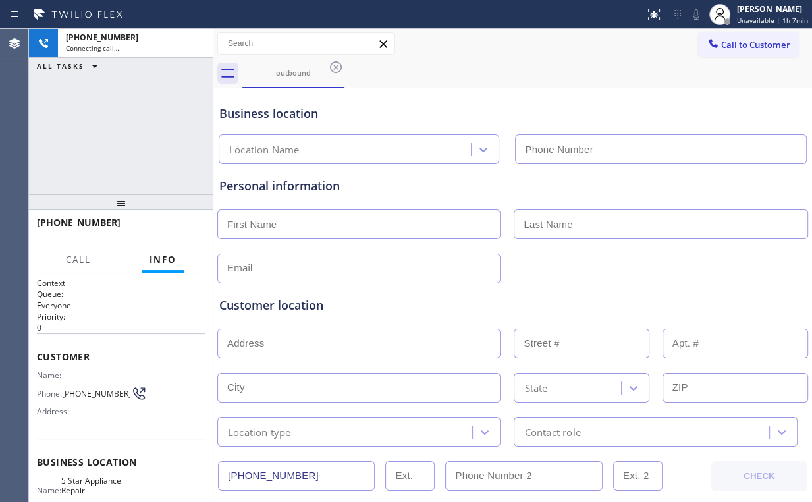
click at [113, 121] on div "[PHONE_NUMBER] Connecting call… ALL TASKS ALL TASKS ACTIVE TASKS TASKS IN WRAP …" at bounding box center [121, 111] width 184 height 165
type input "[PHONE_NUMBER]"
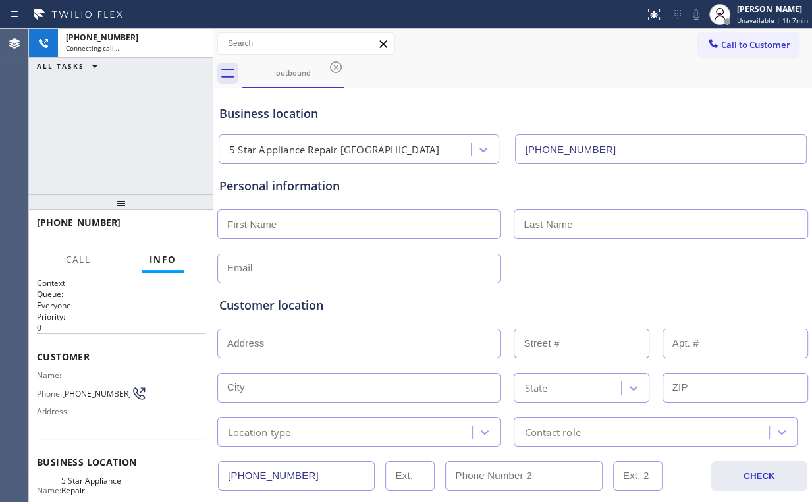
click at [432, 109] on div "Business location" at bounding box center [512, 114] width 587 height 18
click at [130, 116] on div "[PHONE_NUMBER] Connecting call… ALL TASKS ALL TASKS ACTIVE TASKS TASKS IN WRAP …" at bounding box center [121, 111] width 184 height 165
drag, startPoint x: 111, startPoint y: 125, endPoint x: 178, endPoint y: 213, distance: 110.4
click at [111, 127] on div "[PHONE_NUMBER] Live | 00:00 ALL TASKS ALL TASKS ACTIVE TASKS TASKS IN WRAP UP" at bounding box center [121, 111] width 184 height 165
click at [176, 229] on span "HANG UP" at bounding box center [175, 228] width 40 height 9
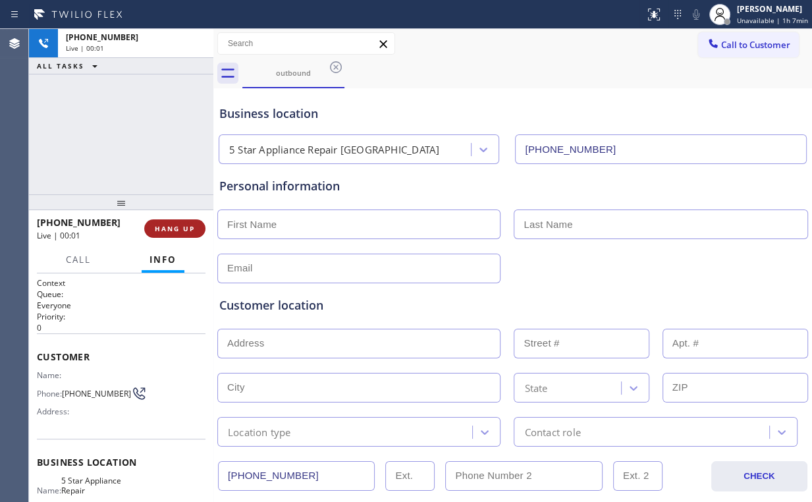
click at [176, 229] on span "HANG UP" at bounding box center [175, 228] width 40 height 9
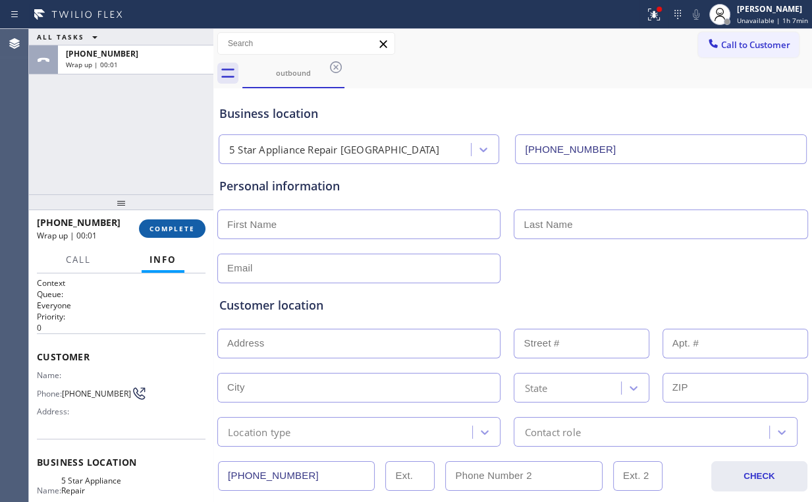
click at [159, 229] on span "COMPLETE" at bounding box center [172, 228] width 45 height 9
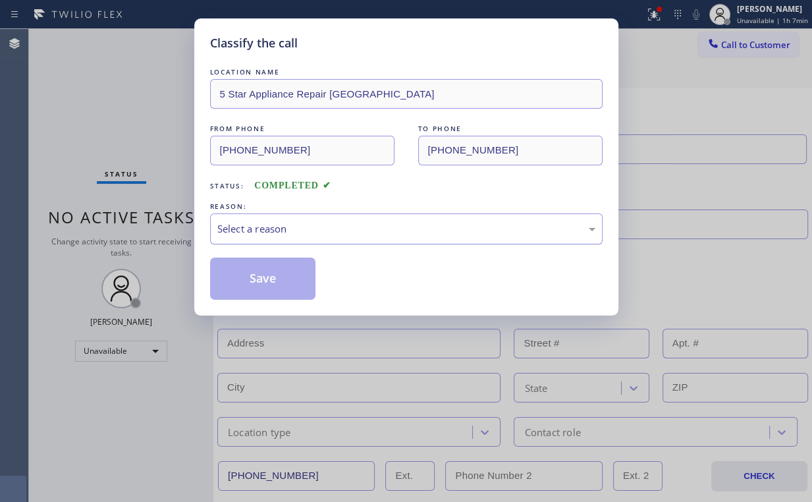
click at [229, 231] on div "Select a reason" at bounding box center [406, 228] width 378 height 15
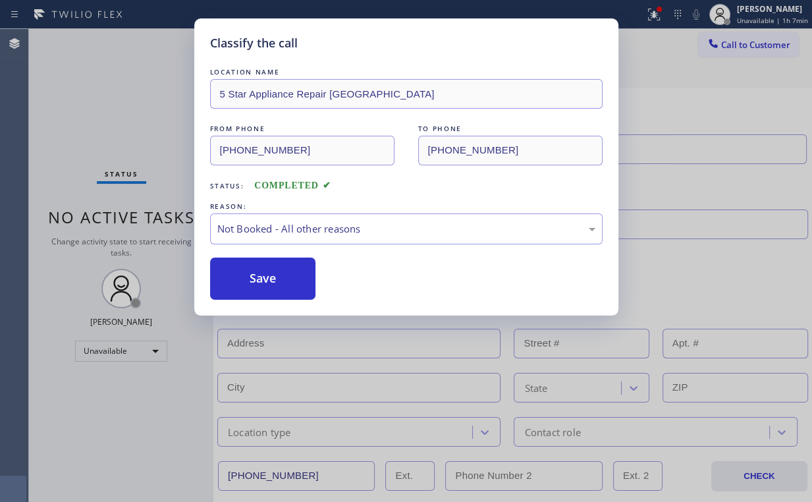
click at [235, 272] on button "Save" at bounding box center [263, 279] width 106 height 42
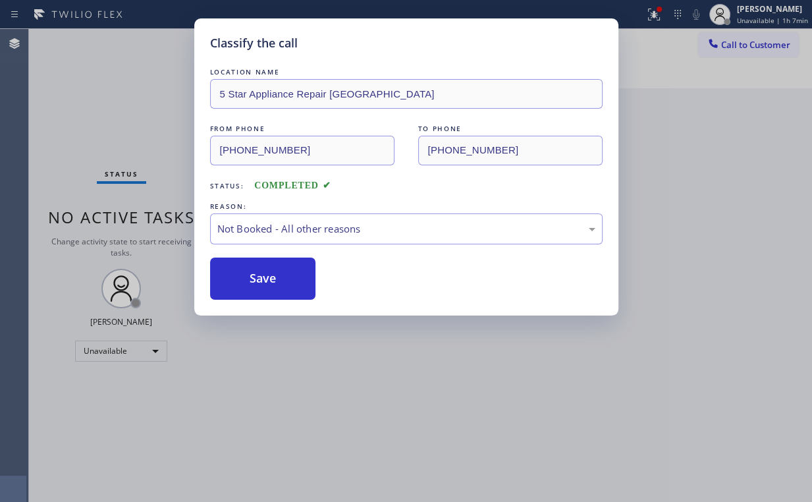
drag, startPoint x: 142, startPoint y: 75, endPoint x: 155, endPoint y: 80, distance: 14.8
click at [142, 76] on div "Classify the call LOCATION NAME 5 Star Appliance Repair Fremont FROM PHONE [PHO…" at bounding box center [406, 251] width 812 height 502
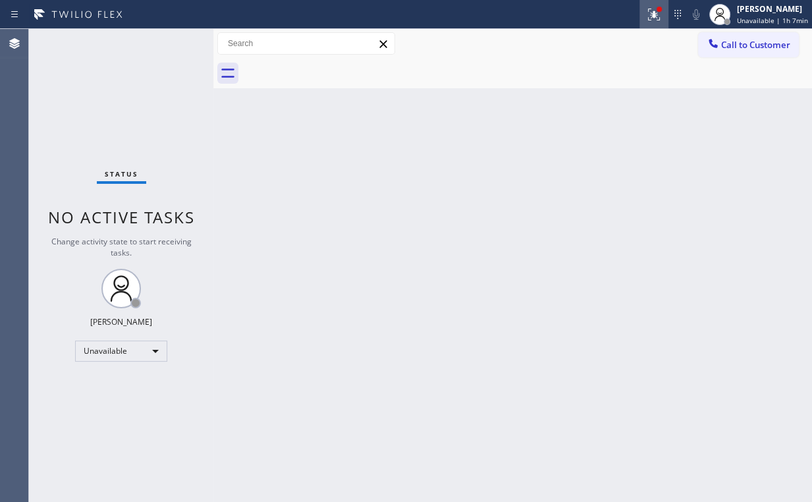
click at [656, 16] on icon at bounding box center [652, 13] width 8 height 9
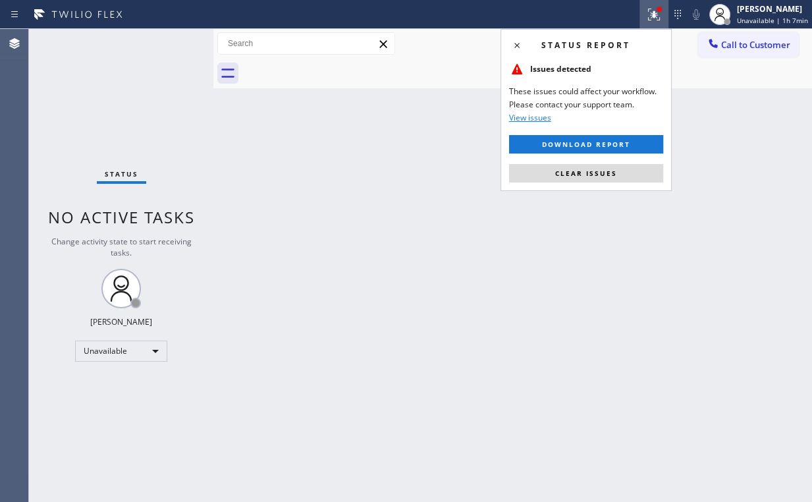
click at [626, 167] on button "Clear issues" at bounding box center [586, 173] width 154 height 18
drag, startPoint x: 706, startPoint y: 134, endPoint x: 715, endPoint y: 111, distance: 25.2
click at [708, 128] on div "Back to Dashboard Change Sender ID Customers Technicians Select a contact Outbo…" at bounding box center [512, 265] width 599 height 473
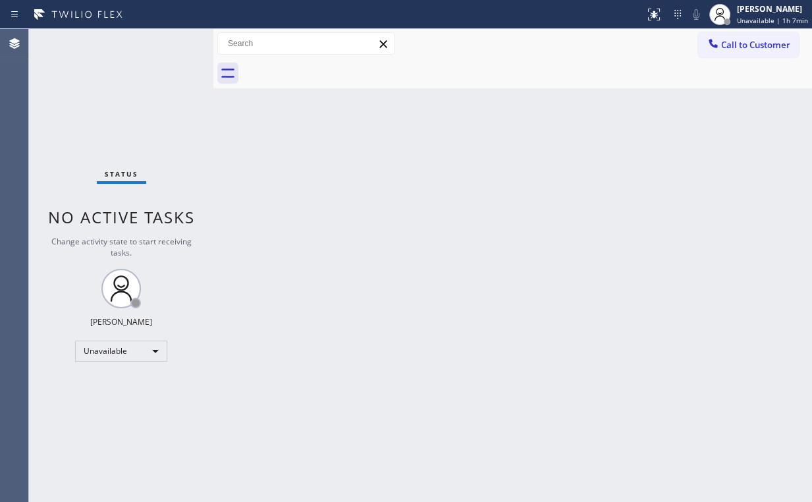
drag, startPoint x: 740, startPoint y: 51, endPoint x: 454, endPoint y: 198, distance: 321.7
click at [740, 51] on button "Call to Customer" at bounding box center [748, 44] width 101 height 25
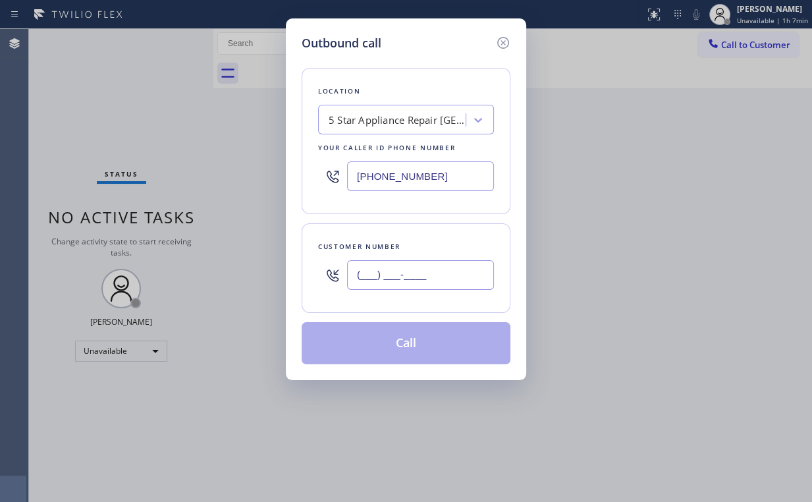
click at [423, 276] on input "(___) ___-____" at bounding box center [420, 275] width 147 height 30
paste input "703) 936-2213"
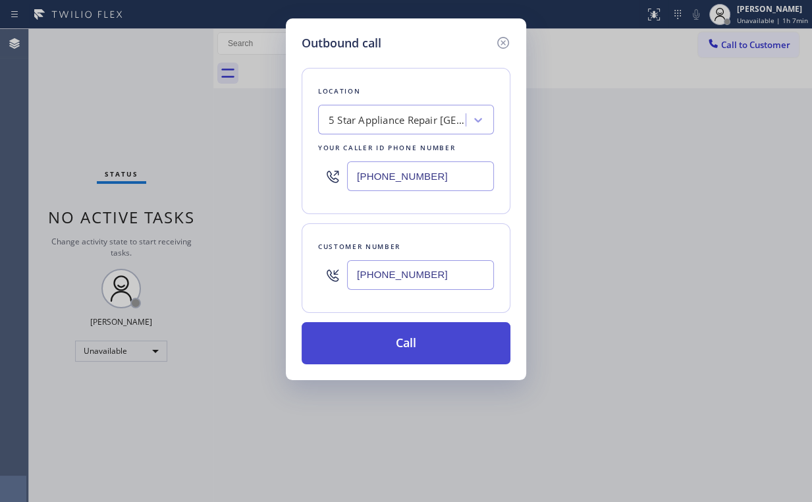
type input "[PHONE_NUMBER]"
click at [404, 345] on button "Call" at bounding box center [406, 343] width 209 height 42
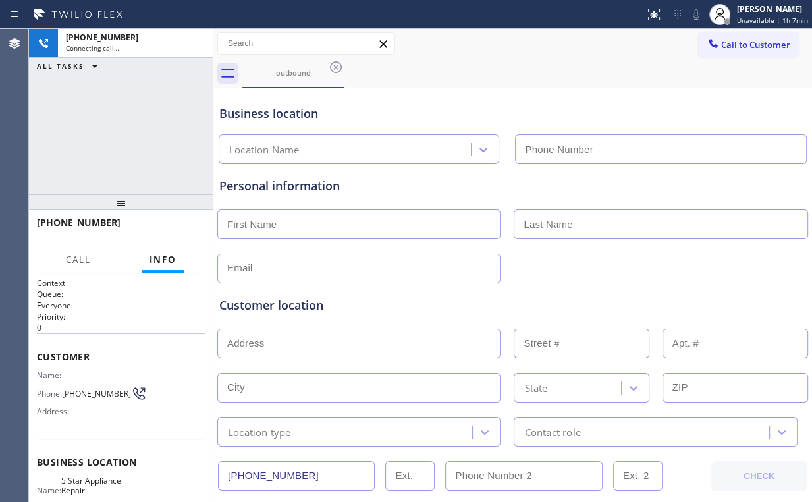
click at [106, 96] on div "[PHONE_NUMBER] Connecting call… ALL TASKS ALL TASKS ACTIVE TASKS TASKS IN WRAP …" at bounding box center [121, 111] width 184 height 165
type input "[PHONE_NUMBER]"
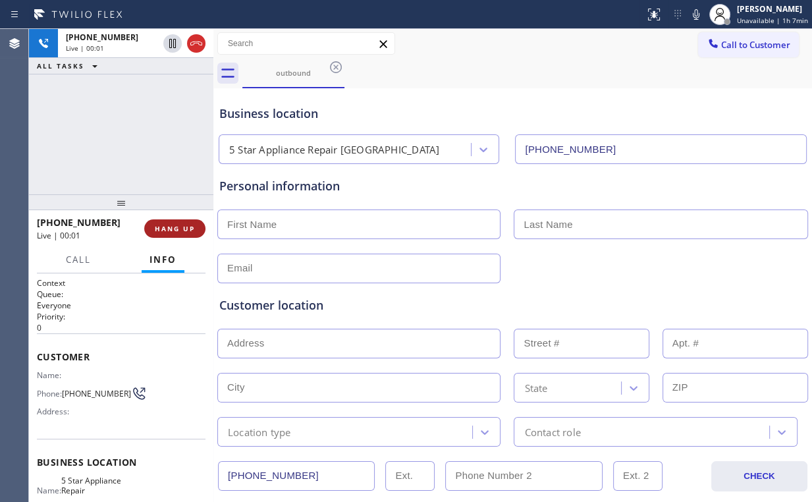
click at [180, 229] on span "HANG UP" at bounding box center [175, 228] width 40 height 9
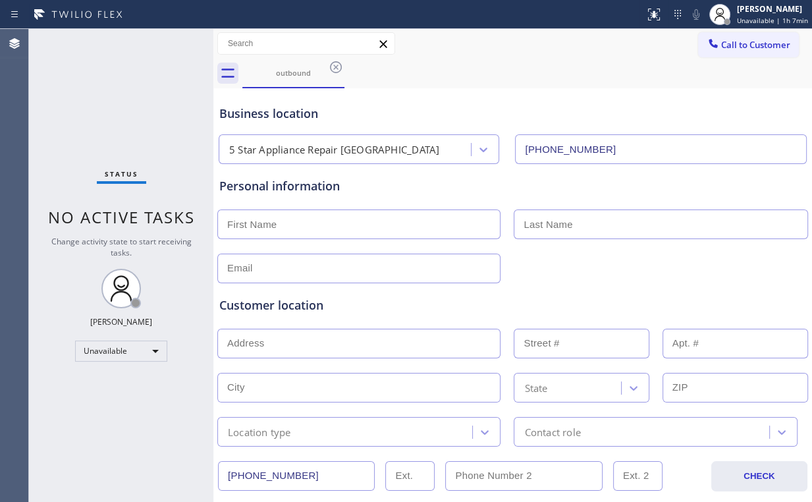
click at [240, 231] on input "text" at bounding box center [358, 224] width 283 height 30
click at [161, 138] on div "Status No active tasks Change activity state to start receiving tasks. [PERSON_…" at bounding box center [121, 265] width 184 height 473
drag, startPoint x: 287, startPoint y: 72, endPoint x: 316, endPoint y: 71, distance: 29.7
click at [287, 72] on div "outbound" at bounding box center [293, 73] width 99 height 10
drag, startPoint x: 333, startPoint y: 69, endPoint x: 372, endPoint y: 89, distance: 43.6
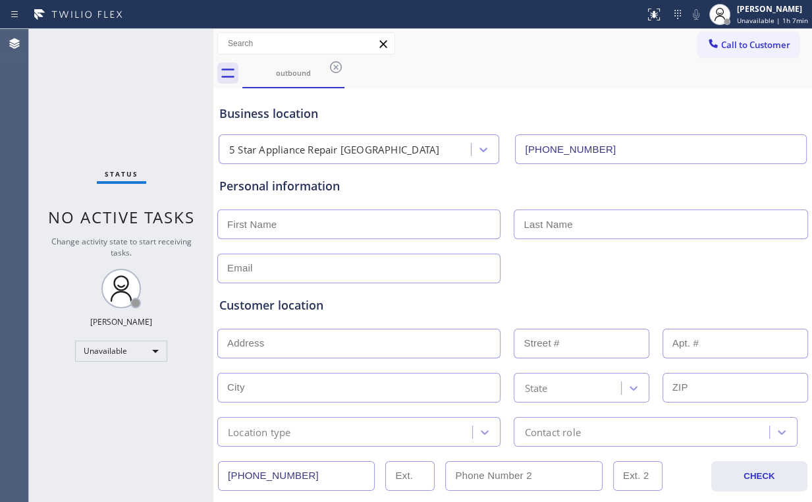
click at [335, 69] on icon at bounding box center [336, 67] width 16 height 16
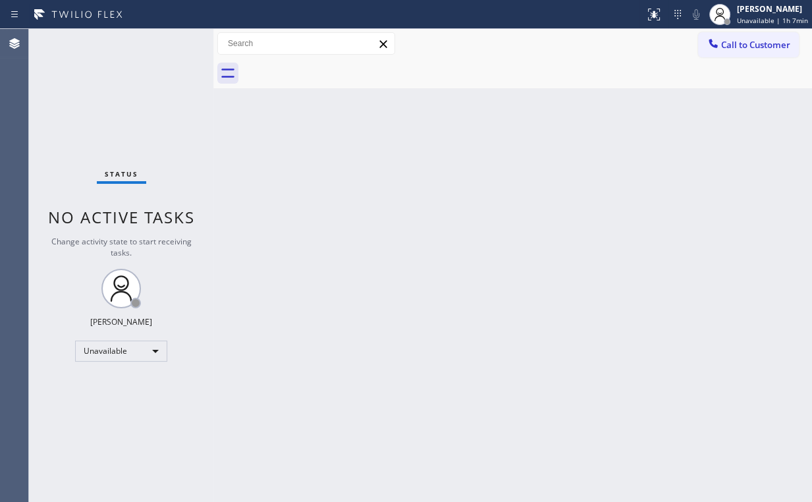
click at [514, 207] on div "Back to Dashboard Change Sender ID Customers Technicians Select a contact Outbo…" at bounding box center [512, 265] width 599 height 473
click at [503, 180] on div "Back to Dashboard Change Sender ID Customers Technicians Select a contact Outbo…" at bounding box center [512, 265] width 599 height 473
drag, startPoint x: 101, startPoint y: 86, endPoint x: 128, endPoint y: 43, distance: 50.6
click at [101, 86] on div "Status No active tasks Change activity state to start receiving tasks. [PERSON_…" at bounding box center [121, 265] width 184 height 473
click at [717, 50] on div at bounding box center [713, 45] width 16 height 16
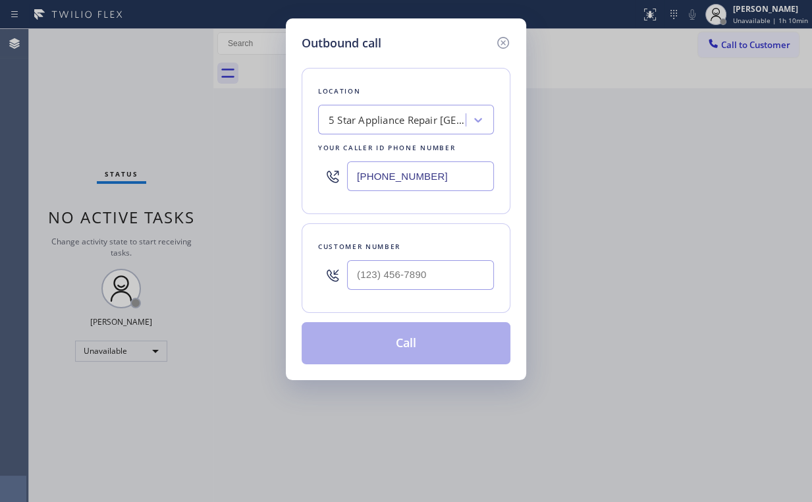
drag, startPoint x: 451, startPoint y: 178, endPoint x: 124, endPoint y: 146, distance: 329.0
click at [267, 163] on div "Outbound call Location 5 Star Appliance Repair [GEOGRAPHIC_DATA] Your caller id…" at bounding box center [406, 251] width 812 height 502
paste input "415) 688-4105"
type input "[PHONE_NUMBER]"
click at [438, 285] on input "(___) ___-____" at bounding box center [420, 275] width 147 height 30
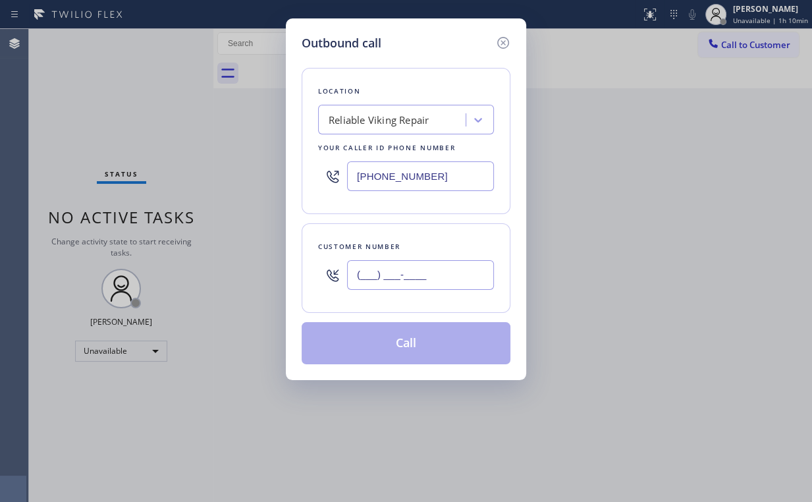
paste input "415) 308-6567"
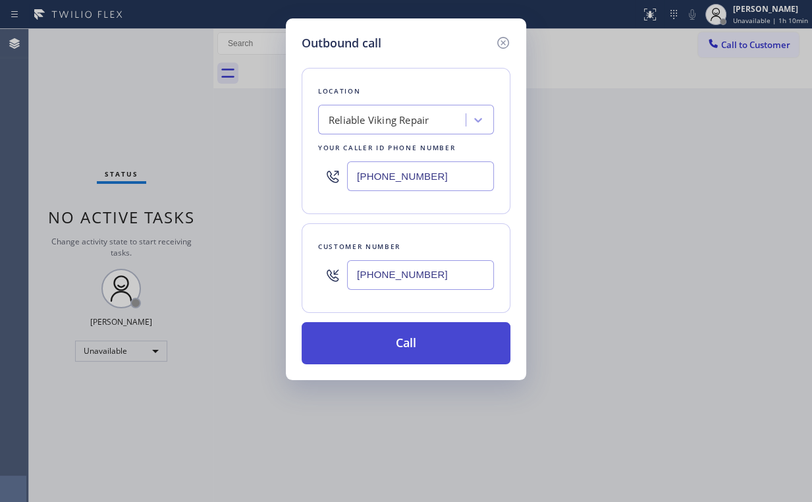
type input "[PHONE_NUMBER]"
click at [375, 350] on button "Call" at bounding box center [406, 343] width 209 height 42
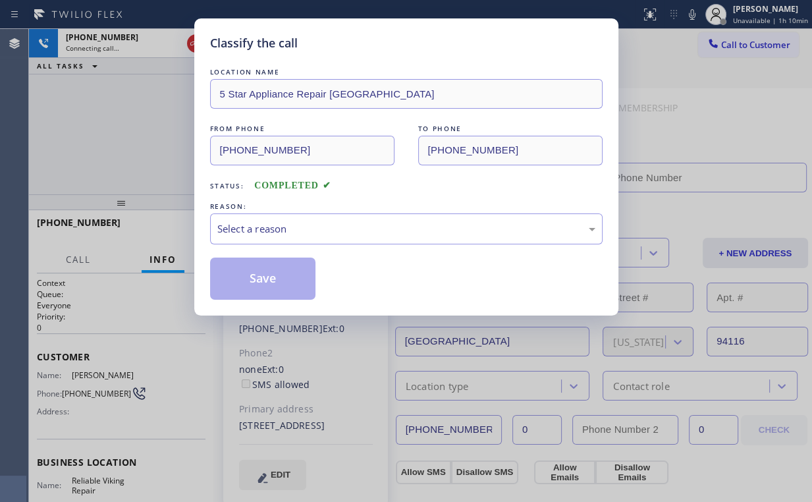
click at [128, 129] on div "Classify the call LOCATION NAME 5 Star Appliance Repair Fremont FROM PHONE [PHO…" at bounding box center [406, 251] width 812 height 502
type input "[PHONE_NUMBER]"
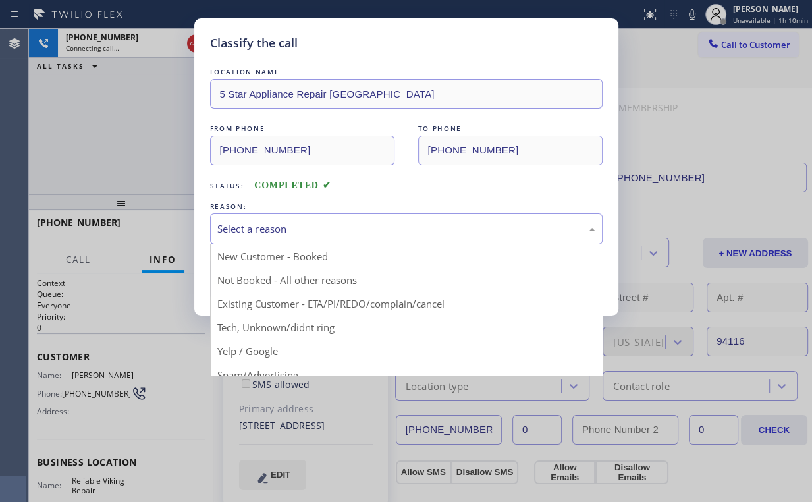
drag, startPoint x: 278, startPoint y: 231, endPoint x: 254, endPoint y: 266, distance: 42.8
click at [277, 231] on div "Select a reason" at bounding box center [406, 228] width 378 height 15
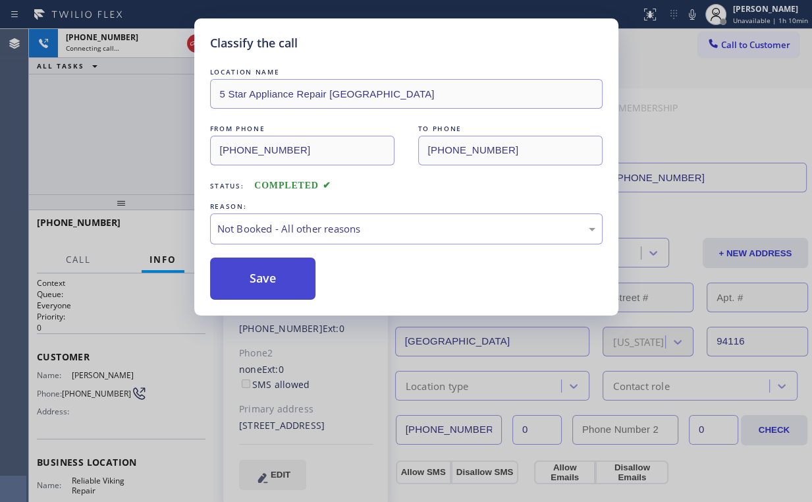
click at [251, 280] on button "Save" at bounding box center [263, 279] width 106 height 42
click at [70, 121] on div "Classify the call LOCATION NAME 5 Star Appliance Repair Fremont FROM PHONE [PHO…" at bounding box center [406, 251] width 812 height 502
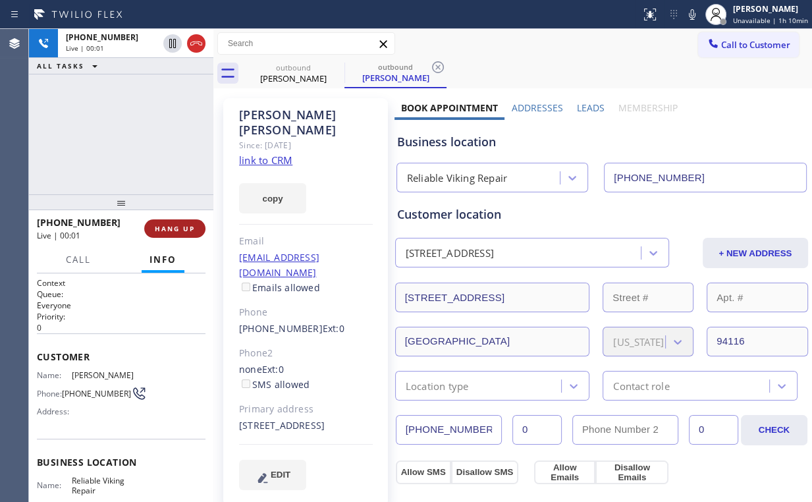
click at [175, 235] on button "HANG UP" at bounding box center [174, 228] width 61 height 18
click at [179, 229] on span "HANG UP" at bounding box center [175, 228] width 40 height 9
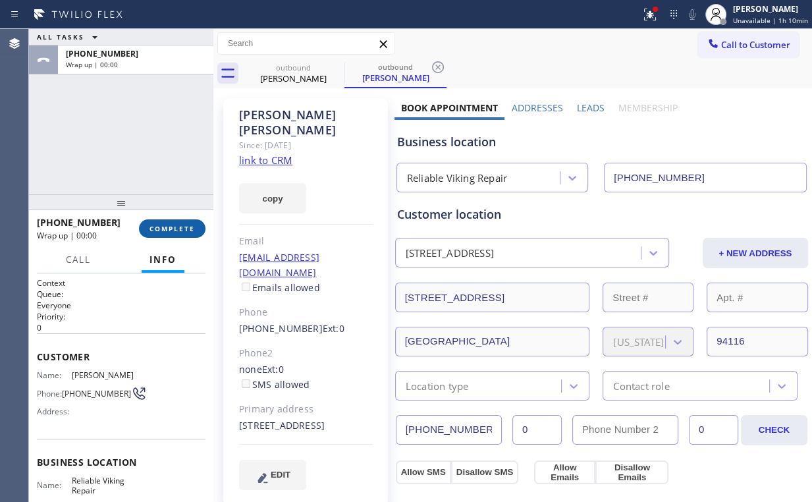
click at [179, 229] on span "COMPLETE" at bounding box center [172, 228] width 45 height 9
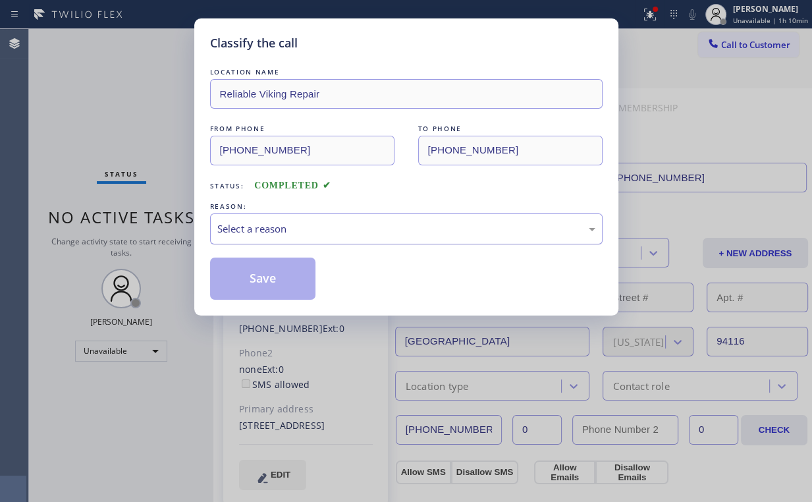
drag, startPoint x: 275, startPoint y: 225, endPoint x: 279, endPoint y: 241, distance: 16.3
click at [276, 227] on div "Select a reason" at bounding box center [406, 228] width 378 height 15
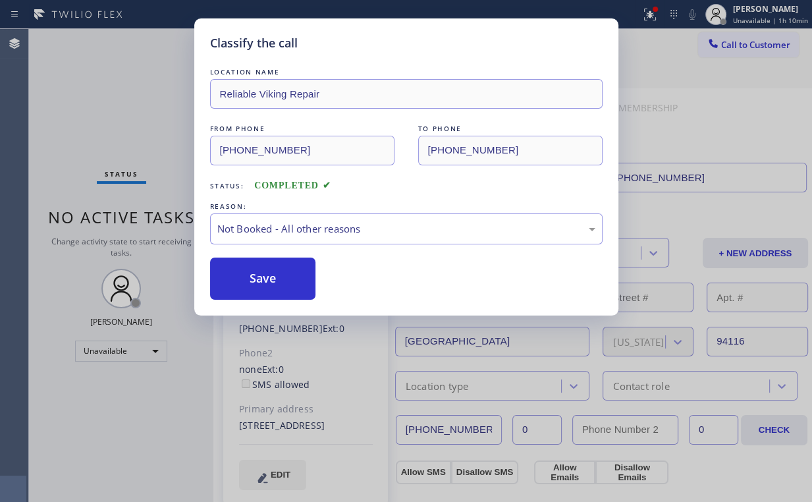
drag, startPoint x: 275, startPoint y: 282, endPoint x: 103, endPoint y: 96, distance: 254.0
click at [277, 280] on button "Save" at bounding box center [263, 279] width 106 height 42
click at [67, 64] on div "Classify the call LOCATION NAME Reliable Viking Repair FROM PHONE [PHONE_NUMBER…" at bounding box center [406, 251] width 812 height 502
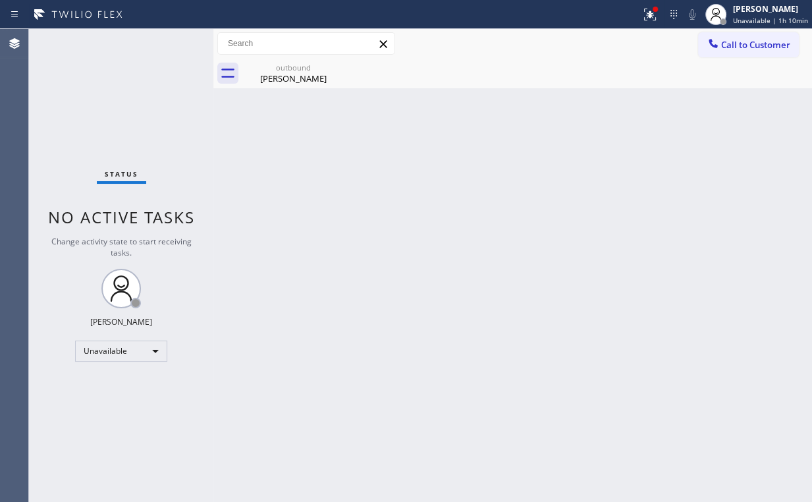
click at [292, 90] on div "Back to Dashboard Change Sender ID Customers Technicians Select a contact Outbo…" at bounding box center [512, 265] width 599 height 473
drag, startPoint x: 295, startPoint y: 75, endPoint x: 319, endPoint y: 74, distance: 24.4
click at [295, 74] on div "[PERSON_NAME]" at bounding box center [293, 78] width 99 height 12
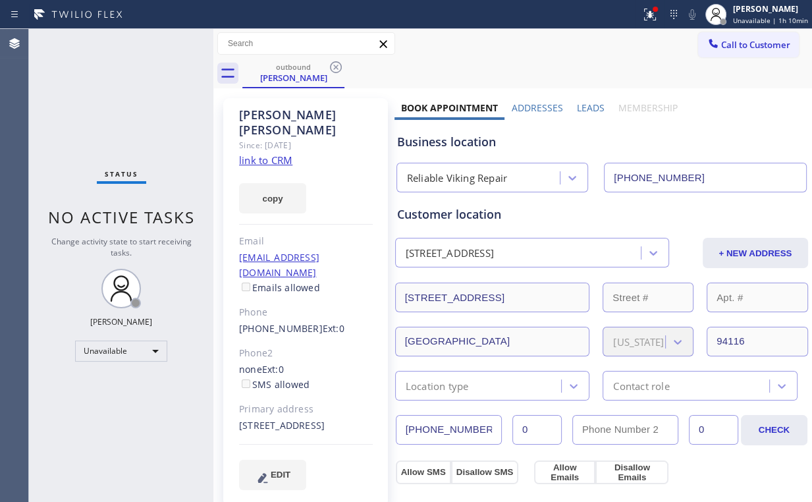
click at [340, 66] on icon at bounding box center [336, 67] width 16 height 16
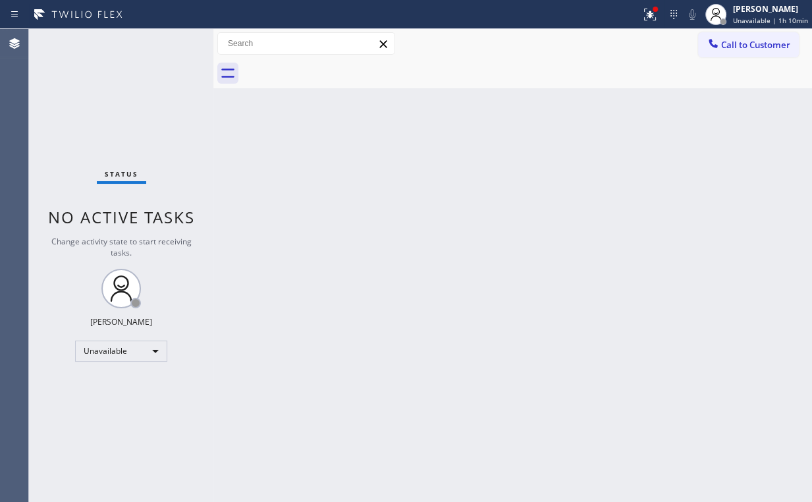
drag, startPoint x: 611, startPoint y: 142, endPoint x: 629, endPoint y: 86, distance: 58.7
click at [614, 141] on div "Back to Dashboard Change Sender ID Customers Technicians Select a contact Outbo…" at bounding box center [512, 265] width 599 height 473
click at [652, 13] on icon at bounding box center [648, 13] width 8 height 9
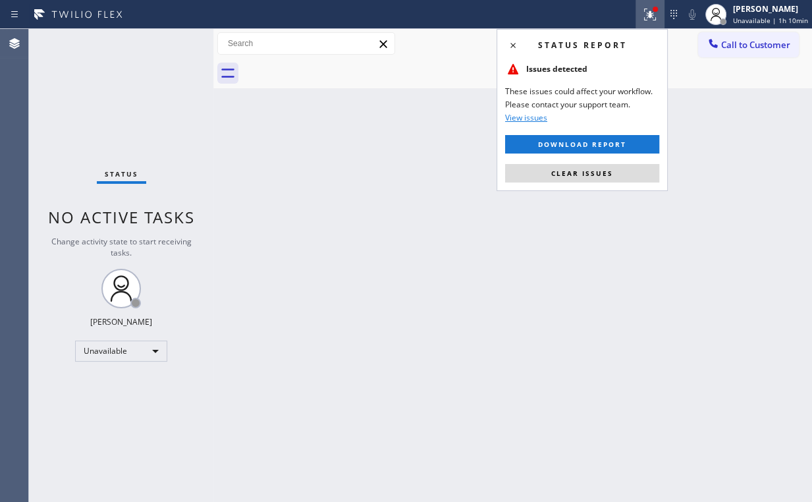
drag, startPoint x: 588, startPoint y: 169, endPoint x: 552, endPoint y: 185, distance: 39.2
click at [588, 169] on span "Clear issues" at bounding box center [582, 173] width 62 height 9
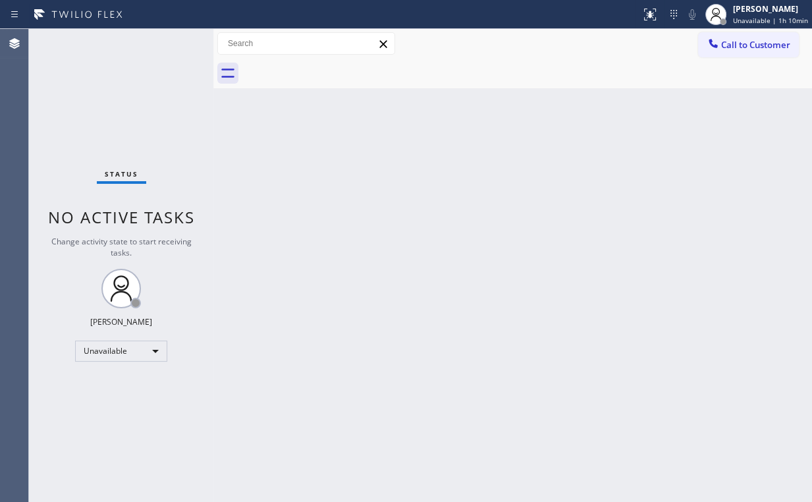
click at [509, 190] on div "Back to Dashboard Change Sender ID Customers Technicians Select a contact Outbo…" at bounding box center [512, 265] width 599 height 473
drag, startPoint x: 90, startPoint y: 111, endPoint x: 83, endPoint y: 3, distance: 108.9
click at [91, 111] on div "Status No active tasks Change activity state to start receiving tasks. [PERSON_…" at bounding box center [121, 265] width 184 height 473
click at [748, 51] on button "Call to Customer" at bounding box center [748, 44] width 101 height 25
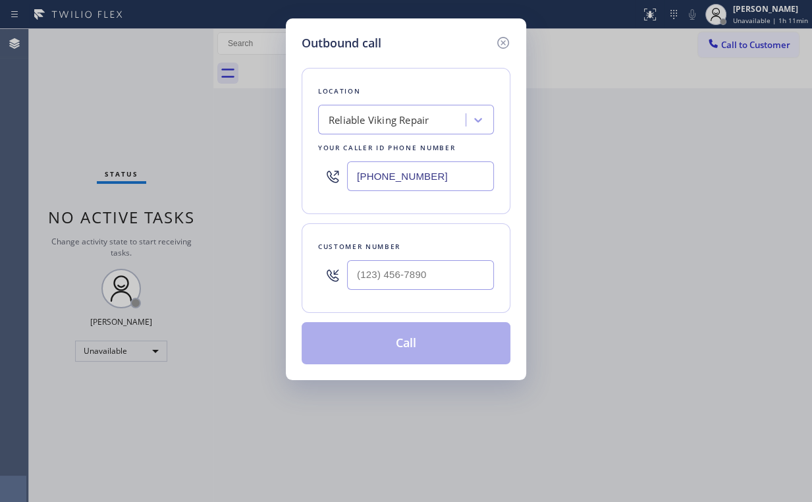
drag, startPoint x: 247, startPoint y: 173, endPoint x: 136, endPoint y: 165, distance: 110.9
click at [192, 173] on div "Outbound call Location Reliable Viking Repair Your caller id phone number [PHON…" at bounding box center [406, 251] width 812 height 502
paste input "323) 825-2979"
type input "[PHONE_NUMBER]"
drag, startPoint x: 410, startPoint y: 295, endPoint x: 424, endPoint y: 266, distance: 32.1
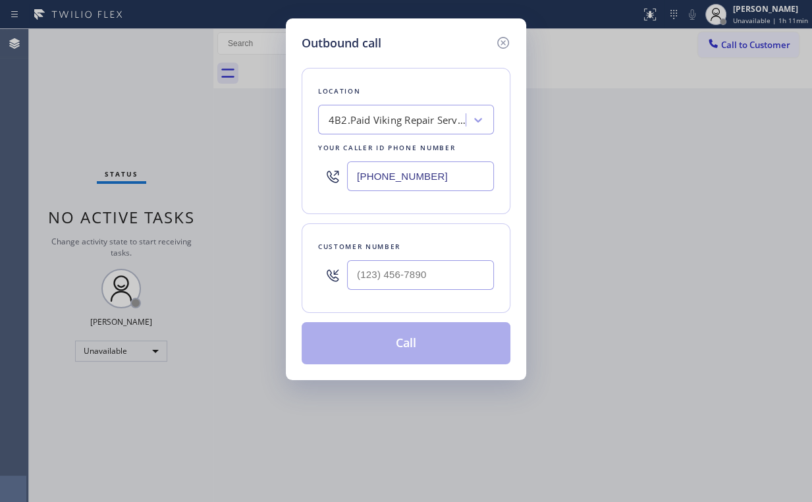
click at [411, 295] on div at bounding box center [420, 275] width 147 height 43
click at [424, 266] on input "(___) ___-____" at bounding box center [420, 275] width 147 height 30
paste input "310) 470-6561"
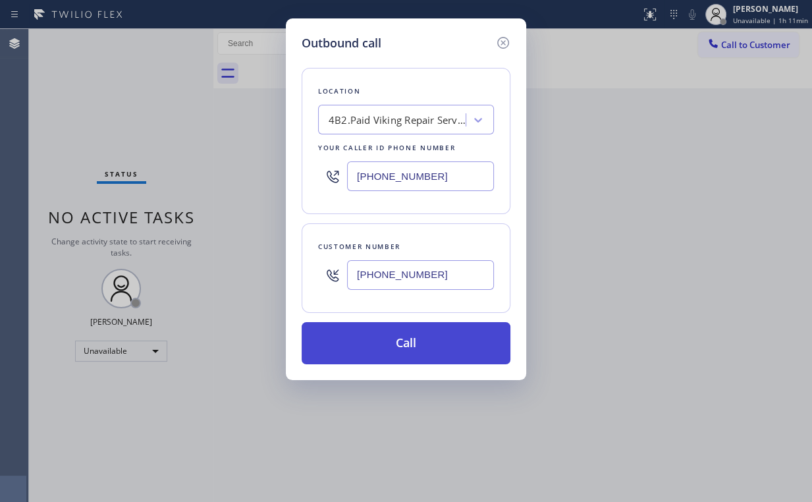
type input "[PHONE_NUMBER]"
drag, startPoint x: 394, startPoint y: 335, endPoint x: 362, endPoint y: 394, distance: 66.6
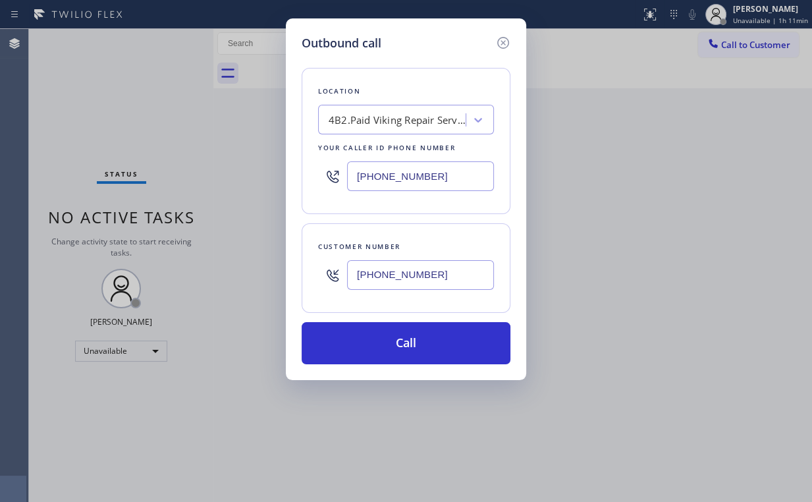
click at [393, 337] on button "Call" at bounding box center [406, 343] width 209 height 42
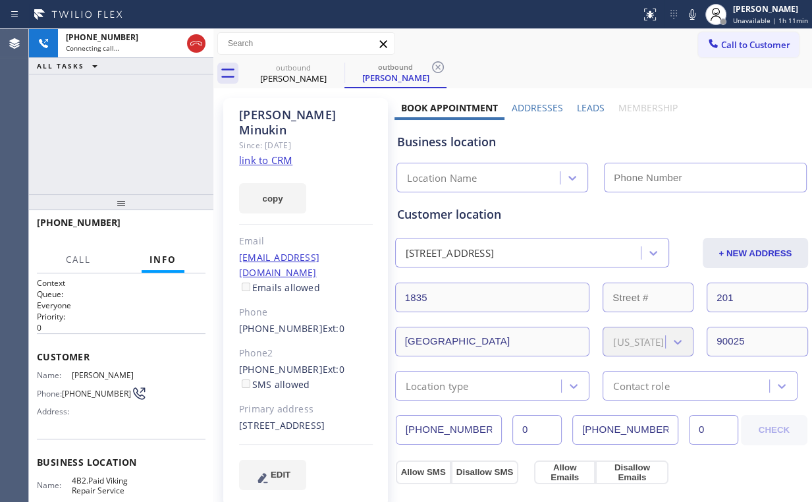
click at [129, 121] on div "[PHONE_NUMBER] Connecting call… ALL TASKS ALL TASKS ACTIVE TASKS TASKS IN WRAP …" at bounding box center [121, 111] width 184 height 165
type input "[PHONE_NUMBER]"
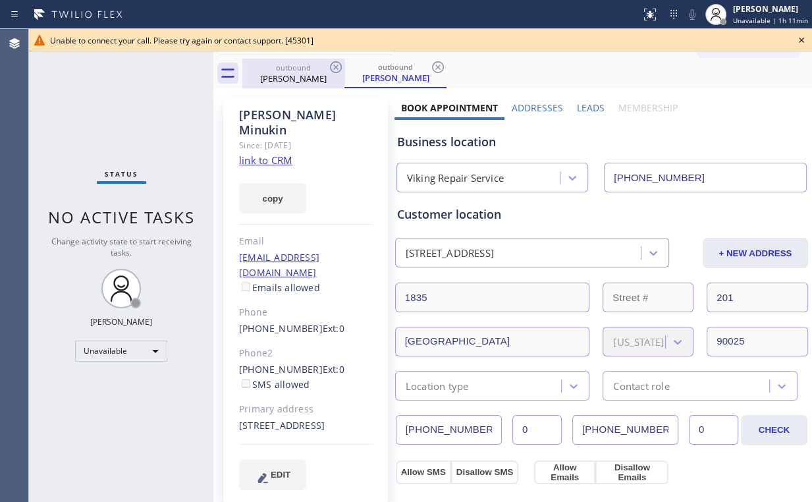
click at [304, 71] on div "outbound" at bounding box center [293, 68] width 99 height 10
click at [295, 67] on div "outbound" at bounding box center [293, 67] width 99 height 10
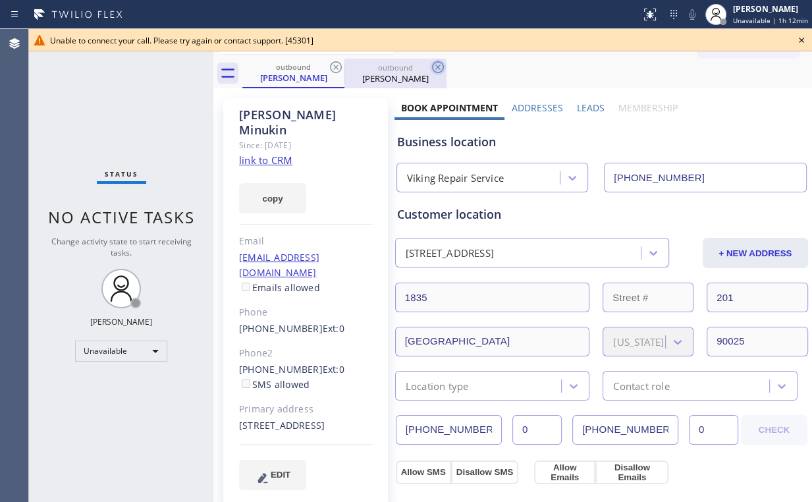
click at [335, 63] on icon at bounding box center [336, 67] width 16 height 16
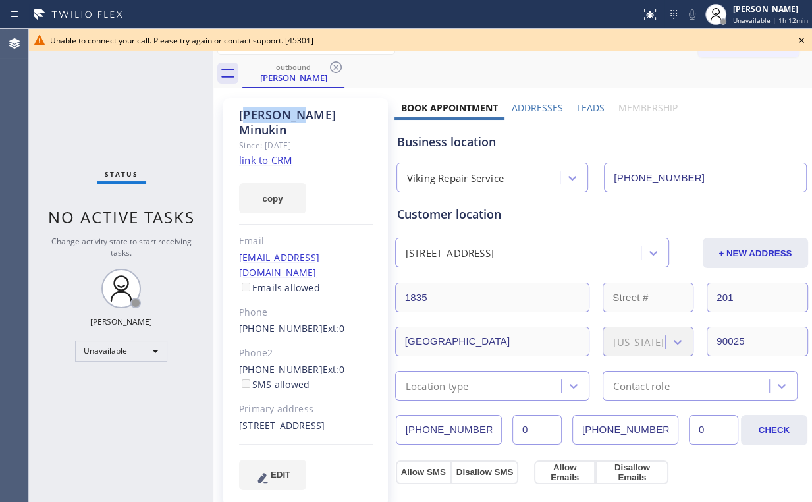
click at [335, 64] on icon at bounding box center [336, 67] width 16 height 16
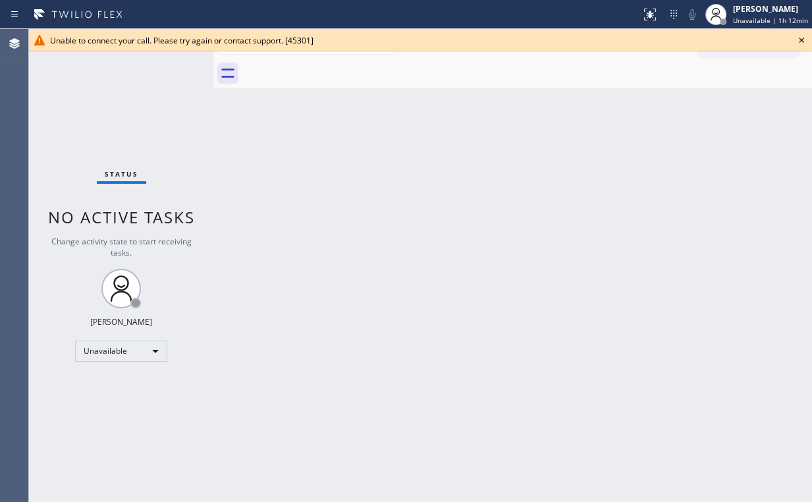
click at [802, 42] on icon at bounding box center [802, 40] width 16 height 16
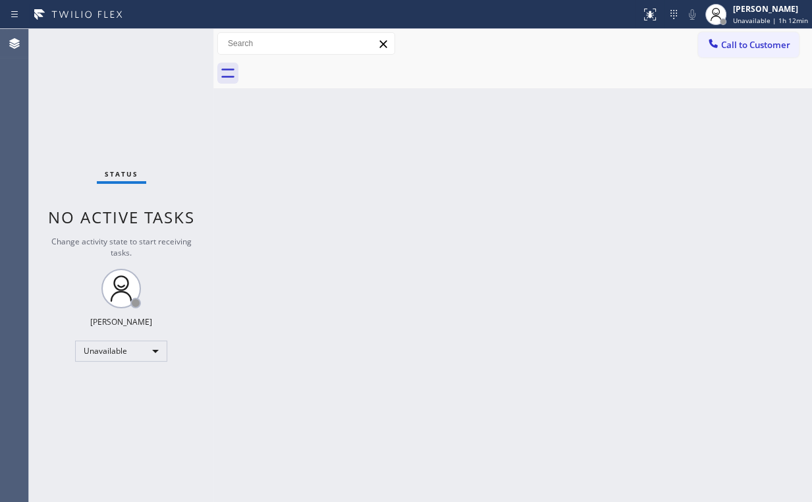
click at [746, 46] on span "Call to Customer" at bounding box center [755, 45] width 69 height 12
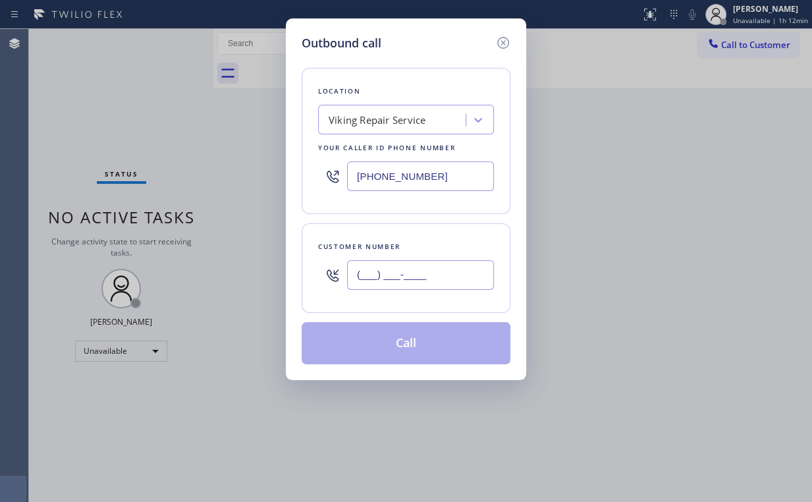
click at [433, 276] on input "(___) ___-____" at bounding box center [420, 275] width 147 height 30
paste
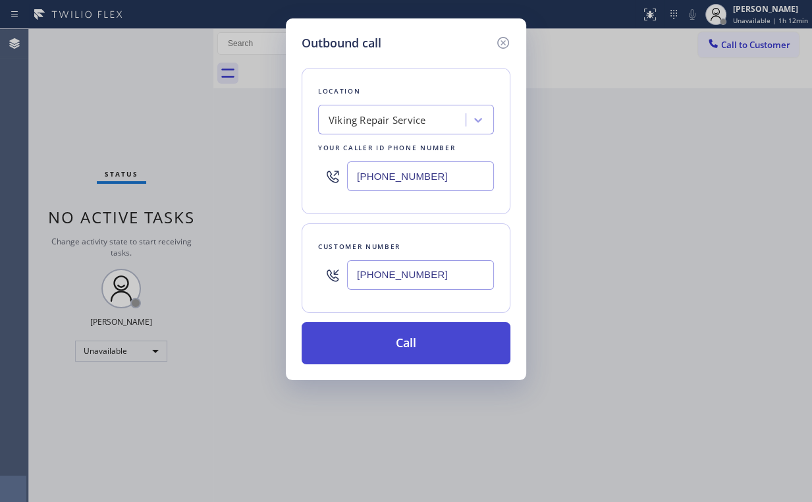
type input "[PHONE_NUMBER]"
click at [387, 348] on button "Call" at bounding box center [406, 343] width 209 height 42
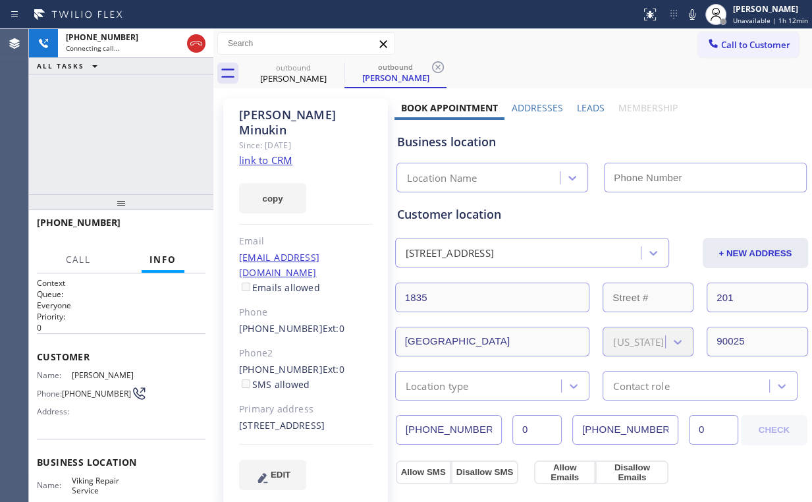
click at [142, 140] on div "[PHONE_NUMBER] Connecting call… ALL TASKS ALL TASKS ACTIVE TASKS TASKS IN WRAP …" at bounding box center [121, 111] width 184 height 165
type input "[PHONE_NUMBER]"
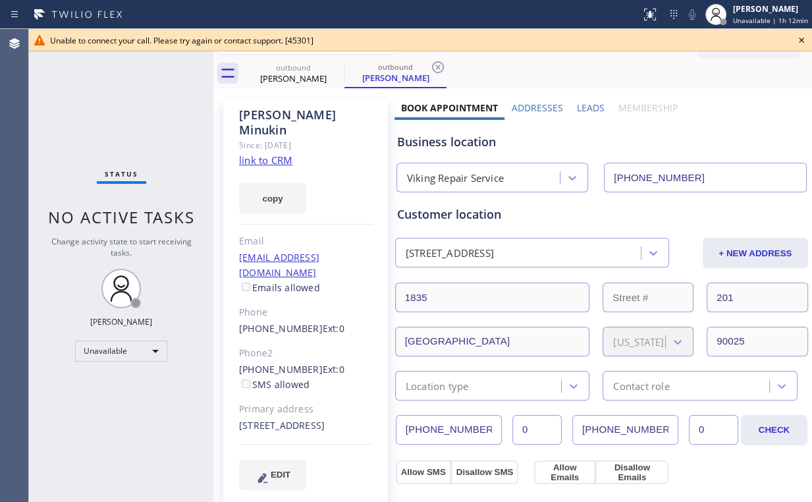
click at [799, 40] on icon at bounding box center [802, 40] width 16 height 16
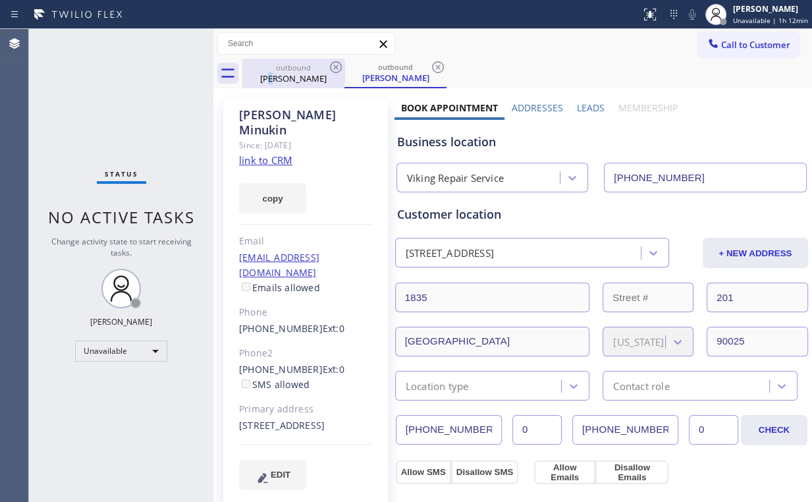
drag, startPoint x: 266, startPoint y: 84, endPoint x: 314, endPoint y: 78, distance: 47.9
click at [273, 84] on div "outbound [PERSON_NAME]" at bounding box center [293, 74] width 99 height 30
click at [337, 67] on icon at bounding box center [336, 67] width 16 height 16
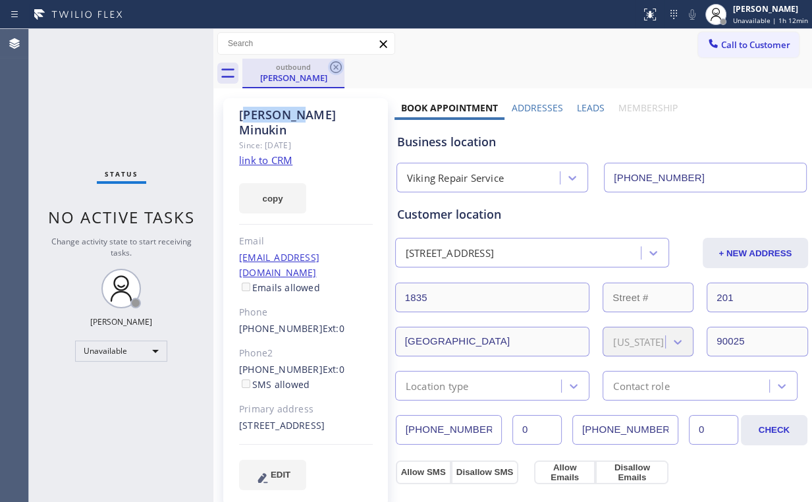
drag, startPoint x: 337, startPoint y: 67, endPoint x: 370, endPoint y: 86, distance: 37.5
click at [337, 67] on icon at bounding box center [336, 67] width 16 height 16
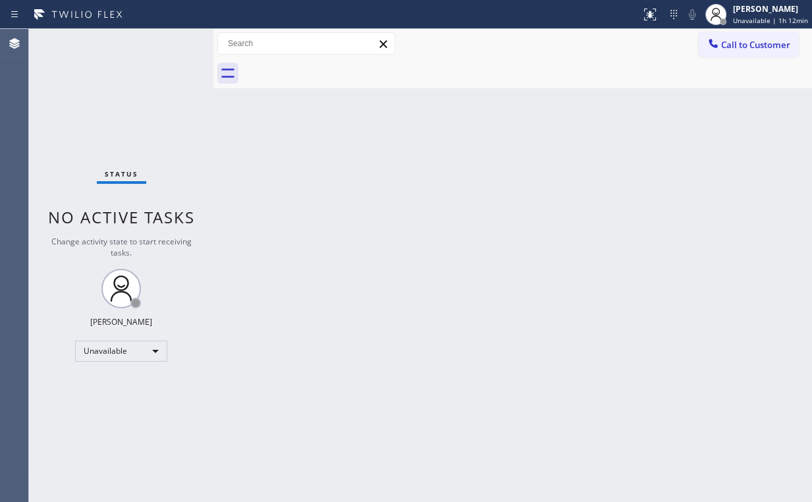
drag, startPoint x: 675, startPoint y: 135, endPoint x: 682, endPoint y: 134, distance: 6.6
click at [678, 134] on div "Back to Dashboard Change Sender ID Customers Technicians Select a contact Outbo…" at bounding box center [512, 265] width 599 height 473
click at [783, 43] on span "Call to Customer" at bounding box center [755, 45] width 69 height 12
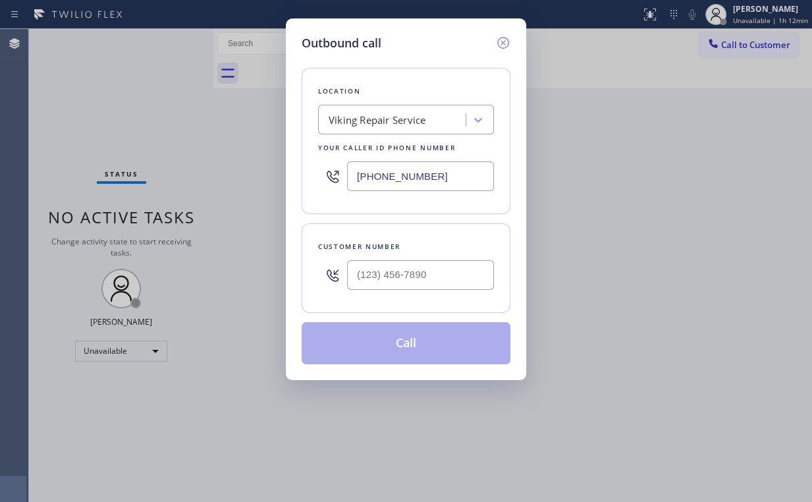
drag, startPoint x: 458, startPoint y: 177, endPoint x: 183, endPoint y: 173, distance: 274.7
click at [290, 177] on div "Outbound call Location Viking Repair Service Your caller id phone number [PHONE…" at bounding box center [406, 199] width 240 height 362
drag, startPoint x: 443, startPoint y: 176, endPoint x: 223, endPoint y: 153, distance: 220.6
click at [243, 153] on div "Outbound call Location Viking Repair Service Your caller id phone number [PHONE…" at bounding box center [406, 251] width 812 height 502
type input "[PHONE_NUMBER]"
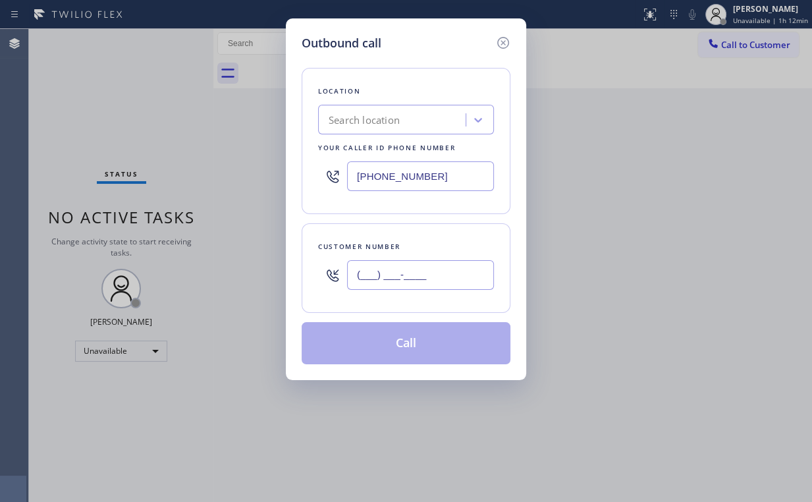
click at [443, 267] on input "(___) ___-____" at bounding box center [420, 275] width 147 height 30
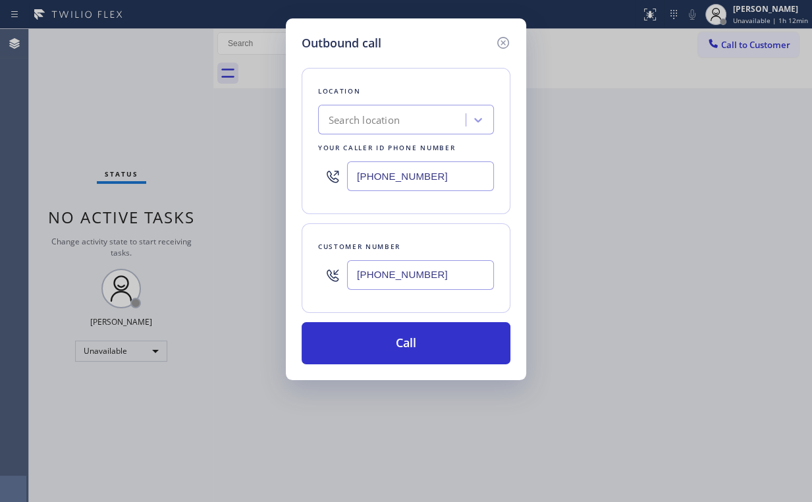
type input "[PHONE_NUMBER]"
click at [291, 223] on div "Outbound call Location Search location Your caller id phone number [PHONE_NUMBE…" at bounding box center [406, 199] width 240 height 362
click at [325, 176] on div "[PHONE_NUMBER]" at bounding box center [406, 176] width 176 height 43
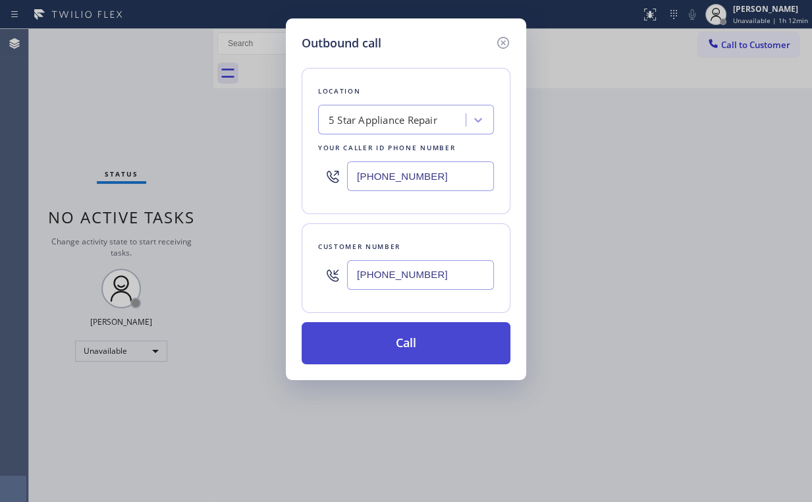
type input "[PHONE_NUMBER]"
click at [382, 346] on button "Call" at bounding box center [406, 343] width 209 height 42
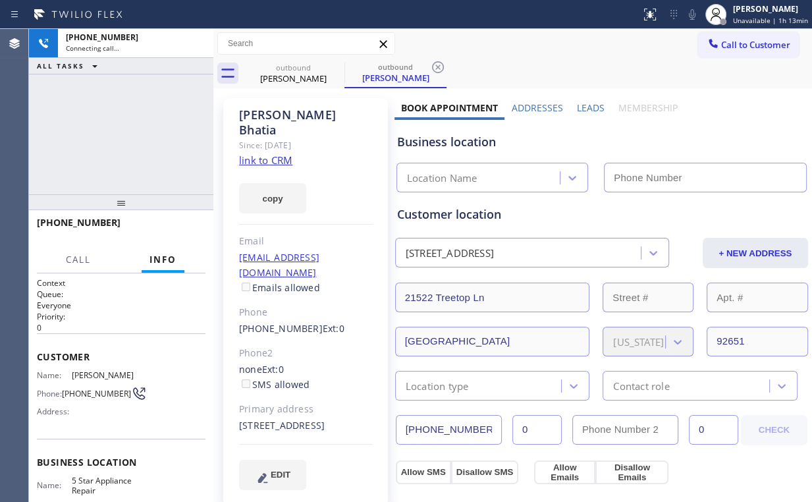
click at [145, 149] on div "[PHONE_NUMBER] Connecting call… ALL TASKS ALL TASKS ACTIVE TASKS TASKS IN WRAP …" at bounding box center [121, 111] width 184 height 165
type input "[PHONE_NUMBER]"
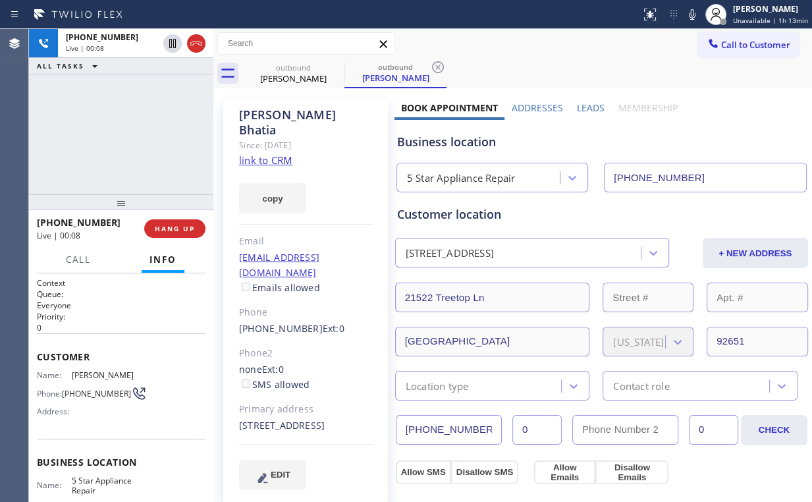
click at [177, 219] on div "[PHONE_NUMBER] Live | 00:08 HANG UP" at bounding box center [121, 228] width 169 height 34
click at [177, 224] on button "HANG UP" at bounding box center [174, 228] width 61 height 18
click at [177, 224] on span "HANG UP" at bounding box center [175, 228] width 40 height 9
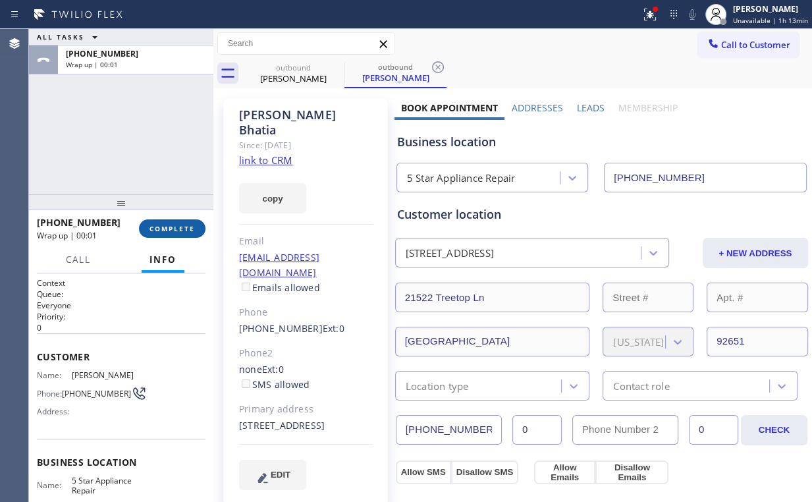
click at [184, 229] on span "COMPLETE" at bounding box center [172, 228] width 45 height 9
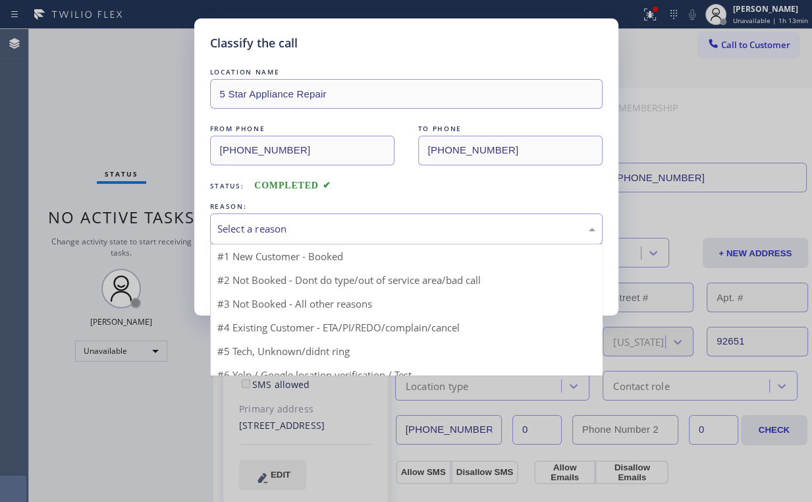
drag, startPoint x: 280, startPoint y: 225, endPoint x: 281, endPoint y: 273, distance: 48.8
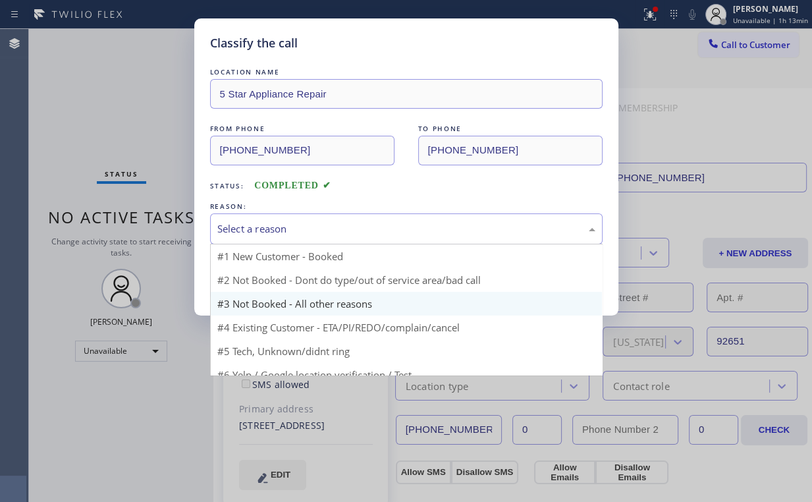
click at [280, 226] on div "Select a reason" at bounding box center [406, 228] width 378 height 15
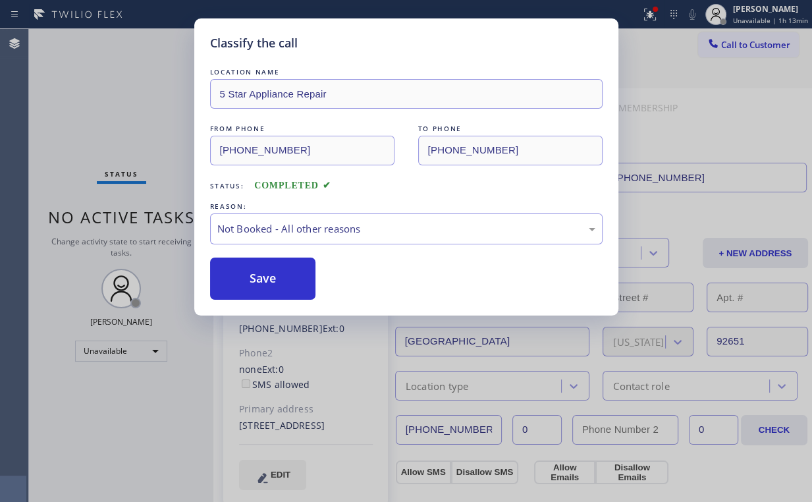
drag, startPoint x: 279, startPoint y: 274, endPoint x: 141, endPoint y: 121, distance: 206.6
click at [280, 274] on button "Save" at bounding box center [263, 279] width 106 height 42
click at [111, 90] on div "Classify the call LOCATION NAME 5 Star Appliance Repair FROM PHONE [PHONE_NUMBE…" at bounding box center [406, 251] width 812 height 502
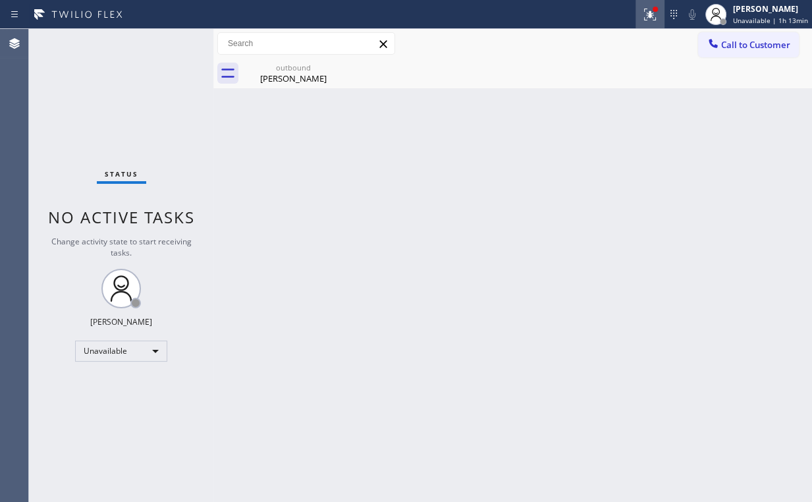
click at [662, 9] on div at bounding box center [650, 15] width 29 height 16
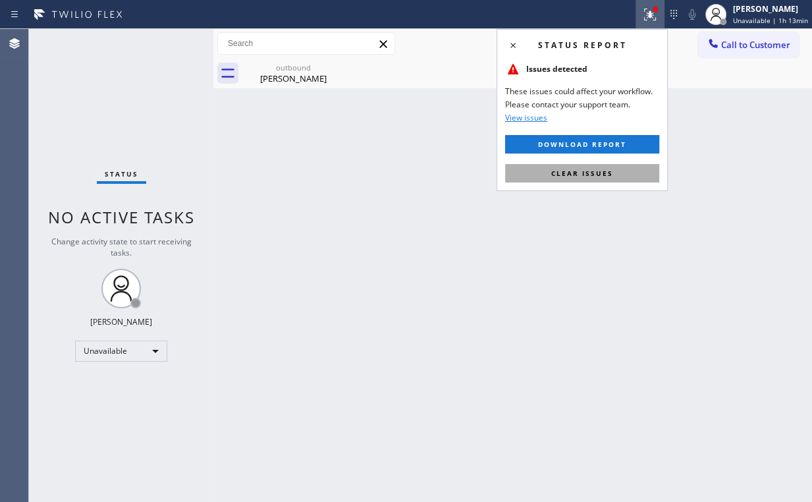
click at [586, 164] on button "Clear issues" at bounding box center [582, 173] width 154 height 18
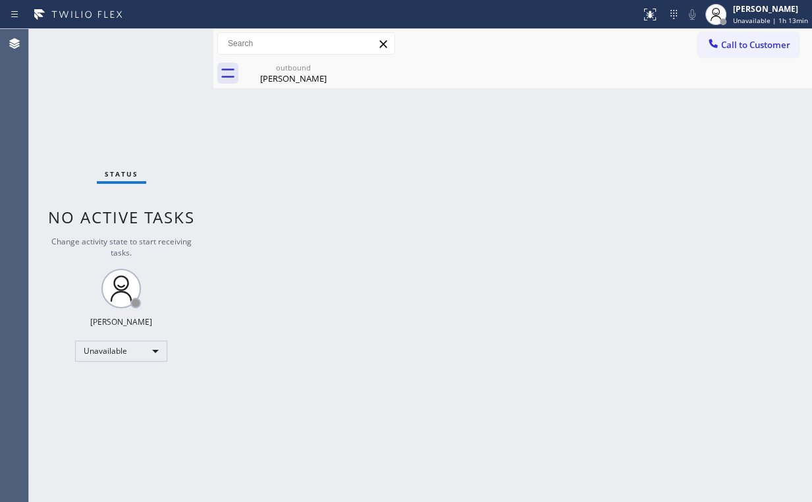
click at [409, 161] on div "Back to Dashboard Change Sender ID Customers Technicians Select a contact Outbo…" at bounding box center [512, 265] width 599 height 473
click at [283, 79] on div "[PERSON_NAME]" at bounding box center [293, 78] width 99 height 12
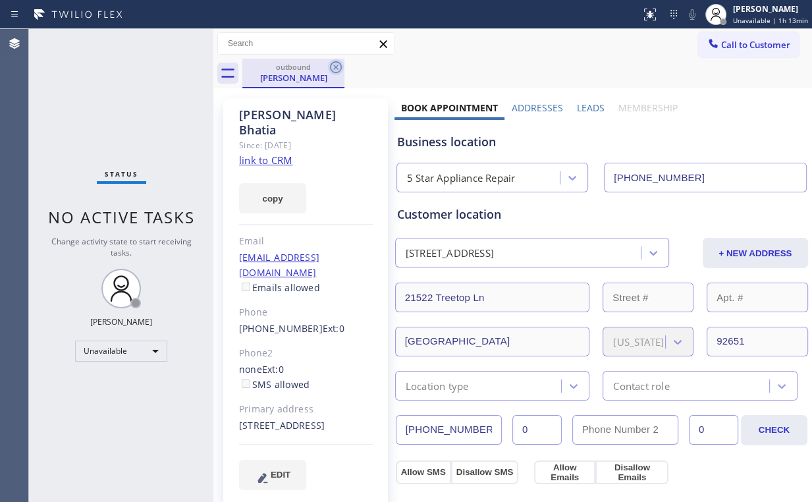
click at [331, 69] on icon at bounding box center [336, 67] width 16 height 16
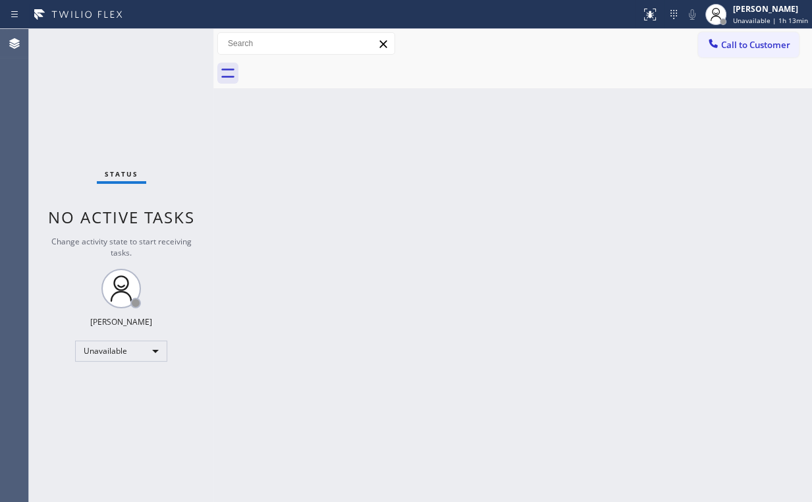
click at [576, 182] on div "Back to Dashboard Change Sender ID Customers Technicians Select a contact Outbo…" at bounding box center [512, 265] width 599 height 473
drag, startPoint x: 743, startPoint y: 44, endPoint x: 582, endPoint y: 173, distance: 206.2
click at [744, 45] on span "Call to Customer" at bounding box center [755, 45] width 69 height 12
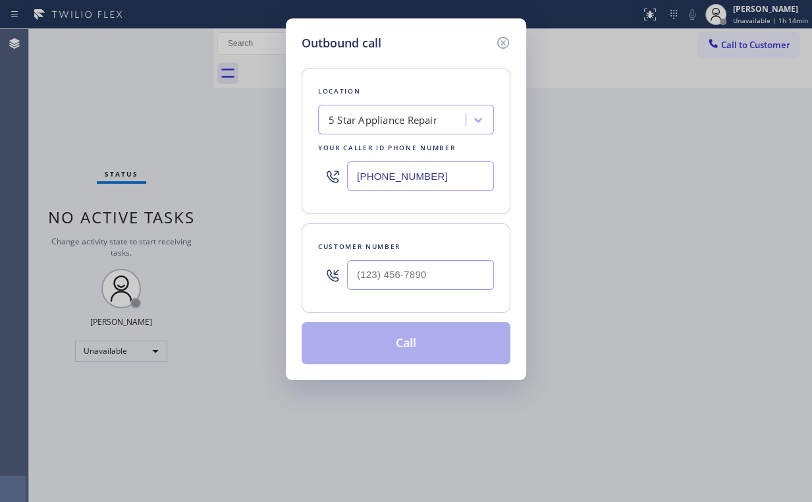
click at [444, 258] on div at bounding box center [420, 275] width 147 height 43
click at [427, 284] on input "(___) ___-____" at bounding box center [420, 275] width 147 height 30
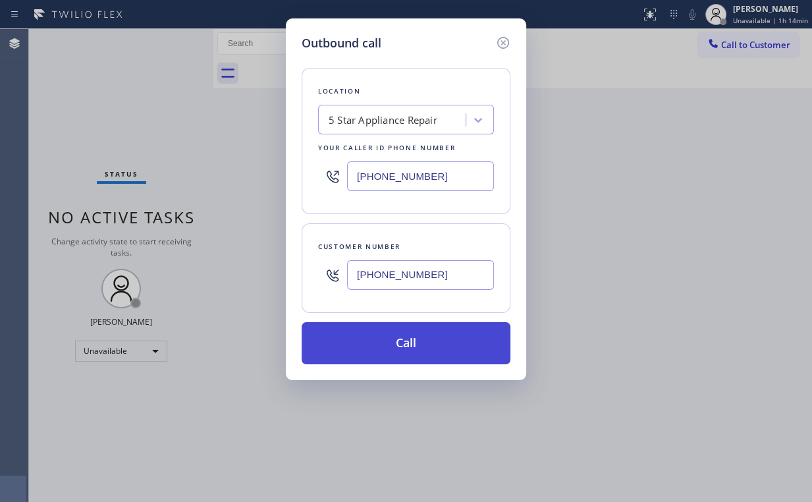
type input "[PHONE_NUMBER]"
drag, startPoint x: 401, startPoint y: 345, endPoint x: 358, endPoint y: 421, distance: 87.3
click at [400, 345] on button "Call" at bounding box center [406, 343] width 209 height 42
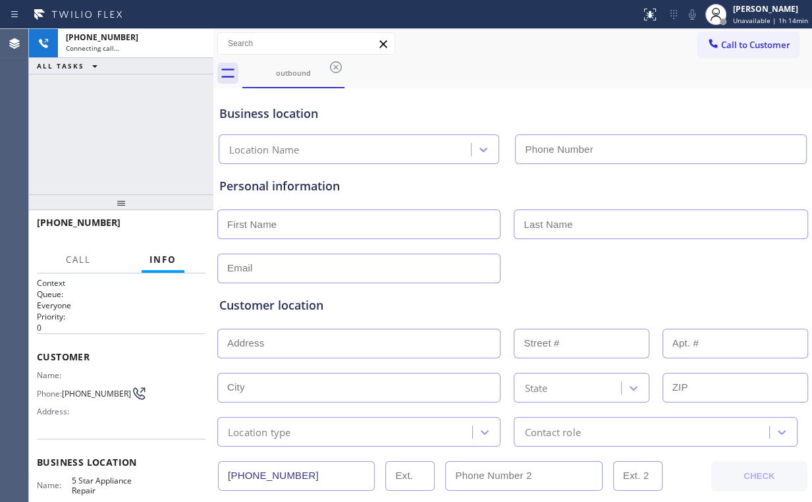
type input "[PHONE_NUMBER]"
click at [125, 126] on div "[PHONE_NUMBER] Connecting call… ALL TASKS ALL TASKS ACTIVE TASKS TASKS IN WRAP …" at bounding box center [121, 111] width 184 height 165
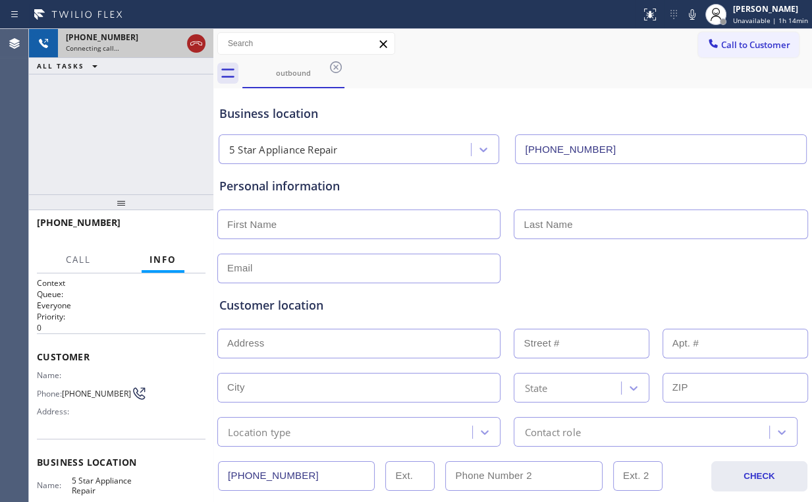
click at [190, 41] on icon at bounding box center [196, 44] width 16 height 16
drag, startPoint x: 304, startPoint y: 69, endPoint x: 342, endPoint y: 73, distance: 37.8
click at [306, 70] on div "outbound" at bounding box center [293, 73] width 99 height 10
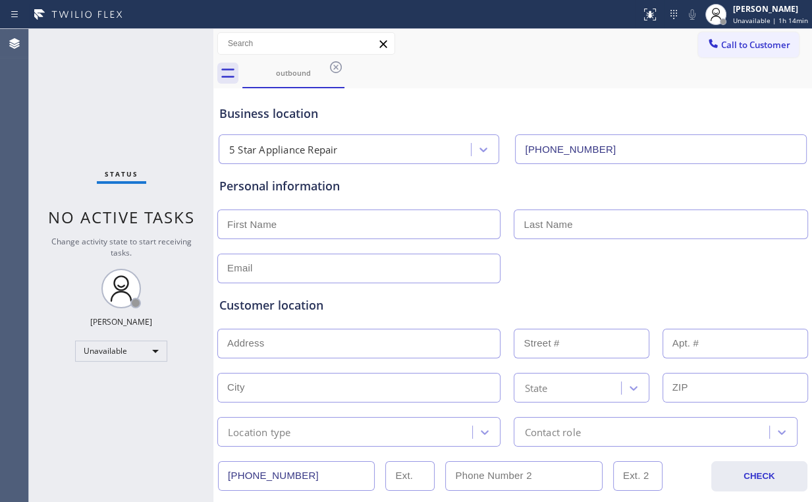
click at [339, 68] on icon at bounding box center [336, 67] width 16 height 16
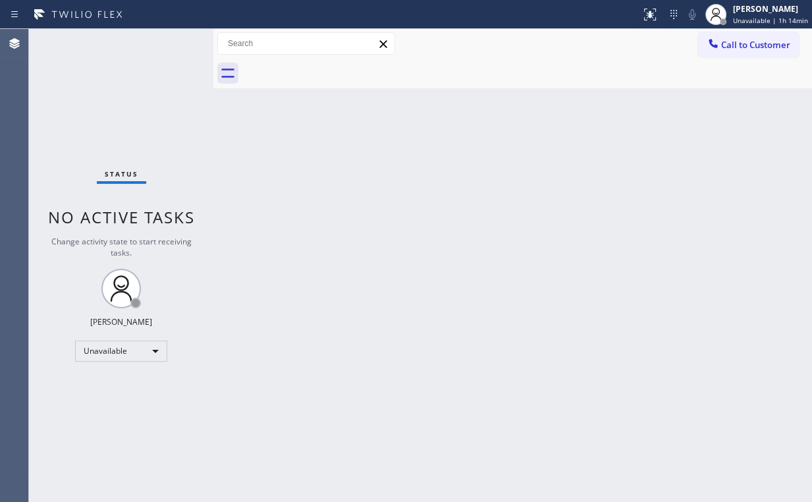
drag, startPoint x: 153, startPoint y: 107, endPoint x: 155, endPoint y: 97, distance: 9.4
click at [155, 97] on div "Status No active tasks Change activity state to start receiving tasks. [PERSON_…" at bounding box center [121, 265] width 184 height 473
click at [736, 34] on button "Call to Customer" at bounding box center [748, 44] width 101 height 25
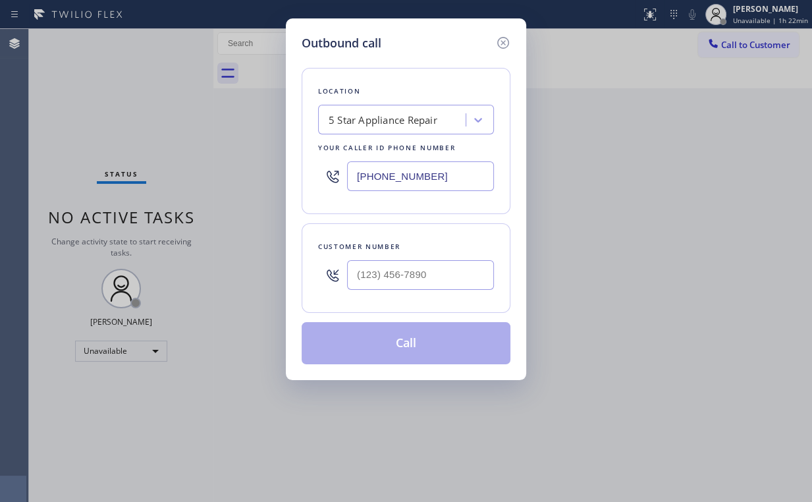
drag, startPoint x: 458, startPoint y: 173, endPoint x: 253, endPoint y: 126, distance: 210.6
click at [248, 165] on div "Outbound call Location 5 Star Appliance Repair Your caller id phone number [PHO…" at bounding box center [406, 251] width 812 height 502
click at [419, 271] on input "(___) ___-____" at bounding box center [420, 275] width 147 height 30
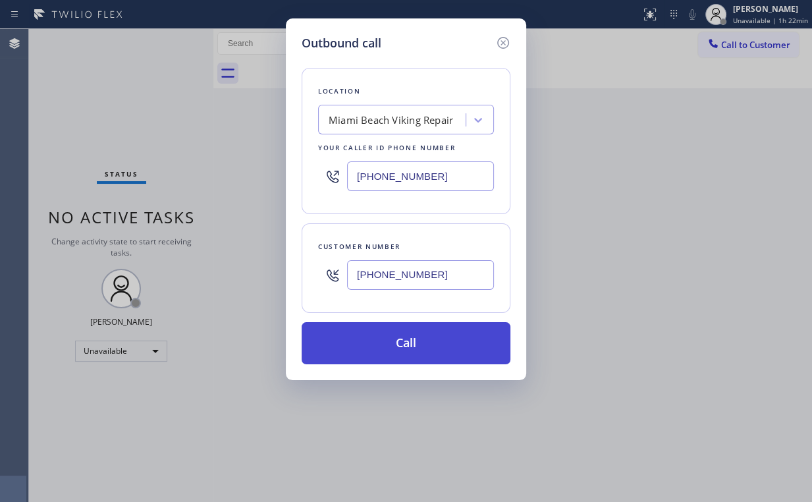
click at [371, 352] on button "Call" at bounding box center [406, 343] width 209 height 42
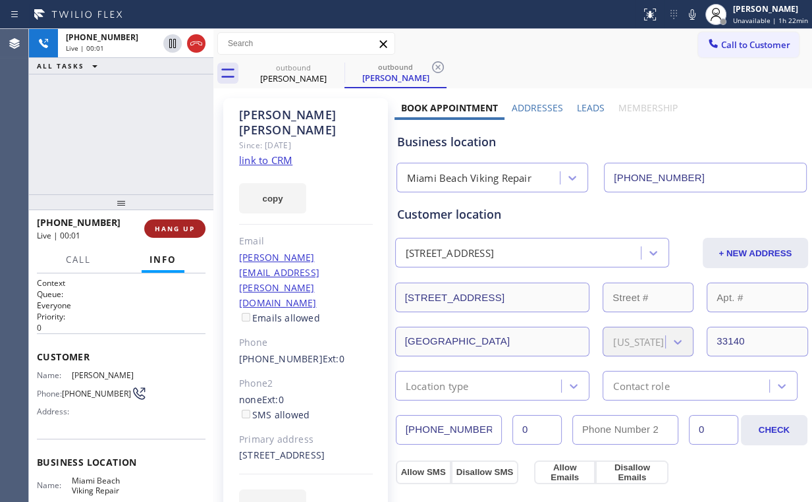
click at [184, 229] on span "HANG UP" at bounding box center [175, 228] width 40 height 9
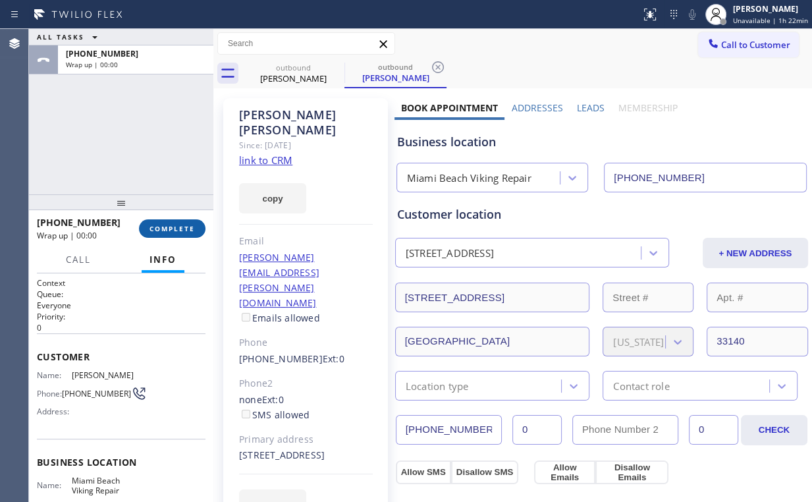
click at [184, 230] on span "COMPLETE" at bounding box center [172, 228] width 45 height 9
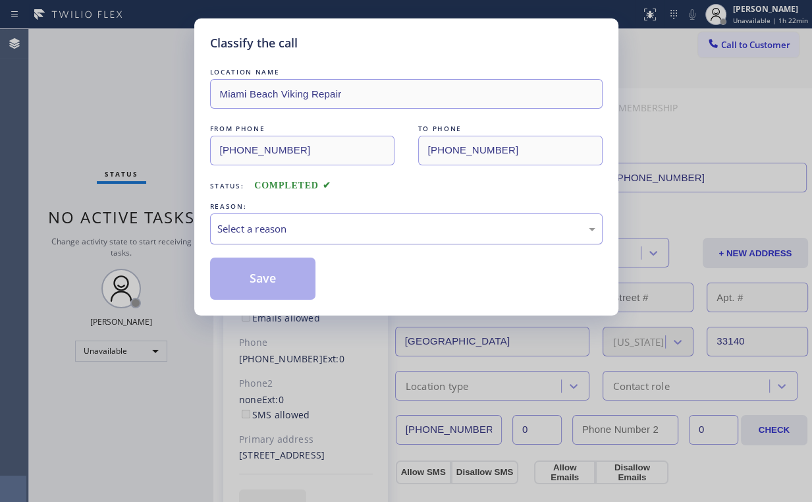
drag, startPoint x: 250, startPoint y: 223, endPoint x: 250, endPoint y: 236, distance: 13.2
click at [250, 225] on div "Select a reason" at bounding box center [406, 228] width 378 height 15
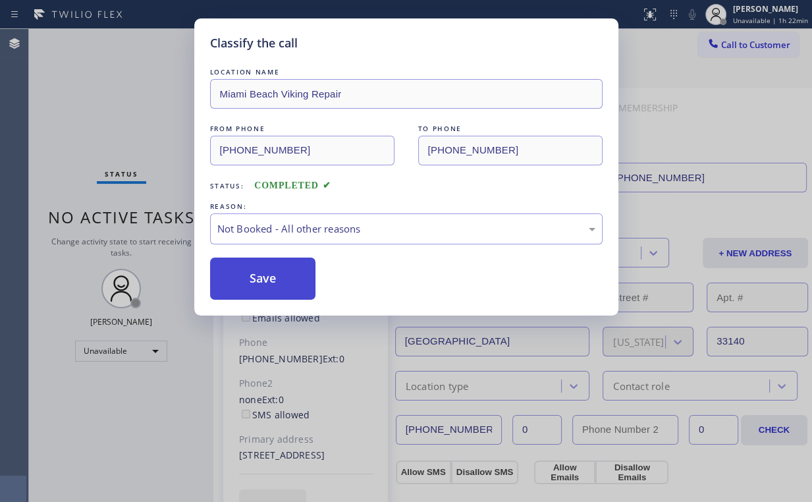
drag, startPoint x: 246, startPoint y: 287, endPoint x: 245, endPoint y: 269, distance: 17.8
click at [248, 286] on button "Save" at bounding box center [263, 279] width 106 height 42
click at [123, 121] on div "Classify the call LOCATION NAME [GEOGRAPHIC_DATA] Viking Repair FROM PHONE [PHO…" at bounding box center [406, 251] width 812 height 502
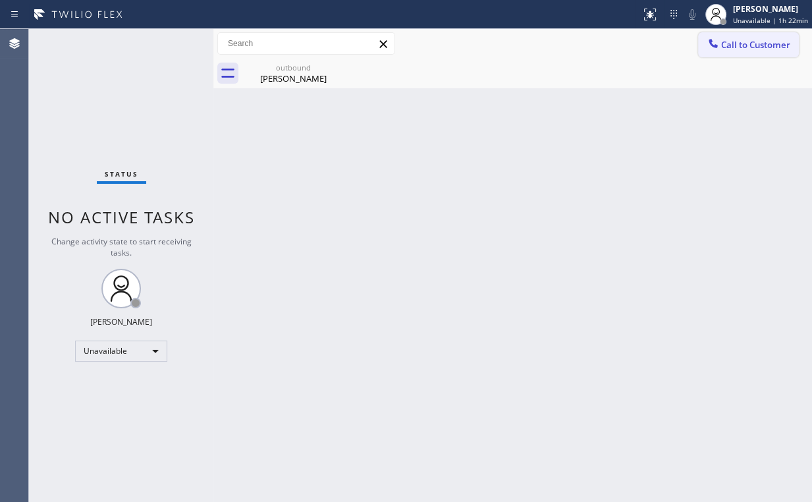
click at [711, 34] on button "Call to Customer" at bounding box center [748, 44] width 101 height 25
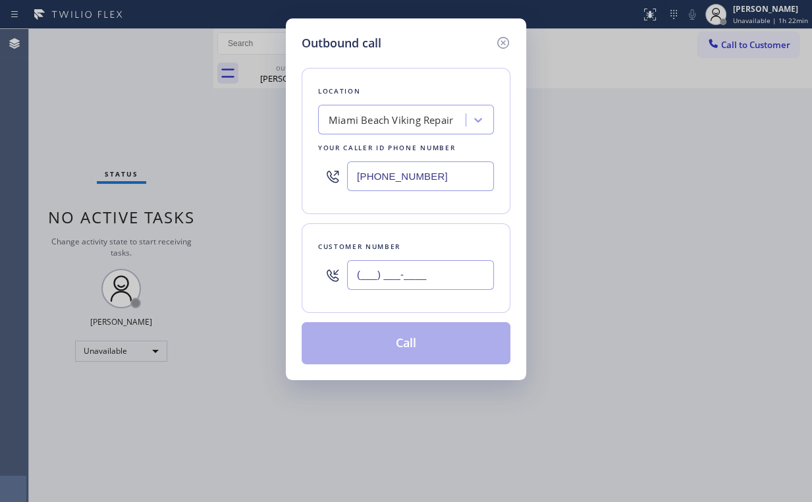
click at [420, 277] on input "(___) ___-____" at bounding box center [420, 275] width 147 height 30
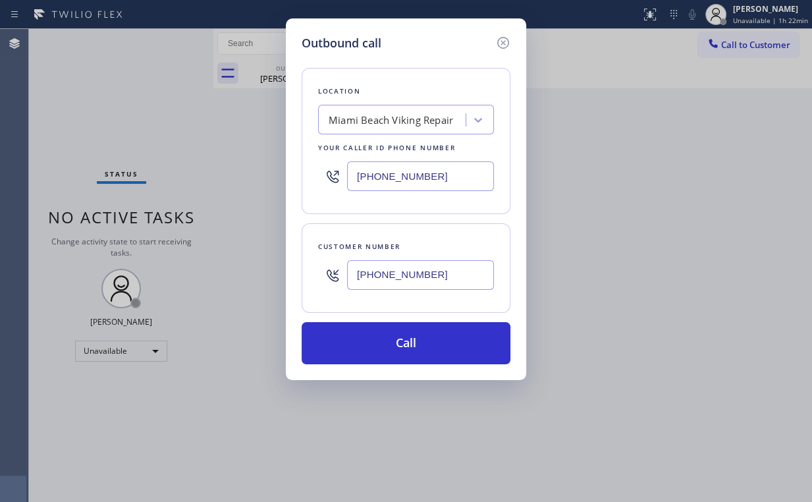
drag, startPoint x: 379, startPoint y: 350, endPoint x: 327, endPoint y: 428, distance: 93.0
click at [377, 351] on button "Call" at bounding box center [406, 343] width 209 height 42
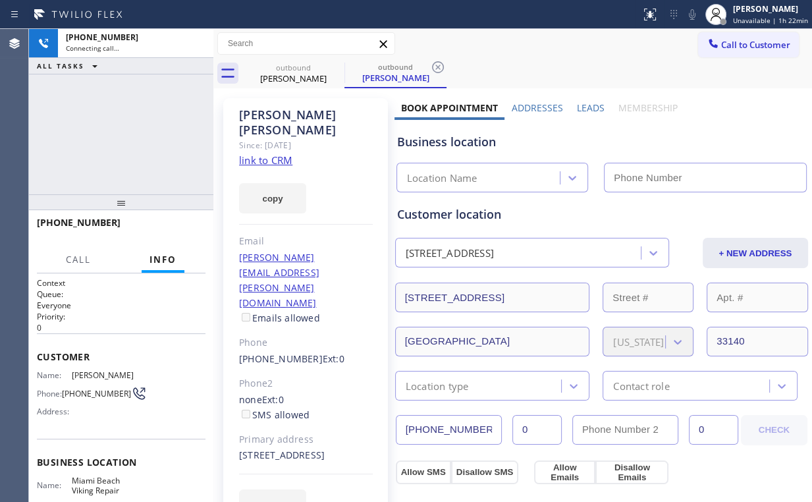
click at [169, 112] on div "[PHONE_NUMBER] Connecting call… ALL TASKS ALL TASKS ACTIVE TASKS TASKS IN WRAP …" at bounding box center [121, 111] width 184 height 165
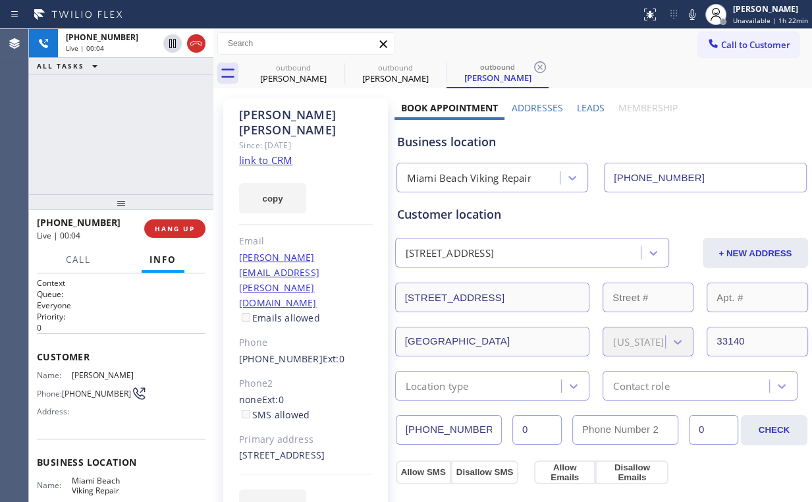
drag, startPoint x: 140, startPoint y: 140, endPoint x: 148, endPoint y: 156, distance: 18.3
click at [142, 142] on div "[PHONE_NUMBER] Live | 00:04 ALL TASKS ALL TASKS ACTIVE TASKS TASKS IN WRAP UP" at bounding box center [121, 111] width 184 height 165
click at [177, 234] on button "HANG UP" at bounding box center [174, 228] width 61 height 18
click at [175, 234] on button "HANG UP" at bounding box center [174, 228] width 61 height 18
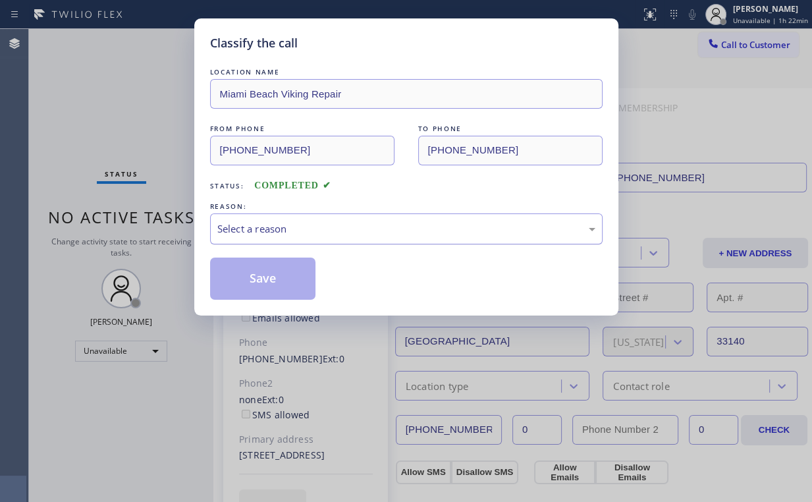
drag, startPoint x: 244, startPoint y: 224, endPoint x: 246, endPoint y: 233, distance: 8.8
click at [244, 224] on div "Select a reason" at bounding box center [406, 228] width 378 height 15
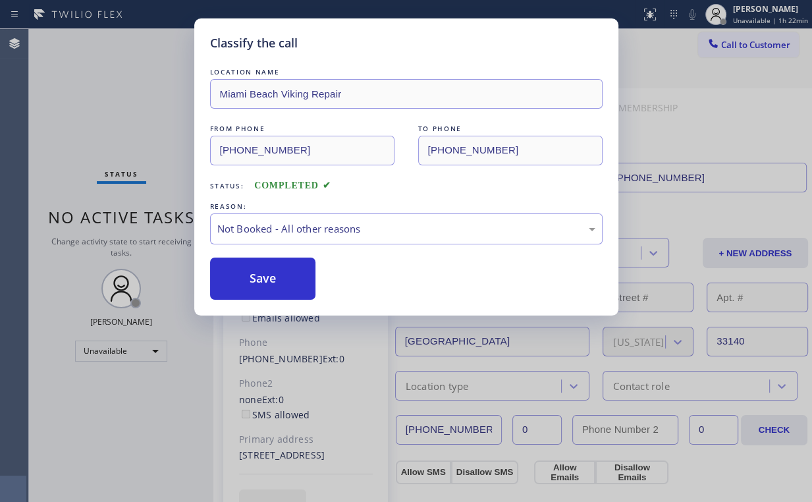
drag, startPoint x: 256, startPoint y: 276, endPoint x: 208, endPoint y: 208, distance: 83.2
click at [256, 274] on button "Save" at bounding box center [263, 279] width 106 height 42
click at [136, 111] on div "Classify the call LOCATION NAME [GEOGRAPHIC_DATA] Viking Repair FROM PHONE [PHO…" at bounding box center [406, 251] width 812 height 502
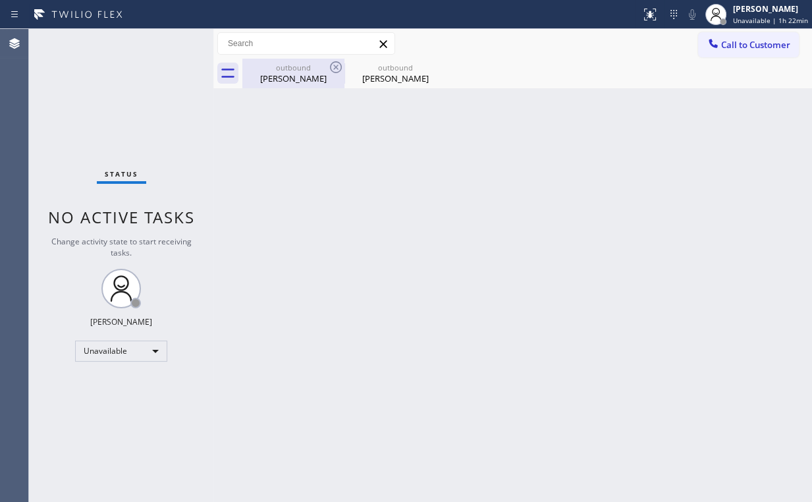
click at [294, 68] on div "outbound" at bounding box center [293, 68] width 99 height 10
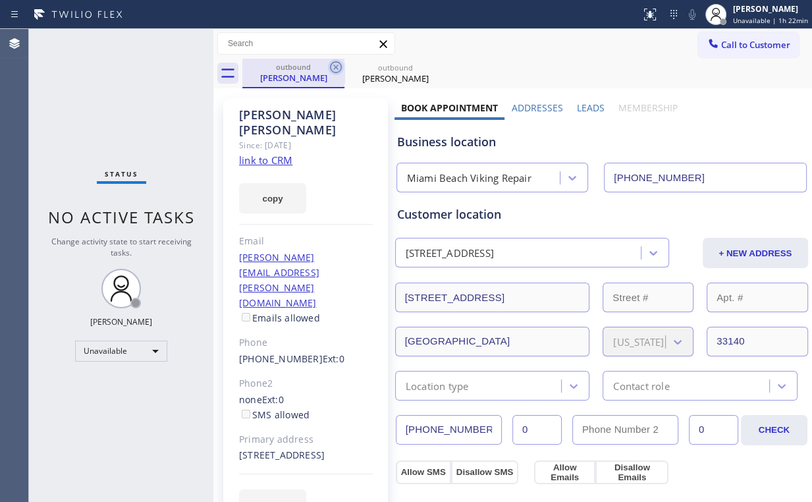
click at [336, 65] on icon at bounding box center [336, 67] width 16 height 16
click at [0, 0] on icon at bounding box center [0, 0] width 0 height 0
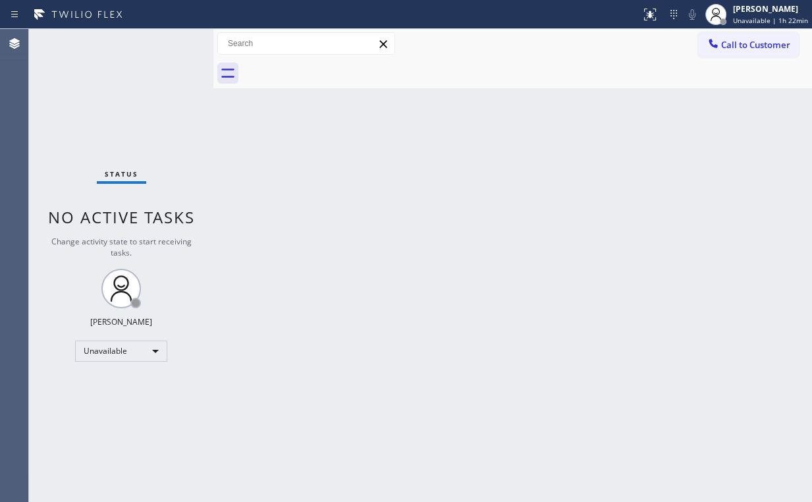
drag, startPoint x: 121, startPoint y: 103, endPoint x: 119, endPoint y: 84, distance: 19.3
click at [121, 101] on div "Status No active tasks Change activity state to start receiving tasks. [PERSON_…" at bounding box center [121, 265] width 184 height 473
drag, startPoint x: 736, startPoint y: 41, endPoint x: 486, endPoint y: 165, distance: 279.3
click at [736, 42] on span "Call to Customer" at bounding box center [755, 45] width 69 height 12
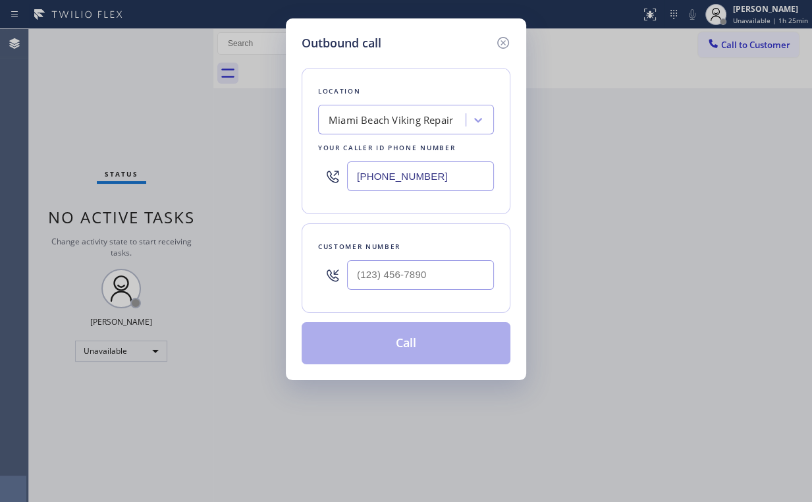
drag, startPoint x: 406, startPoint y: 182, endPoint x: 212, endPoint y: 107, distance: 208.1
click at [271, 167] on div "Outbound call Location [GEOGRAPHIC_DATA] Viking Repair Your caller id phone num…" at bounding box center [406, 251] width 812 height 502
click at [415, 281] on input "(___) ___-____" at bounding box center [420, 275] width 147 height 30
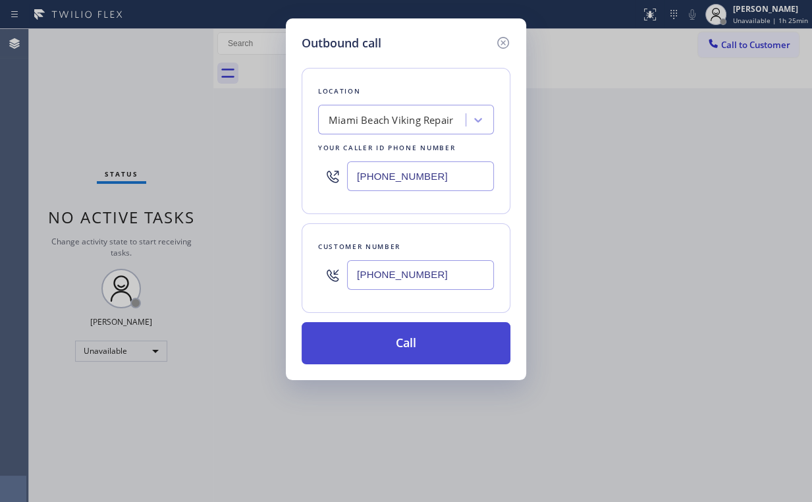
click at [405, 342] on button "Call" at bounding box center [406, 343] width 209 height 42
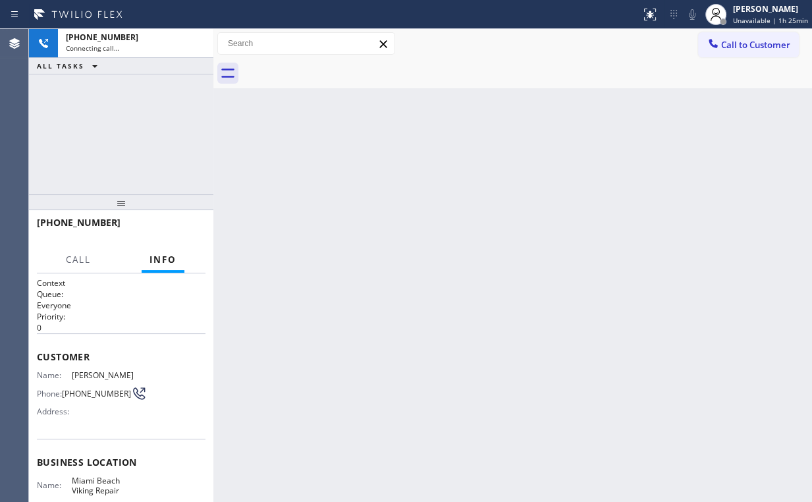
drag, startPoint x: 146, startPoint y: 119, endPoint x: 155, endPoint y: 129, distance: 14.0
click at [146, 118] on div "[PHONE_NUMBER] Connecting call… ALL TASKS ALL TASKS ACTIVE TASKS TASKS IN WRAP …" at bounding box center [121, 111] width 184 height 165
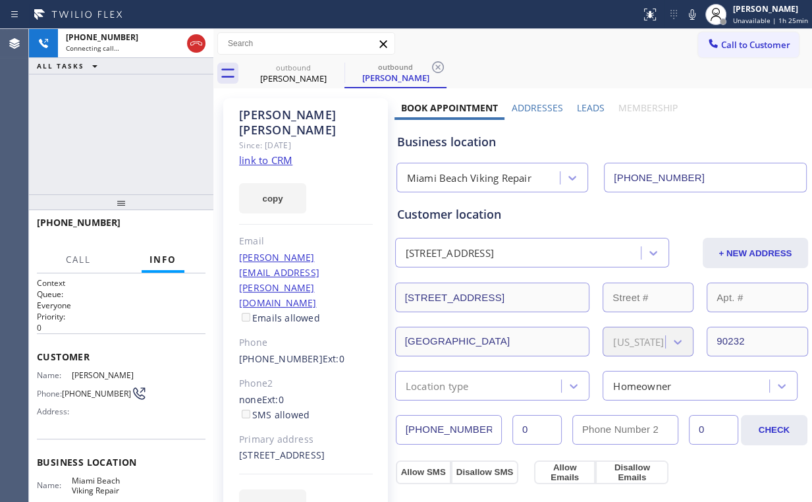
click at [420, 144] on div "Business location" at bounding box center [601, 142] width 409 height 18
click at [130, 132] on div "[PHONE_NUMBER] Connecting call… ALL TASKS ALL TASKS ACTIVE TASKS TASKS IN WRAP …" at bounding box center [121, 111] width 184 height 165
drag, startPoint x: 130, startPoint y: 132, endPoint x: 129, endPoint y: 125, distance: 6.6
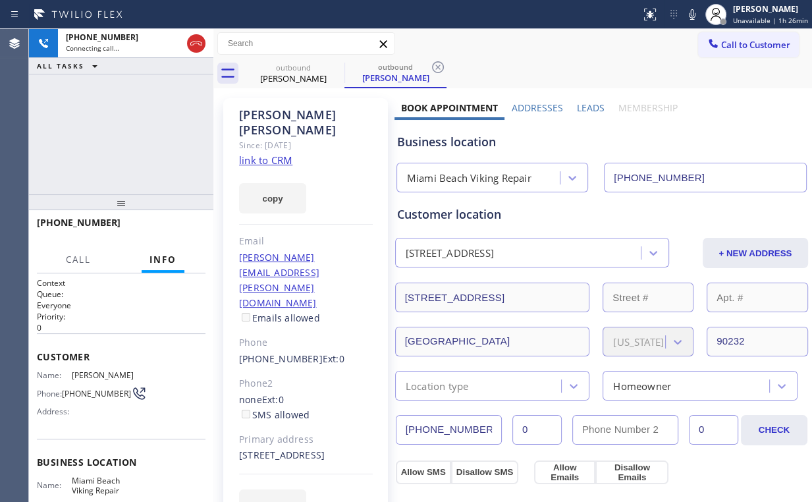
click at [130, 132] on div "[PHONE_NUMBER] Connecting call… ALL TASKS ALL TASKS ACTIVE TASKS TASKS IN WRAP …" at bounding box center [121, 111] width 184 height 165
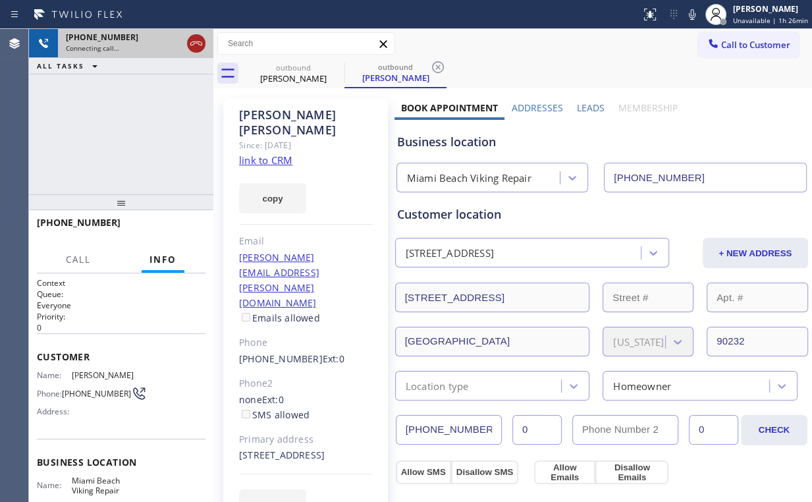
click at [190, 43] on icon at bounding box center [196, 44] width 16 height 16
click at [328, 82] on div "[PERSON_NAME]" at bounding box center [293, 78] width 99 height 12
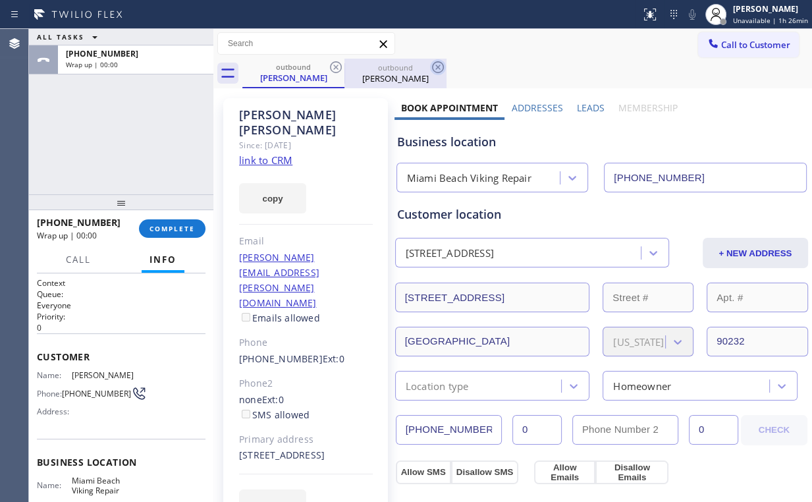
click at [336, 63] on icon at bounding box center [336, 67] width 16 height 16
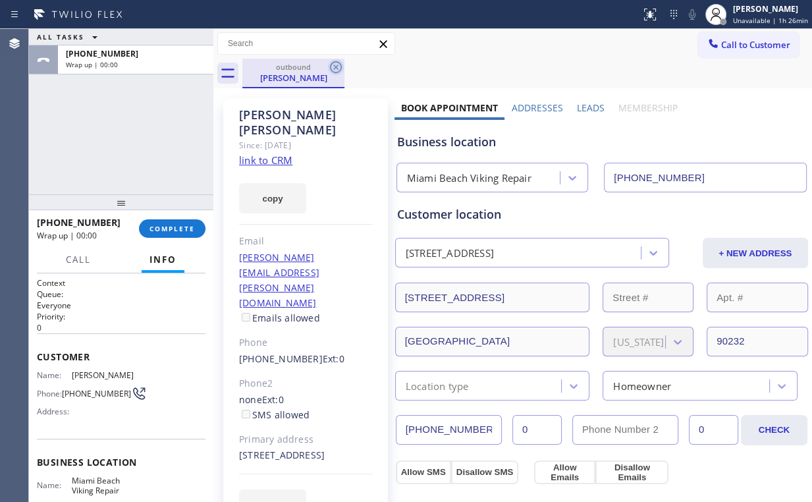
click at [336, 64] on icon at bounding box center [336, 67] width 16 height 16
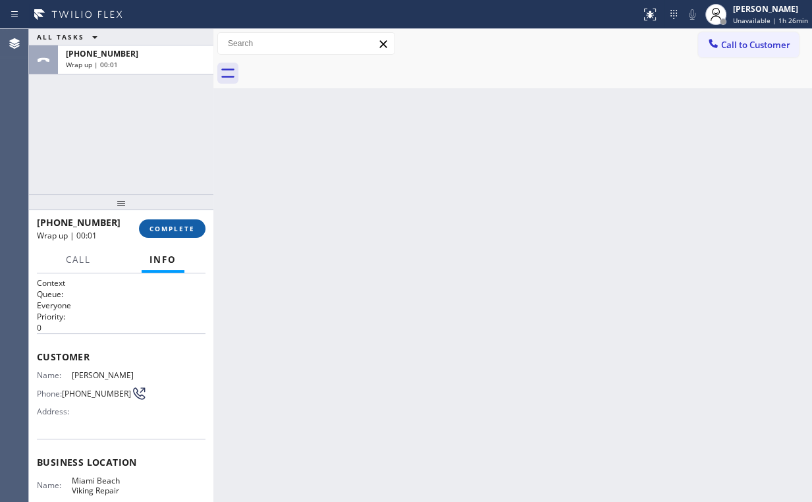
click at [171, 225] on span "COMPLETE" at bounding box center [172, 228] width 45 height 9
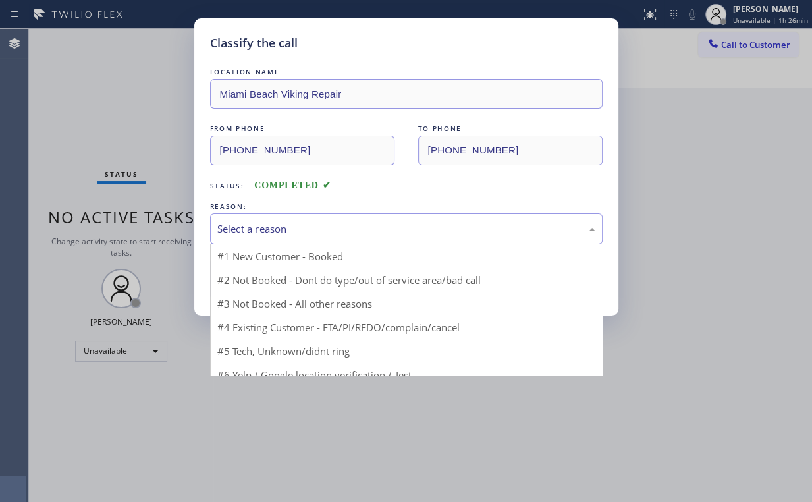
drag, startPoint x: 252, startPoint y: 220, endPoint x: 261, endPoint y: 235, distance: 17.4
click at [254, 222] on div "Select a reason" at bounding box center [406, 228] width 393 height 31
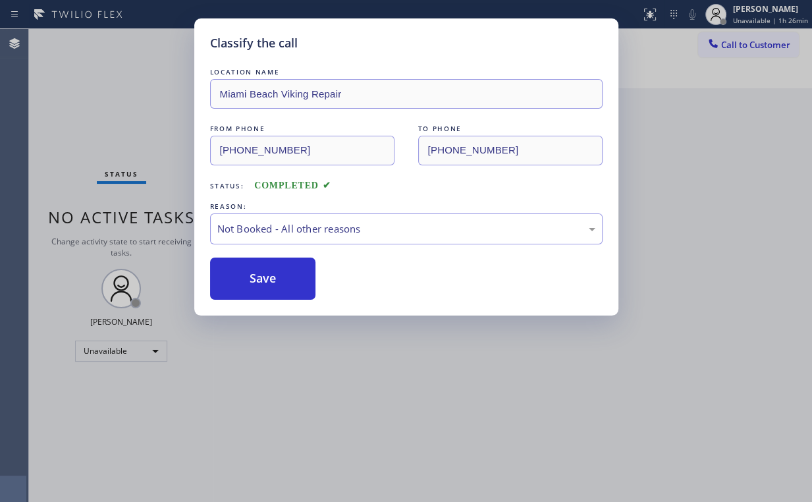
drag, startPoint x: 262, startPoint y: 282, endPoint x: 146, endPoint y: 124, distance: 196.0
click at [263, 282] on button "Save" at bounding box center [263, 279] width 106 height 42
click at [138, 115] on div "Classify the call LOCATION NAME [GEOGRAPHIC_DATA] Viking Repair FROM PHONE [PHO…" at bounding box center [406, 251] width 812 height 502
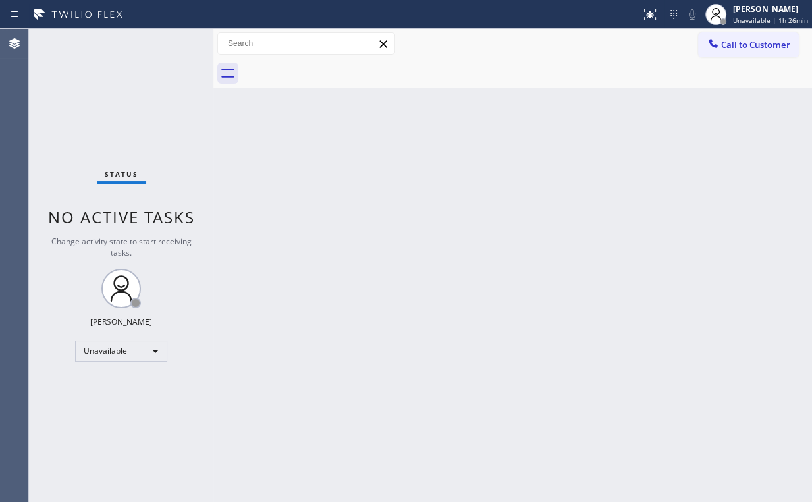
drag, startPoint x: 736, startPoint y: 124, endPoint x: 721, endPoint y: 71, distance: 54.7
click at [735, 123] on div "Back to Dashboard Change Sender ID Customers Technicians Select a contact Outbo…" at bounding box center [512, 265] width 599 height 473
drag, startPoint x: 727, startPoint y: 35, endPoint x: 709, endPoint y: 47, distance: 22.3
click at [727, 36] on button "Call to Customer" at bounding box center [748, 44] width 101 height 25
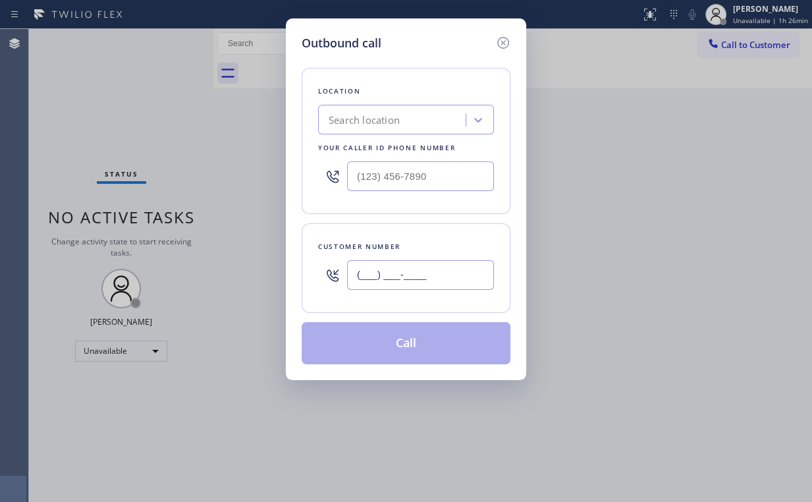
click at [419, 285] on input "(___) ___-____" at bounding box center [420, 275] width 147 height 30
drag, startPoint x: 447, startPoint y: 182, endPoint x: 251, endPoint y: 149, distance: 199.2
click at [269, 173] on div "Outbound call Location Search location Your caller id phone number (___) ___-__…" at bounding box center [406, 251] width 812 height 502
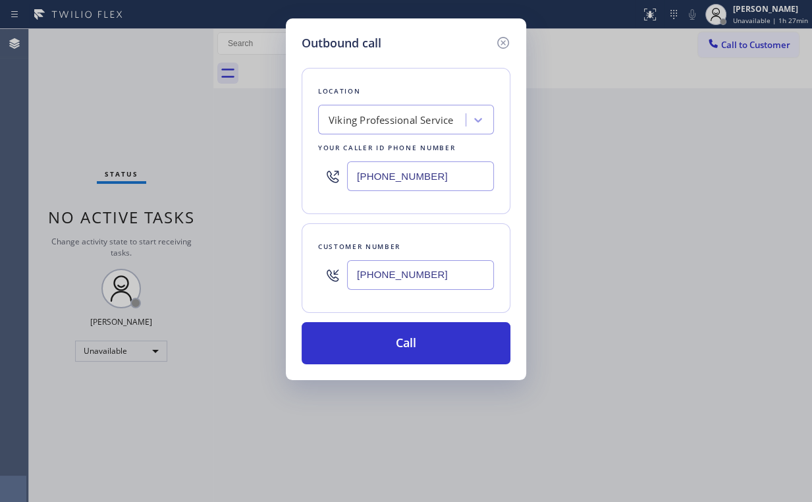
drag, startPoint x: 441, startPoint y: 173, endPoint x: 173, endPoint y: 140, distance: 270.1
click at [229, 163] on div "Outbound call Location Viking Professional Service Your caller id phone number …" at bounding box center [406, 251] width 812 height 502
click at [438, 269] on input "[PHONE_NUMBER]" at bounding box center [420, 275] width 147 height 30
drag, startPoint x: 412, startPoint y: 266, endPoint x: 281, endPoint y: 269, distance: 130.5
click at [242, 266] on div "Outbound call Location [GEOGRAPHIC_DATA] Thermador Repair Your caller id phone …" at bounding box center [406, 251] width 812 height 502
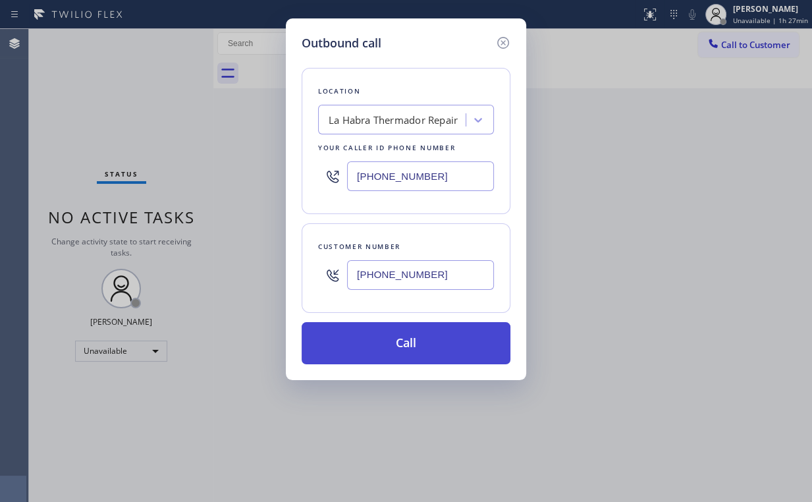
click at [389, 352] on button "Call" at bounding box center [406, 343] width 209 height 42
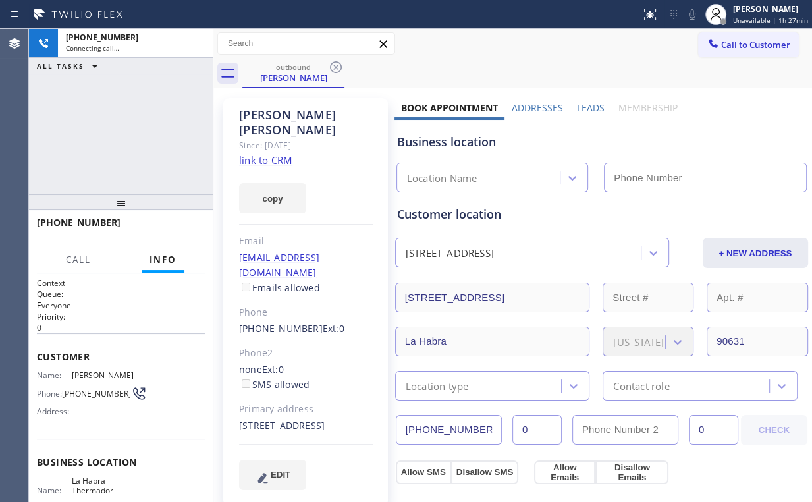
click at [132, 108] on div "[PHONE_NUMBER] Connecting call… ALL TASKS ALL TASKS ACTIVE TASKS TASKS IN WRAP …" at bounding box center [121, 111] width 184 height 165
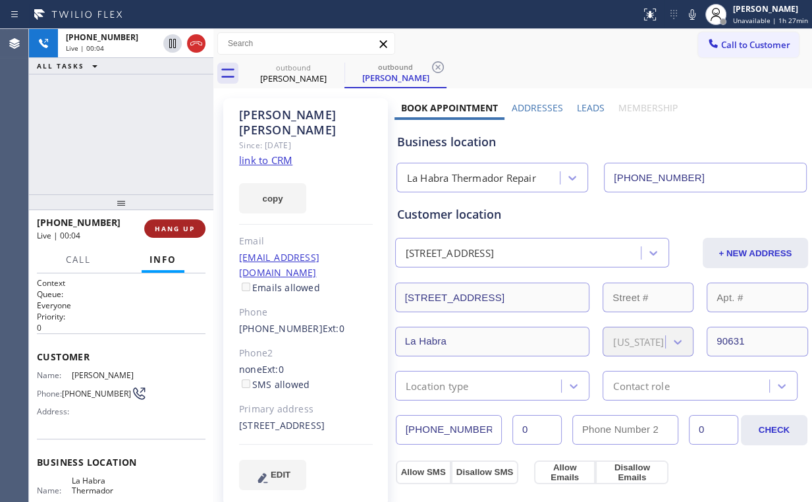
click at [200, 227] on button "HANG UP" at bounding box center [174, 228] width 61 height 18
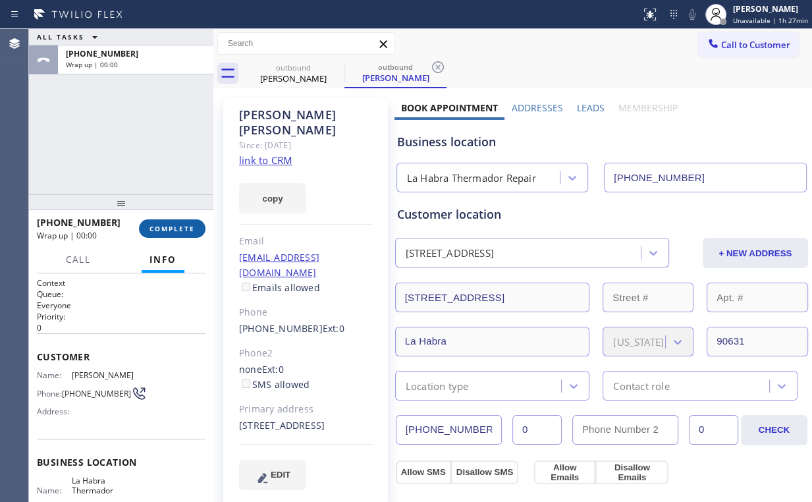
click at [200, 227] on button "COMPLETE" at bounding box center [172, 228] width 67 height 18
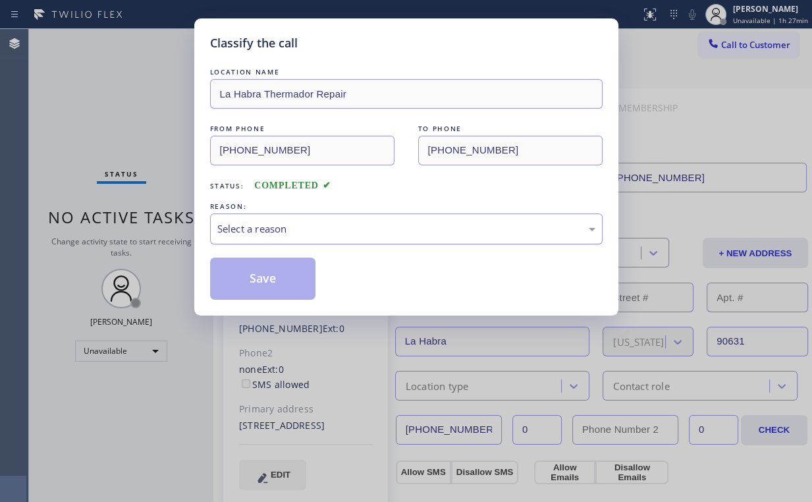
click at [287, 229] on div "Select a reason" at bounding box center [406, 228] width 378 height 15
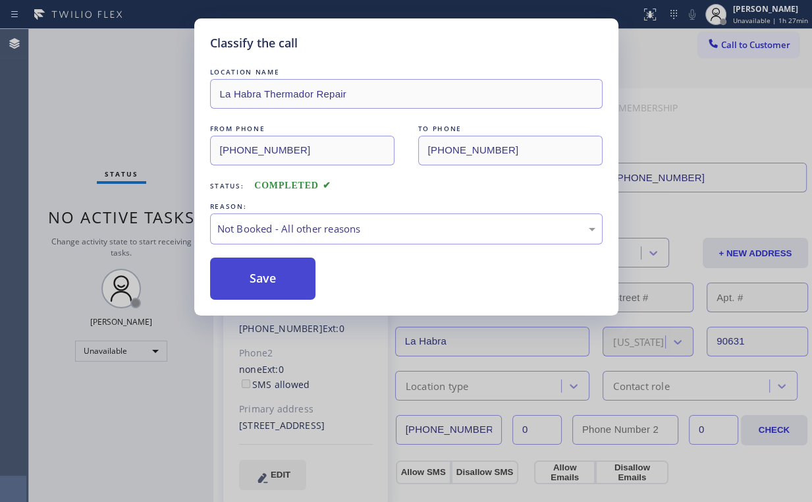
click at [277, 279] on button "Save" at bounding box center [263, 279] width 106 height 42
click at [115, 150] on div "Classify the call LOCATION NAME La Habra Thermador Repair FROM PHONE [PHONE_NUM…" at bounding box center [406, 251] width 812 height 502
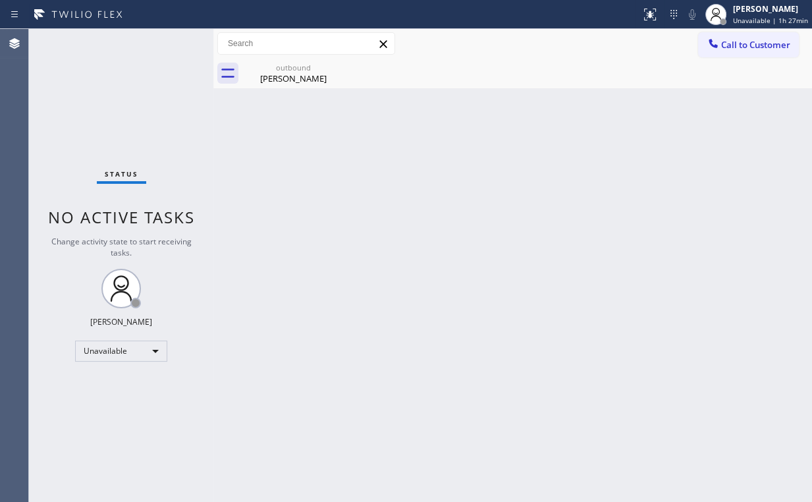
click at [128, 113] on div "Status No active tasks Change activity state to start receiving tasks. [PERSON_…" at bounding box center [121, 265] width 184 height 473
drag, startPoint x: 299, startPoint y: 74, endPoint x: 331, endPoint y: 69, distance: 32.1
click at [300, 74] on div "[PERSON_NAME]" at bounding box center [293, 78] width 99 height 12
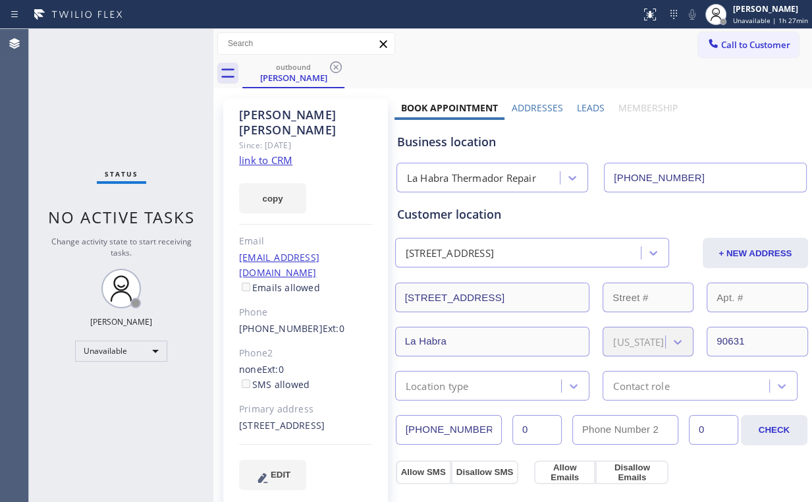
click at [334, 66] on icon at bounding box center [336, 67] width 12 height 12
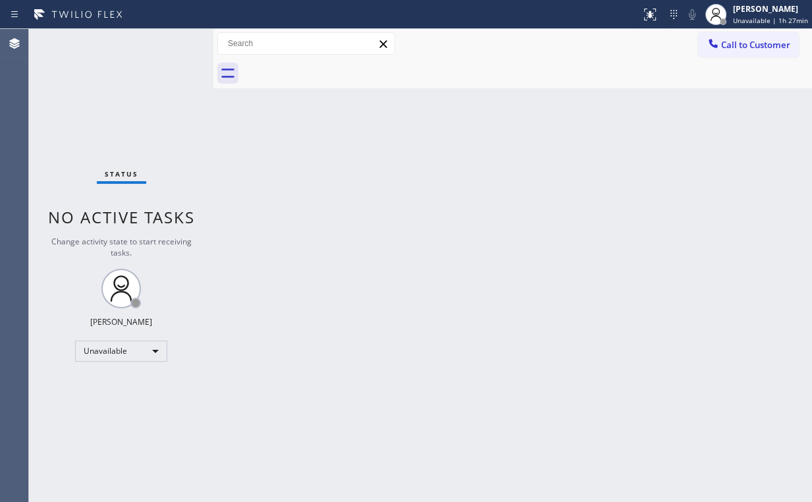
click at [132, 95] on div "Status No active tasks Change activity state to start receiving tasks. [PERSON_…" at bounding box center [121, 265] width 184 height 473
click at [755, 47] on span "Call to Customer" at bounding box center [755, 45] width 69 height 12
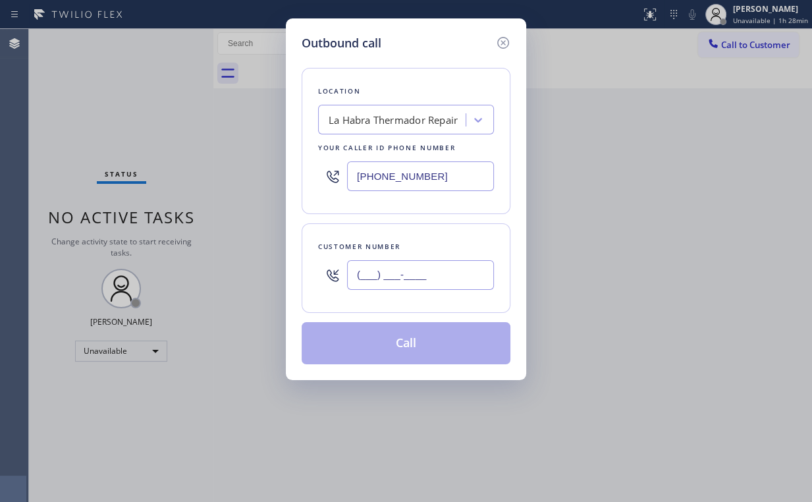
click at [439, 269] on input "(___) ___-____" at bounding box center [420, 275] width 147 height 30
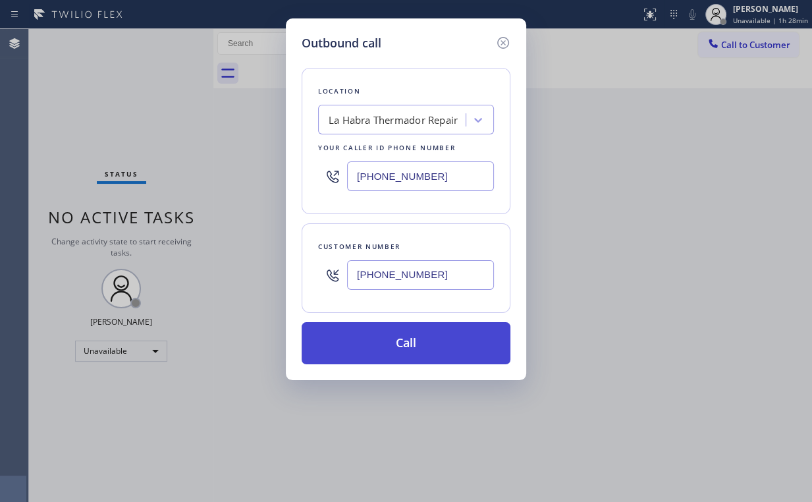
click at [396, 345] on button "Call" at bounding box center [406, 343] width 209 height 42
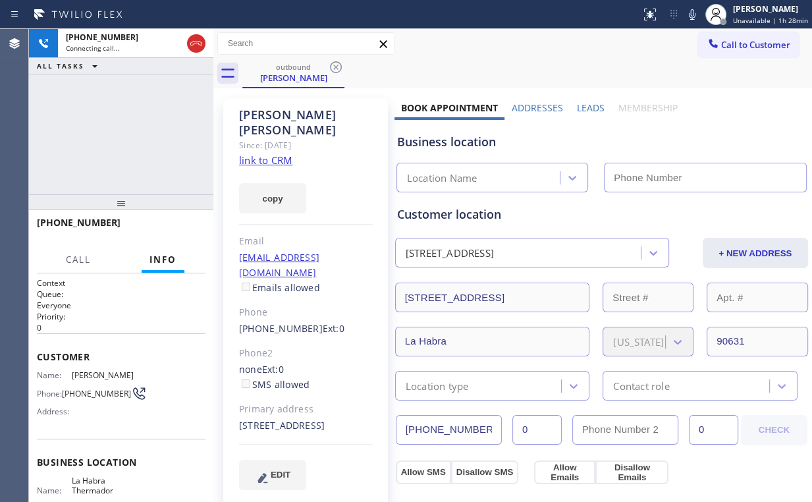
click at [104, 105] on div "[PHONE_NUMBER] Connecting call… ALL TASKS ALL TASKS ACTIVE TASKS TASKS IN WRAP …" at bounding box center [121, 111] width 184 height 165
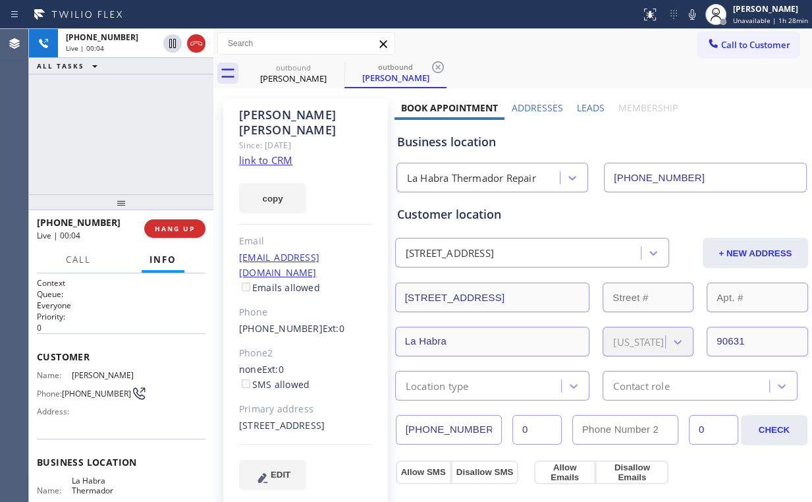
click at [157, 122] on div "[PHONE_NUMBER] Live | 00:04 ALL TASKS ALL TASKS ACTIVE TASKS TASKS IN WRAP UP" at bounding box center [121, 111] width 184 height 165
click at [186, 229] on span "HANG UP" at bounding box center [175, 228] width 40 height 9
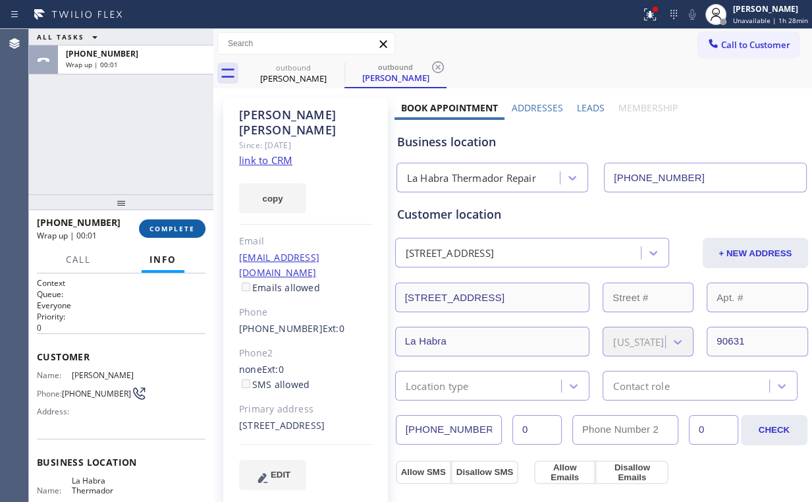
click at [200, 230] on button "COMPLETE" at bounding box center [172, 228] width 67 height 18
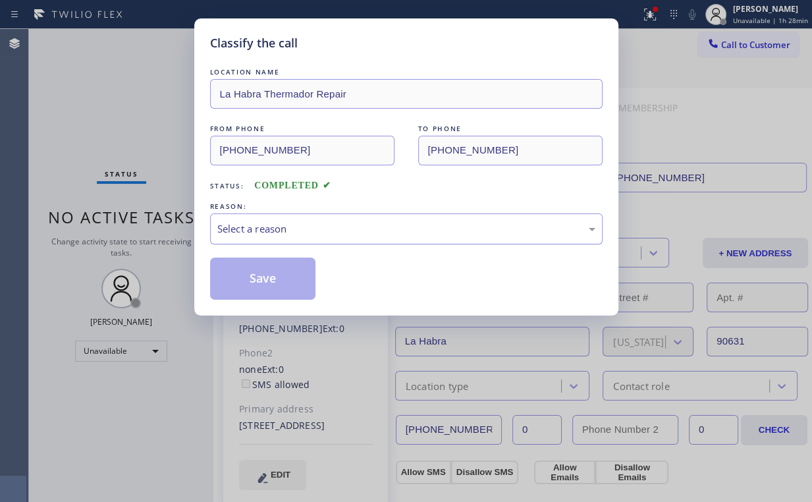
click at [273, 230] on div "Select a reason" at bounding box center [406, 228] width 378 height 15
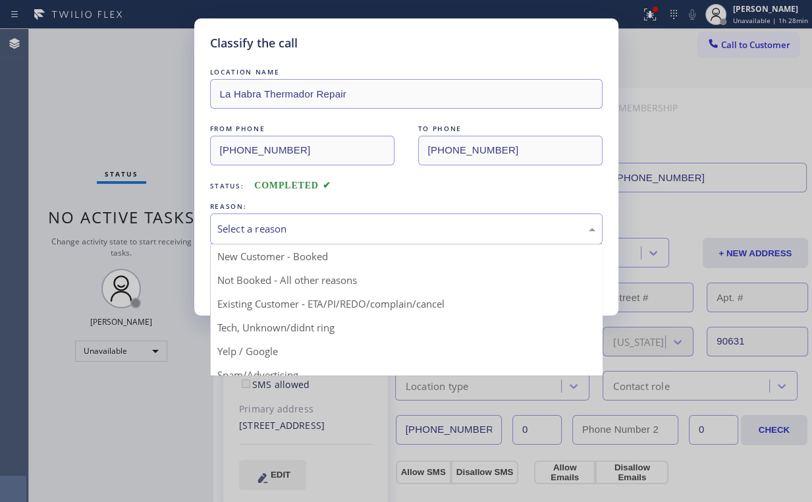
drag, startPoint x: 273, startPoint y: 237, endPoint x: 270, endPoint y: 278, distance: 40.9
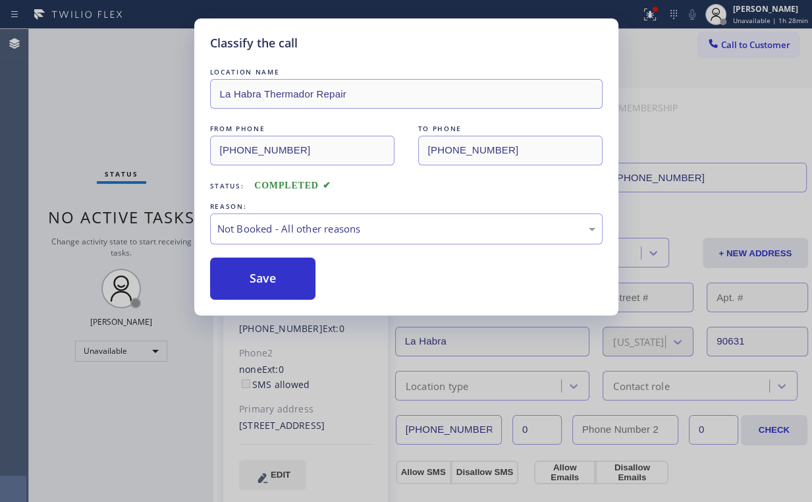
drag, startPoint x: 270, startPoint y: 278, endPoint x: 221, endPoint y: 211, distance: 82.5
click at [271, 278] on button "Save" at bounding box center [263, 279] width 106 height 42
click at [101, 77] on div "Classify the call LOCATION NAME La Habra Thermador Repair FROM PHONE [PHONE_NUM…" at bounding box center [406, 251] width 812 height 502
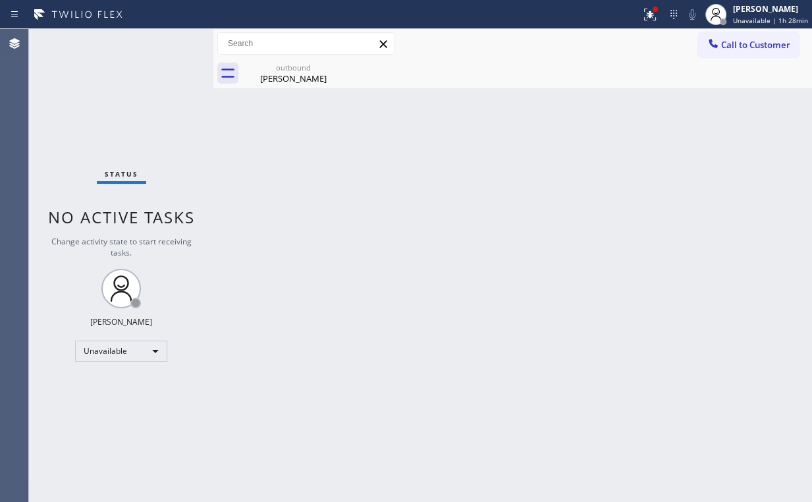
drag, startPoint x: 657, startPoint y: 11, endPoint x: 664, endPoint y: 50, distance: 40.1
click at [658, 11] on div at bounding box center [655, 9] width 5 height 5
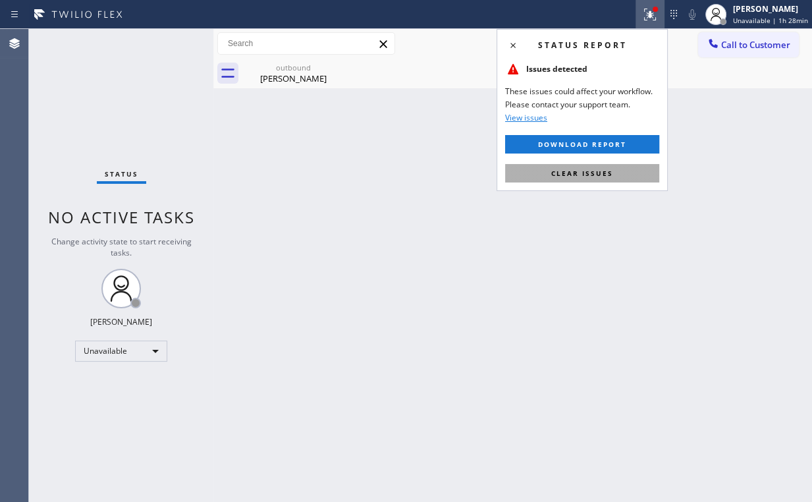
click at [588, 180] on button "Clear issues" at bounding box center [582, 173] width 154 height 18
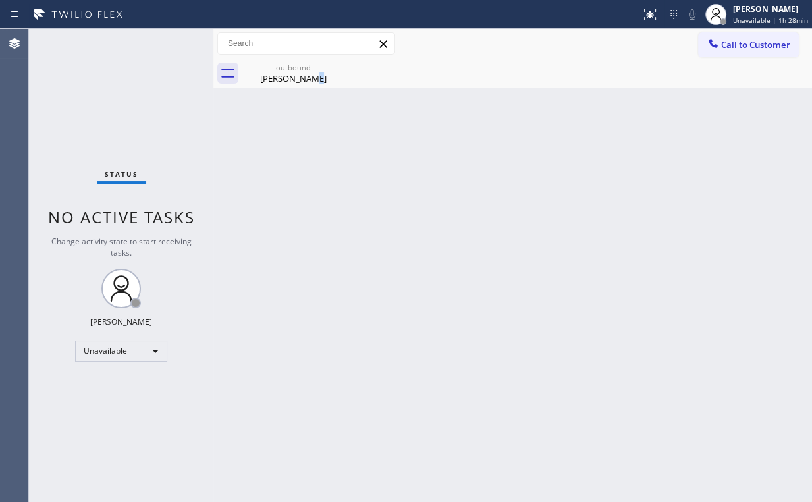
click at [313, 122] on div "Back to Dashboard Change Sender ID Customers Technicians Select a contact Outbo…" at bounding box center [512, 265] width 599 height 473
drag, startPoint x: 280, startPoint y: 73, endPoint x: 337, endPoint y: 69, distance: 57.4
click at [281, 74] on div "[PERSON_NAME]" at bounding box center [293, 78] width 99 height 12
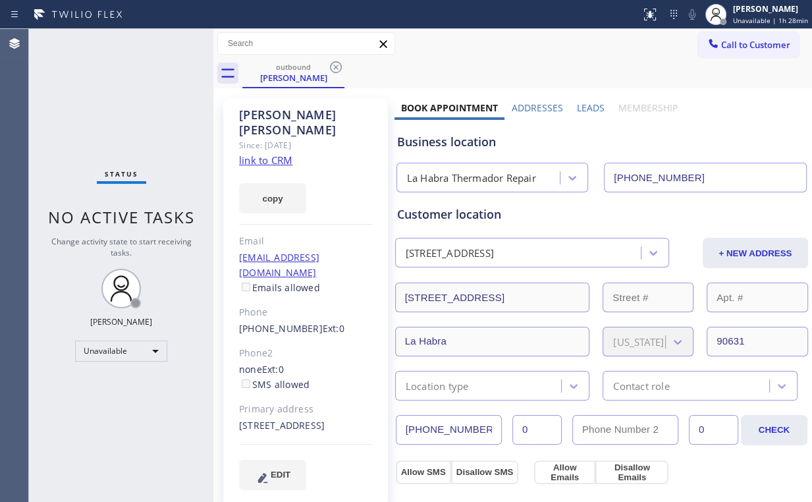
drag, startPoint x: 337, startPoint y: 65, endPoint x: 390, endPoint y: 100, distance: 63.8
click at [337, 65] on icon at bounding box center [336, 67] width 16 height 16
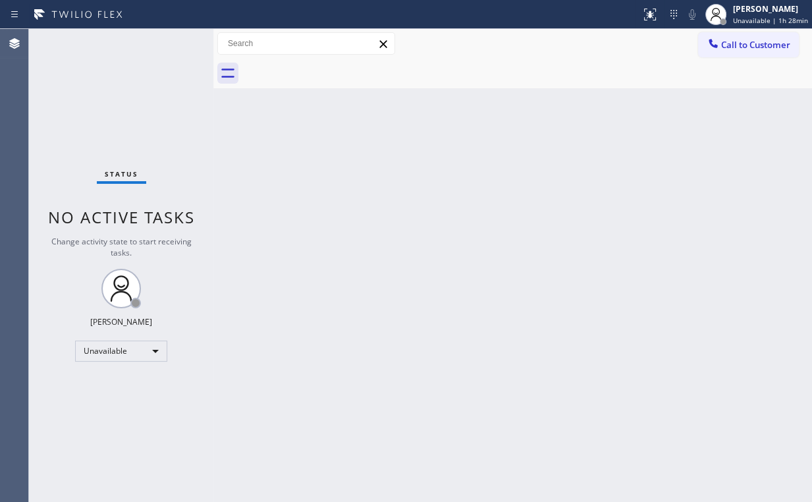
drag, startPoint x: 594, startPoint y: 175, endPoint x: 700, endPoint y: 101, distance: 128.7
click at [595, 174] on div "Back to Dashboard Change Sender ID Customers Technicians Select a contact Outbo…" at bounding box center [512, 265] width 599 height 473
click at [725, 47] on span "Call to Customer" at bounding box center [755, 45] width 69 height 12
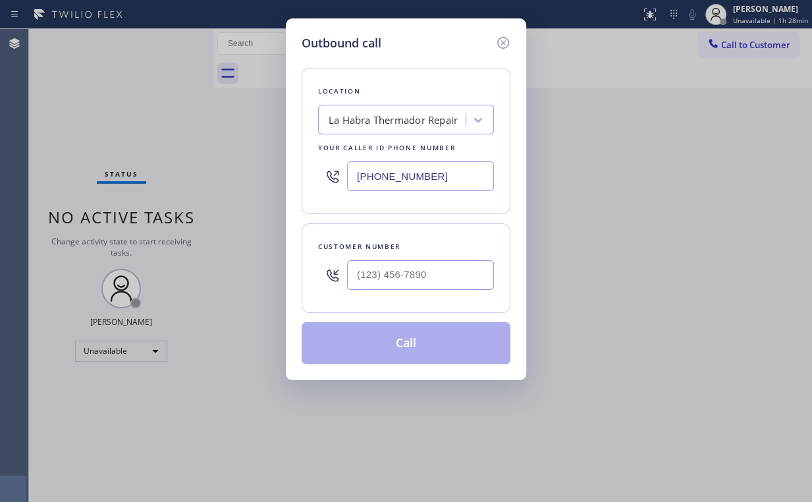
drag, startPoint x: 431, startPoint y: 169, endPoint x: 294, endPoint y: 153, distance: 137.3
click at [294, 153] on div "Outbound call Location [GEOGRAPHIC_DATA] Thermador Repair Your caller id phone …" at bounding box center [406, 199] width 240 height 362
click at [427, 262] on input "(___) ___-____" at bounding box center [420, 275] width 147 height 30
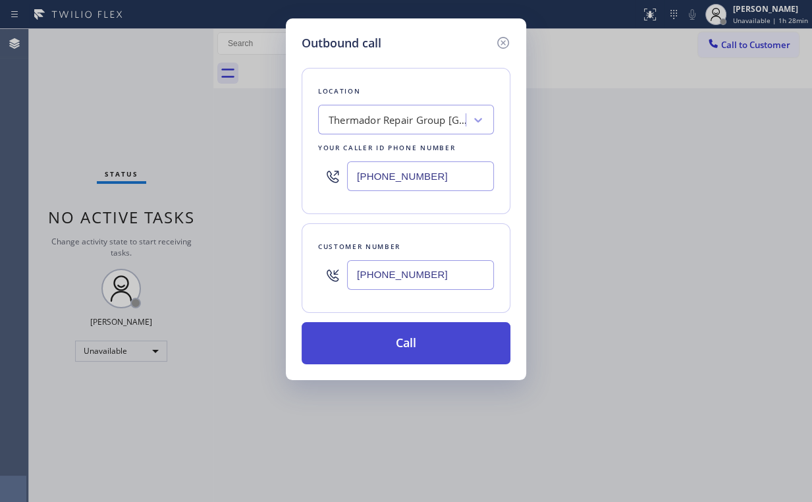
click at [387, 345] on button "Call" at bounding box center [406, 343] width 209 height 42
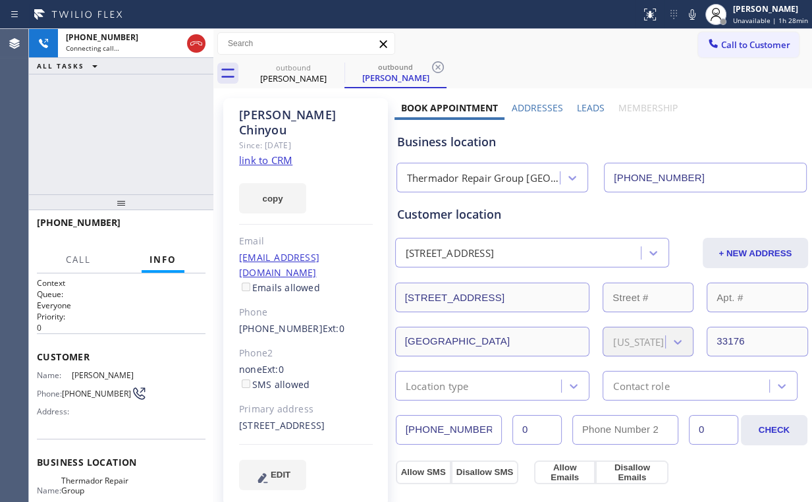
click at [134, 126] on div "[PHONE_NUMBER] Connecting call… ALL TASKS ALL TASKS ACTIVE TASKS TASKS IN WRAP …" at bounding box center [121, 111] width 184 height 165
click at [162, 119] on div "[PHONE_NUMBER] Live | 00:02 ALL TASKS ALL TASKS ACTIVE TASKS TASKS IN WRAP UP" at bounding box center [121, 111] width 184 height 165
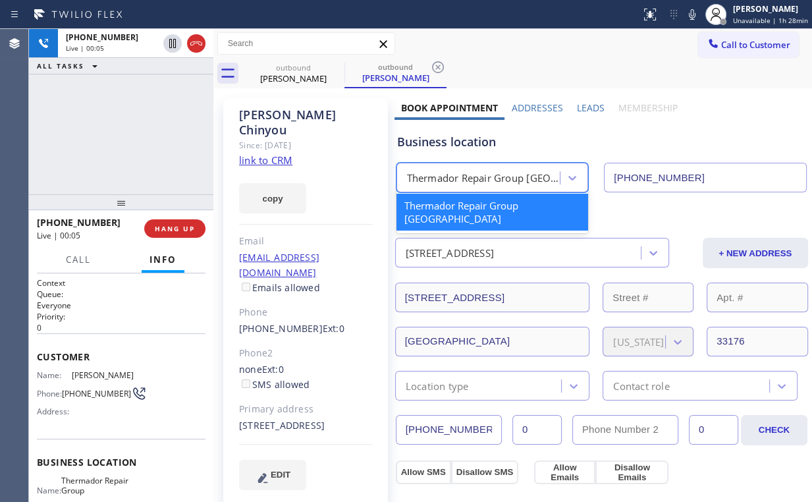
click at [498, 171] on div "Thermador Repair Group [GEOGRAPHIC_DATA]" at bounding box center [484, 178] width 155 height 15
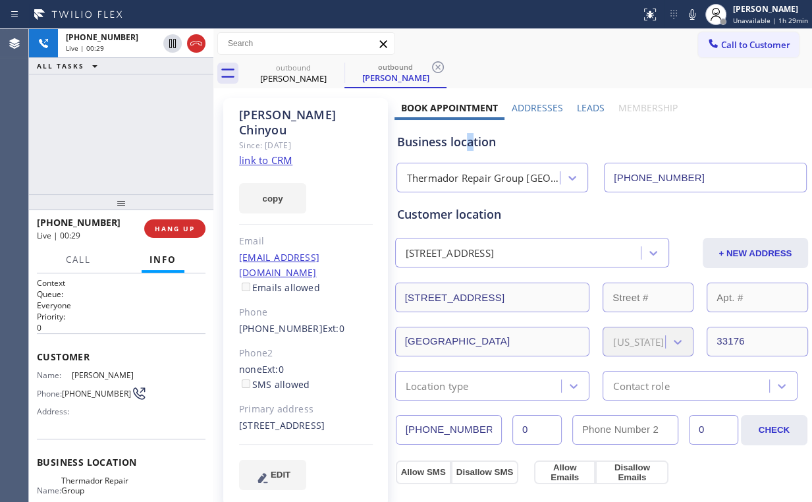
drag, startPoint x: 472, startPoint y: 144, endPoint x: 165, endPoint y: 122, distance: 307.1
click at [456, 142] on div "Business location" at bounding box center [601, 142] width 409 height 18
click at [137, 122] on div "[PHONE_NUMBER] Live | 00:29 ALL TASKS ALL TASKS ACTIVE TASKS TASKS IN WRAP UP" at bounding box center [121, 111] width 184 height 165
click at [150, 150] on div "[PHONE_NUMBER] Live | 00:31 ALL TASKS ALL TASKS ACTIVE TASKS TASKS IN WRAP UP" at bounding box center [121, 111] width 184 height 165
click at [173, 226] on span "HANG UP" at bounding box center [175, 228] width 40 height 9
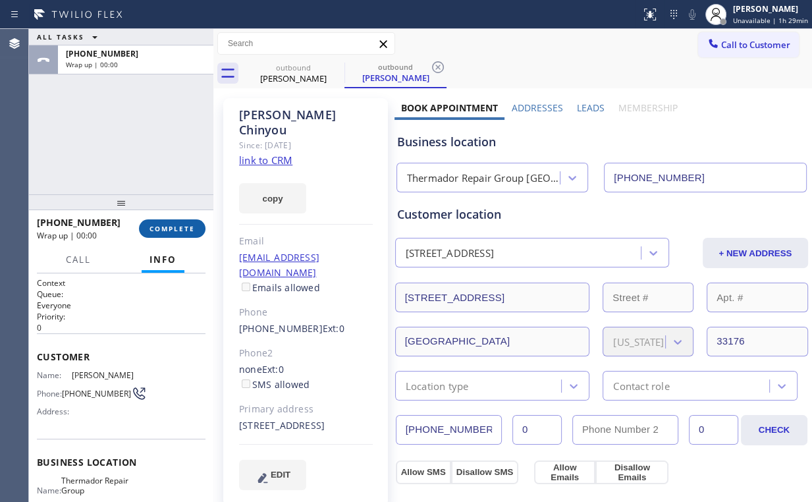
click at [173, 226] on span "COMPLETE" at bounding box center [172, 228] width 45 height 9
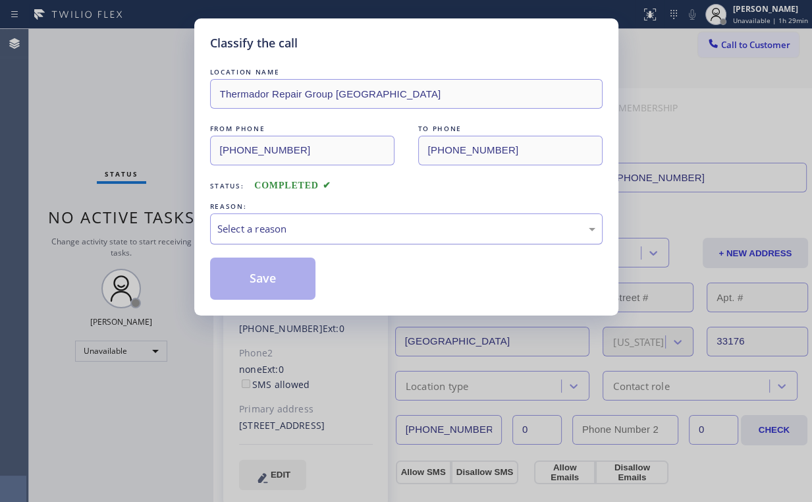
click at [257, 229] on div "Select a reason" at bounding box center [406, 228] width 378 height 15
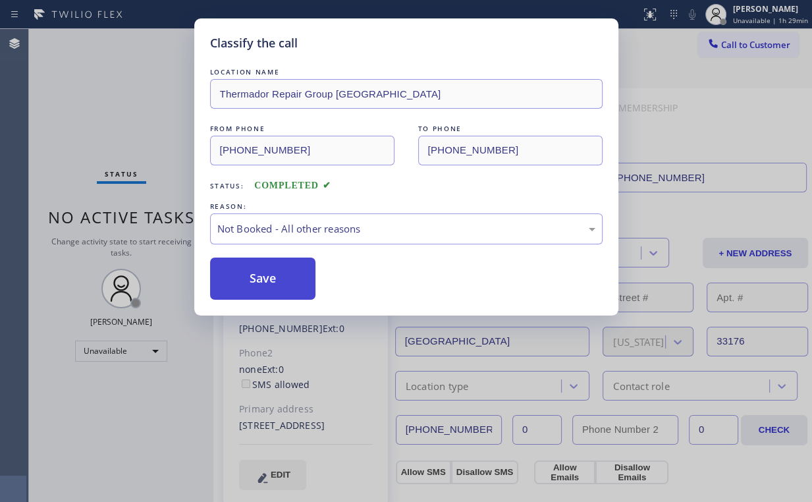
drag, startPoint x: 252, startPoint y: 278, endPoint x: 241, endPoint y: 258, distance: 22.4
click at [252, 277] on button "Save" at bounding box center [263, 279] width 106 height 42
click at [137, 83] on div "Classify the call LOCATION NAME Thermador Repair Group [GEOGRAPHIC_DATA] FROM P…" at bounding box center [406, 251] width 812 height 502
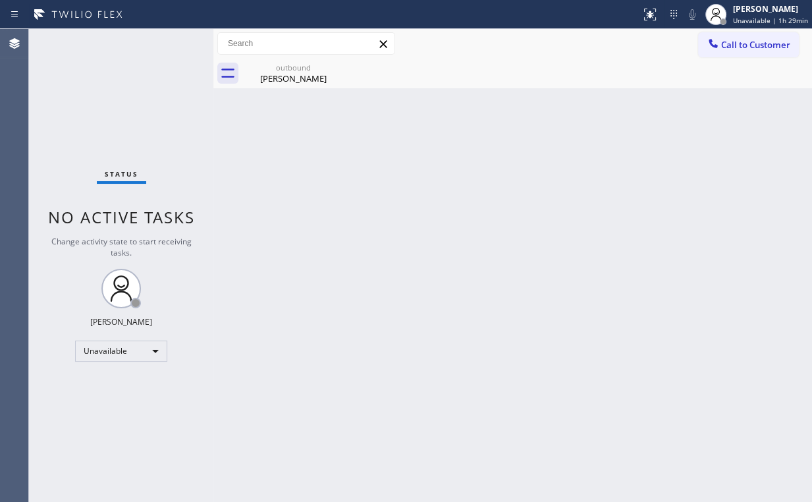
drag, startPoint x: 745, startPoint y: 47, endPoint x: 736, endPoint y: 49, distance: 9.0
click at [744, 47] on span "Call to Customer" at bounding box center [755, 45] width 69 height 12
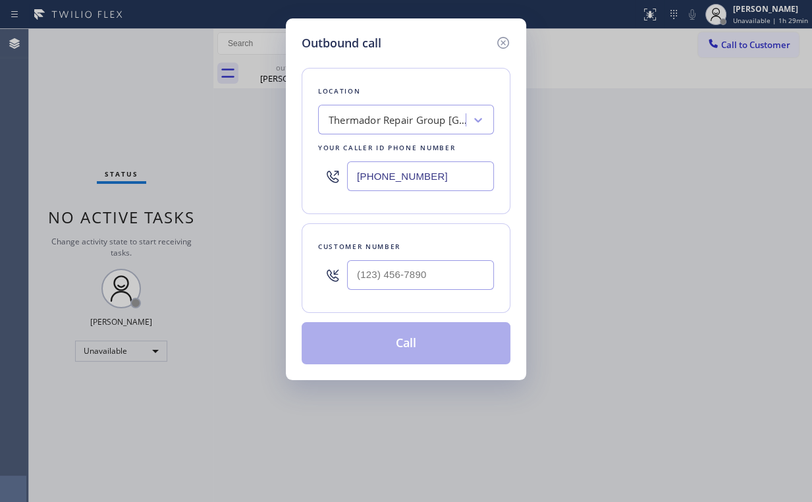
drag, startPoint x: 464, startPoint y: 173, endPoint x: 223, endPoint y: 152, distance: 241.4
click at [321, 161] on div "[PHONE_NUMBER]" at bounding box center [406, 176] width 176 height 43
drag, startPoint x: 421, startPoint y: 266, endPoint x: 431, endPoint y: 250, distance: 19.6
click at [422, 267] on input "(___) ___-____" at bounding box center [420, 275] width 147 height 30
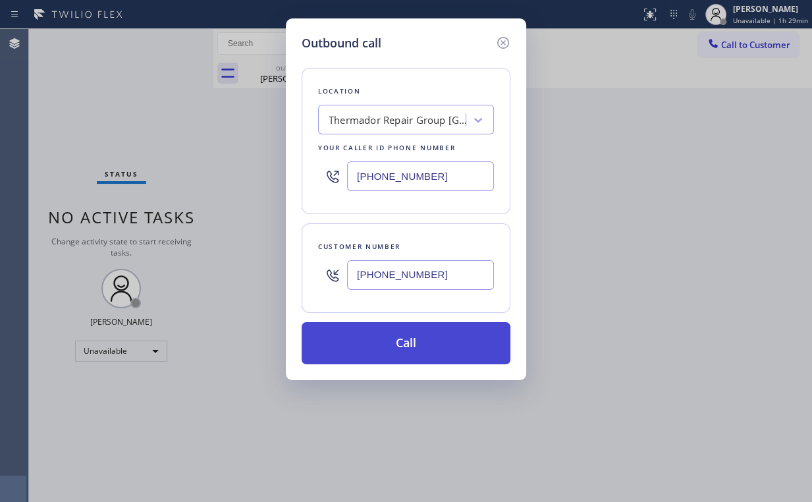
click at [405, 348] on button "Call" at bounding box center [406, 343] width 209 height 42
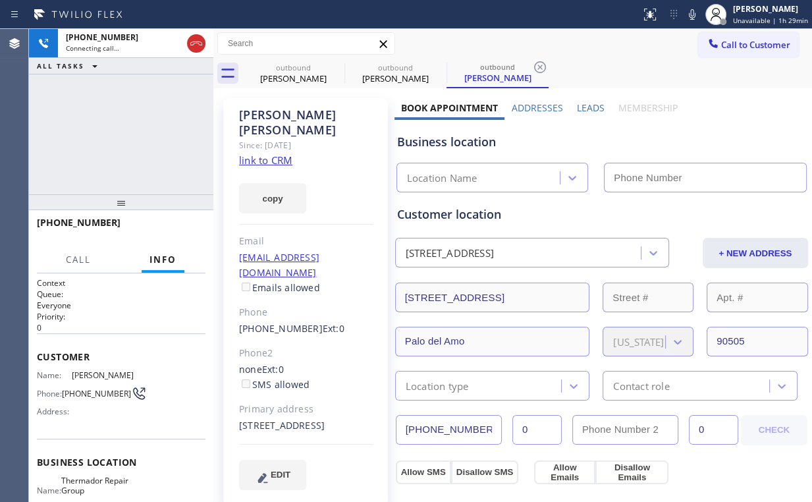
click at [111, 132] on div "[PHONE_NUMBER] Connecting call… ALL TASKS ALL TASKS ACTIVE TASKS TASKS IN WRAP …" at bounding box center [121, 111] width 184 height 165
click at [126, 132] on div "[PHONE_NUMBER] Connecting call… ALL TASKS ALL TASKS ACTIVE TASKS TASKS IN WRAP …" at bounding box center [121, 111] width 184 height 165
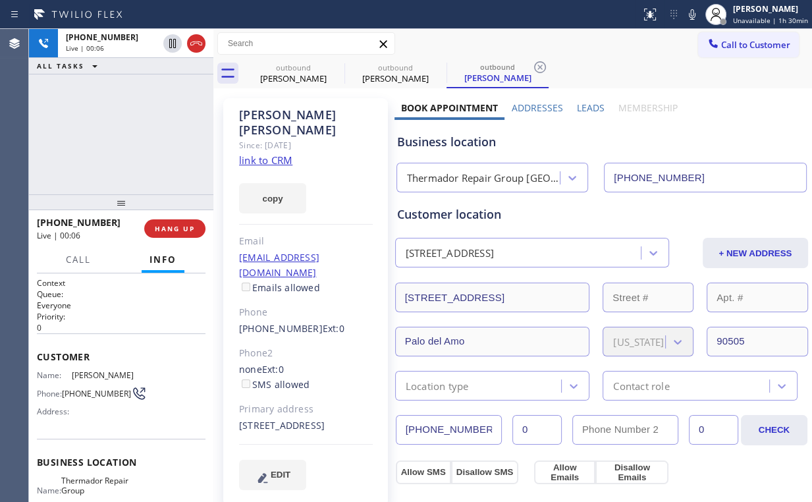
click at [184, 238] on div "[PHONE_NUMBER] Live | 00:06 HANG UP" at bounding box center [121, 228] width 169 height 34
click at [183, 236] on button "HANG UP" at bounding box center [174, 228] width 61 height 18
click at [177, 224] on span "COMPLETE" at bounding box center [172, 228] width 45 height 9
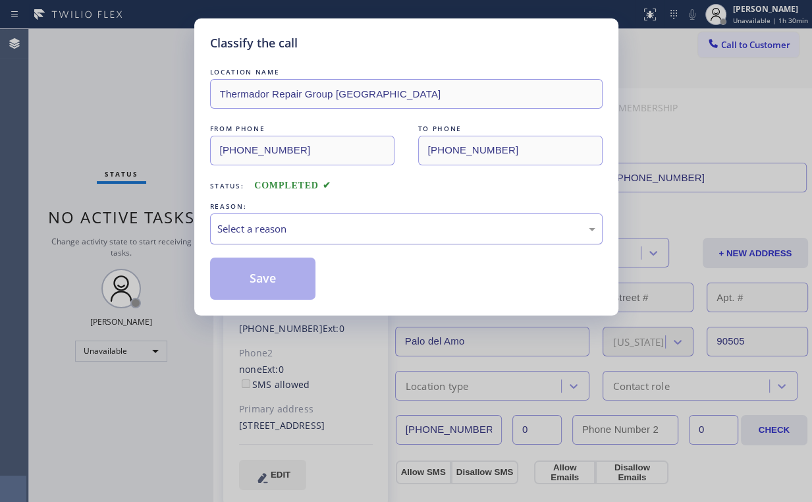
click at [256, 233] on div "Select a reason" at bounding box center [406, 228] width 378 height 15
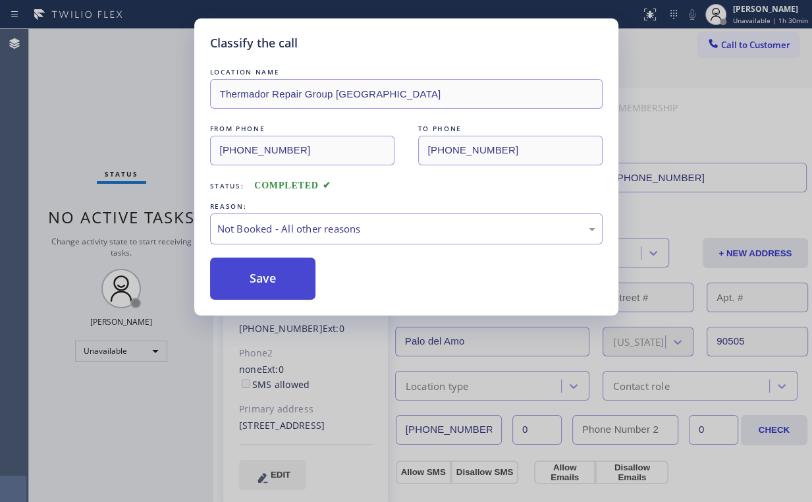
drag, startPoint x: 261, startPoint y: 285, endPoint x: 157, endPoint y: 113, distance: 200.1
click at [261, 285] on button "Save" at bounding box center [263, 279] width 106 height 42
click at [153, 107] on div "Classify the call LOCATION NAME Thermador Repair Group [GEOGRAPHIC_DATA] FROM P…" at bounding box center [406, 251] width 812 height 502
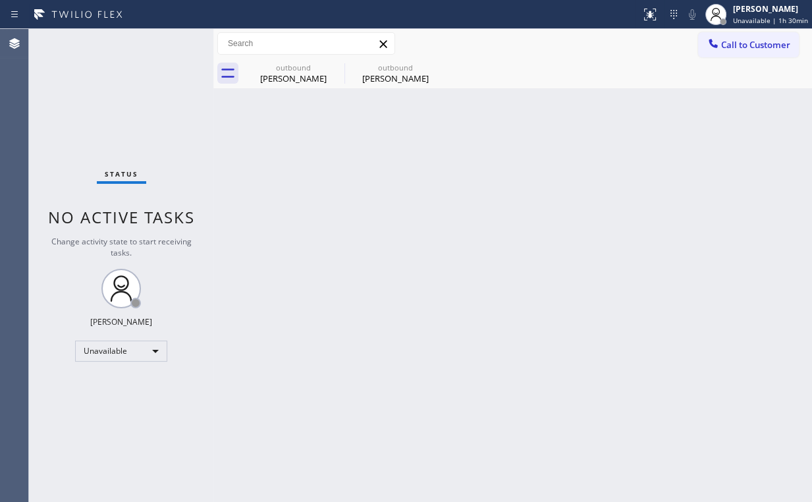
drag, startPoint x: 742, startPoint y: 43, endPoint x: 575, endPoint y: 163, distance: 205.7
click at [741, 43] on span "Call to Customer" at bounding box center [755, 45] width 69 height 12
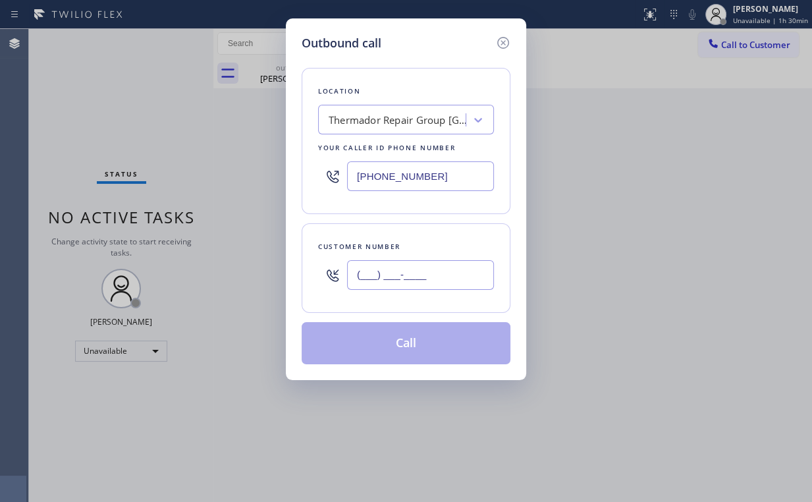
click at [436, 277] on input "(___) ___-____" at bounding box center [420, 275] width 147 height 30
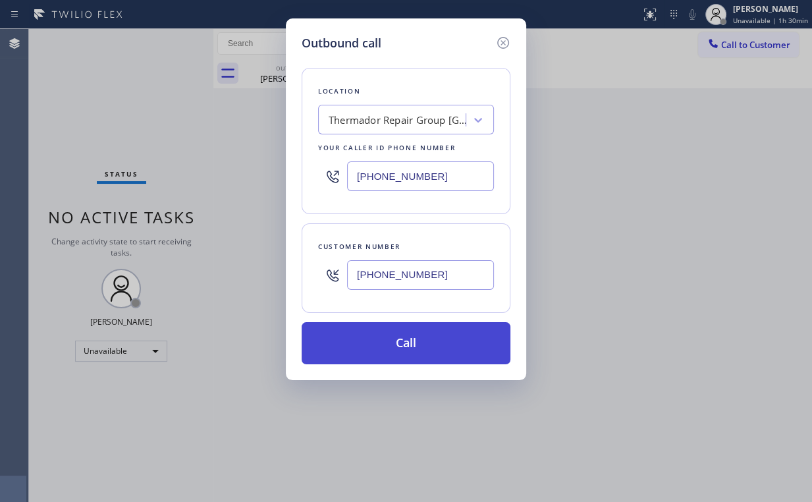
click at [398, 346] on button "Call" at bounding box center [406, 343] width 209 height 42
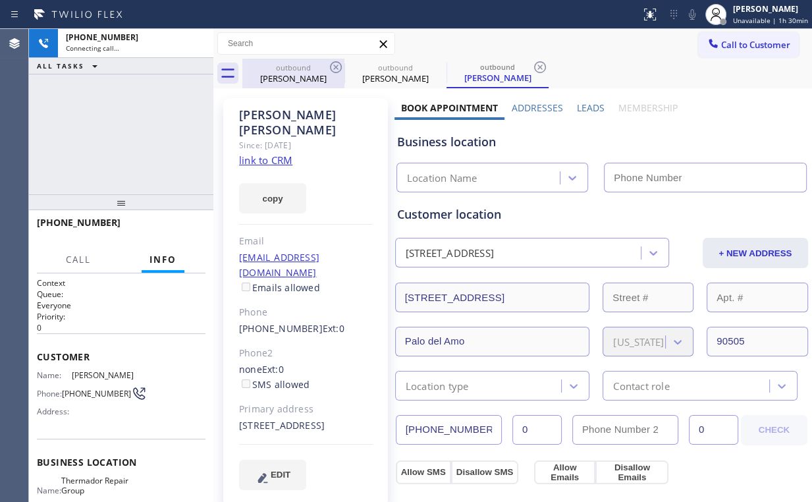
click at [138, 113] on div "[PHONE_NUMBER] Connecting call… ALL TASKS ALL TASKS ACTIVE TASKS TASKS IN WRAP …" at bounding box center [121, 111] width 184 height 165
drag, startPoint x: 305, startPoint y: 77, endPoint x: 340, endPoint y: 63, distance: 37.8
click at [305, 77] on div "[PERSON_NAME]" at bounding box center [293, 78] width 99 height 12
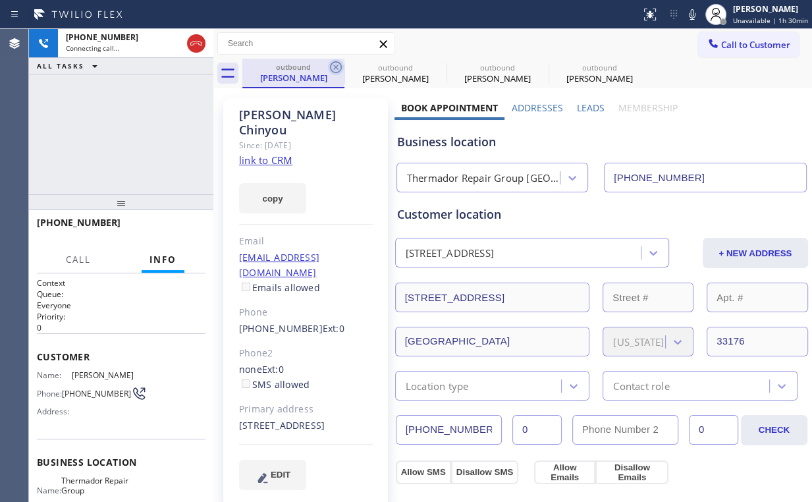
click at [339, 64] on icon at bounding box center [336, 67] width 16 height 16
click at [152, 121] on div "[PHONE_NUMBER] Connecting call… ALL TASKS ALL TASKS ACTIVE TASKS TASKS IN WRAP …" at bounding box center [121, 111] width 184 height 165
click at [294, 80] on div "[PERSON_NAME]" at bounding box center [293, 78] width 99 height 12
click at [334, 69] on icon at bounding box center [336, 67] width 12 height 12
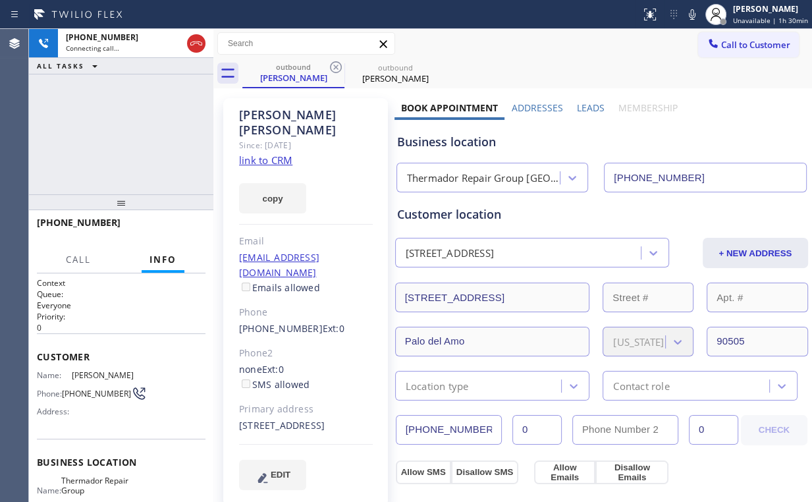
click at [80, 125] on div "[PHONE_NUMBER] Connecting call… ALL TASKS ALL TASKS ACTIVE TASKS TASKS IN WRAP …" at bounding box center [121, 111] width 184 height 165
click at [177, 228] on span "HANG UP" at bounding box center [175, 228] width 40 height 9
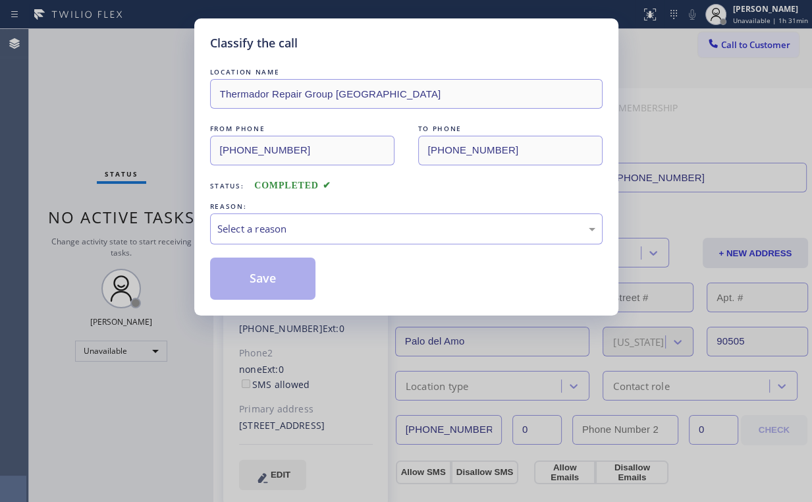
click at [177, 228] on div "Classify the call LOCATION NAME Thermador Repair Group [GEOGRAPHIC_DATA] FROM P…" at bounding box center [406, 251] width 812 height 502
drag, startPoint x: 238, startPoint y: 219, endPoint x: 251, endPoint y: 233, distance: 19.1
click at [238, 219] on div "Select a reason" at bounding box center [406, 228] width 393 height 31
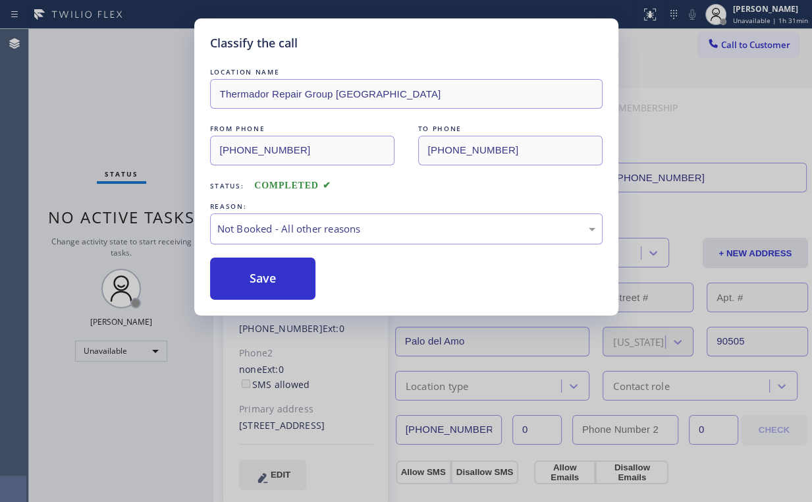
drag, startPoint x: 262, startPoint y: 283, endPoint x: 136, endPoint y: 104, distance: 218.9
click at [262, 283] on button "Save" at bounding box center [263, 279] width 106 height 42
click at [116, 76] on div "Classify the call LOCATION NAME Thermador Repair Group [GEOGRAPHIC_DATA] FROM P…" at bounding box center [406, 251] width 812 height 502
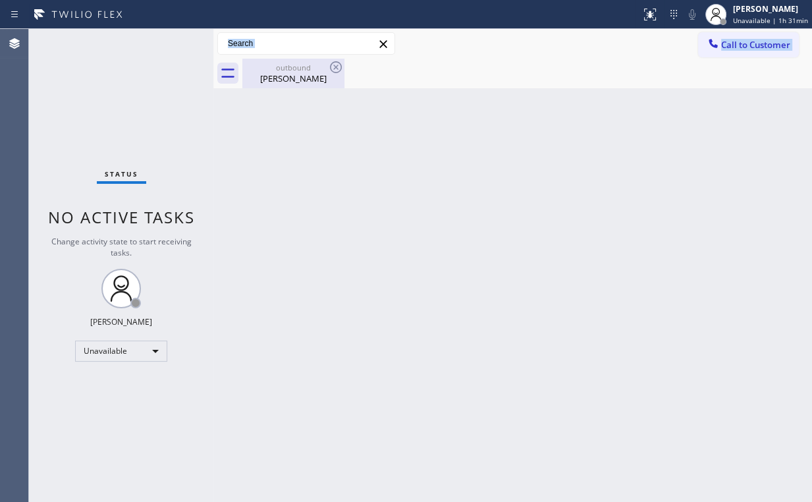
click at [273, 59] on div "Call to Customer Outbound call Location Thermador Repair Group [GEOGRAPHIC_DATA…" at bounding box center [512, 58] width 599 height 59
click at [308, 69] on div "outbound" at bounding box center [293, 68] width 99 height 10
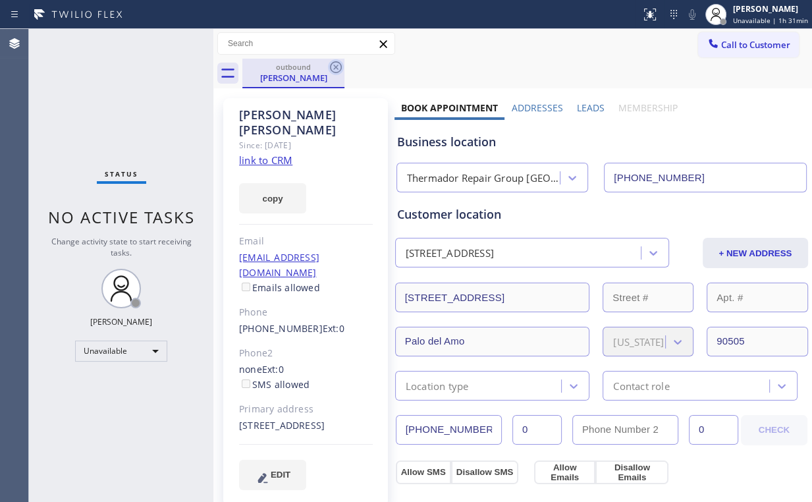
click at [336, 66] on icon at bounding box center [336, 67] width 12 height 12
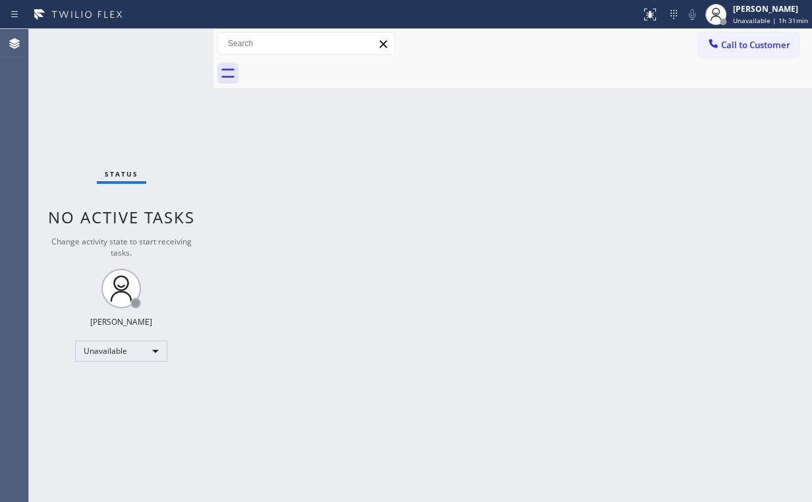
click at [246, 163] on div "Back to Dashboard Change Sender ID Customers Technicians Select a contact Outbo…" at bounding box center [512, 265] width 599 height 473
click at [723, 44] on span "Call to Customer" at bounding box center [755, 45] width 69 height 12
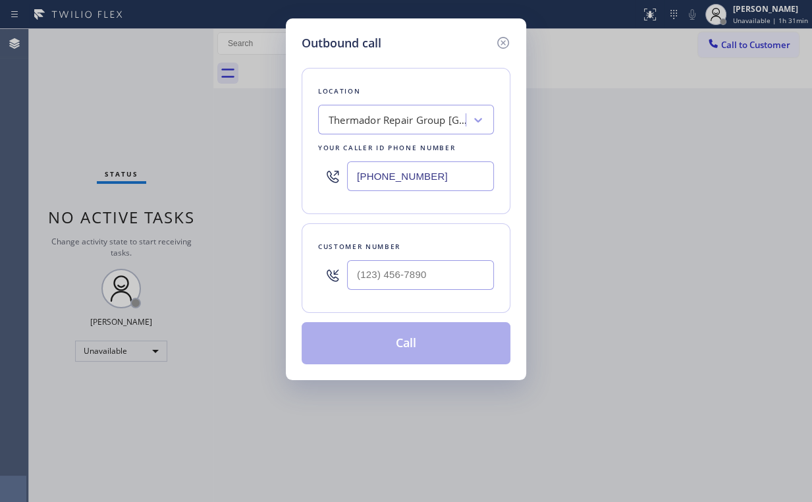
drag, startPoint x: 445, startPoint y: 185, endPoint x: 257, endPoint y: 158, distance: 190.3
click at [298, 182] on div "Outbound call Location Thermador Repair Group [GEOGRAPHIC_DATA] Your caller id …" at bounding box center [406, 199] width 240 height 362
click at [428, 275] on input "(___) ___-____" at bounding box center [420, 275] width 147 height 30
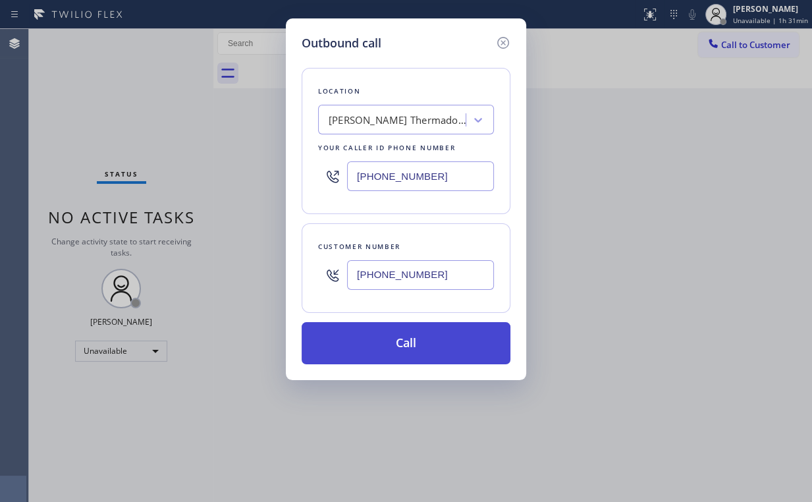
click at [393, 345] on button "Call" at bounding box center [406, 343] width 209 height 42
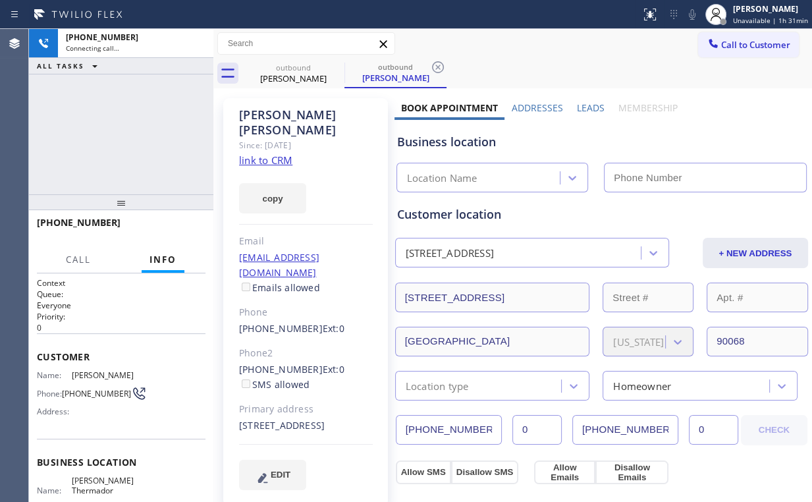
drag, startPoint x: 84, startPoint y: 140, endPoint x: 92, endPoint y: 141, distance: 8.7
click at [84, 140] on div "[PHONE_NUMBER] Connecting call… ALL TASKS ALL TASKS ACTIVE TASKS TASKS IN WRAP …" at bounding box center [121, 111] width 184 height 165
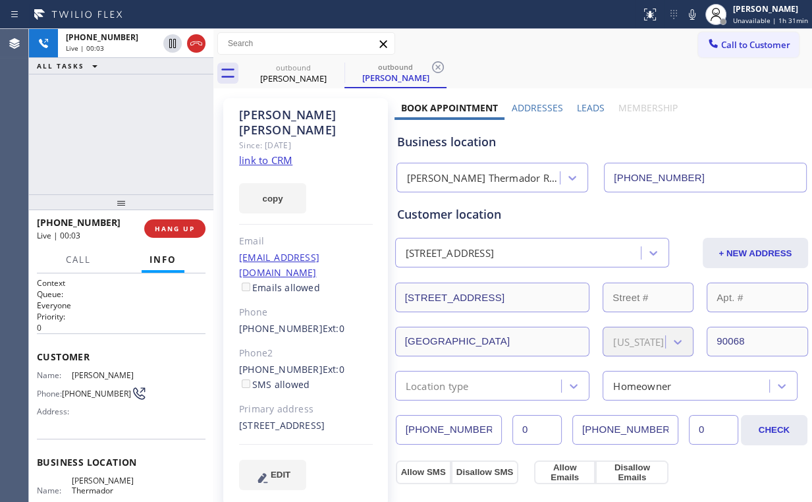
drag, startPoint x: 145, startPoint y: 130, endPoint x: 169, endPoint y: 169, distance: 45.0
click at [145, 129] on div "[PHONE_NUMBER] Live | 00:03 ALL TASKS ALL TASKS ACTIVE TASKS TASKS IN WRAP UP" at bounding box center [121, 111] width 184 height 165
click at [206, 256] on div "Call Info [PHONE_NUMBER] Live Context Queue: Everyone Priority: 0 Customer Name…" at bounding box center [121, 374] width 184 height 254
click at [177, 231] on span "HANG UP" at bounding box center [175, 228] width 40 height 9
click at [182, 228] on span "COMPLETE" at bounding box center [172, 228] width 45 height 9
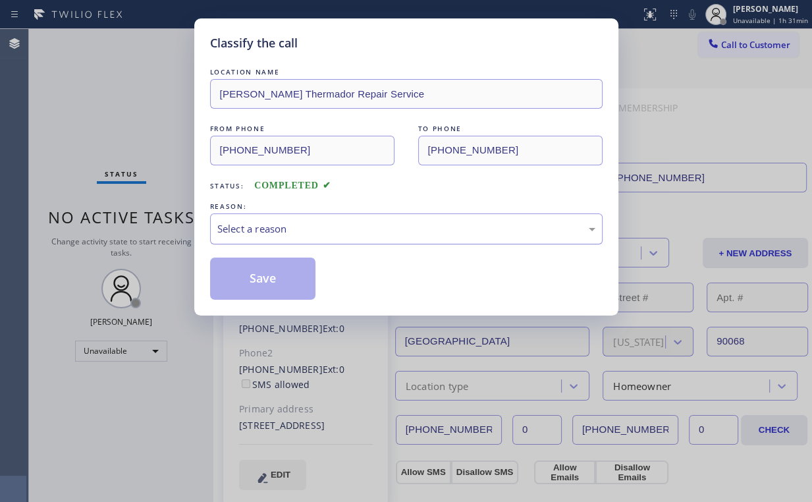
drag, startPoint x: 236, startPoint y: 224, endPoint x: 240, endPoint y: 233, distance: 9.2
click at [237, 225] on div "Select a reason" at bounding box center [406, 228] width 378 height 15
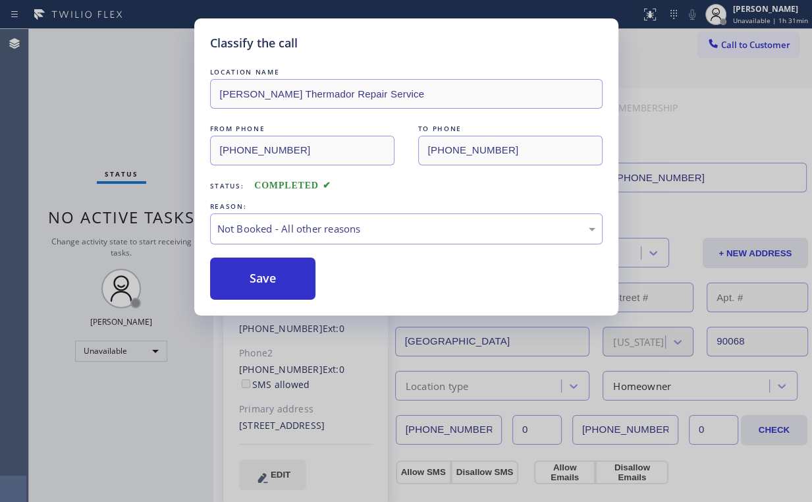
drag, startPoint x: 255, startPoint y: 279, endPoint x: 179, endPoint y: 150, distance: 149.1
click at [256, 279] on button "Save" at bounding box center [263, 279] width 106 height 42
click at [136, 82] on div "Classify the call LOCATION NAME [PERSON_NAME] Repair Service FROM PHONE [PHONE_…" at bounding box center [406, 251] width 812 height 502
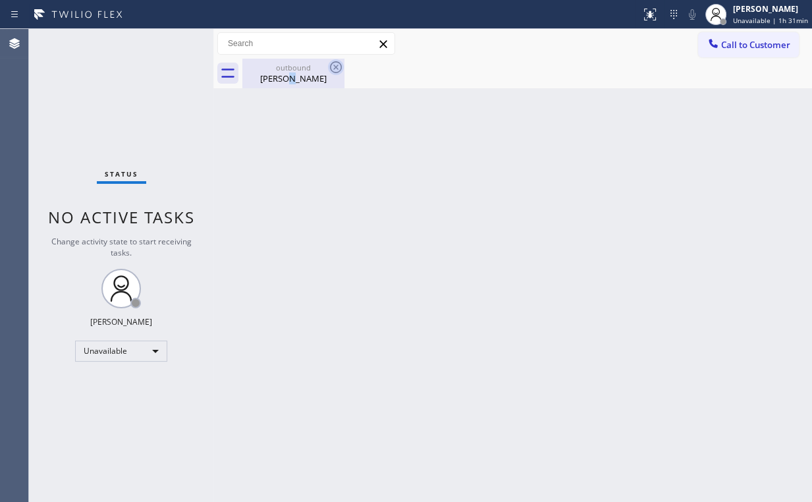
click at [291, 76] on div "[PERSON_NAME]" at bounding box center [293, 78] width 99 height 12
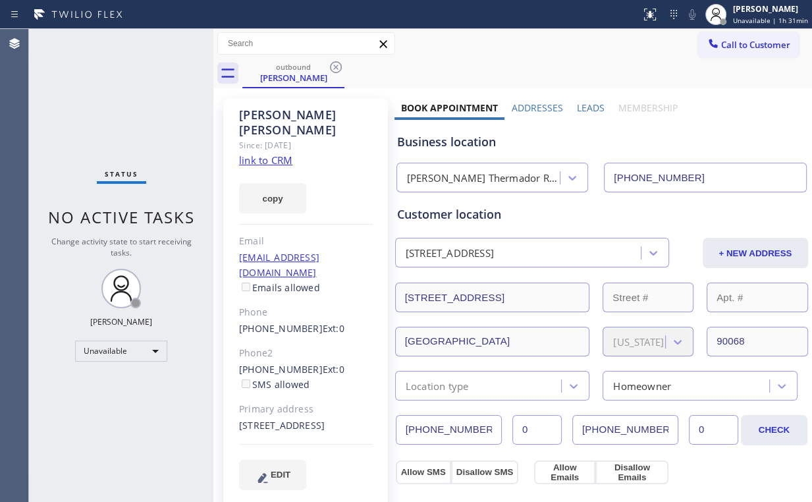
drag, startPoint x: 343, startPoint y: 67, endPoint x: 489, endPoint y: 106, distance: 151.3
click at [343, 67] on icon at bounding box center [336, 67] width 16 height 16
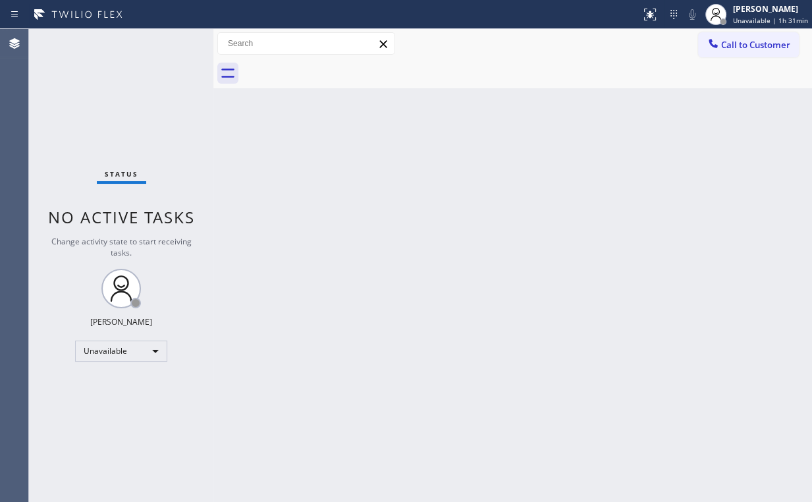
drag, startPoint x: 677, startPoint y: 143, endPoint x: 711, endPoint y: 82, distance: 69.6
click at [677, 142] on div "Back to Dashboard Change Sender ID Customers Technicians Select a contact Outbo…" at bounding box center [512, 265] width 599 height 473
drag, startPoint x: 723, startPoint y: 43, endPoint x: 614, endPoint y: 107, distance: 126.6
click at [723, 43] on span "Call to Customer" at bounding box center [755, 45] width 69 height 12
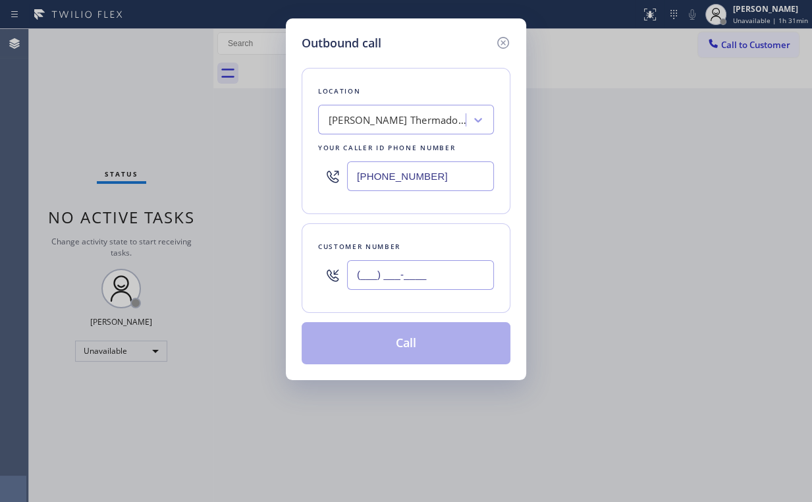
click at [443, 287] on input "(___) ___-____" at bounding box center [420, 275] width 147 height 30
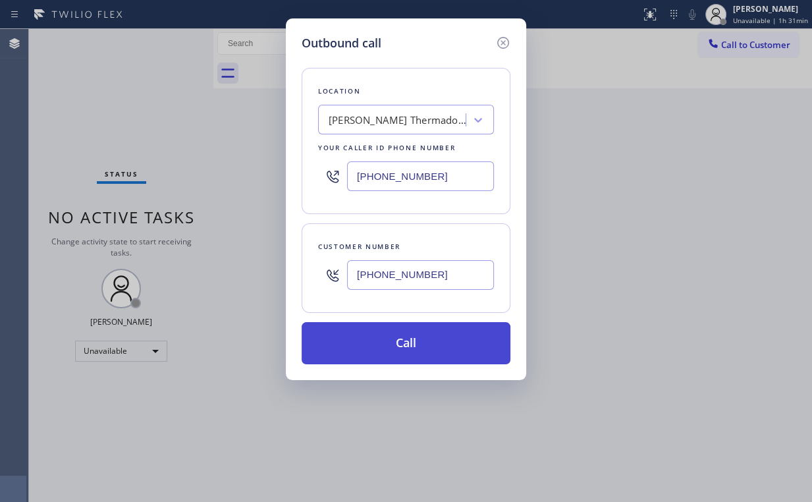
drag, startPoint x: 418, startPoint y: 335, endPoint x: 416, endPoint y: 354, distance: 18.6
click at [418, 335] on button "Call" at bounding box center [406, 343] width 209 height 42
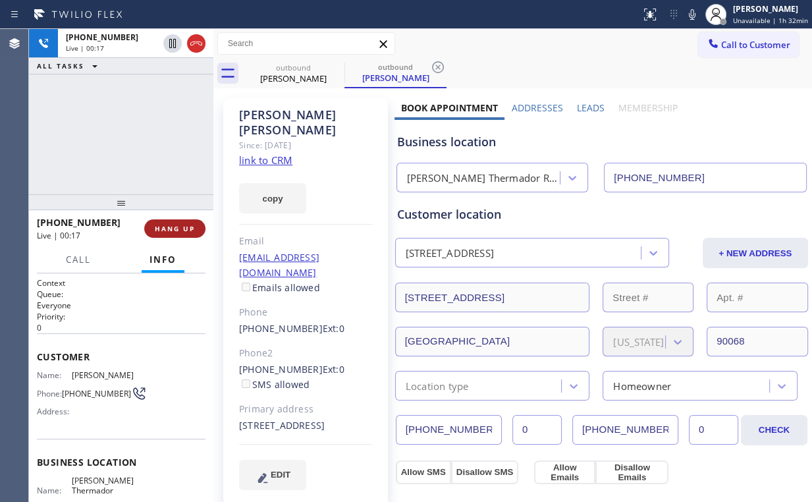
click at [173, 227] on span "HANG UP" at bounding box center [175, 228] width 40 height 9
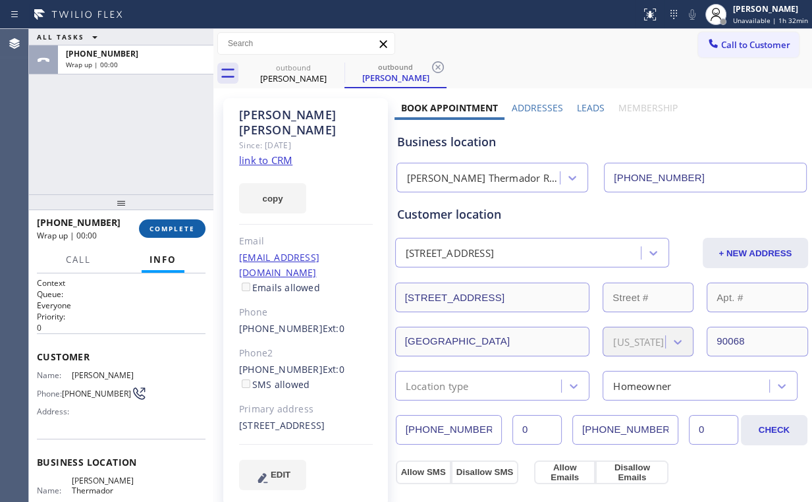
click at [173, 227] on span "COMPLETE" at bounding box center [172, 228] width 45 height 9
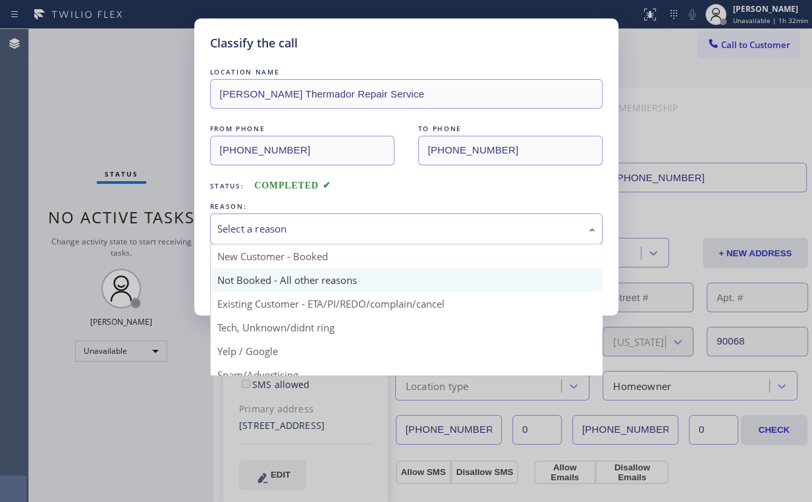
drag, startPoint x: 264, startPoint y: 229, endPoint x: 255, endPoint y: 271, distance: 43.2
click at [265, 231] on div "Select a reason" at bounding box center [406, 228] width 378 height 15
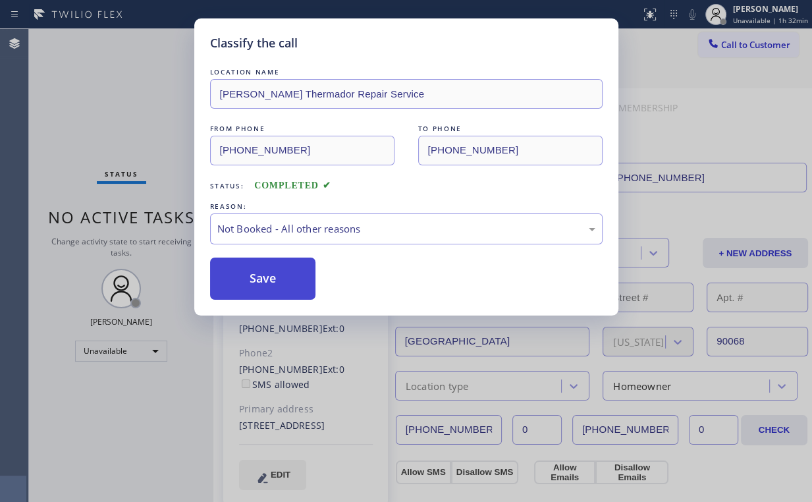
click at [255, 274] on button "Save" at bounding box center [263, 279] width 106 height 42
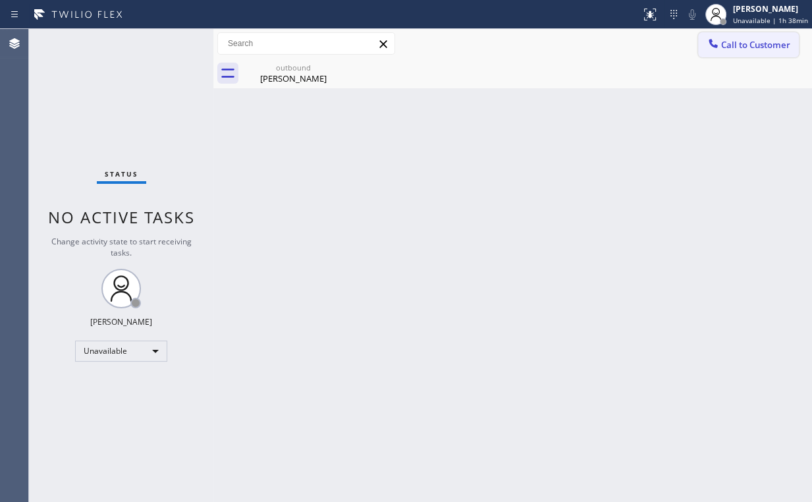
drag, startPoint x: 733, startPoint y: 40, endPoint x: 491, endPoint y: 159, distance: 269.6
click at [733, 40] on span "Call to Customer" at bounding box center [755, 45] width 69 height 12
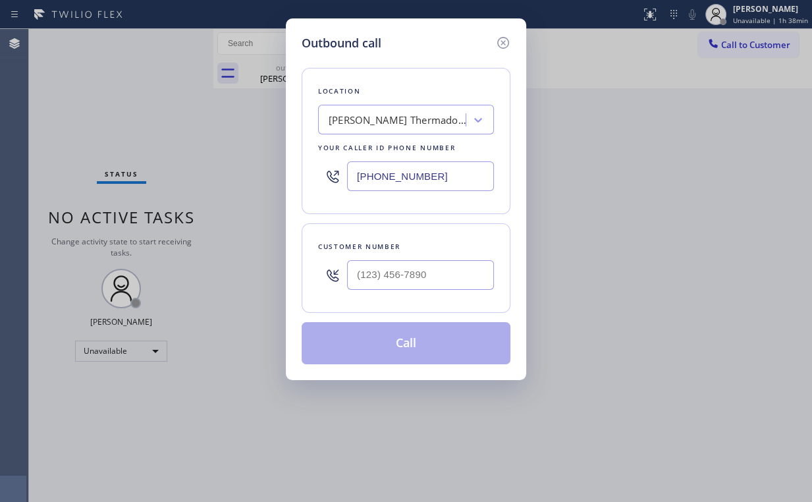
drag, startPoint x: 322, startPoint y: 174, endPoint x: 293, endPoint y: 174, distance: 29.0
click at [293, 174] on div "Outbound call Location [PERSON_NAME] Thermador Repair Service Your caller id ph…" at bounding box center [406, 199] width 240 height 362
click at [389, 271] on input "(___) ___-____" at bounding box center [420, 275] width 147 height 30
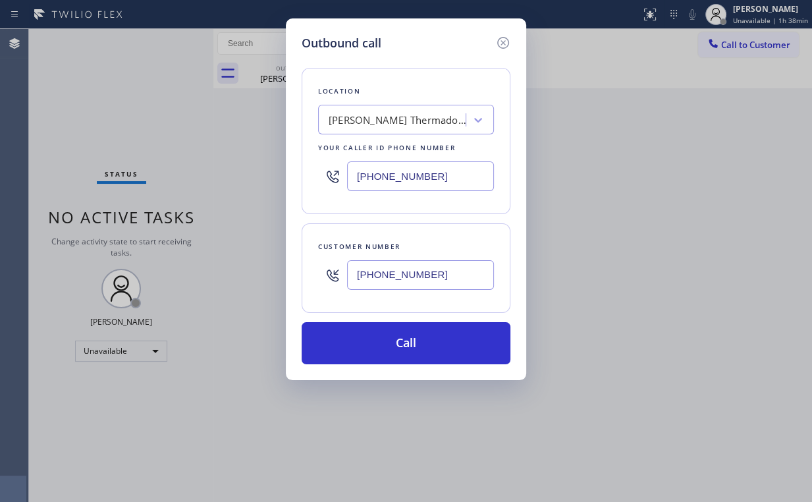
drag, startPoint x: 436, startPoint y: 182, endPoint x: 296, endPoint y: 167, distance: 140.4
click at [317, 167] on div "Location [PERSON_NAME] Thermador Repair Service Your caller id phone number [PH…" at bounding box center [406, 141] width 209 height 146
drag, startPoint x: 443, startPoint y: 176, endPoint x: 192, endPoint y: 173, distance: 251.0
click at [287, 173] on div "Outbound call Location [PERSON_NAME] Thermador Repair Service Your caller id ph…" at bounding box center [406, 199] width 240 height 362
drag, startPoint x: 452, startPoint y: 185, endPoint x: 308, endPoint y: 183, distance: 143.6
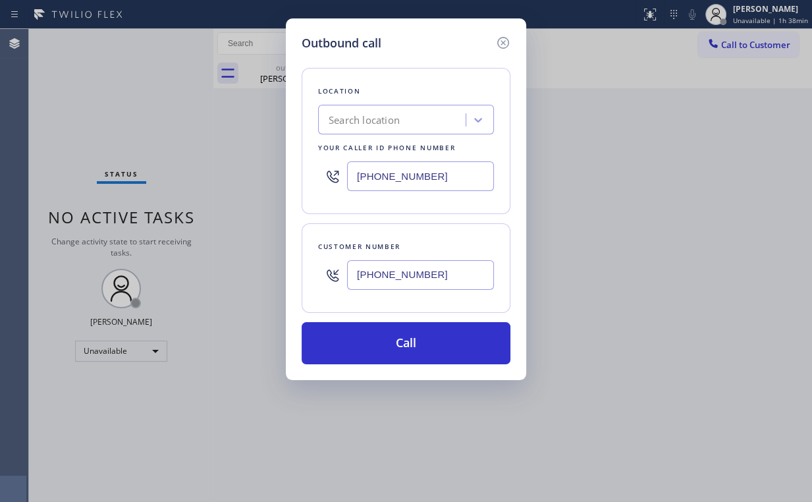
click at [308, 183] on div "Location Search location Your caller id phone number [PHONE_NUMBER]" at bounding box center [406, 141] width 209 height 146
click at [128, 122] on div "Outbound call Location Search location Your caller id phone number [PHONE_NUMBE…" at bounding box center [406, 251] width 812 height 502
click at [190, 123] on div "Outbound call Location Search location Your caller id phone number [PHONE_NUMBE…" at bounding box center [406, 251] width 812 height 502
click at [499, 39] on icon at bounding box center [503, 43] width 12 height 12
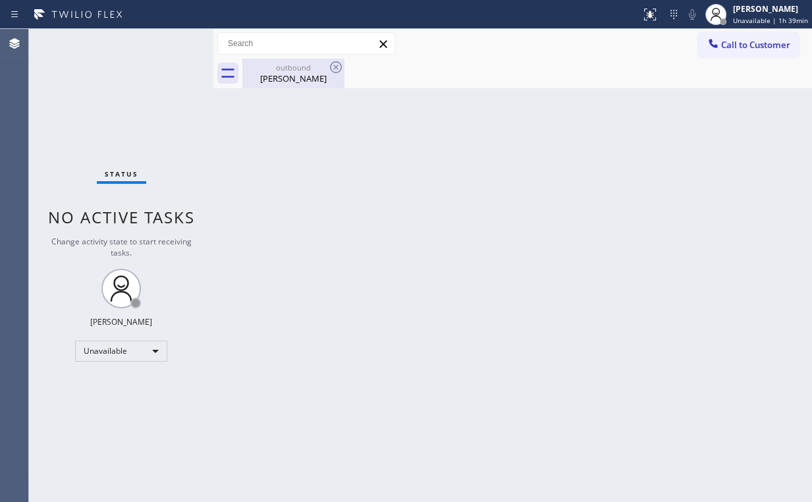
click at [304, 74] on div "[PERSON_NAME]" at bounding box center [293, 78] width 99 height 12
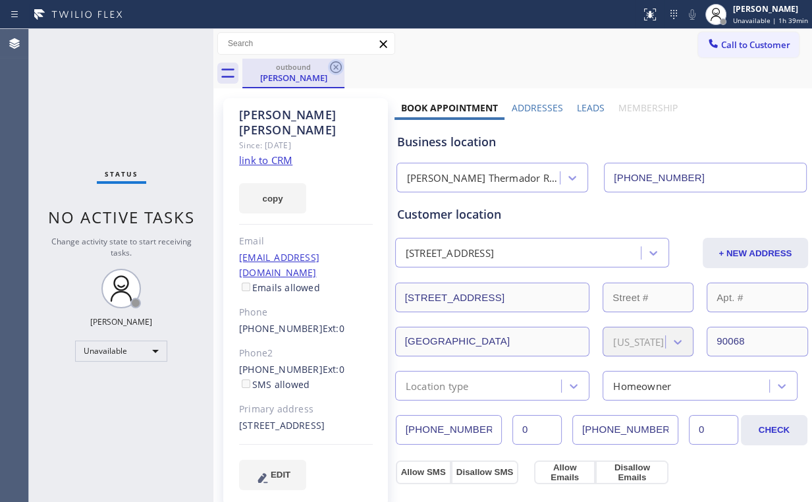
click at [335, 70] on icon at bounding box center [336, 67] width 16 height 16
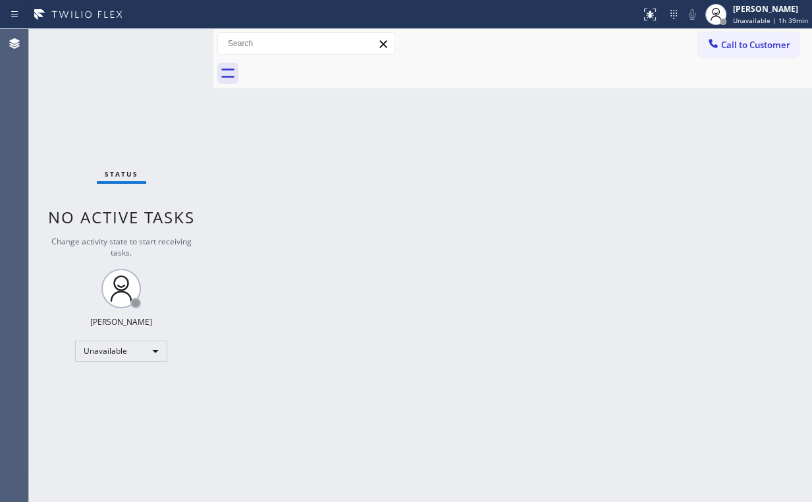
click at [186, 130] on div "Status No active tasks Change activity state to start receiving tasks. [PERSON_…" at bounding box center [121, 265] width 184 height 473
click at [213, 125] on div at bounding box center [213, 265] width 0 height 473
drag, startPoint x: 99, startPoint y: 98, endPoint x: 97, endPoint y: 86, distance: 12.7
click at [99, 97] on div "Status No active tasks Change activity state to start receiving tasks. [PERSON_…" at bounding box center [121, 265] width 184 height 473
click at [740, 47] on span "Call to Customer" at bounding box center [755, 45] width 69 height 12
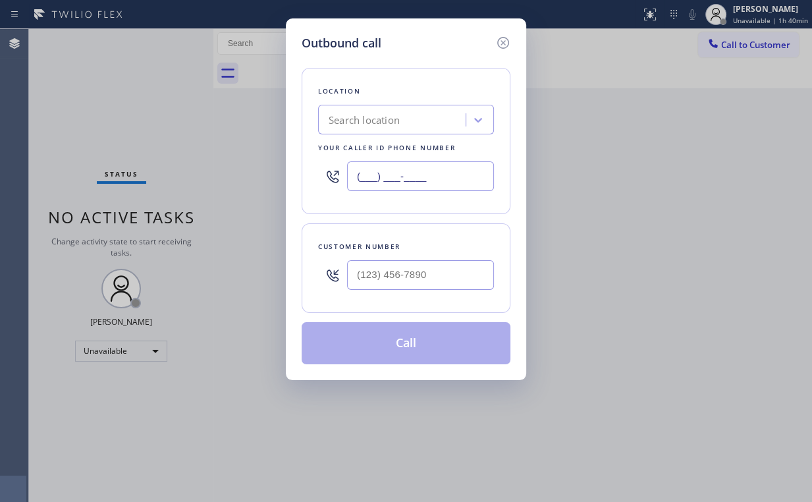
drag, startPoint x: 412, startPoint y: 175, endPoint x: 165, endPoint y: 166, distance: 246.5
click at [236, 175] on div "Outbound call Location Search location Your caller id phone number (___) ___-__…" at bounding box center [406, 251] width 812 height 502
drag, startPoint x: 449, startPoint y: 178, endPoint x: 140, endPoint y: 175, distance: 309.6
click at [182, 174] on div "Outbound call Location Search location Your caller id phone number (___) ___-__…" at bounding box center [406, 251] width 812 height 502
click at [441, 277] on input "(___) ___-____" at bounding box center [420, 275] width 147 height 30
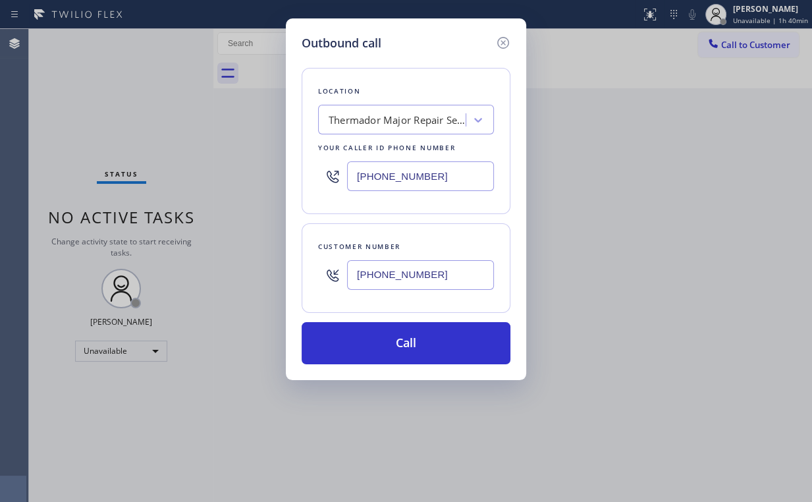
click at [403, 363] on div "Outbound call Location Thermador Major Repair Service Your caller id phone numb…" at bounding box center [406, 199] width 240 height 362
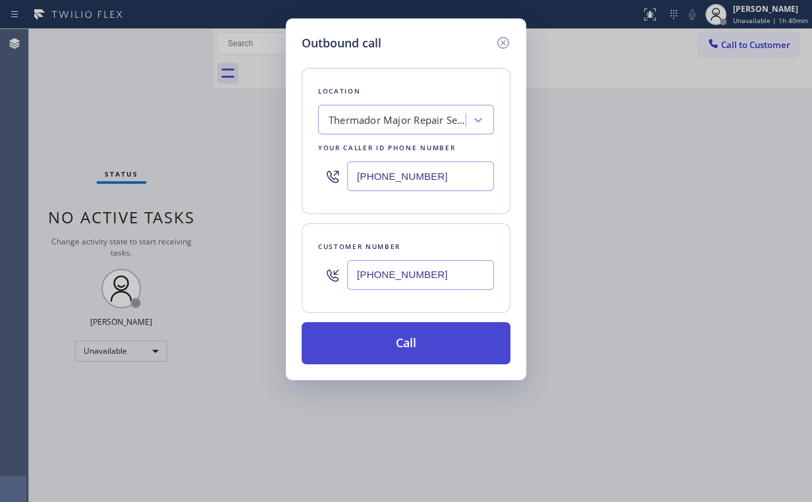
click at [419, 332] on button "Call" at bounding box center [406, 343] width 209 height 42
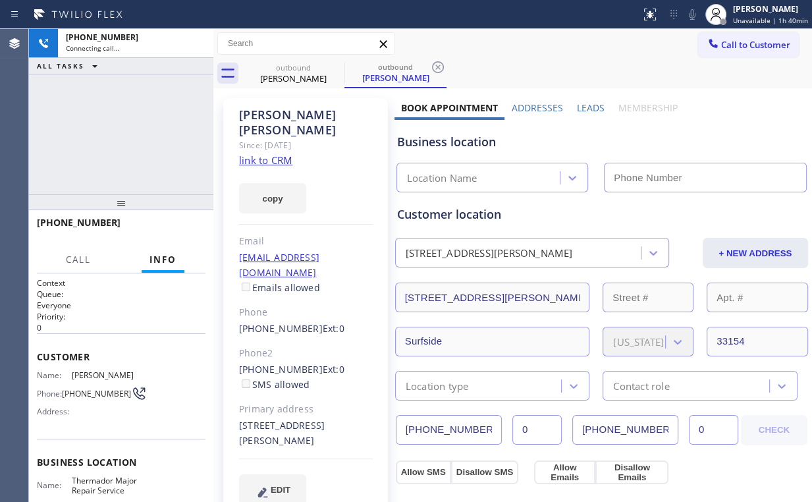
click at [113, 143] on div "[PHONE_NUMBER] Connecting call… ALL TASKS ALL TASKS ACTIVE TASKS TASKS IN WRAP …" at bounding box center [121, 111] width 184 height 165
click at [148, 148] on div "[PHONE_NUMBER] Connecting call… ALL TASKS ALL TASKS ACTIVE TASKS TASKS IN WRAP …" at bounding box center [121, 111] width 184 height 165
click at [154, 116] on div "[PHONE_NUMBER] Connecting call… ALL TASKS ALL TASKS ACTIVE TASKS TASKS IN WRAP …" at bounding box center [121, 111] width 184 height 165
click at [200, 37] on icon at bounding box center [196, 44] width 16 height 16
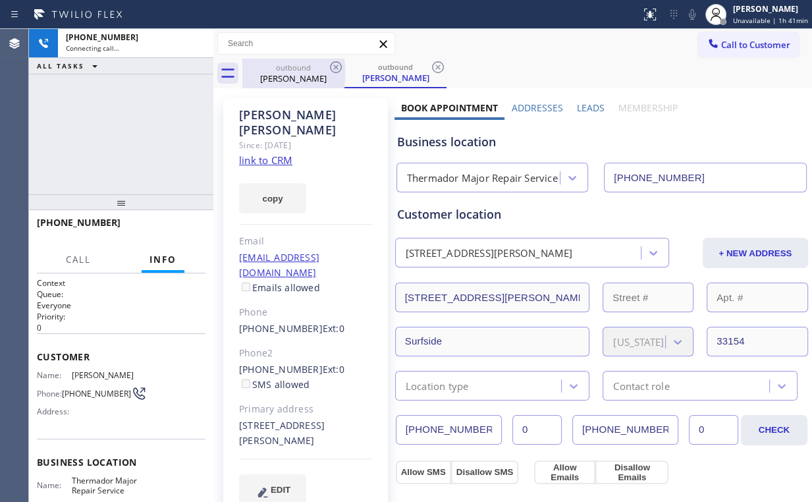
drag, startPoint x: 277, startPoint y: 72, endPoint x: 325, endPoint y: 69, distance: 48.2
click at [279, 72] on div "[PERSON_NAME]" at bounding box center [293, 78] width 99 height 12
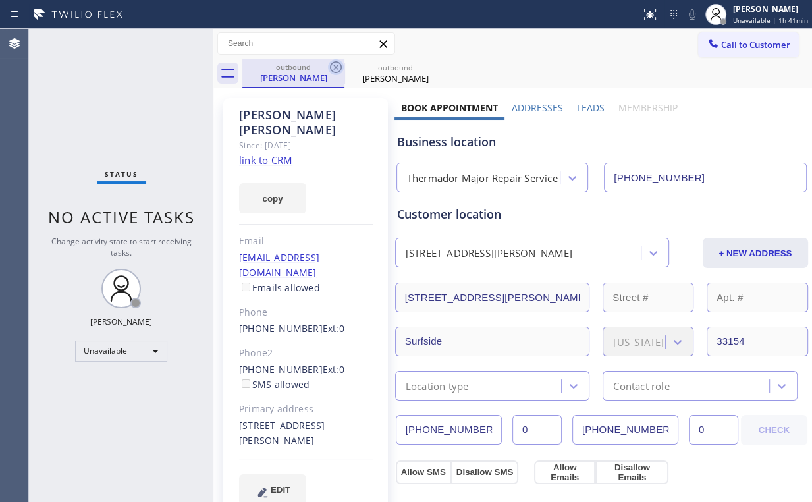
click at [332, 67] on icon at bounding box center [336, 67] width 16 height 16
click at [0, 0] on icon at bounding box center [0, 0] width 0 height 0
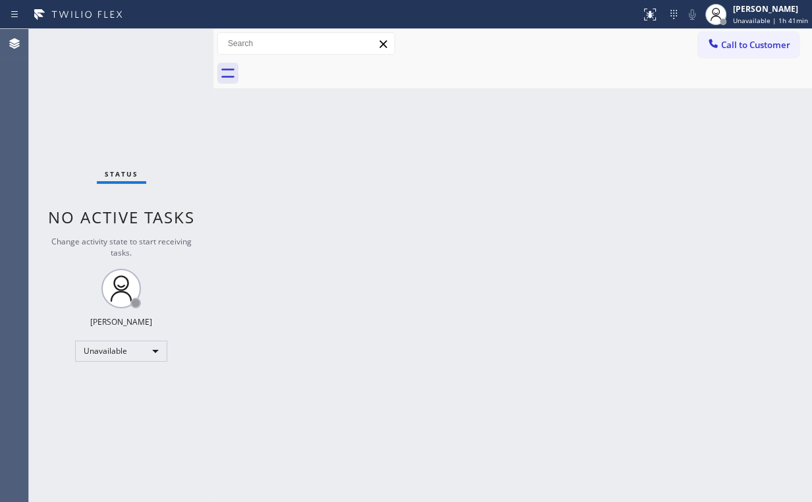
drag, startPoint x: 557, startPoint y: 186, endPoint x: 720, endPoint y: 70, distance: 199.9
click at [561, 184] on div "Back to Dashboard Change Sender ID Customers Technicians Select a contact Outbo…" at bounding box center [512, 265] width 599 height 473
drag, startPoint x: 738, startPoint y: 44, endPoint x: 447, endPoint y: 223, distance: 341.0
click at [734, 46] on span "Call to Customer" at bounding box center [755, 45] width 69 height 12
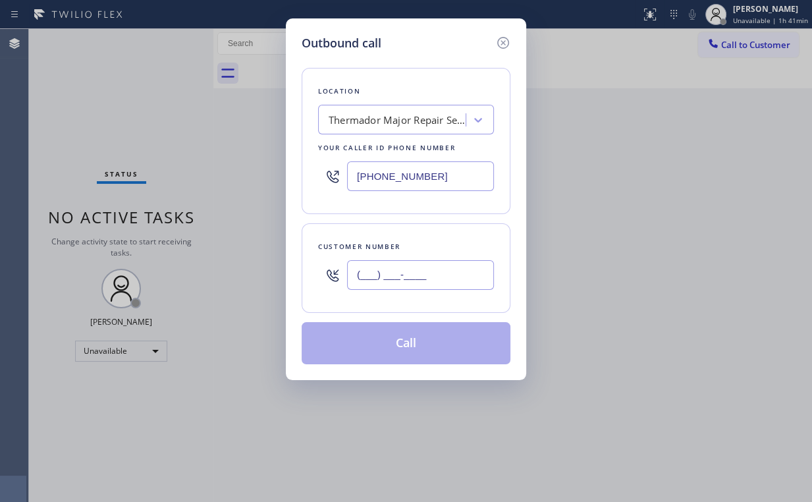
click at [433, 288] on input "(___) ___-____" at bounding box center [420, 275] width 147 height 30
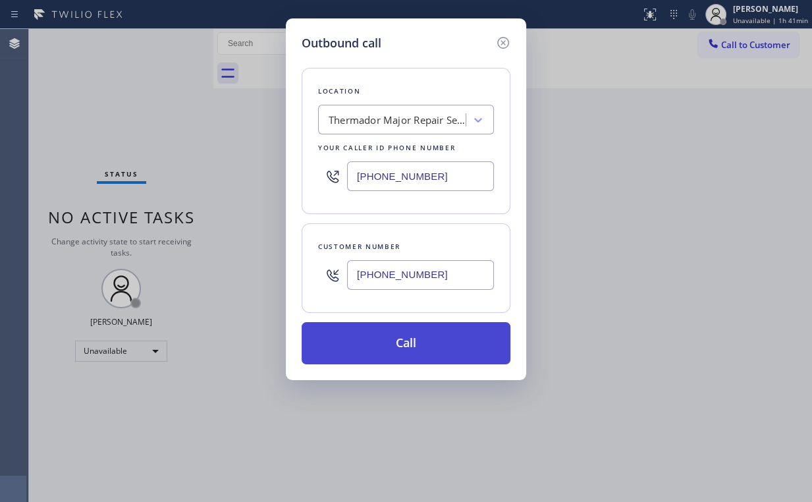
click at [387, 335] on button "Call" at bounding box center [406, 343] width 209 height 42
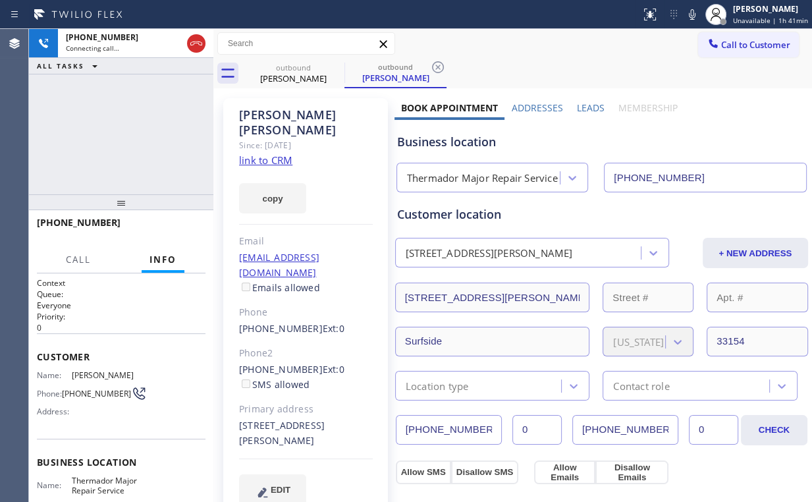
click at [61, 115] on div "[PHONE_NUMBER] Connecting call… ALL TASKS ALL TASKS ACTIVE TASKS TASKS IN WRAP …" at bounding box center [121, 111] width 184 height 165
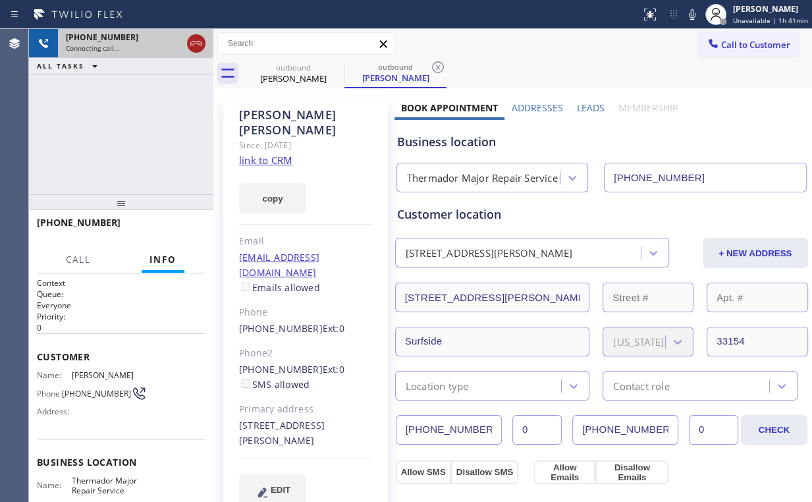
click at [192, 42] on icon at bounding box center [196, 43] width 12 height 4
drag, startPoint x: 298, startPoint y: 72, endPoint x: 343, endPoint y: 70, distance: 44.8
click at [300, 73] on div "[PERSON_NAME]" at bounding box center [293, 78] width 99 height 12
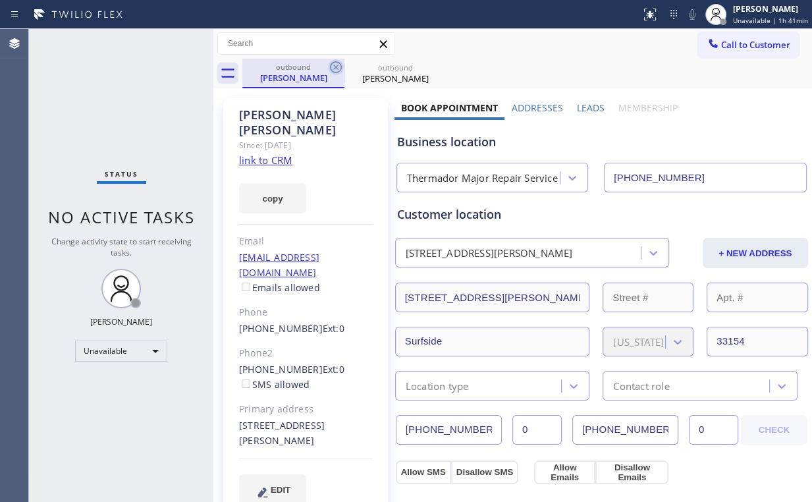
click at [335, 66] on icon at bounding box center [336, 67] width 16 height 16
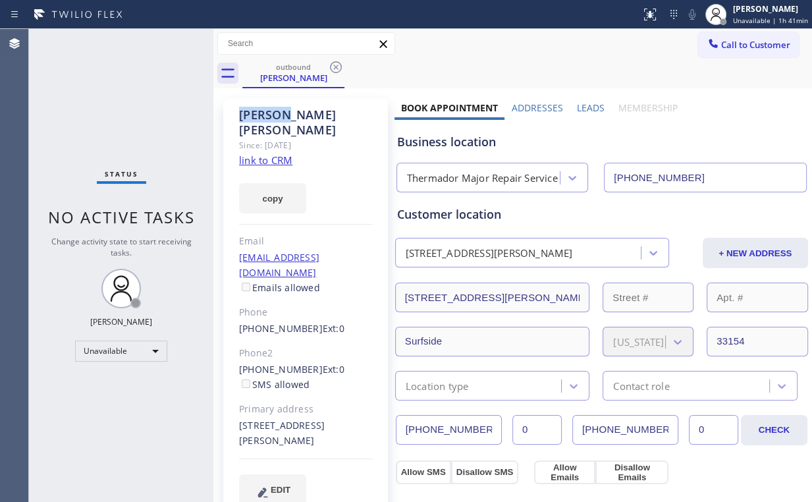
click at [335, 66] on icon at bounding box center [336, 67] width 16 height 16
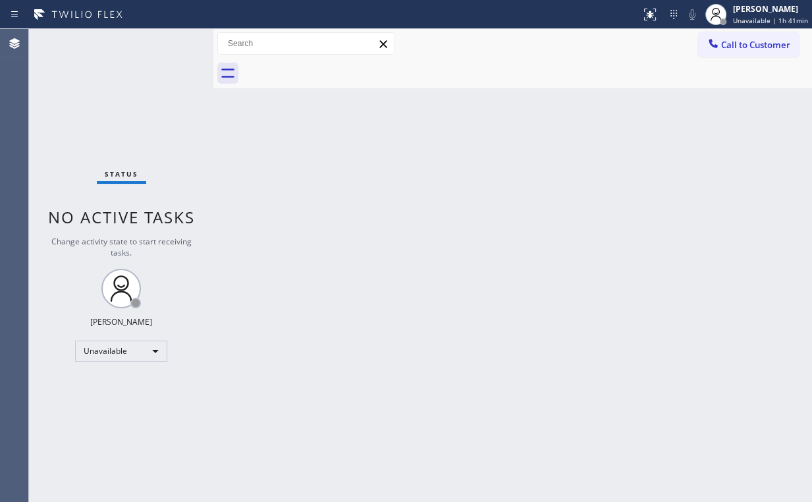
click at [111, 94] on div "Status No active tasks Change activity state to start receiving tasks. [PERSON_…" at bounding box center [121, 265] width 184 height 473
drag, startPoint x: 754, startPoint y: 43, endPoint x: 487, endPoint y: 157, distance: 289.5
click at [754, 44] on span "Call to Customer" at bounding box center [755, 45] width 69 height 12
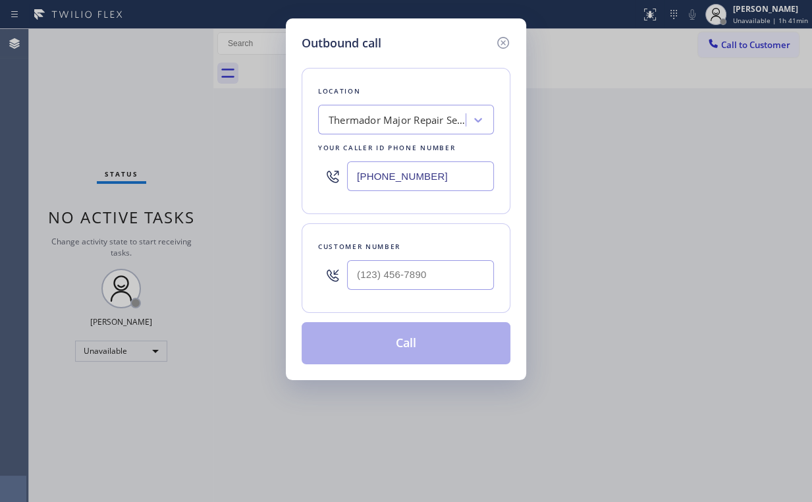
drag, startPoint x: 396, startPoint y: 173, endPoint x: 209, endPoint y: 148, distance: 188.2
click at [245, 171] on div "Outbound call Location Thermador Major Repair Service Your caller id phone numb…" at bounding box center [406, 251] width 812 height 502
drag, startPoint x: 371, startPoint y: 169, endPoint x: 260, endPoint y: 155, distance: 112.2
click at [262, 161] on div "Outbound call Location Thermador Major Repair Service Your caller id phone numb…" at bounding box center [406, 251] width 812 height 502
drag, startPoint x: 104, startPoint y: 109, endPoint x: 111, endPoint y: 107, distance: 6.7
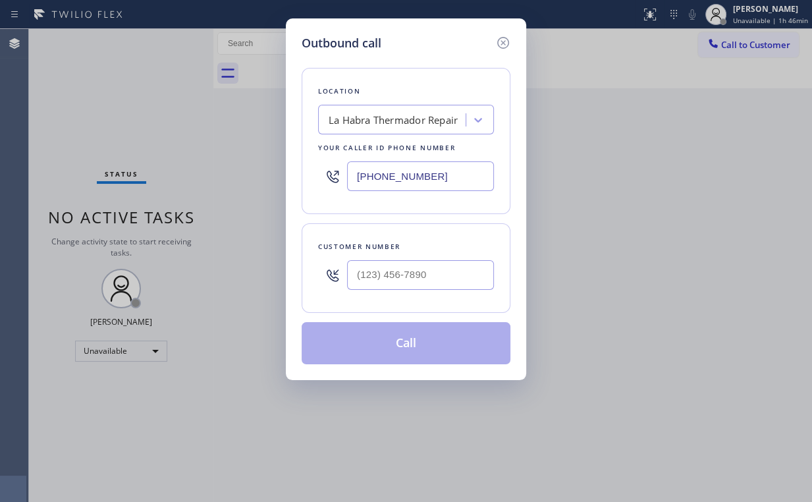
click at [104, 109] on div "Outbound call Location [GEOGRAPHIC_DATA] Thermador Repair Your caller id phone …" at bounding box center [406, 251] width 812 height 502
click at [501, 41] on icon at bounding box center [503, 43] width 12 height 12
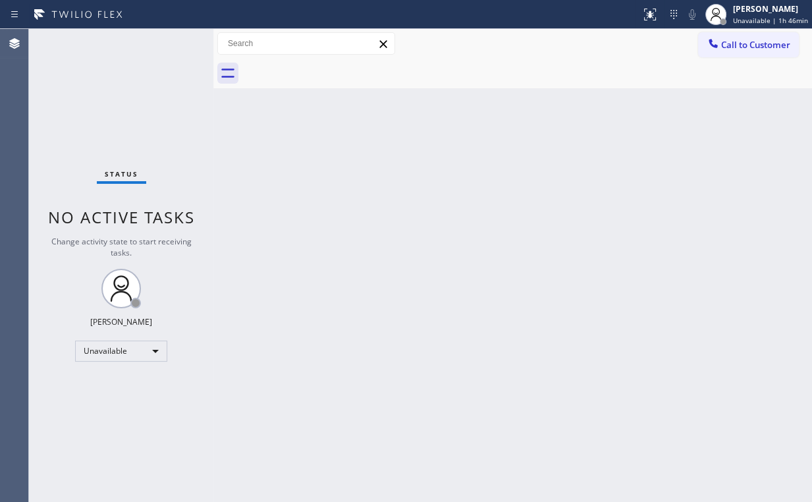
drag, startPoint x: 125, startPoint y: 105, endPoint x: 105, endPoint y: 21, distance: 86.6
click at [123, 97] on div "Status No active tasks Change activity state to start receiving tasks. [PERSON_…" at bounding box center [121, 265] width 184 height 473
click at [107, 346] on div "Unavailable" at bounding box center [121, 351] width 92 height 21
click at [106, 368] on li "Offline" at bounding box center [121, 368] width 90 height 16
click at [350, 302] on div "Back to Dashboard Change Sender ID Customers Technicians Select a contact Outbo…" at bounding box center [512, 265] width 599 height 473
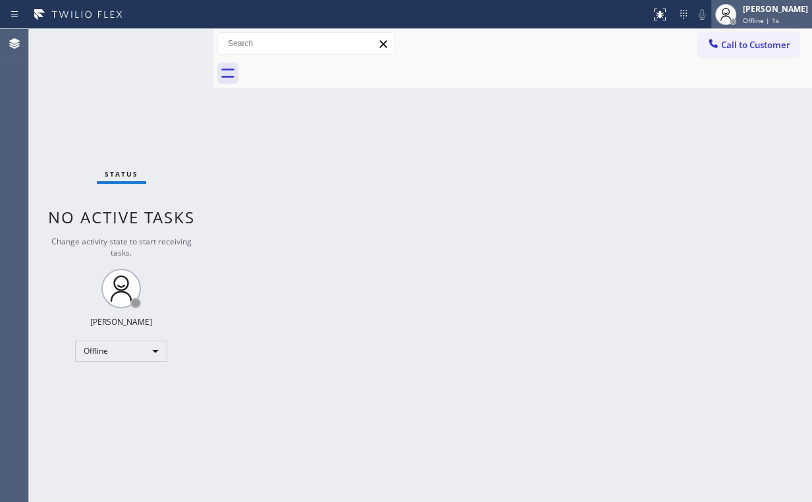
click at [777, 19] on span "Offline | 1s" at bounding box center [761, 20] width 36 height 9
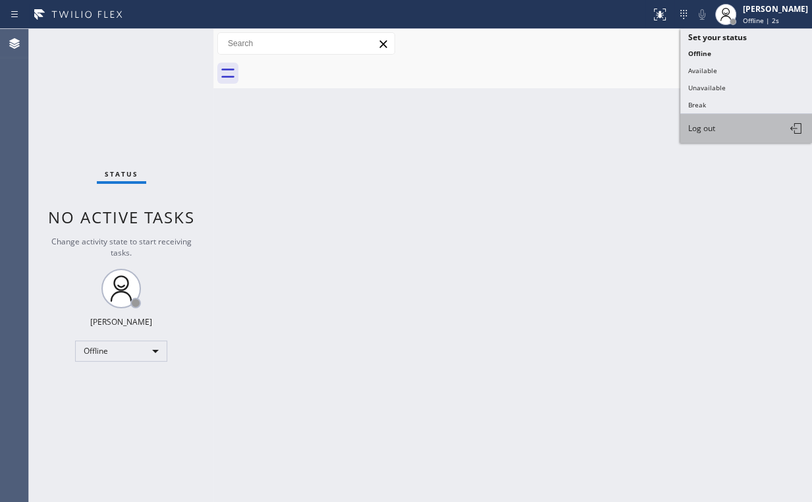
click at [703, 130] on span "Log out" at bounding box center [701, 128] width 27 height 11
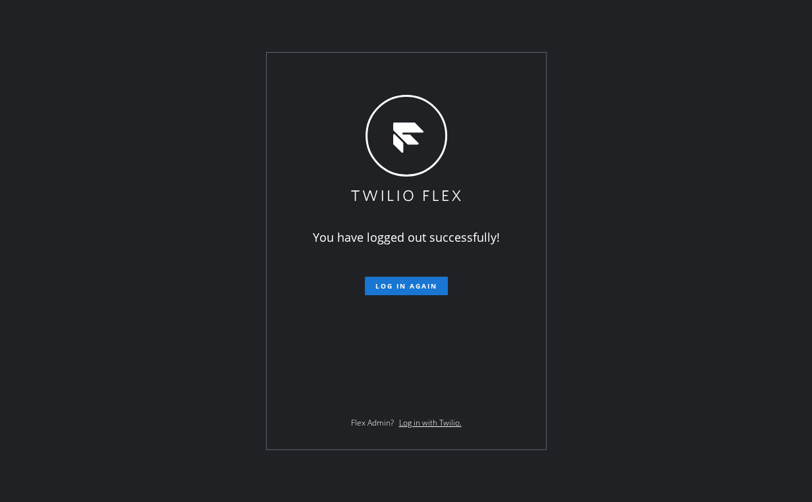
click at [306, 214] on div "You have logged out successfully! Log in again Flex Admin? Log in with Twilio." at bounding box center [406, 251] width 279 height 397
